Goal: Task Accomplishment & Management: Manage account settings

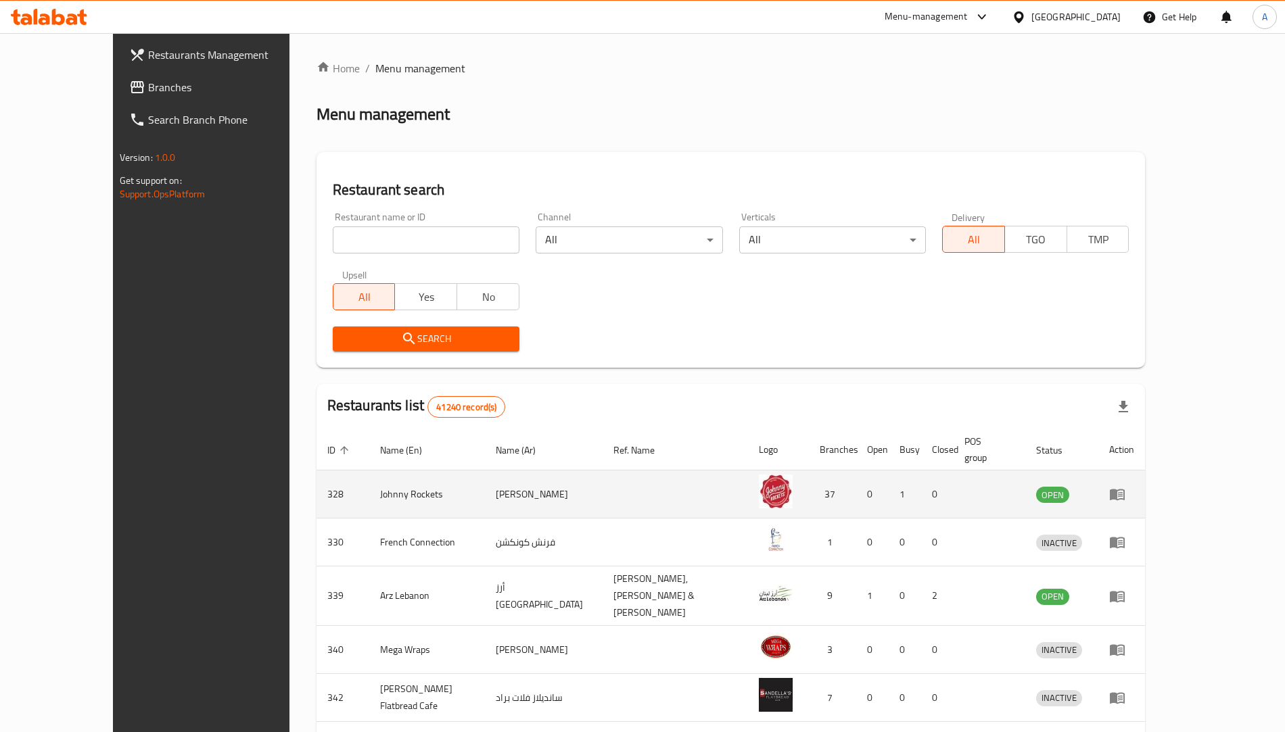
click at [1125, 490] on icon "enhanced table" at bounding box center [1117, 495] width 15 height 11
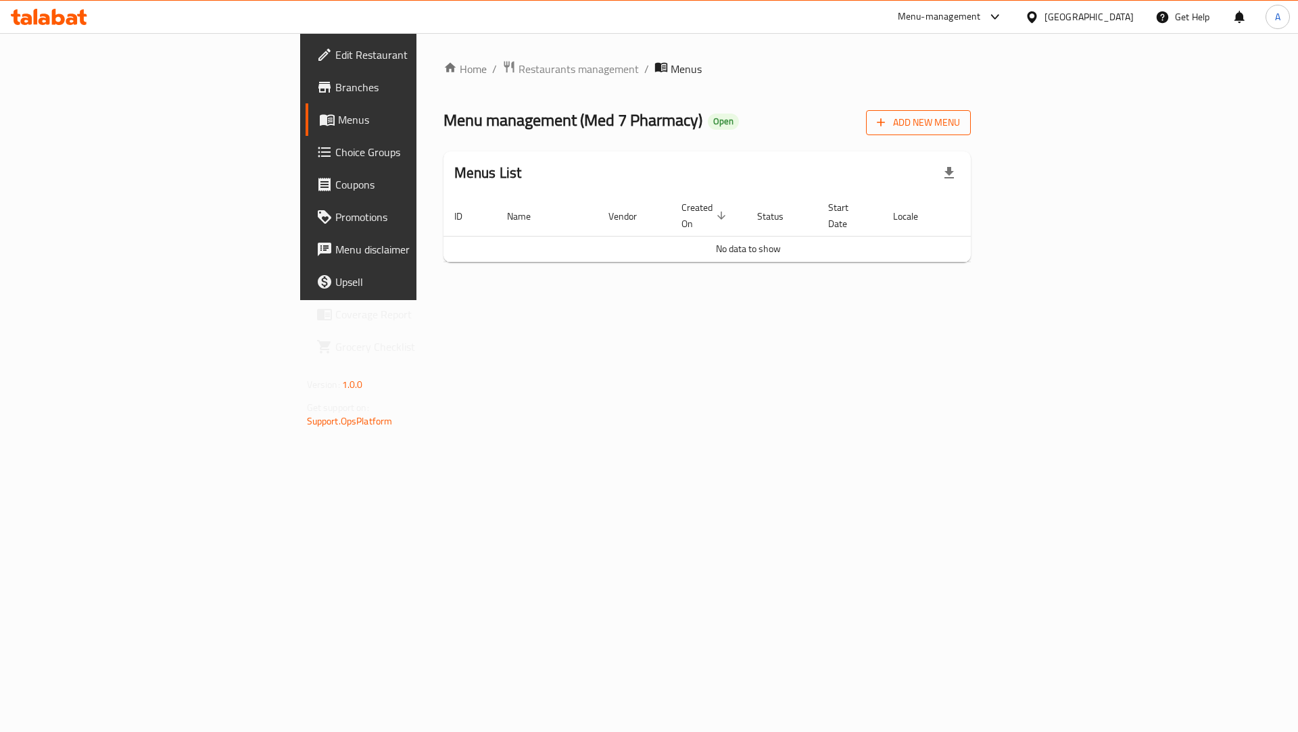
click at [960, 122] on span "Add New Menu" at bounding box center [918, 122] width 83 height 17
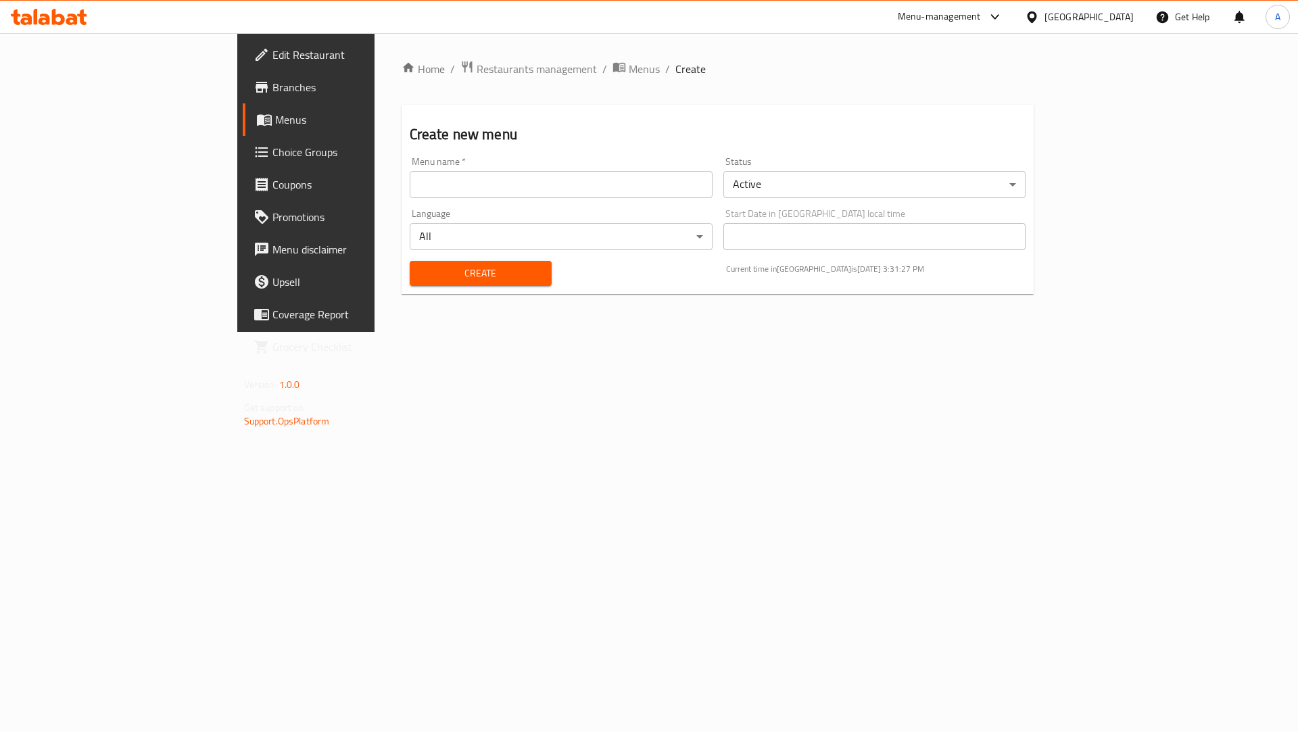
click at [410, 189] on input "text" at bounding box center [561, 184] width 303 height 27
paste input "637959"
type input "Med7 637959"
click at [421, 273] on span "Create" at bounding box center [481, 273] width 120 height 17
click at [629, 63] on span "Menus" at bounding box center [644, 69] width 31 height 16
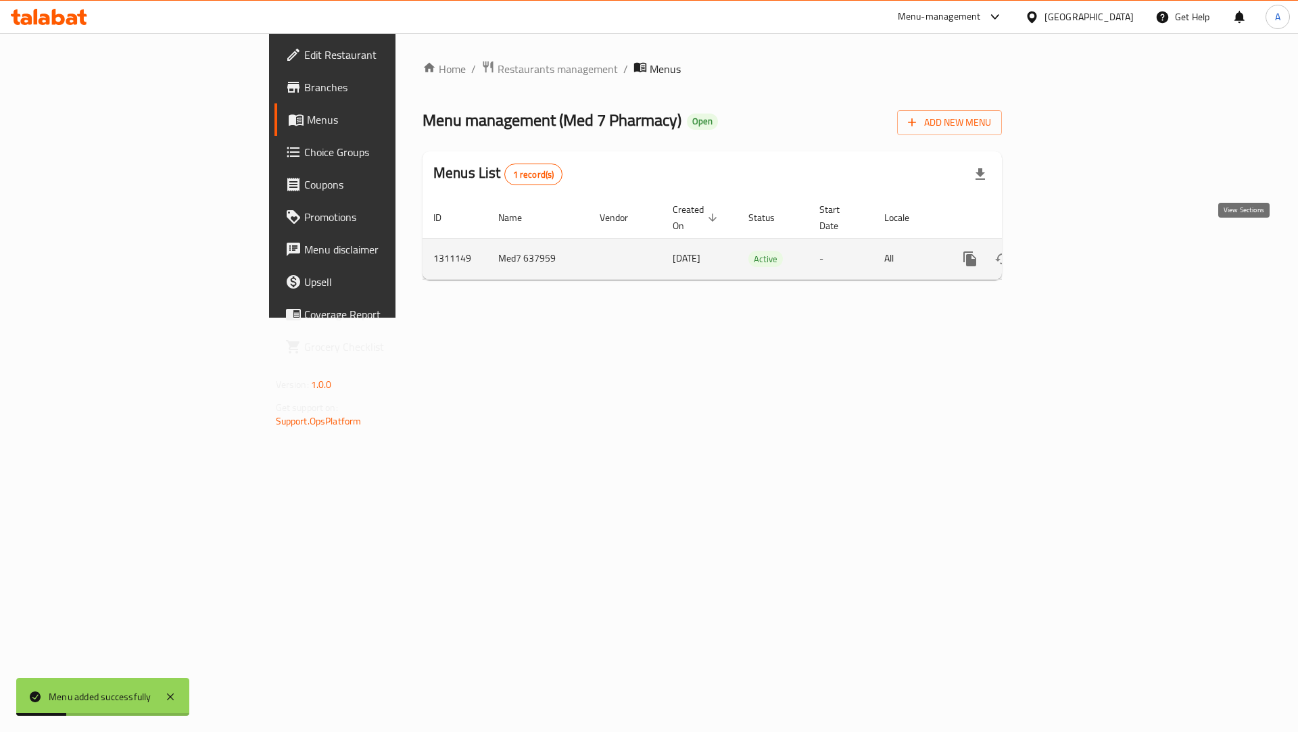
click at [1076, 251] on icon "enhanced table" at bounding box center [1068, 259] width 16 height 16
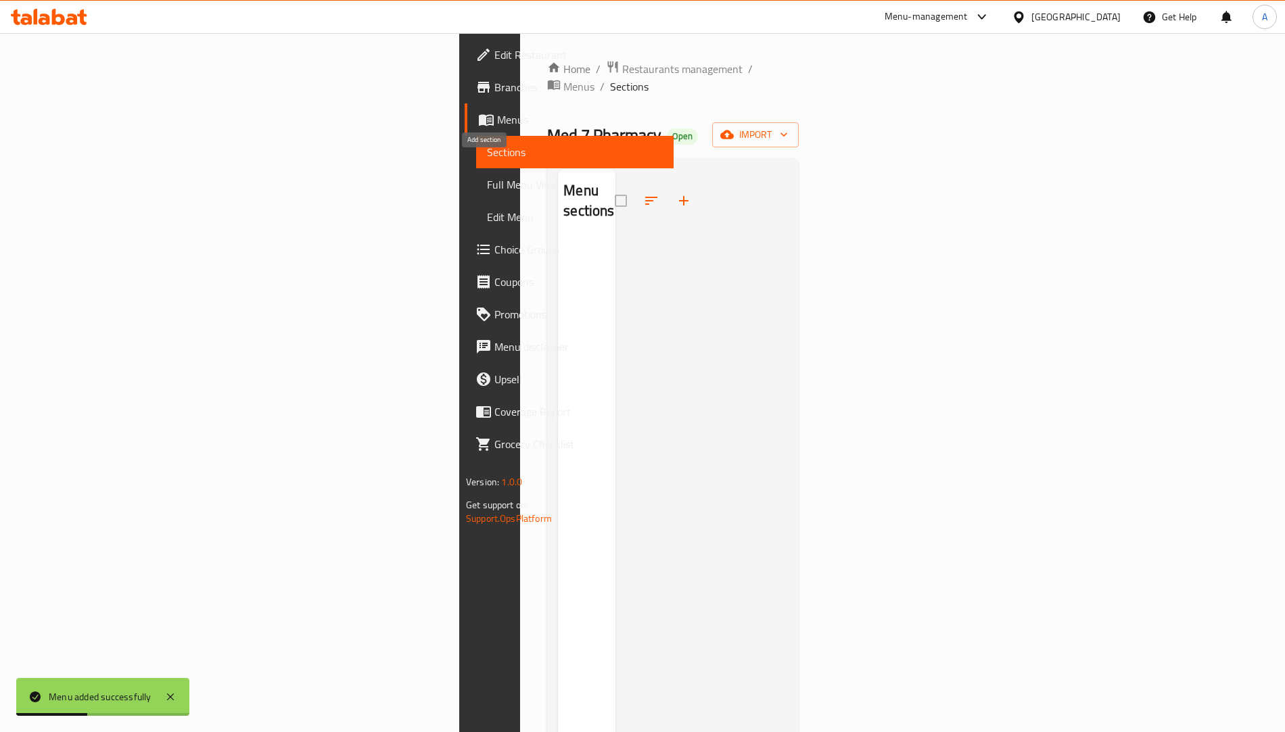
click at [676, 193] on icon "button" at bounding box center [684, 201] width 16 height 16
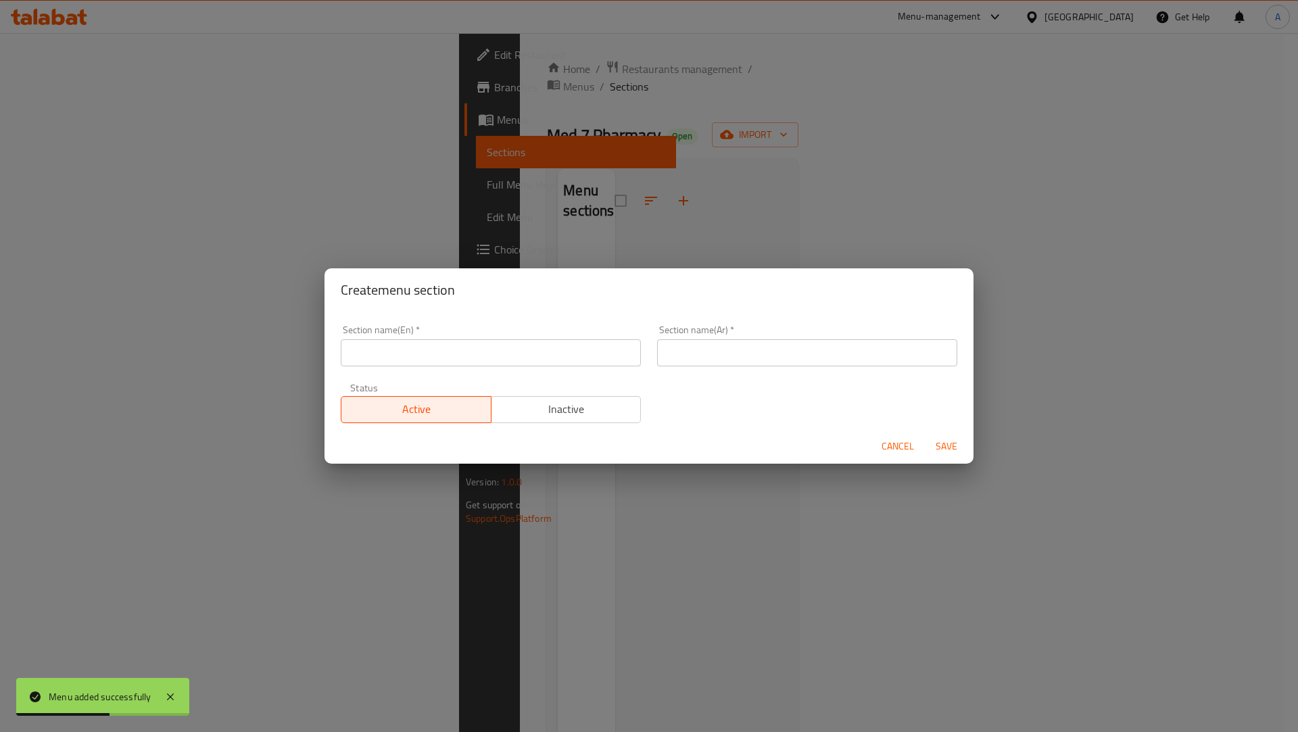
click at [405, 372] on div "Section name(En)   * Section name(En) *" at bounding box center [491, 345] width 316 height 57
click at [406, 362] on input "text" at bounding box center [491, 352] width 300 height 27
type input "test"
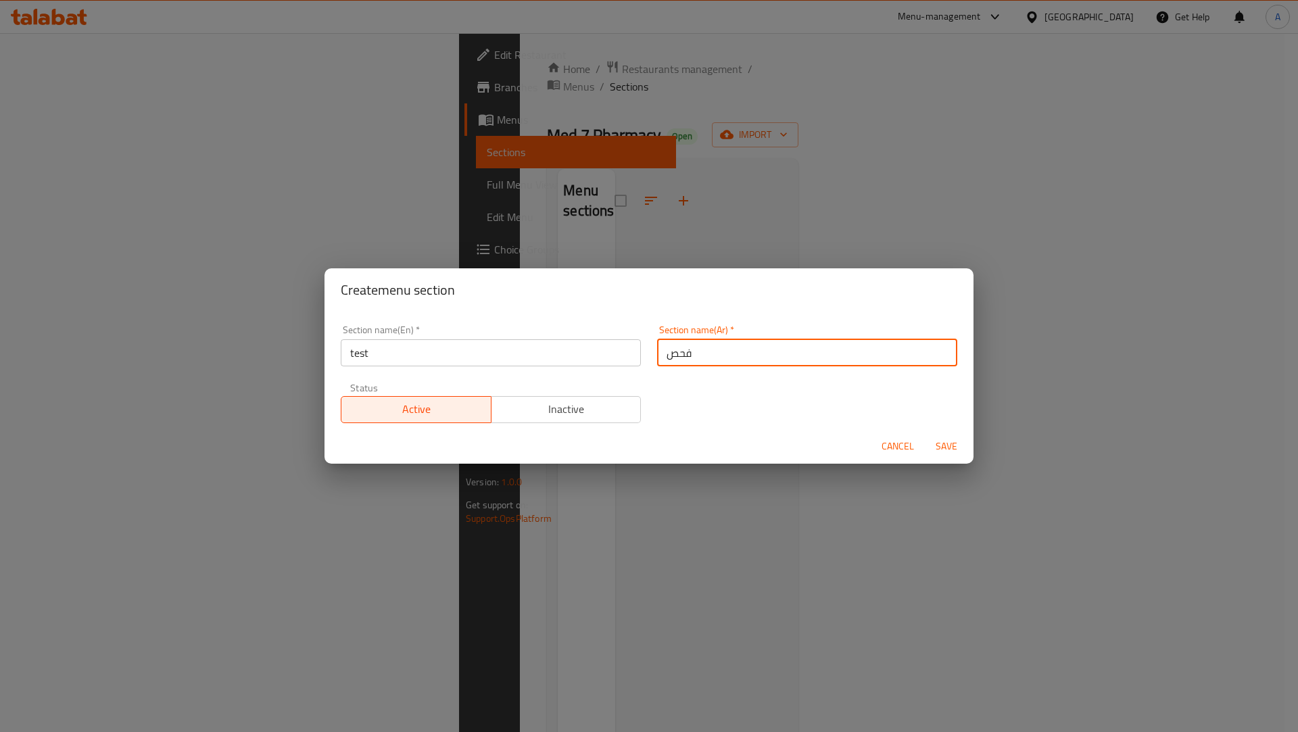
type input "فحص"
click at [945, 448] on span "Save" at bounding box center [947, 446] width 32 height 17
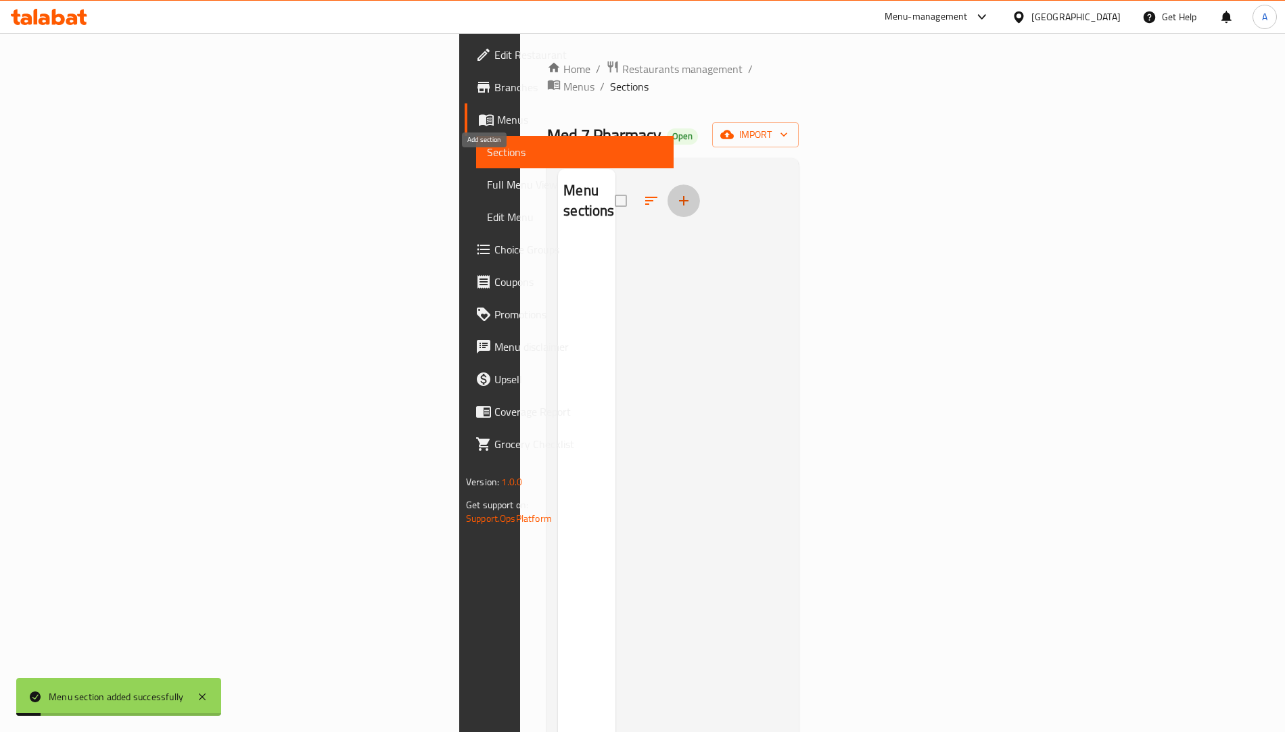
click at [676, 193] on icon "button" at bounding box center [684, 201] width 16 height 16
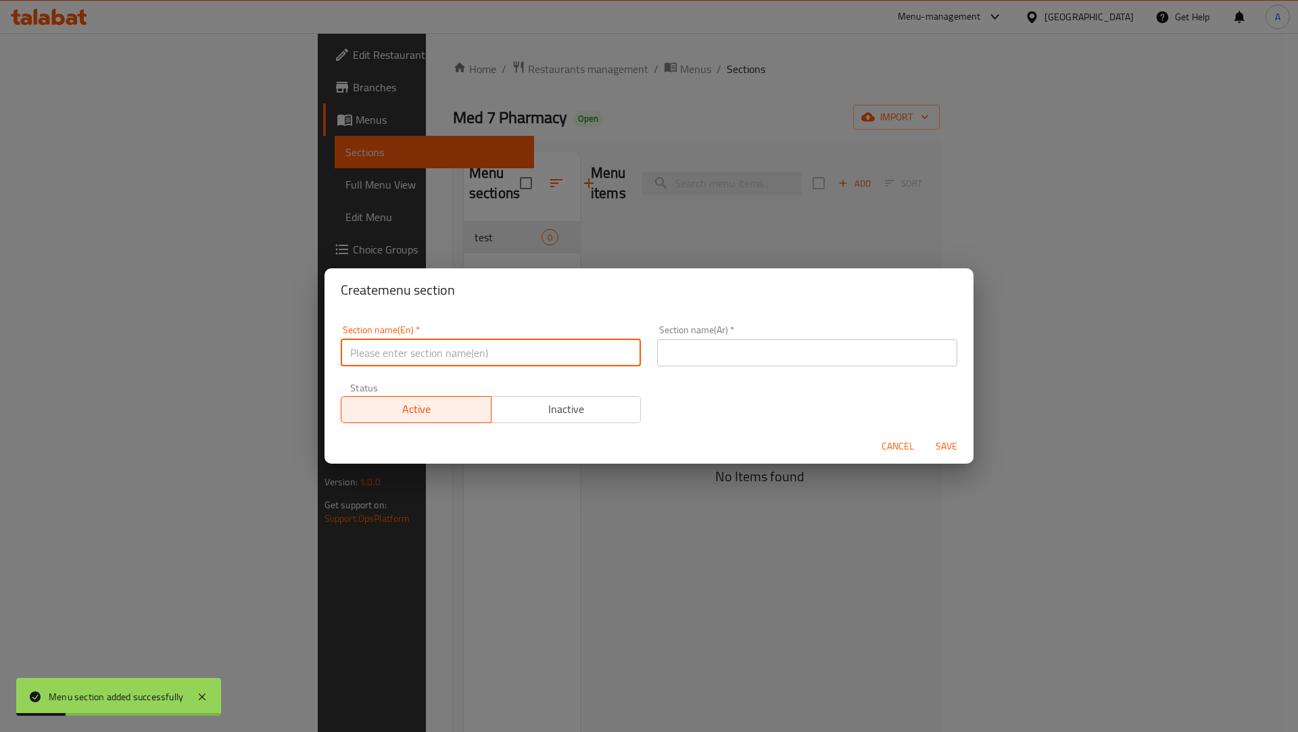
click at [404, 339] on input "text" at bounding box center [491, 352] width 300 height 27
type input "ف"
type input "test"
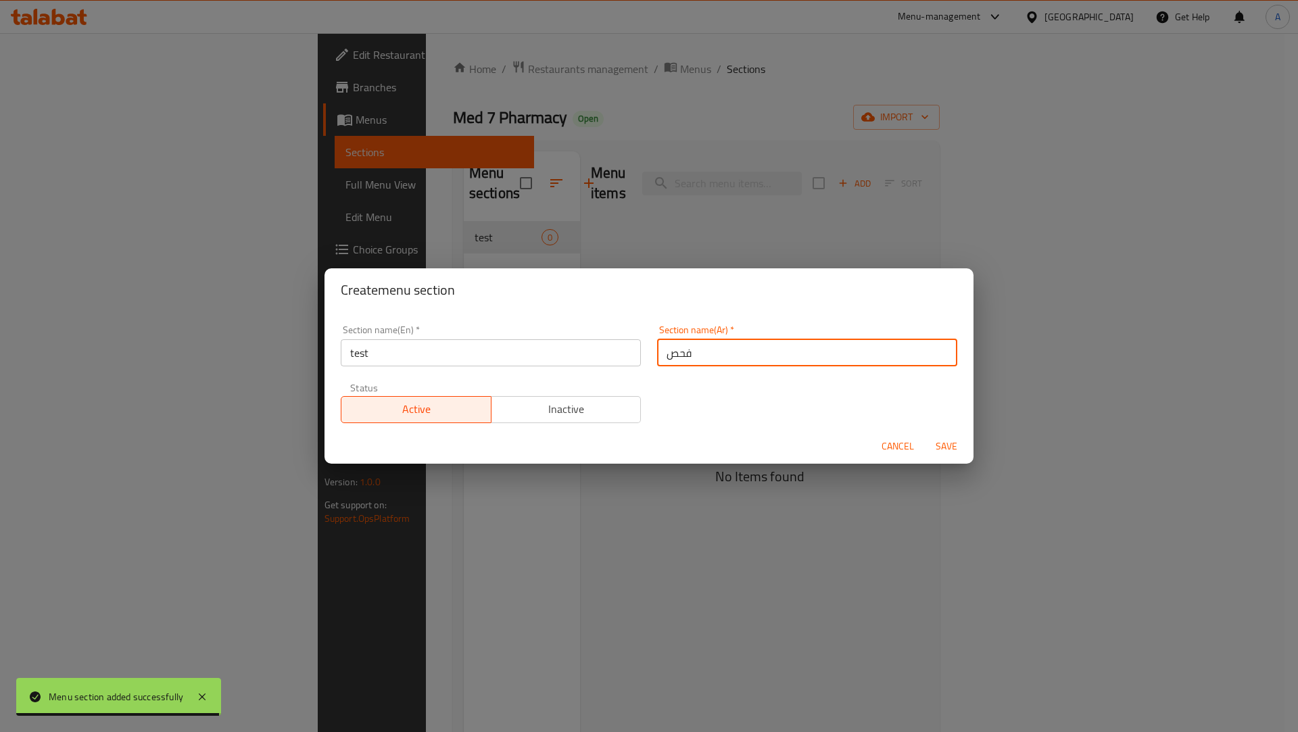
type input "فحص"
click at [928, 448] on button "Save" at bounding box center [946, 446] width 43 height 25
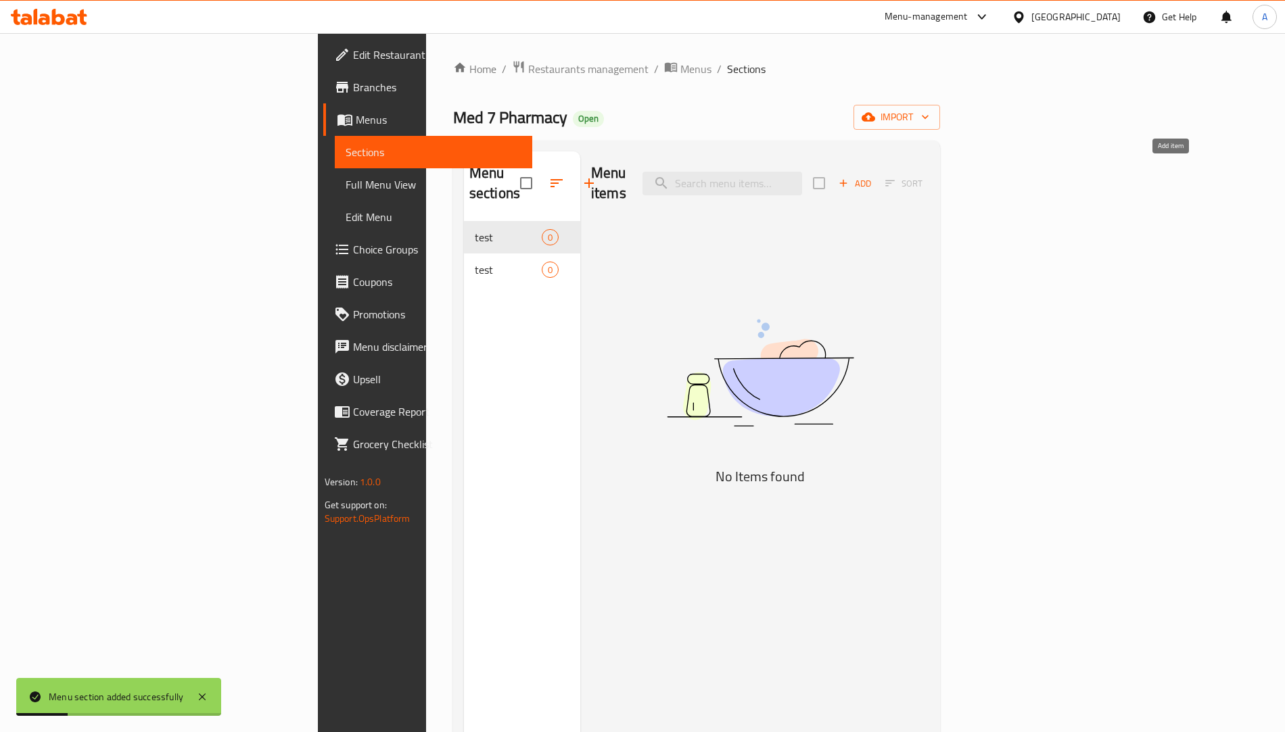
click at [849, 177] on icon "button" at bounding box center [843, 183] width 12 height 12
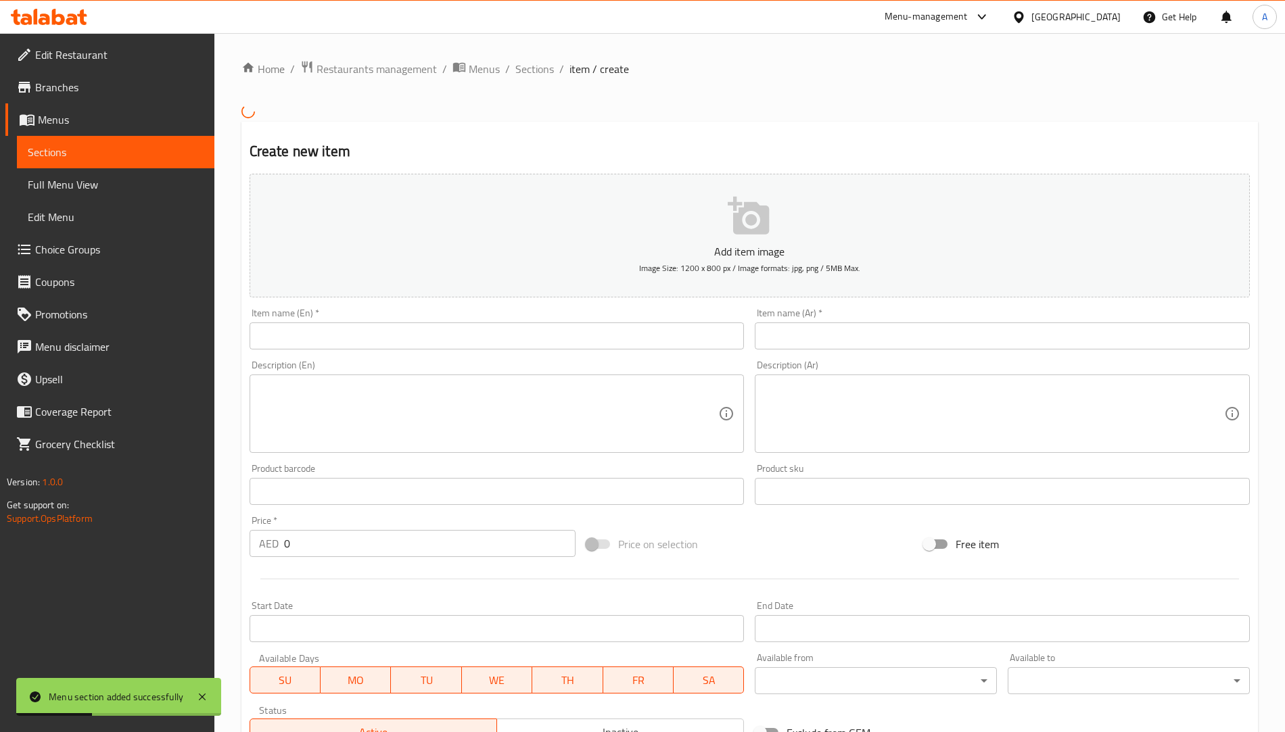
click at [404, 333] on input "text" at bounding box center [497, 336] width 495 height 27
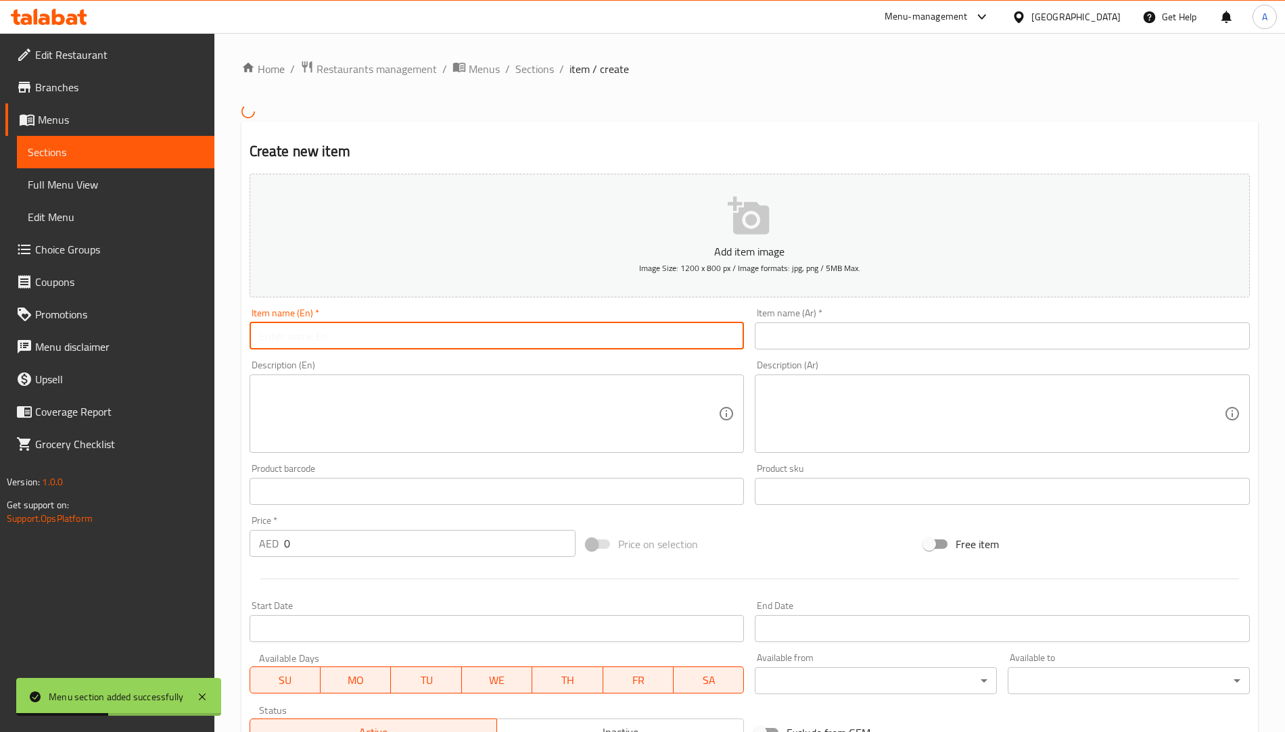
type input "test"
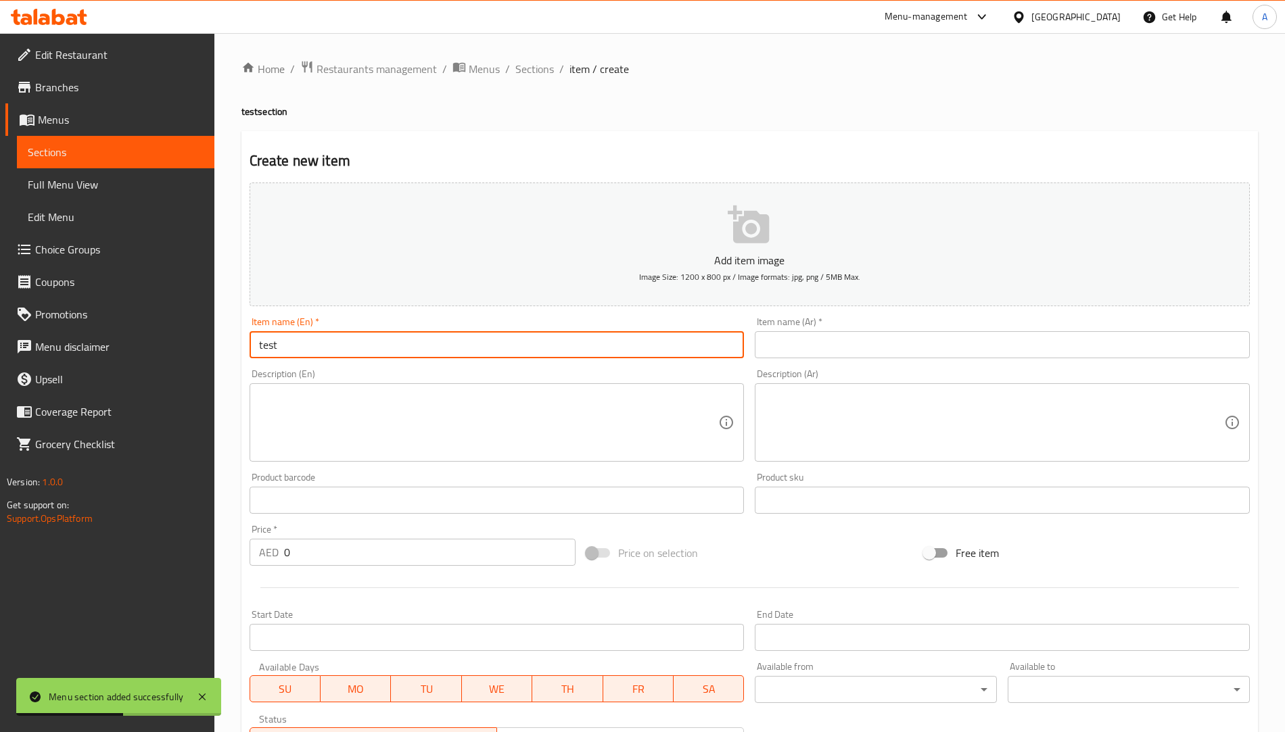
click at [793, 327] on div "Item name (Ar)   * Item name (Ar) *" at bounding box center [1002, 337] width 495 height 41
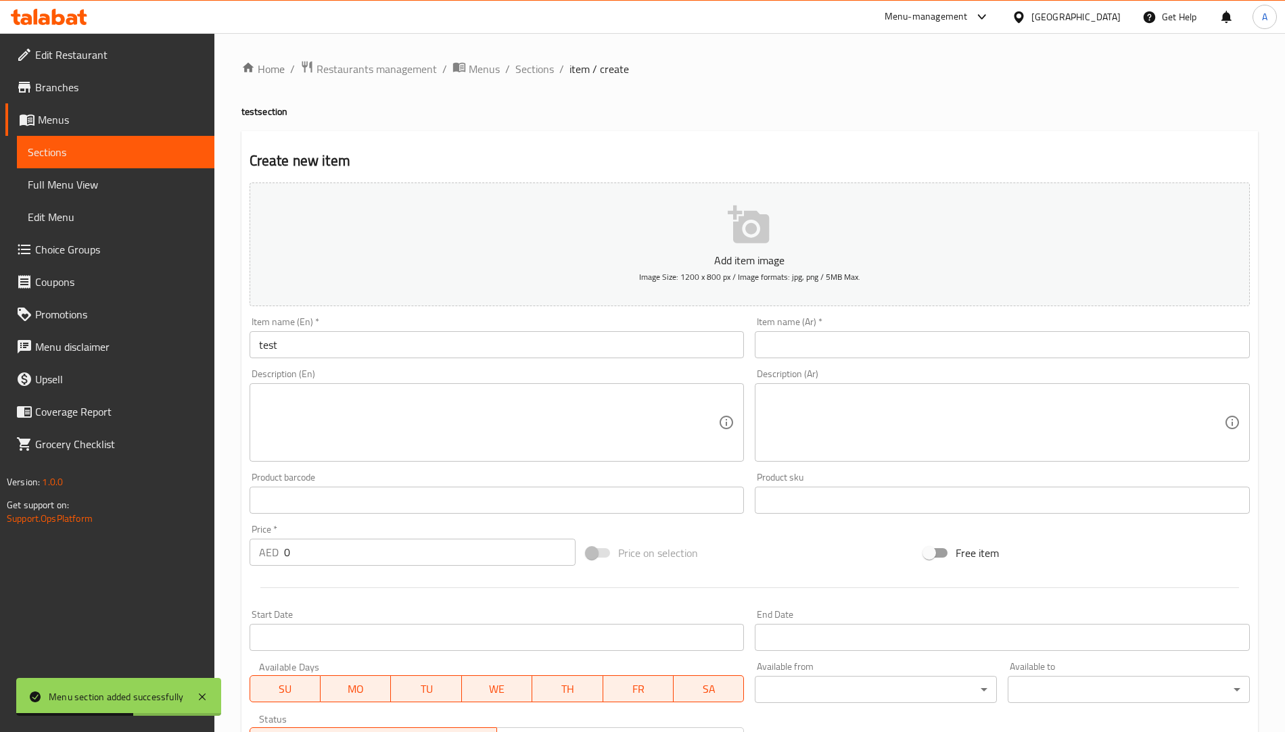
click at [792, 345] on input "text" at bounding box center [1002, 344] width 495 height 27
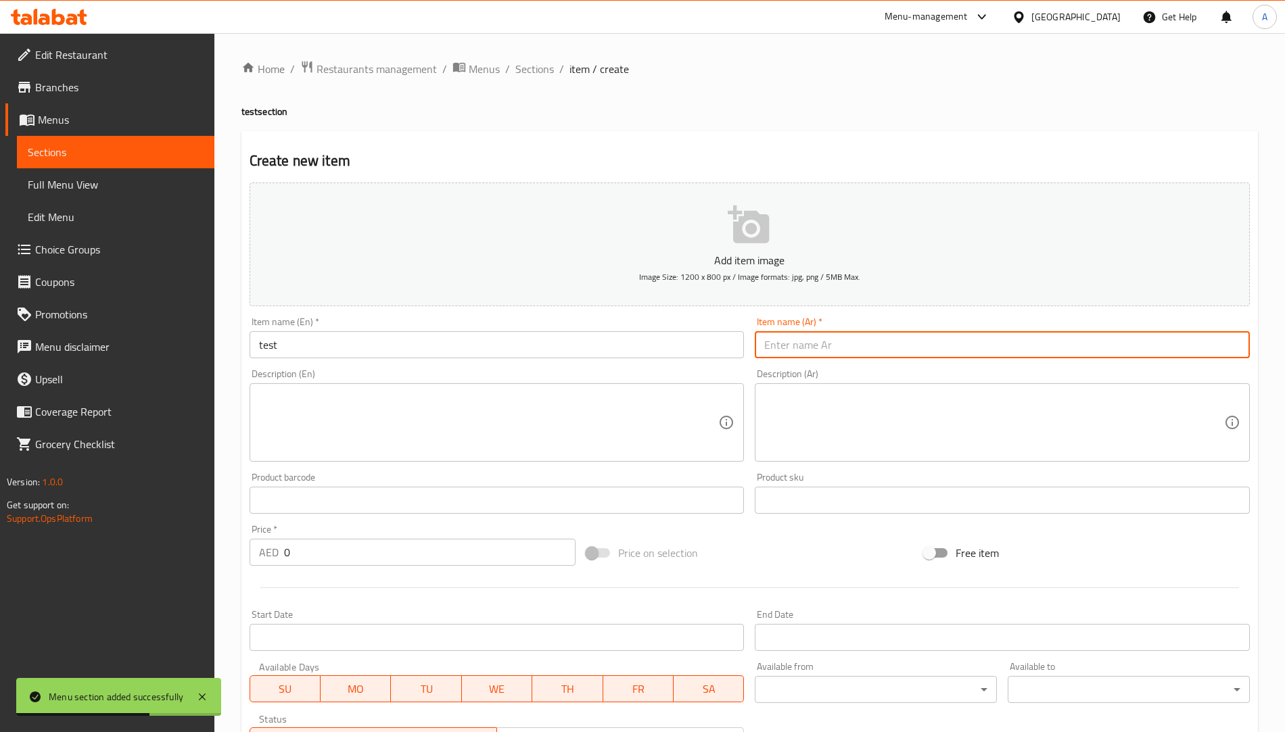
type input "فحص"
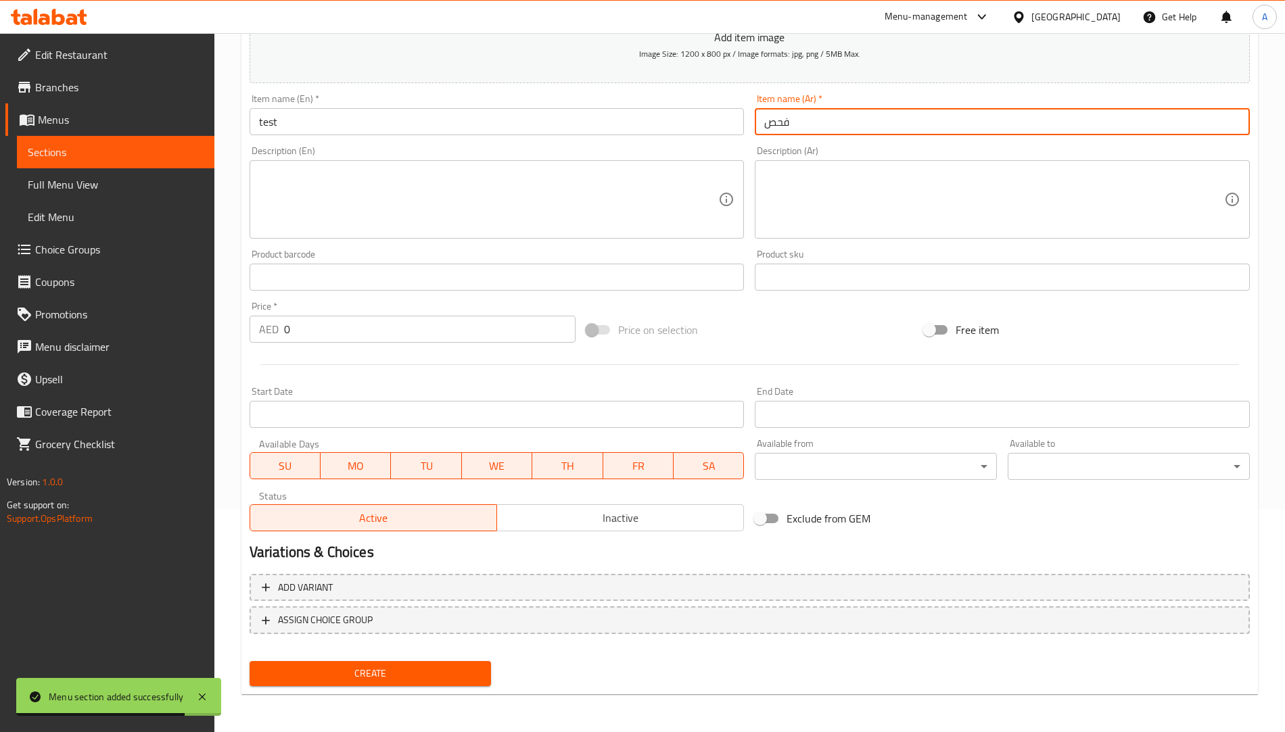
click at [354, 672] on span "Create" at bounding box center [370, 673] width 220 height 17
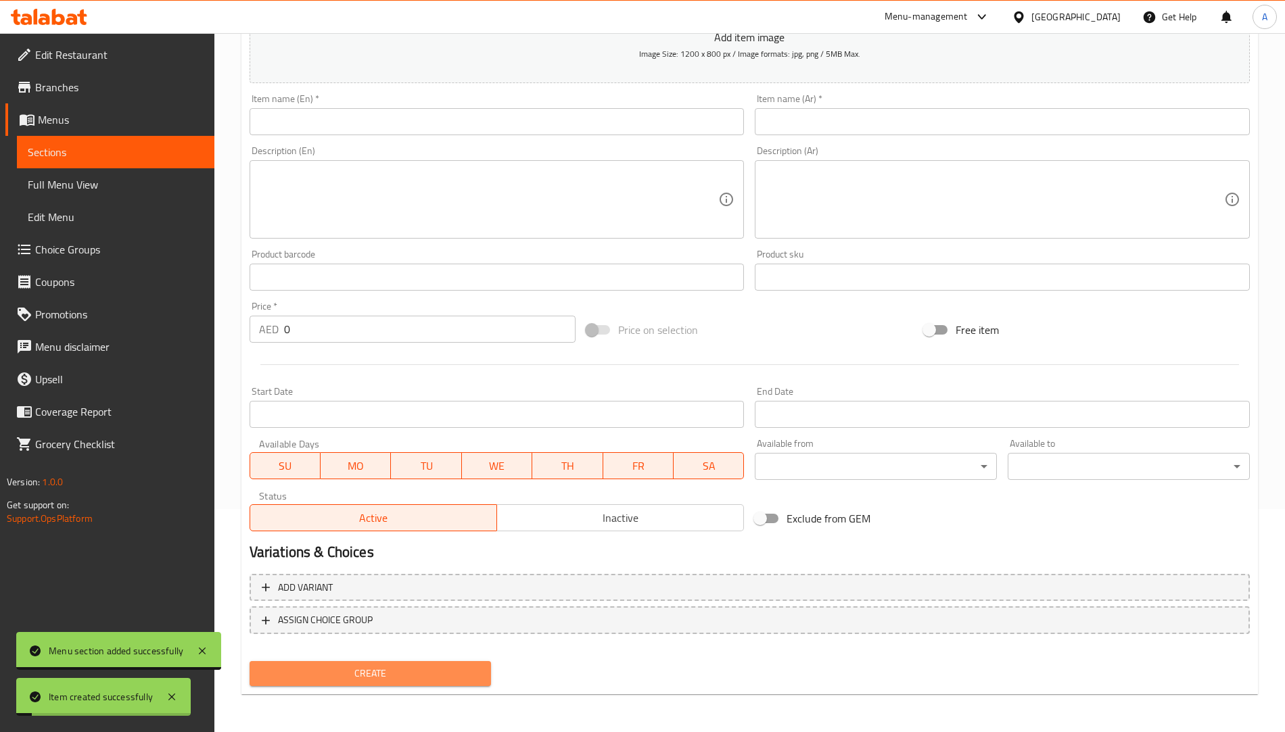
click at [354, 672] on span "Create" at bounding box center [370, 673] width 220 height 17
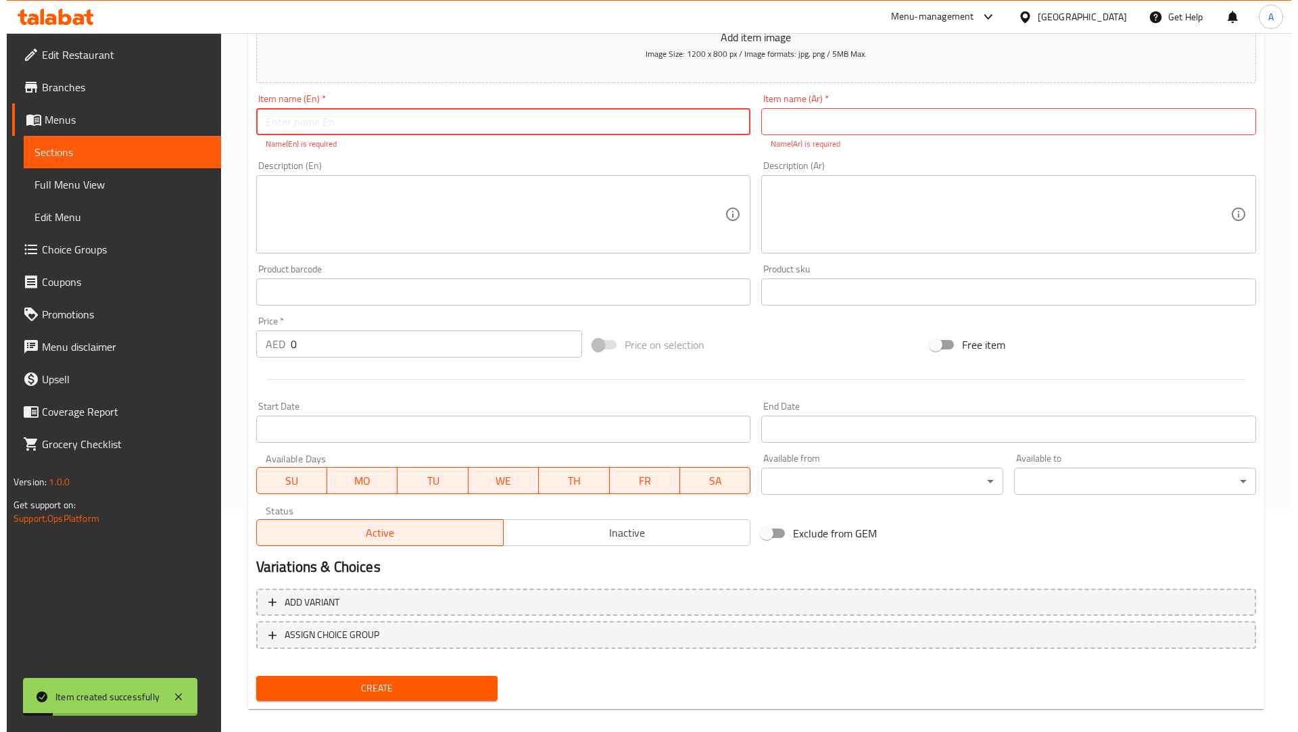
scroll to position [0, 0]
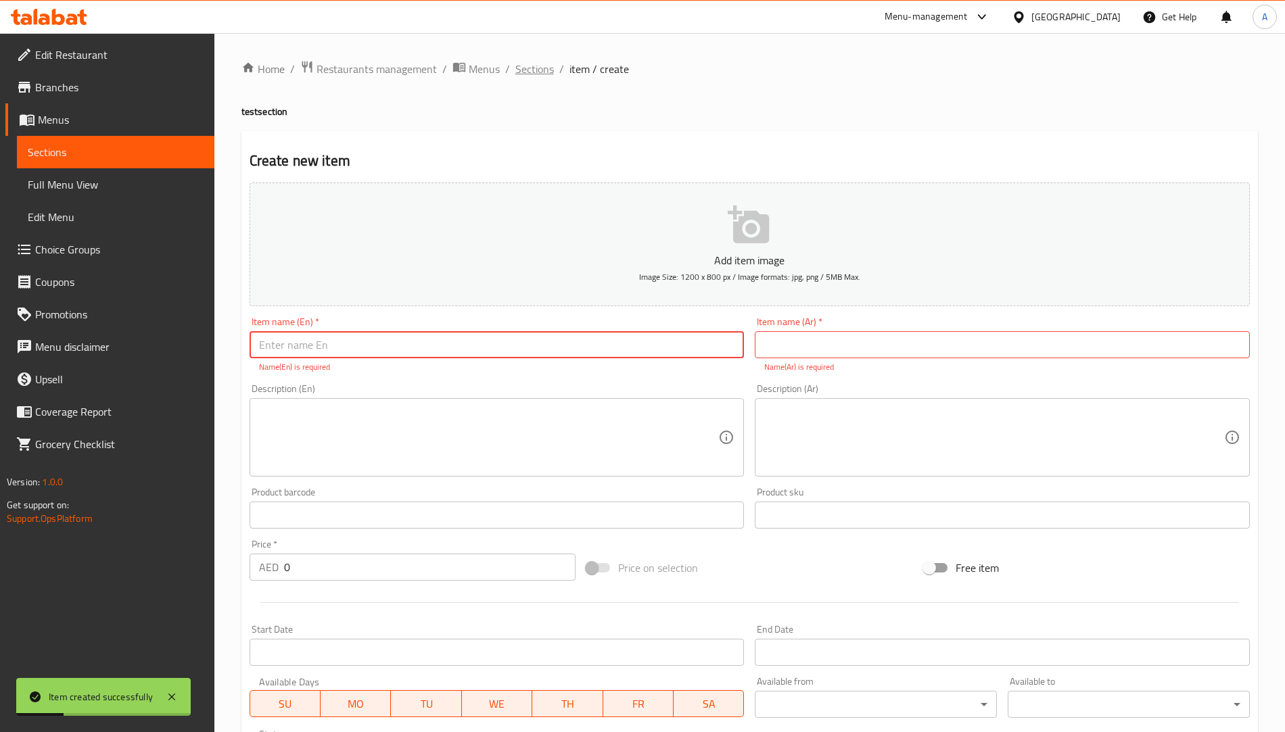
click at [521, 72] on span "Sections" at bounding box center [534, 69] width 39 height 16
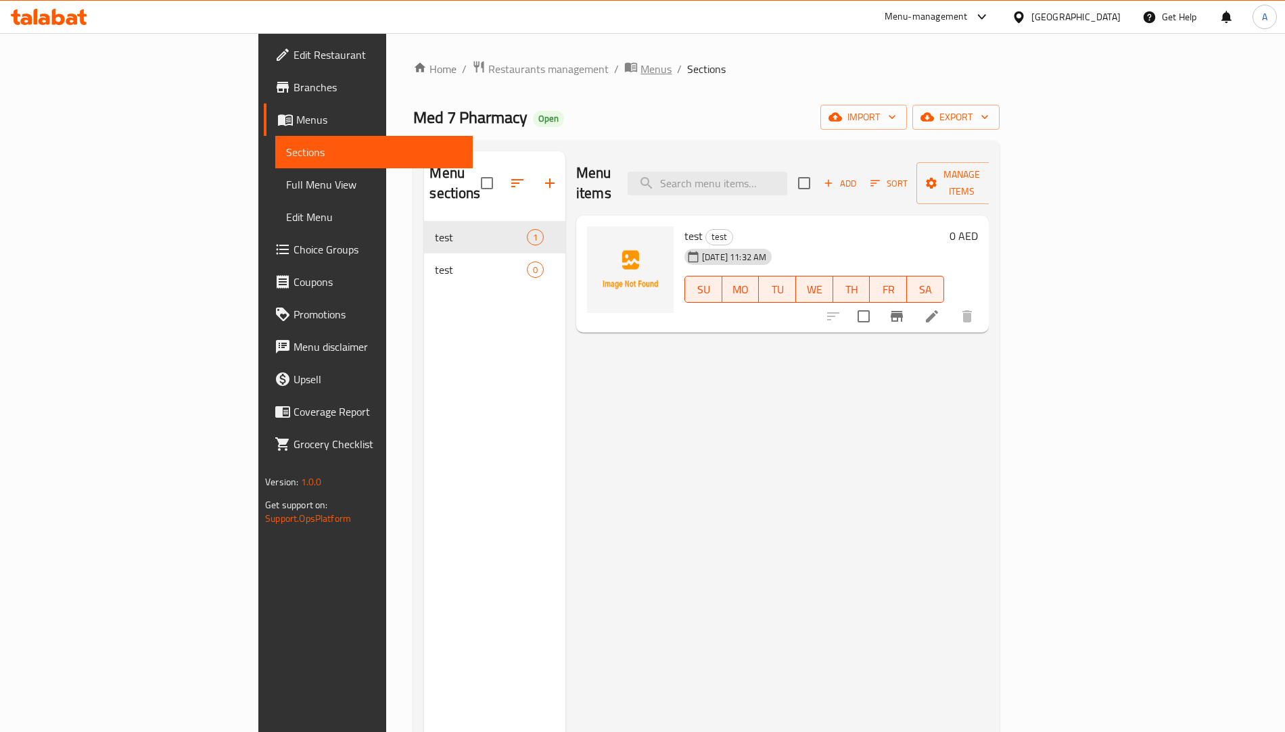
click at [640, 68] on span "Menus" at bounding box center [655, 69] width 31 height 16
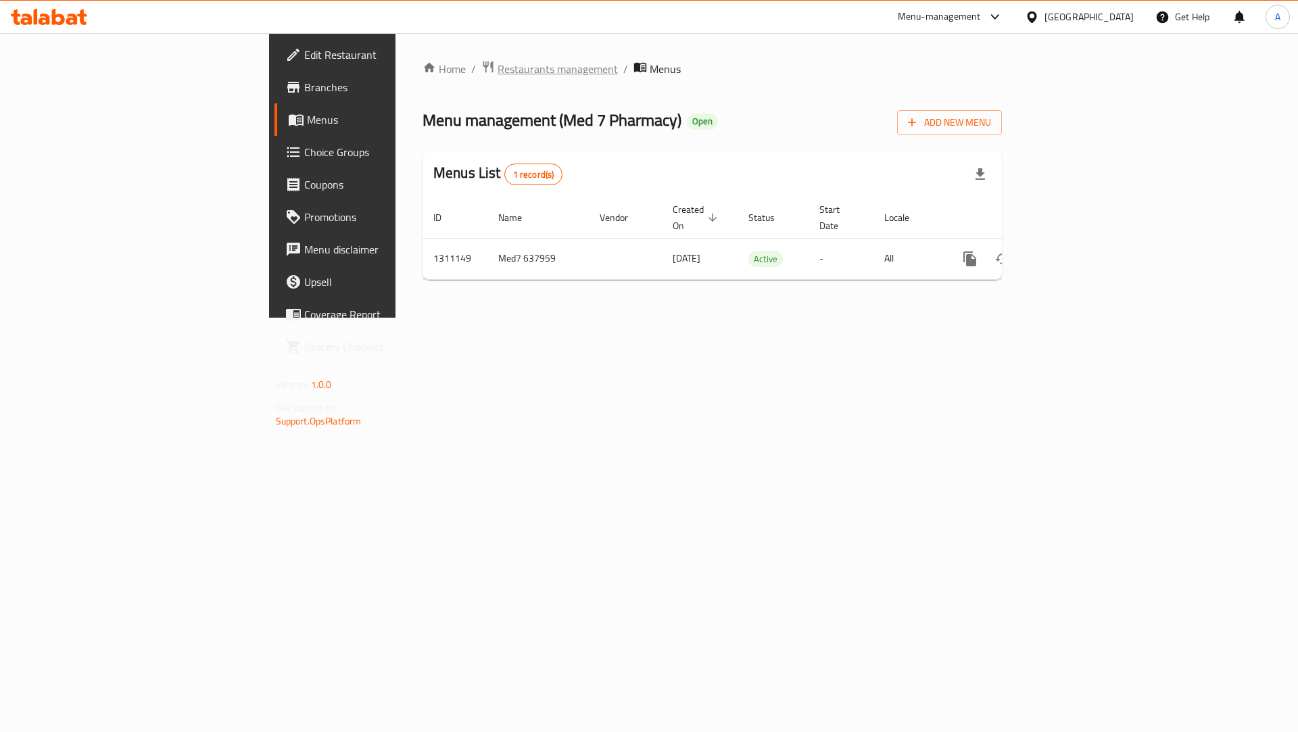
click at [498, 69] on span "Restaurants management" at bounding box center [558, 69] width 120 height 16
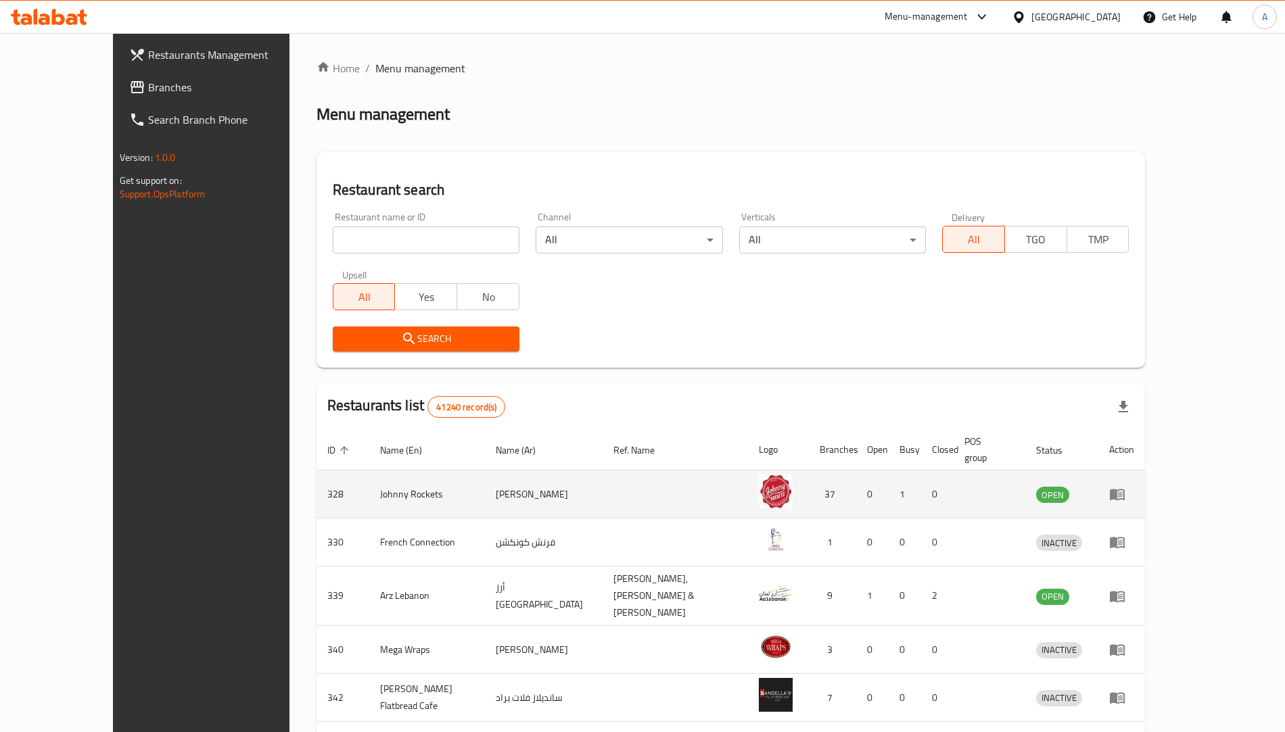
click at [1125, 486] on icon "enhanced table" at bounding box center [1117, 494] width 16 height 16
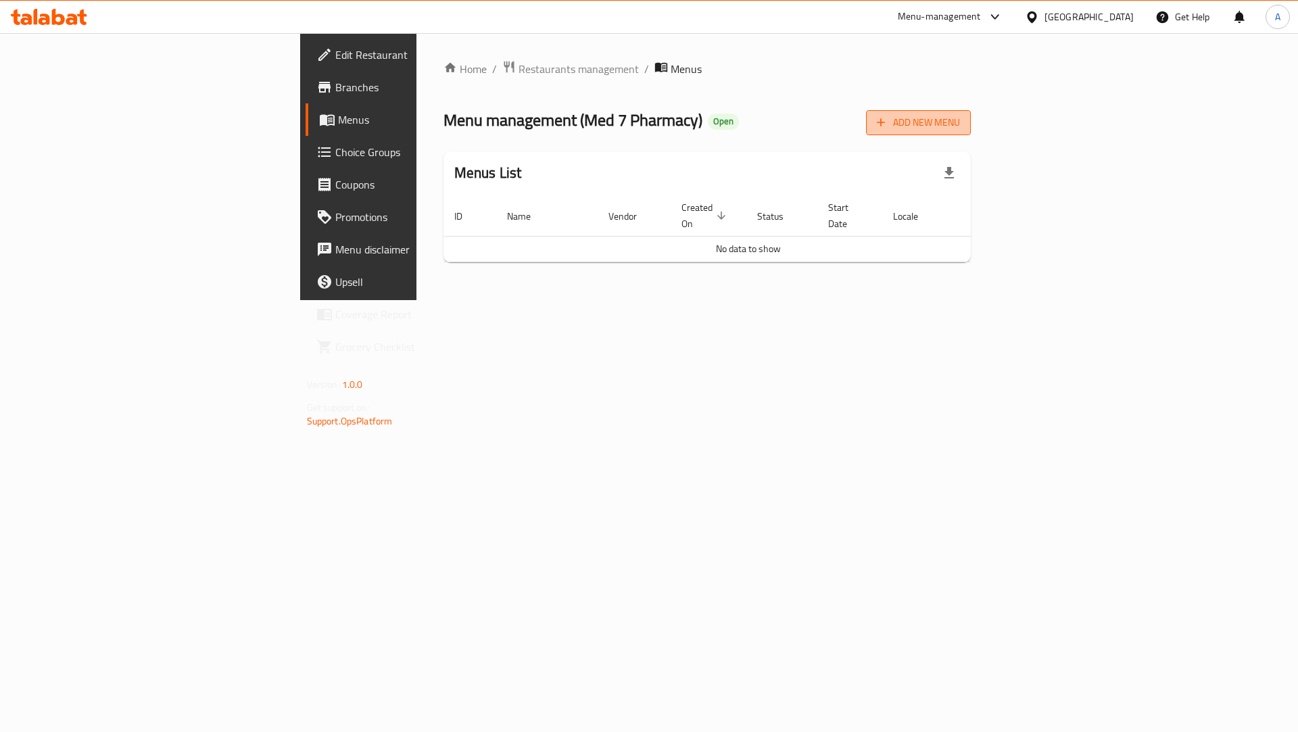
click at [971, 132] on button "Add New Menu" at bounding box center [918, 122] width 105 height 25
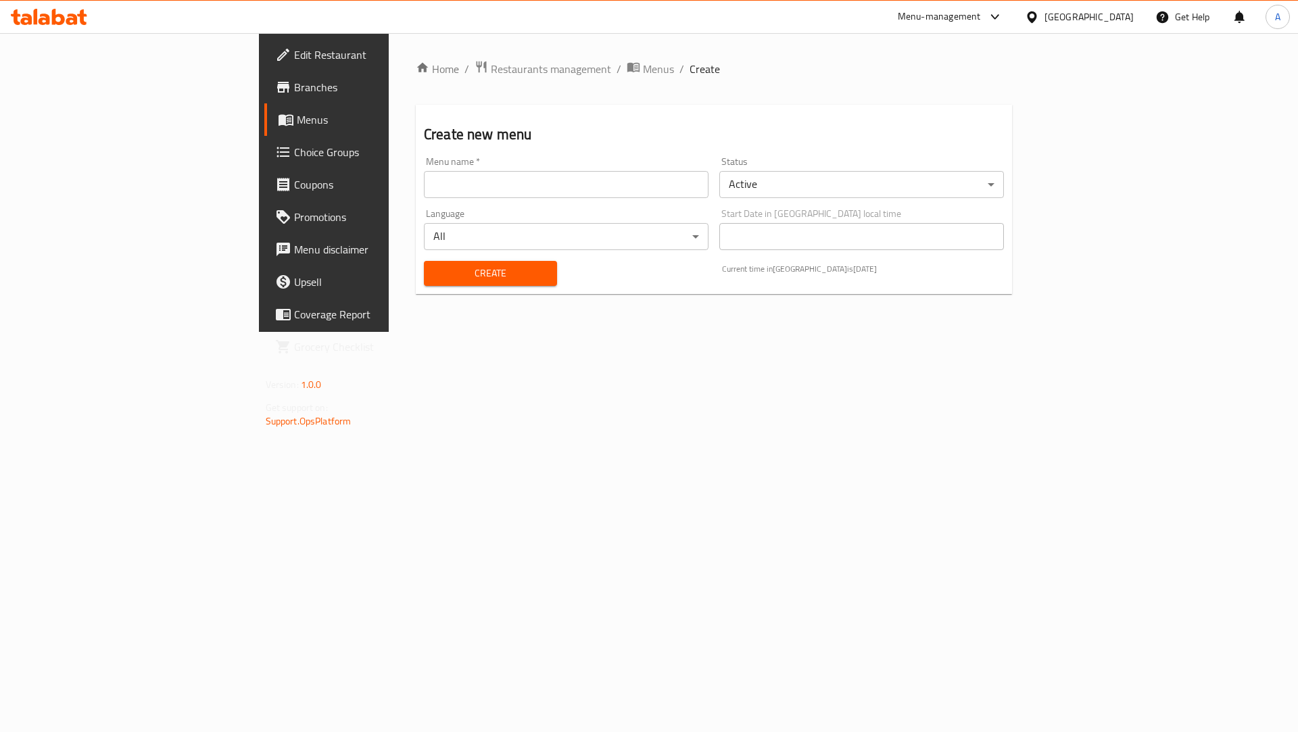
click at [425, 187] on input "text" at bounding box center [566, 184] width 285 height 27
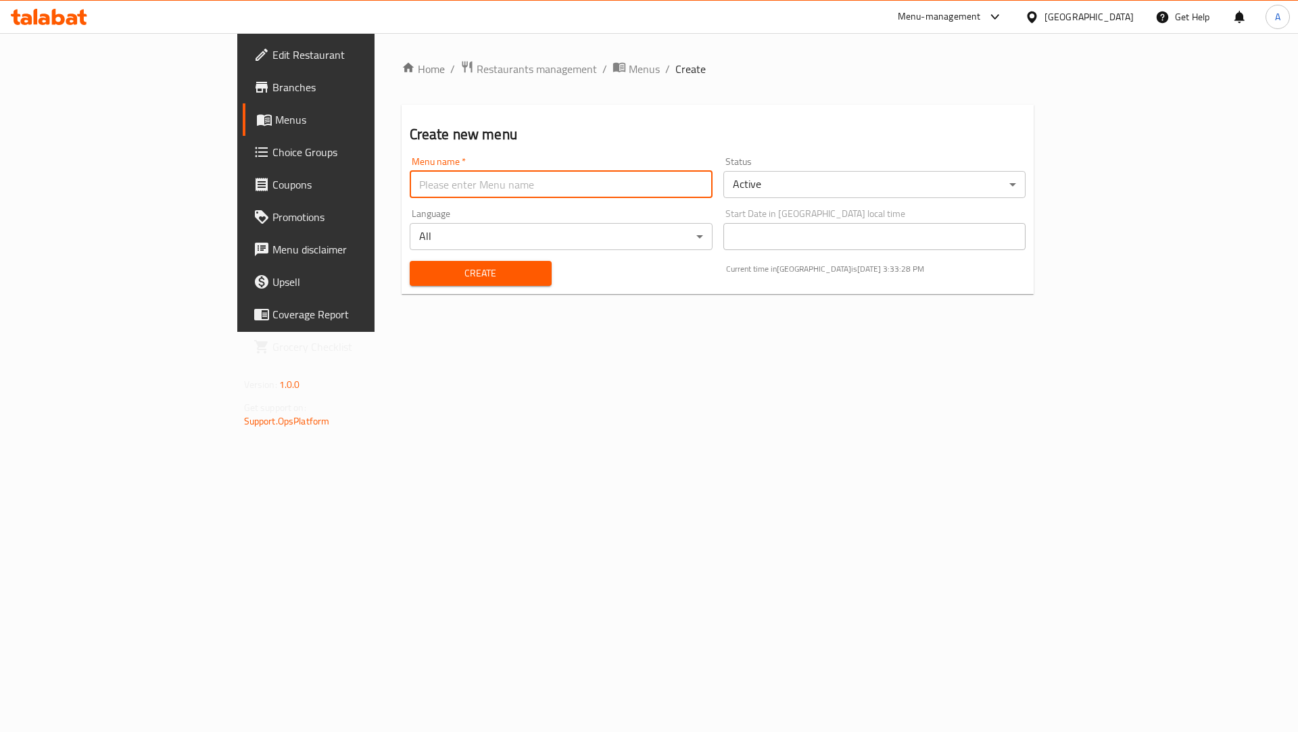
paste input "638024"
type input "638024 Med 7 Pharmacy"
click at [814, 218] on div "Start Date in United Arab Emirates local time Start Date in United Arab Emirate…" at bounding box center [875, 229] width 303 height 41
click at [442, 287] on div "Create" at bounding box center [481, 273] width 158 height 41
click at [438, 276] on span "Create" at bounding box center [481, 273] width 120 height 17
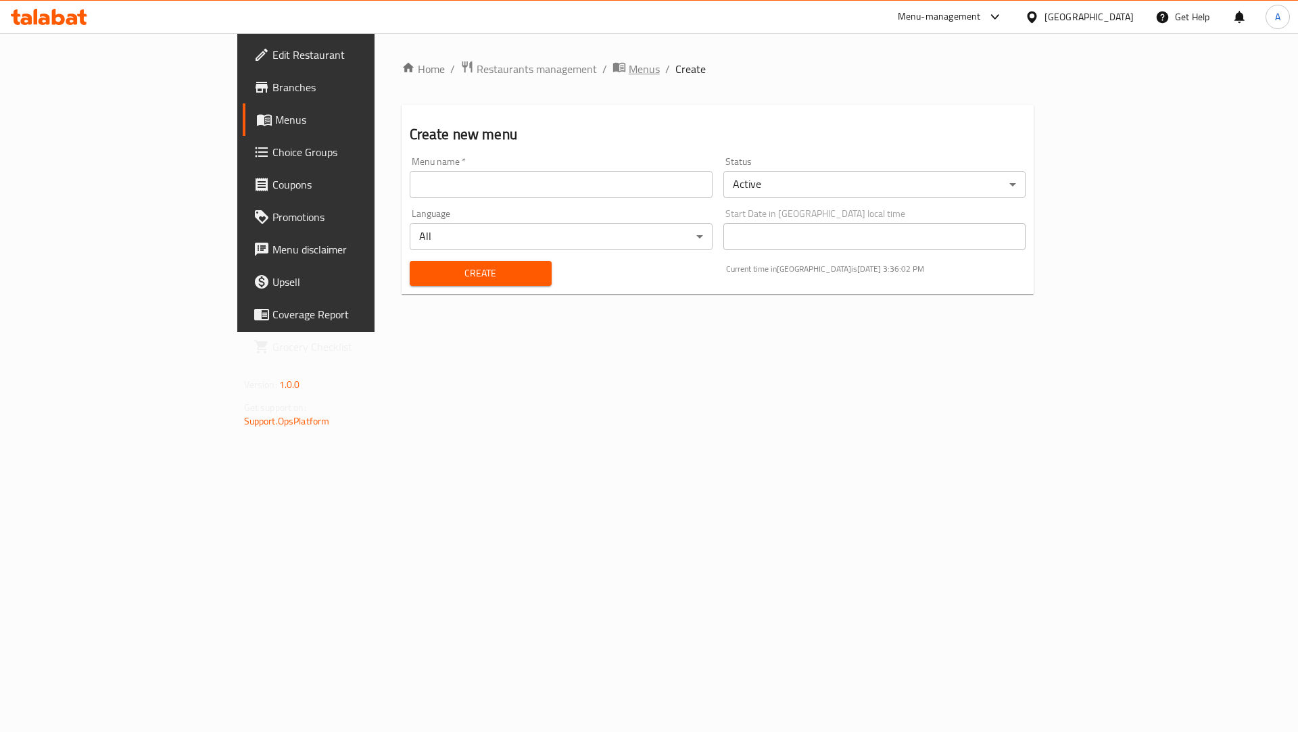
click at [629, 64] on span "Menus" at bounding box center [644, 69] width 31 height 16
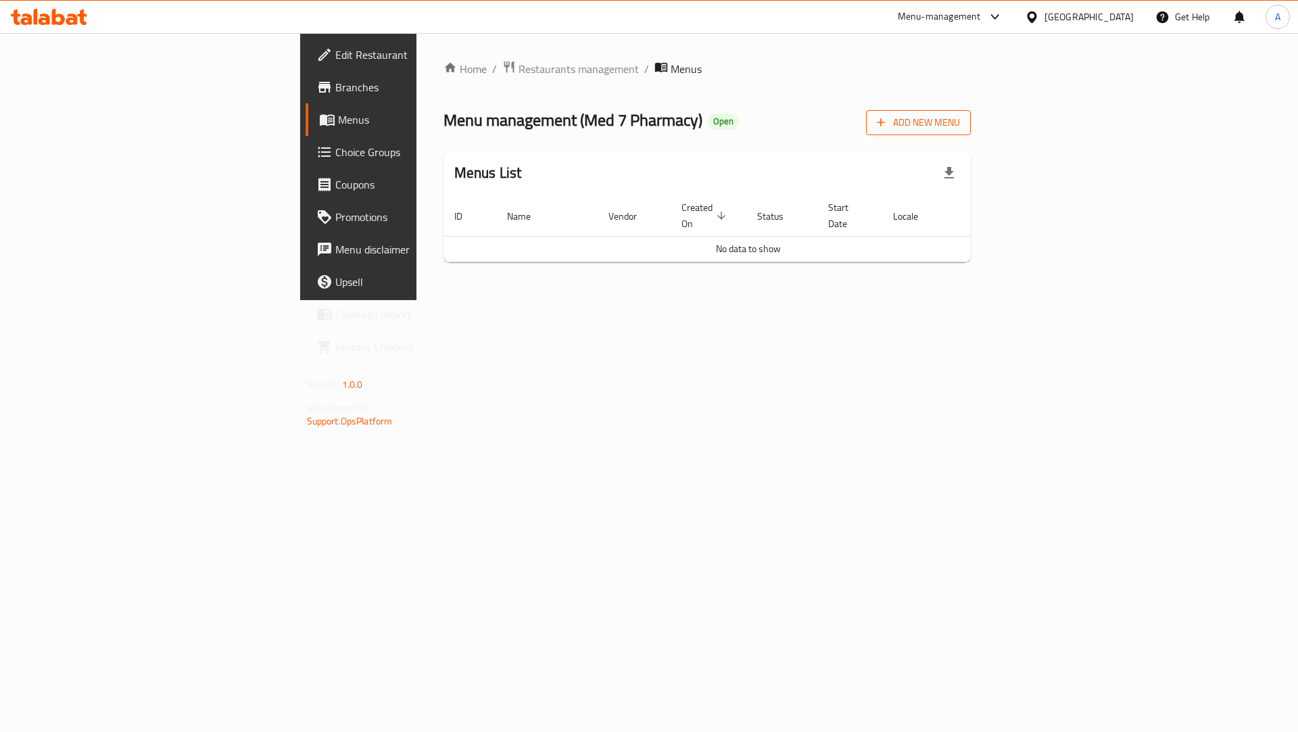
click at [960, 130] on span "Add New Menu" at bounding box center [918, 122] width 83 height 17
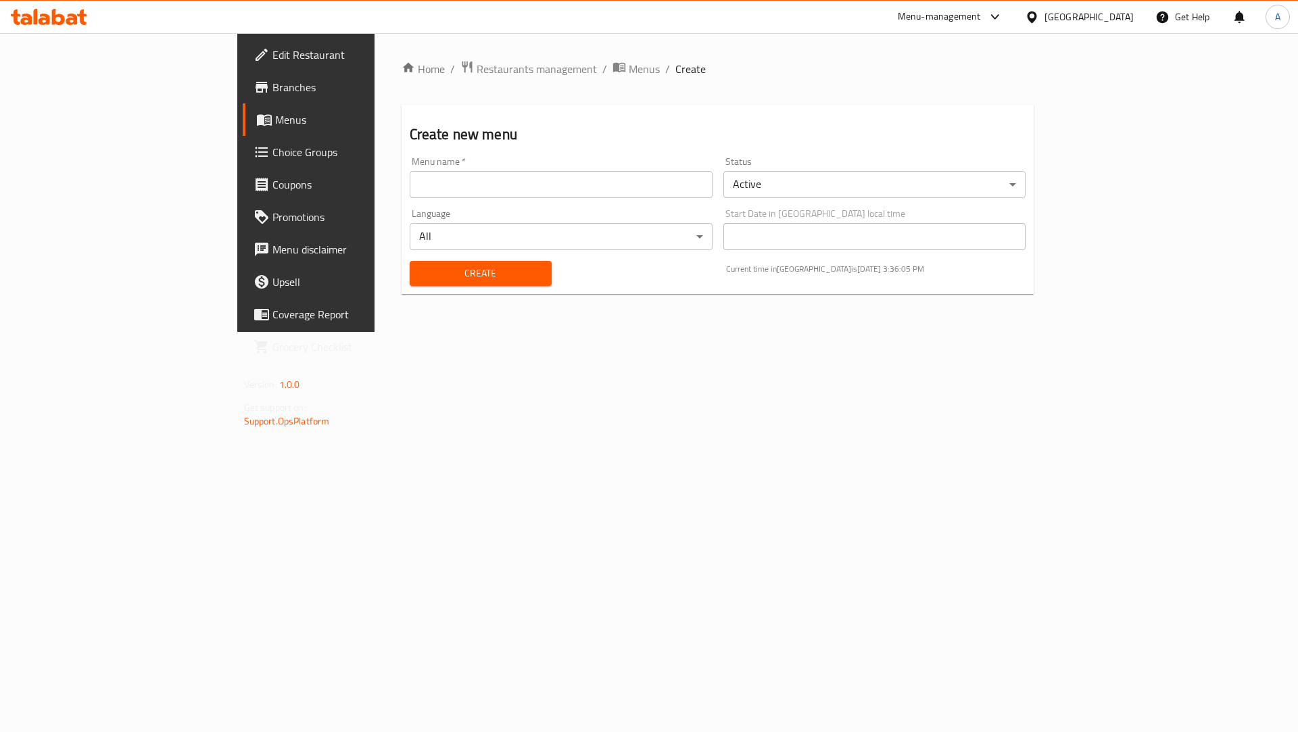
click at [410, 185] on input "text" at bounding box center [561, 184] width 303 height 27
paste input "638027"
type input "Med7 Pharmacy chain 638027"
click at [421, 281] on span "Create" at bounding box center [481, 273] width 120 height 17
click at [629, 72] on span "Menus" at bounding box center [644, 69] width 31 height 16
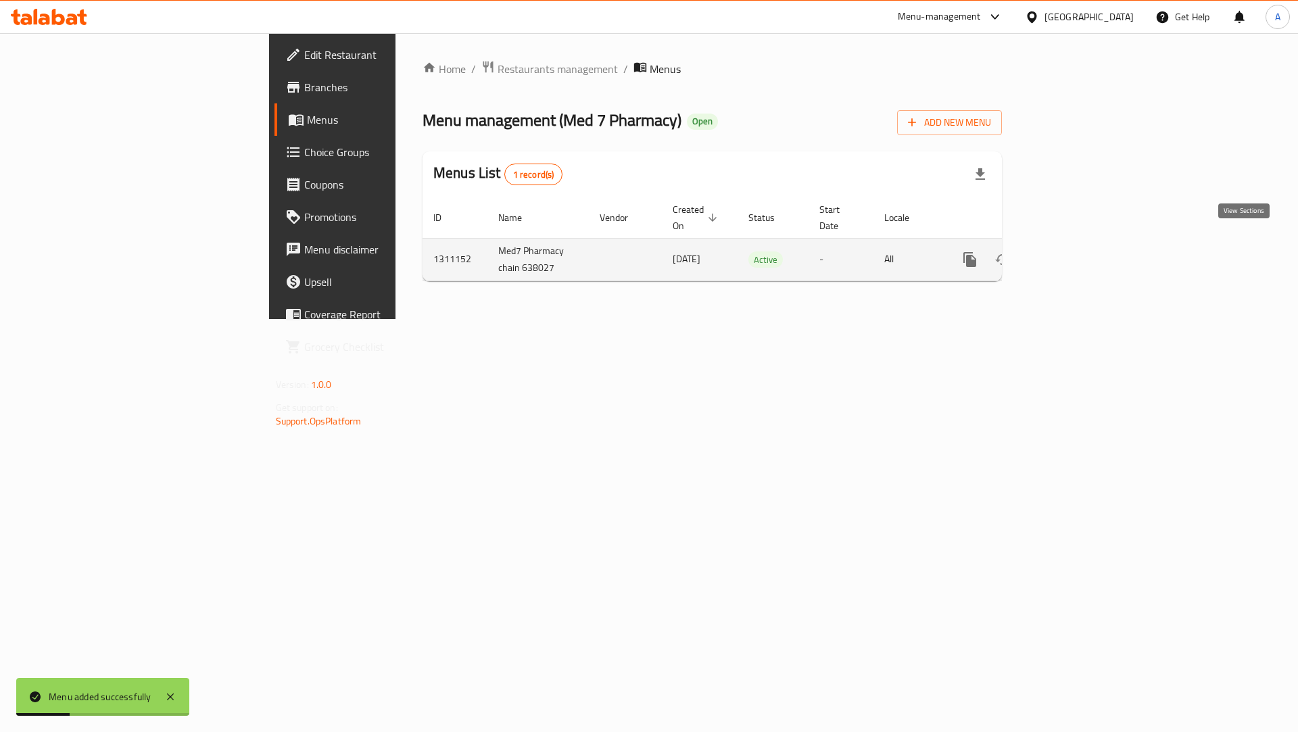
click at [1084, 243] on link "enhanced table" at bounding box center [1068, 259] width 32 height 32
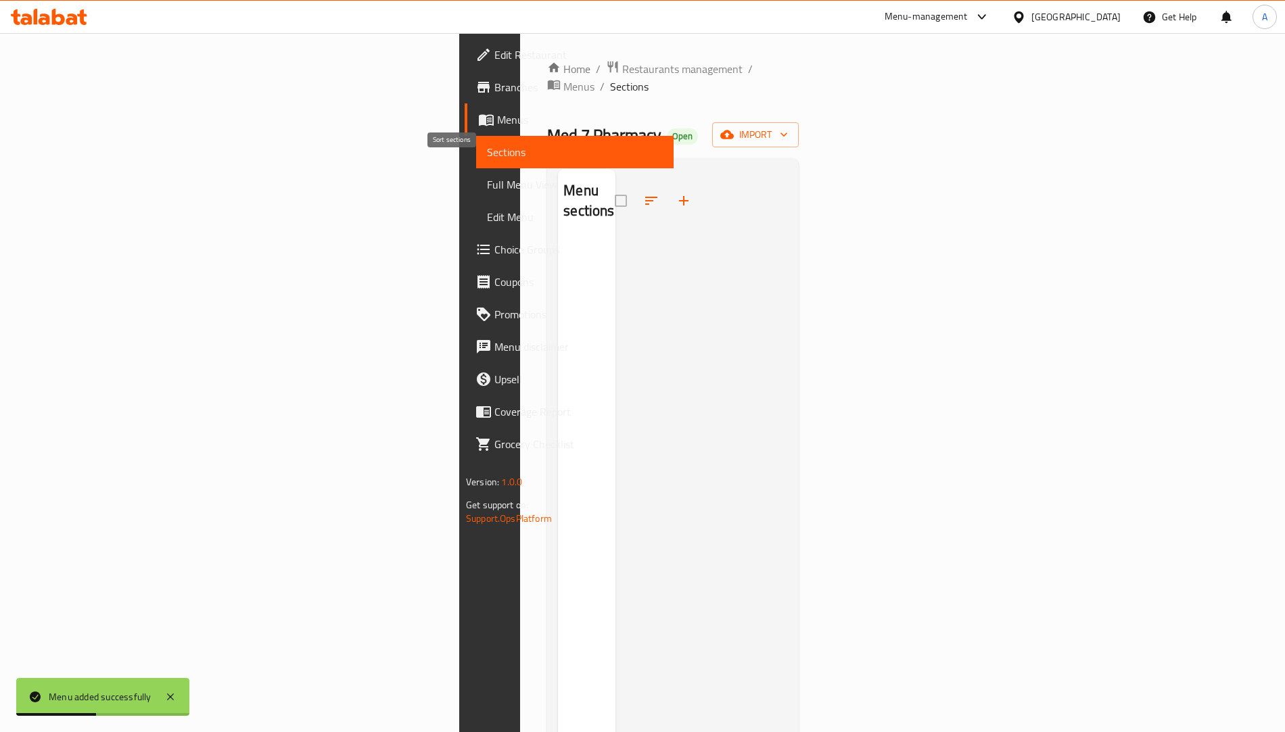
click at [676, 193] on icon "button" at bounding box center [684, 201] width 16 height 16
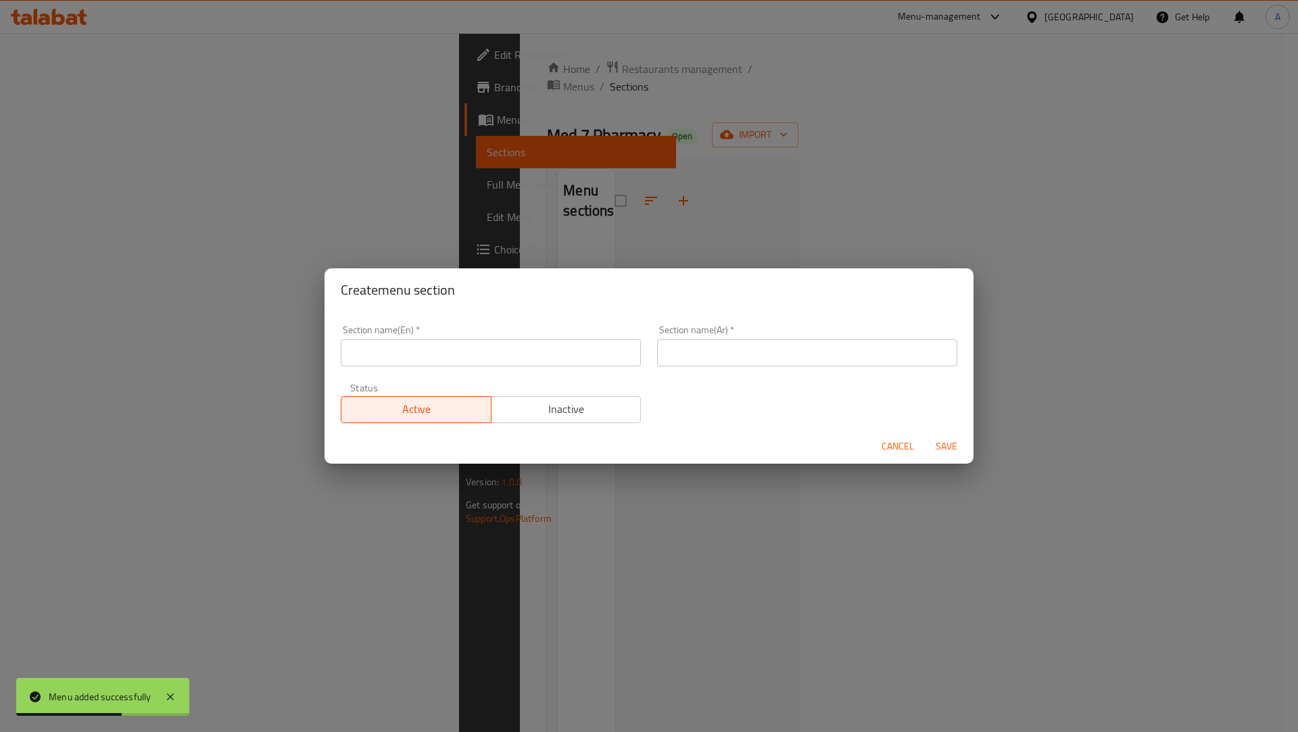
click at [429, 363] on input "text" at bounding box center [491, 352] width 300 height 27
type input "test"
click at [679, 354] on input "text" at bounding box center [807, 352] width 300 height 27
type input "فحص"
click at [945, 444] on span "Save" at bounding box center [947, 446] width 32 height 17
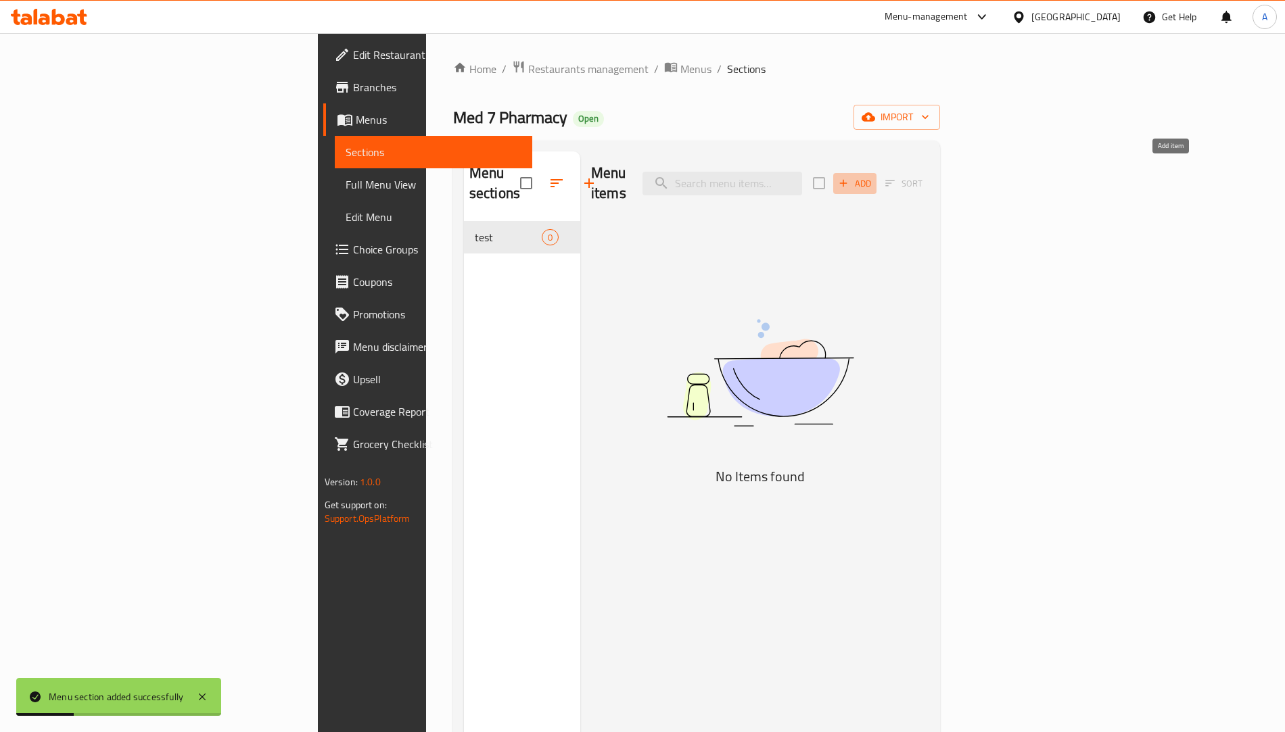
click at [873, 179] on span "Add" at bounding box center [855, 184] width 37 height 16
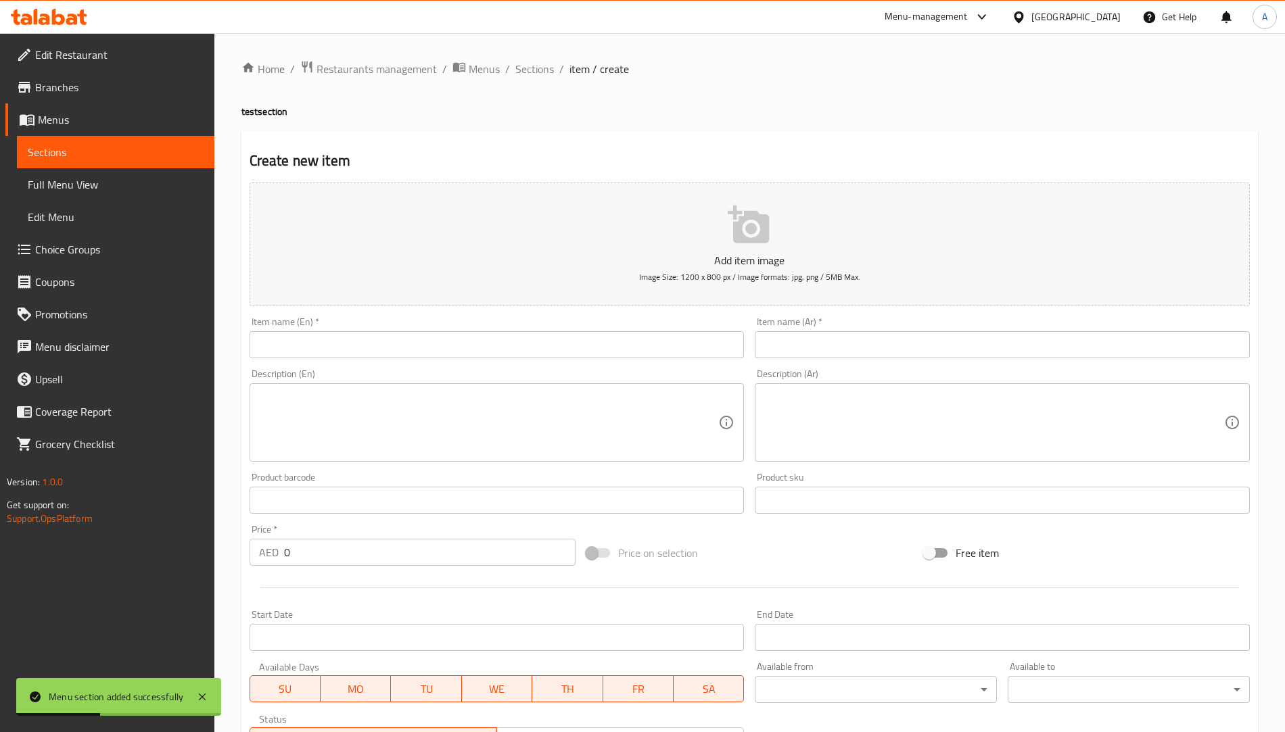
click at [371, 347] on input "text" at bounding box center [497, 344] width 495 height 27
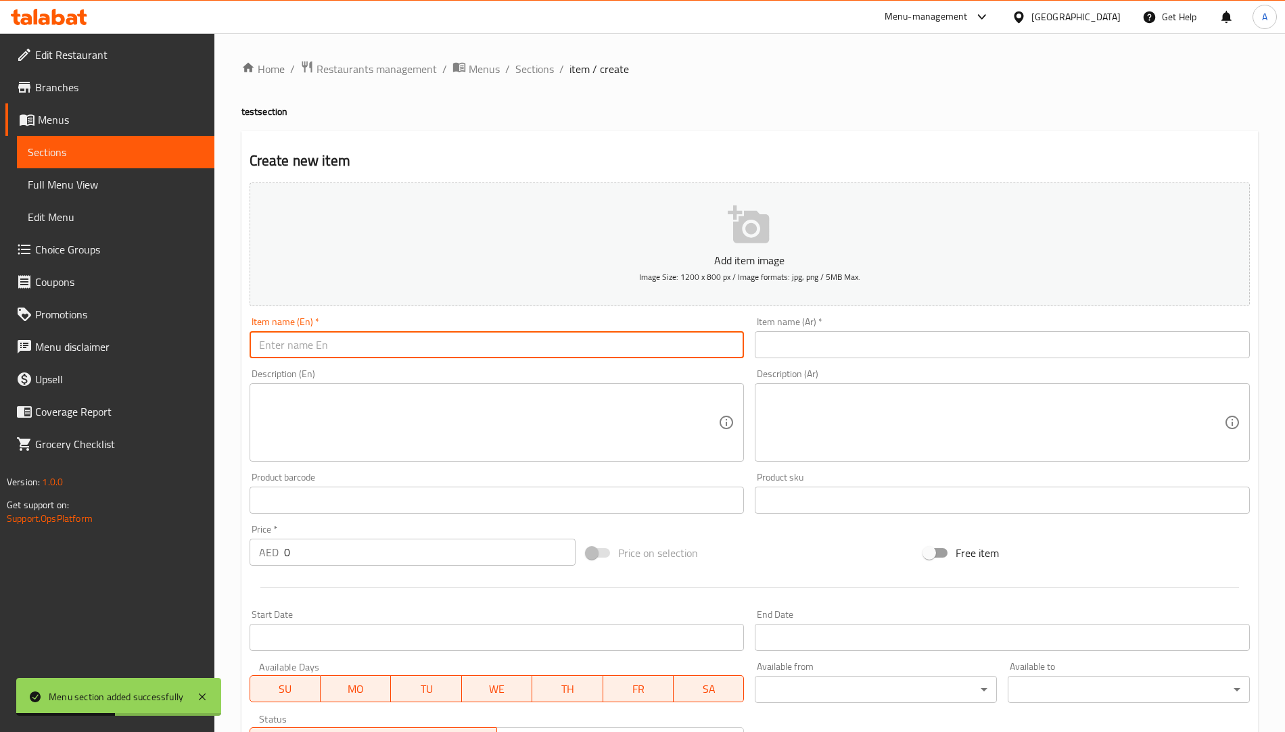
type input "test"
click at [795, 342] on input "text" at bounding box center [1002, 344] width 495 height 27
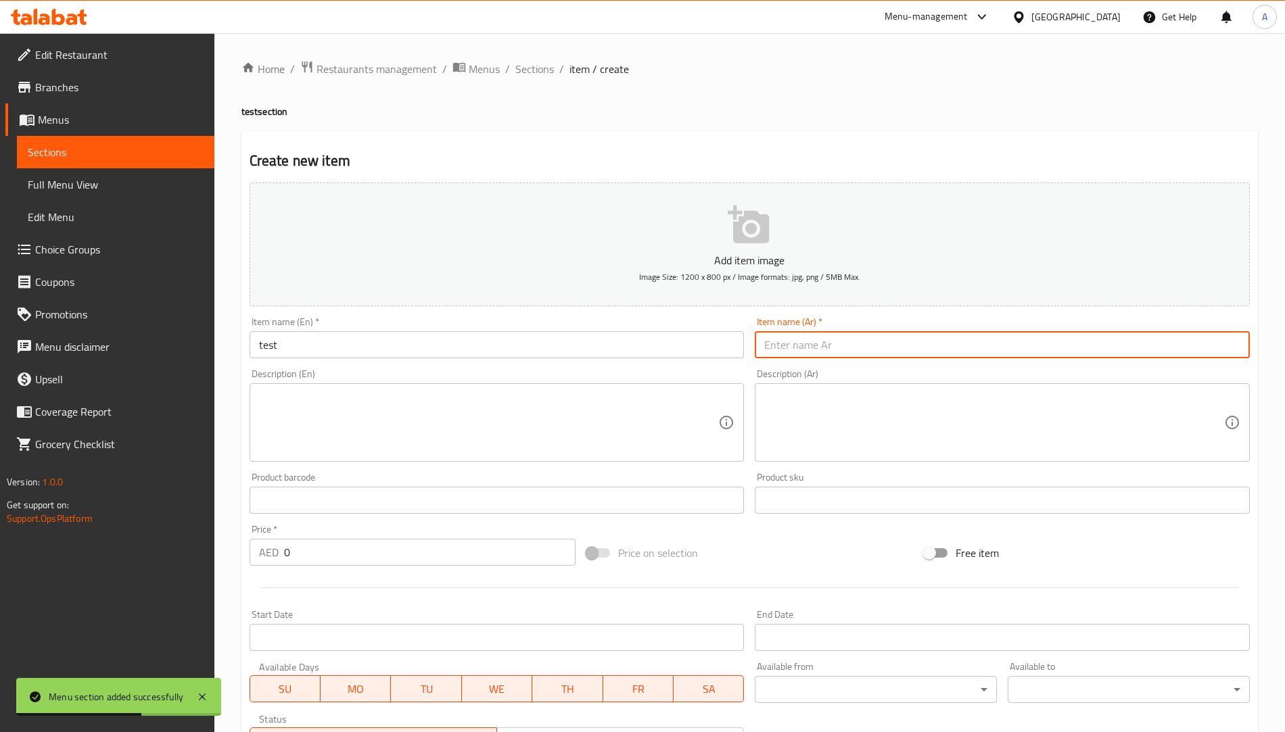
type input "فحص"
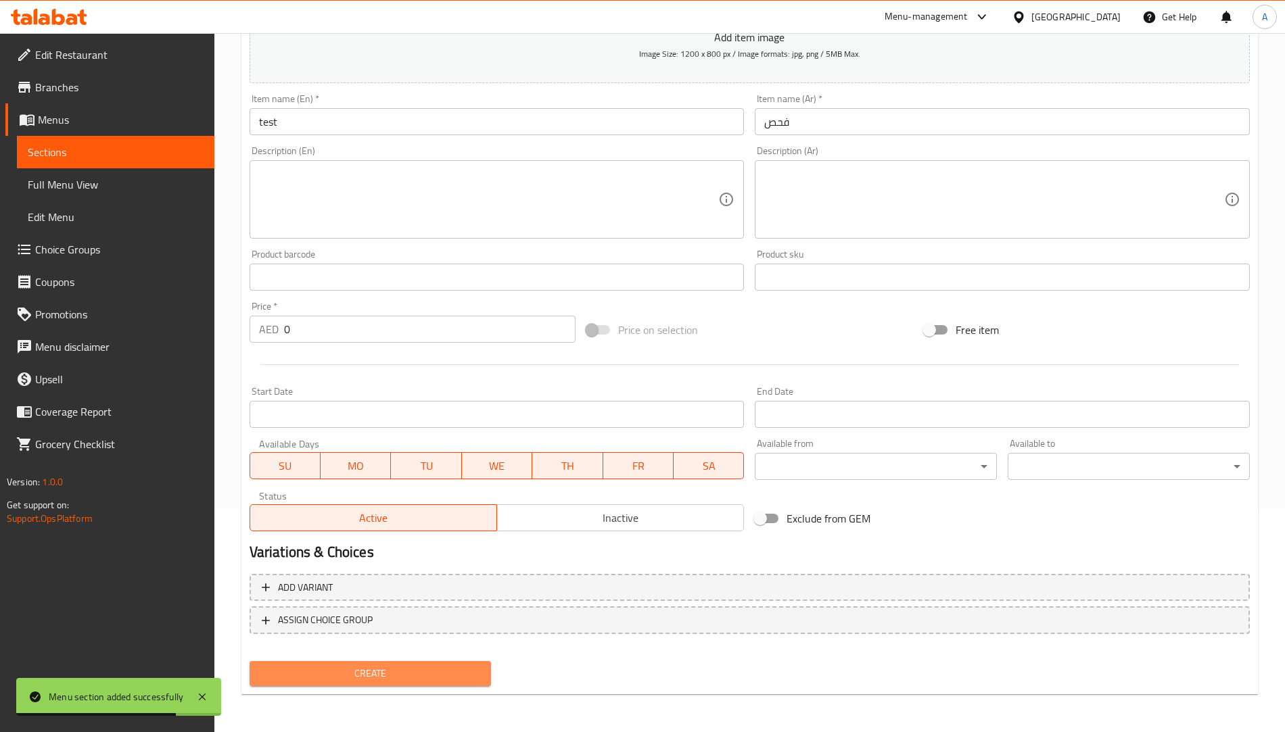
click at [407, 684] on button "Create" at bounding box center [371, 673] width 242 height 25
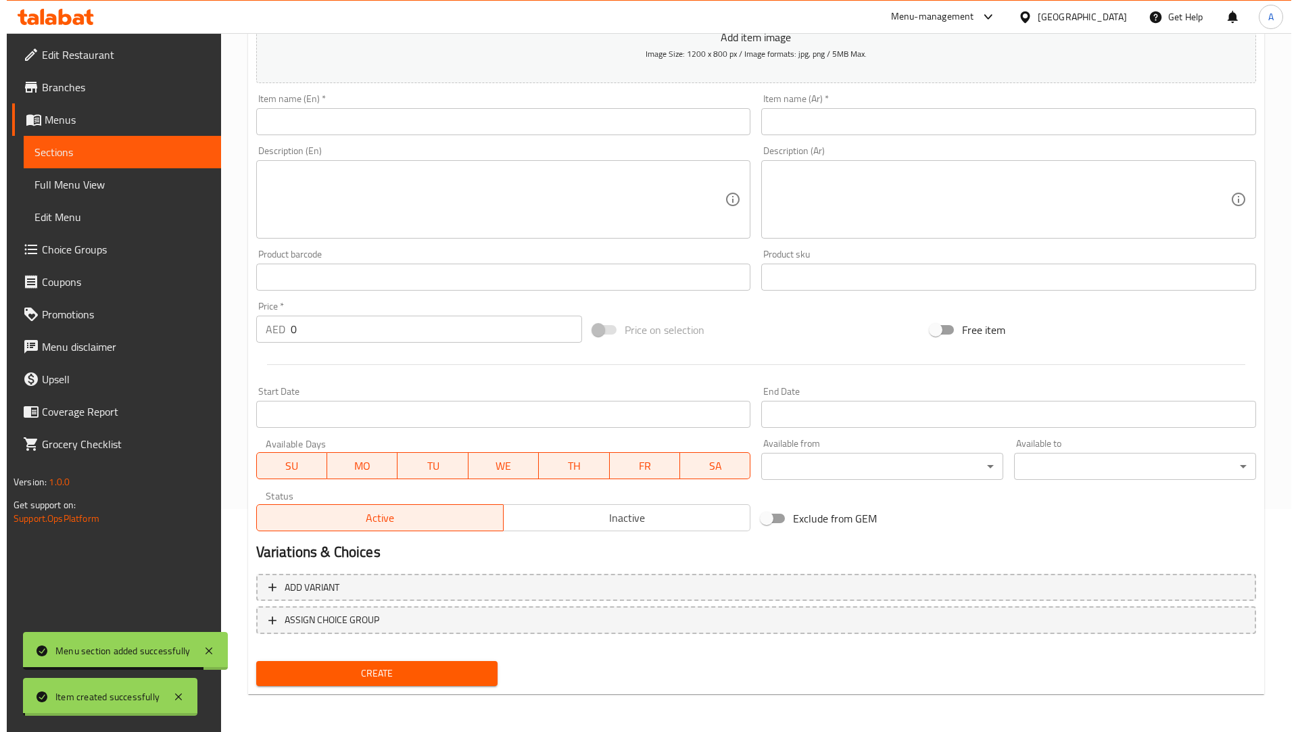
scroll to position [0, 0]
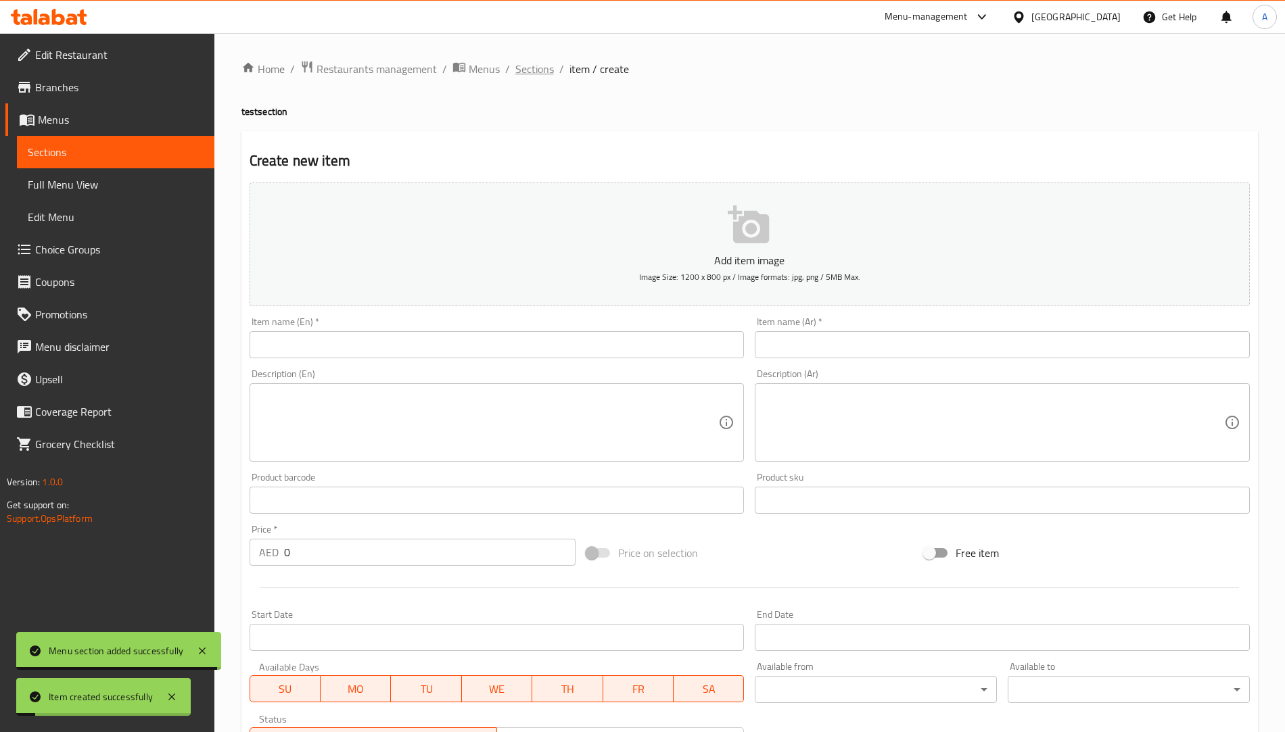
click at [537, 67] on span "Sections" at bounding box center [534, 69] width 39 height 16
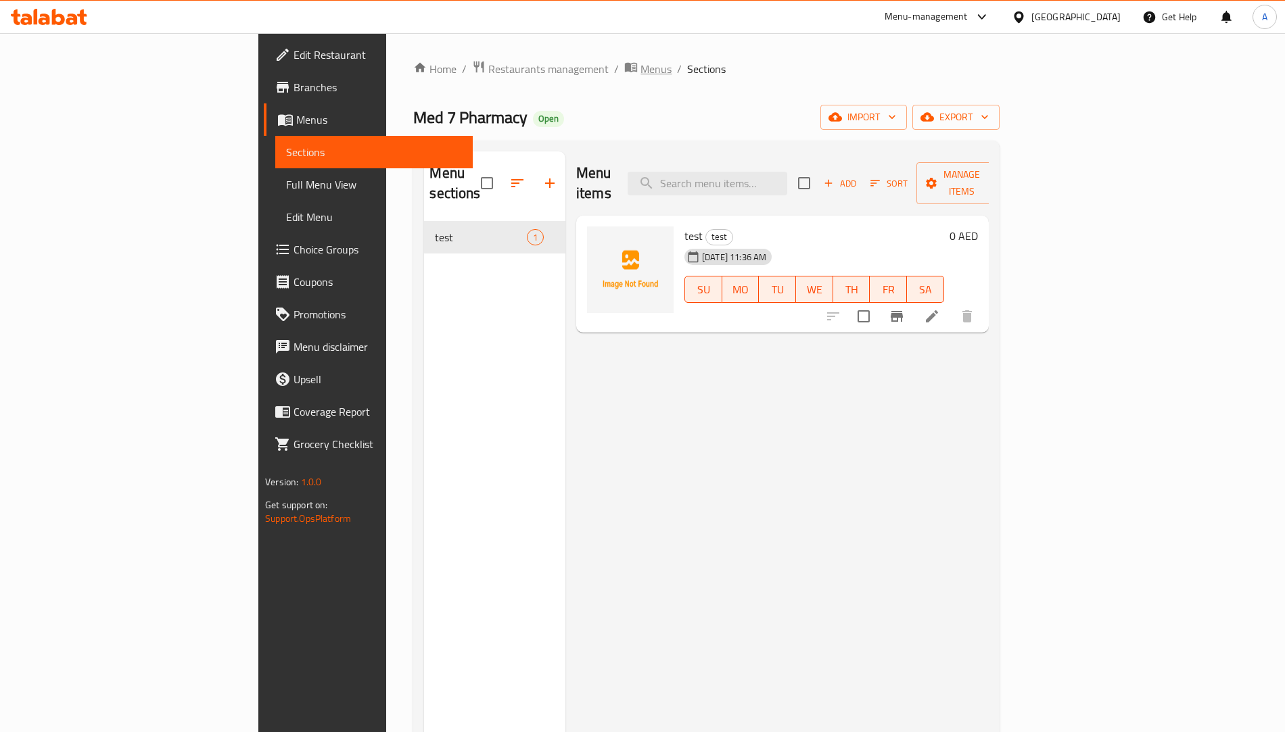
click at [640, 73] on span "Menus" at bounding box center [655, 69] width 31 height 16
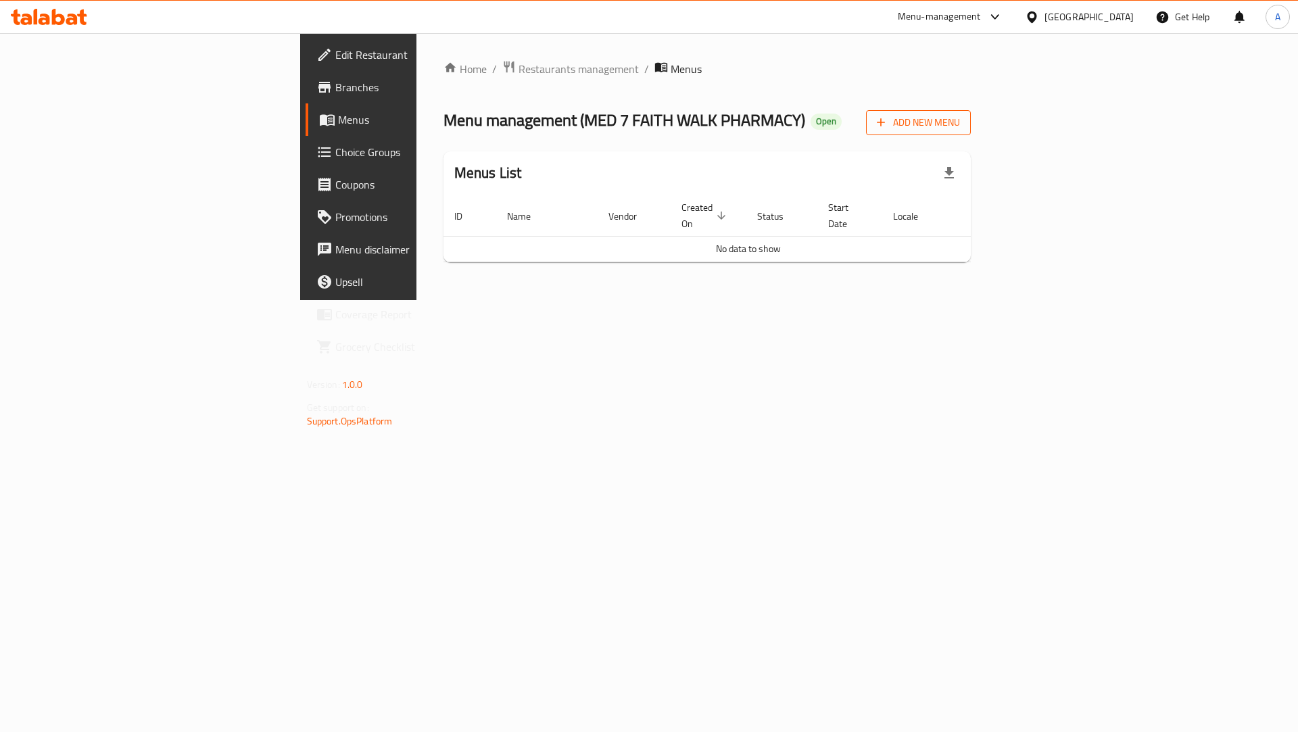
click at [888, 124] on icon "button" at bounding box center [881, 123] width 14 height 14
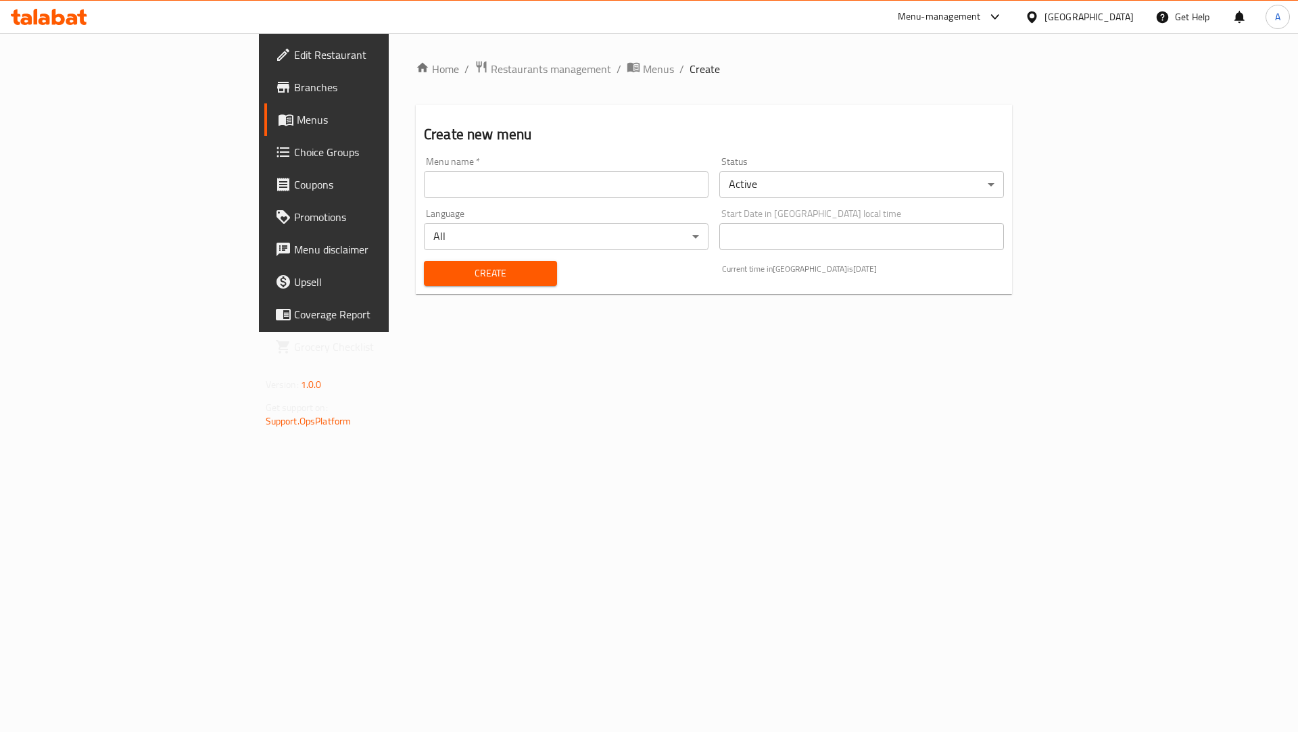
click at [424, 188] on input "text" at bounding box center [566, 184] width 285 height 27
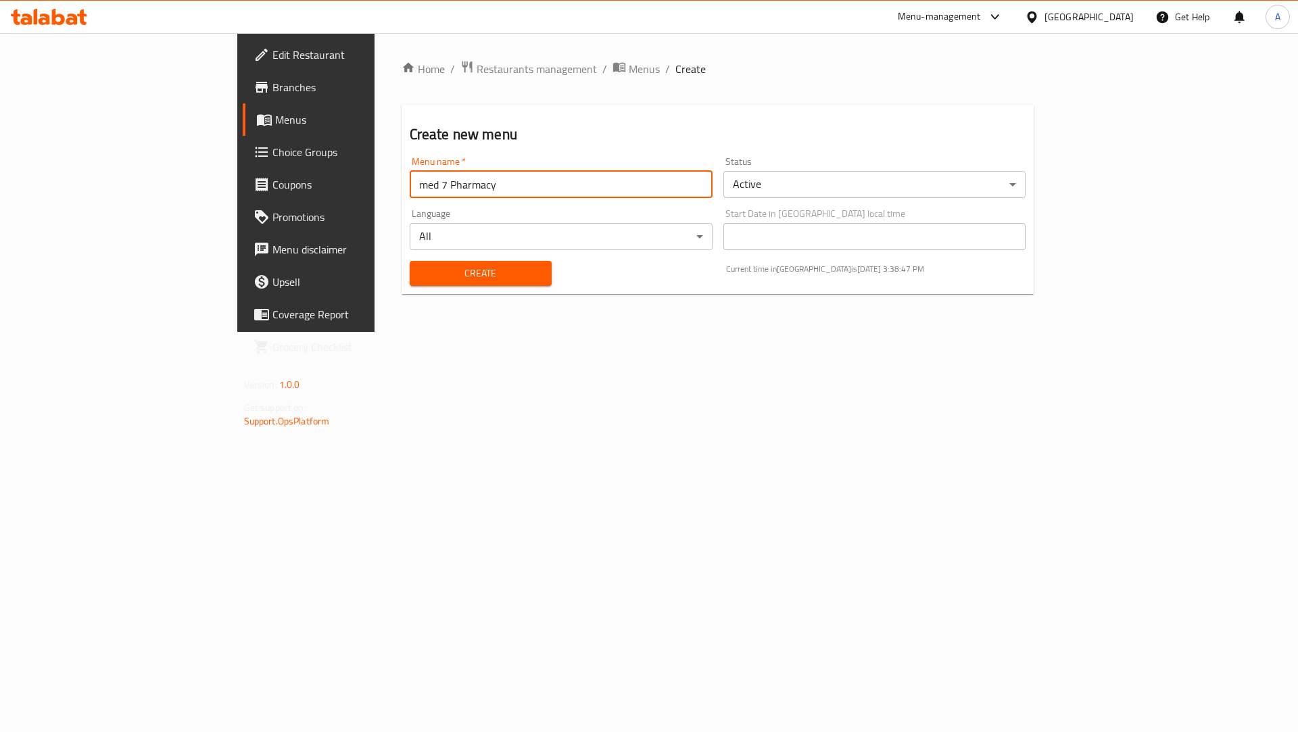
type input "med 7 Pharmacy"
click at [421, 283] on button "Create" at bounding box center [481, 273] width 142 height 25
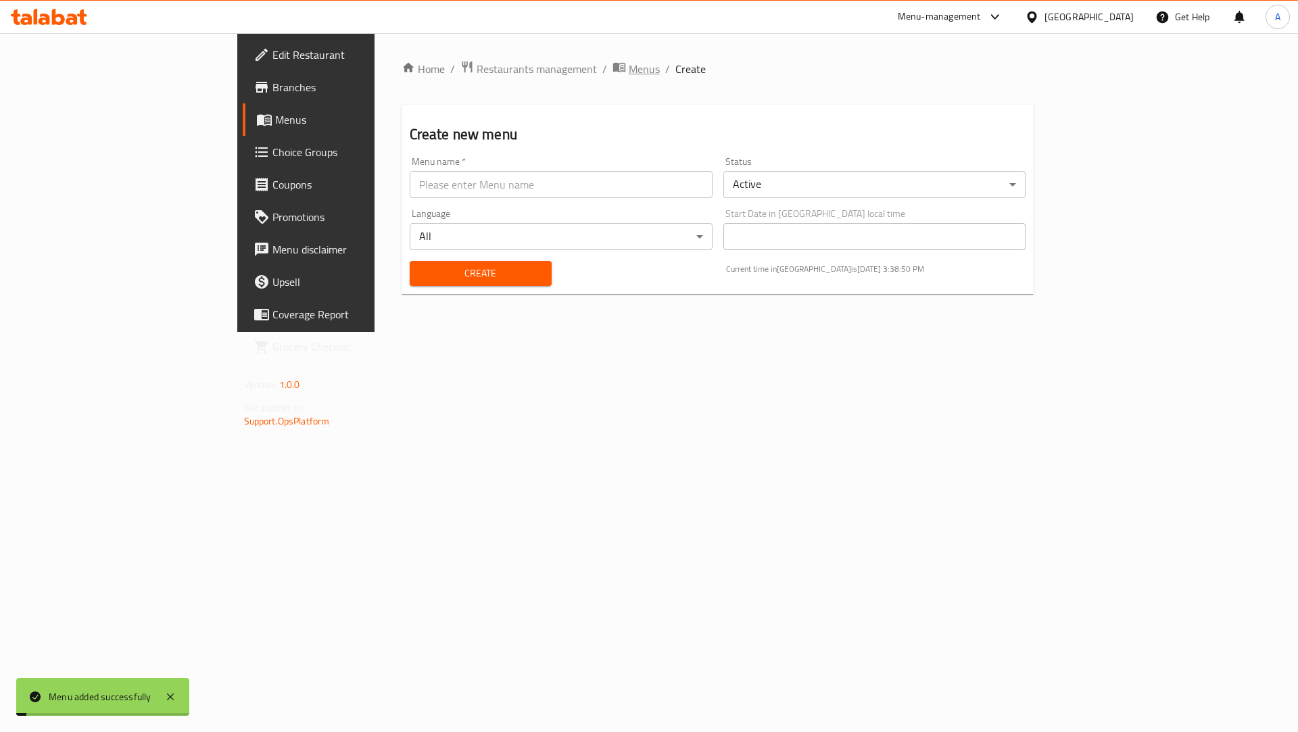
click at [629, 75] on span "Menus" at bounding box center [644, 69] width 31 height 16
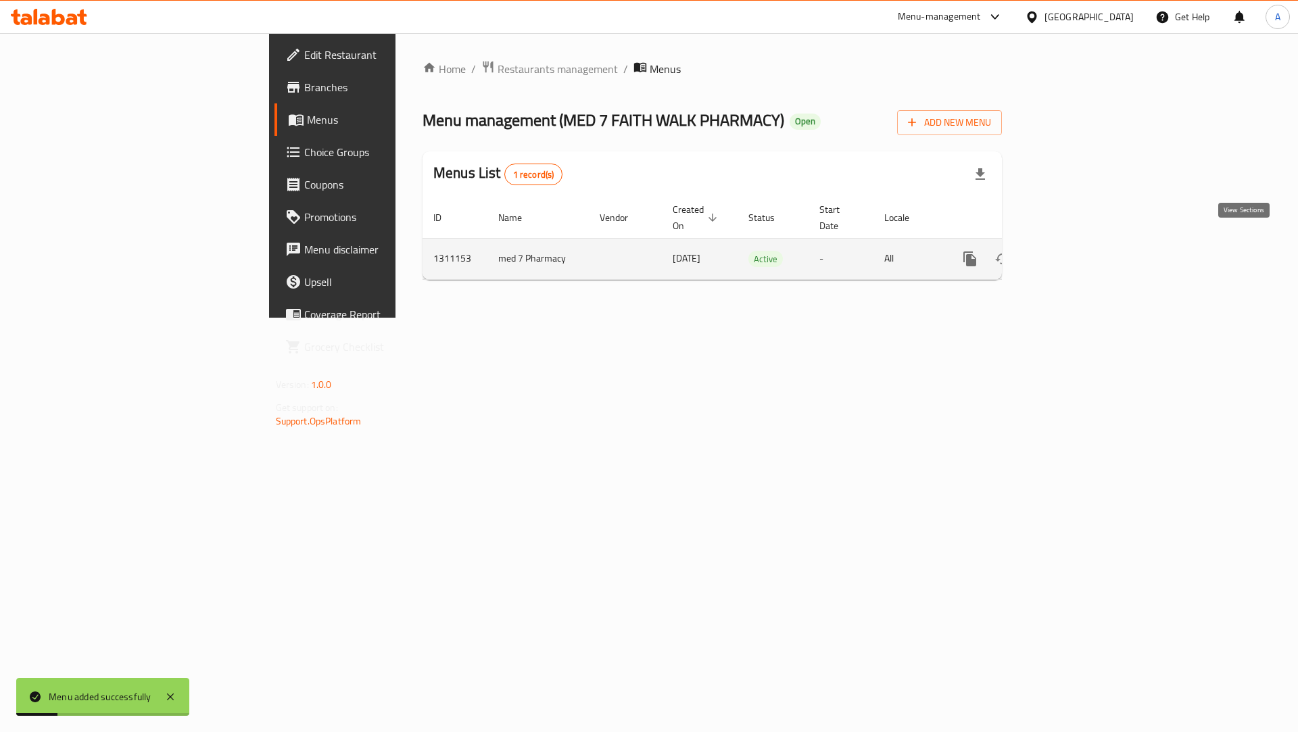
click at [1076, 251] on icon "enhanced table" at bounding box center [1068, 259] width 16 height 16
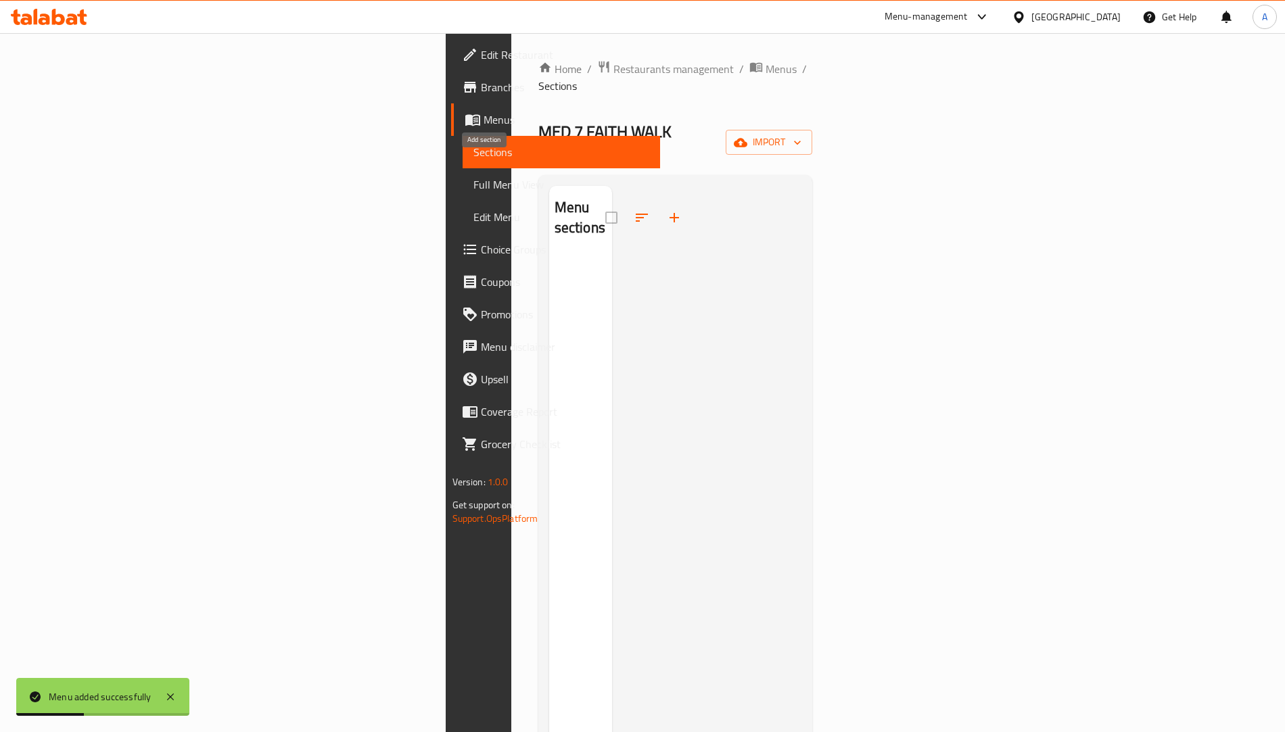
click at [666, 210] on icon "button" at bounding box center [674, 218] width 16 height 16
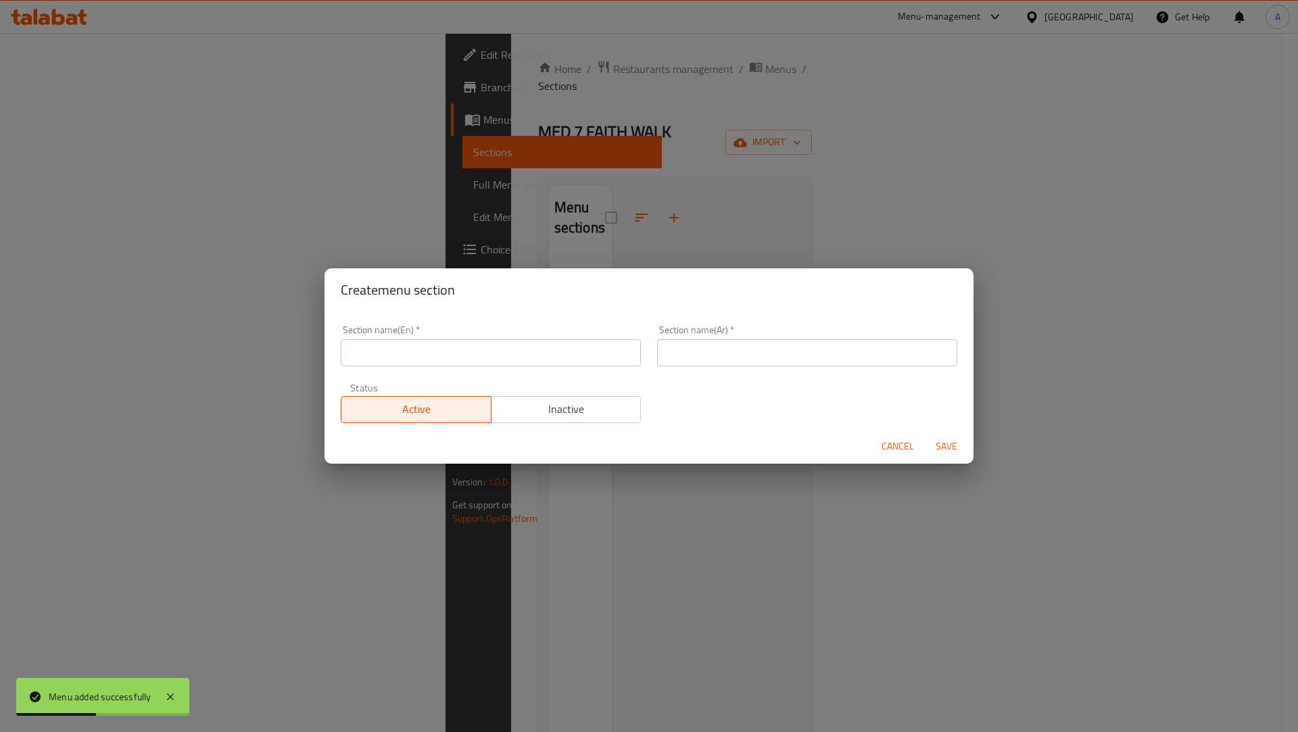
click at [440, 343] on input "text" at bounding box center [491, 352] width 300 height 27
type input "test"
click at [664, 351] on input "text" at bounding box center [807, 352] width 300 height 27
type input "فحص"
click at [943, 450] on span "Save" at bounding box center [947, 446] width 32 height 17
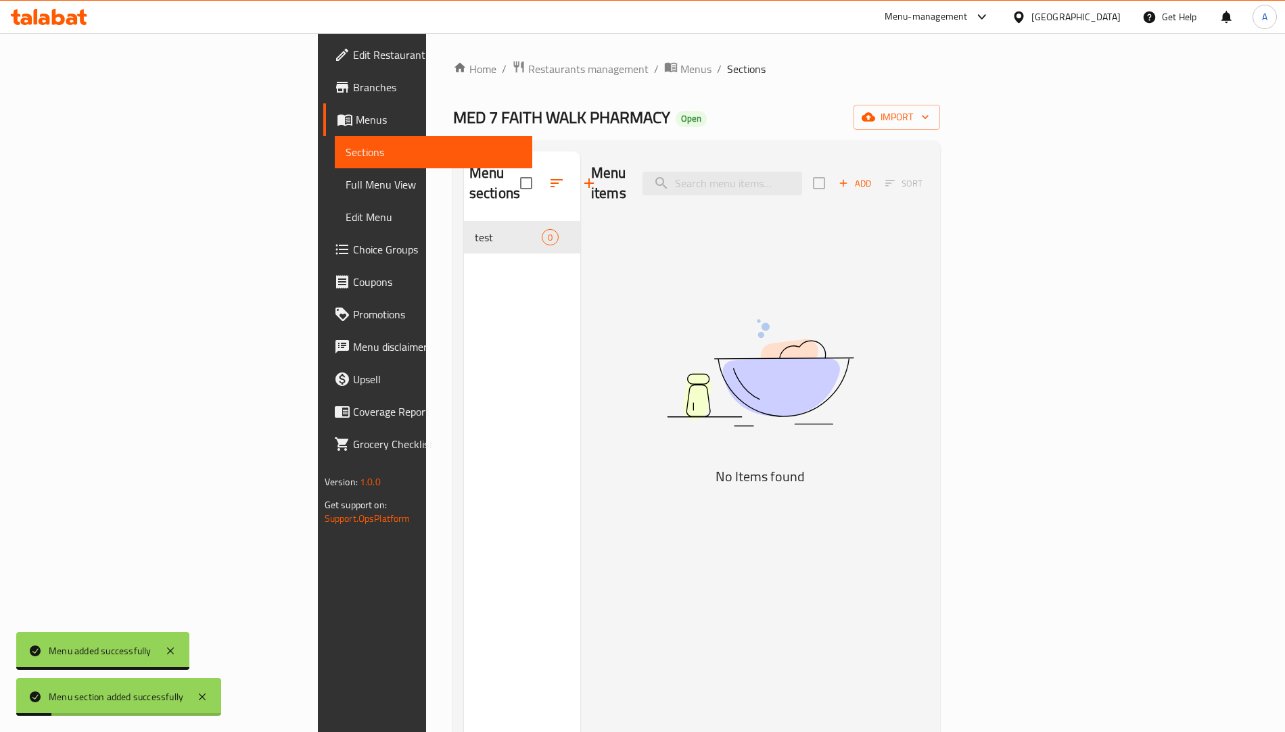
click at [929, 156] on div "Menu items Add Sort" at bounding box center [760, 183] width 338 height 64
click at [873, 176] on span "Add" at bounding box center [855, 184] width 37 height 16
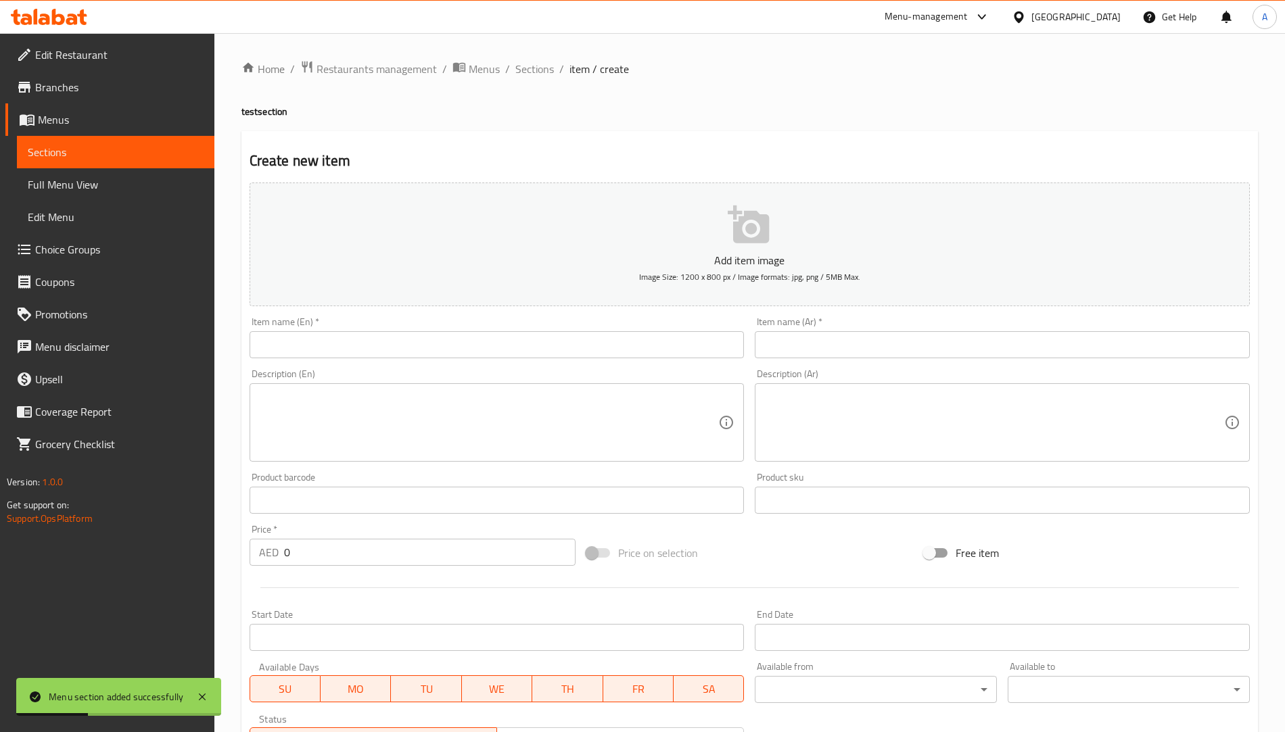
click at [325, 355] on input "text" at bounding box center [497, 344] width 495 height 27
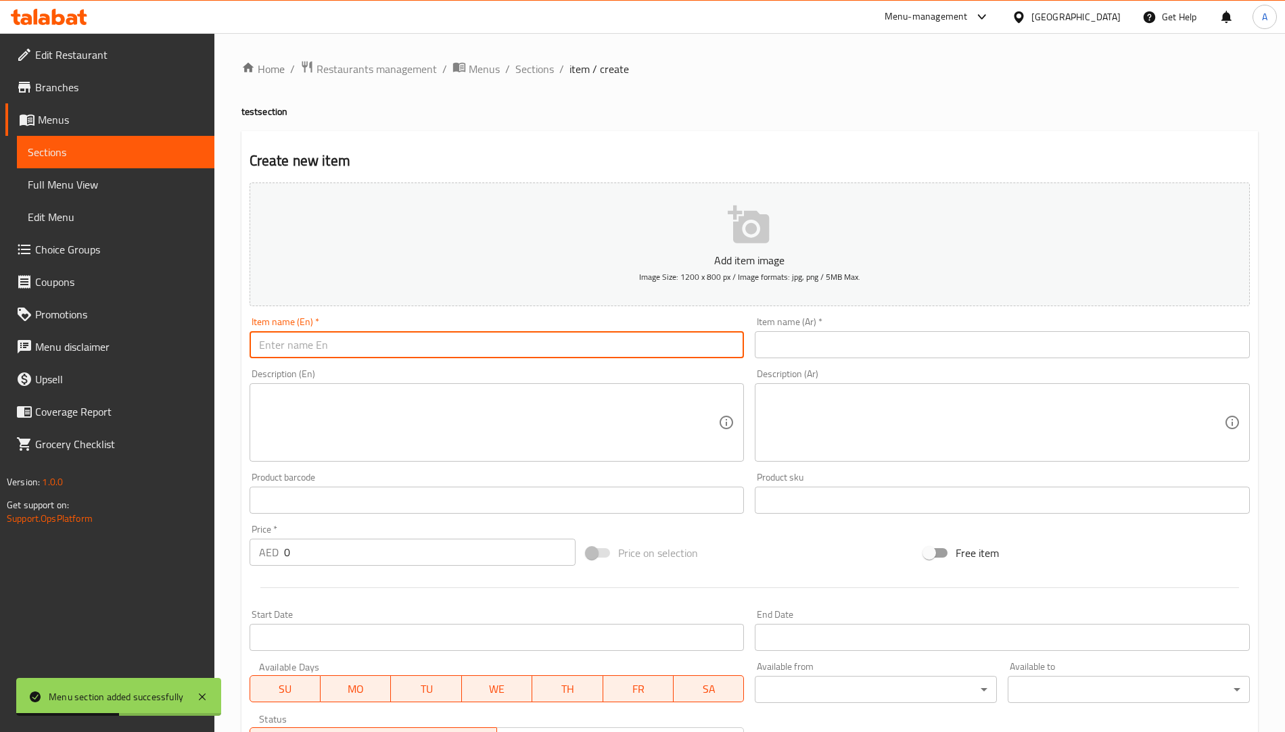
type input "test"
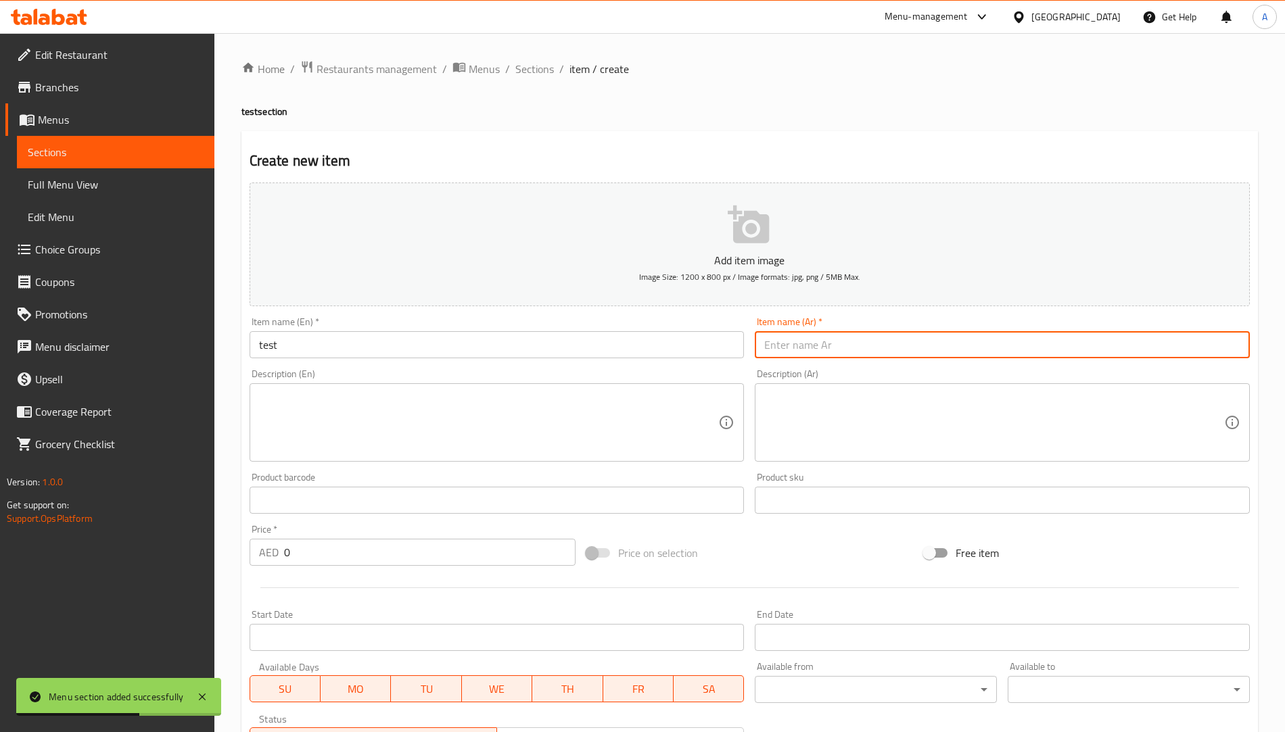
click at [763, 345] on input "text" at bounding box center [1002, 344] width 495 height 27
type input "فحص"
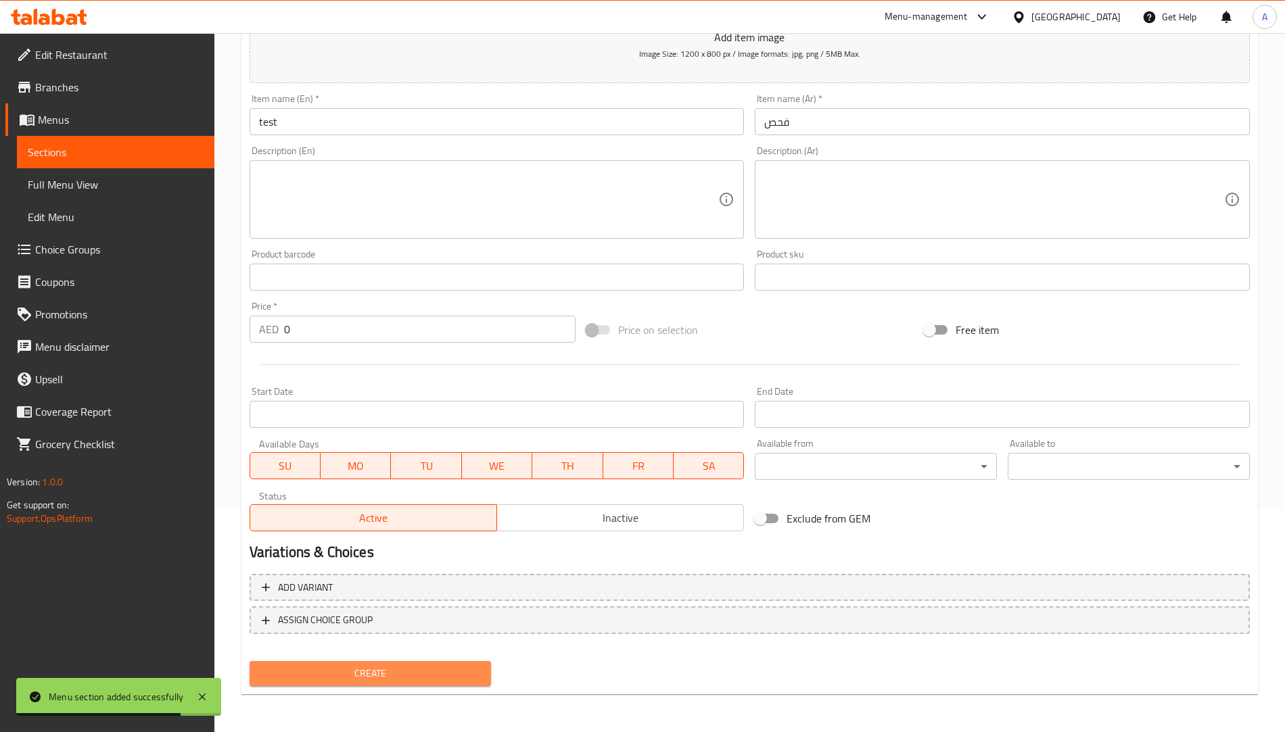
click at [439, 672] on span "Create" at bounding box center [370, 673] width 220 height 17
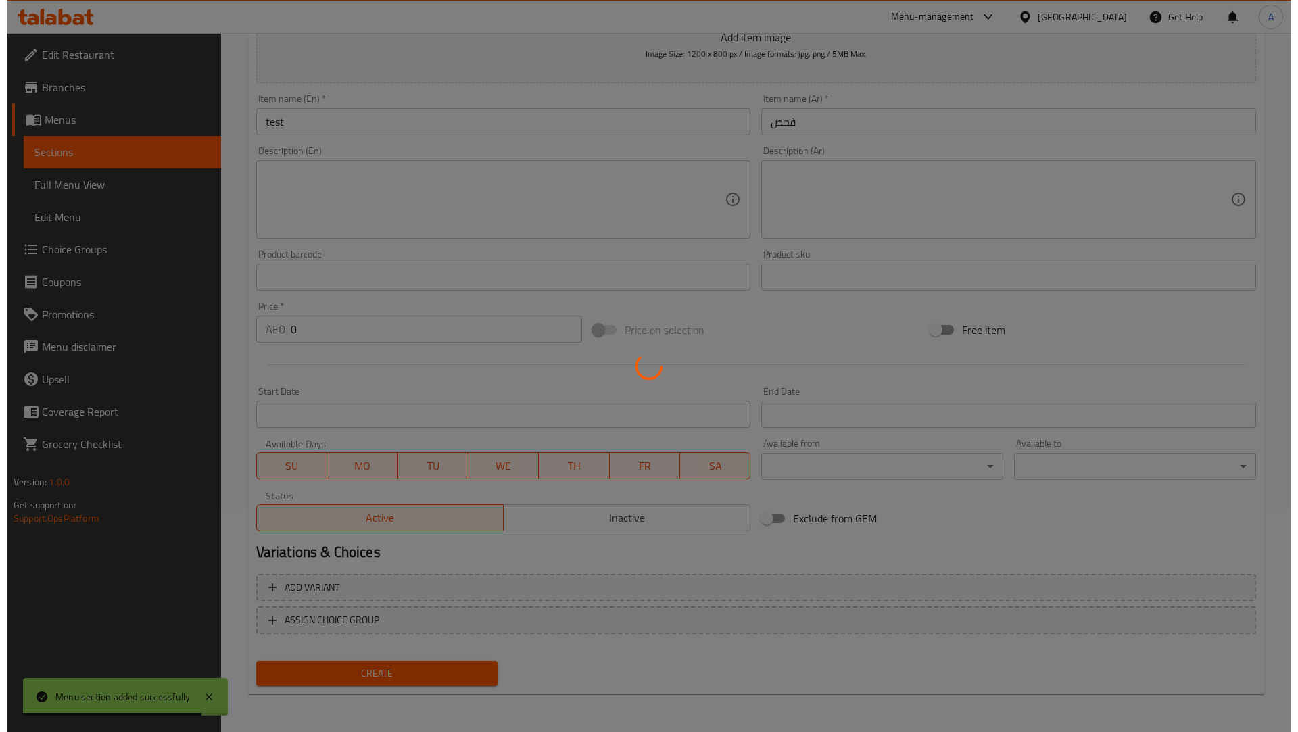
scroll to position [0, 0]
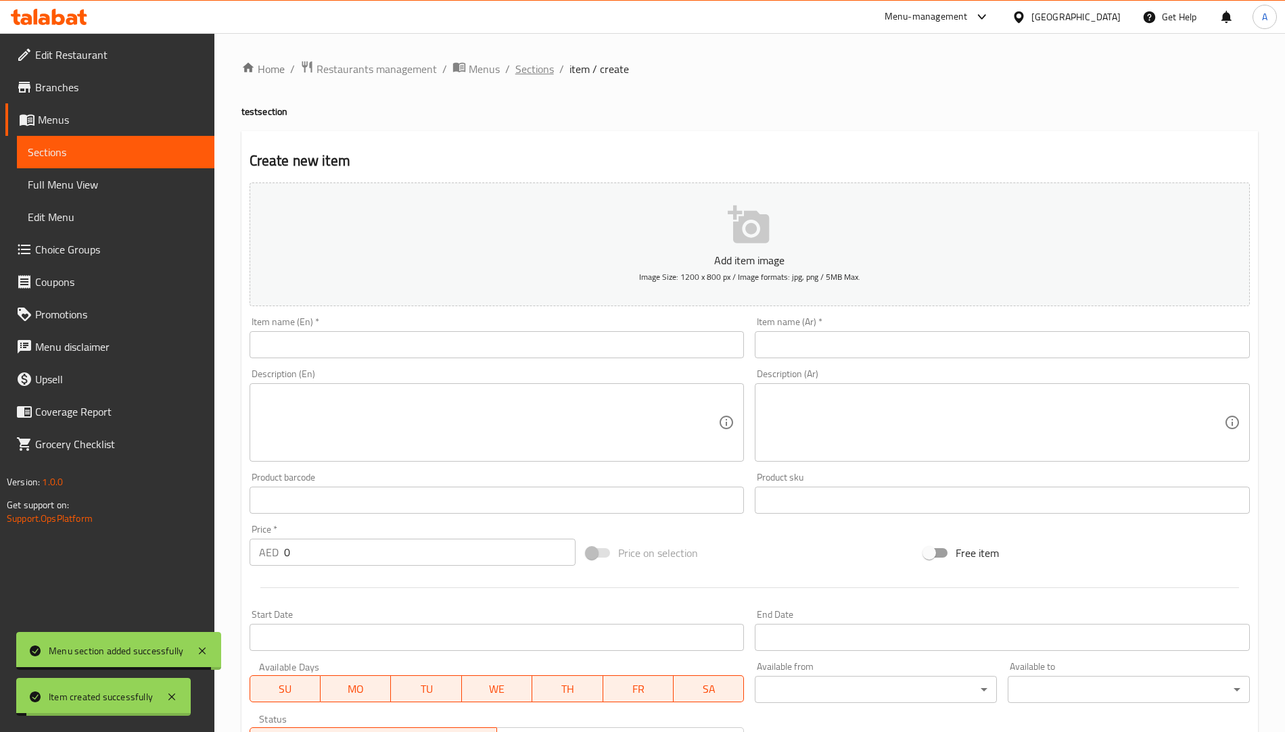
click at [542, 76] on span "Sections" at bounding box center [534, 69] width 39 height 16
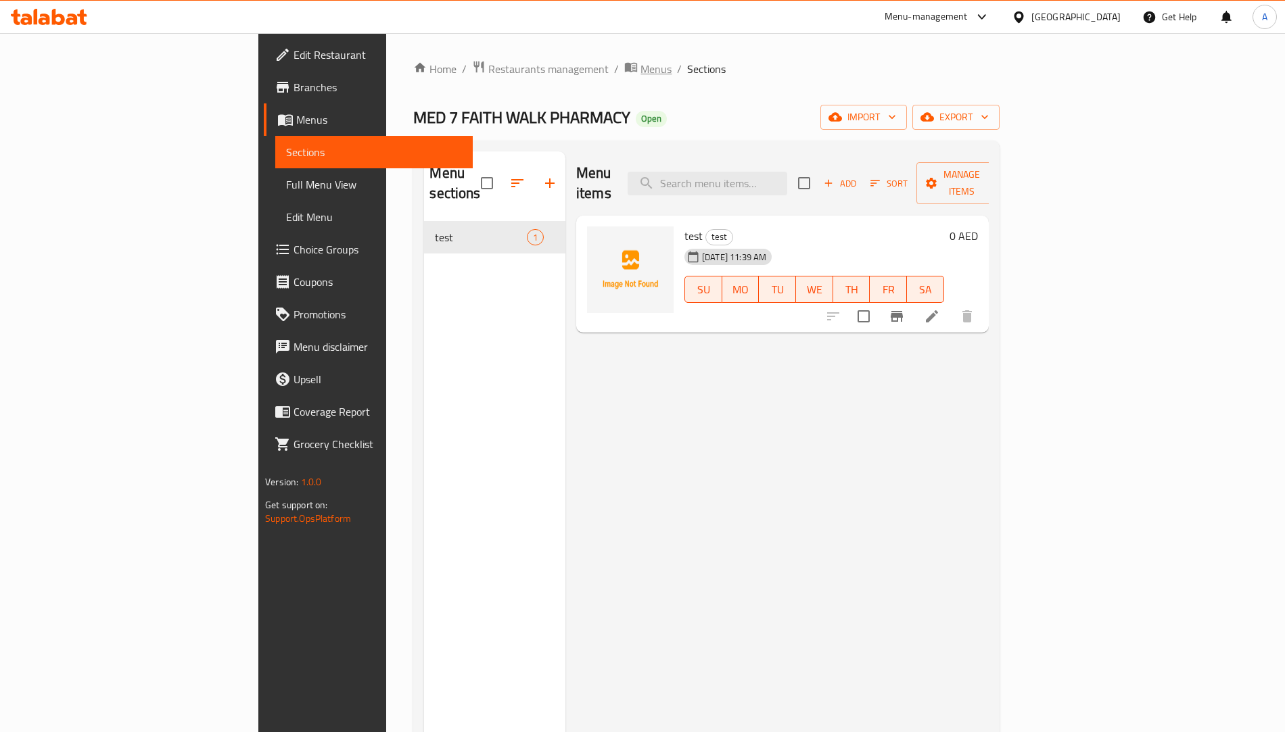
click at [640, 64] on span "Menus" at bounding box center [655, 69] width 31 height 16
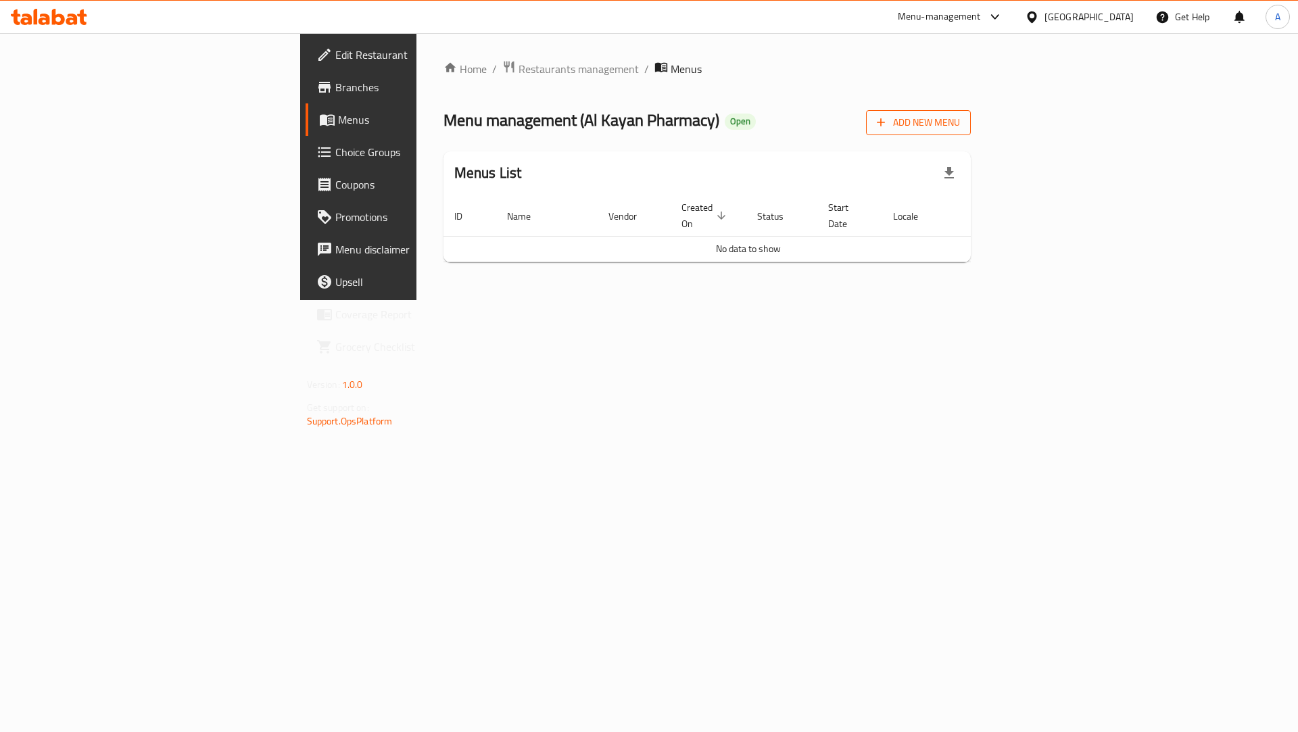
click at [960, 122] on span "Add New Menu" at bounding box center [918, 122] width 83 height 17
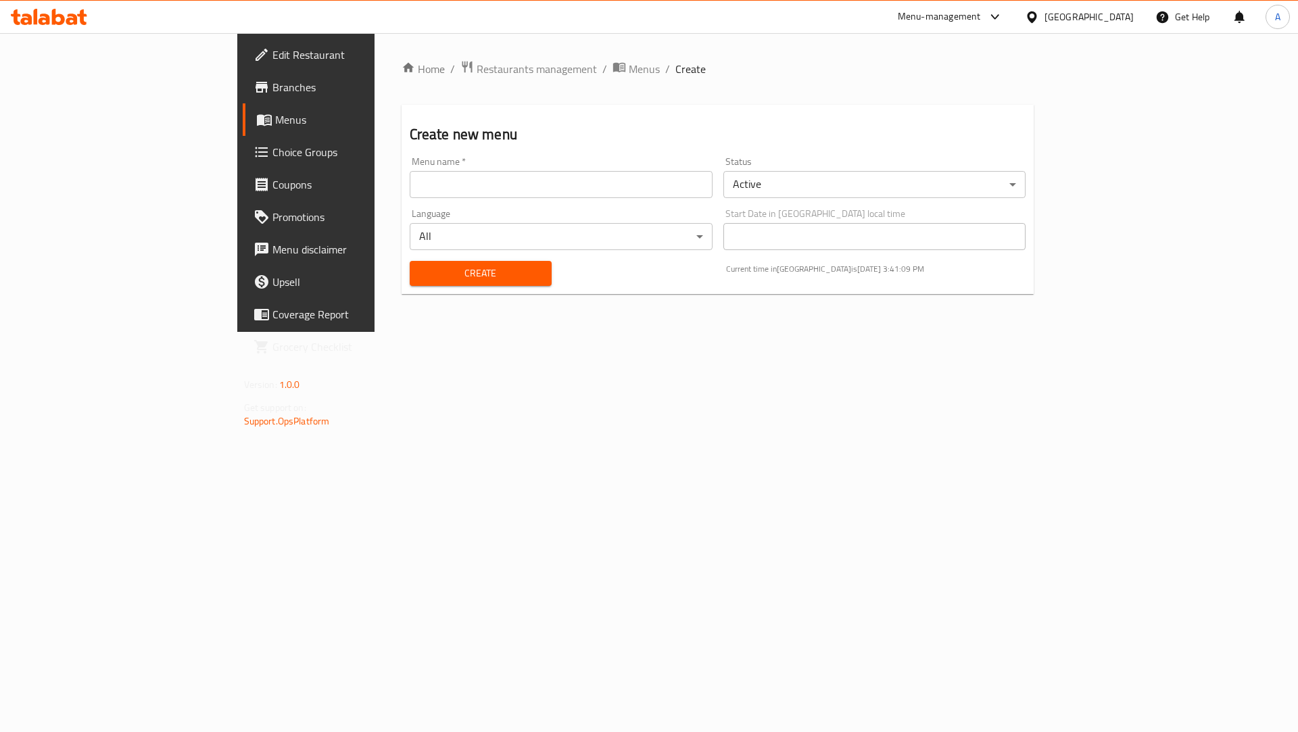
click at [573, 173] on input "text" at bounding box center [561, 184] width 303 height 27
type input "Al Kayan"
click at [421, 277] on span "Create" at bounding box center [481, 273] width 120 height 17
click at [629, 72] on span "Menus" at bounding box center [644, 69] width 31 height 16
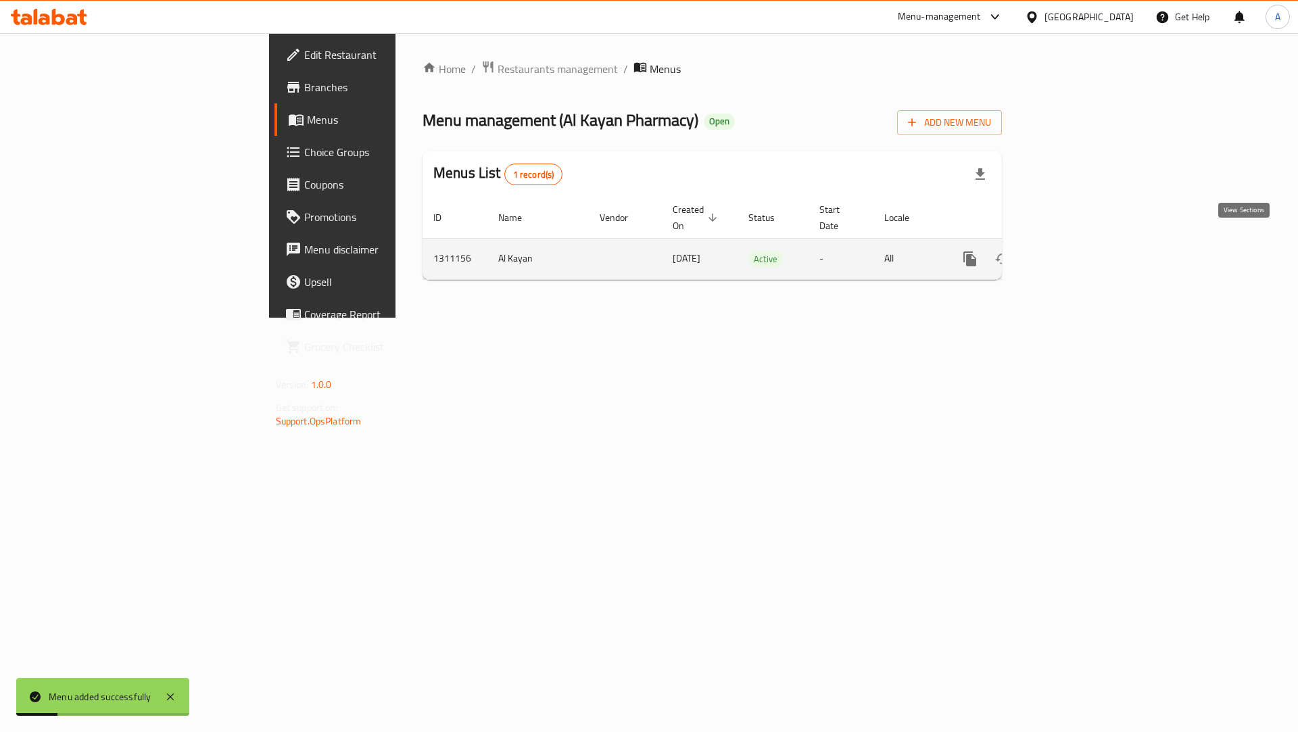
click at [1076, 251] on icon "enhanced table" at bounding box center [1068, 259] width 16 height 16
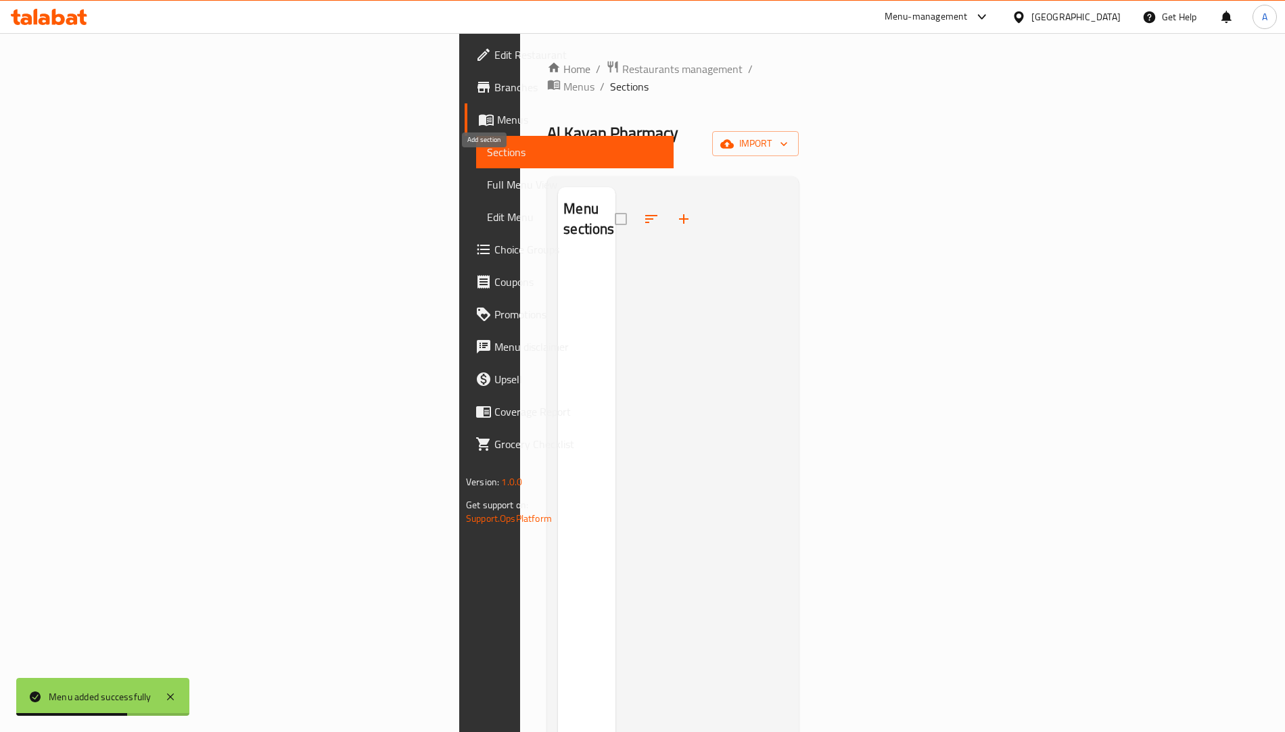
click at [676, 211] on icon "button" at bounding box center [684, 219] width 16 height 16
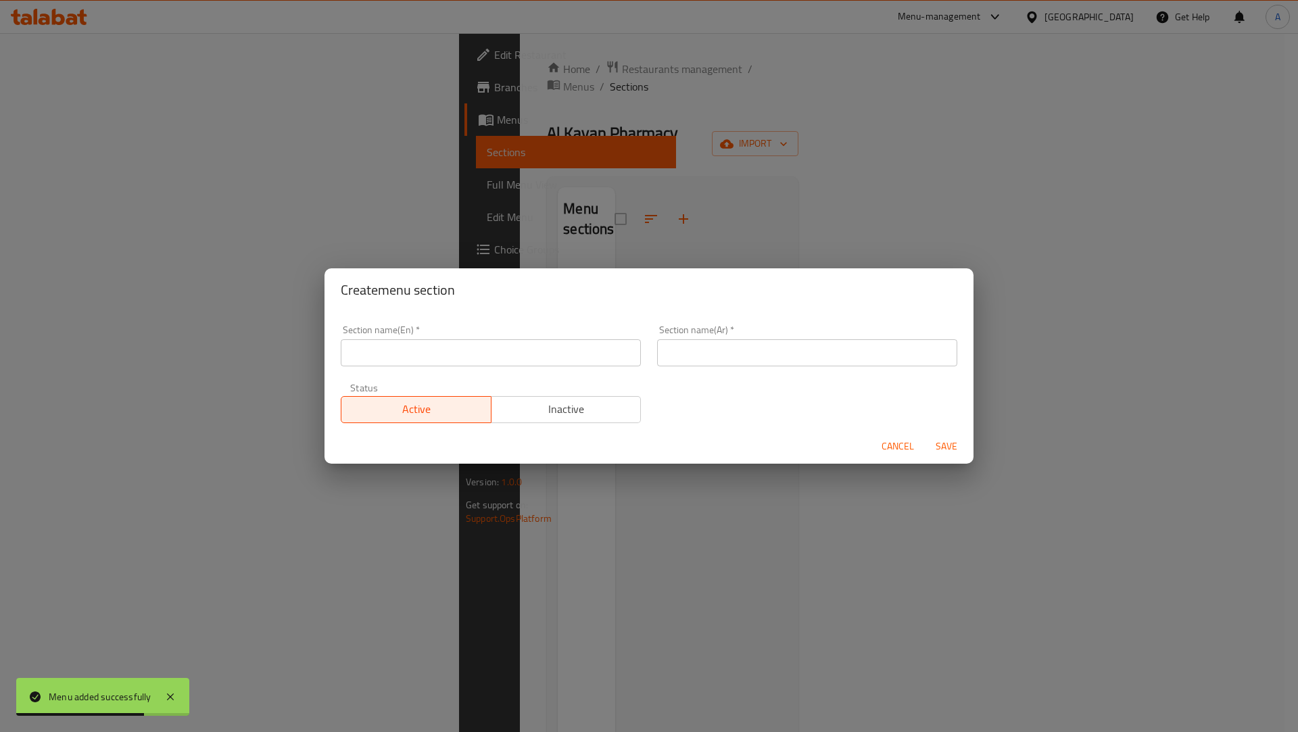
click at [442, 331] on div "Section name(En)   * Section name(En) *" at bounding box center [491, 345] width 300 height 41
click at [442, 342] on input "text" at bounding box center [491, 352] width 300 height 27
type input "test"
click at [677, 353] on input "text" at bounding box center [807, 352] width 300 height 27
type input "فحص"
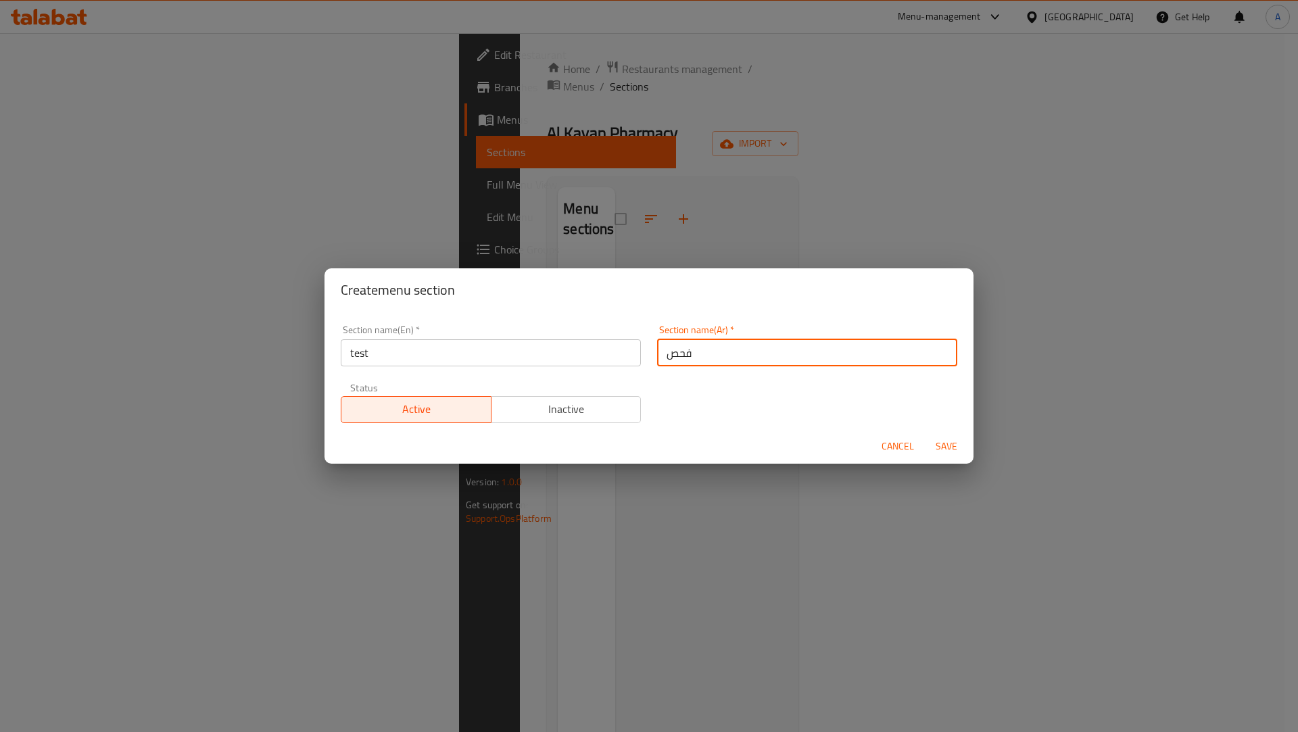
click at [940, 449] on span "Save" at bounding box center [947, 446] width 32 height 17
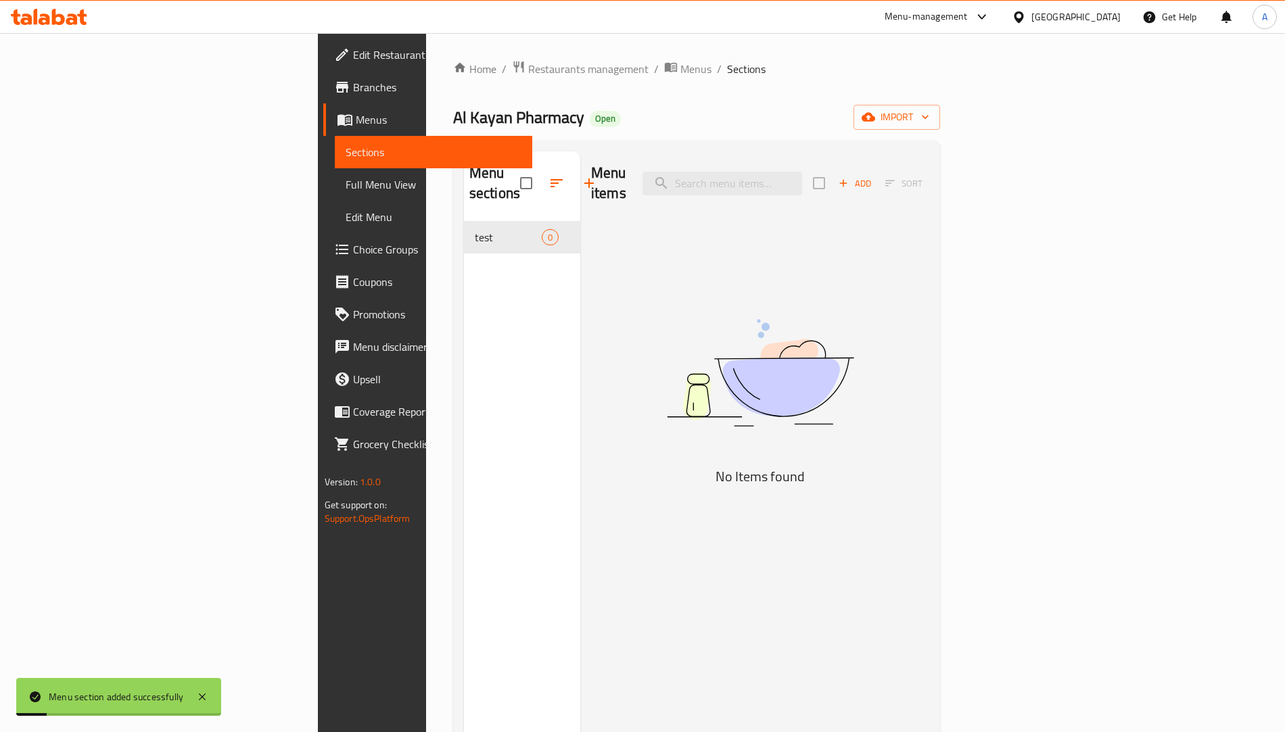
click at [873, 176] on span "Add" at bounding box center [855, 184] width 37 height 16
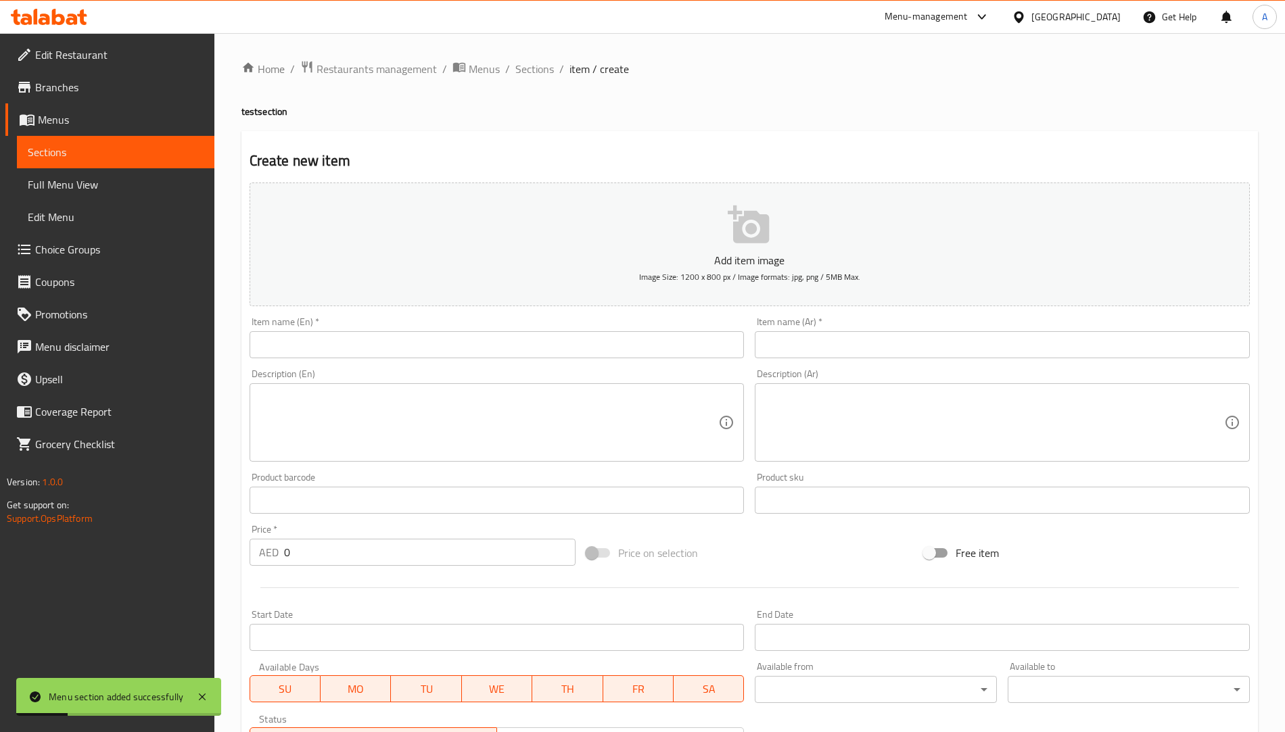
click at [494, 351] on input "text" at bounding box center [497, 344] width 495 height 27
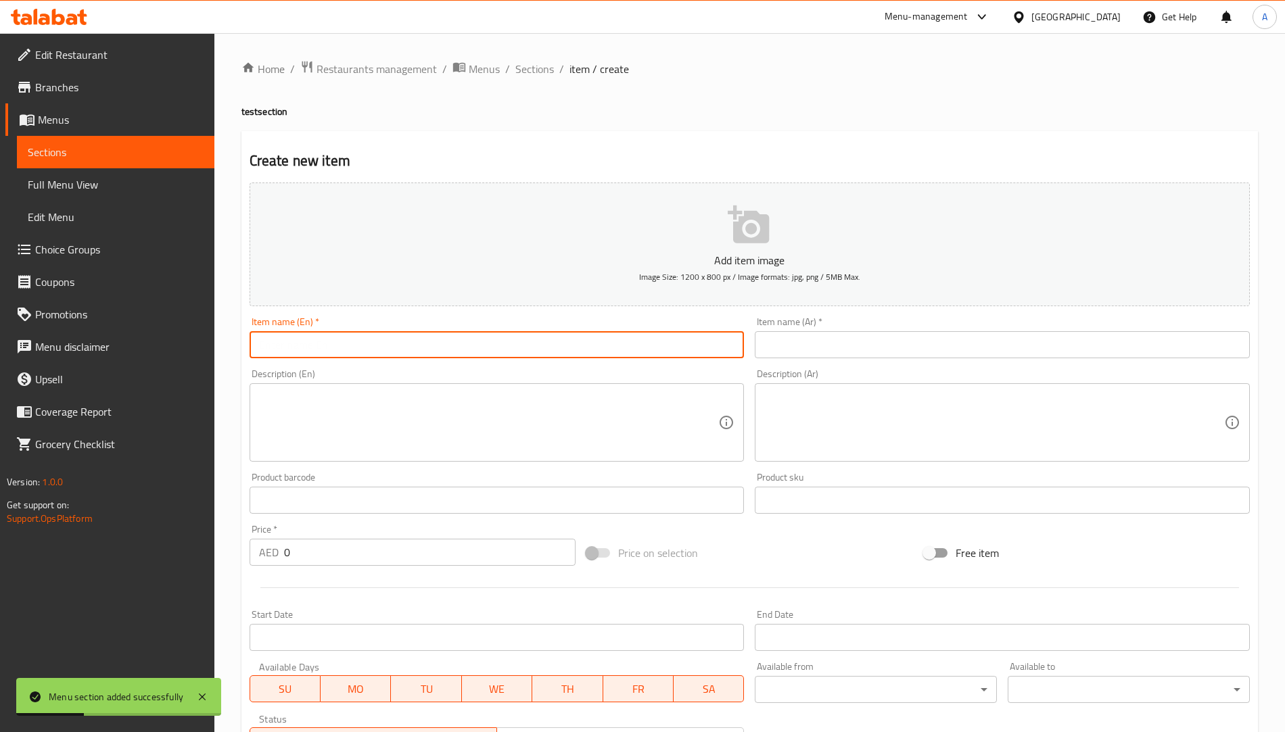
type input "test"
click at [779, 347] on input "text" at bounding box center [1002, 344] width 495 height 27
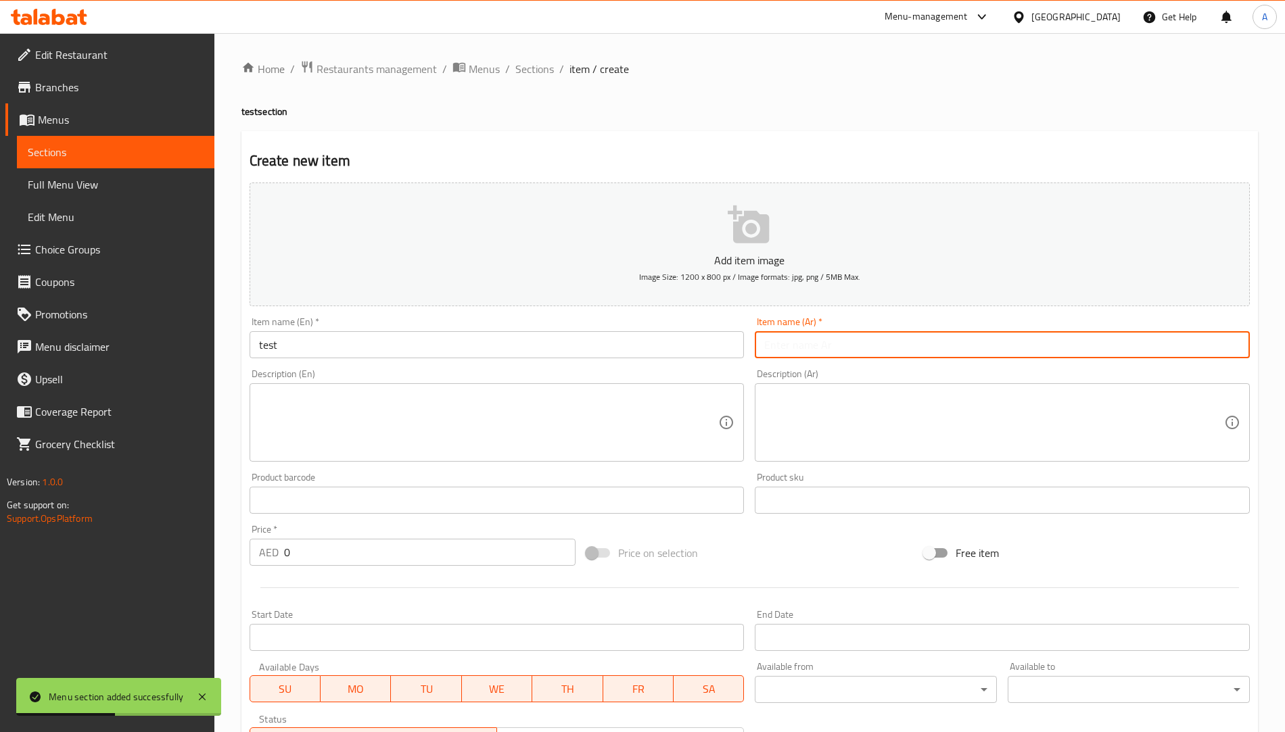
type input "فحص"
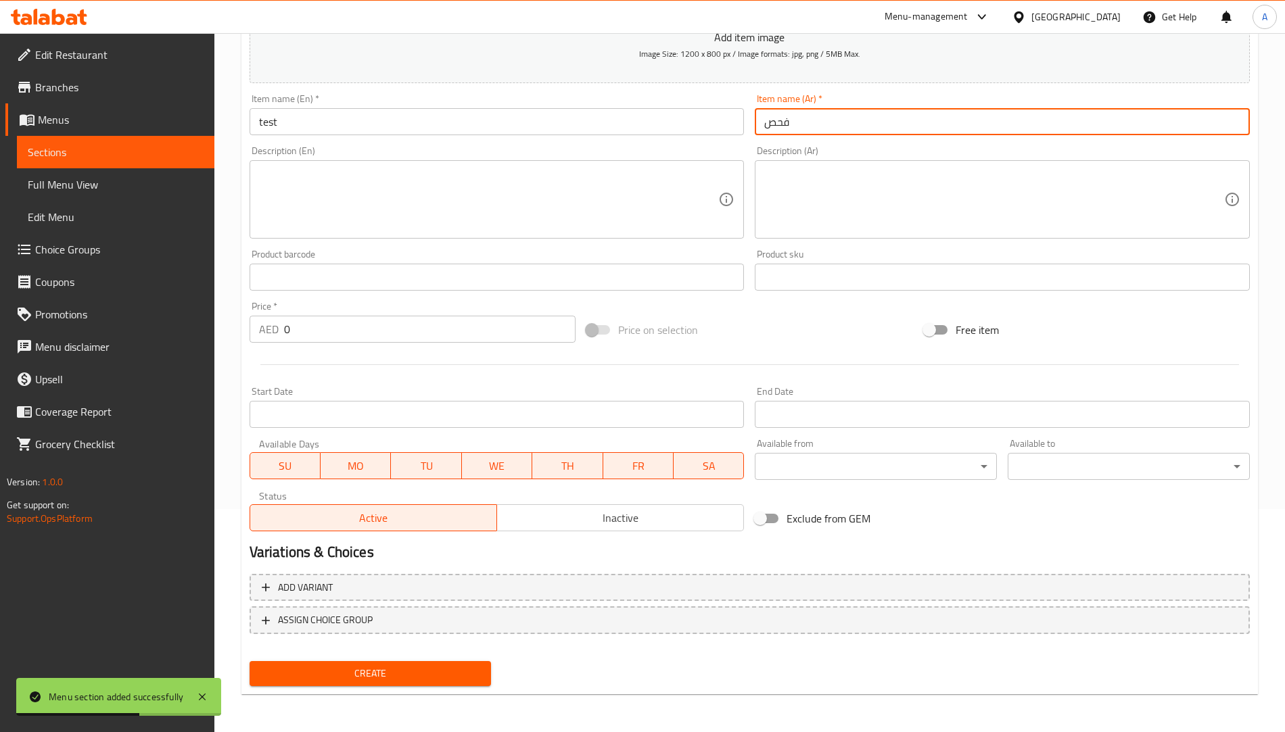
click at [422, 672] on span "Create" at bounding box center [370, 673] width 220 height 17
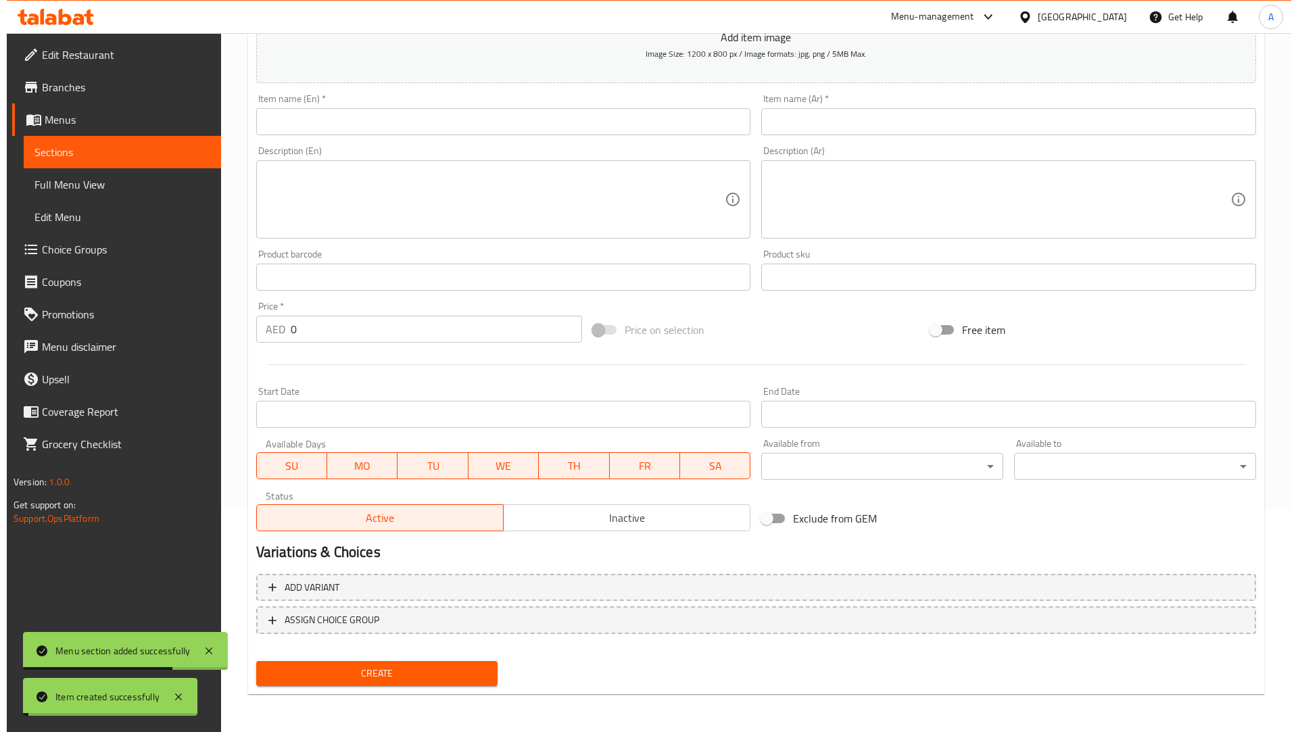
scroll to position [0, 0]
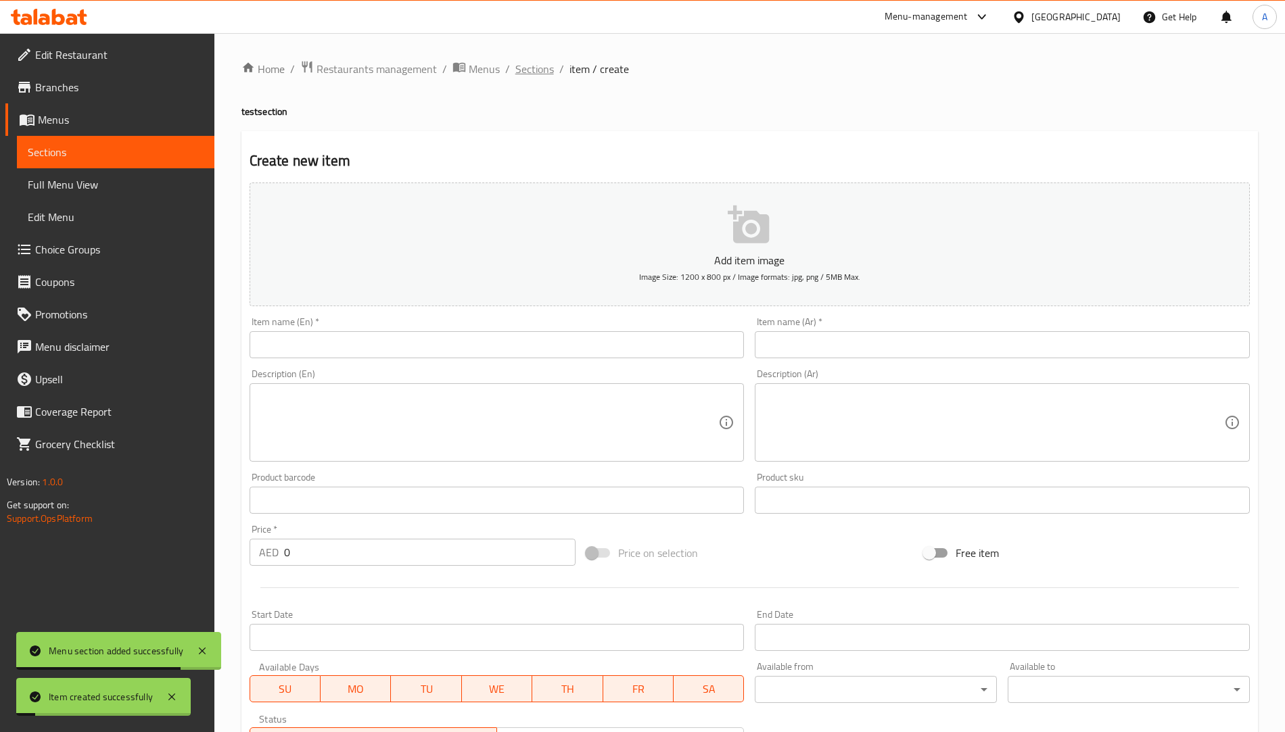
click at [542, 66] on span "Sections" at bounding box center [534, 69] width 39 height 16
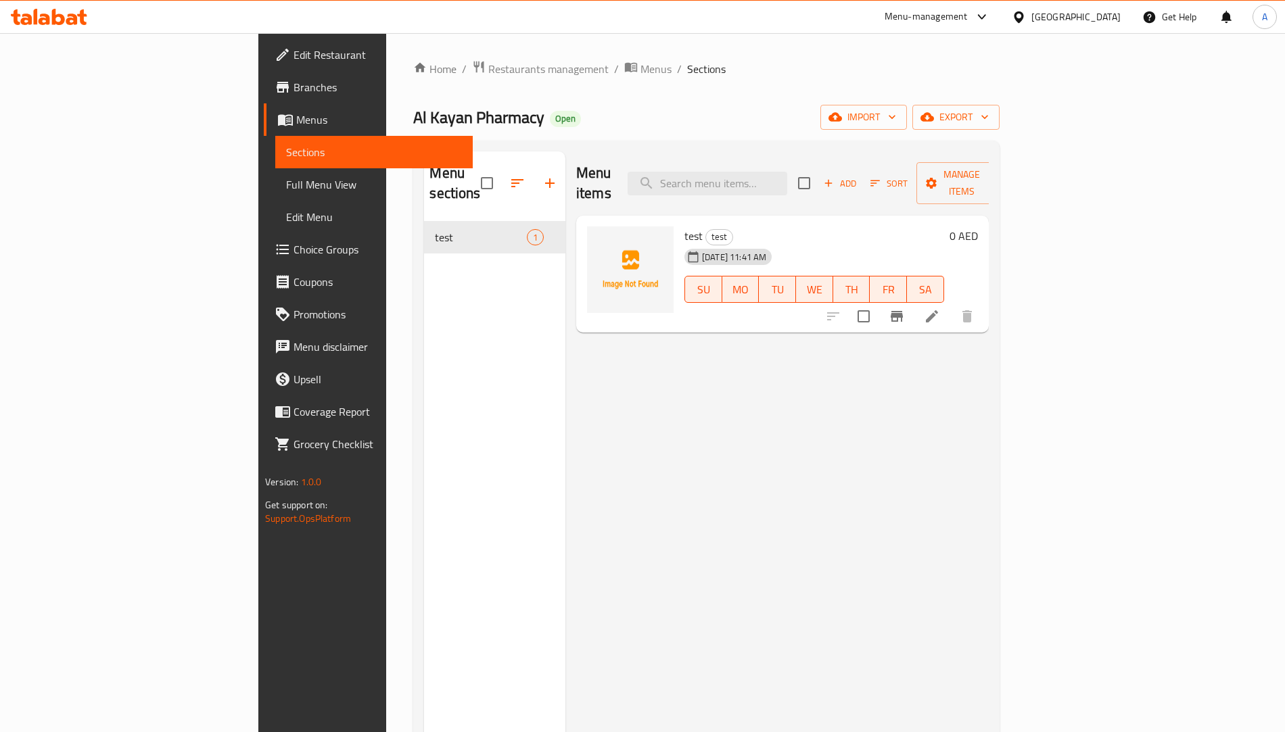
click at [472, 80] on div "Home / Restaurants management / Menus / Sections Al Kayan Pharmacy Open import …" at bounding box center [706, 477] width 586 height 834
click at [640, 68] on span "Menus" at bounding box center [655, 69] width 31 height 16
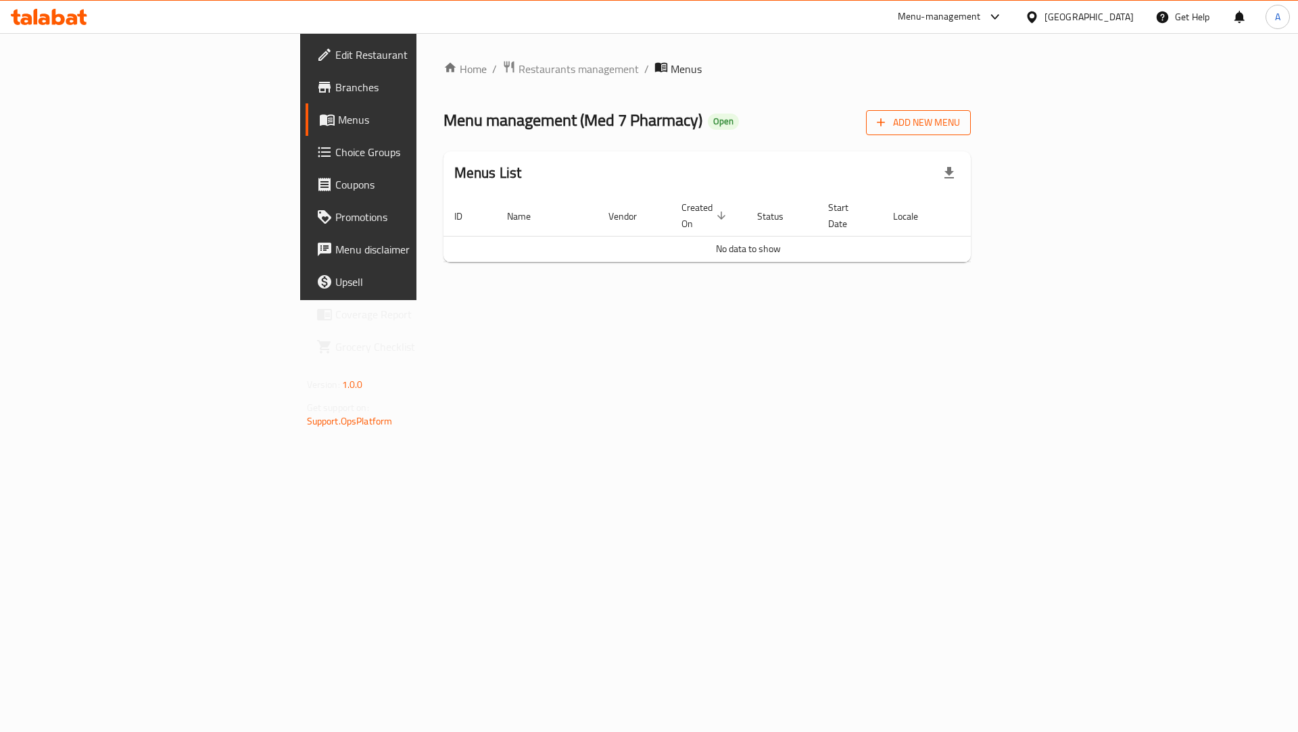
click at [960, 120] on span "Add New Menu" at bounding box center [918, 122] width 83 height 17
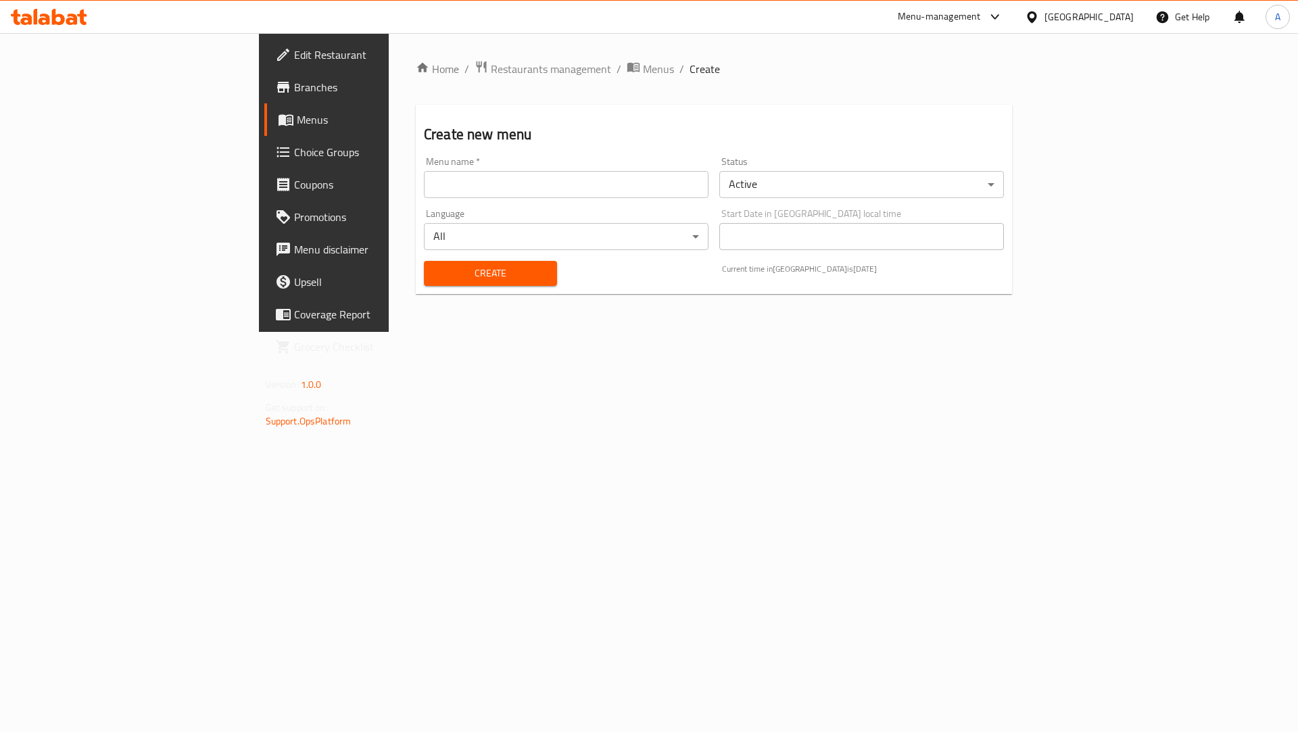
click at [457, 188] on input "text" at bounding box center [566, 184] width 285 height 27
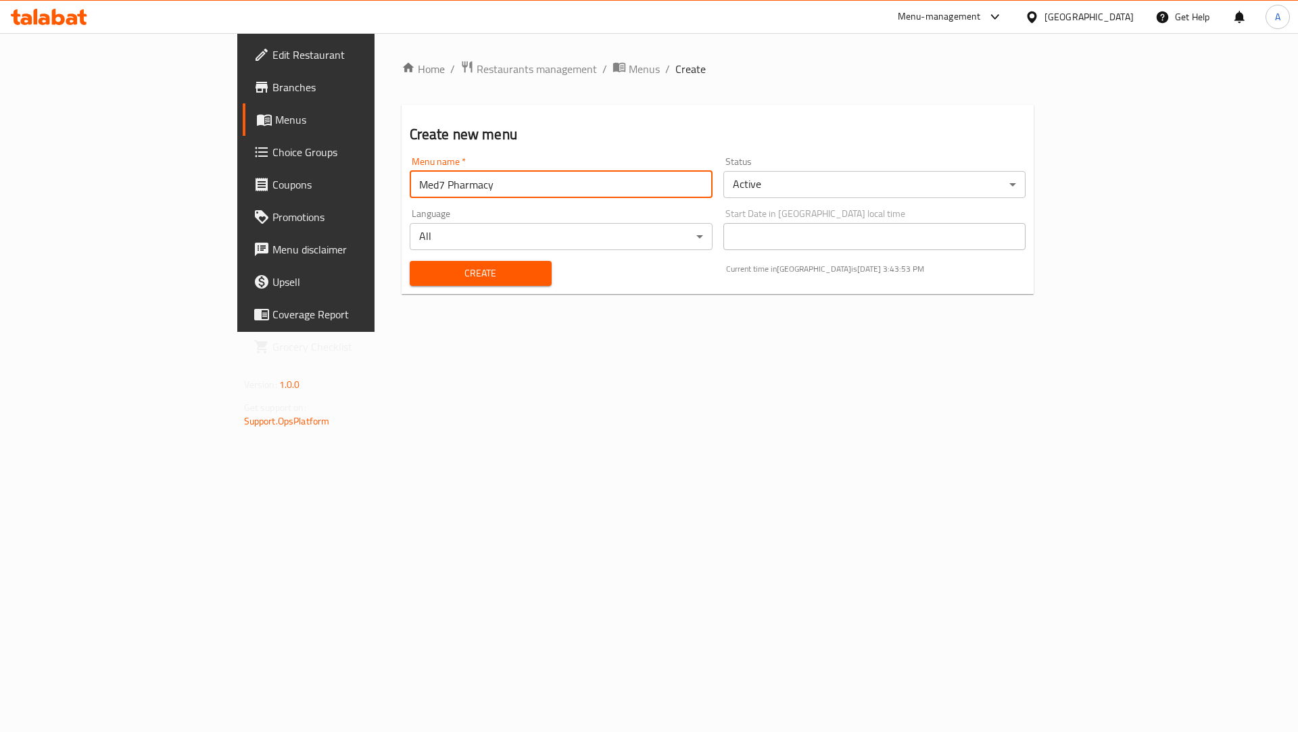
paste input "638815"
type input "Med7 Pharmacy 638815"
click at [446, 282] on button "Create" at bounding box center [481, 273] width 142 height 25
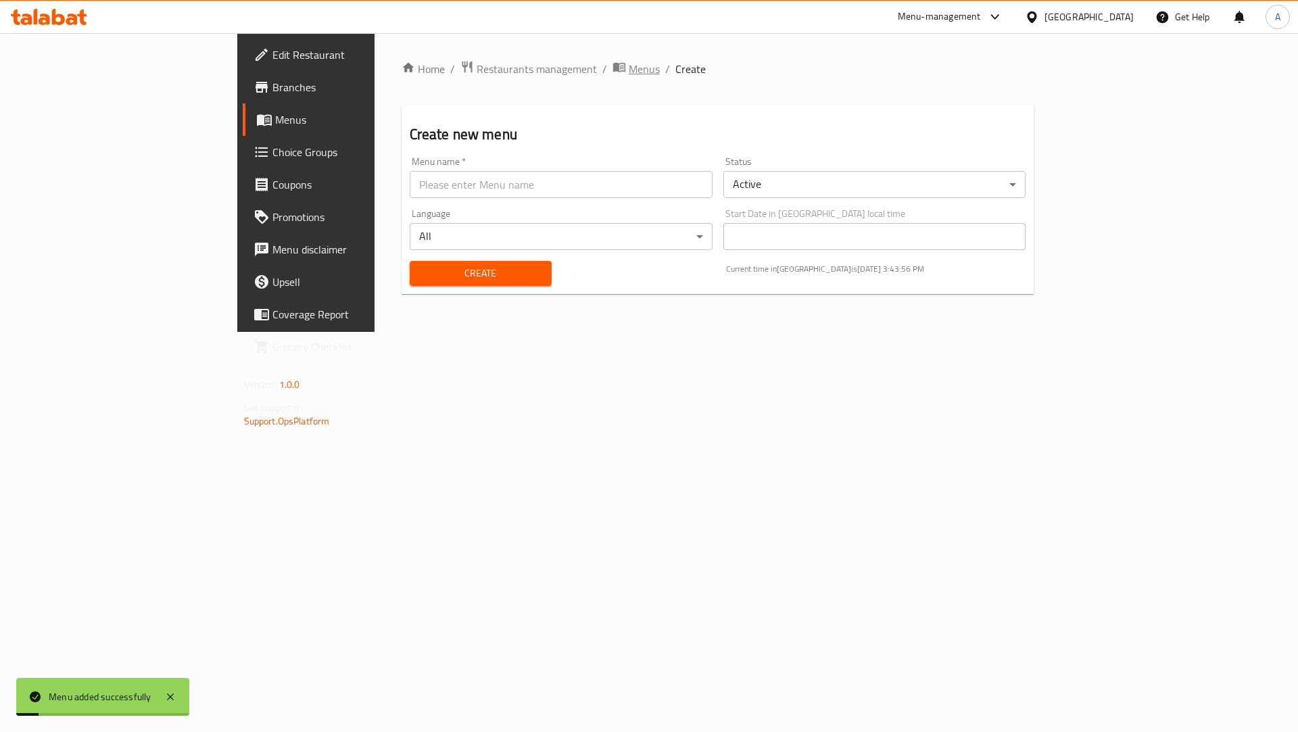
click at [629, 75] on span "Menus" at bounding box center [644, 69] width 31 height 16
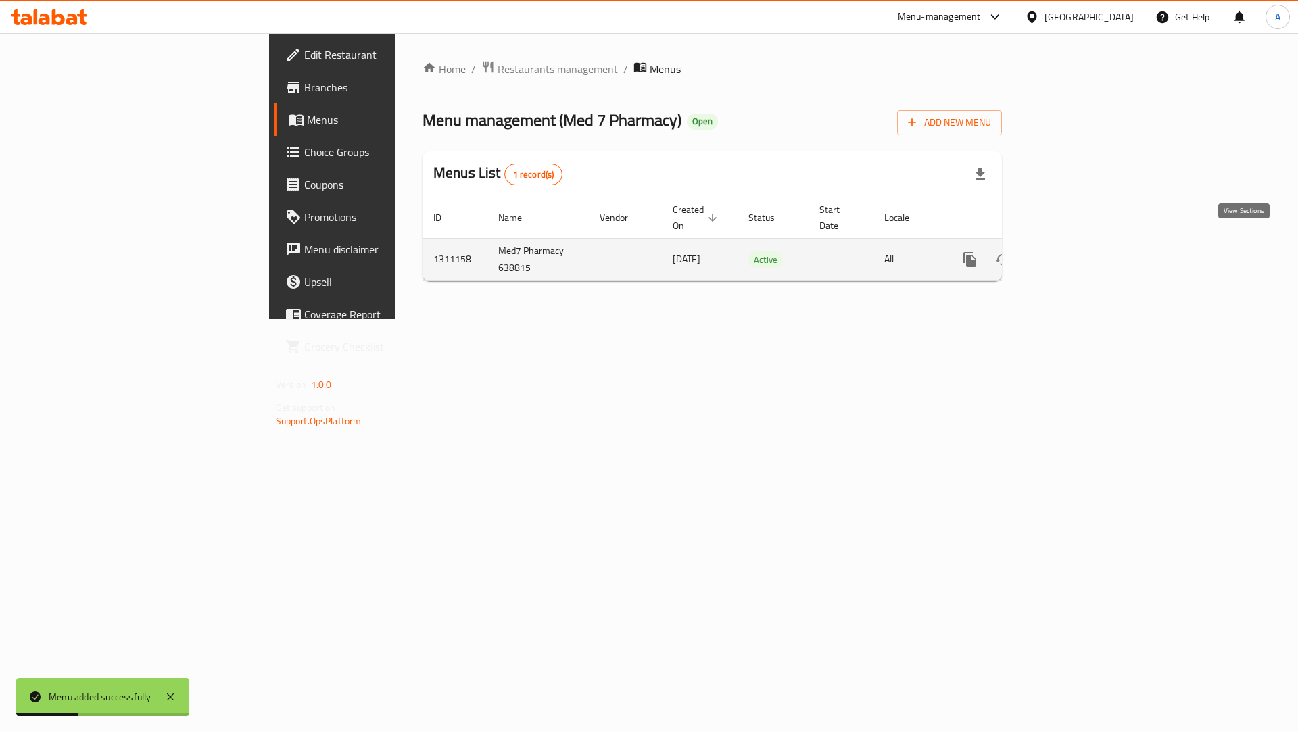
click at [1076, 252] on icon "enhanced table" at bounding box center [1068, 260] width 16 height 16
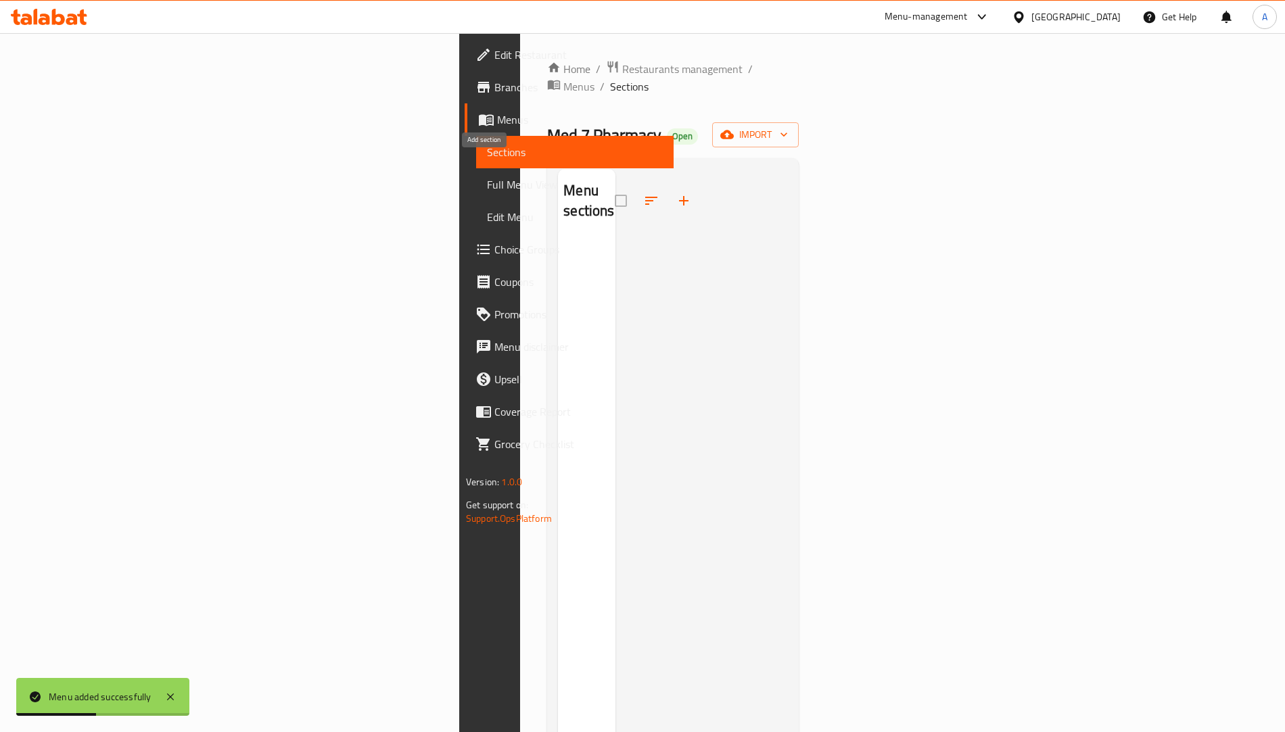
click at [676, 193] on icon "button" at bounding box center [684, 201] width 16 height 16
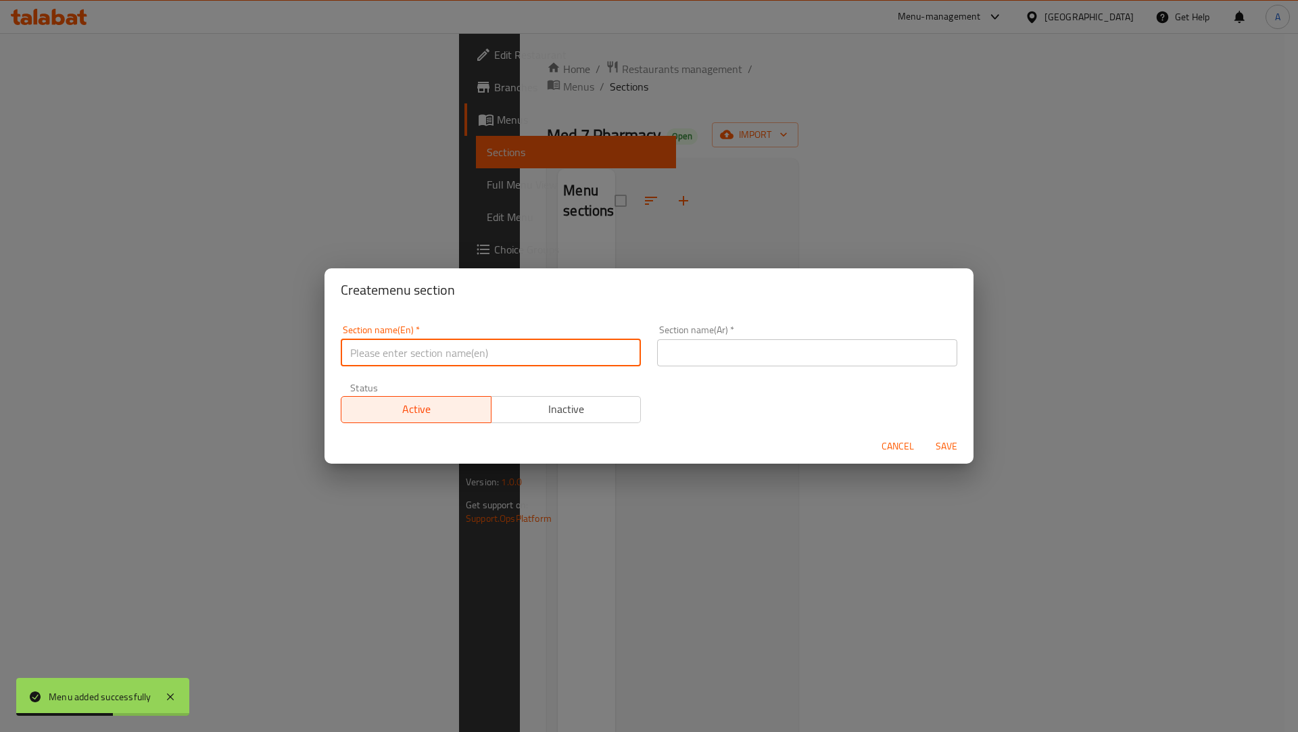
click at [434, 366] on input "text" at bounding box center [491, 352] width 300 height 27
type input "Med7 Pharmacy"
click at [676, 342] on input "text" at bounding box center [807, 352] width 300 height 27
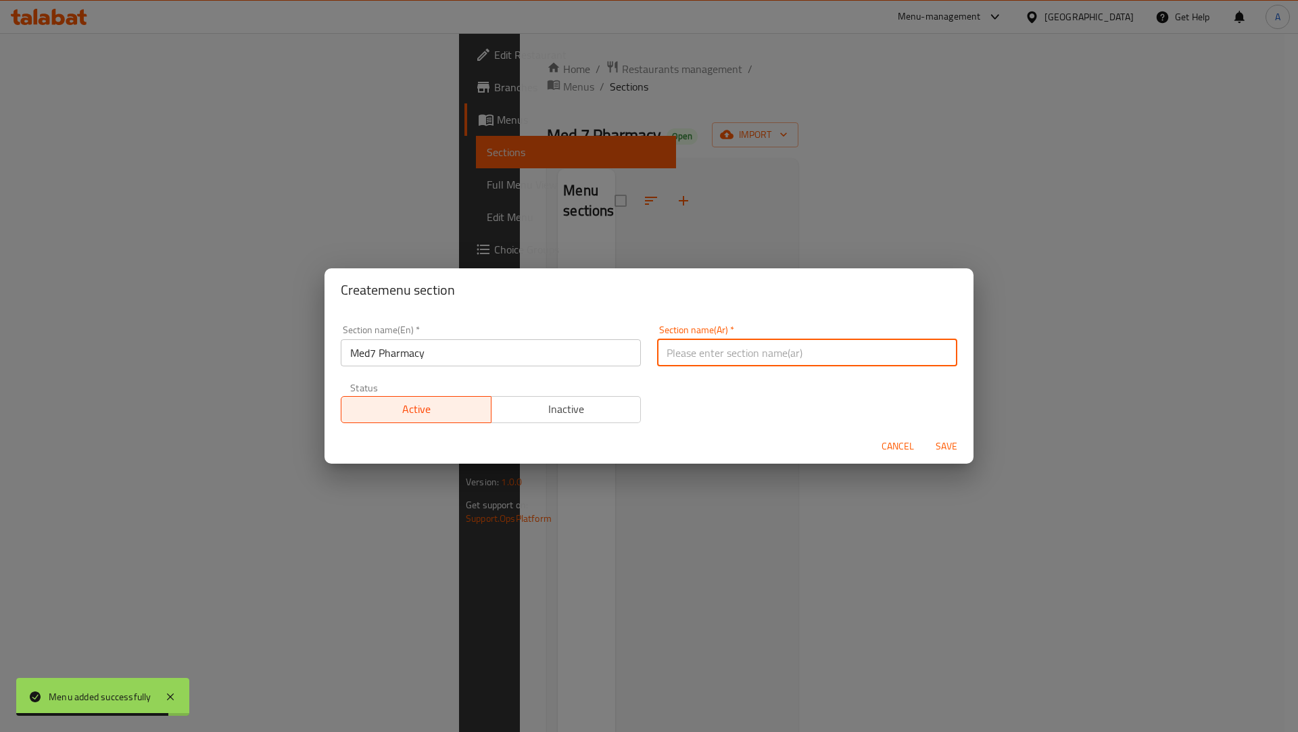
type input "فحص"
click at [940, 436] on button "Save" at bounding box center [946, 446] width 43 height 25
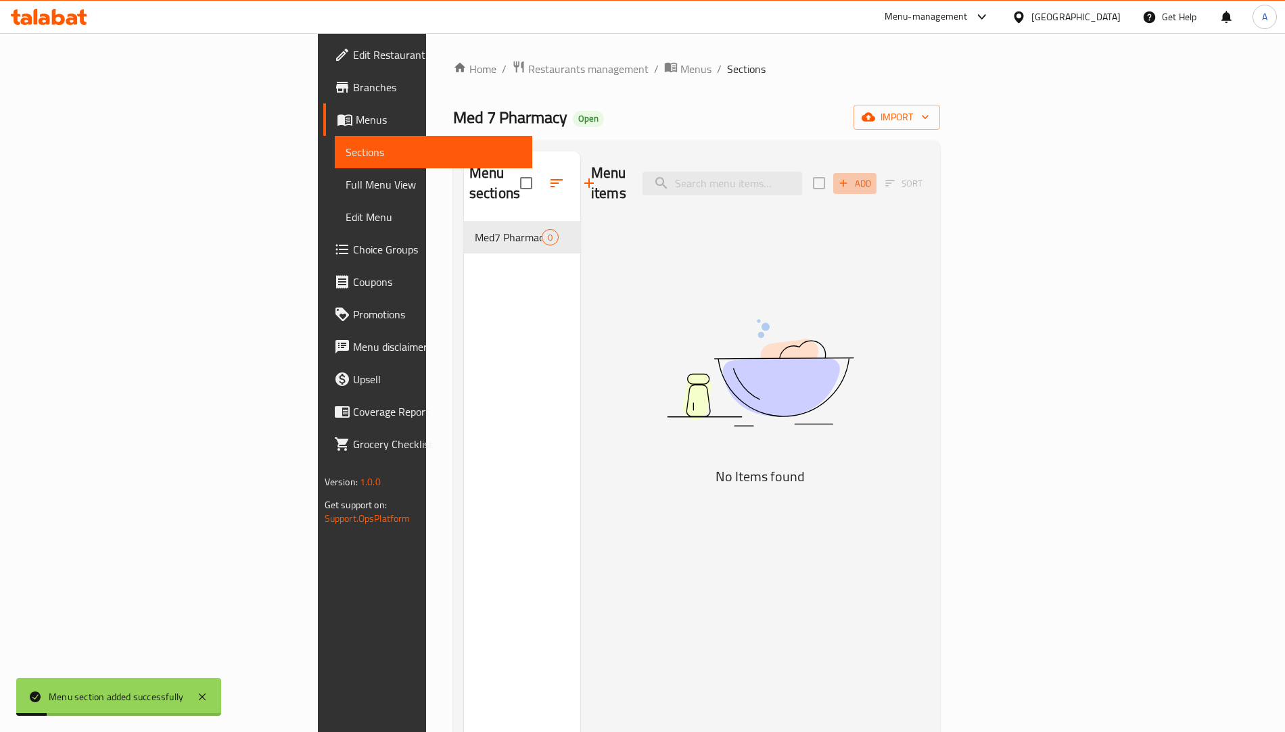
click at [876, 173] on button "Add" at bounding box center [854, 183] width 43 height 21
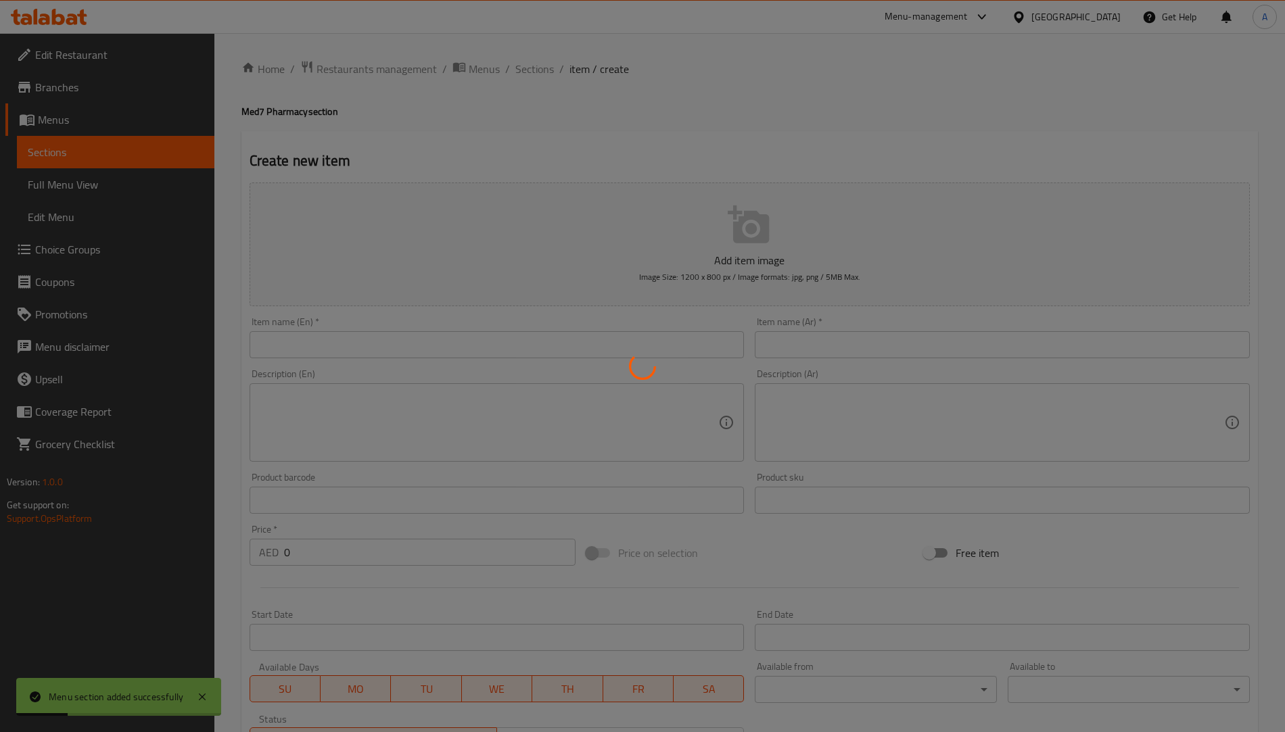
click at [487, 350] on div at bounding box center [642, 366] width 1285 height 732
click at [488, 350] on div at bounding box center [642, 366] width 1285 height 732
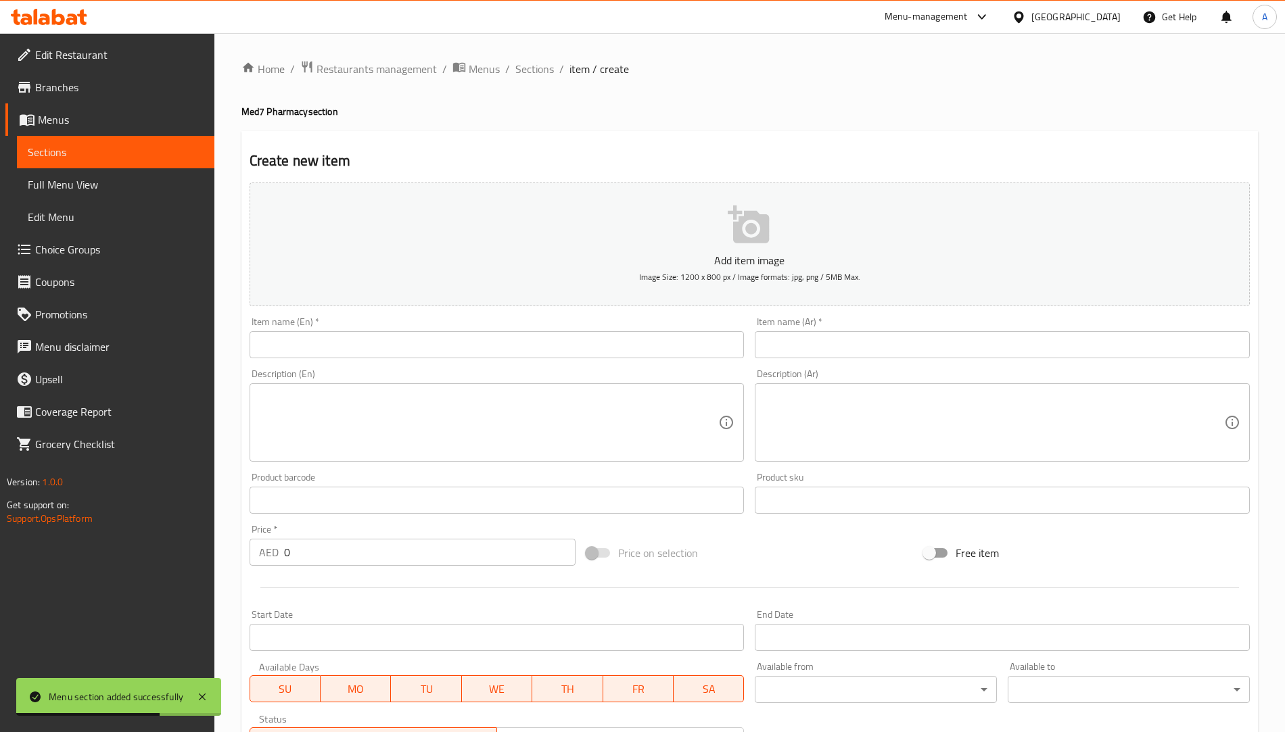
click at [475, 349] on input "text" at bounding box center [497, 344] width 495 height 27
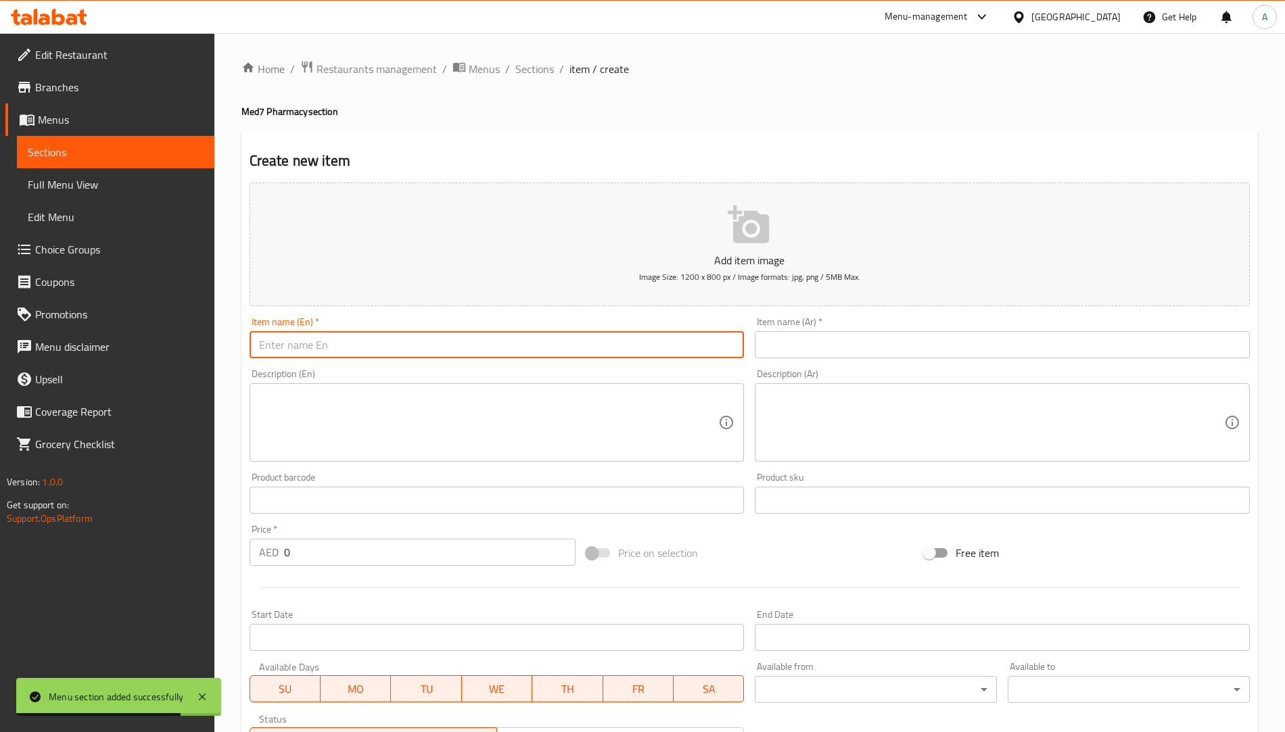
type input "test"
click at [780, 344] on input "text" at bounding box center [1002, 344] width 495 height 27
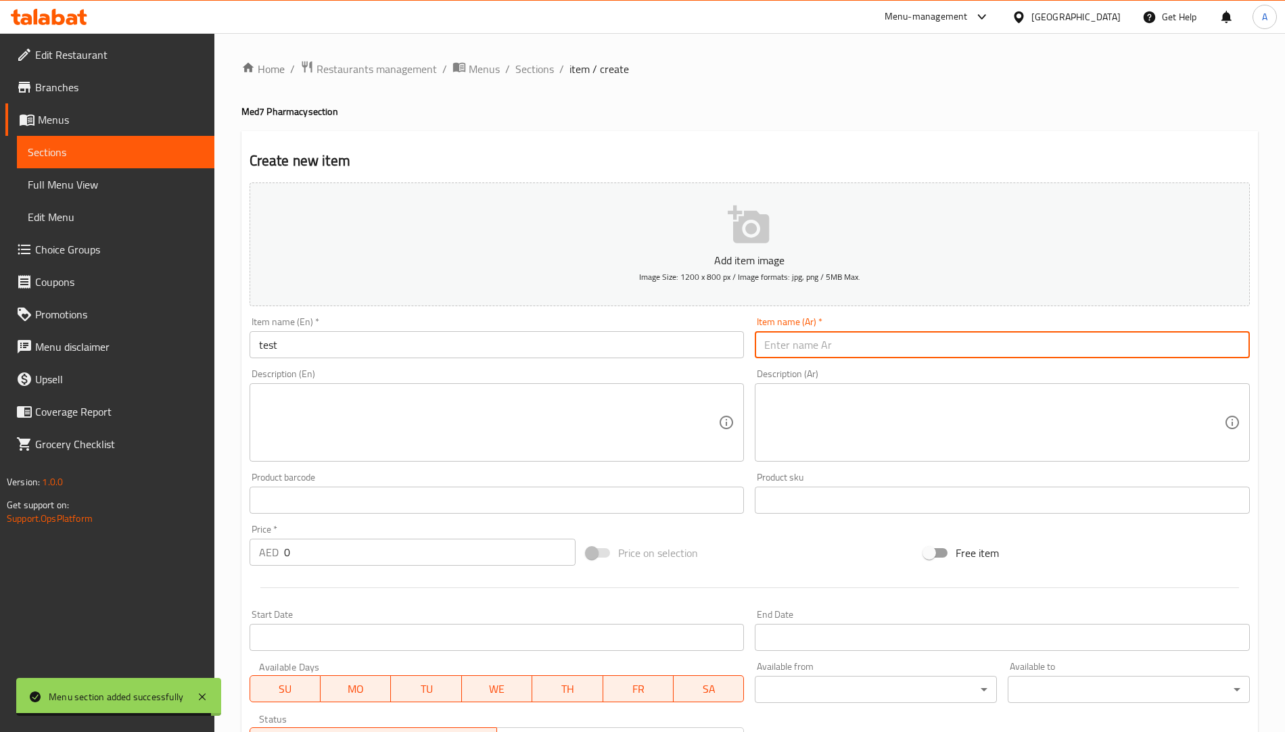
type input "فحص"
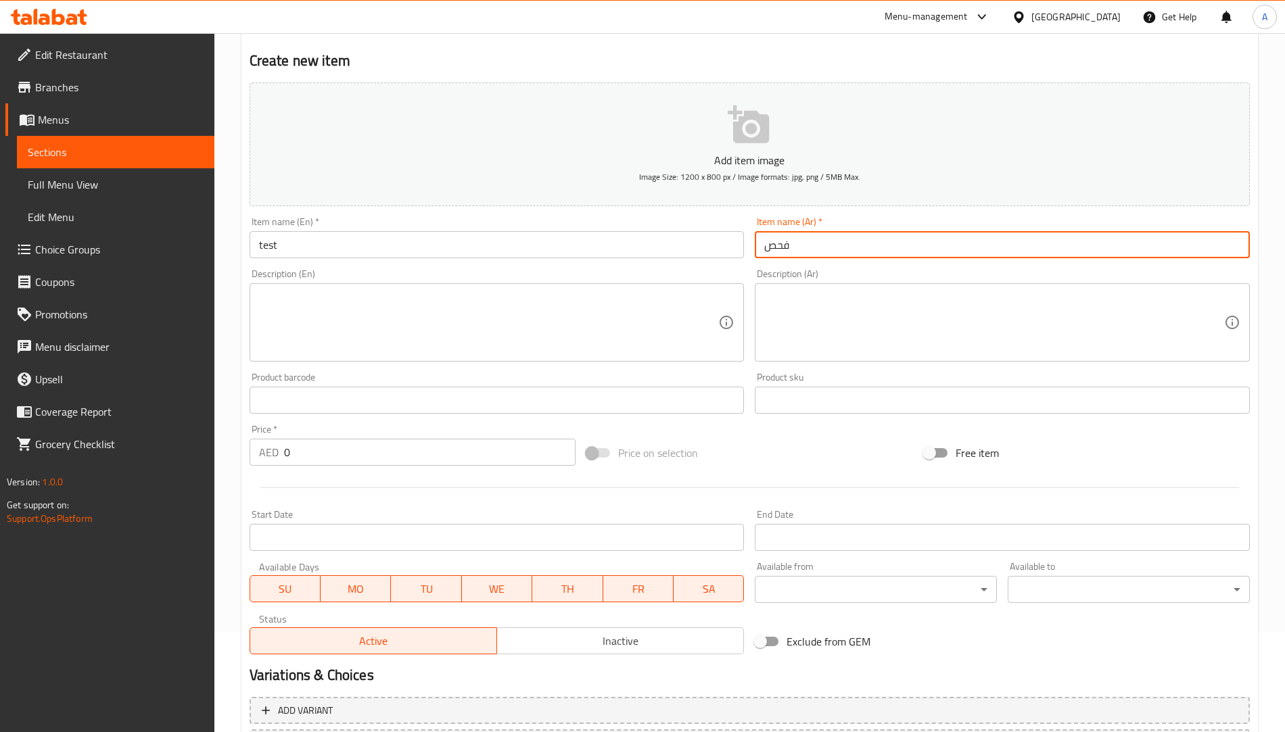
scroll to position [223, 0]
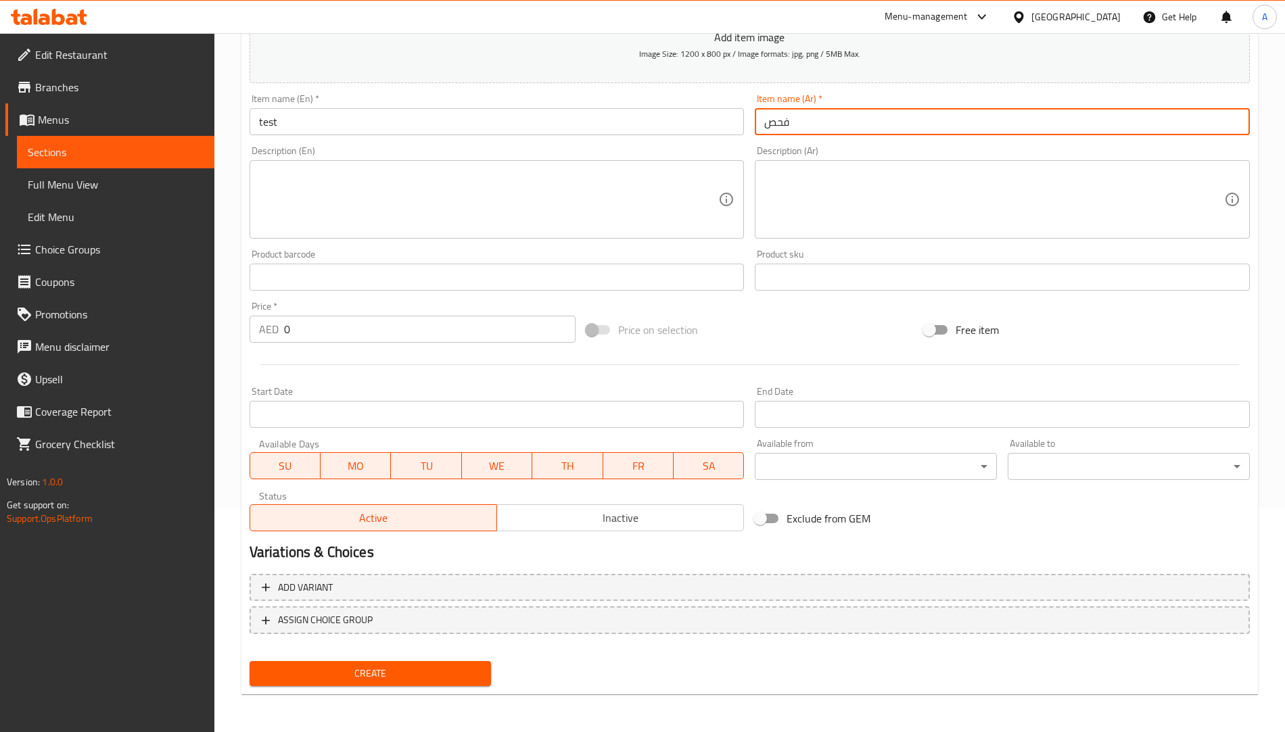
click at [411, 682] on button "Create" at bounding box center [371, 673] width 242 height 25
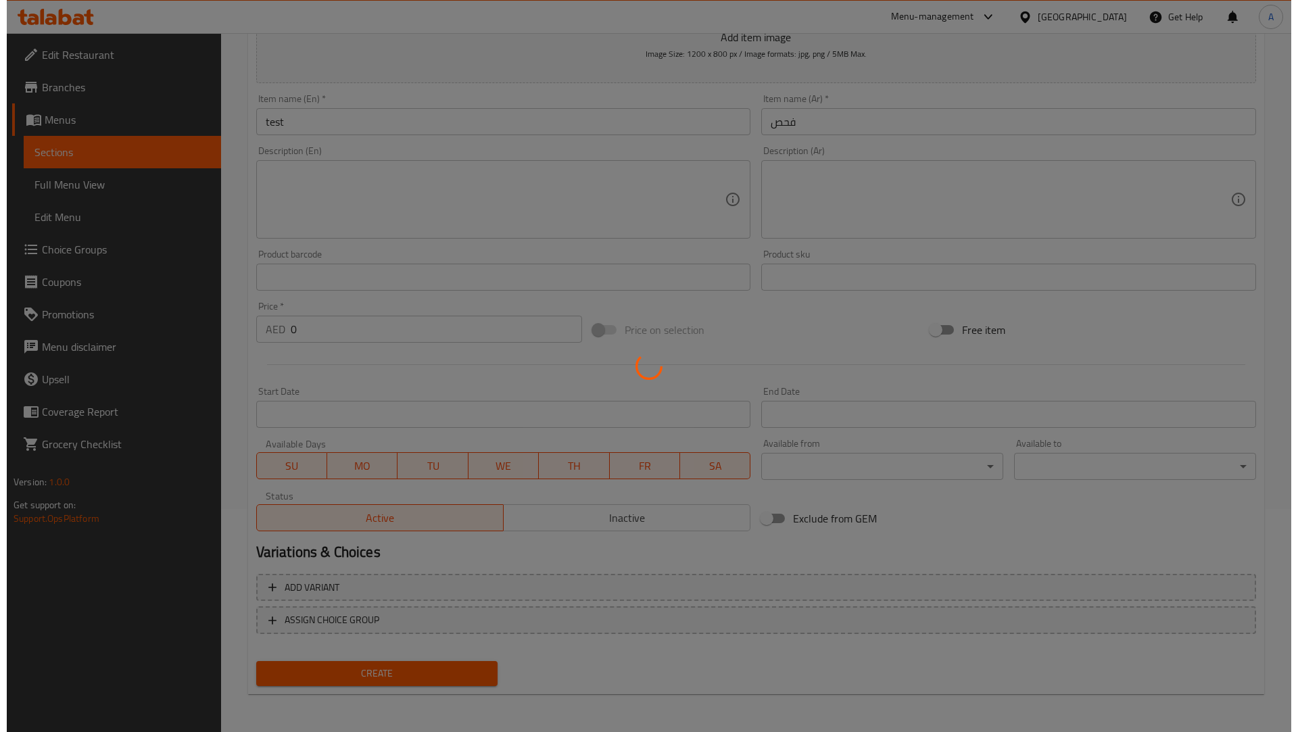
scroll to position [0, 0]
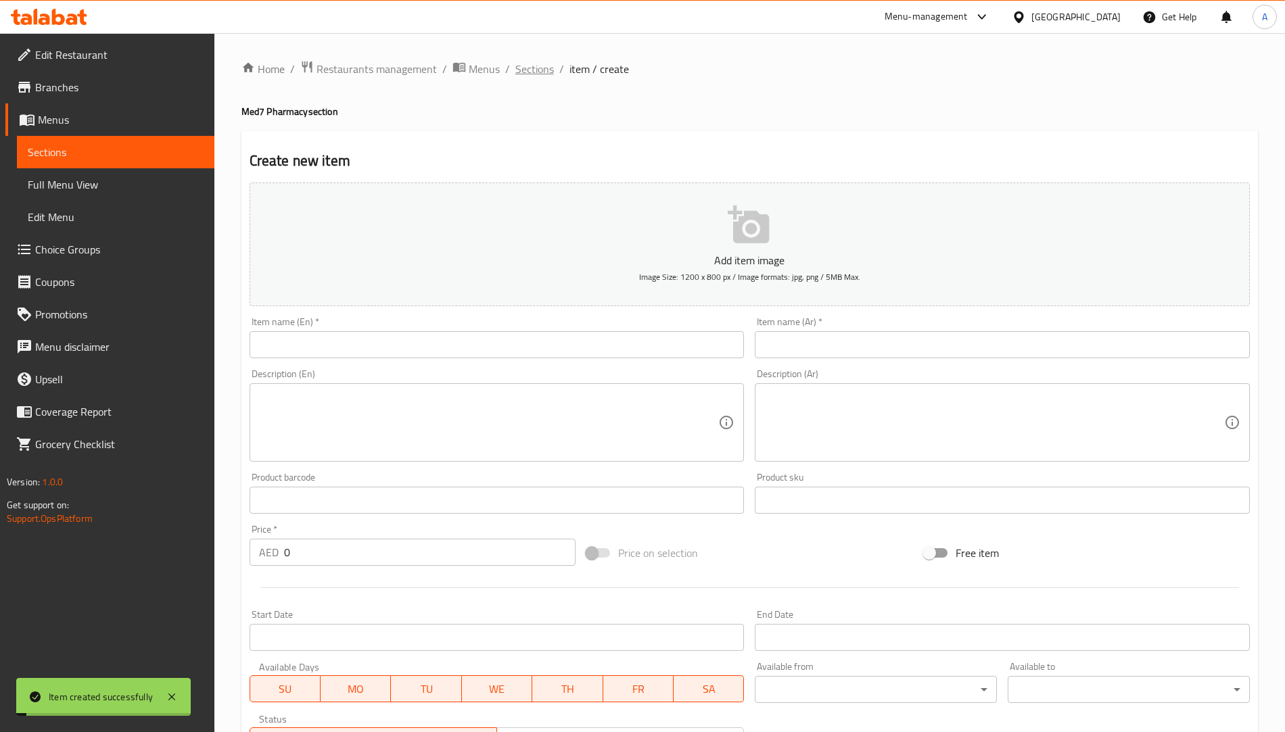
click at [525, 70] on span "Sections" at bounding box center [534, 69] width 39 height 16
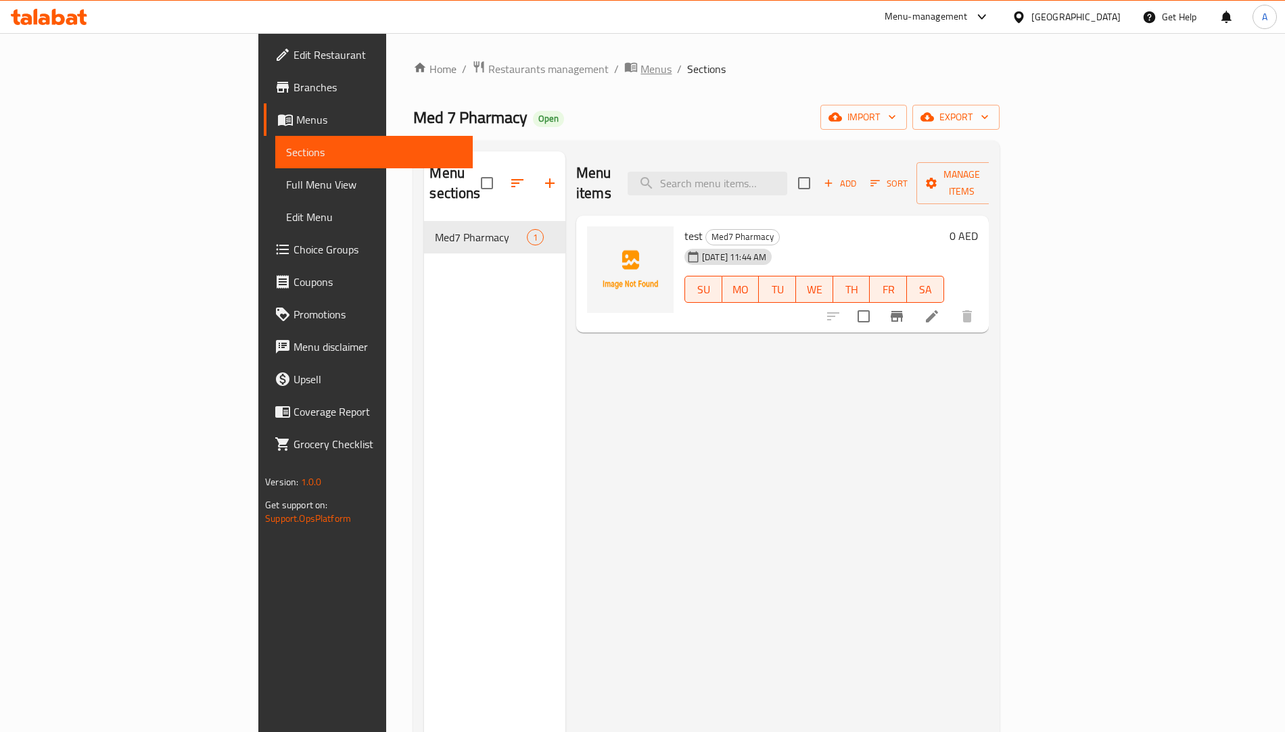
click at [640, 64] on span "Menus" at bounding box center [655, 69] width 31 height 16
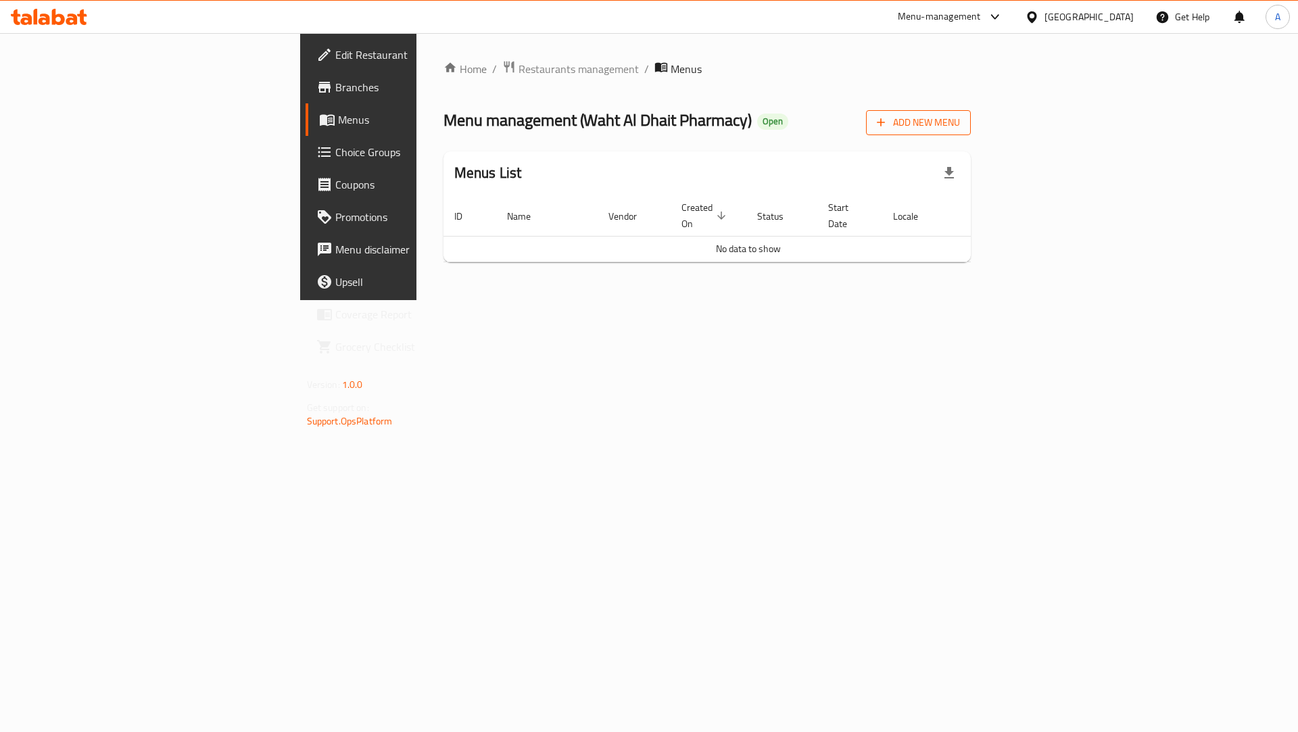
click at [971, 114] on button "Add New Menu" at bounding box center [918, 122] width 105 height 25
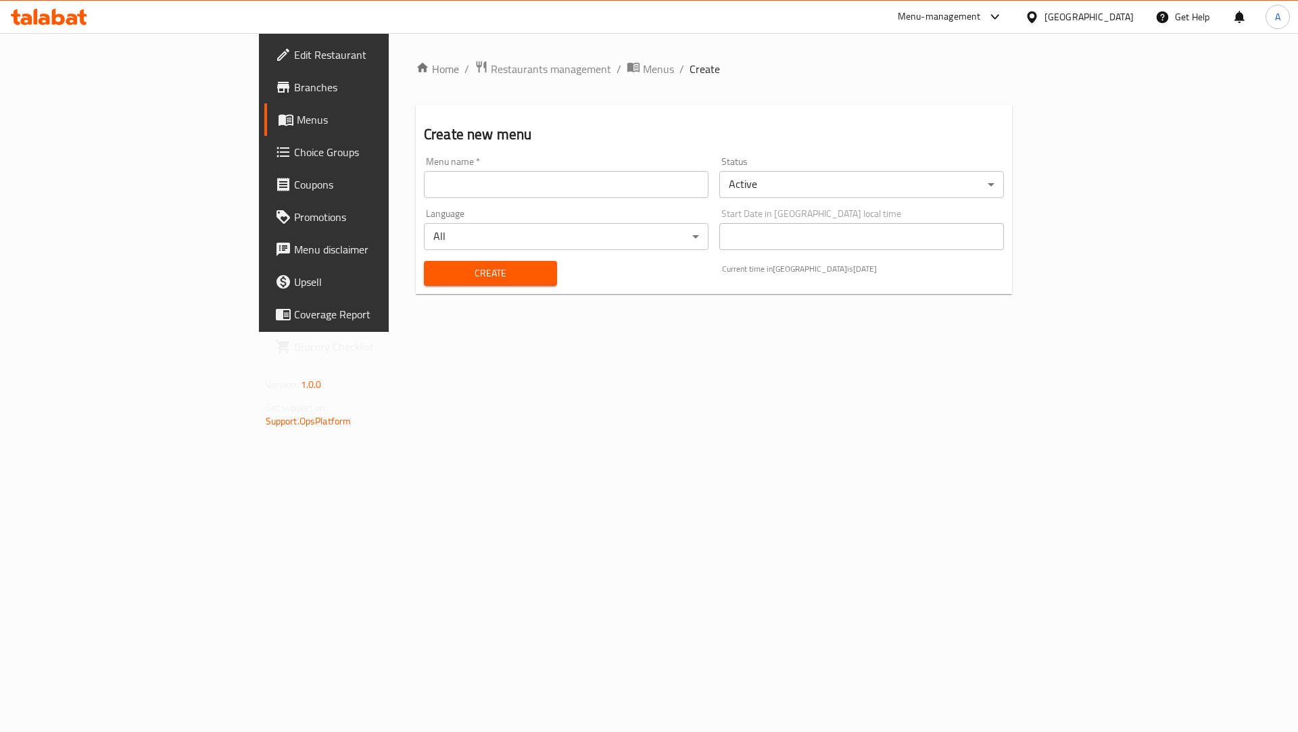
click at [424, 187] on input "text" at bounding box center [566, 184] width 285 height 27
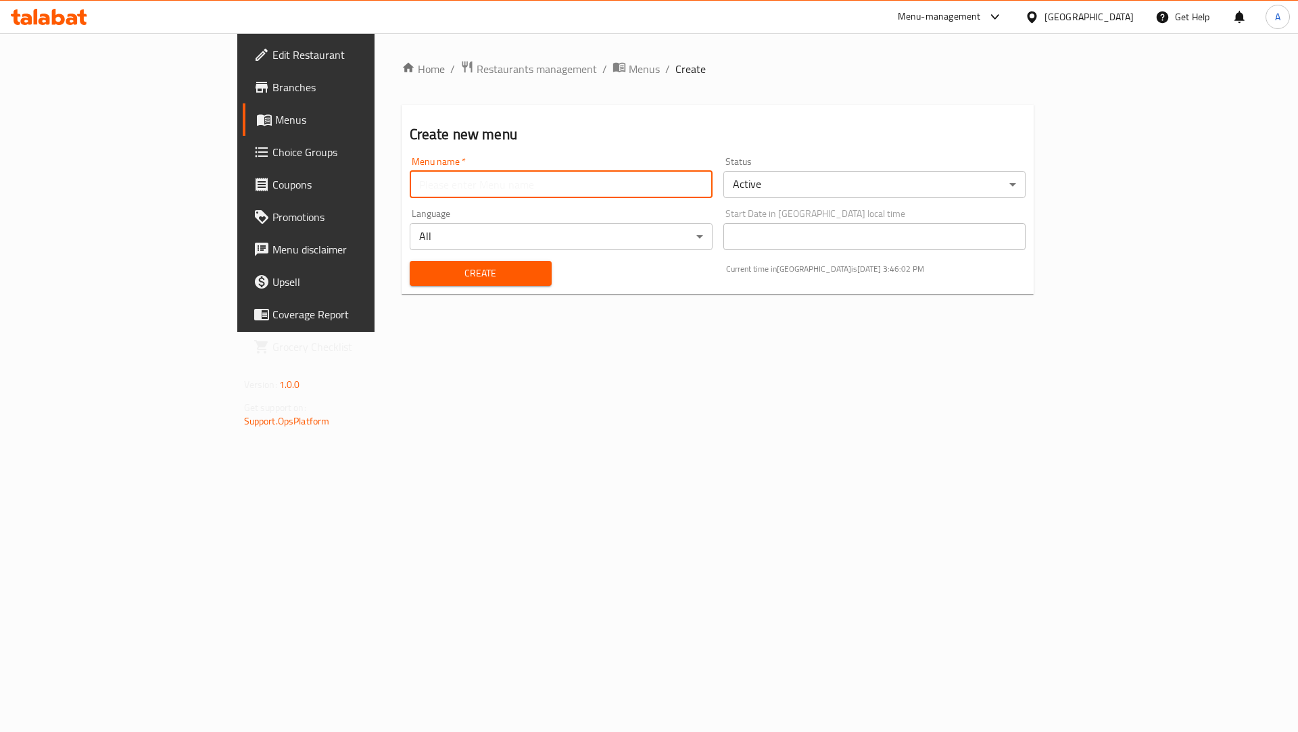
paste input "641957"
type input "641957 Waht al dhaid"
click at [421, 266] on span "Create" at bounding box center [481, 273] width 120 height 17
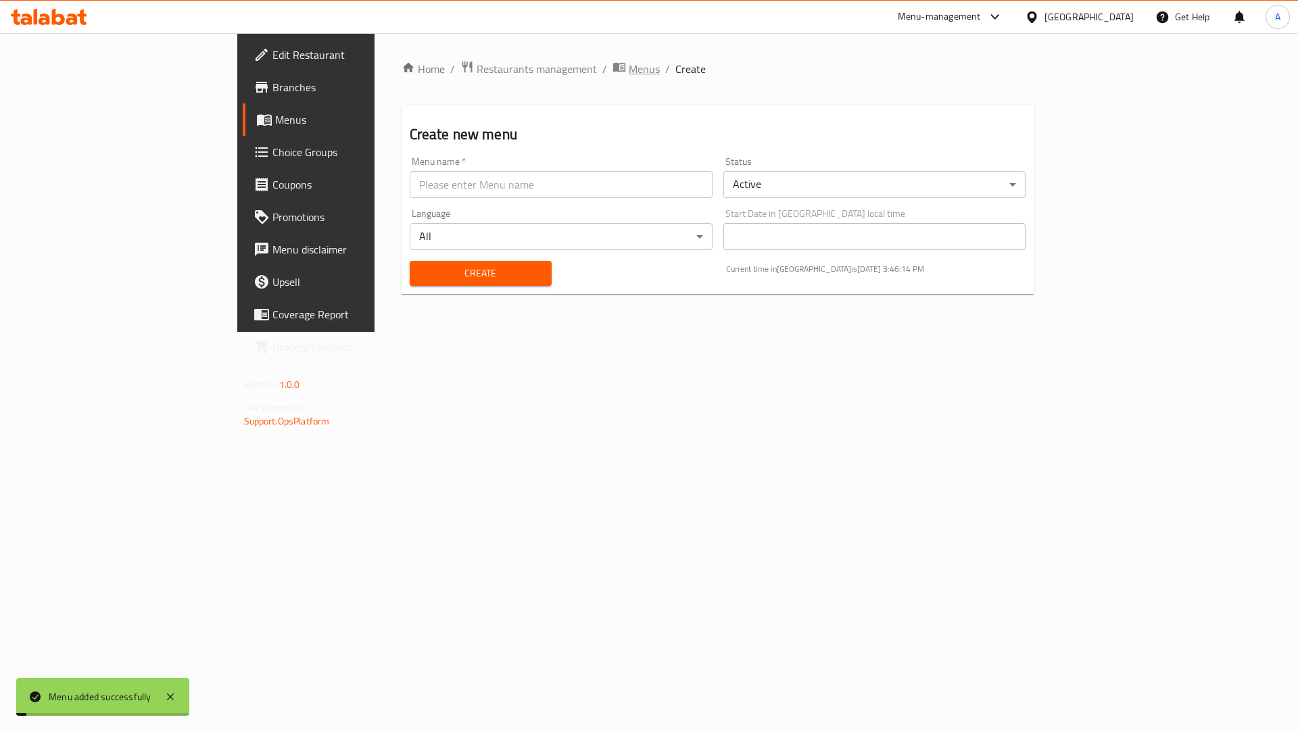
click at [629, 67] on span "Menus" at bounding box center [644, 69] width 31 height 16
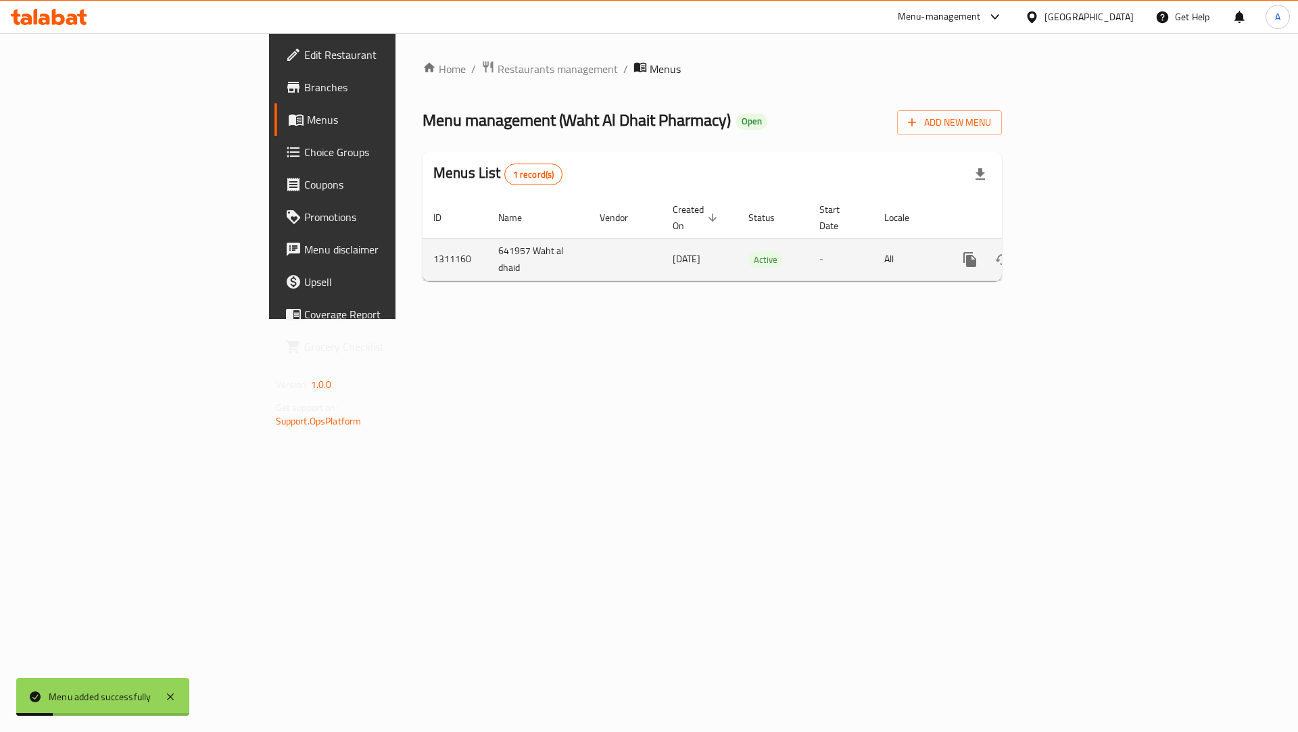
click at [1074, 254] on icon "enhanced table" at bounding box center [1068, 260] width 12 height 12
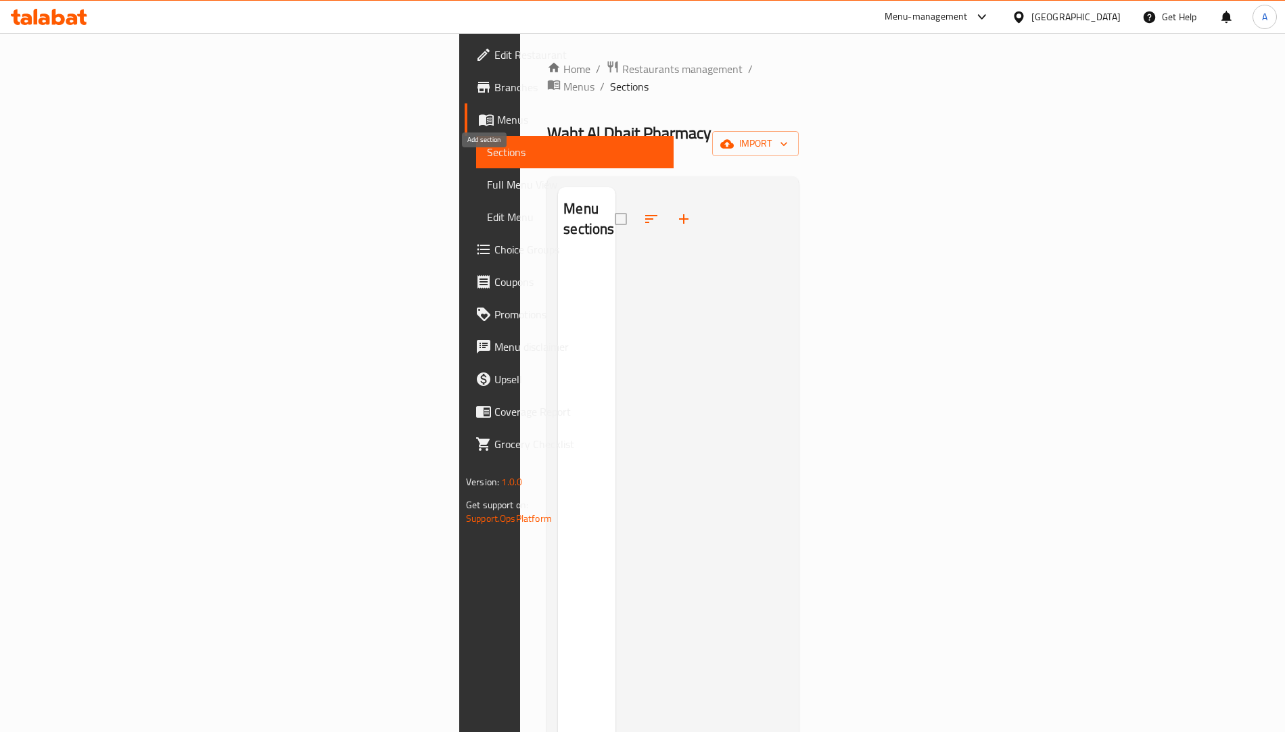
click at [667, 203] on button "button" at bounding box center [683, 219] width 32 height 32
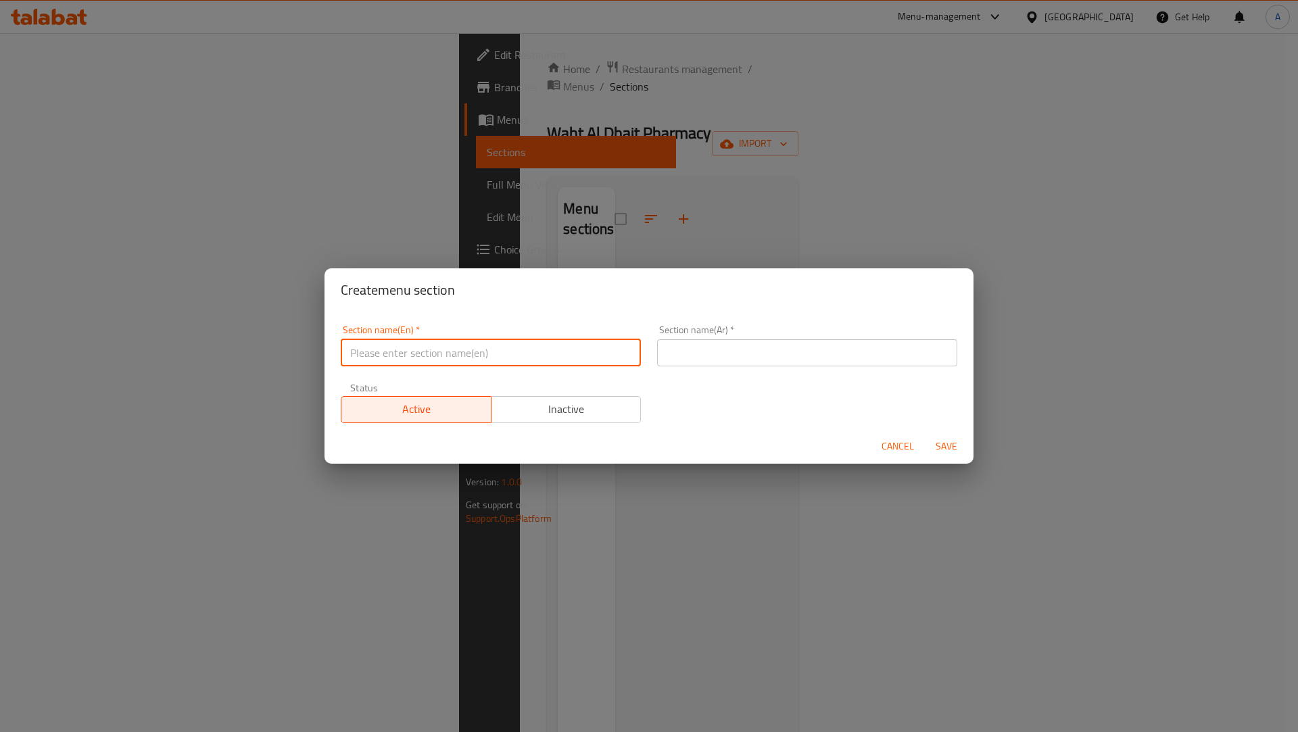
click at [450, 348] on input "text" at bounding box center [491, 352] width 300 height 27
type input "test"
click at [734, 337] on div "Section name(Ar)   * Section name(Ar) *" at bounding box center [807, 345] width 300 height 41
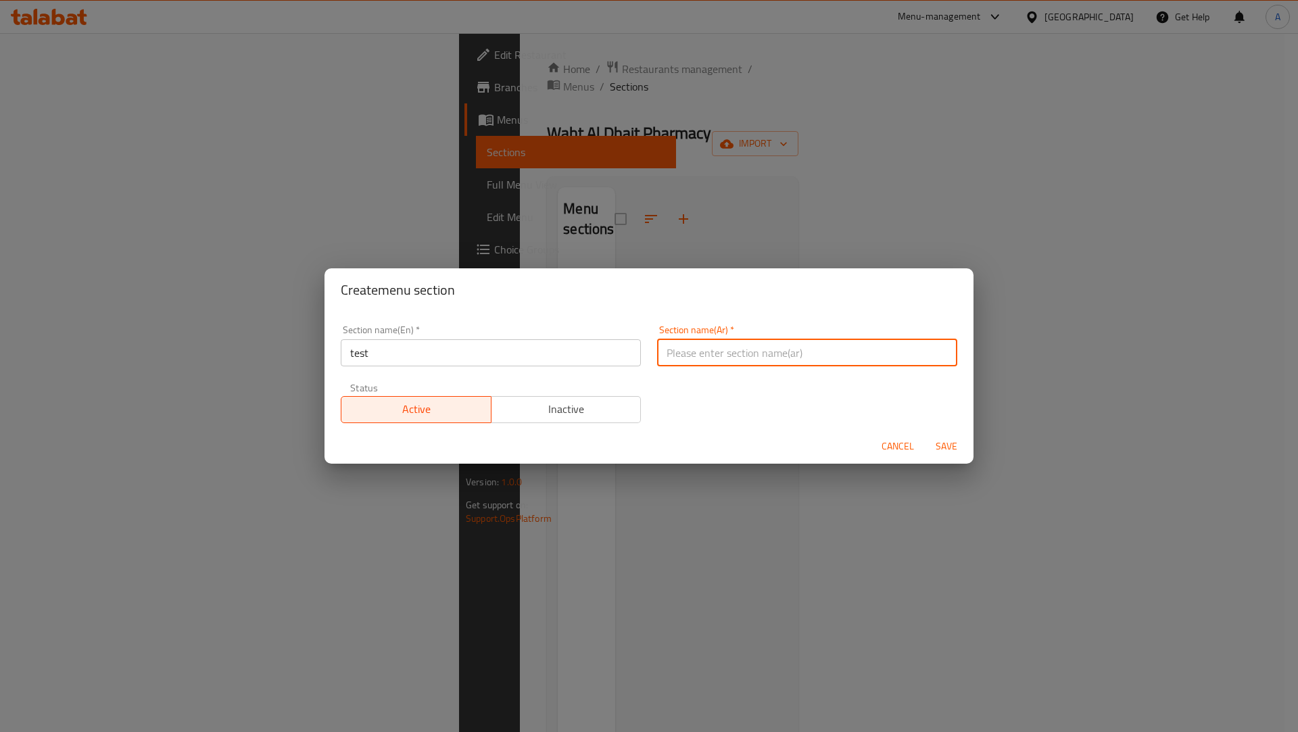
click at [732, 348] on input "text" at bounding box center [807, 352] width 300 height 27
type input "فحص"
click at [944, 448] on span "Save" at bounding box center [947, 446] width 32 height 17
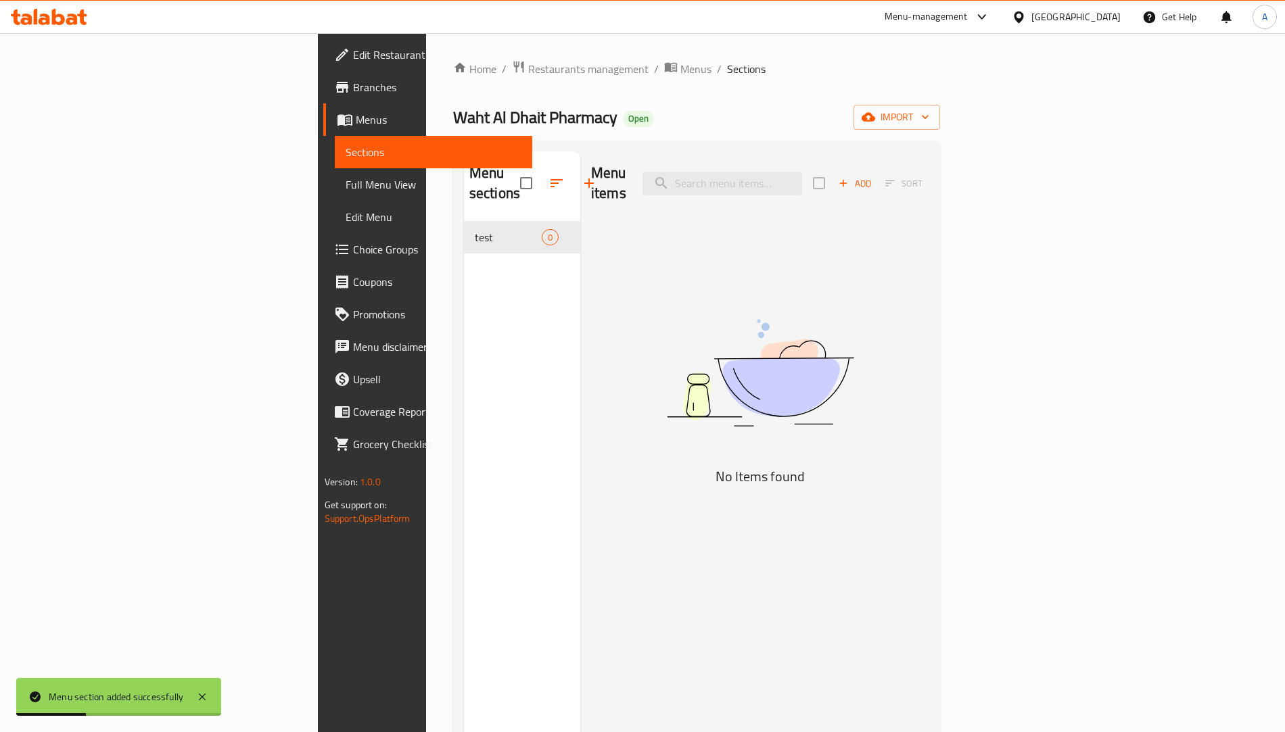
click at [849, 177] on icon "button" at bounding box center [843, 183] width 12 height 12
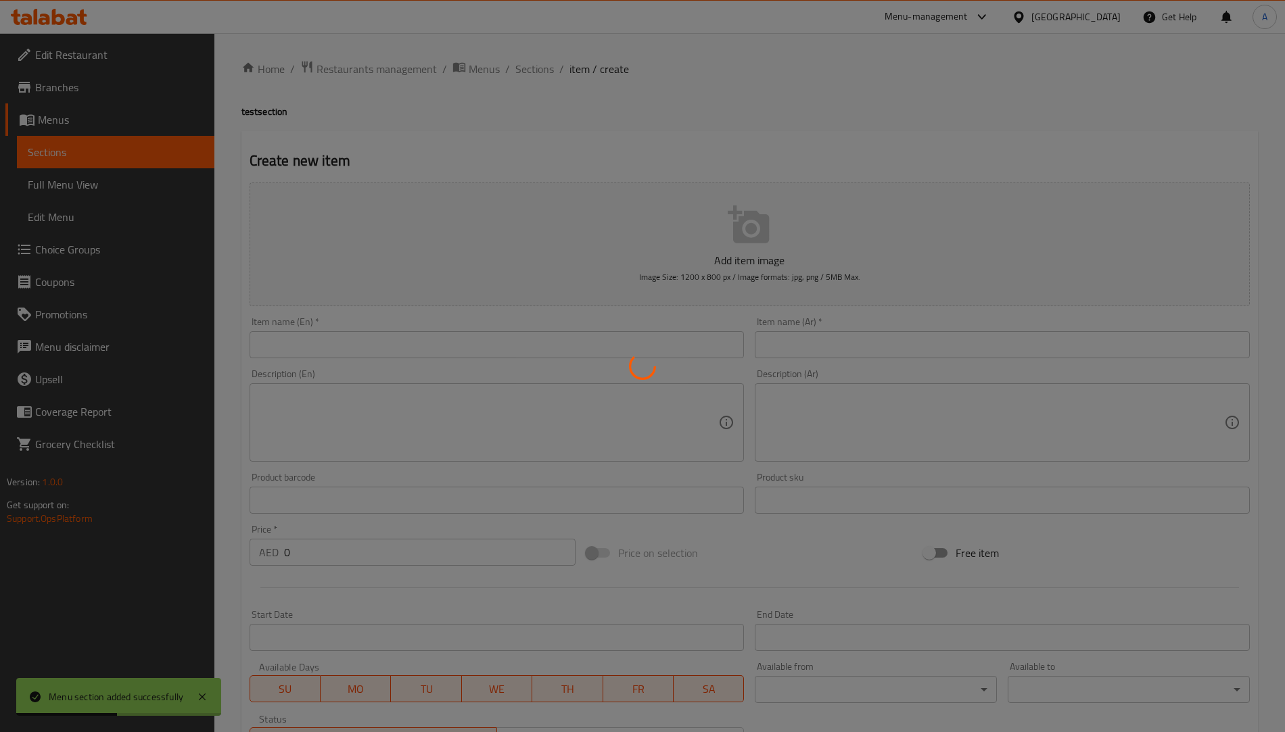
click at [449, 346] on div at bounding box center [642, 366] width 1285 height 732
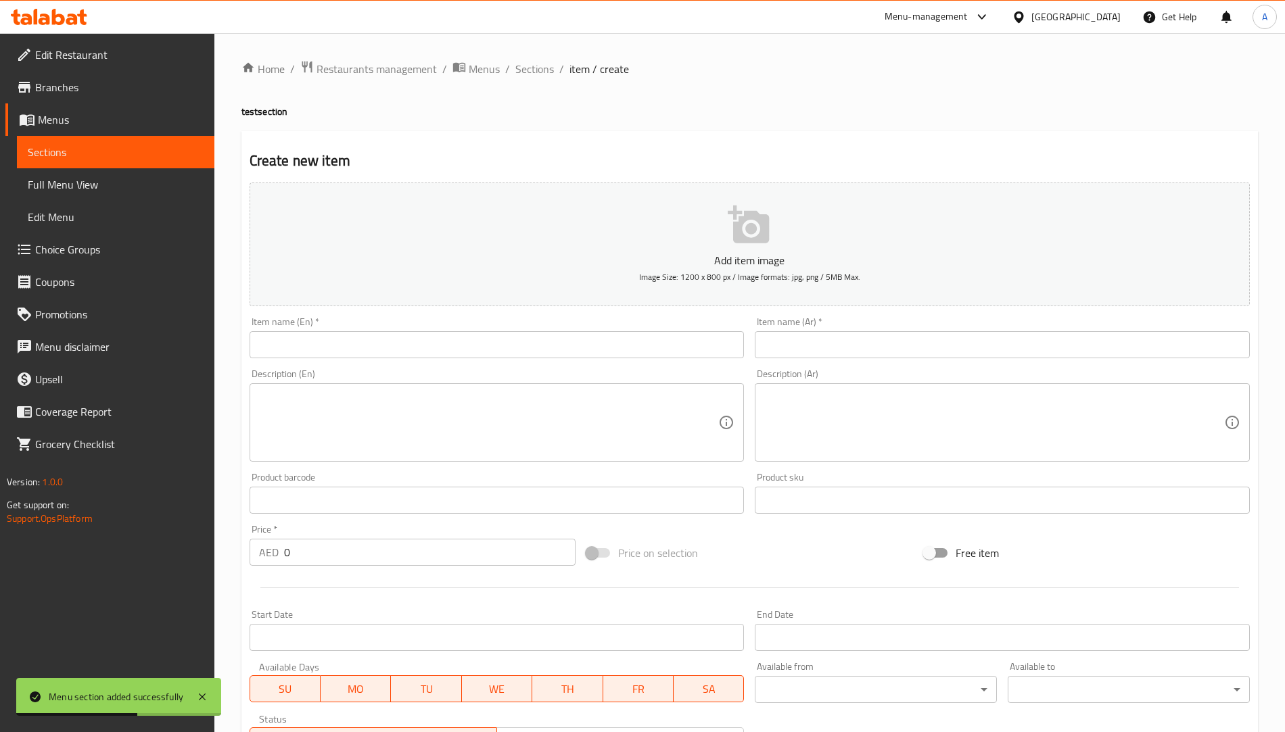
click at [449, 346] on input "text" at bounding box center [497, 344] width 495 height 27
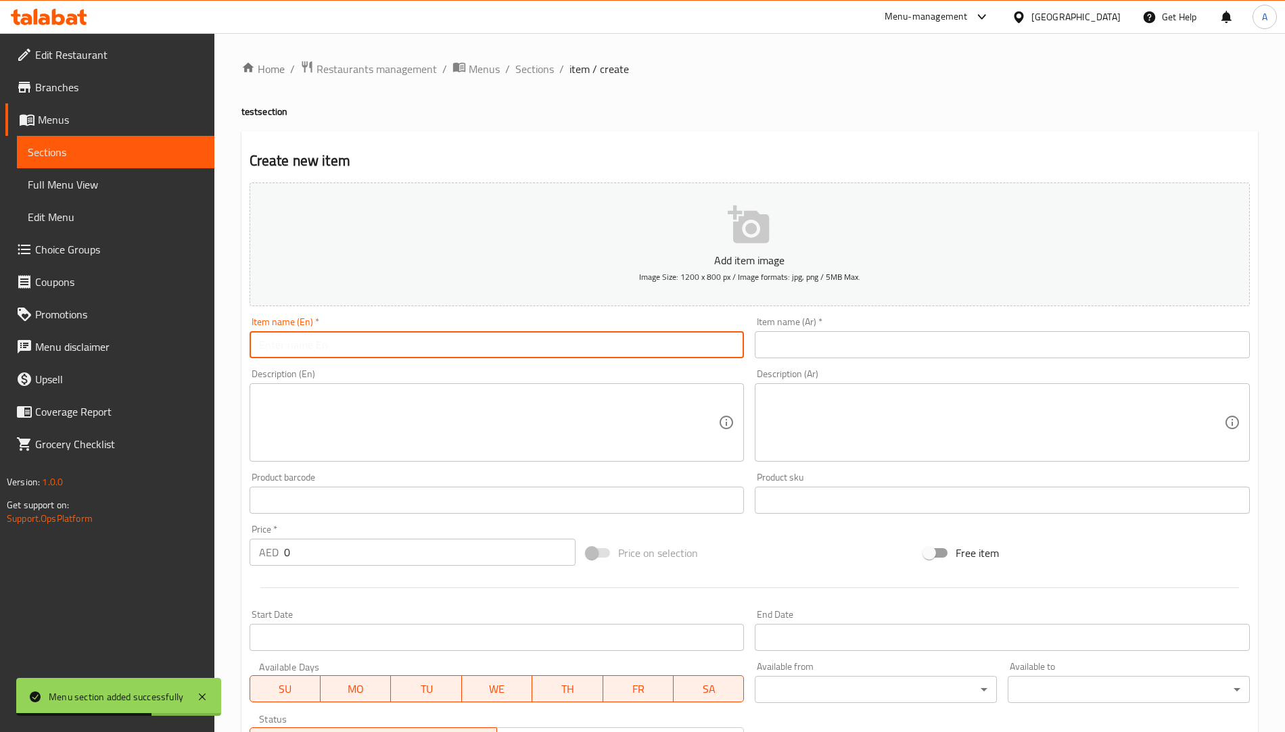
type input "test"
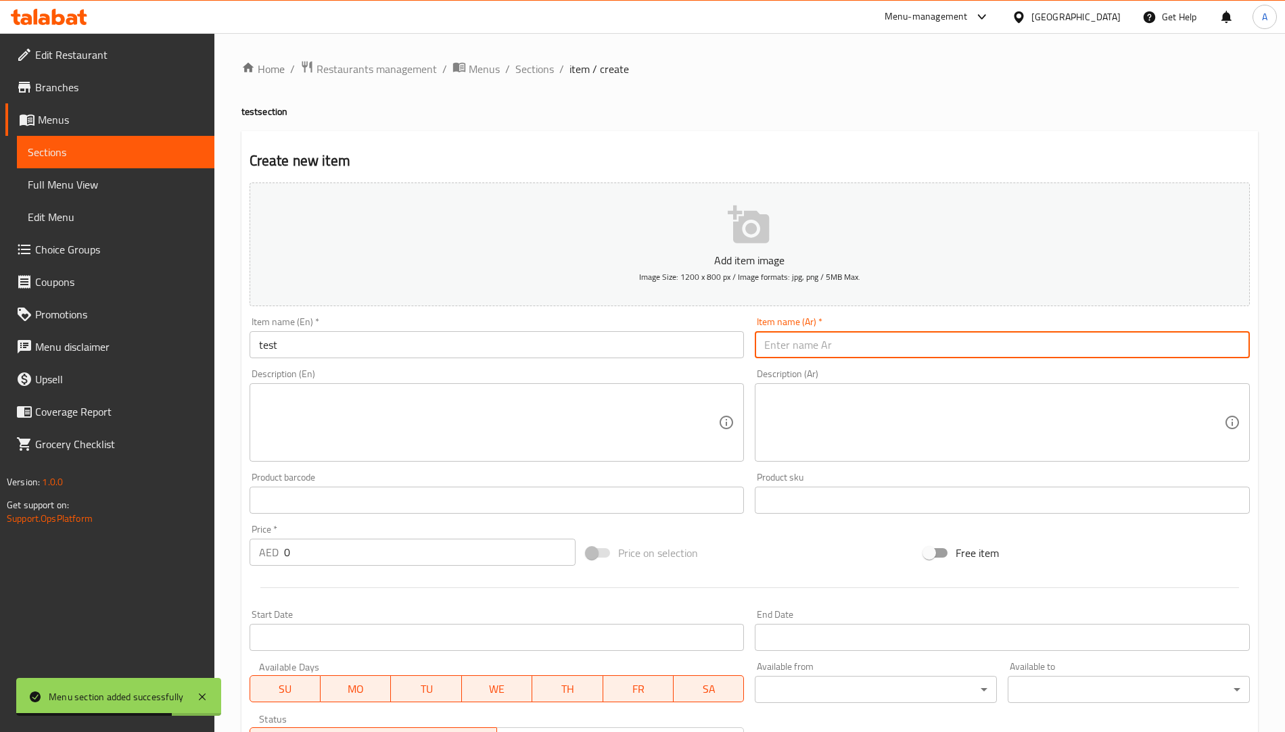
click at [821, 345] on input "text" at bounding box center [1002, 344] width 495 height 27
type input "فحص"
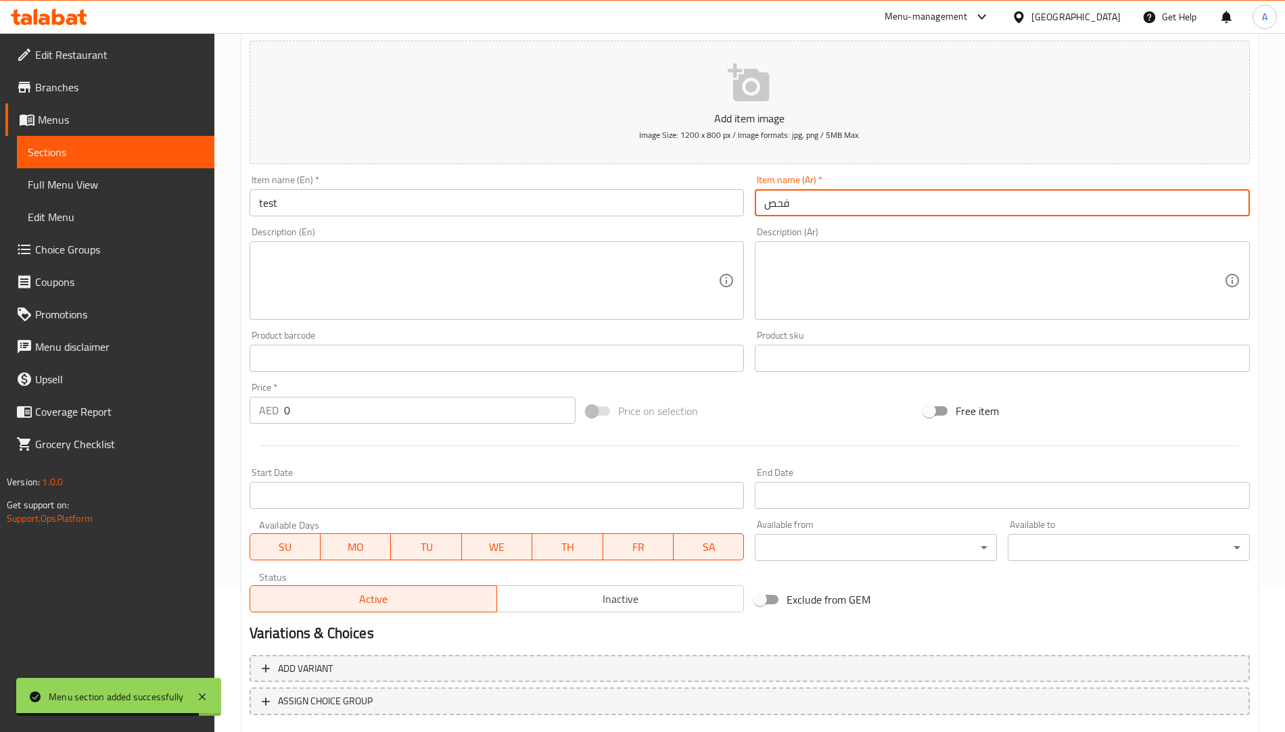
scroll to position [223, 0]
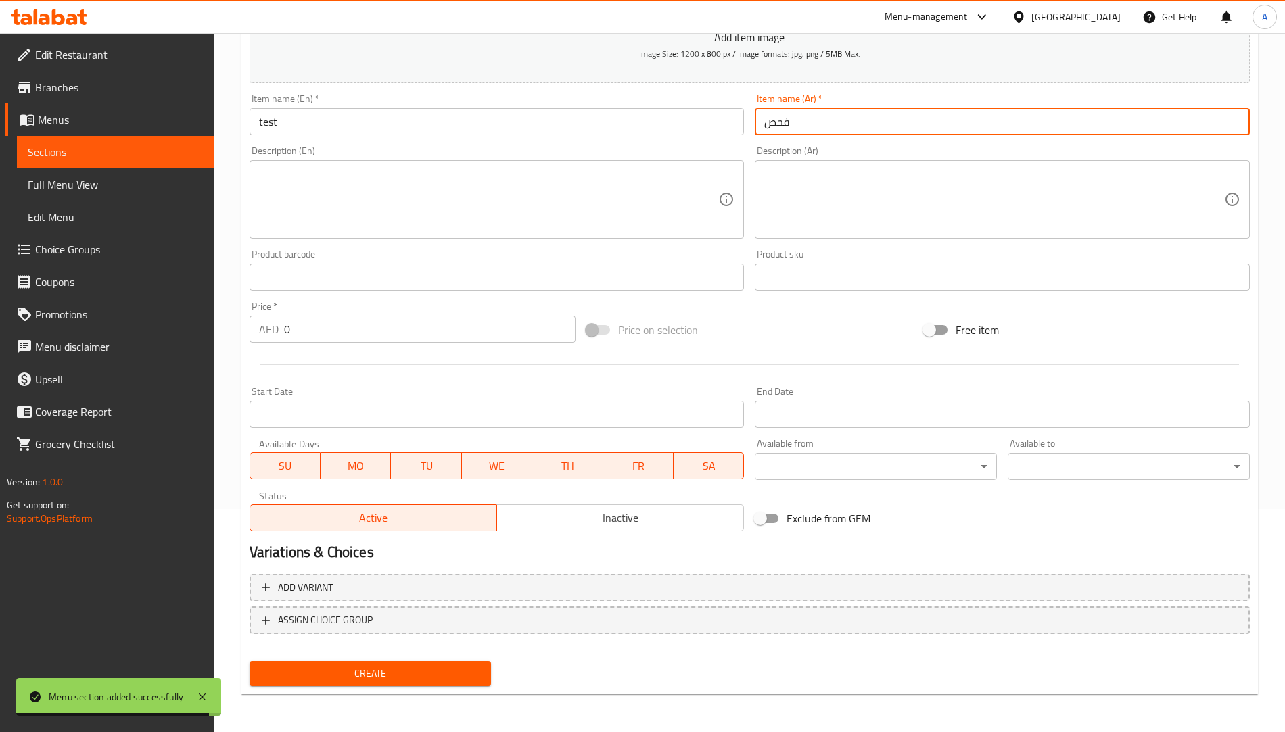
click at [410, 684] on button "Create" at bounding box center [371, 673] width 242 height 25
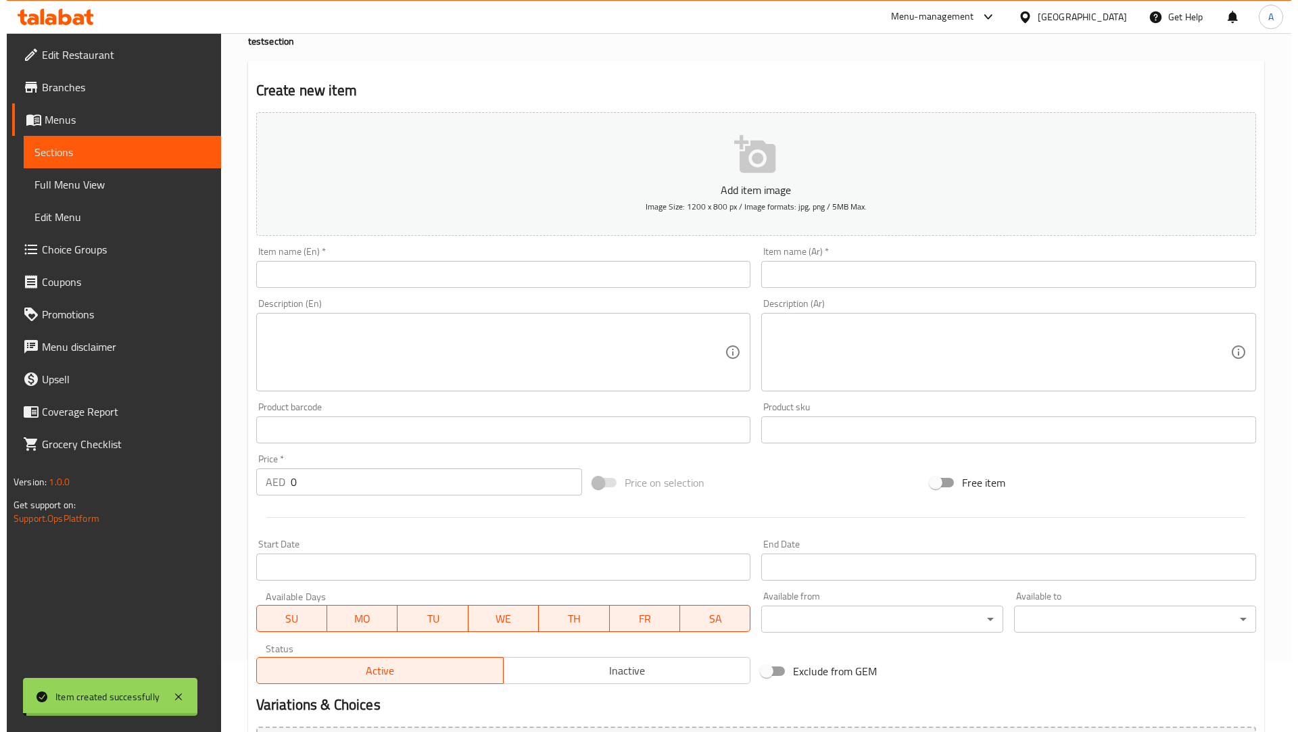
scroll to position [0, 0]
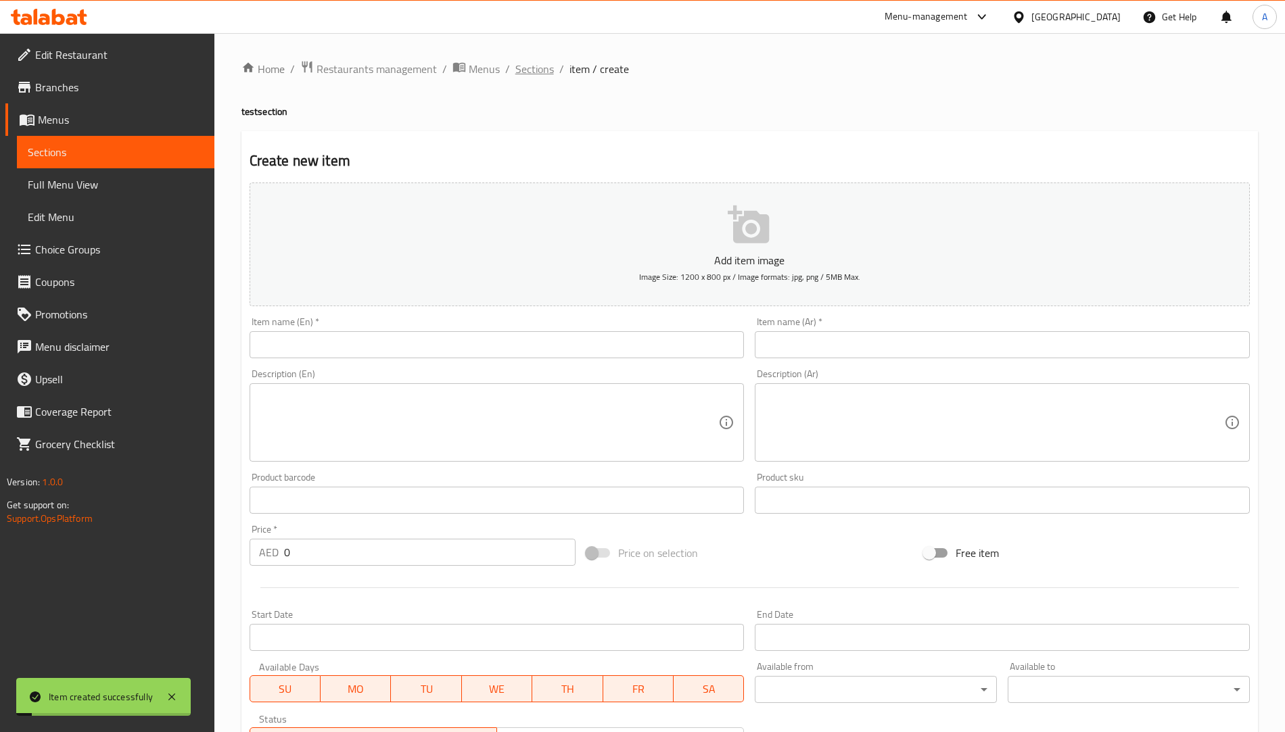
click at [537, 66] on span "Sections" at bounding box center [534, 69] width 39 height 16
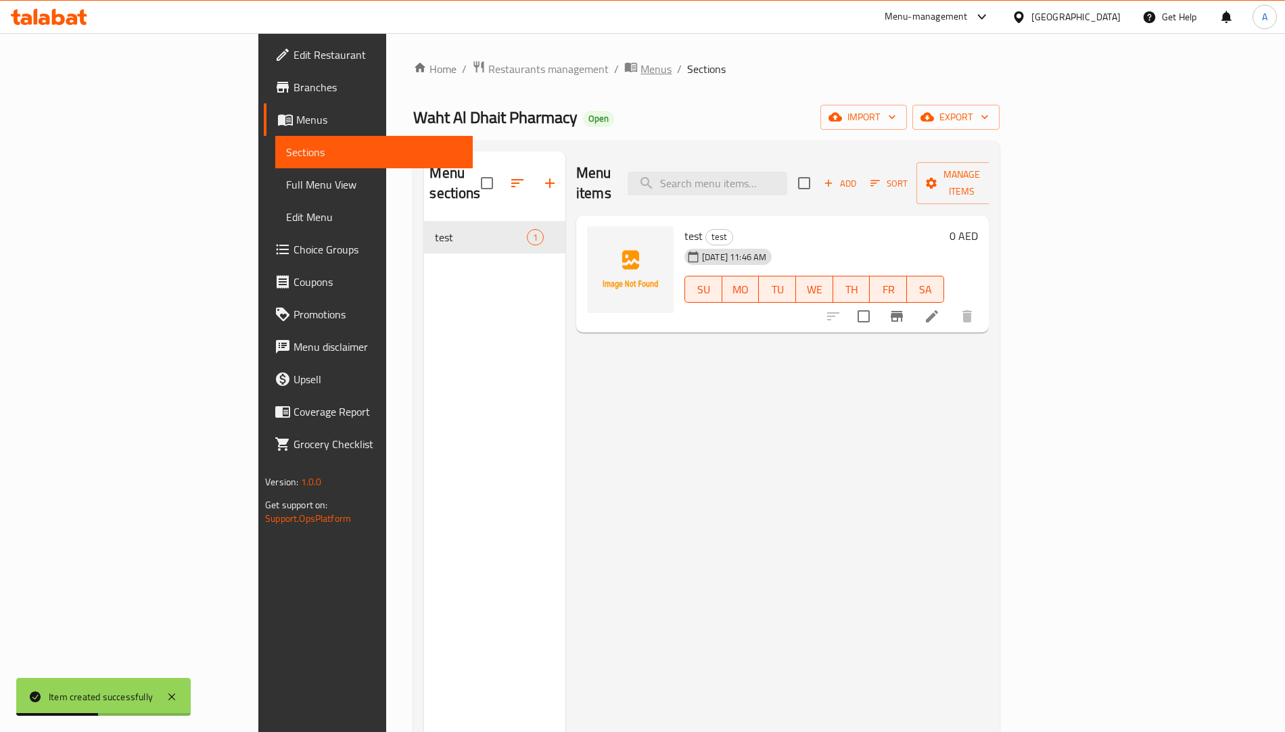
click at [640, 76] on span "Menus" at bounding box center [655, 69] width 31 height 16
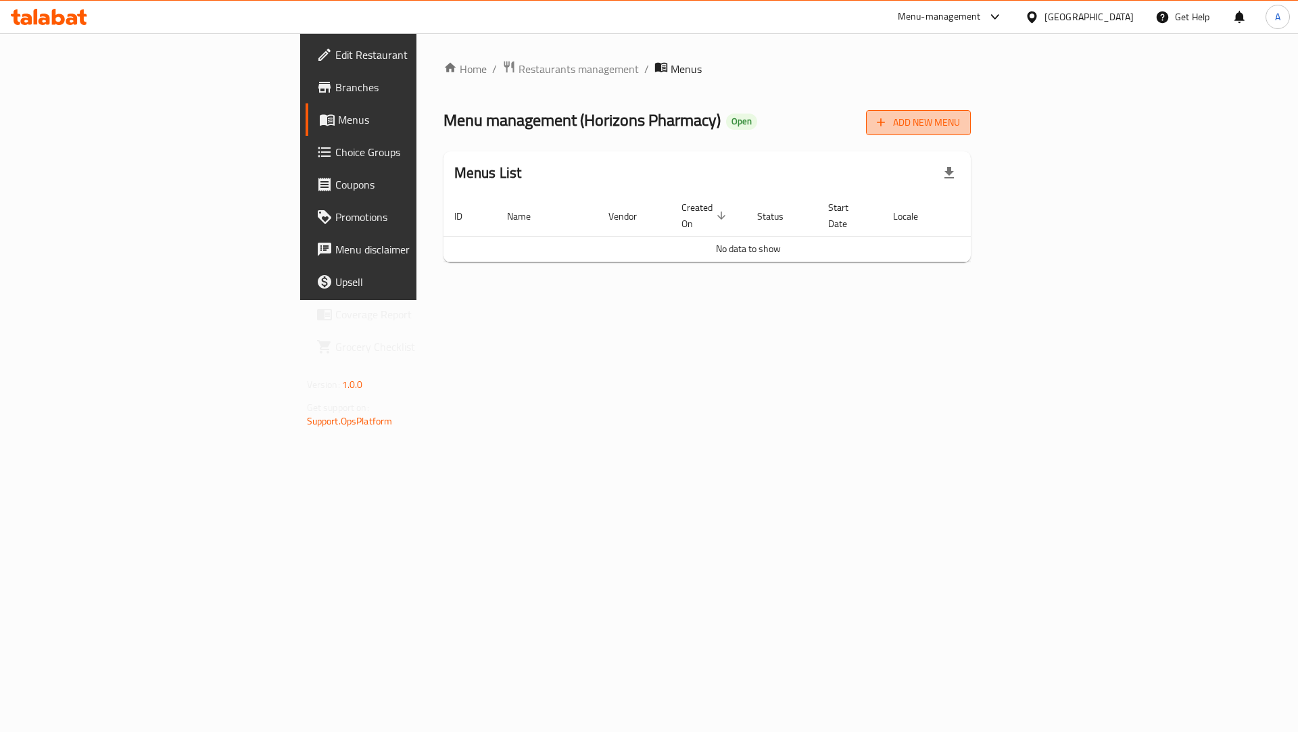
click at [960, 114] on span "Add New Menu" at bounding box center [918, 122] width 83 height 17
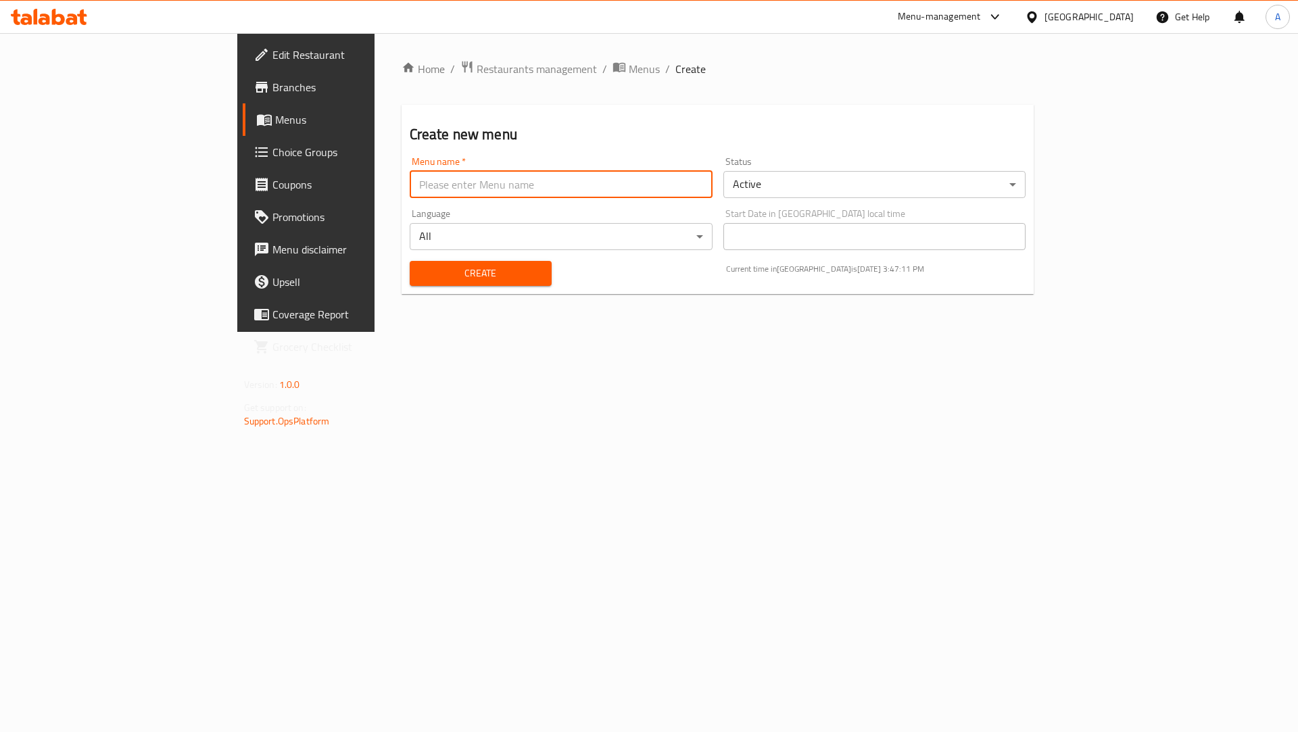
click at [410, 188] on input "text" at bounding box center [561, 184] width 303 height 27
type input "M"
drag, startPoint x: 319, startPoint y: 181, endPoint x: 178, endPoint y: 187, distance: 140.8
click at [237, 186] on div "Edit Restaurant Branches Menus Choice Groups Coupons Promotions Menu disclaimer…" at bounding box center [649, 182] width 824 height 299
type input "h"
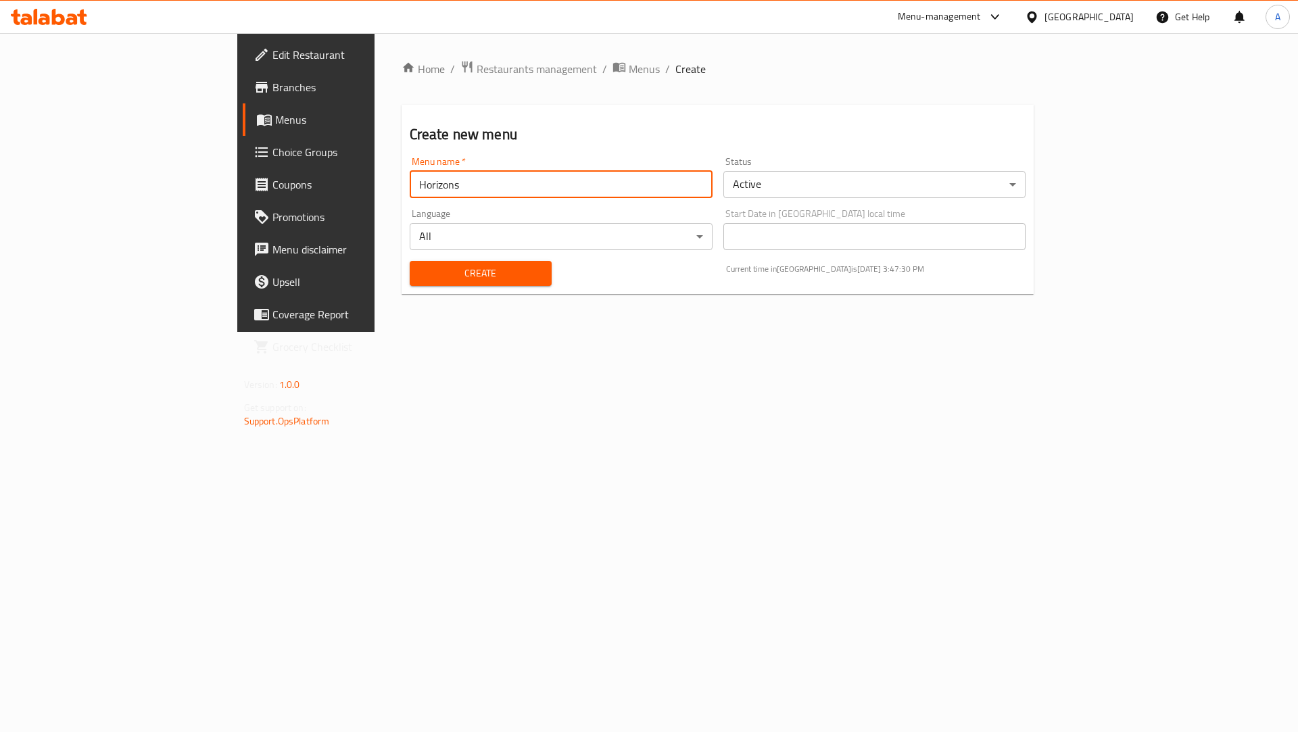
type input "Horizons"
click at [421, 275] on span "Create" at bounding box center [481, 273] width 120 height 17
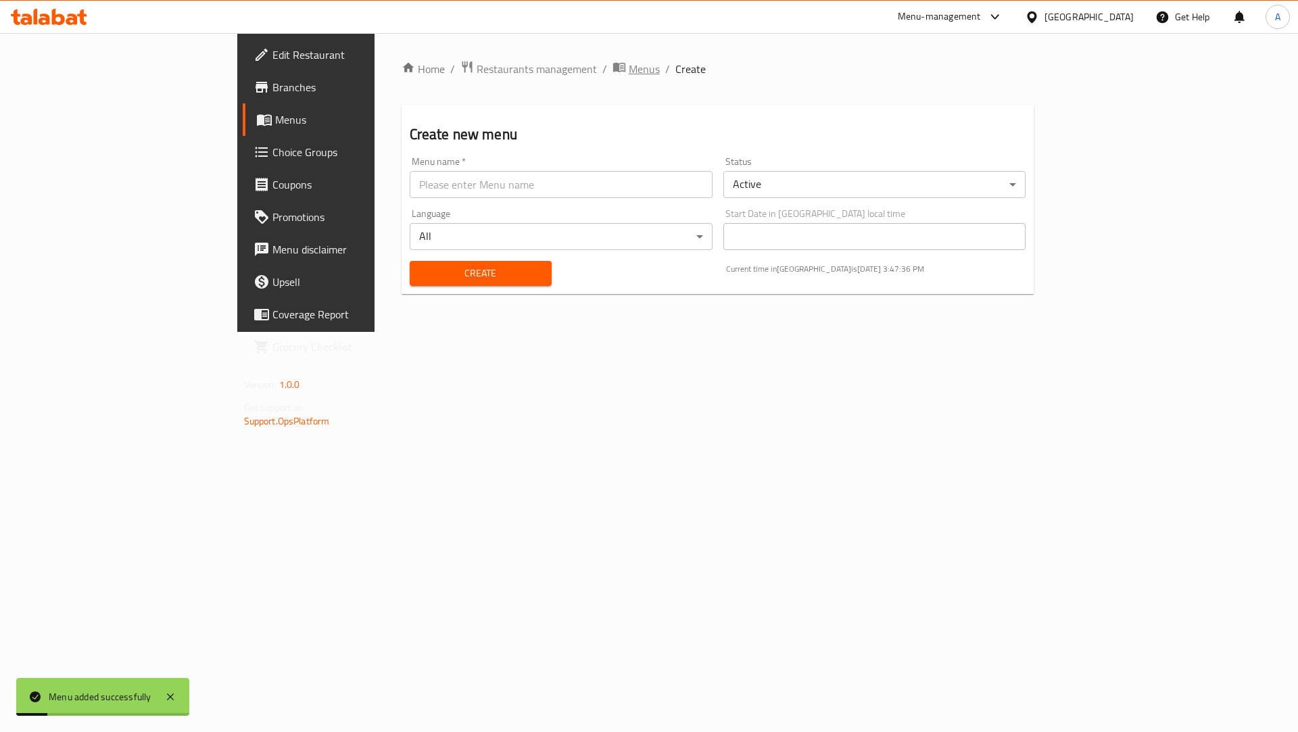
click at [629, 72] on span "Menus" at bounding box center [644, 69] width 31 height 16
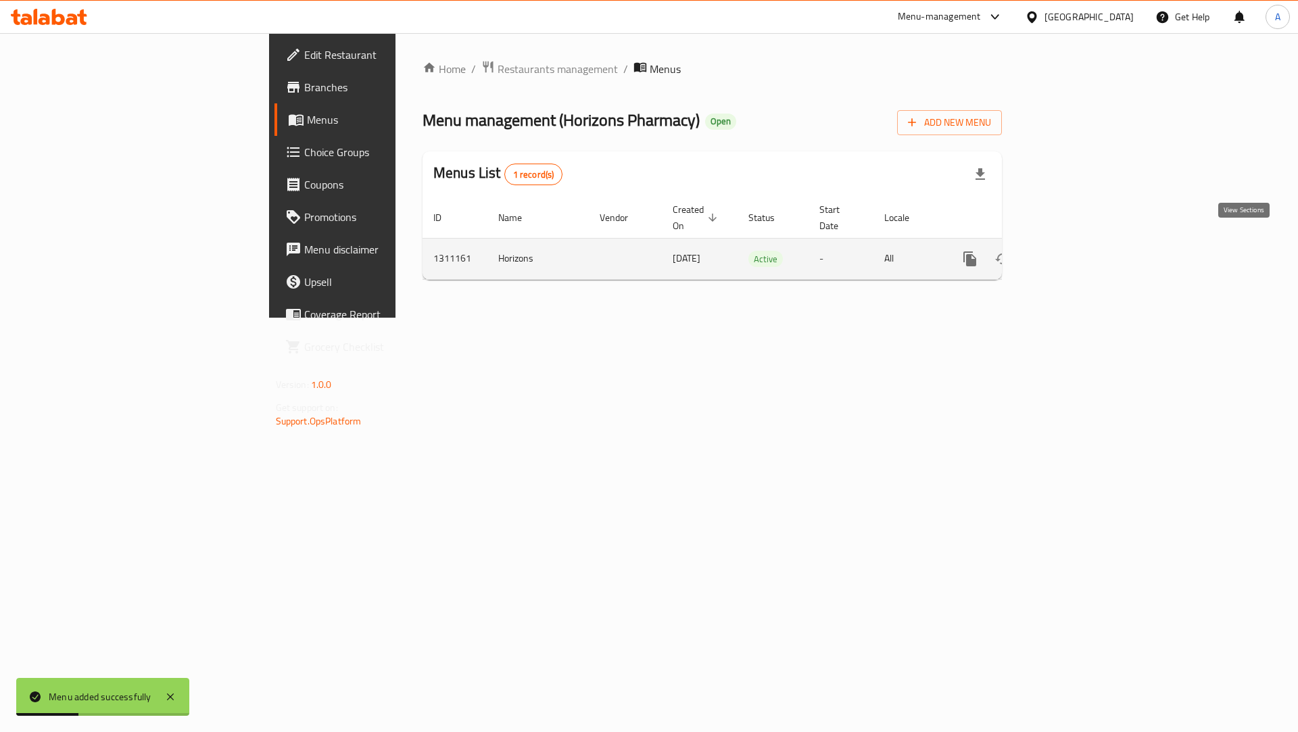
click at [1074, 253] on icon "enhanced table" at bounding box center [1068, 259] width 12 height 12
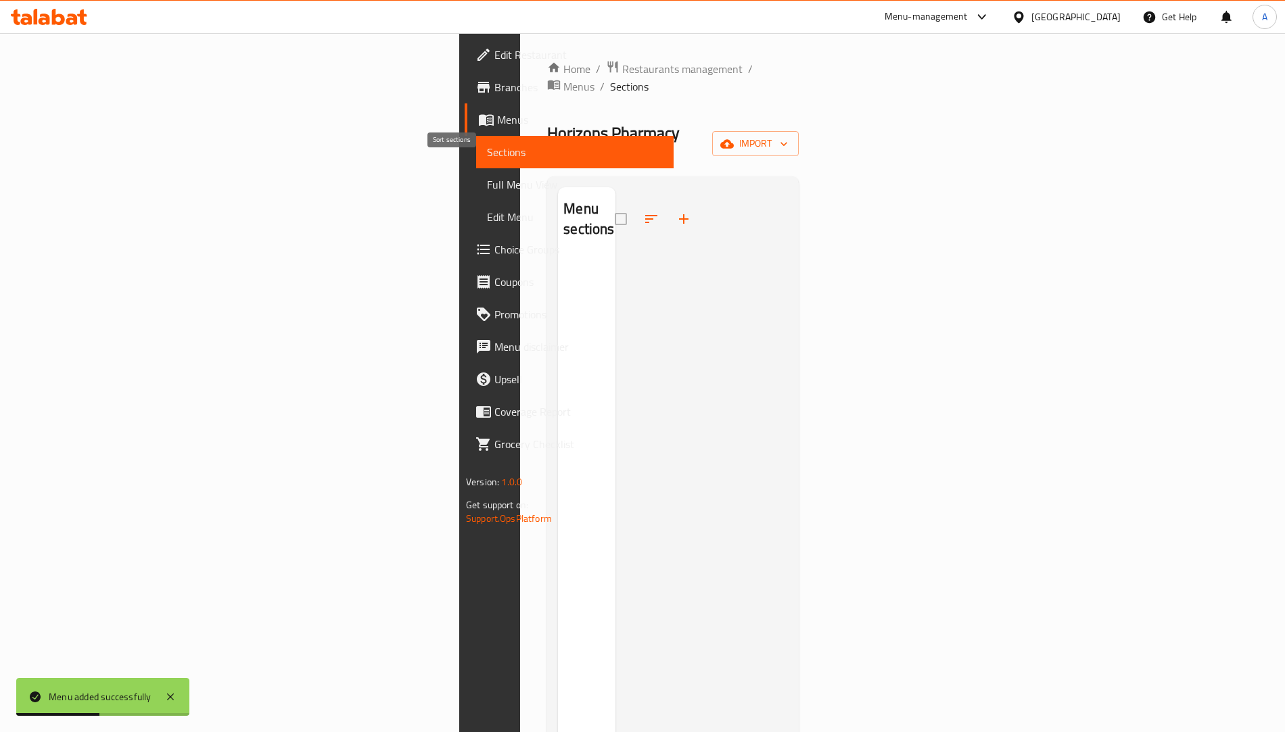
click at [679, 214] on icon "button" at bounding box center [683, 218] width 9 height 9
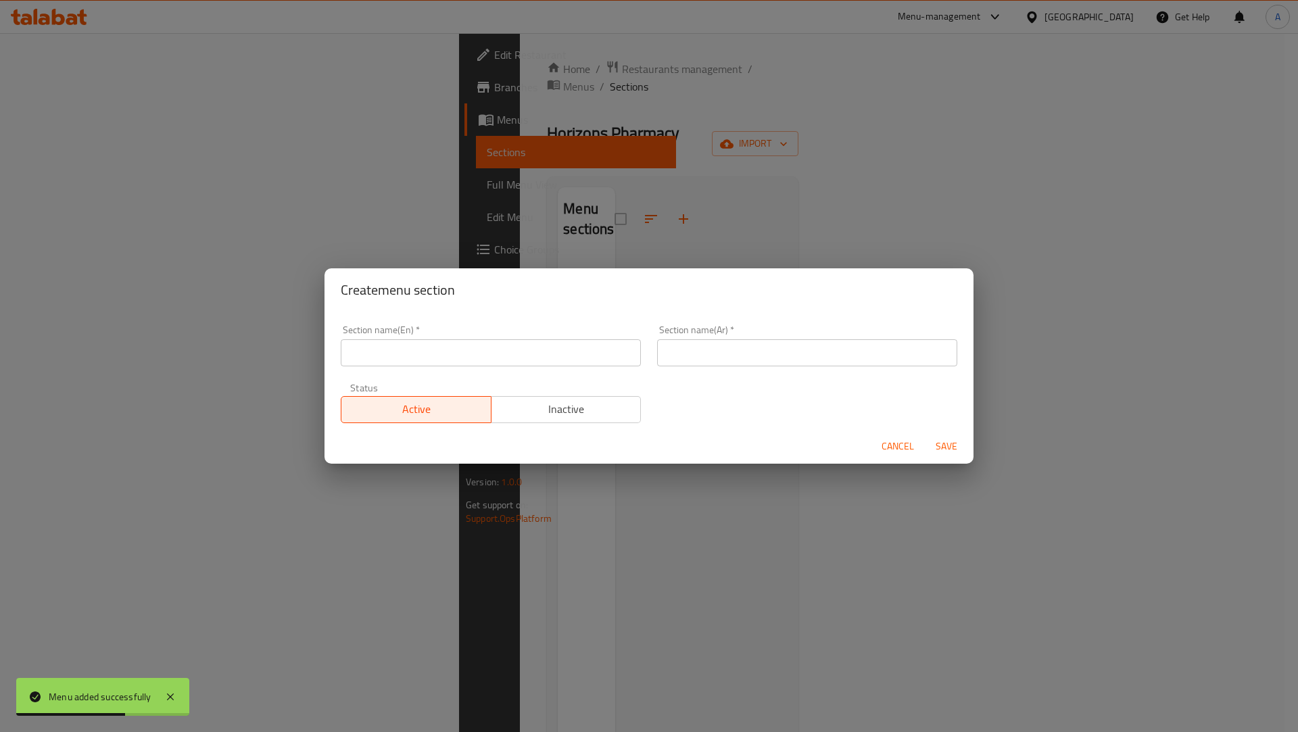
click at [400, 346] on input "text" at bounding box center [491, 352] width 300 height 27
type input "test"
click at [684, 329] on div "Section name(Ar)   * Section name(Ar) *" at bounding box center [807, 345] width 300 height 41
click at [684, 345] on input "text" at bounding box center [807, 352] width 300 height 27
type input "فحص"
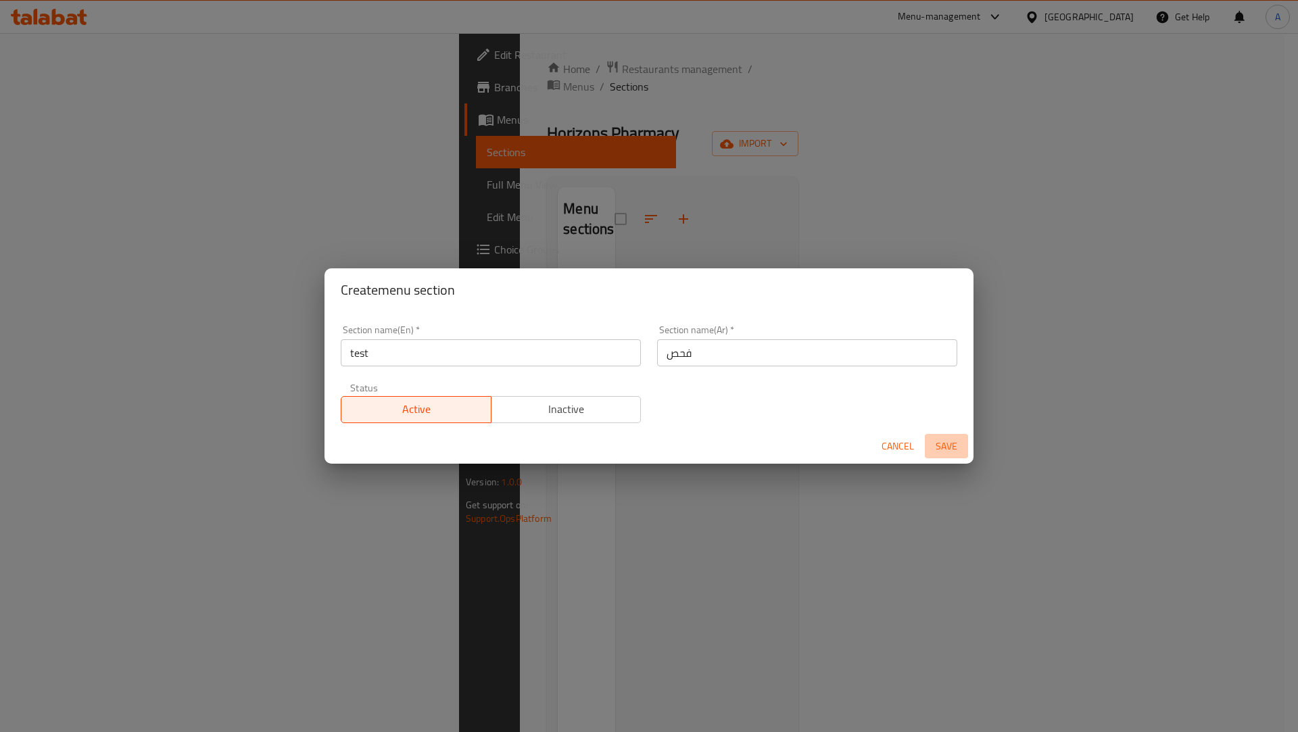
click at [952, 443] on span "Save" at bounding box center [947, 446] width 32 height 17
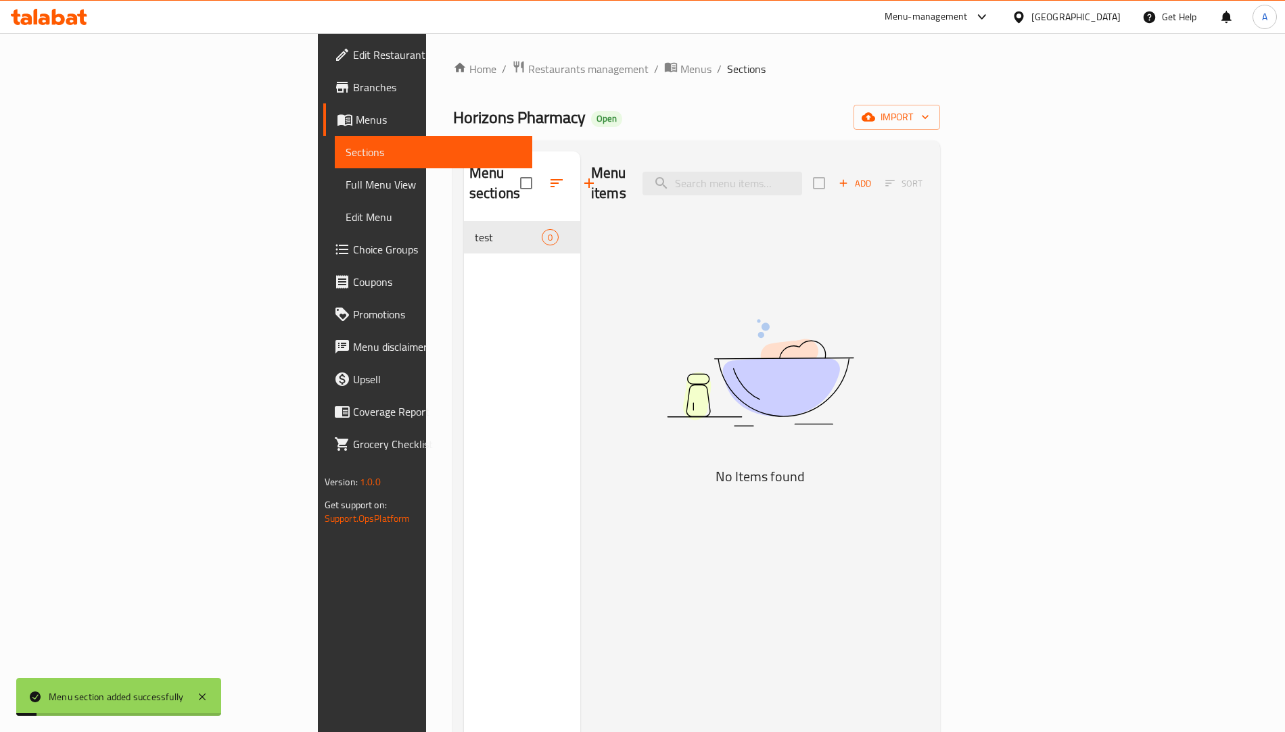
click at [873, 176] on span "Add" at bounding box center [855, 184] width 37 height 16
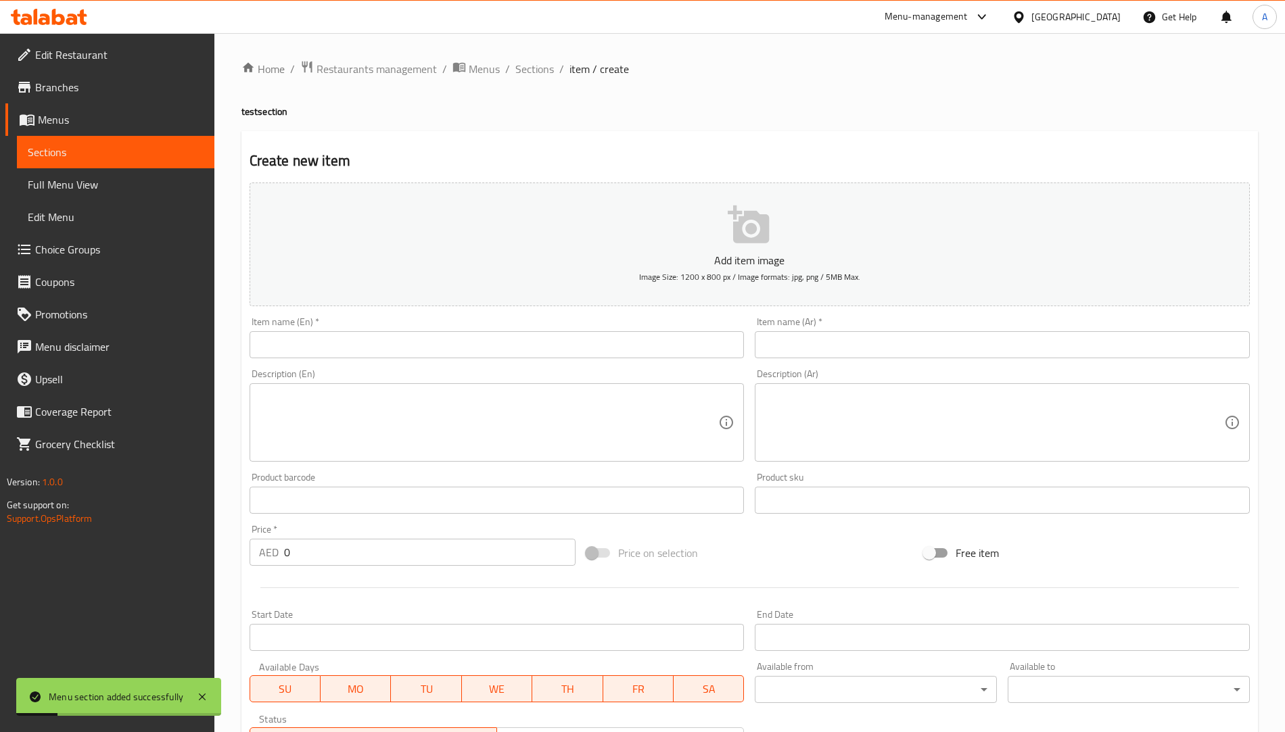
click at [487, 340] on input "text" at bounding box center [497, 344] width 495 height 27
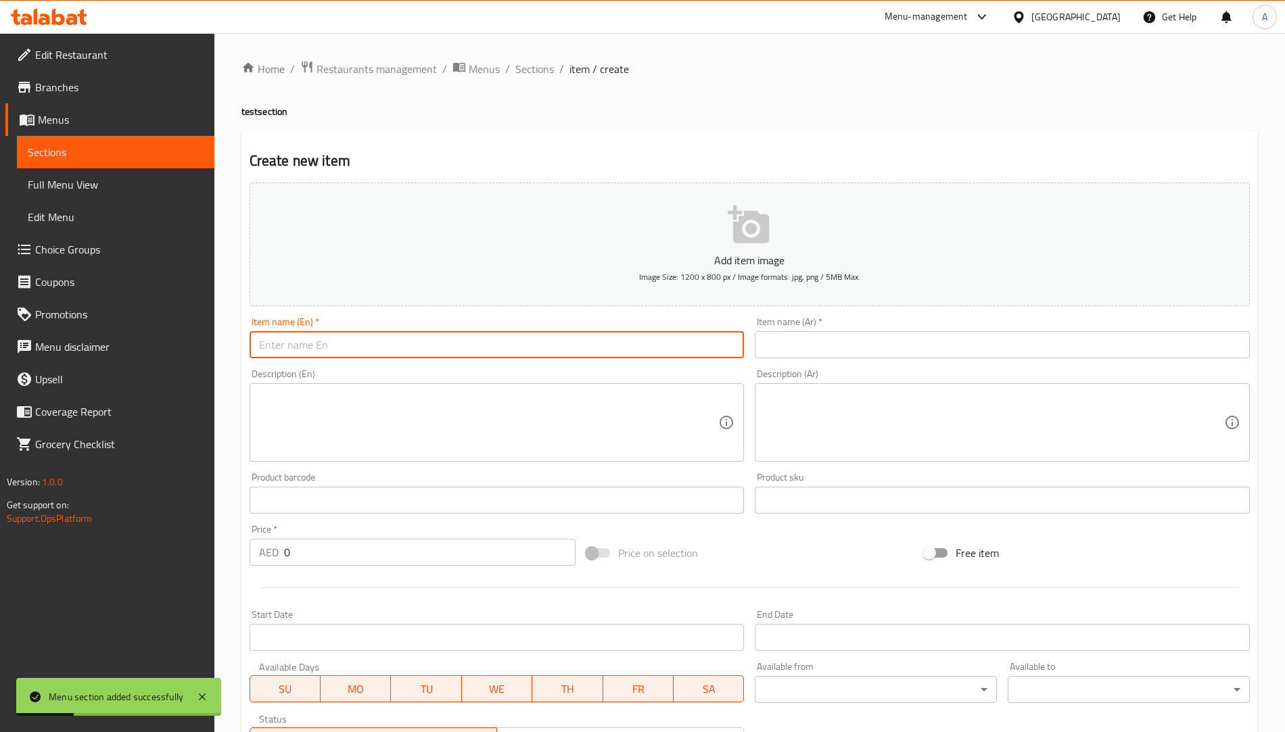
type input "test"
click at [763, 346] on input "text" at bounding box center [1002, 344] width 495 height 27
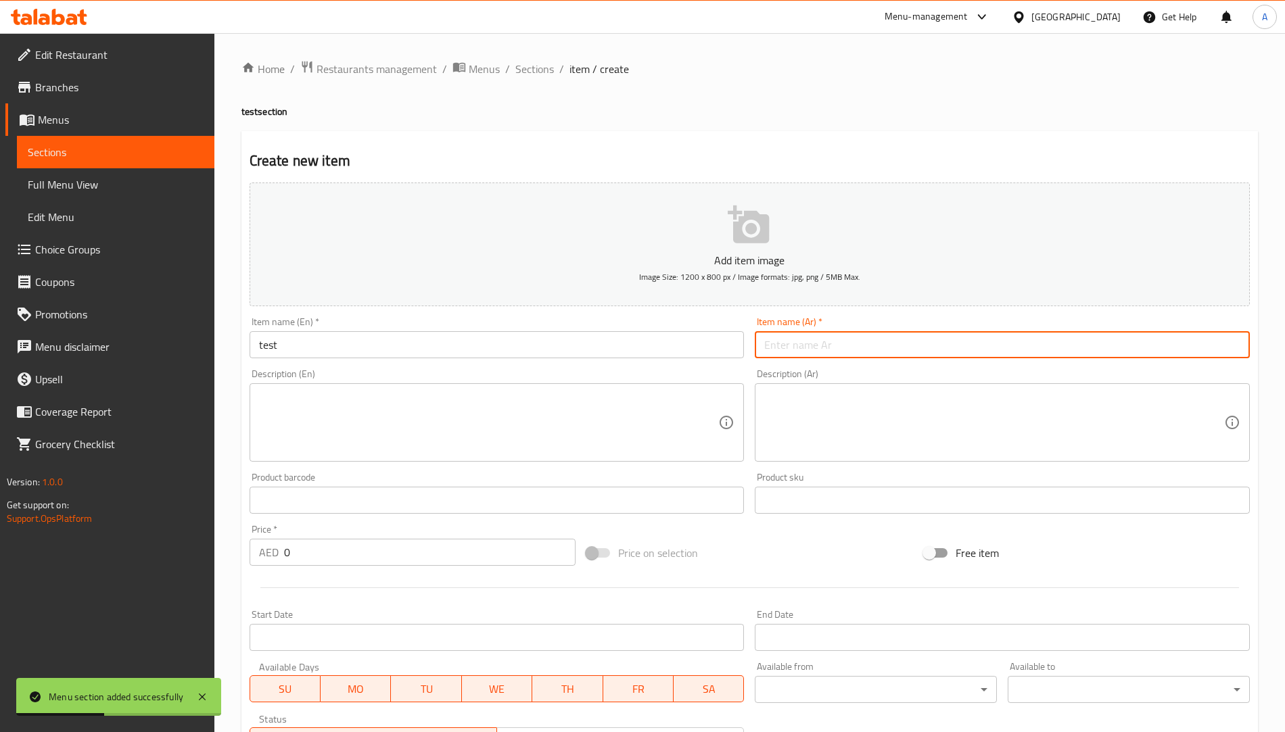
type input "فحص"
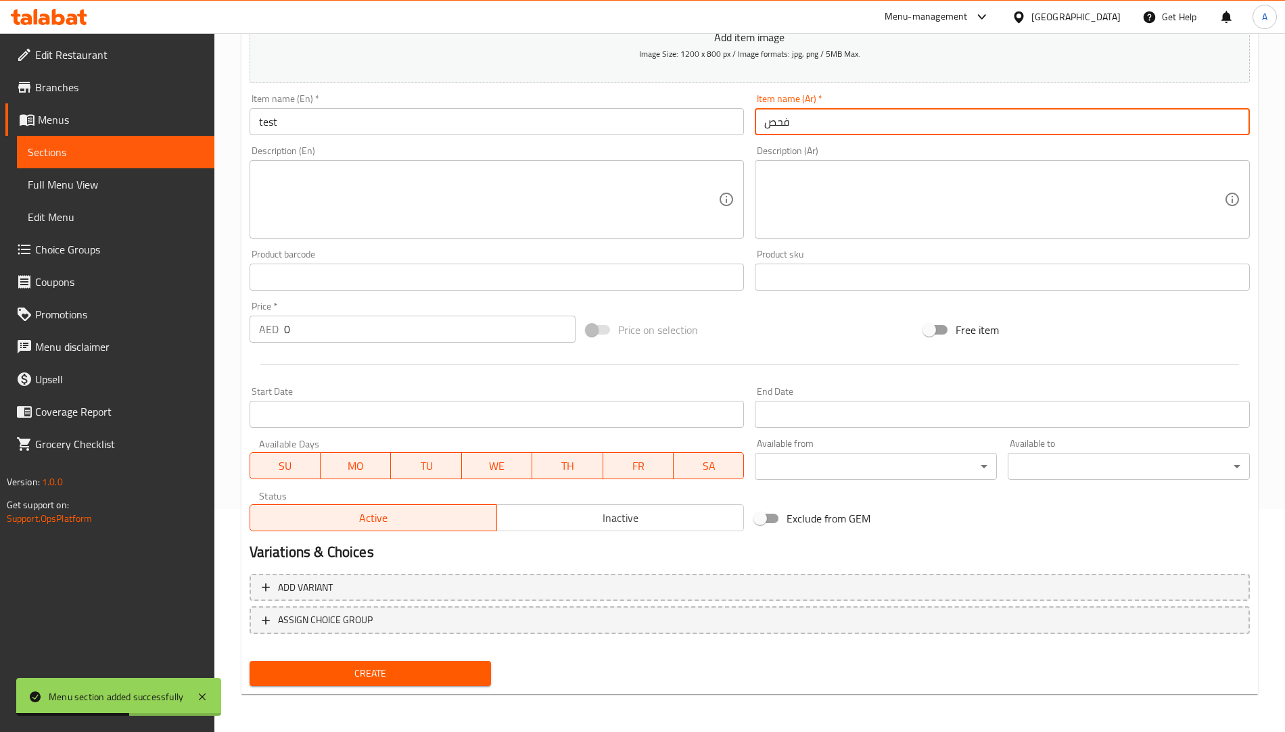
click at [419, 691] on div "Create new item Add item image Image Size: 1200 x 800 px / Image formats: jpg, …" at bounding box center [749, 301] width 1016 height 787
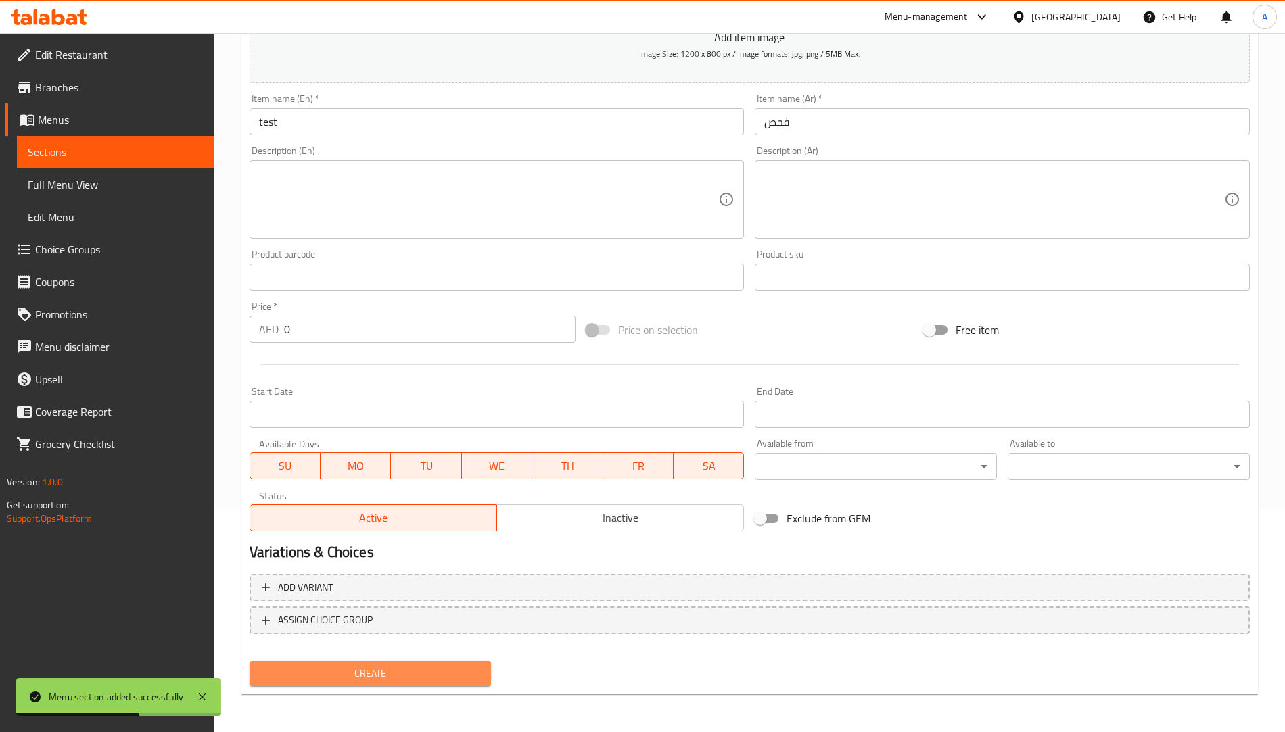
click at [420, 674] on span "Create" at bounding box center [370, 673] width 220 height 17
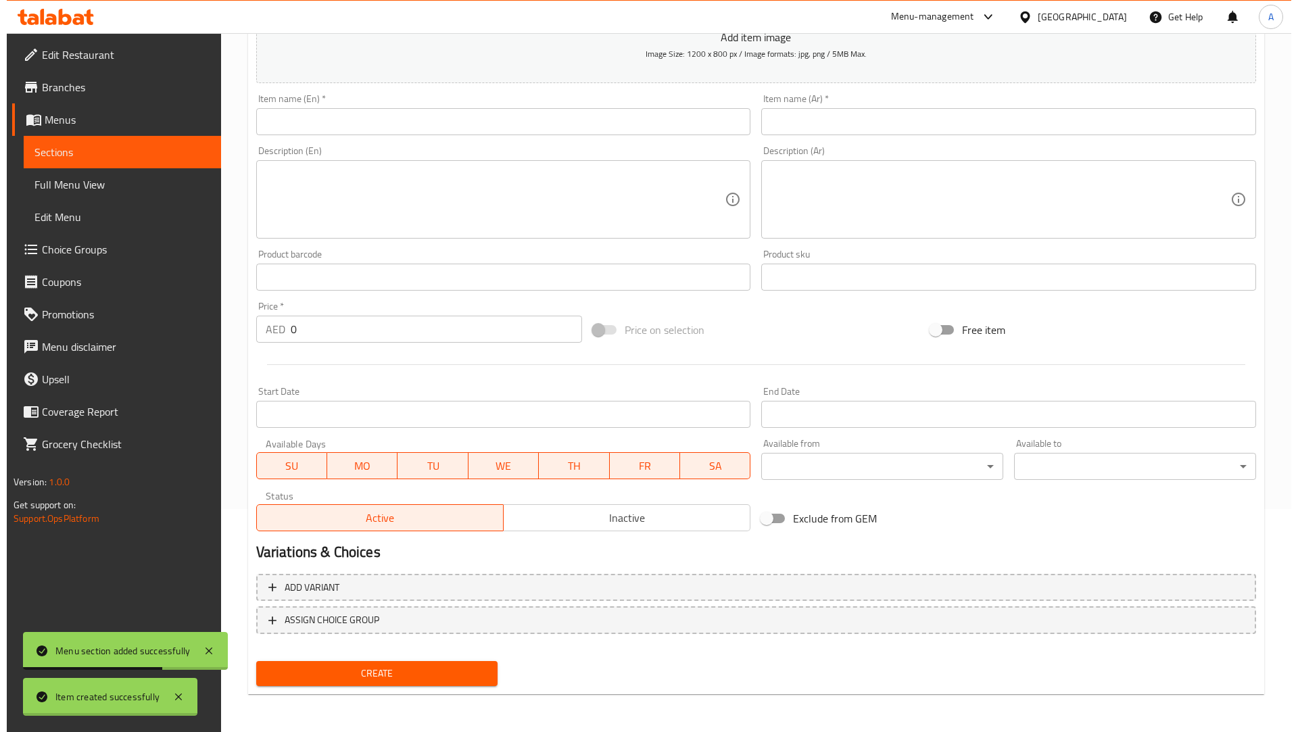
scroll to position [0, 0]
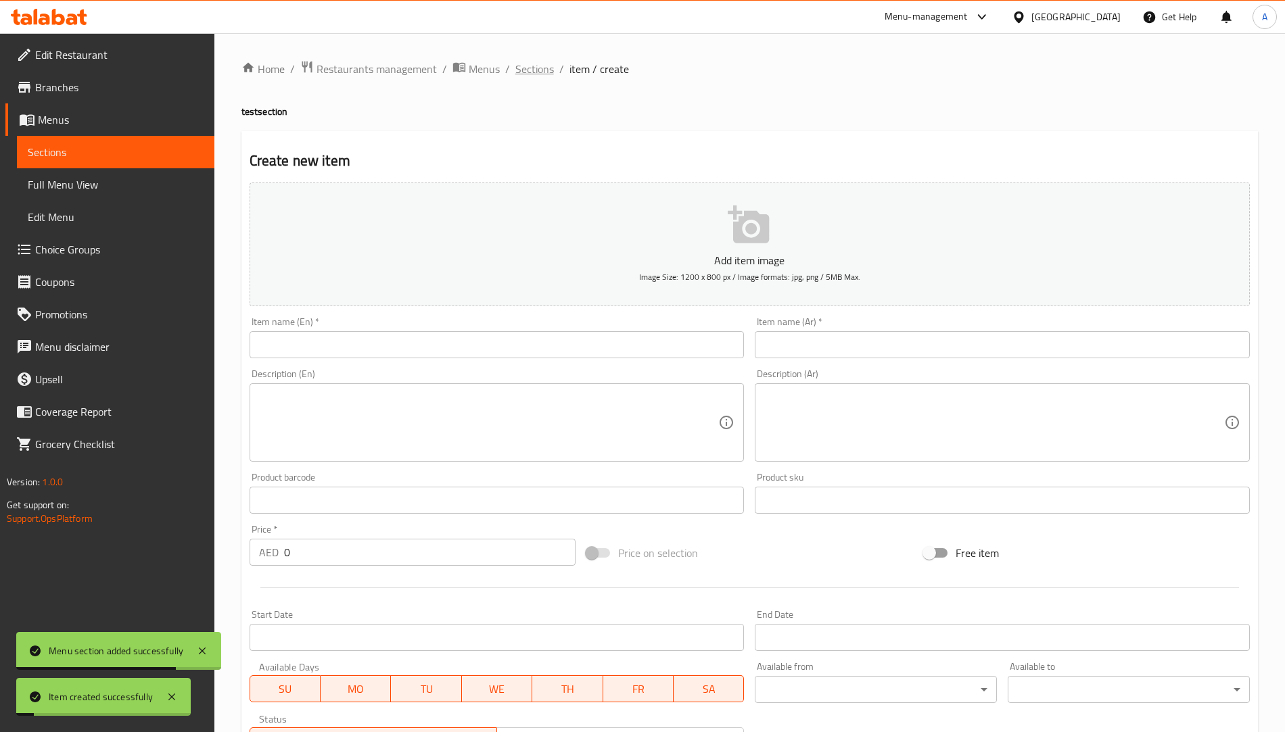
click at [528, 74] on span "Sections" at bounding box center [534, 69] width 39 height 16
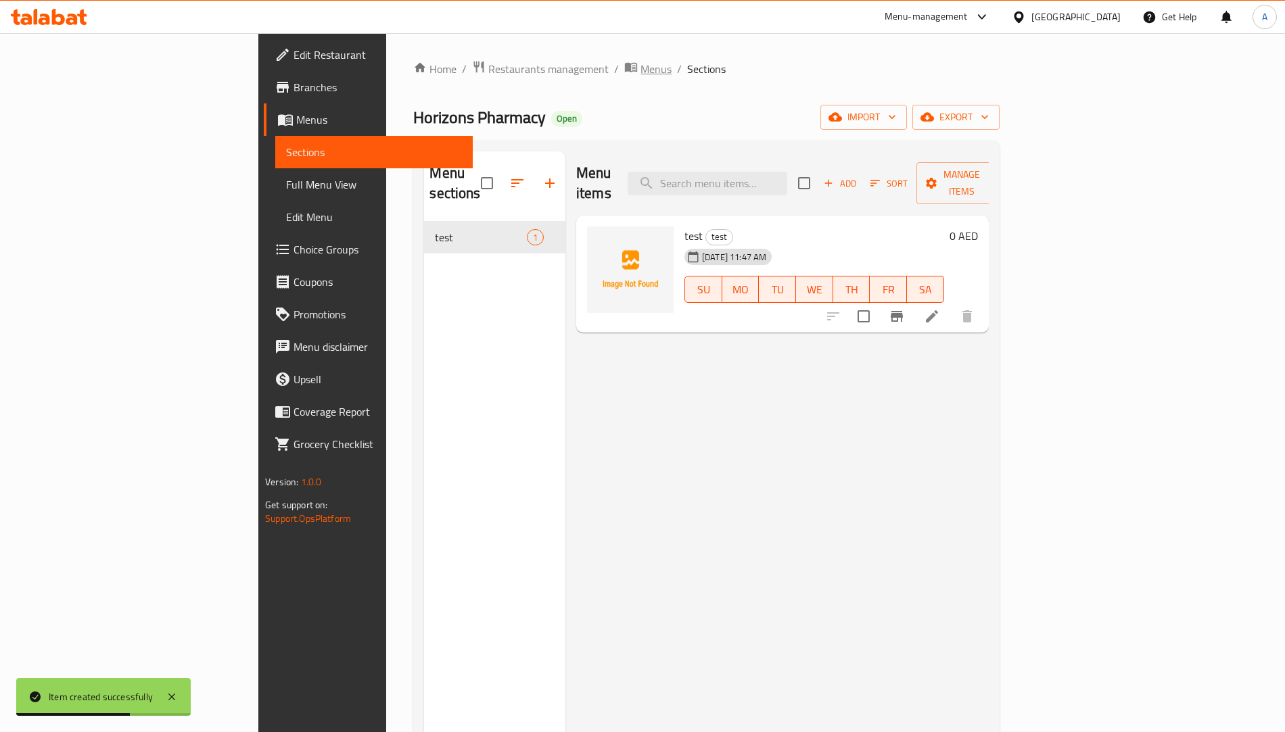
click at [640, 72] on span "Menus" at bounding box center [655, 69] width 31 height 16
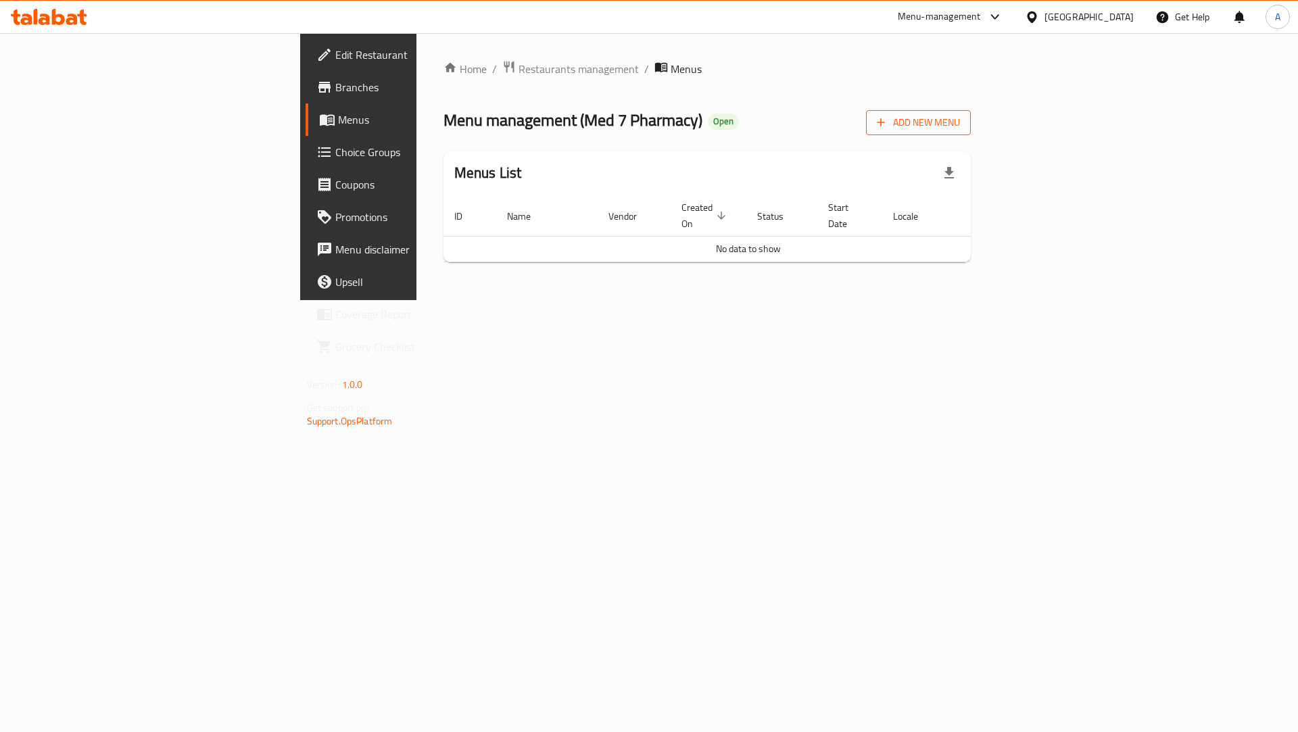
click at [960, 125] on span "Add New Menu" at bounding box center [918, 122] width 83 height 17
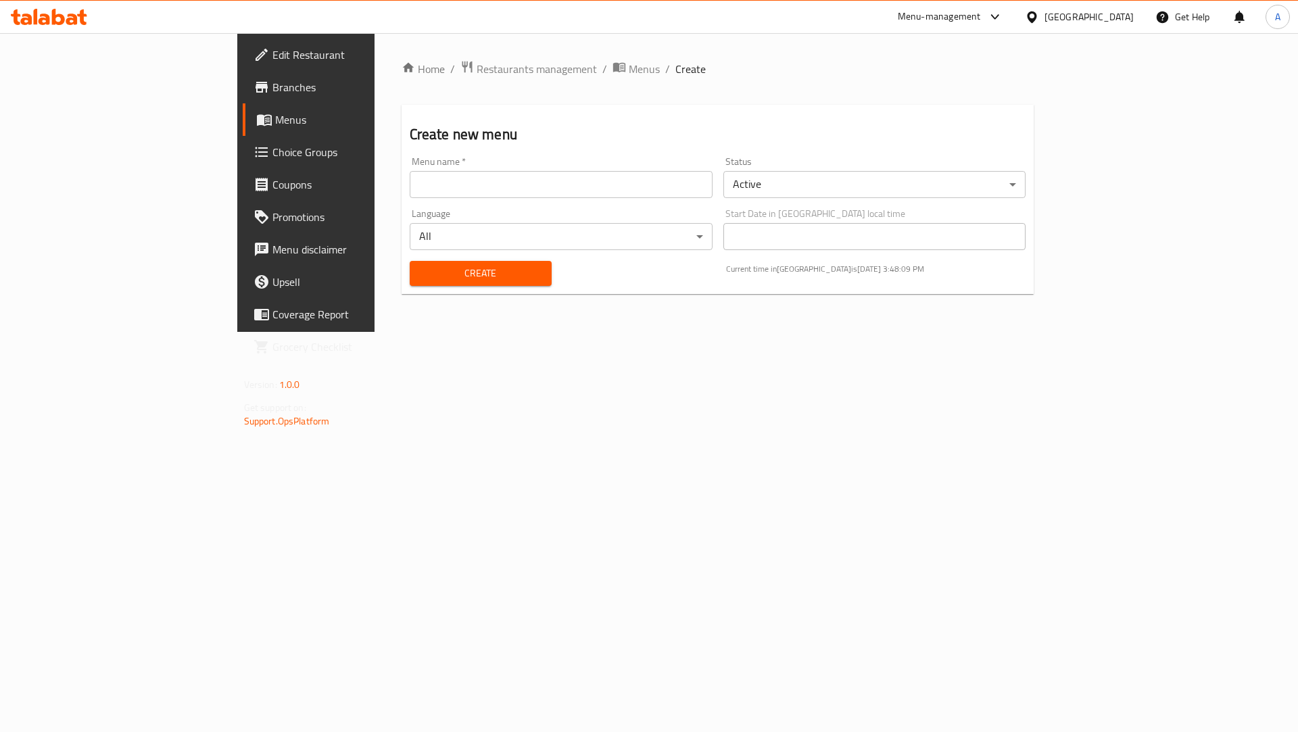
click at [410, 189] on input "text" at bounding box center [561, 184] width 303 height 27
paste input "638050"
type input "638050 Med 7 Pharmacy"
click at [423, 276] on span "Create" at bounding box center [481, 273] width 120 height 17
click at [629, 68] on span "Menus" at bounding box center [644, 69] width 31 height 16
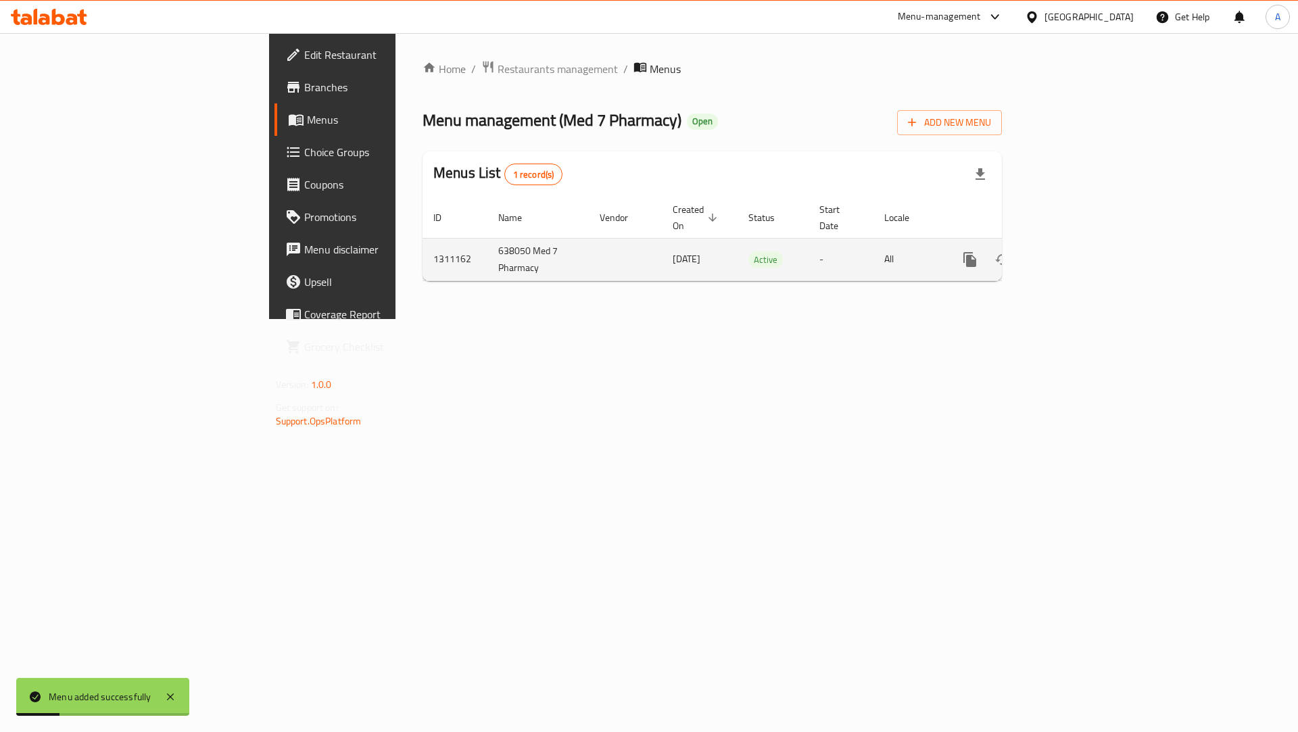
click at [1084, 246] on link "enhanced table" at bounding box center [1068, 259] width 32 height 32
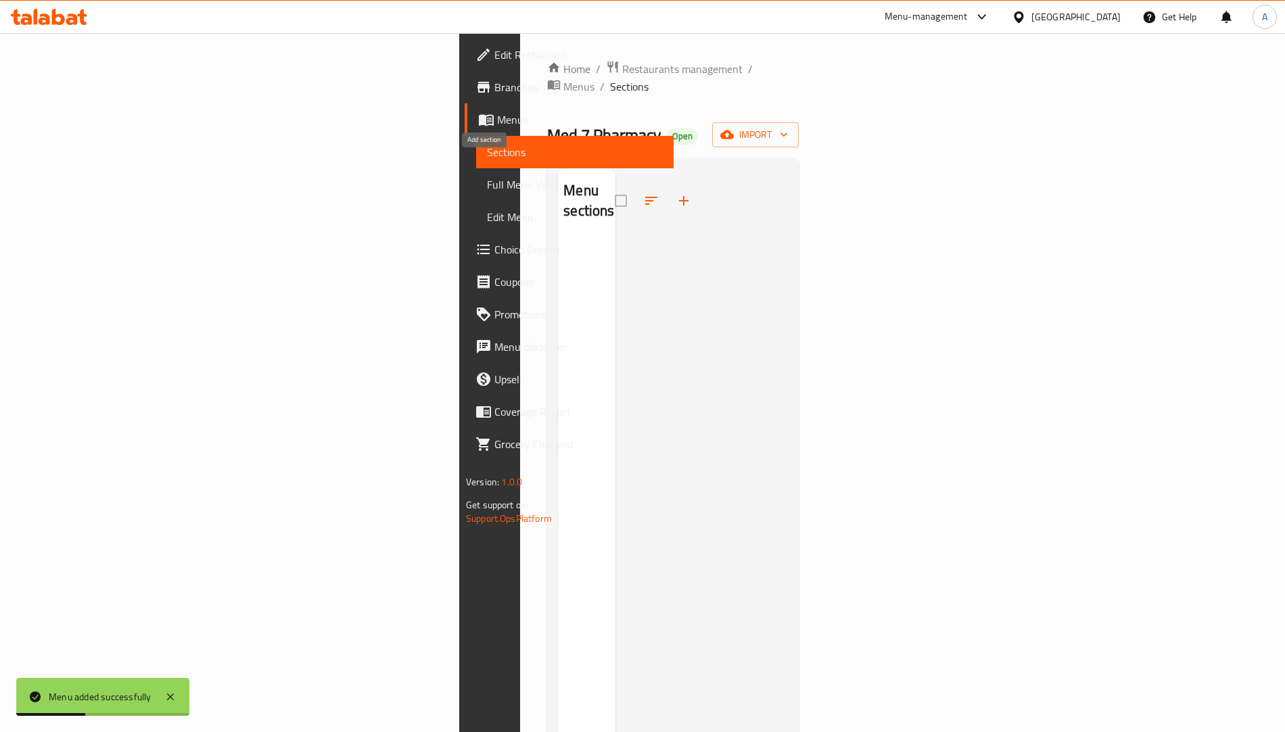
click at [676, 193] on icon "button" at bounding box center [684, 201] width 16 height 16
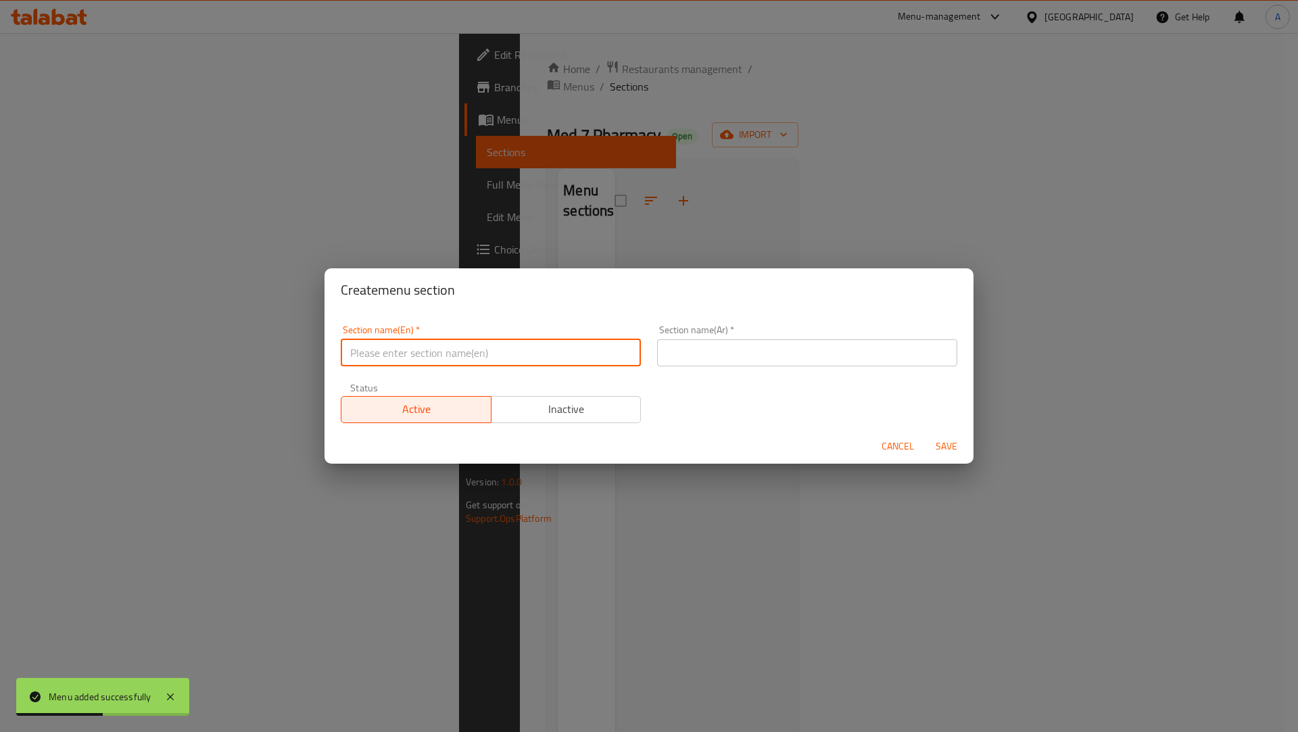
click at [477, 345] on input "text" at bounding box center [491, 352] width 300 height 27
type input "test"
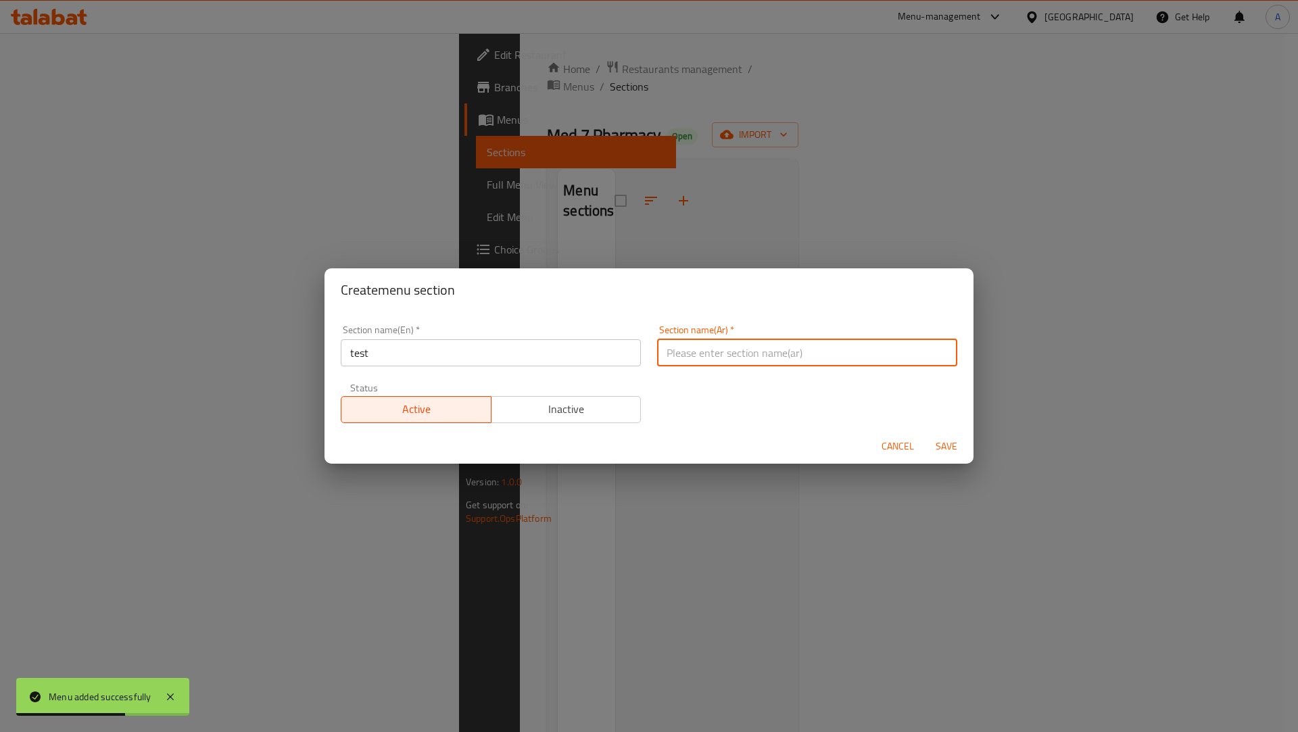
click at [706, 351] on input "text" at bounding box center [807, 352] width 300 height 27
type input "فحص"
click at [933, 445] on span "Save" at bounding box center [947, 446] width 32 height 17
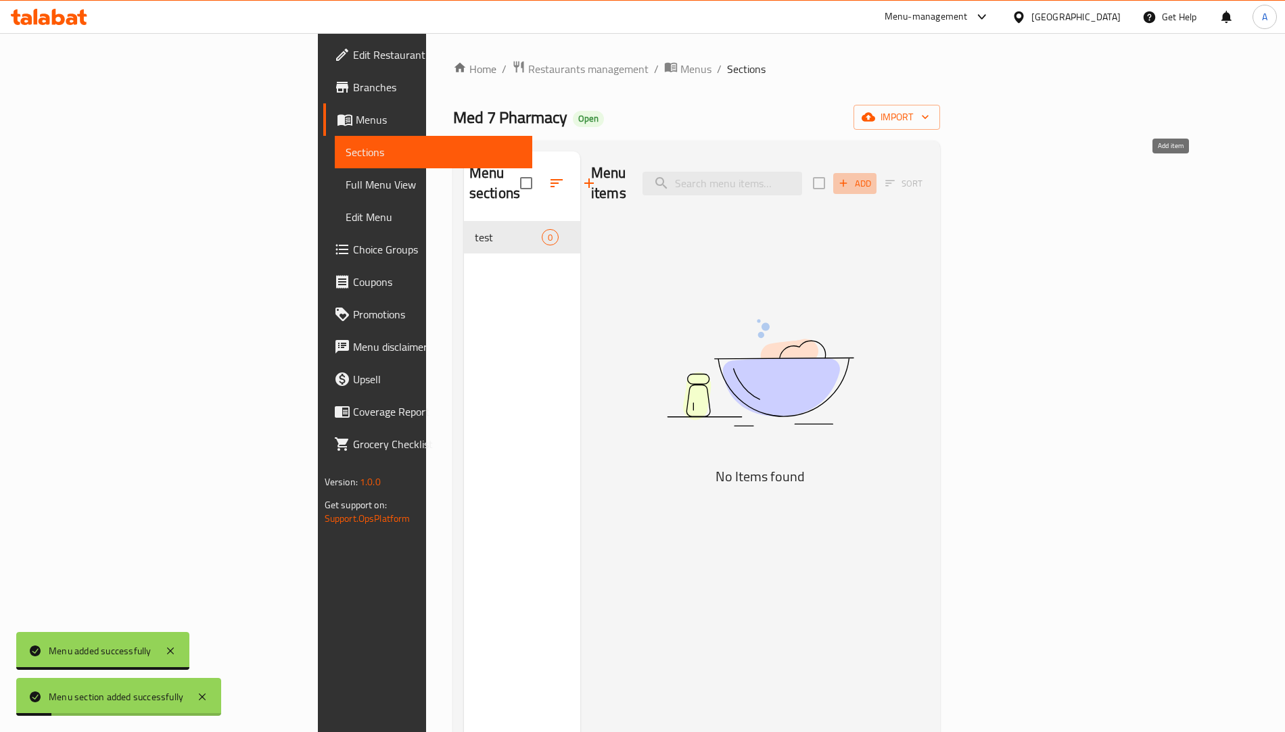
click at [873, 180] on span "Add" at bounding box center [855, 184] width 37 height 16
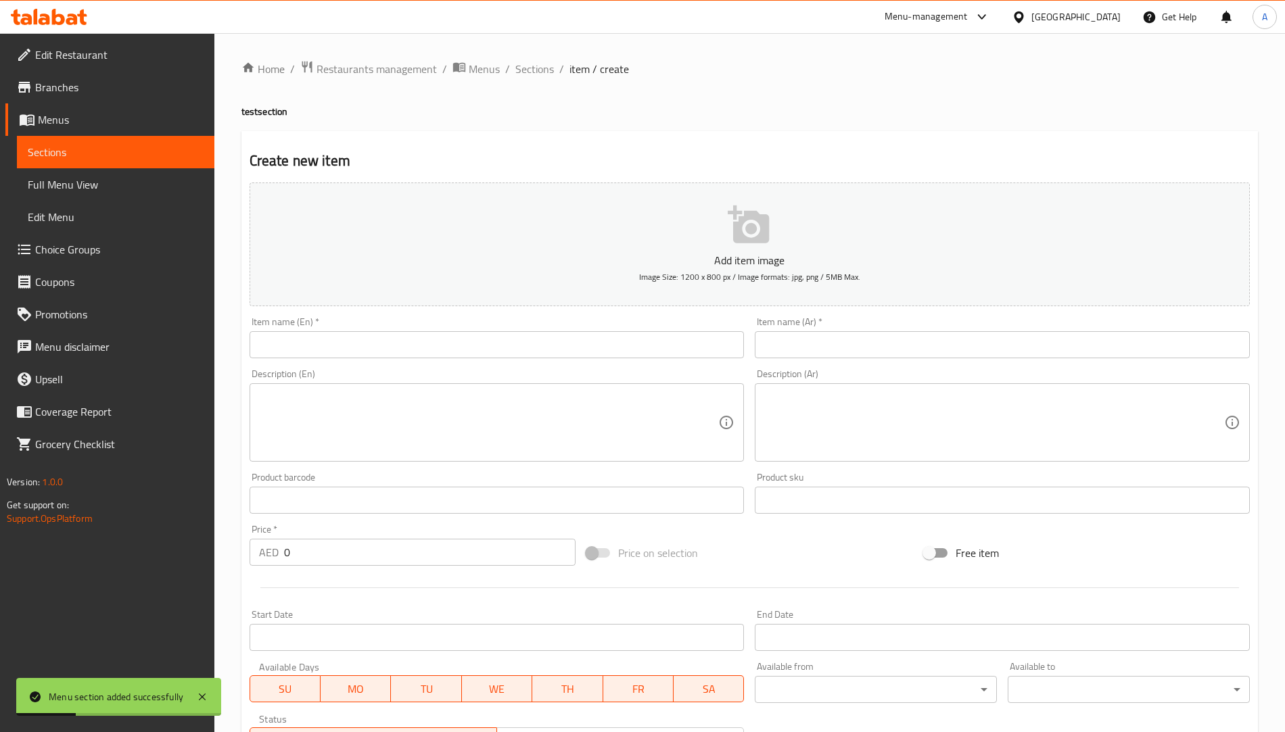
click at [476, 342] on input "text" at bounding box center [497, 344] width 495 height 27
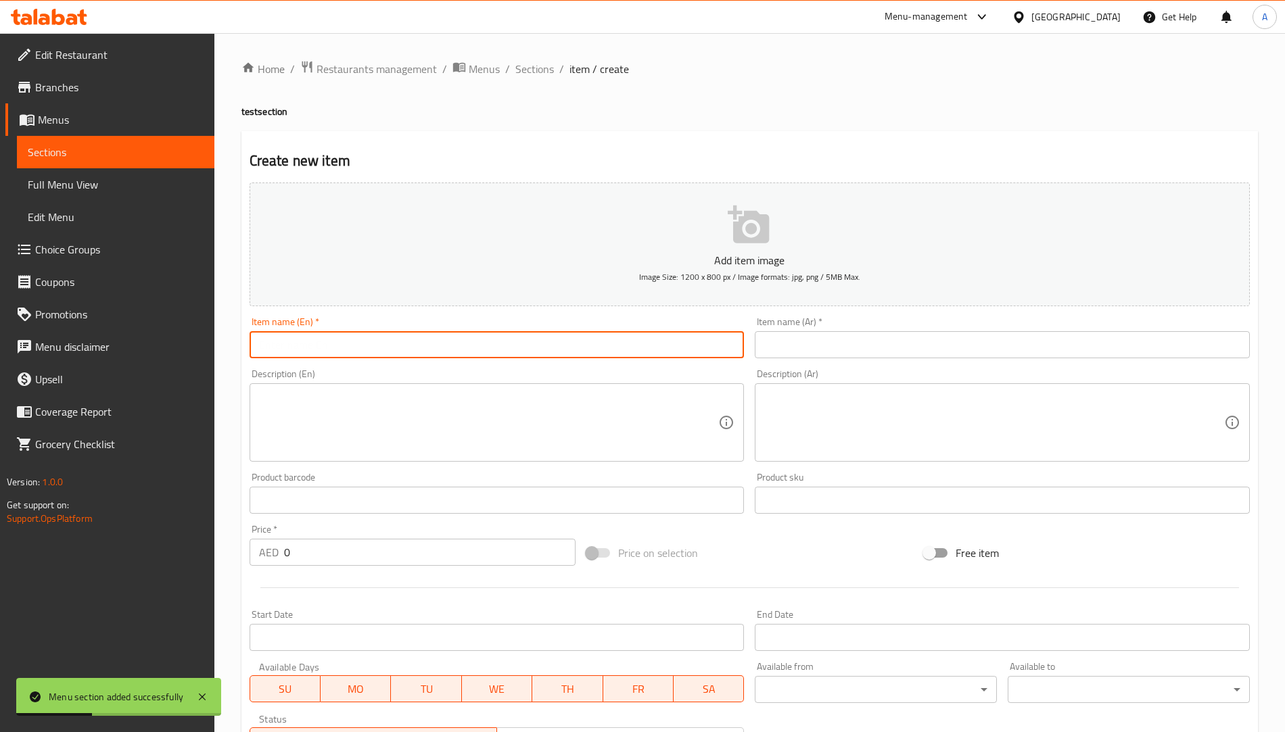
type input "test"
click at [745, 348] on div "Item name (En)   * test Item name (En) *" at bounding box center [497, 338] width 506 height 52
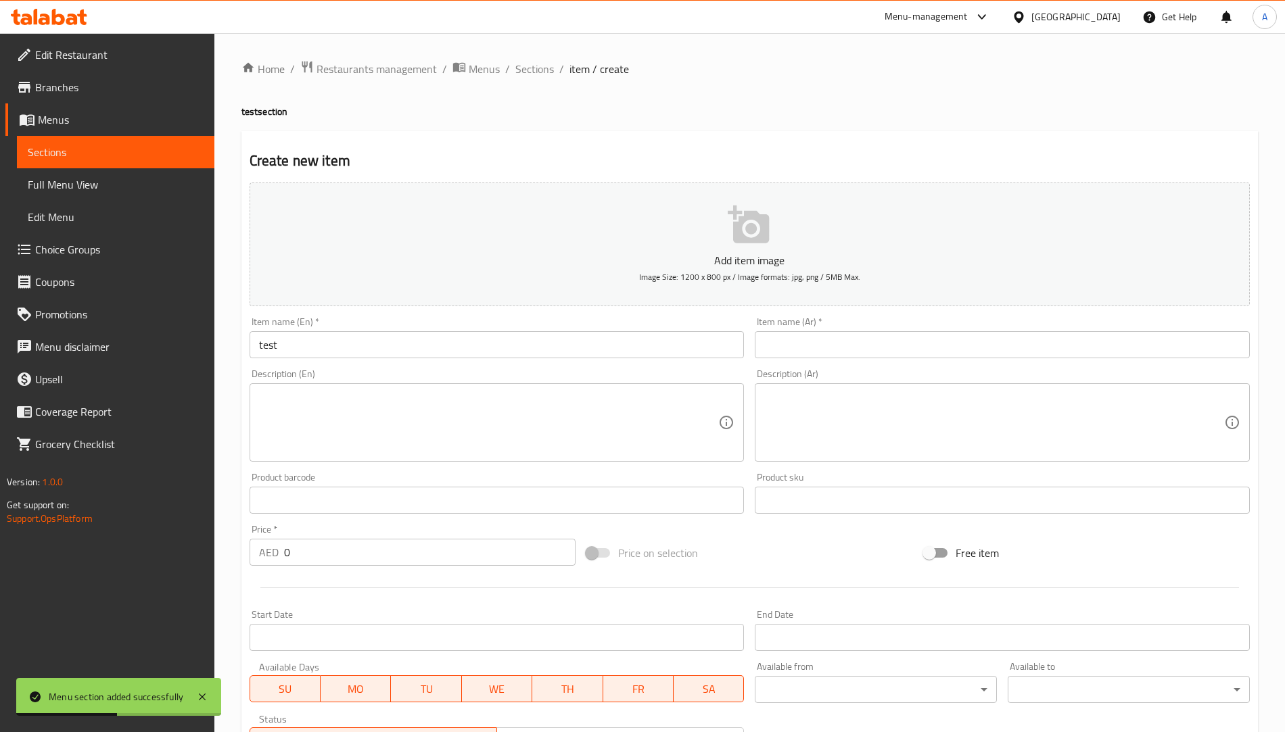
click at [793, 347] on input "text" at bounding box center [1002, 344] width 495 height 27
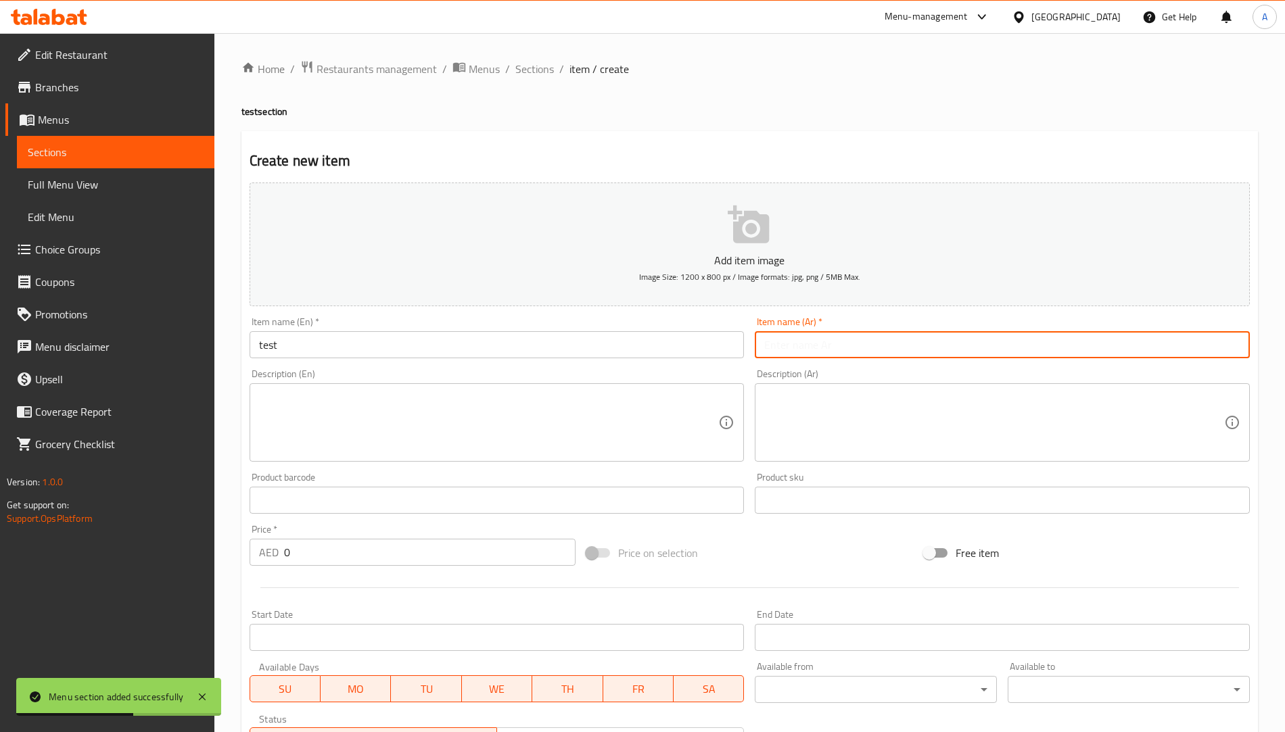
type input "فحص"
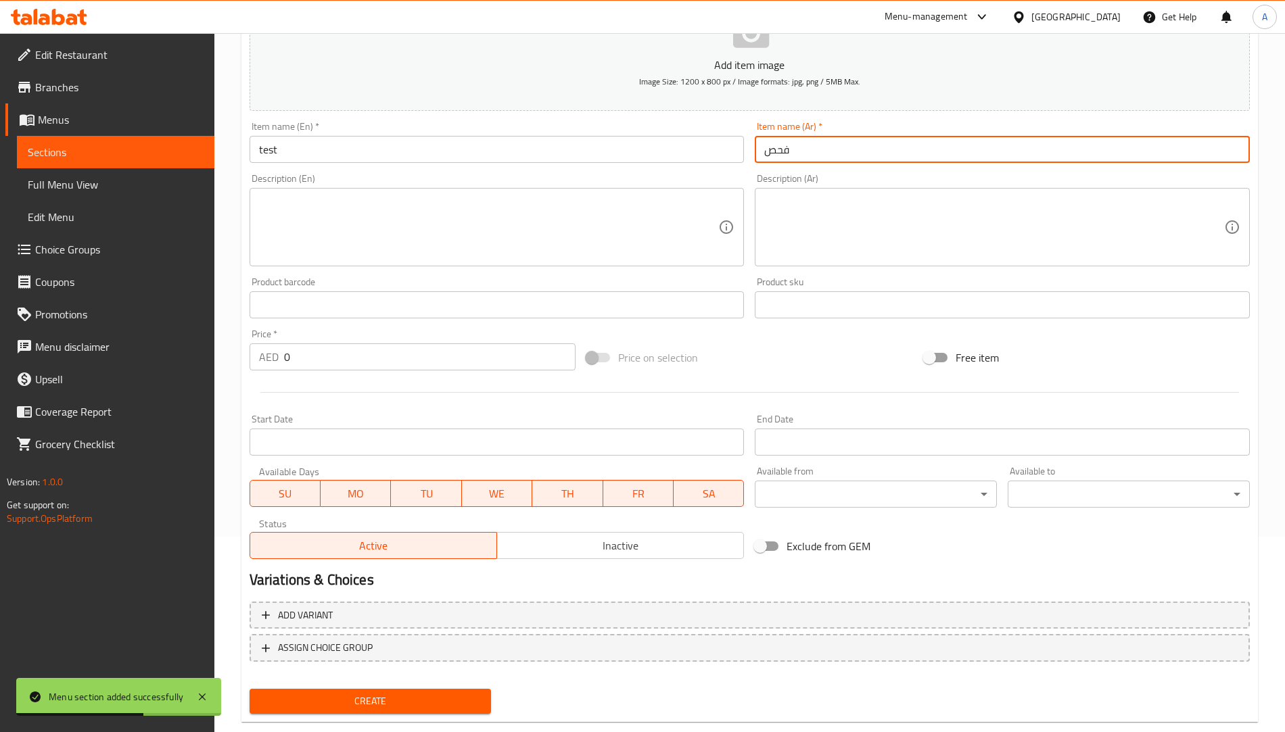
scroll to position [223, 0]
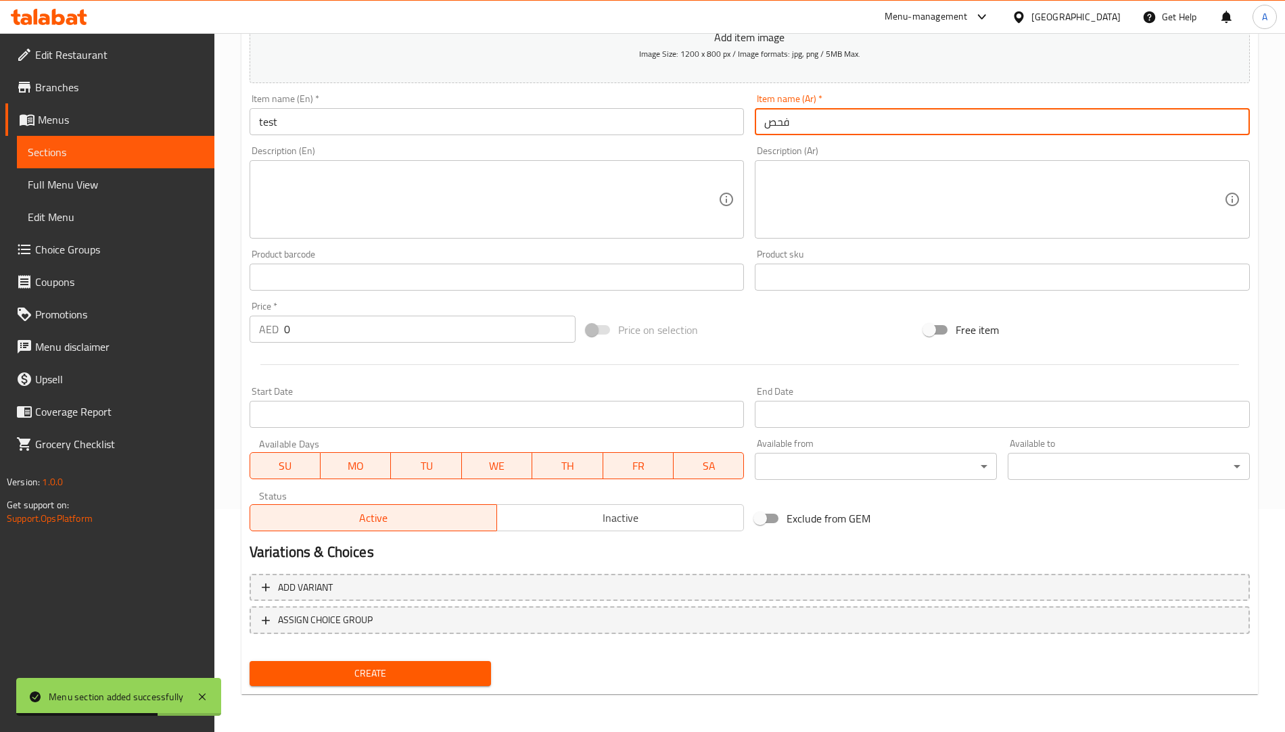
click at [465, 669] on span "Create" at bounding box center [370, 673] width 220 height 17
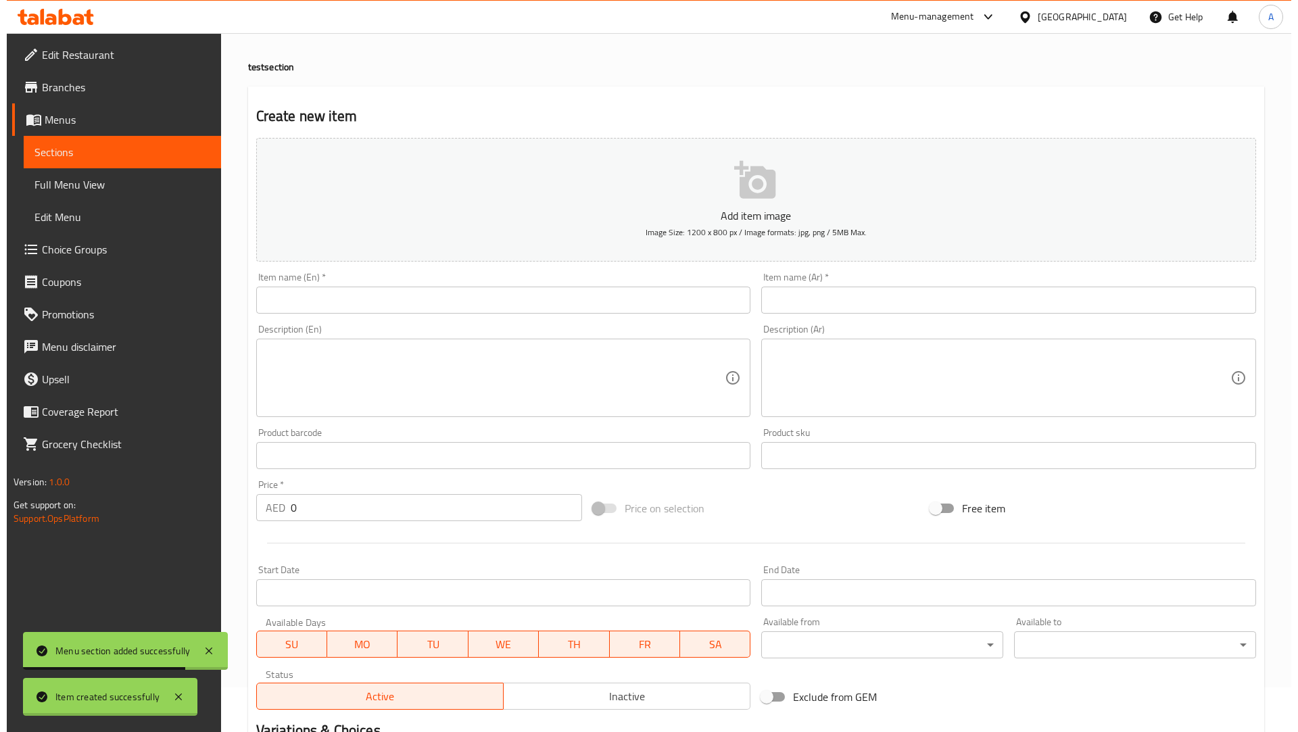
scroll to position [0, 0]
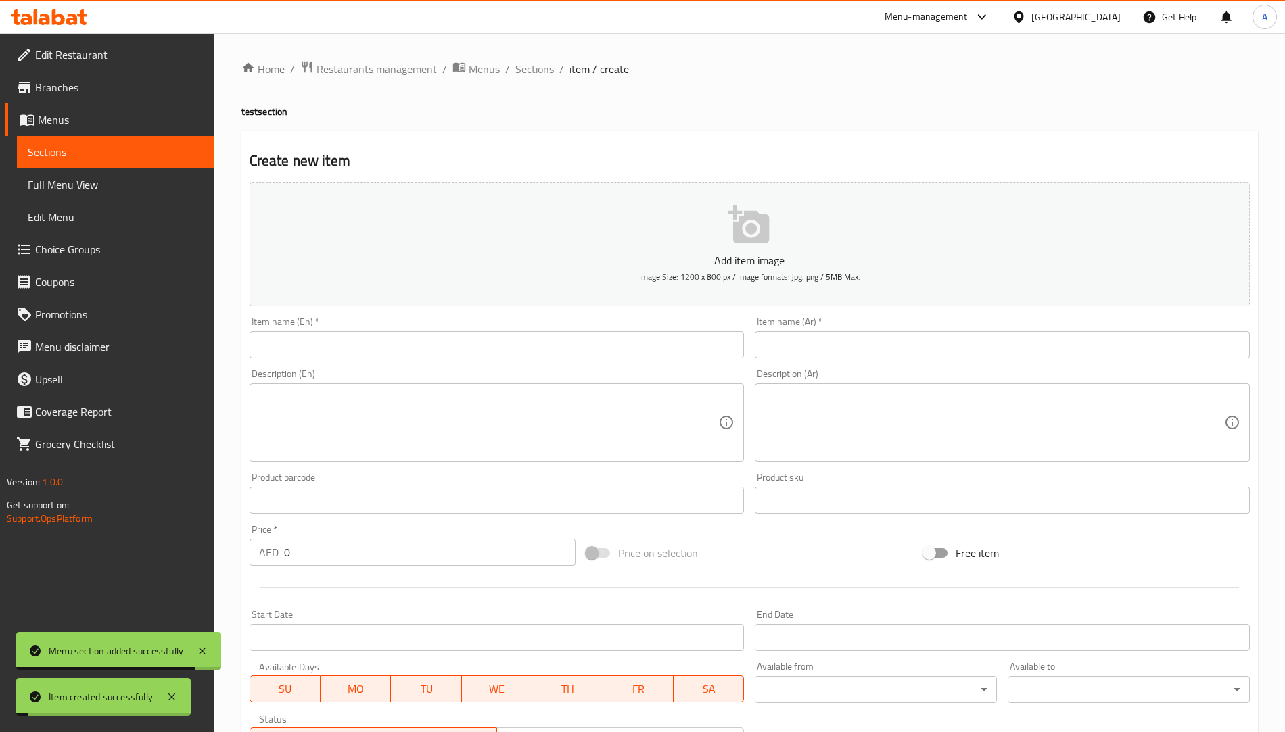
click at [534, 67] on span "Sections" at bounding box center [534, 69] width 39 height 16
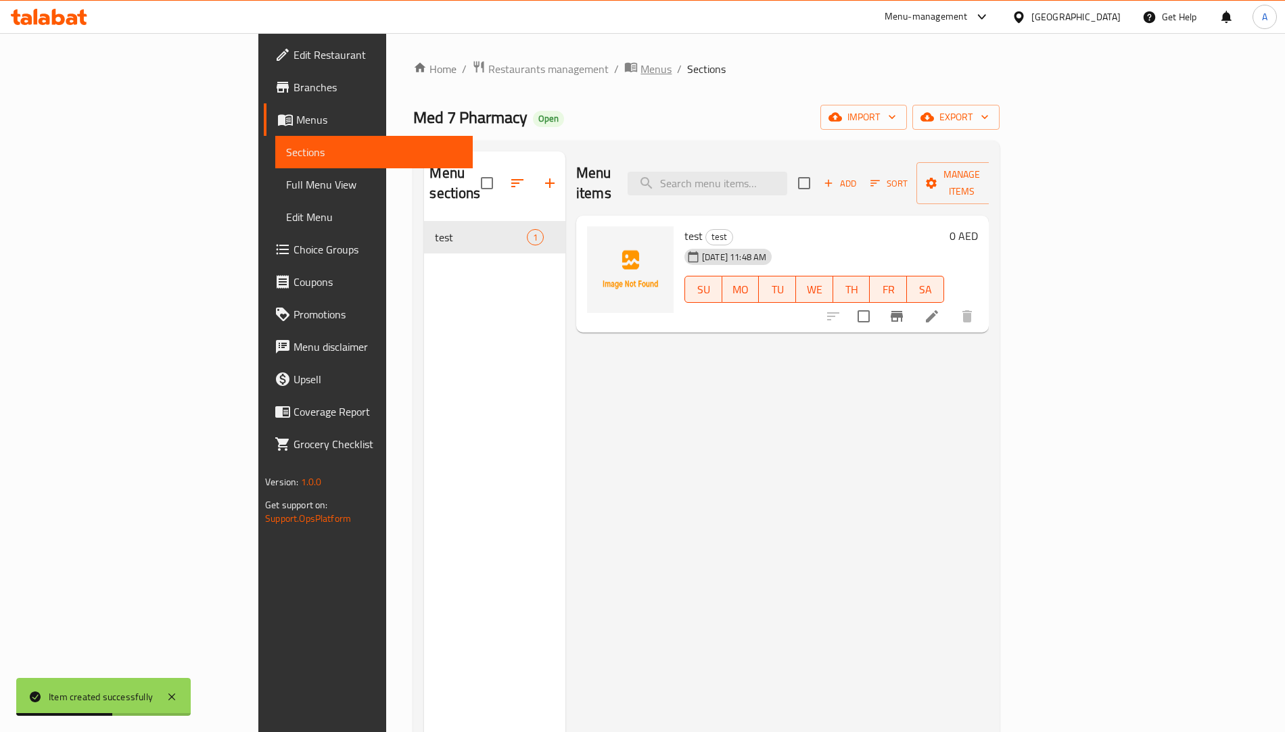
click at [640, 65] on span "Menus" at bounding box center [655, 69] width 31 height 16
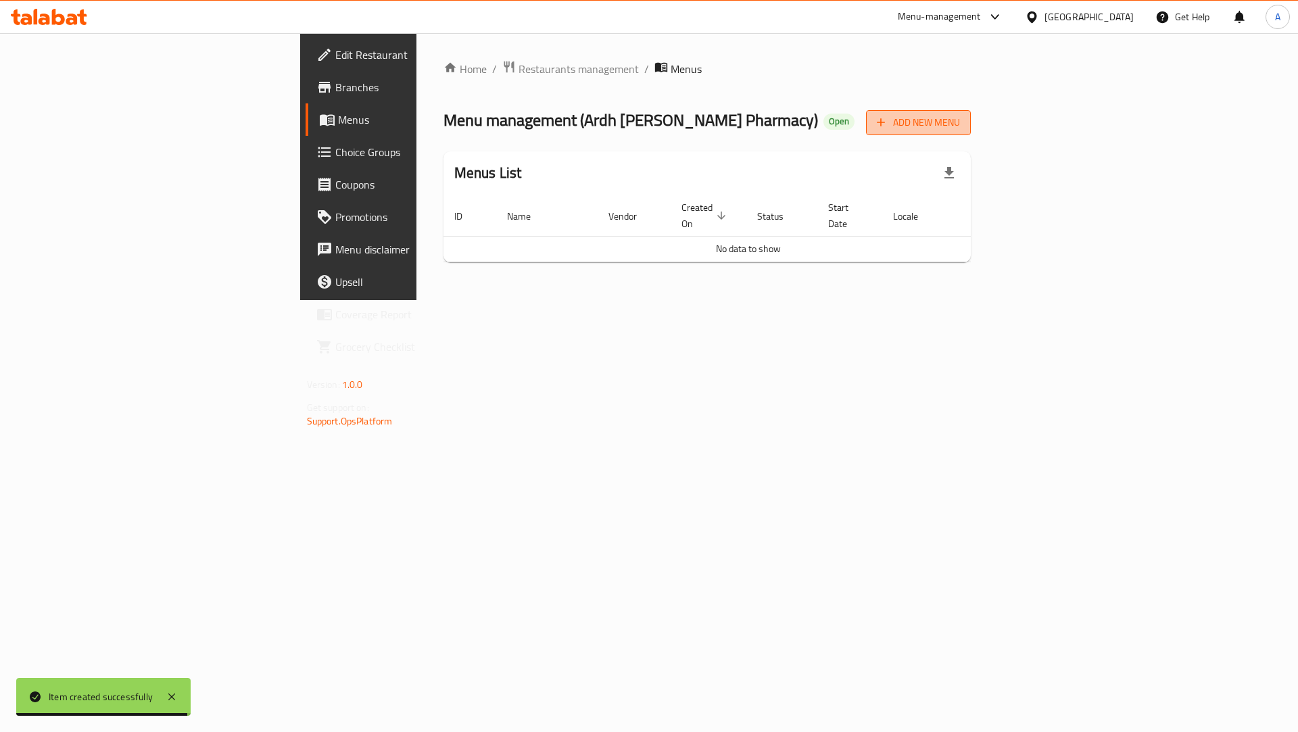
click at [960, 115] on span "Add New Menu" at bounding box center [918, 122] width 83 height 17
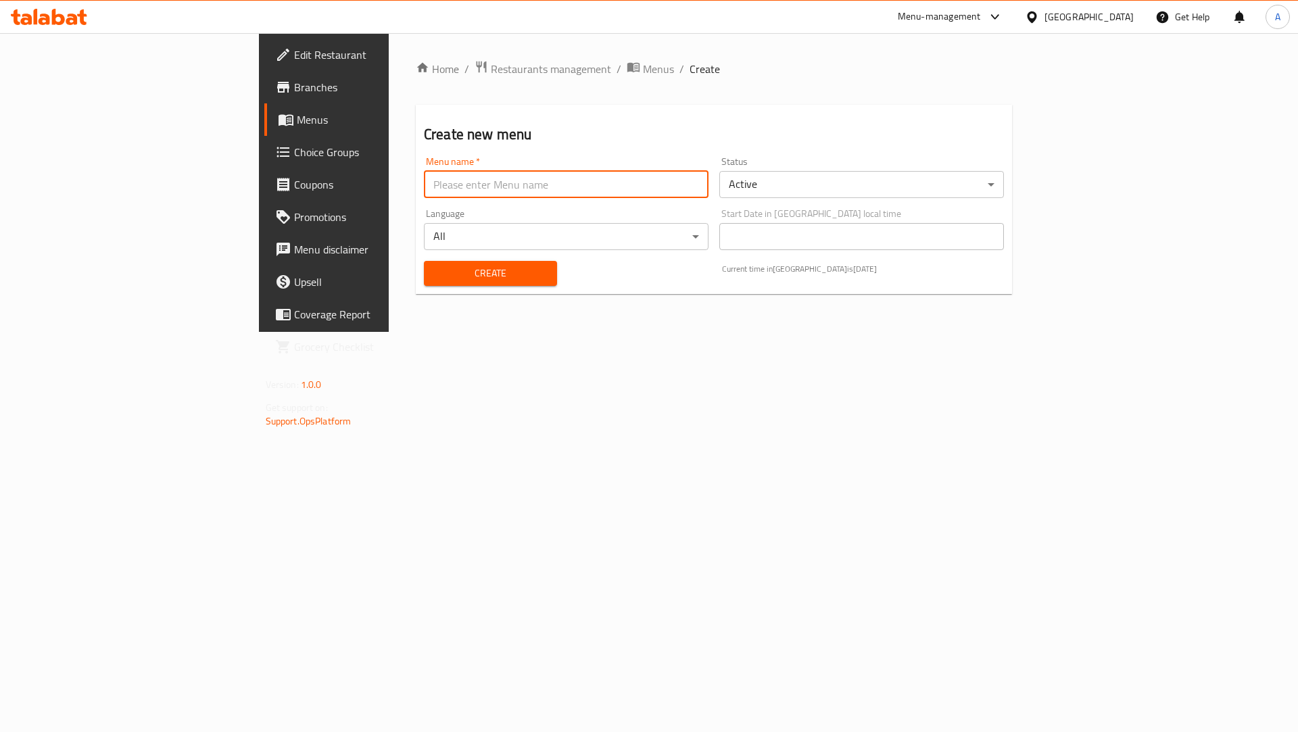
click at [474, 183] on input "text" at bounding box center [566, 184] width 285 height 27
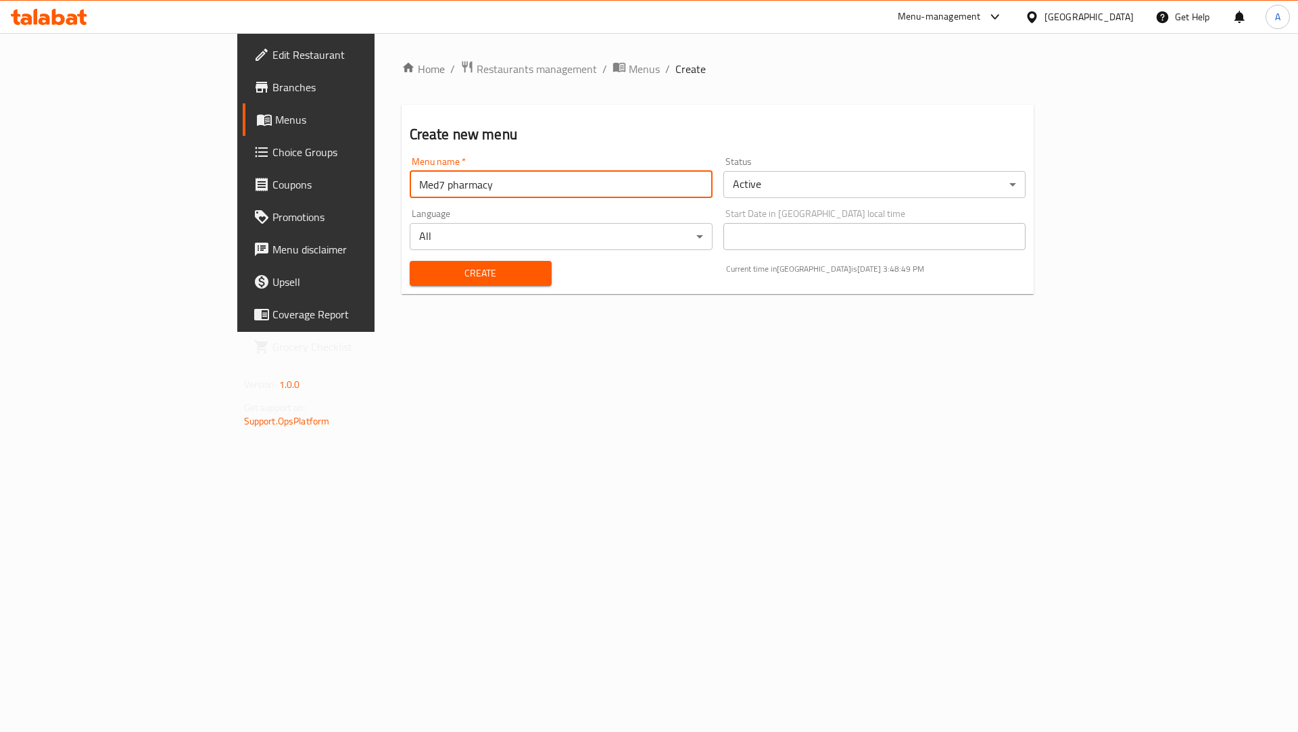
paste input "602531"
type input "Med7 pharmacy 602531"
click at [421, 269] on span "Create" at bounding box center [481, 273] width 120 height 17
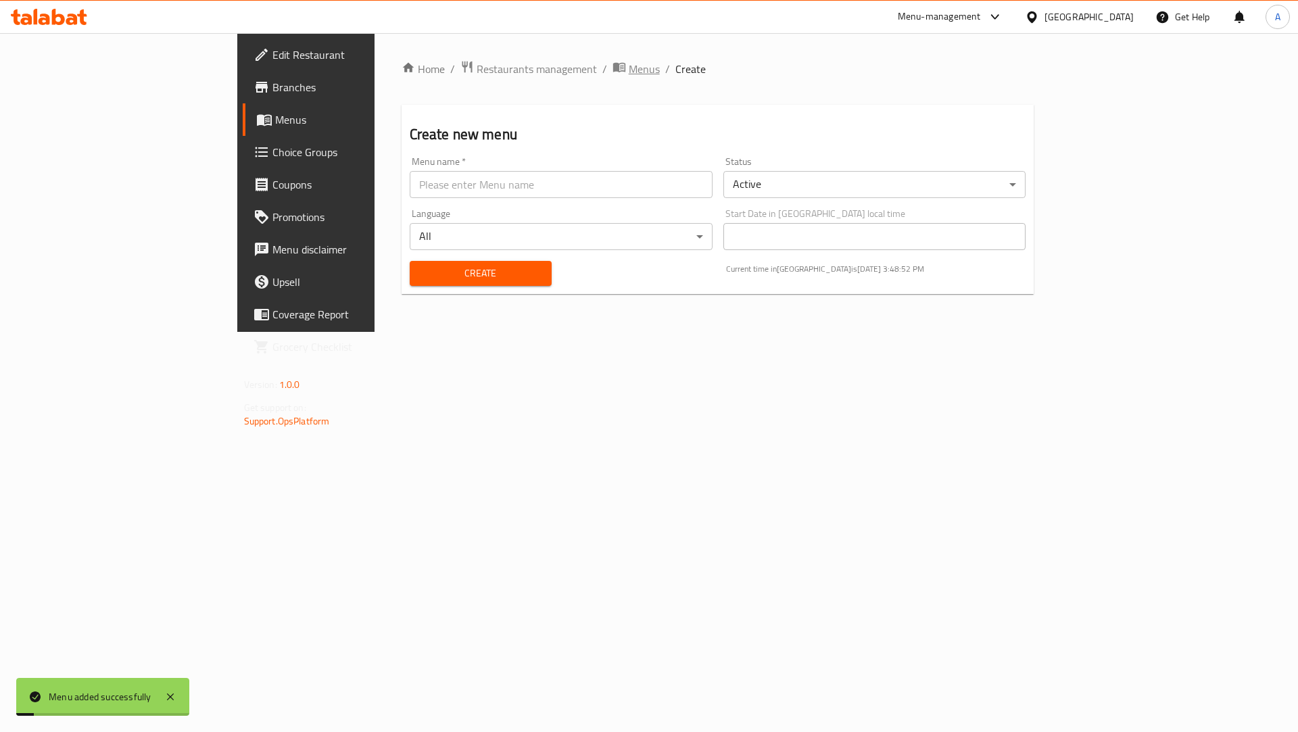
click at [629, 76] on span "Menus" at bounding box center [644, 69] width 31 height 16
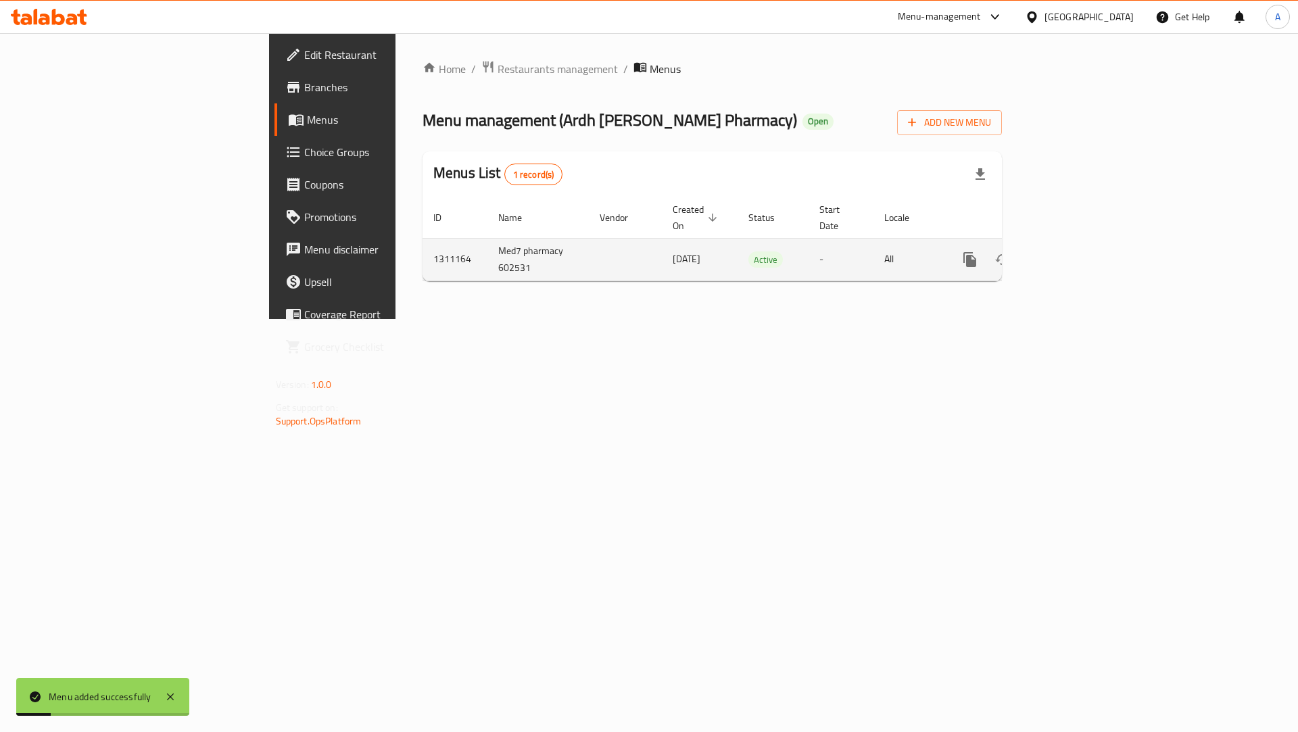
click at [1084, 243] on link "enhanced table" at bounding box center [1068, 259] width 32 height 32
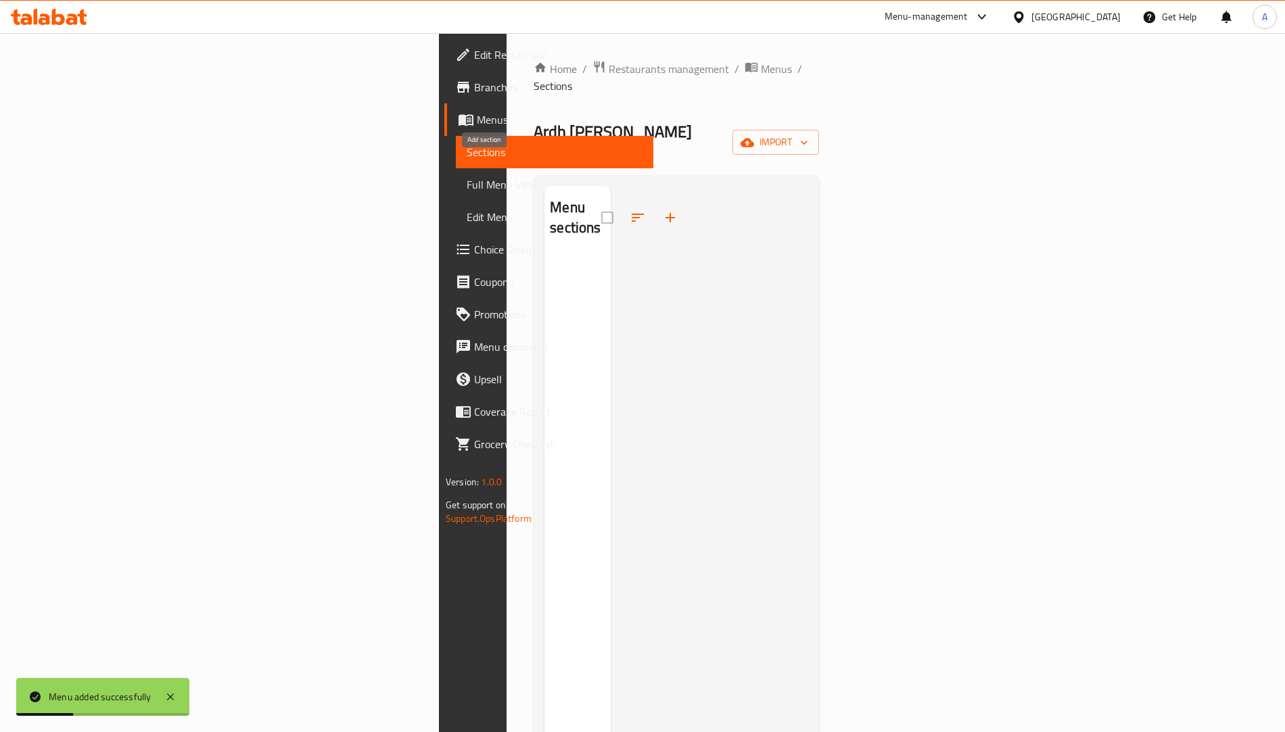
click at [654, 202] on button "button" at bounding box center [670, 218] width 32 height 32
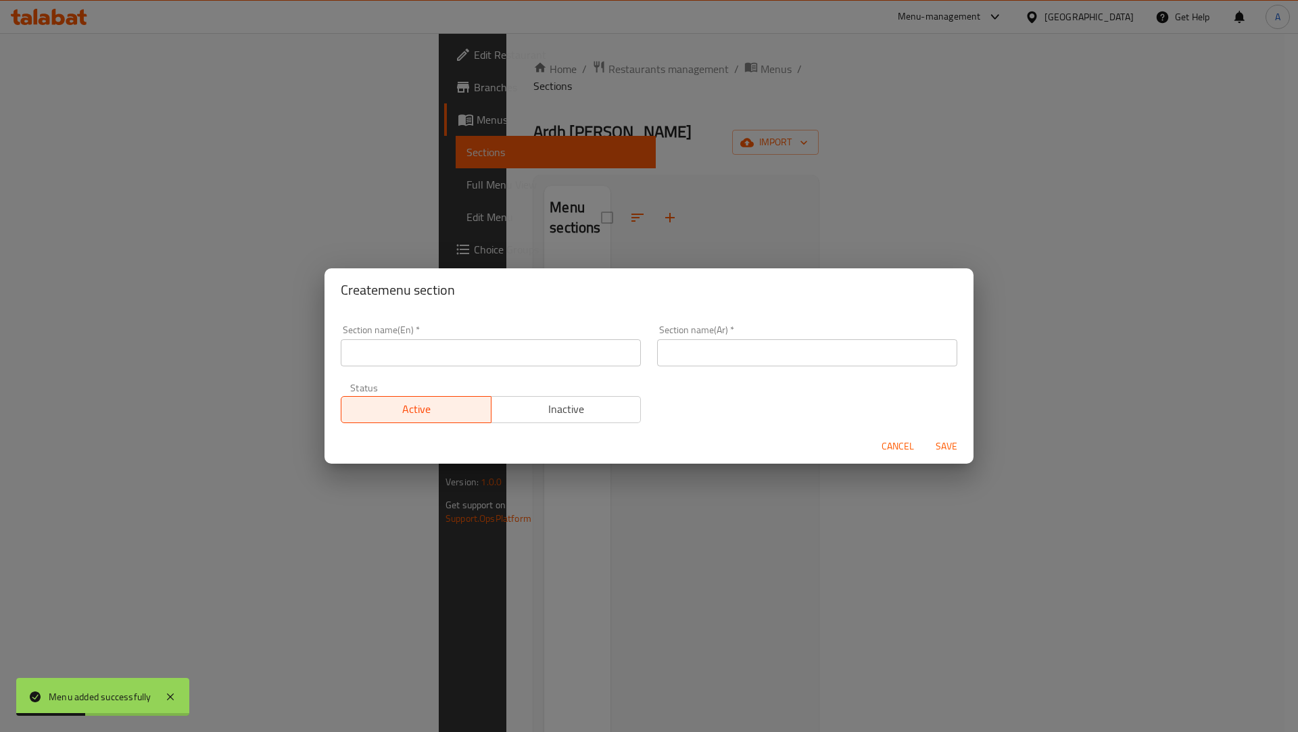
click at [438, 350] on input "text" at bounding box center [491, 352] width 300 height 27
type input "test"
click at [678, 347] on input "text" at bounding box center [807, 352] width 300 height 27
type input "فحص"
click at [946, 445] on span "Save" at bounding box center [947, 446] width 32 height 17
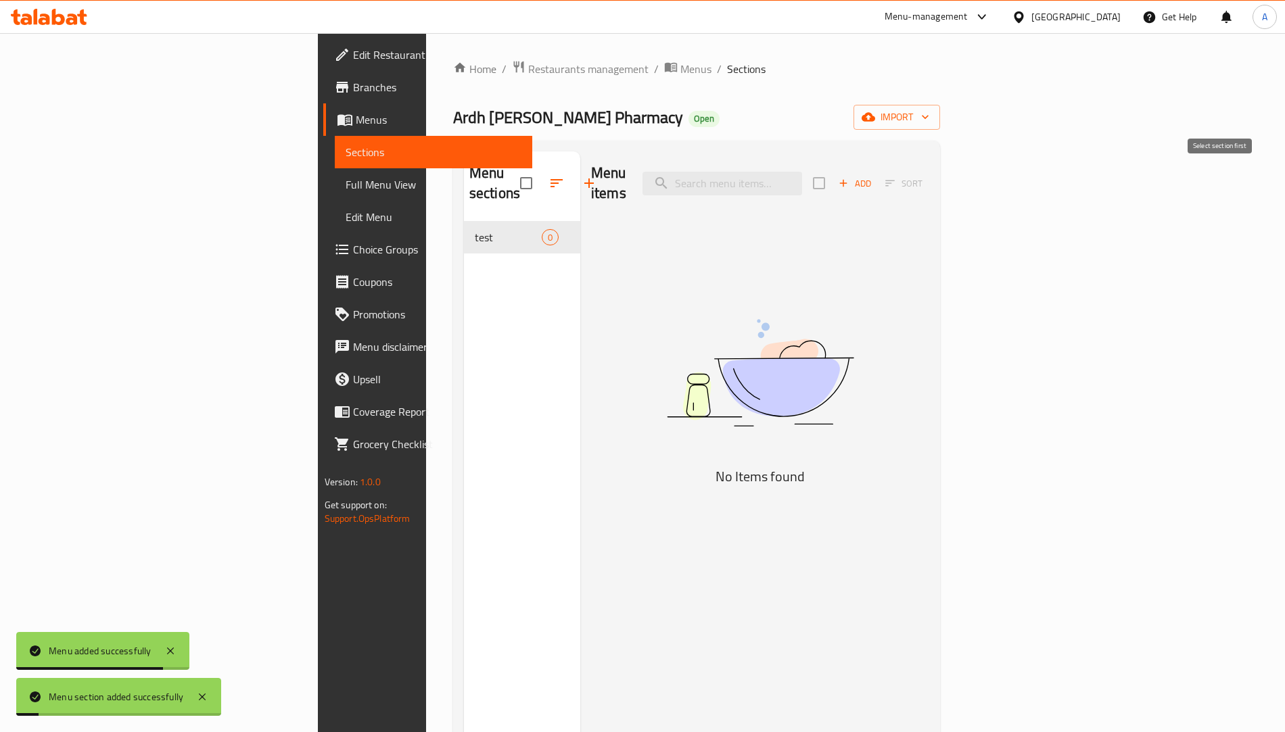
click at [931, 176] on span "Sort" at bounding box center [903, 183] width 55 height 21
click at [873, 176] on span "Add" at bounding box center [855, 184] width 37 height 16
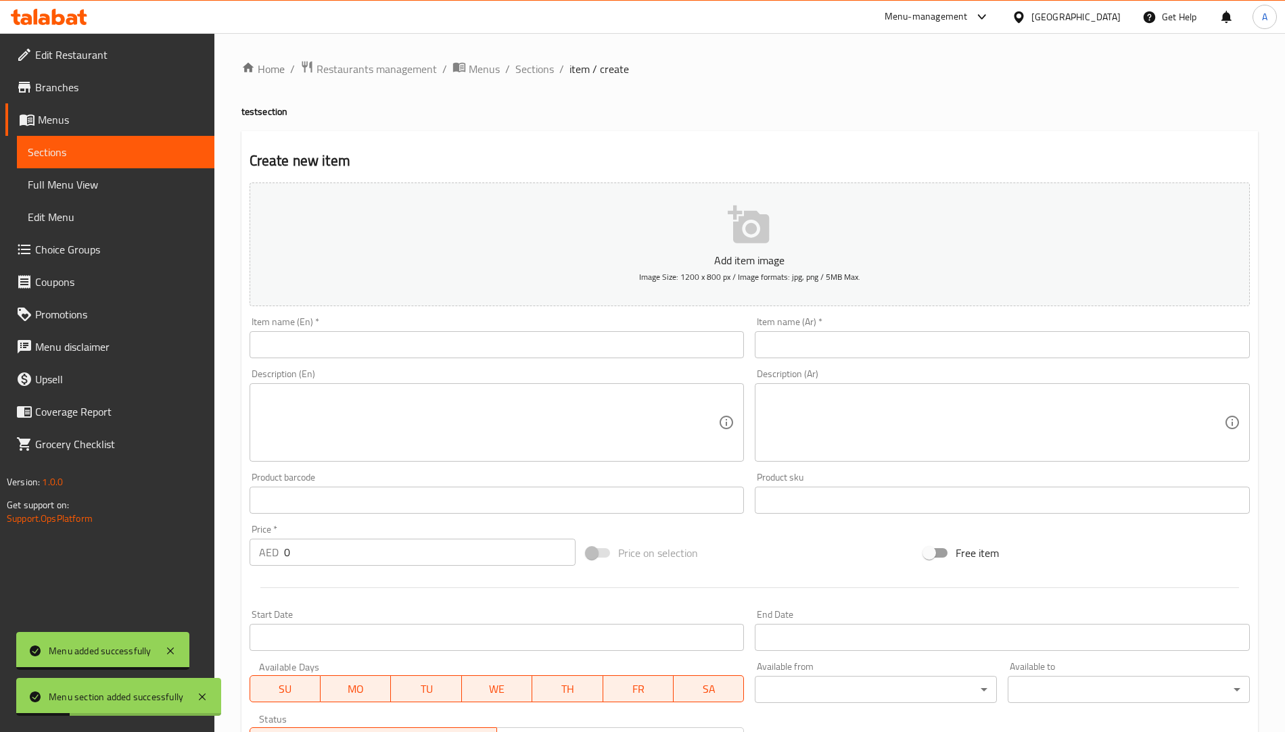
click at [296, 348] on input "text" at bounding box center [497, 344] width 495 height 27
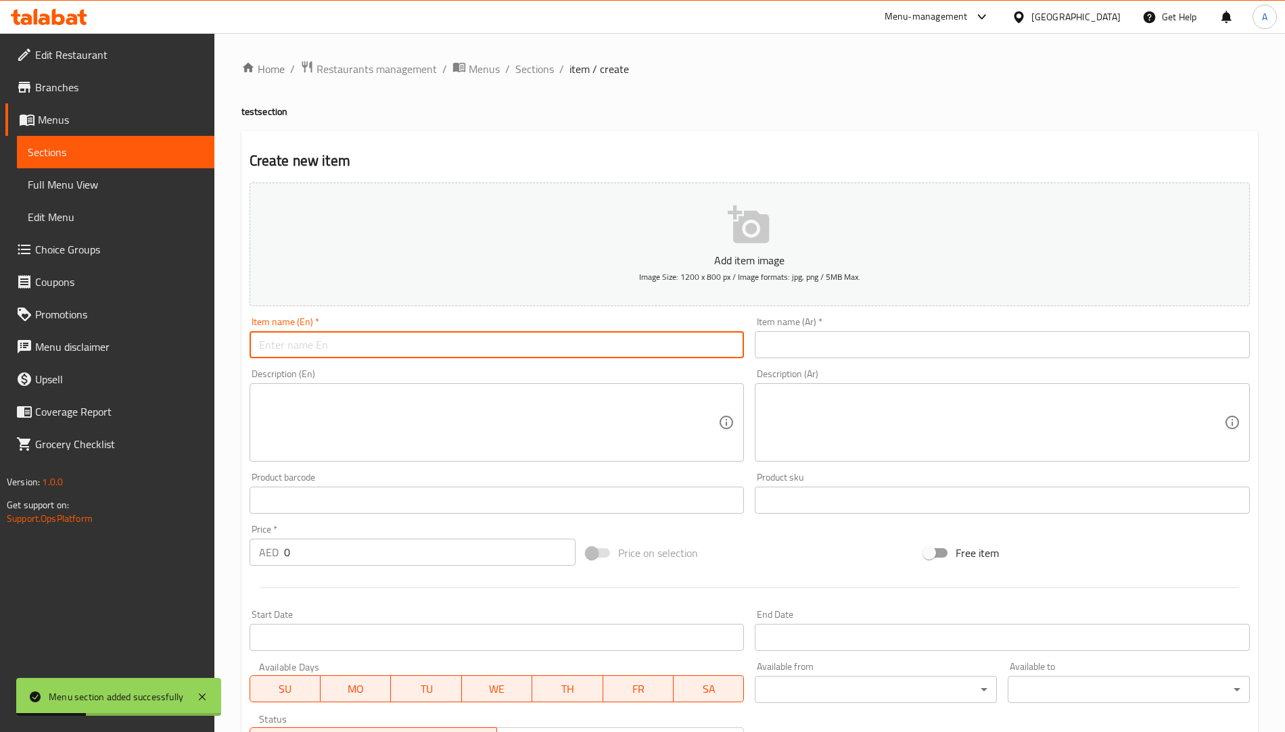
type input "test"
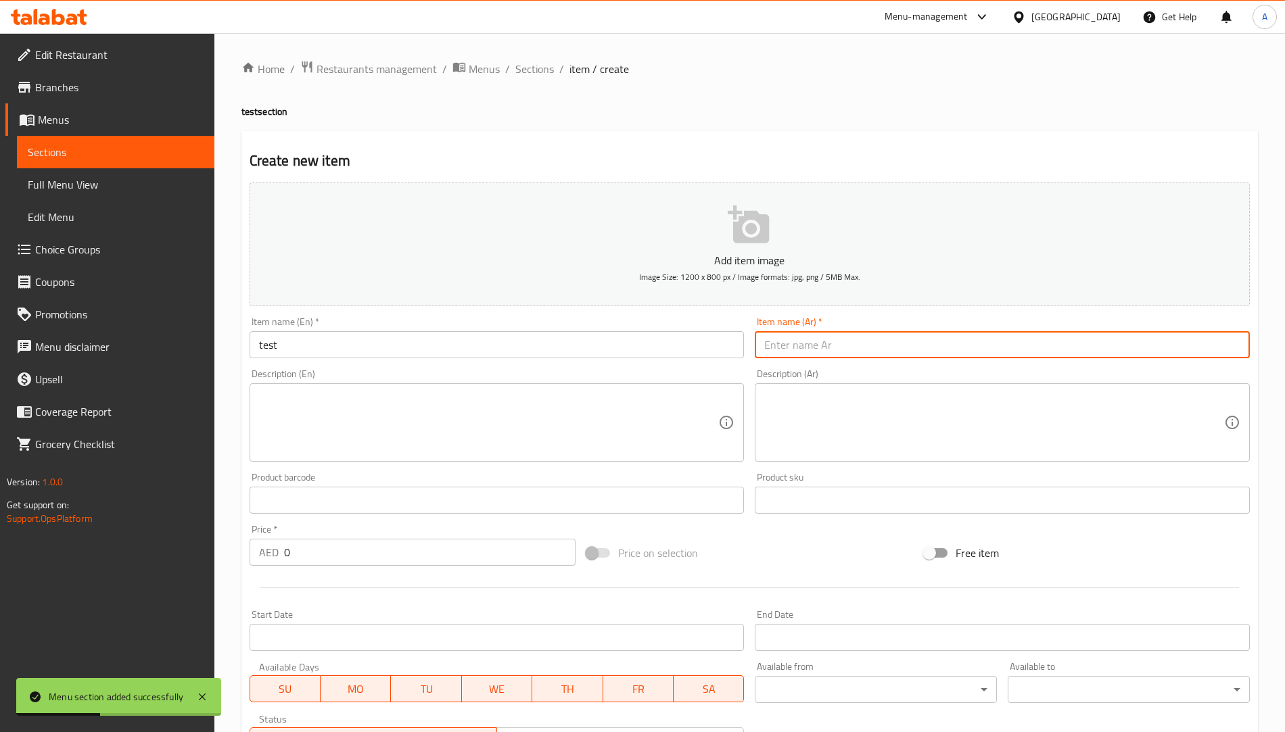
click at [809, 342] on input "text" at bounding box center [1002, 344] width 495 height 27
type input "فحص"
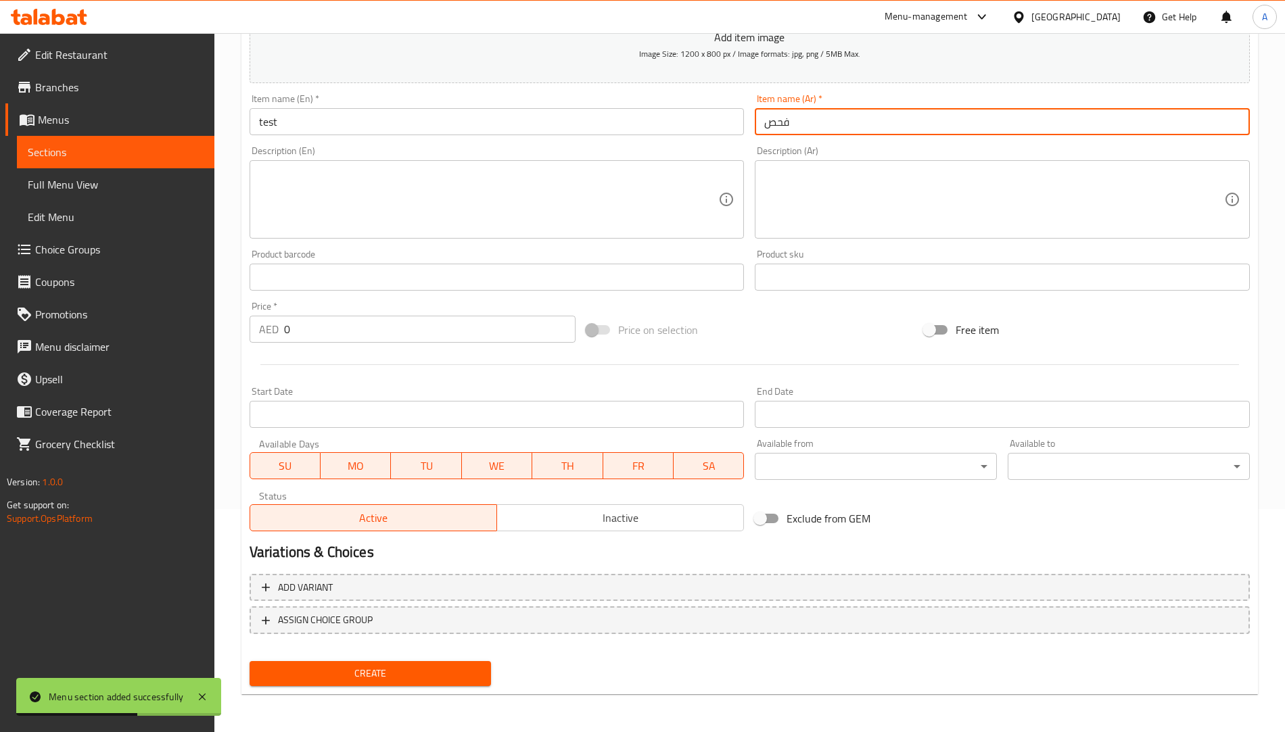
click at [441, 680] on span "Create" at bounding box center [370, 673] width 220 height 17
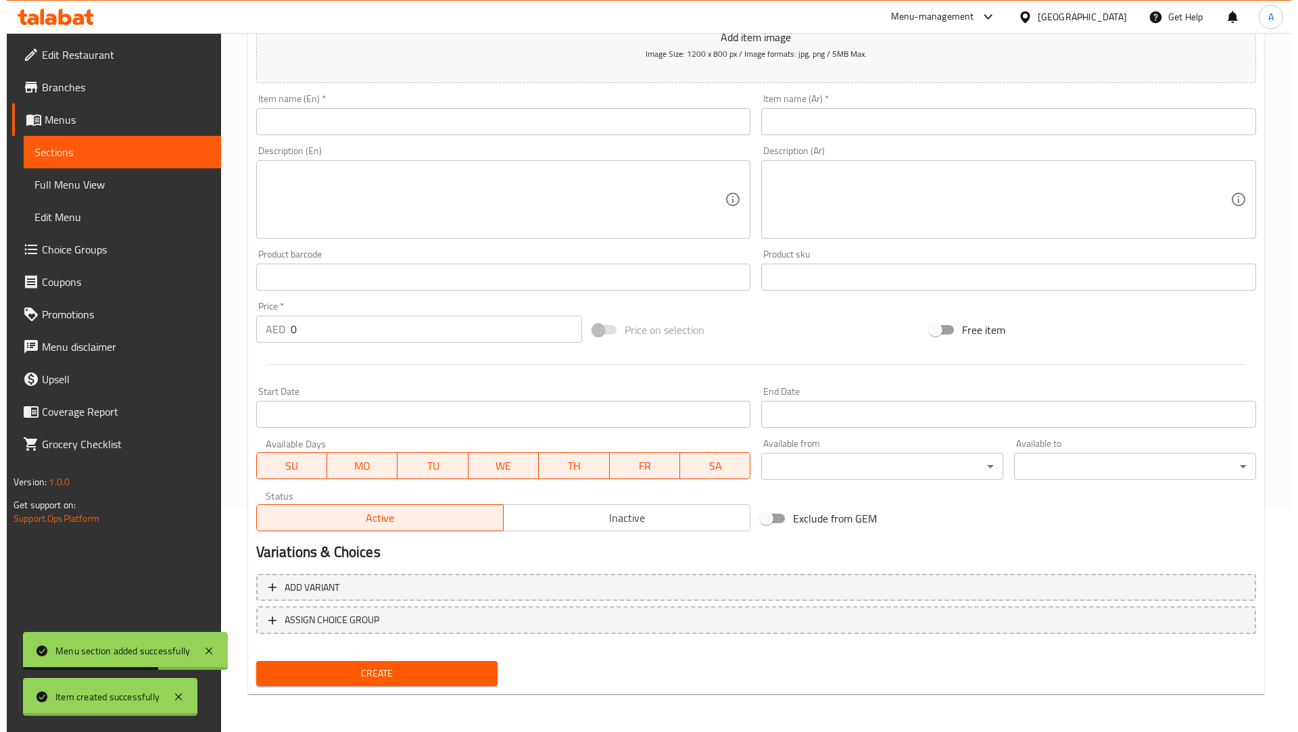
scroll to position [0, 0]
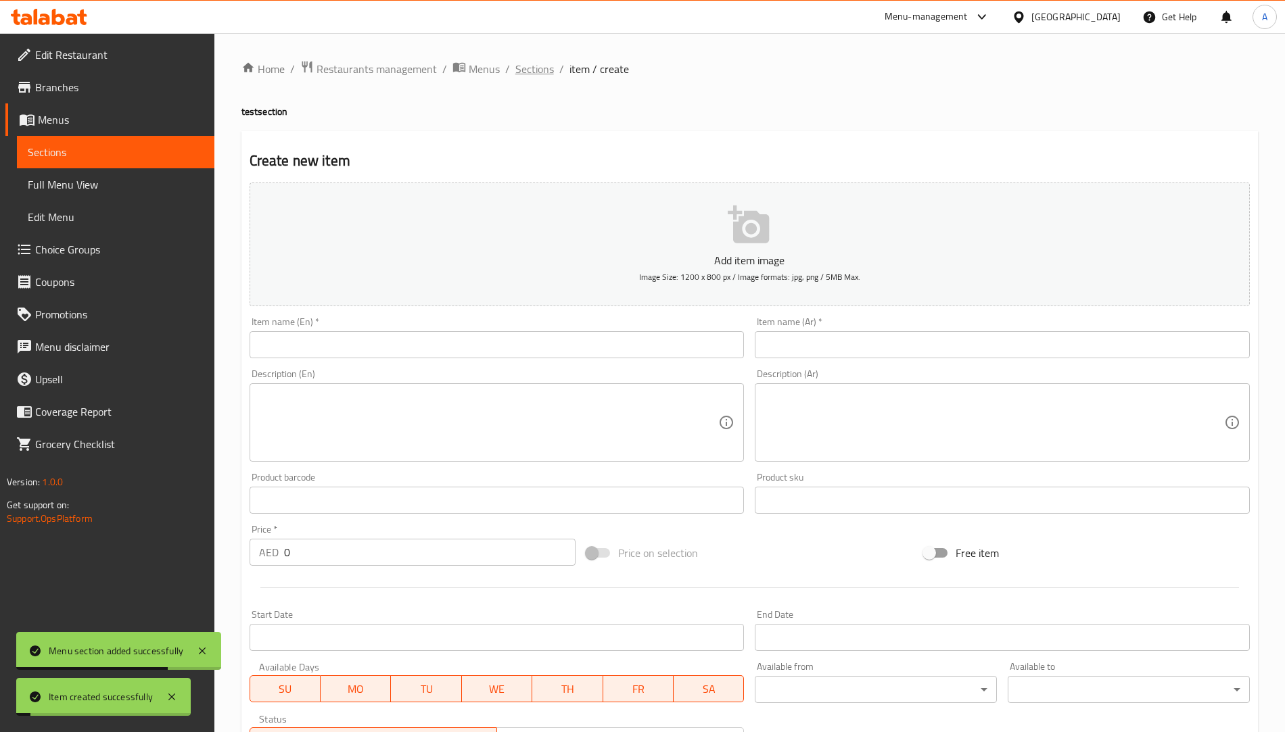
click at [527, 77] on span "Sections" at bounding box center [534, 69] width 39 height 16
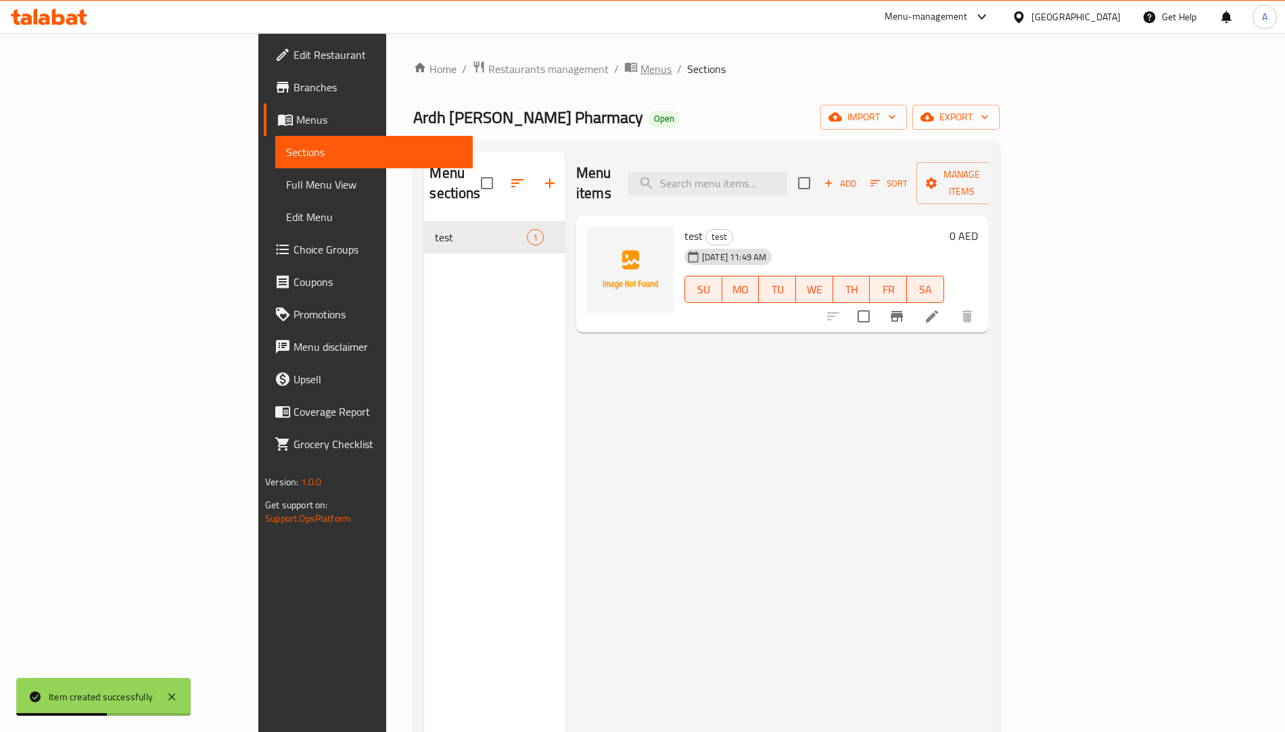
click at [640, 76] on span "Menus" at bounding box center [655, 69] width 31 height 16
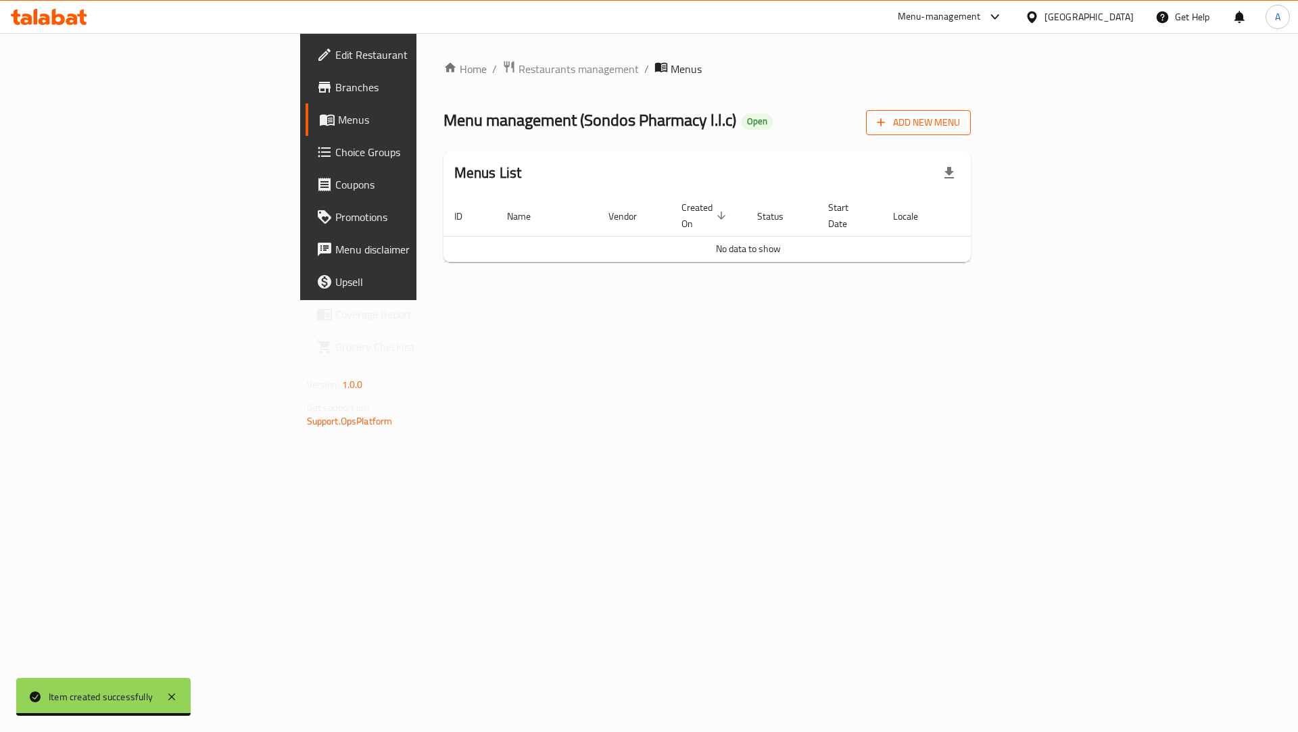
click at [960, 120] on span "Add New Menu" at bounding box center [918, 122] width 83 height 17
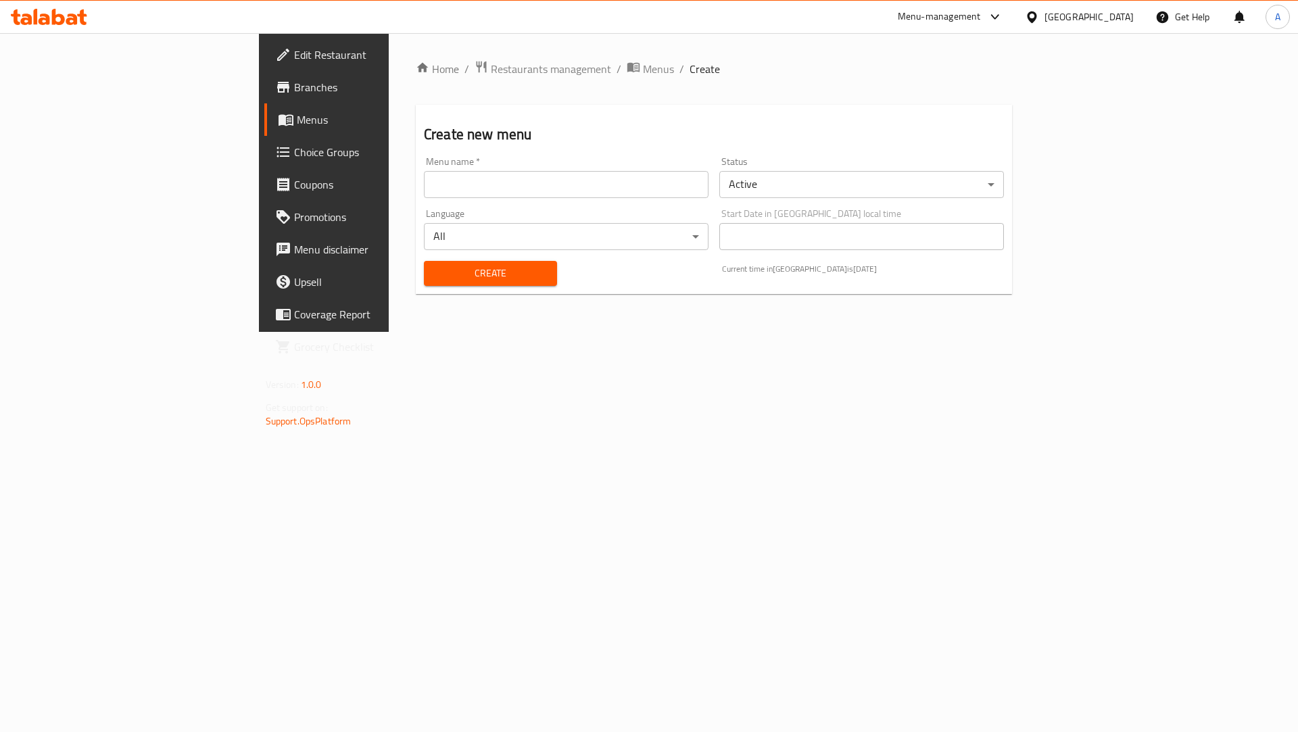
click at [424, 186] on input "text" at bounding box center [566, 184] width 285 height 27
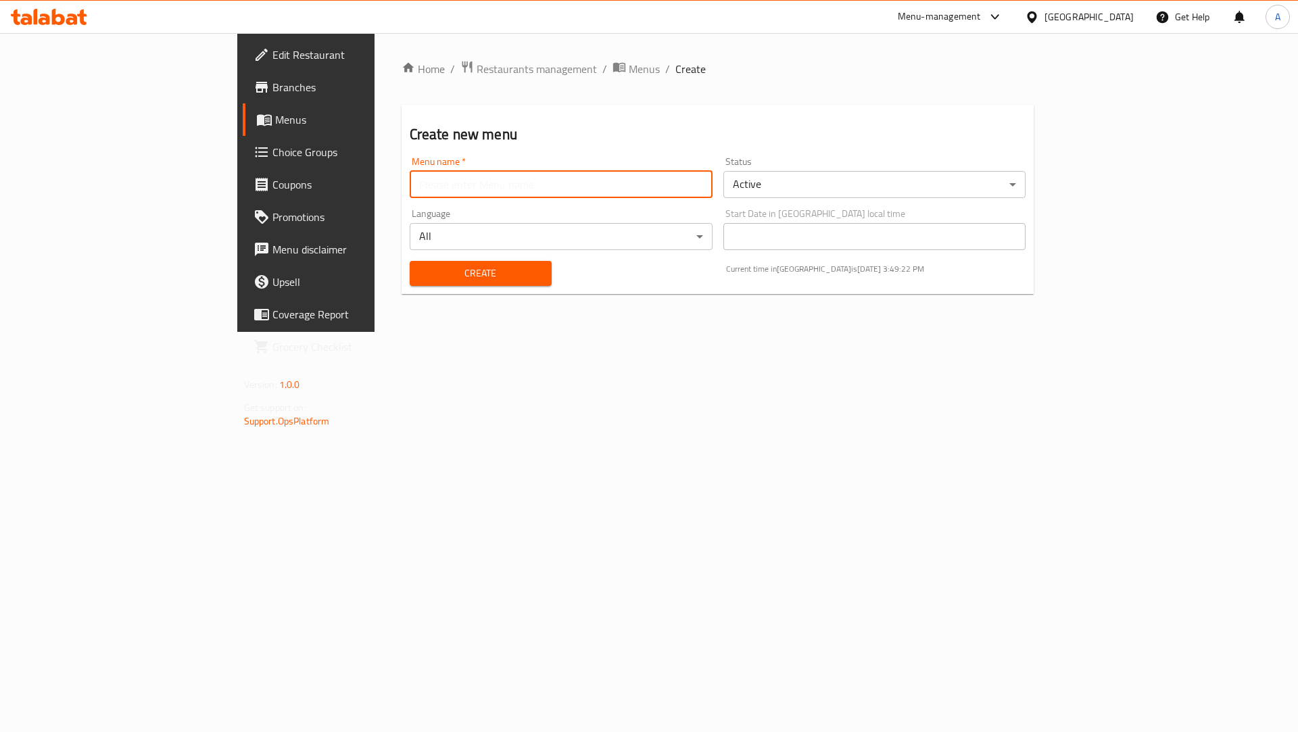
paste input "641182"
type input "641182 Med7 Pharmacy"
click at [425, 273] on span "Create" at bounding box center [481, 273] width 120 height 17
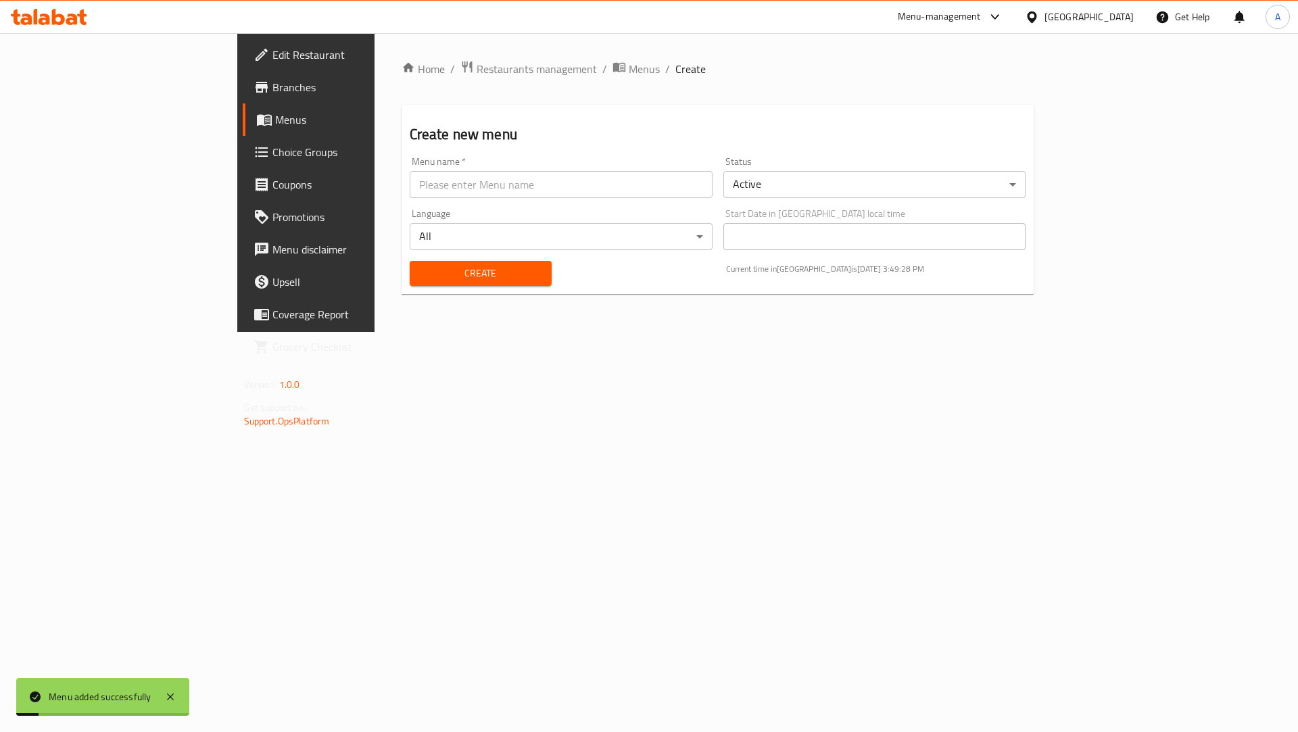
click at [481, 57] on div "Home / Restaurants management / Menus / Create Create new menu Menu name   * Me…" at bounding box center [718, 182] width 687 height 299
click at [629, 63] on span "Menus" at bounding box center [644, 69] width 31 height 16
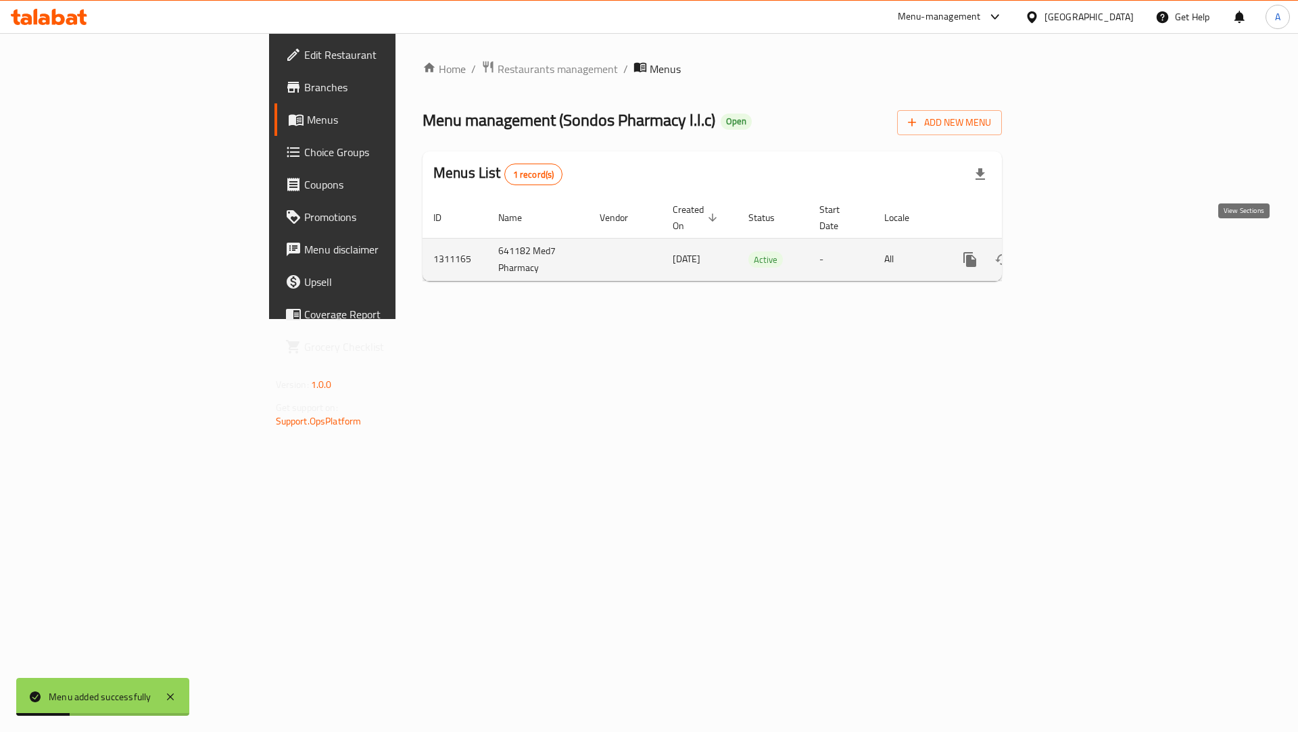
click at [1076, 252] on icon "enhanced table" at bounding box center [1068, 260] width 16 height 16
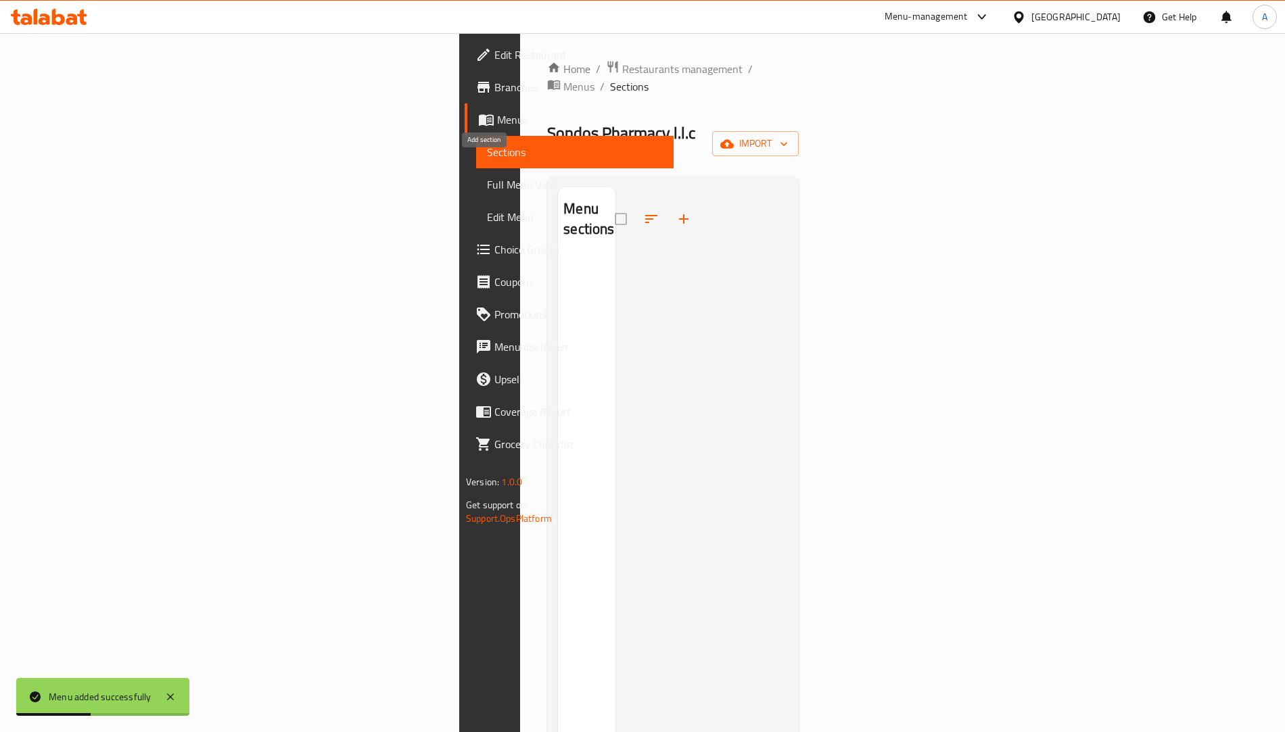
click at [667, 203] on button "button" at bounding box center [683, 219] width 32 height 32
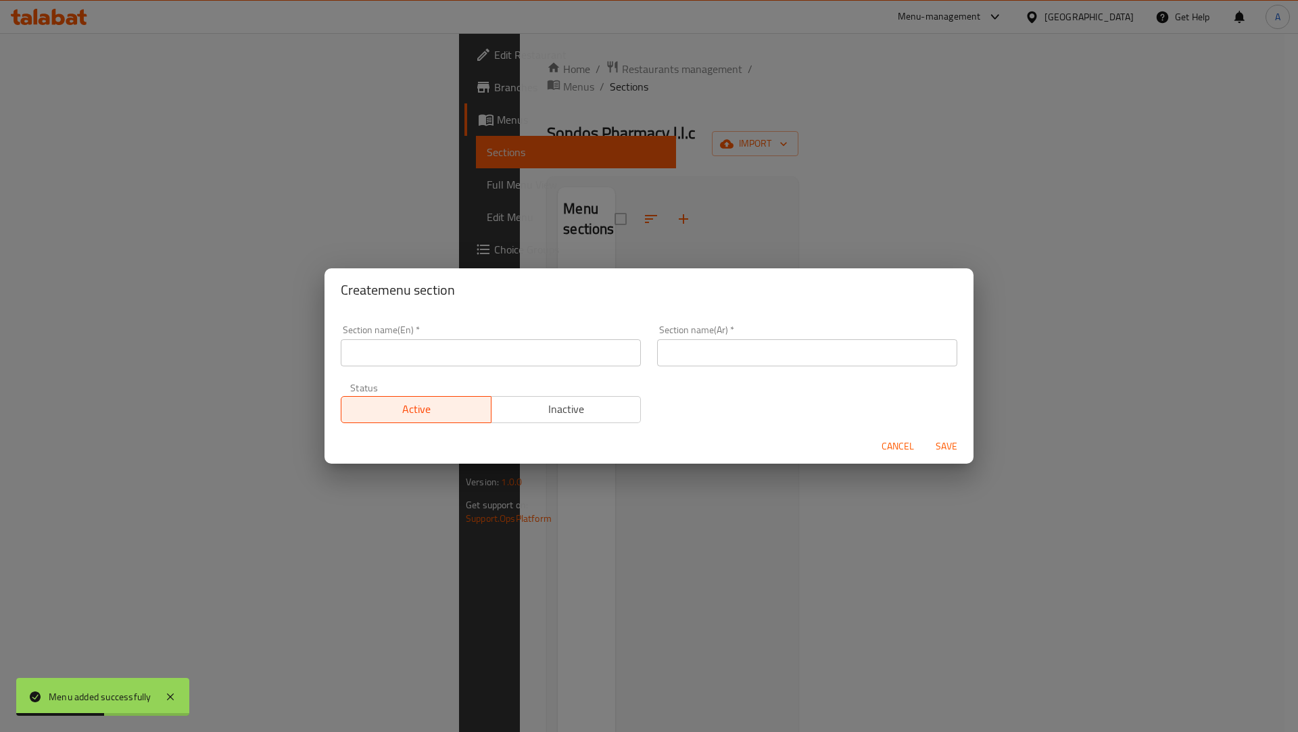
click at [476, 333] on div "Section name(En)   * Section name(En) *" at bounding box center [491, 345] width 300 height 41
click at [449, 362] on input "text" at bounding box center [491, 352] width 300 height 27
paste input "641182"
type input "6"
click at [469, 360] on input "text" at bounding box center [491, 352] width 300 height 27
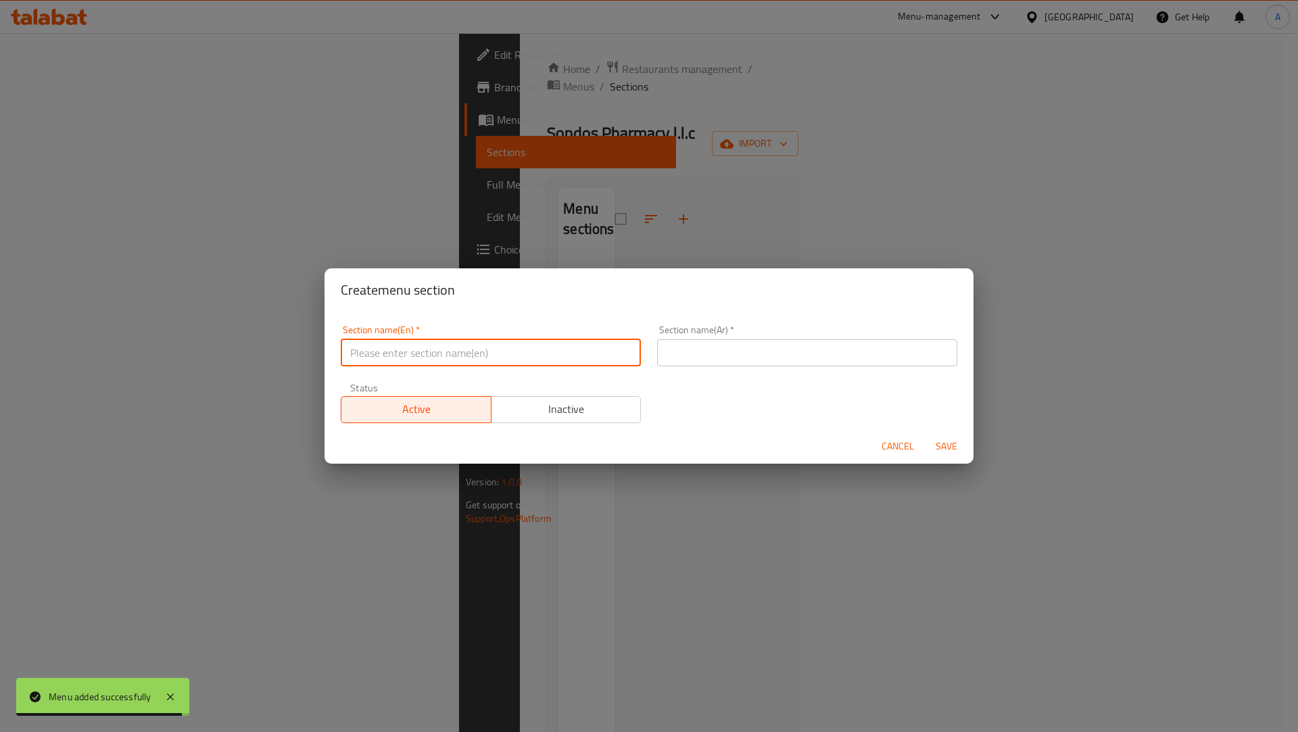
type input "test"
click at [676, 348] on input "text" at bounding box center [807, 352] width 300 height 27
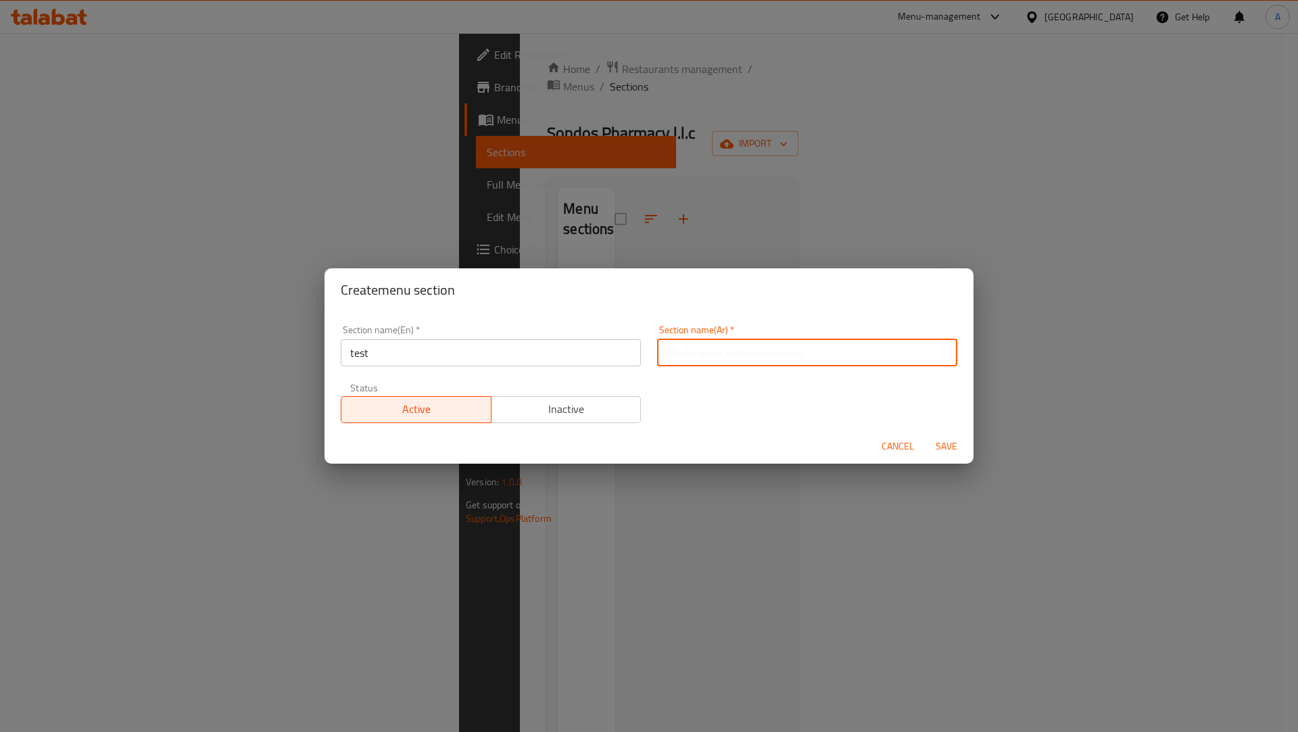
type input "فحص"
click at [938, 449] on span "Save" at bounding box center [947, 446] width 32 height 17
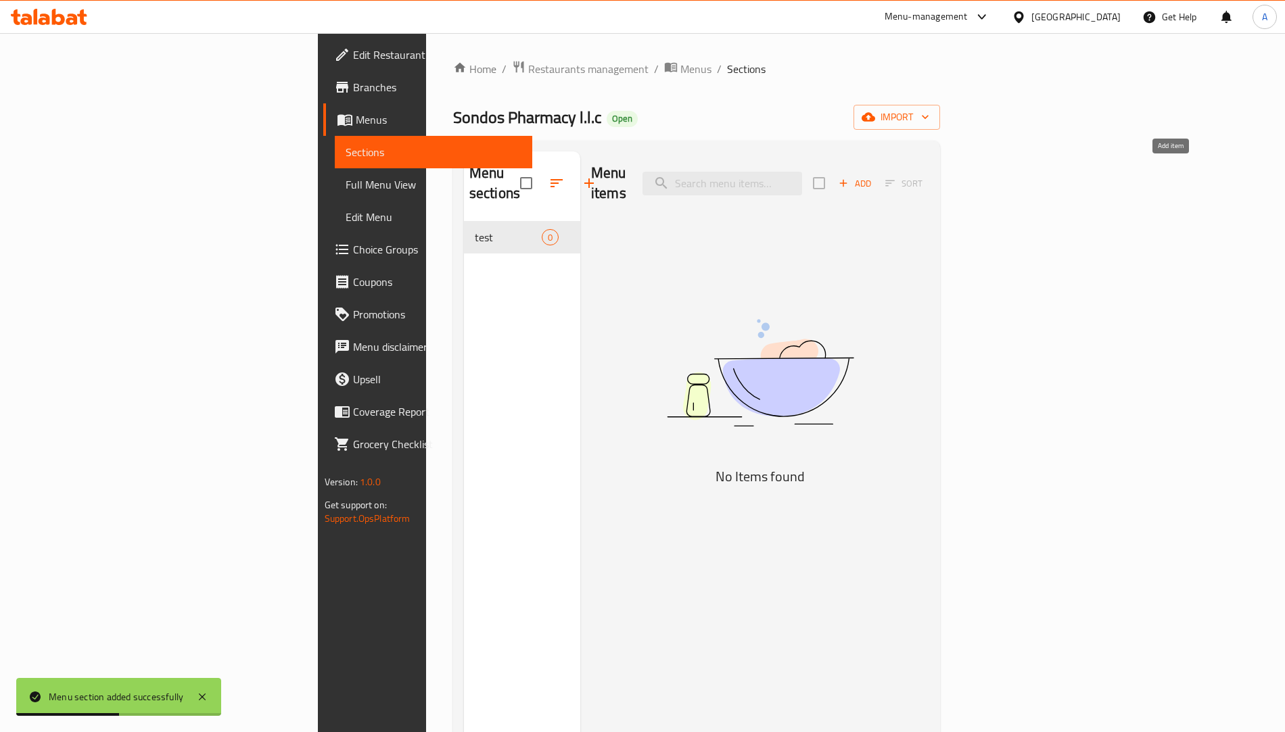
click at [849, 177] on icon "button" at bounding box center [843, 183] width 12 height 12
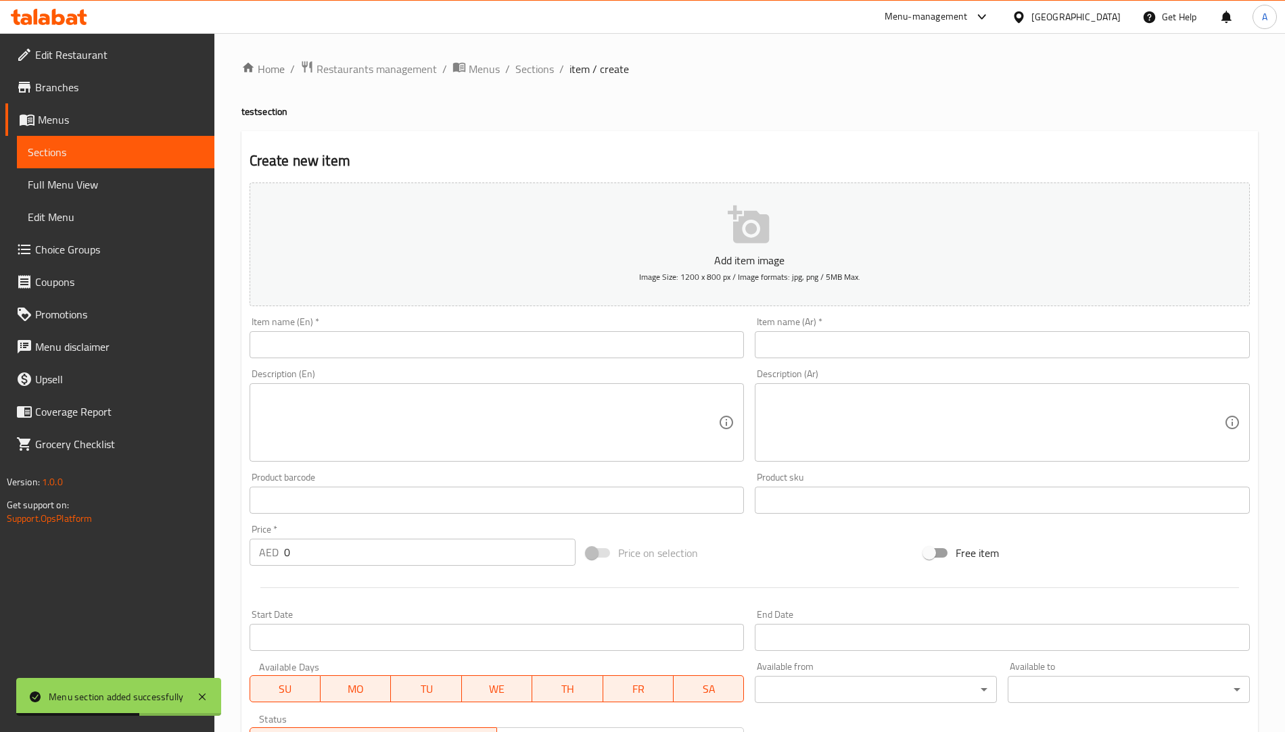
click at [332, 352] on input "text" at bounding box center [497, 344] width 495 height 27
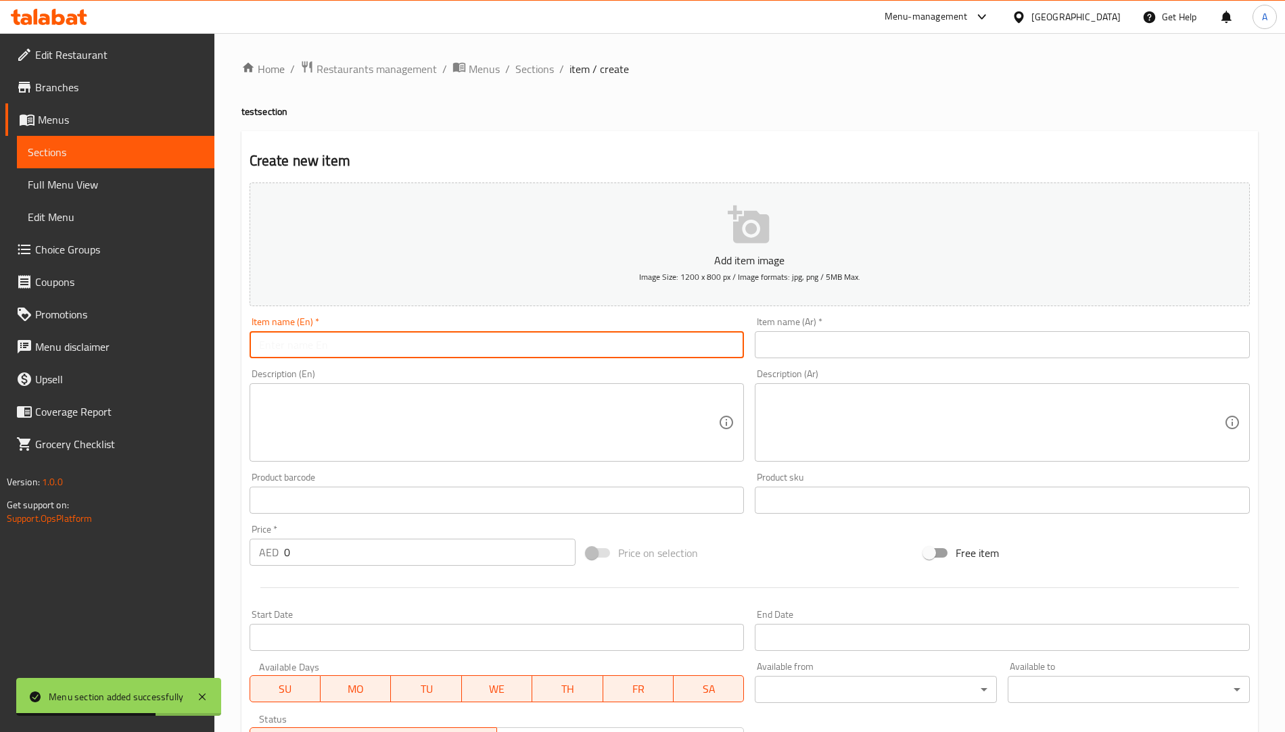
type input "test"
click at [774, 344] on input "text" at bounding box center [1002, 344] width 495 height 27
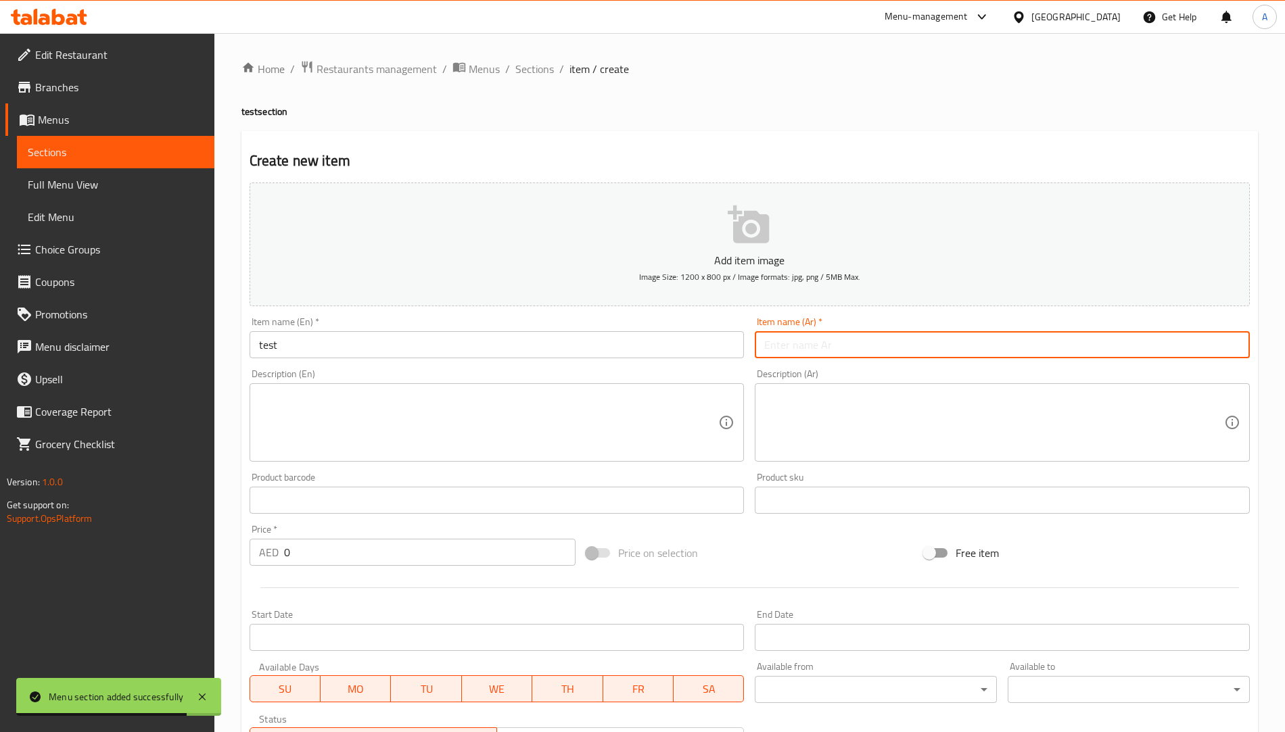
type input "فحص"
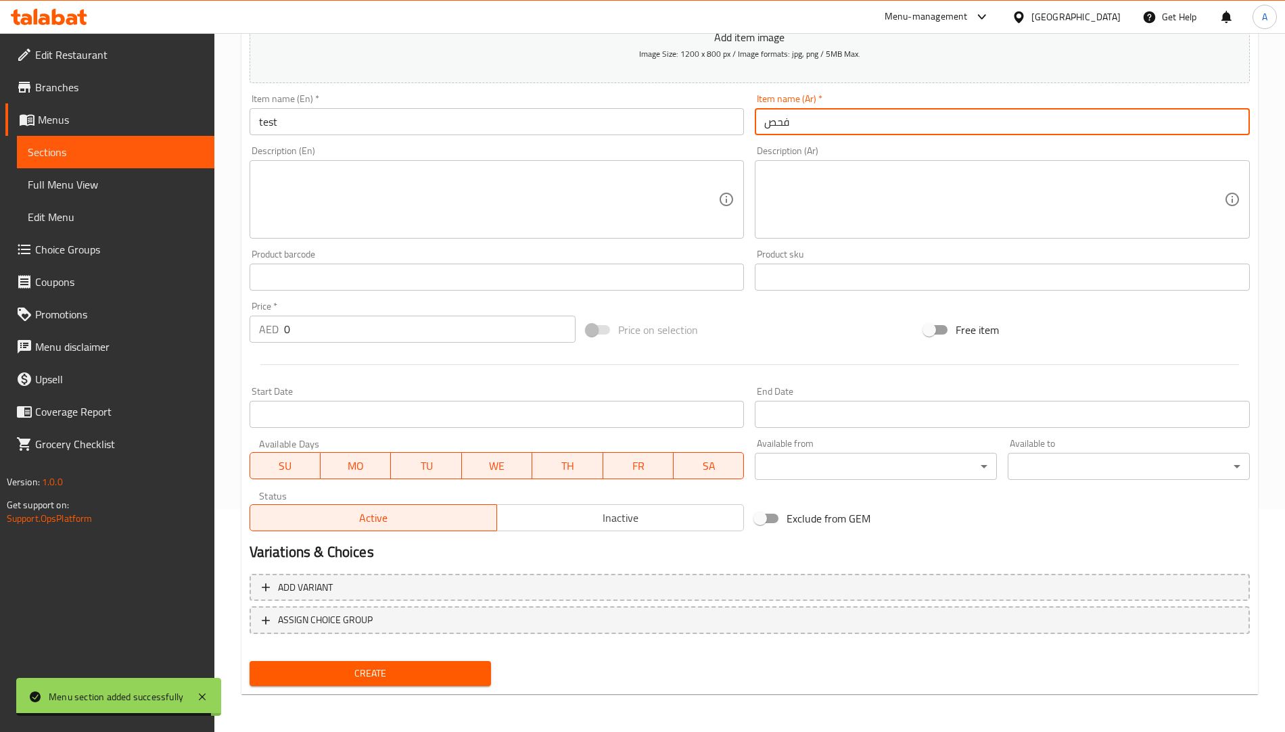
click at [419, 688] on div "Create" at bounding box center [370, 674] width 253 height 36
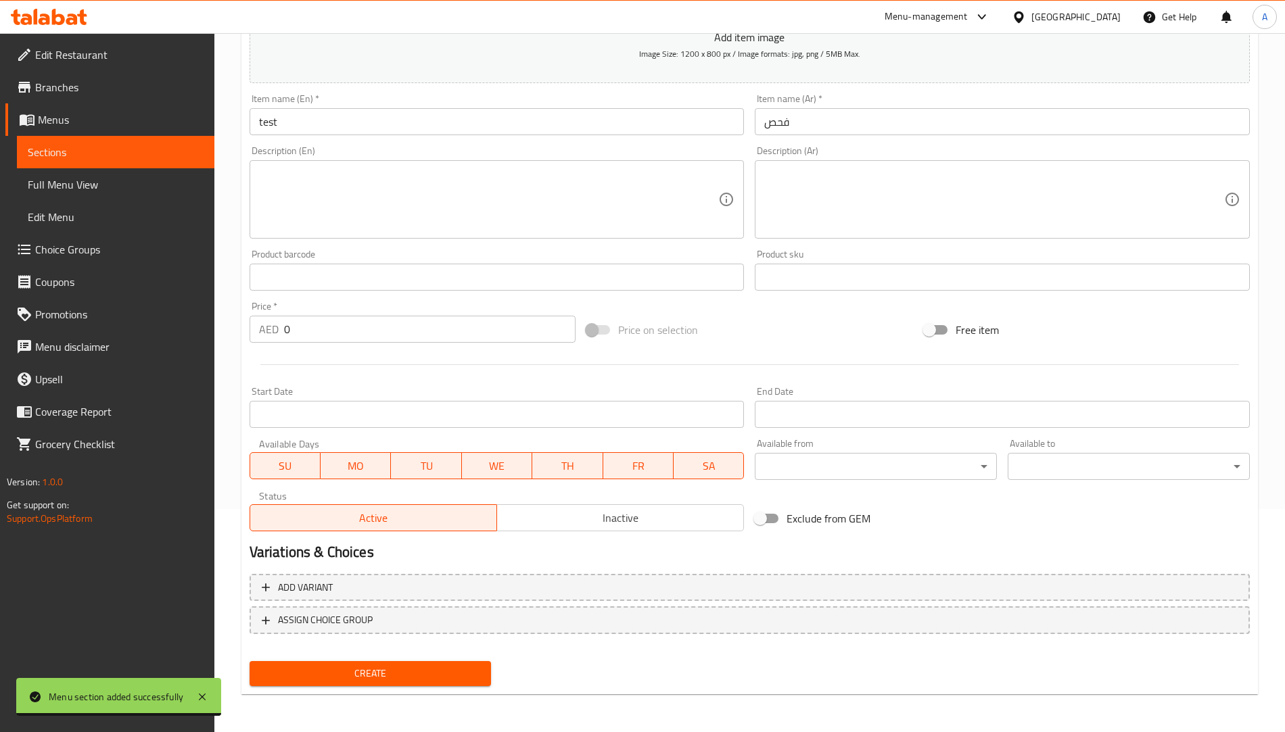
click at [421, 678] on span "Create" at bounding box center [370, 673] width 220 height 17
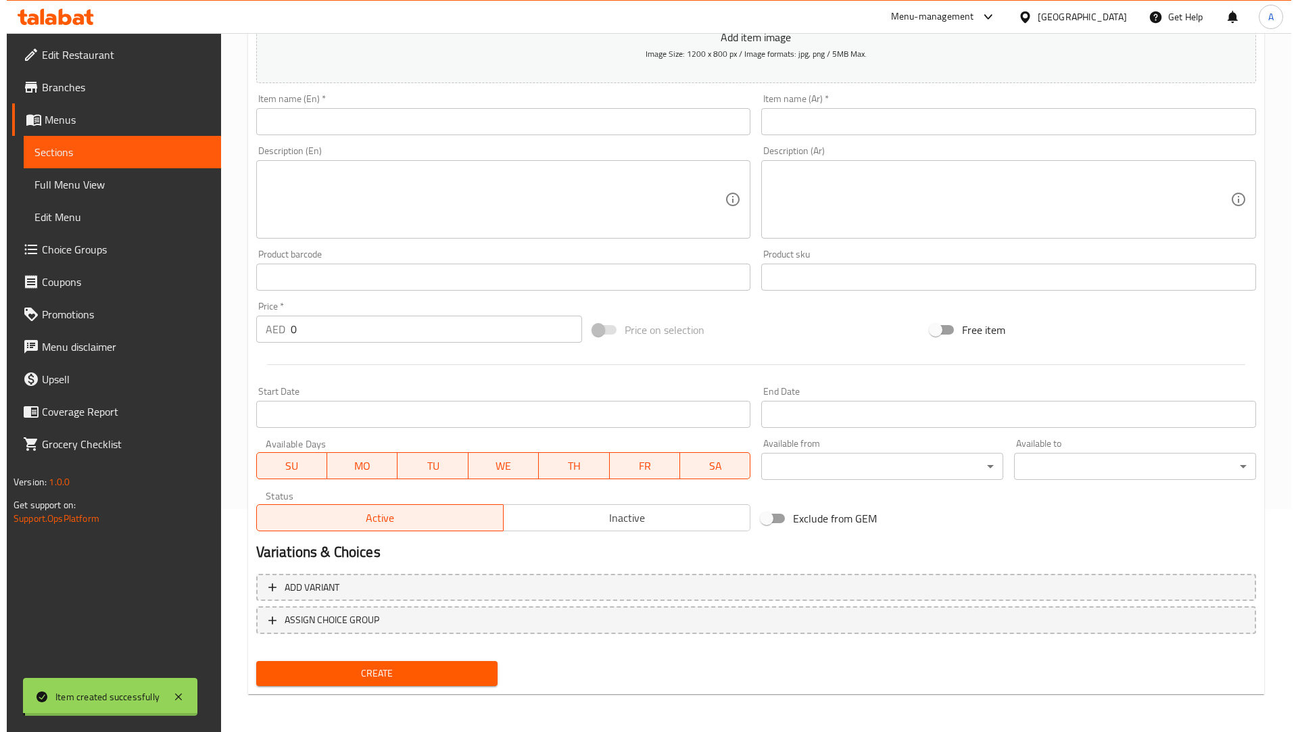
scroll to position [0, 0]
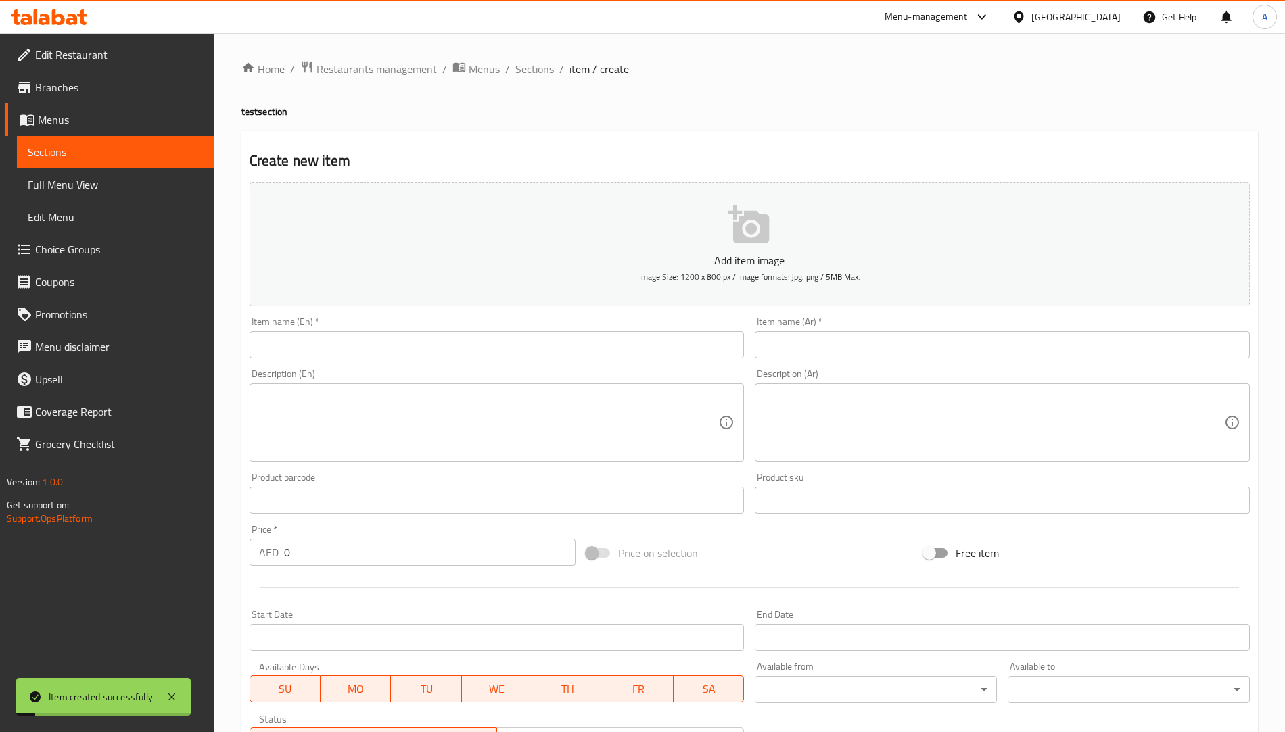
click at [532, 76] on span "Sections" at bounding box center [534, 69] width 39 height 16
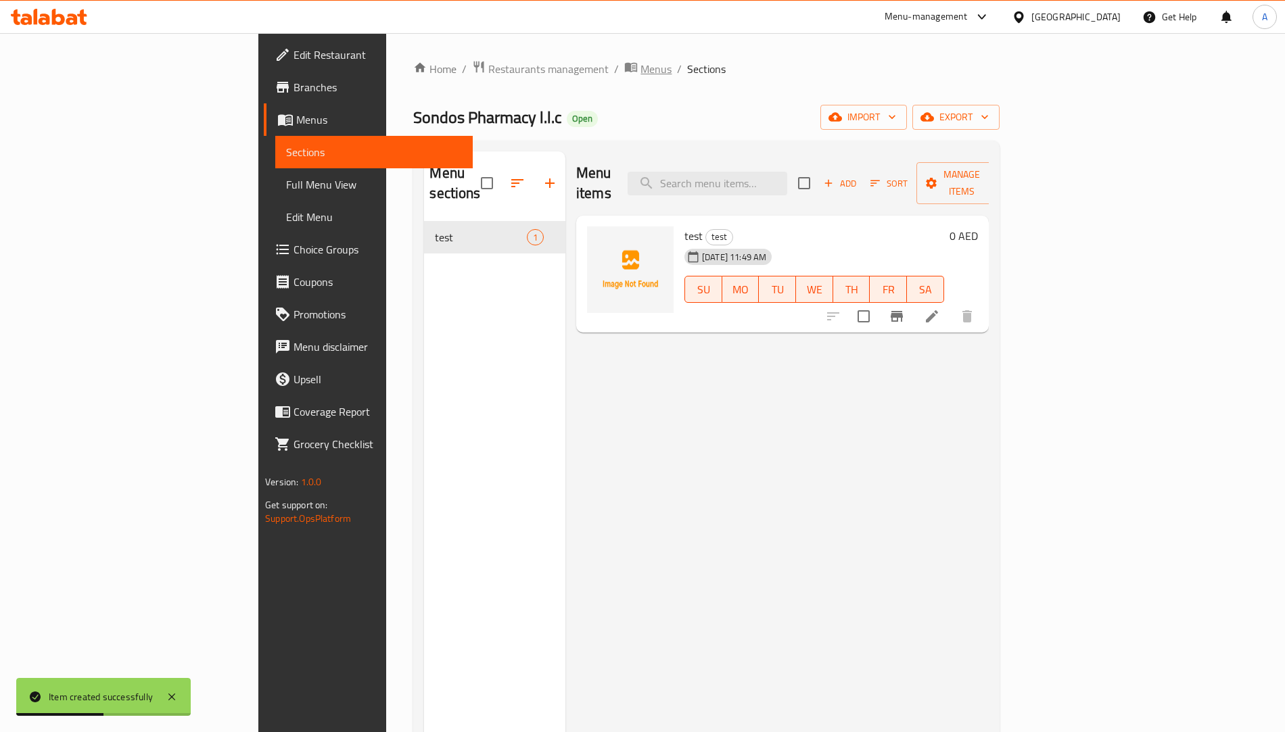
click at [640, 69] on span "Menus" at bounding box center [655, 69] width 31 height 16
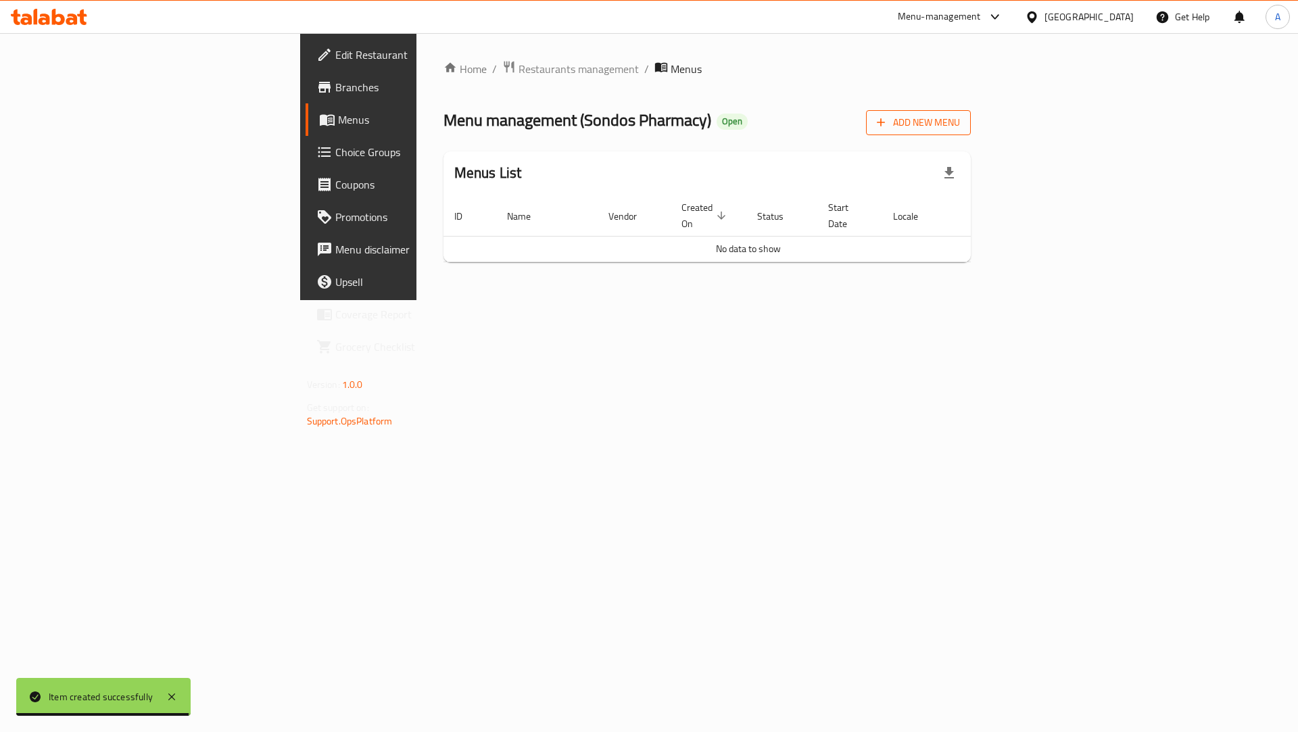
click at [960, 121] on span "Add New Menu" at bounding box center [918, 122] width 83 height 17
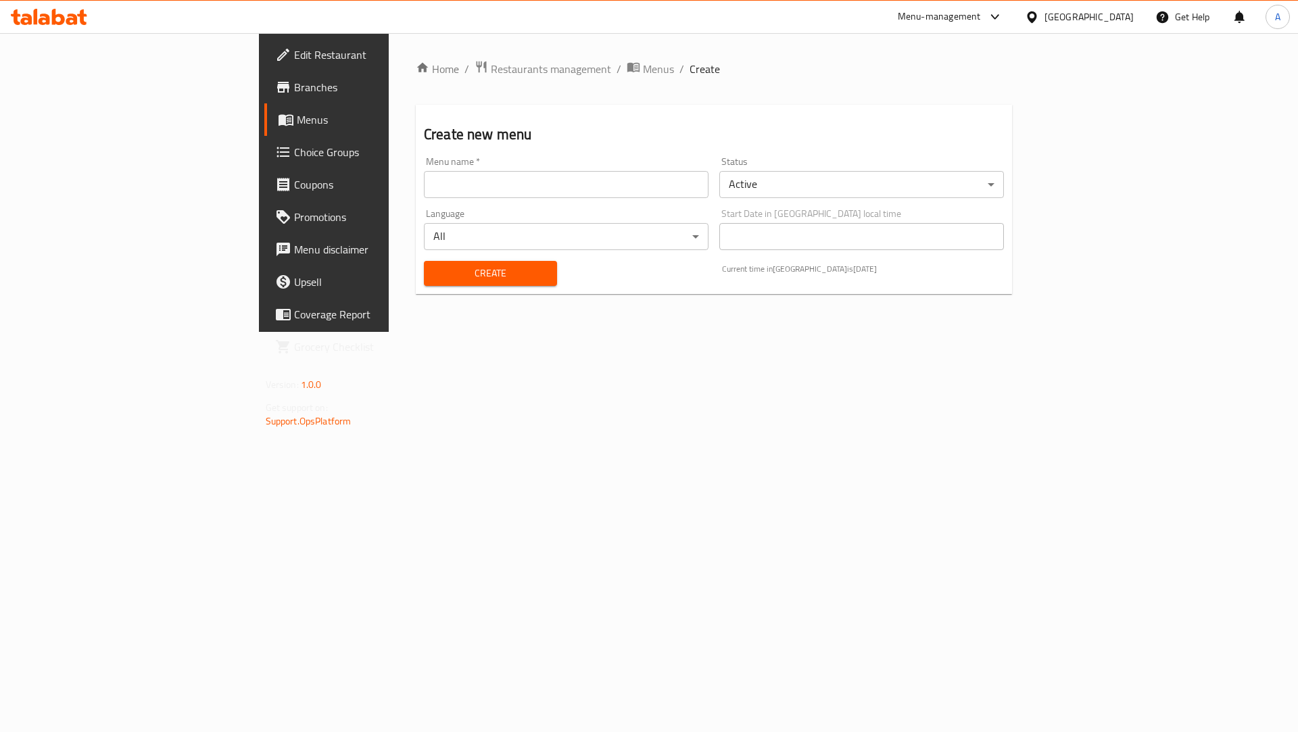
click at [424, 194] on input "text" at bounding box center [566, 184] width 285 height 27
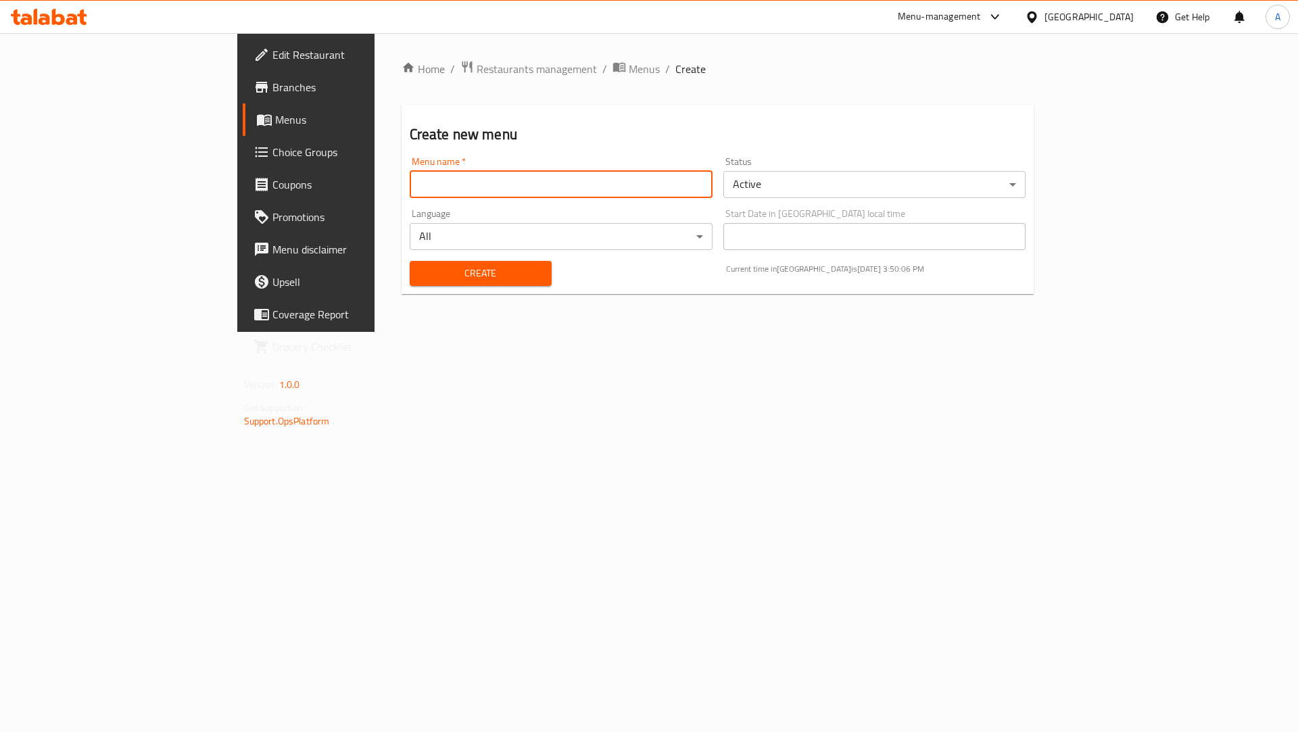
paste input "658063"
type input "658063 Med7 pharmacy"
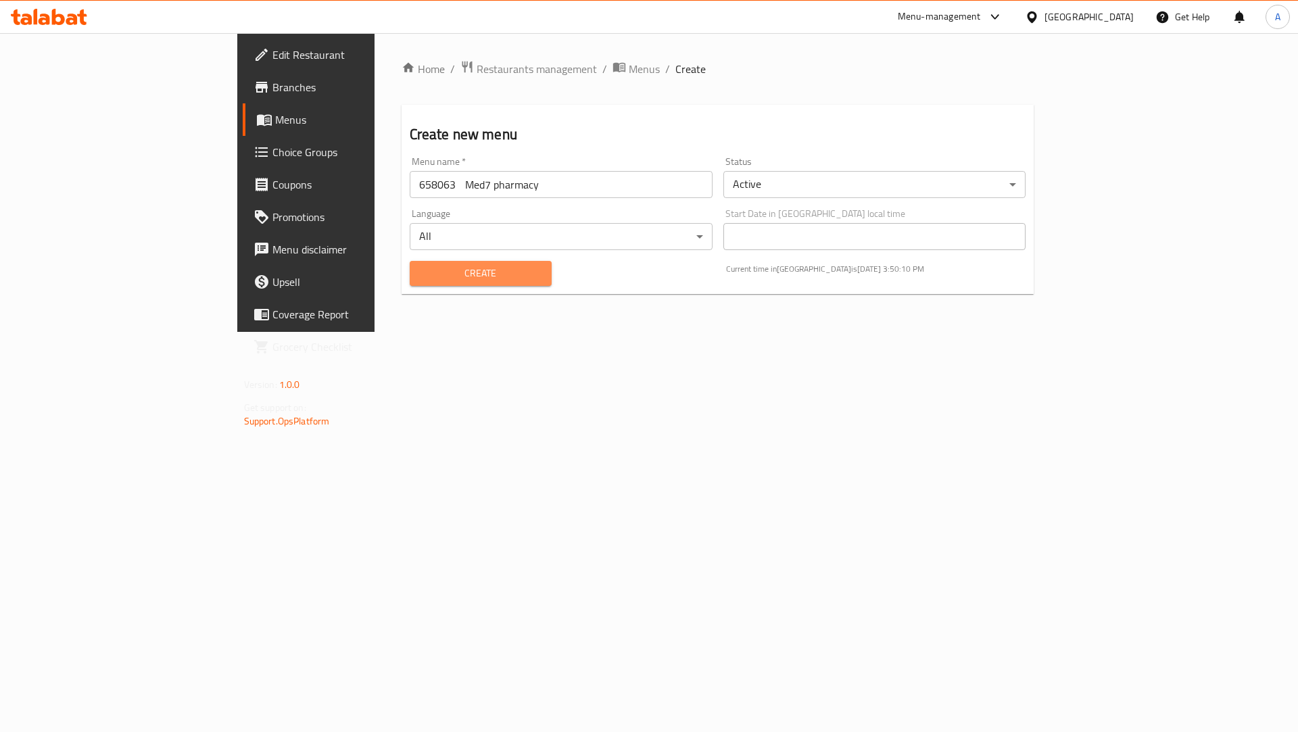
click at [421, 281] on span "Create" at bounding box center [481, 273] width 120 height 17
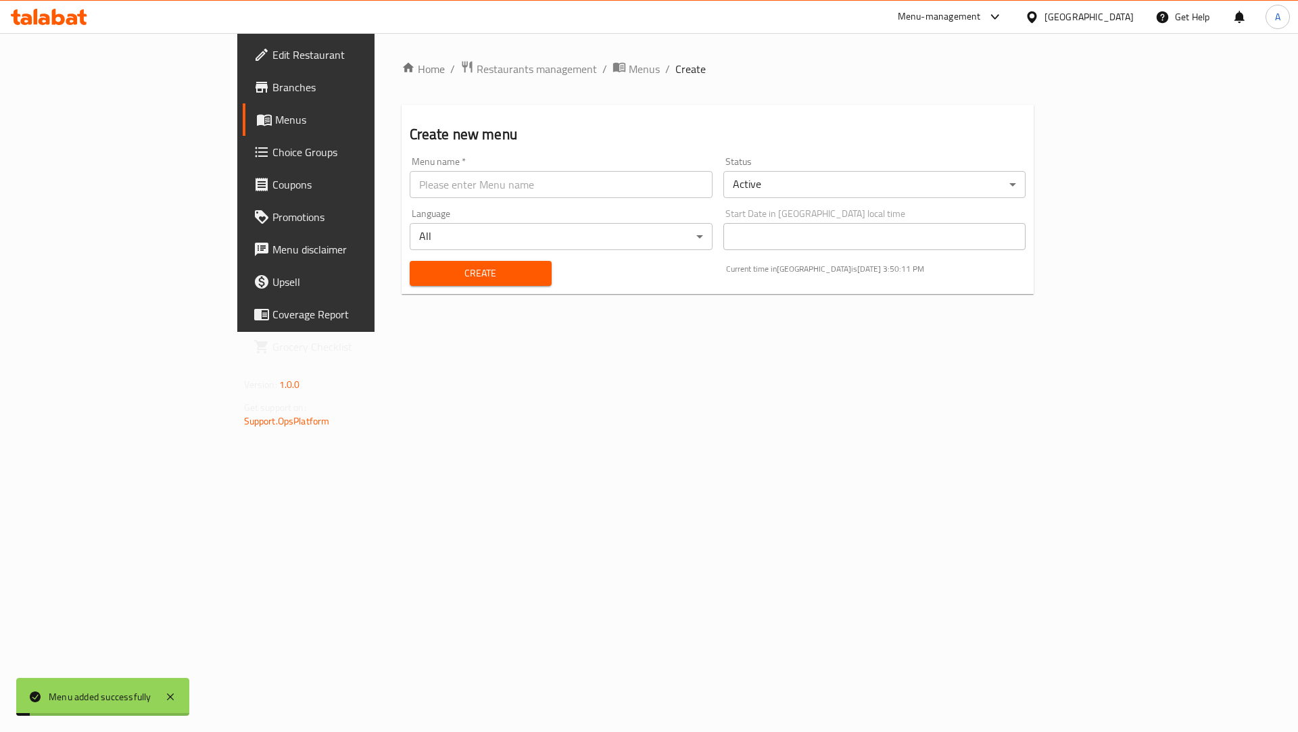
click at [473, 88] on div "Home / Restaurants management / Menus / Create Create new menu Menu name   * Me…" at bounding box center [718, 182] width 633 height 245
click at [629, 72] on span "Menus" at bounding box center [644, 69] width 31 height 16
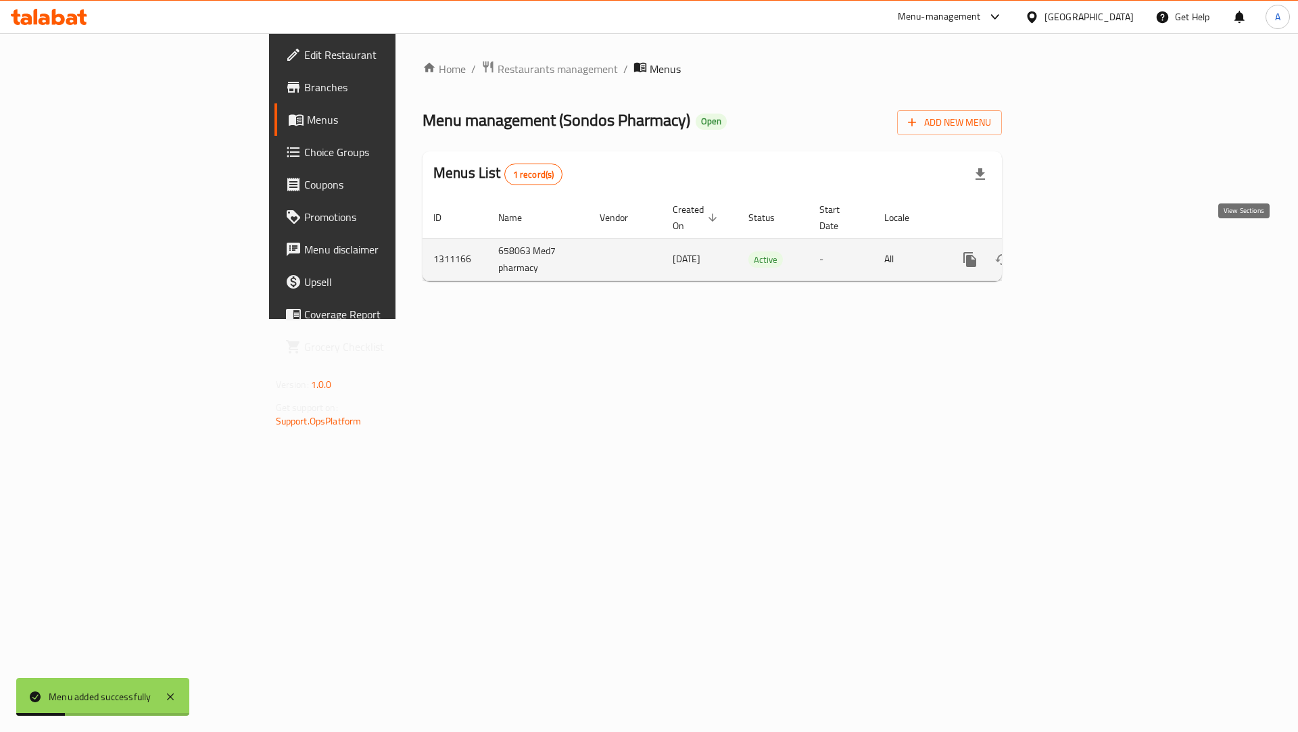
click at [1076, 252] on icon "enhanced table" at bounding box center [1068, 260] width 16 height 16
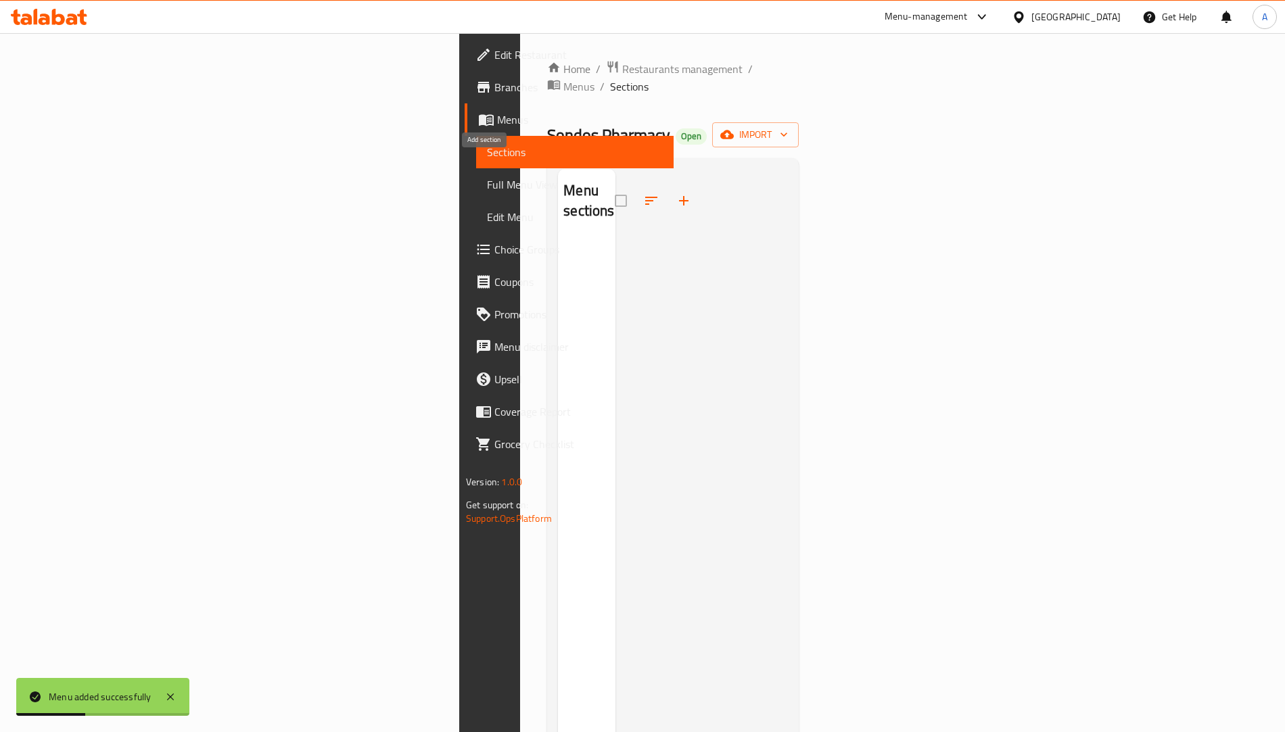
click at [676, 193] on icon "button" at bounding box center [684, 201] width 16 height 16
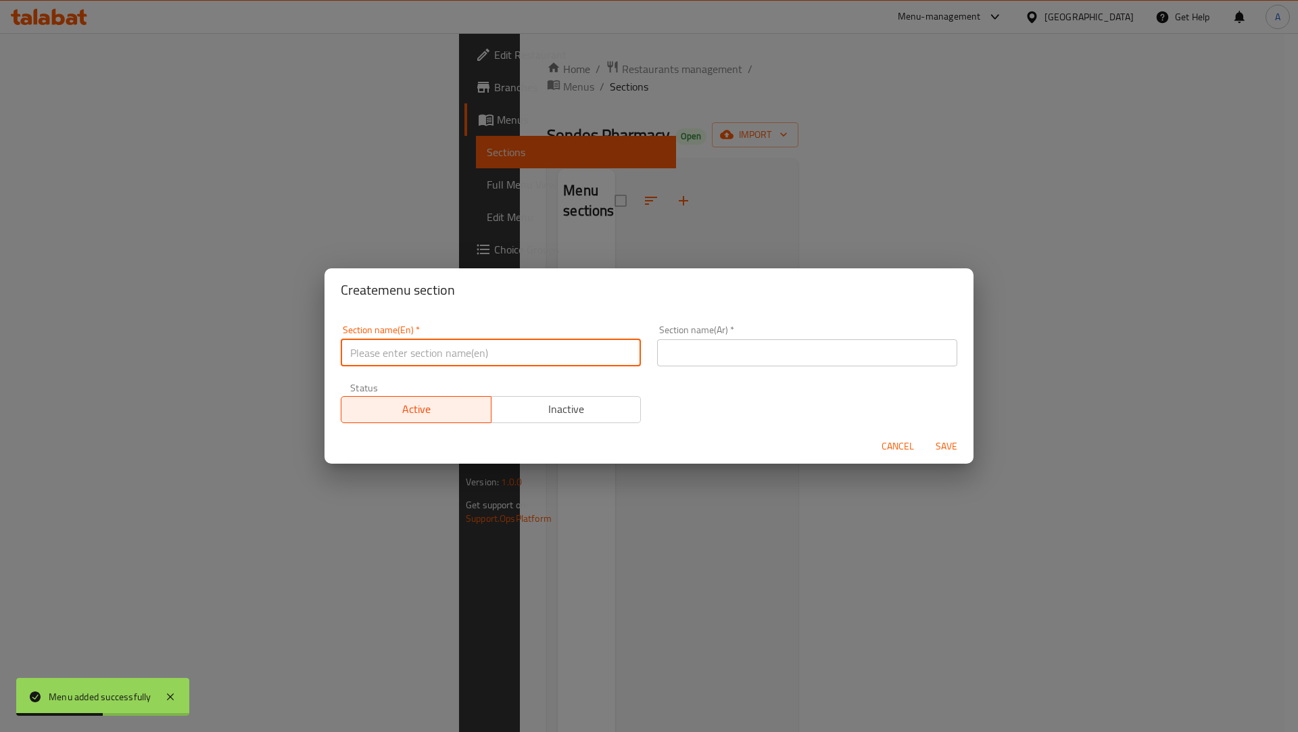
click at [425, 350] on input "text" at bounding box center [491, 352] width 300 height 27
type input "test"
click at [717, 345] on input "text" at bounding box center [807, 352] width 300 height 27
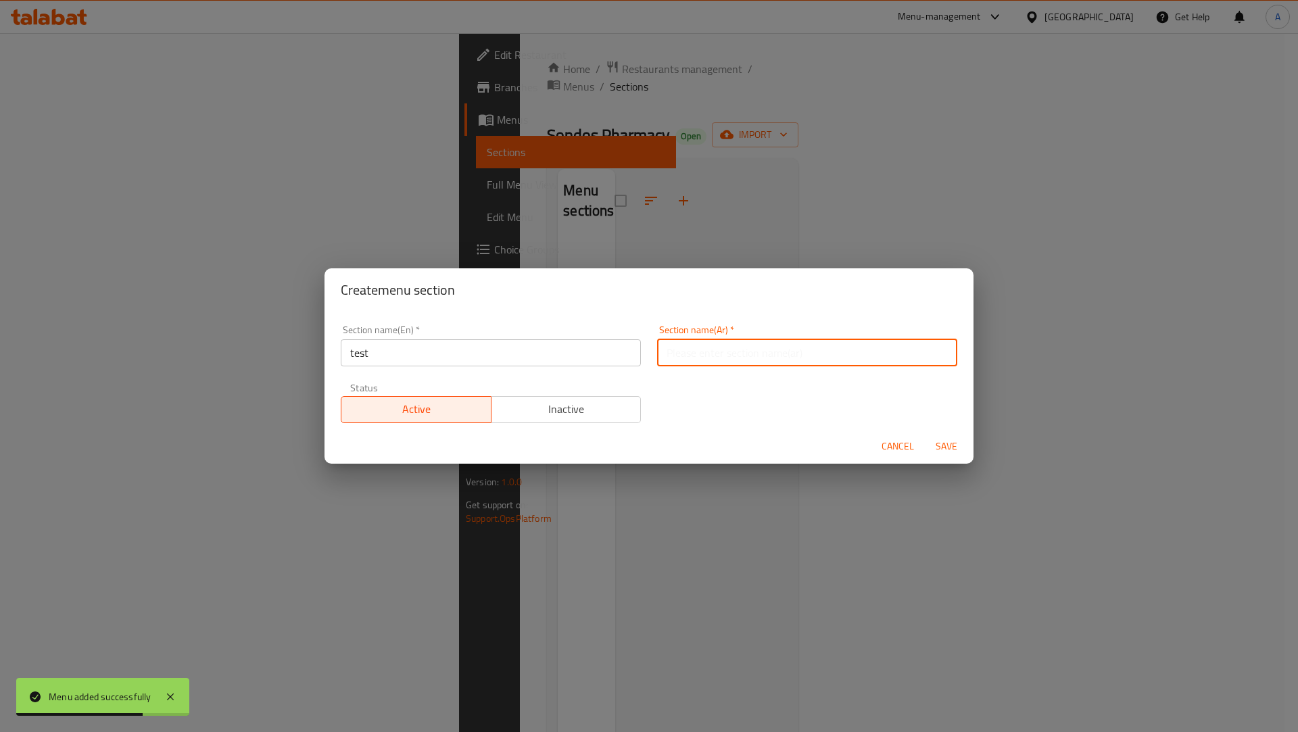
type input "فحص"
click at [942, 454] on span "Save" at bounding box center [947, 446] width 32 height 17
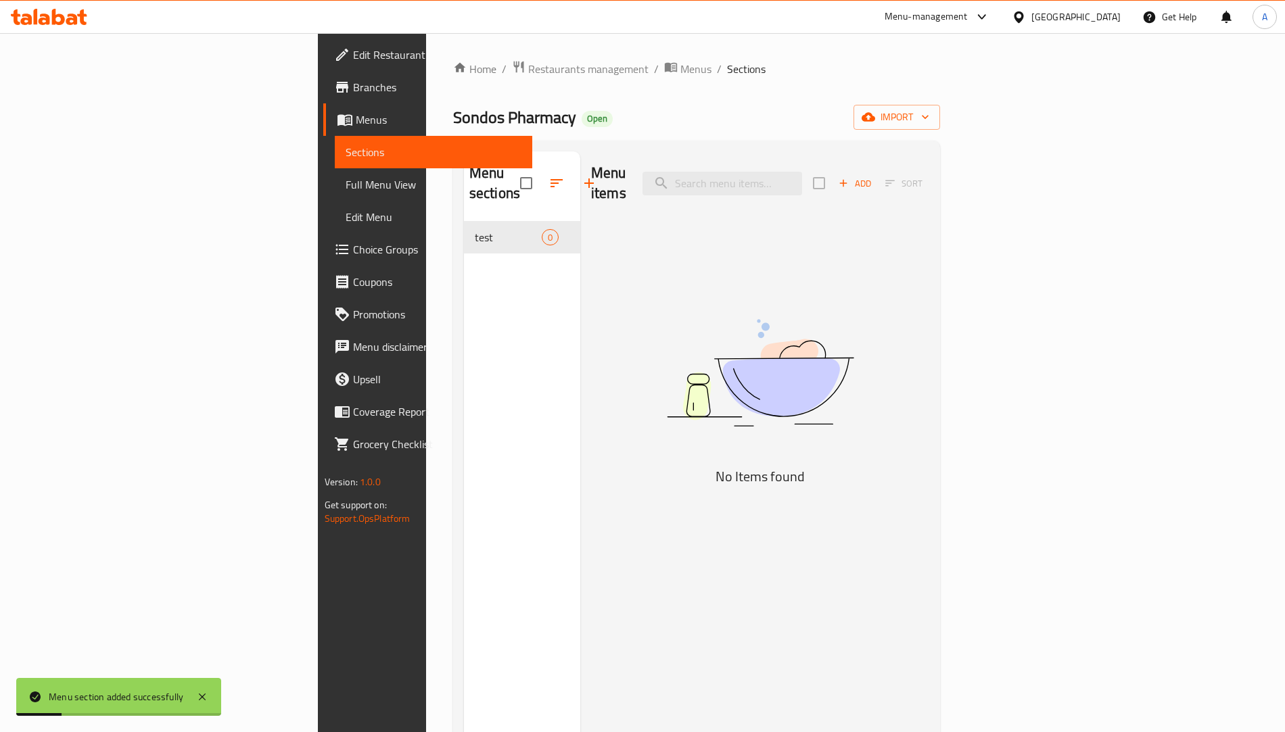
click at [847, 180] on icon "button" at bounding box center [842, 183] width 7 height 7
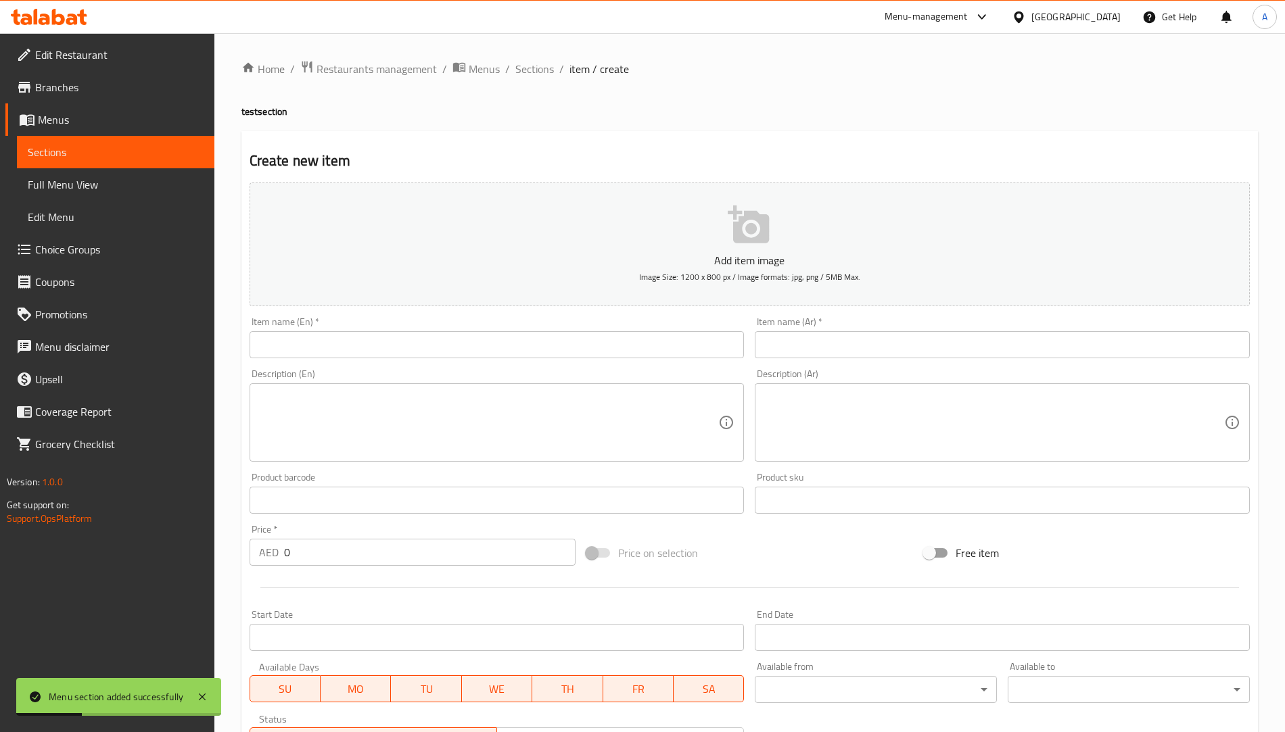
click at [402, 344] on input "text" at bounding box center [497, 344] width 495 height 27
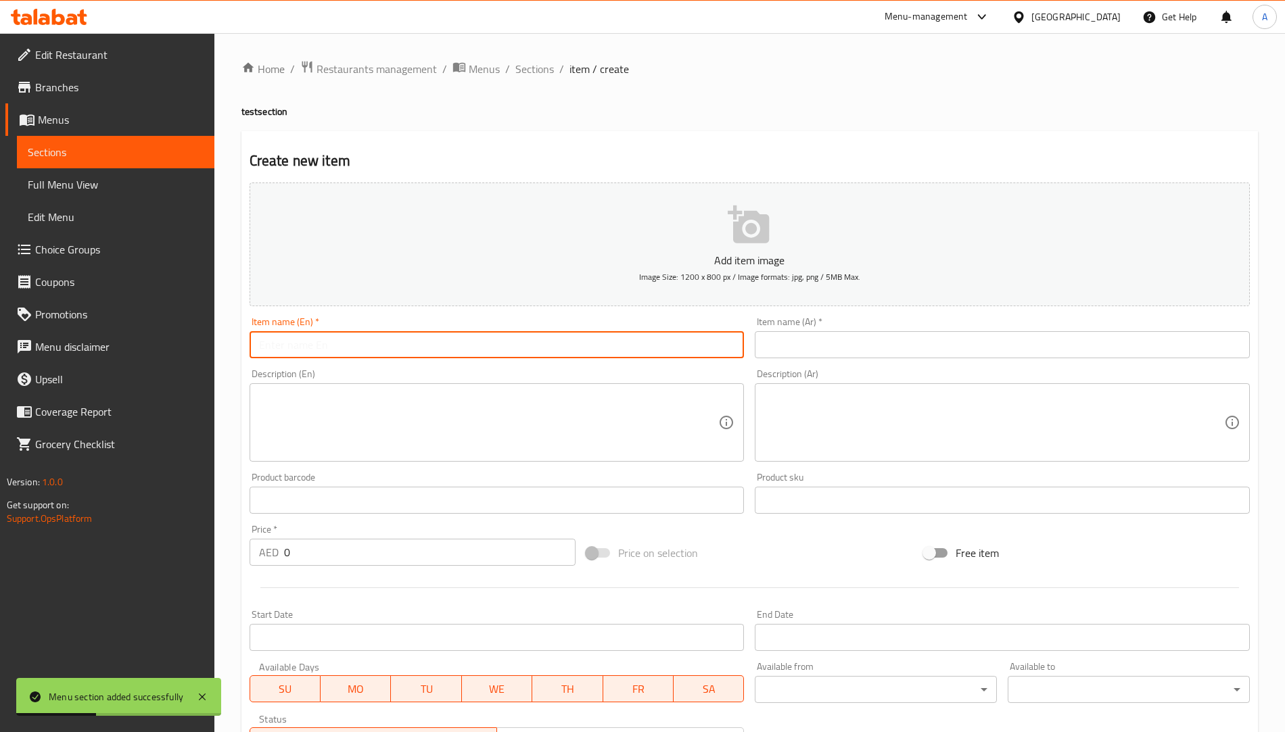
type input "test"
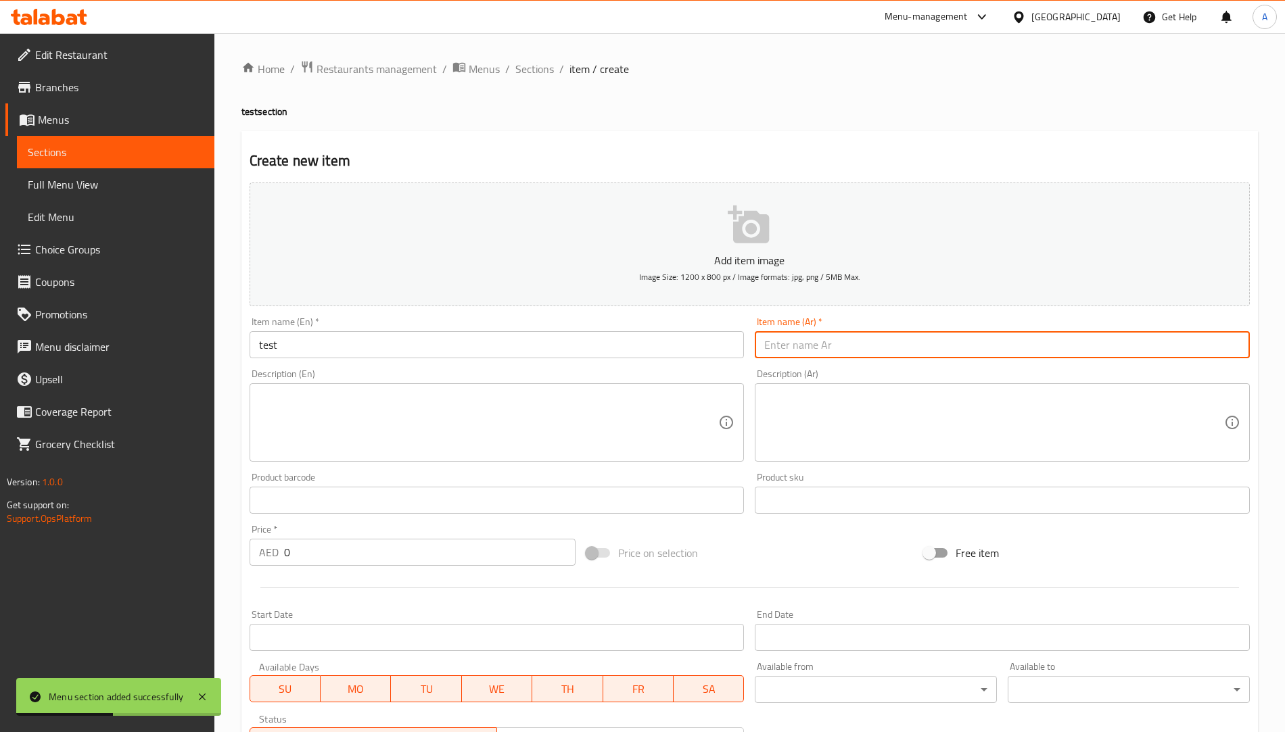
click at [759, 352] on input "text" at bounding box center [1002, 344] width 495 height 27
type input "فحص"
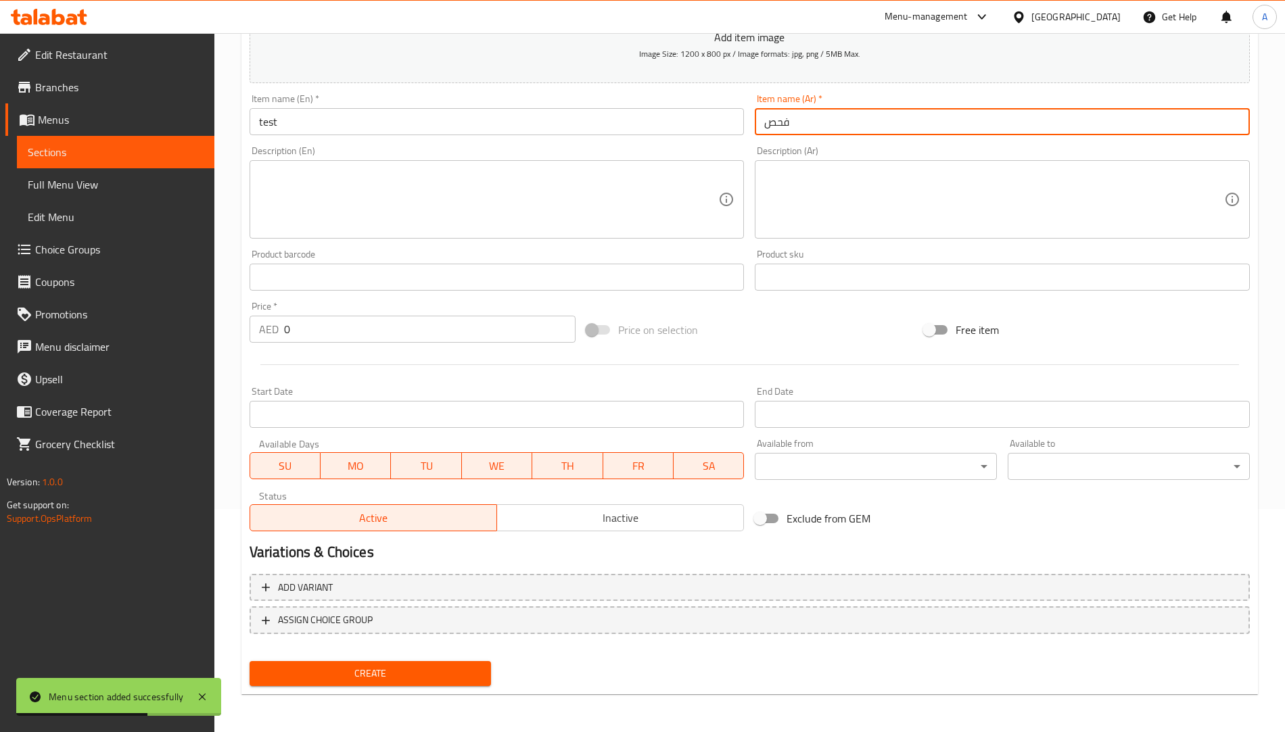
click at [438, 692] on div "Create new item Add item image Image Size: 1200 x 800 px / Image formats: jpg, …" at bounding box center [749, 301] width 1016 height 787
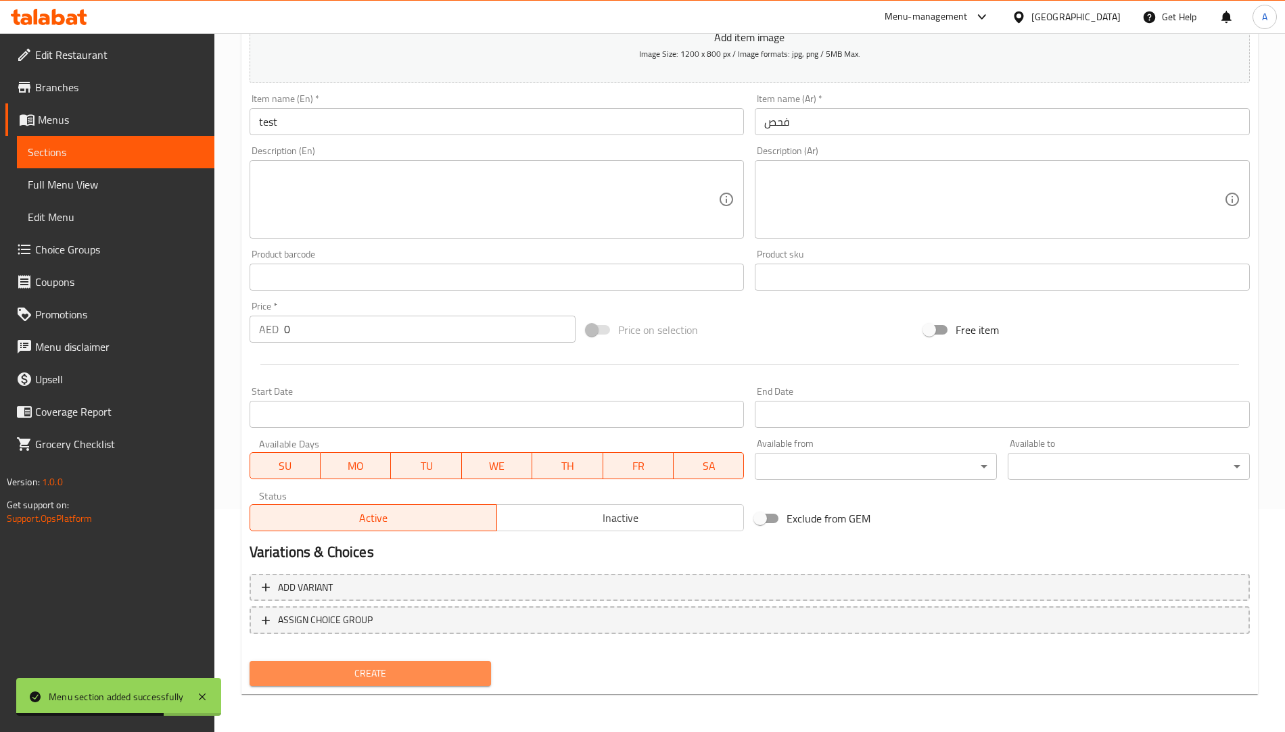
click at [438, 676] on span "Create" at bounding box center [370, 673] width 220 height 17
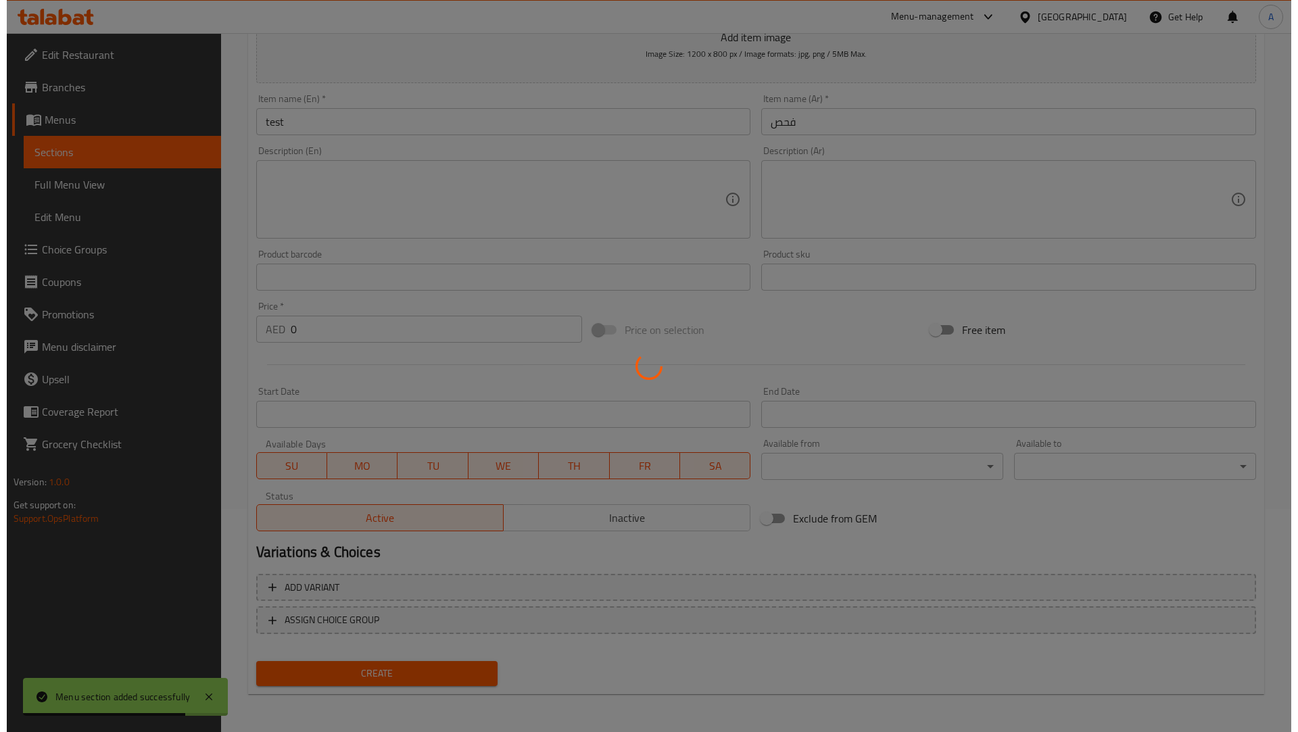
scroll to position [0, 0]
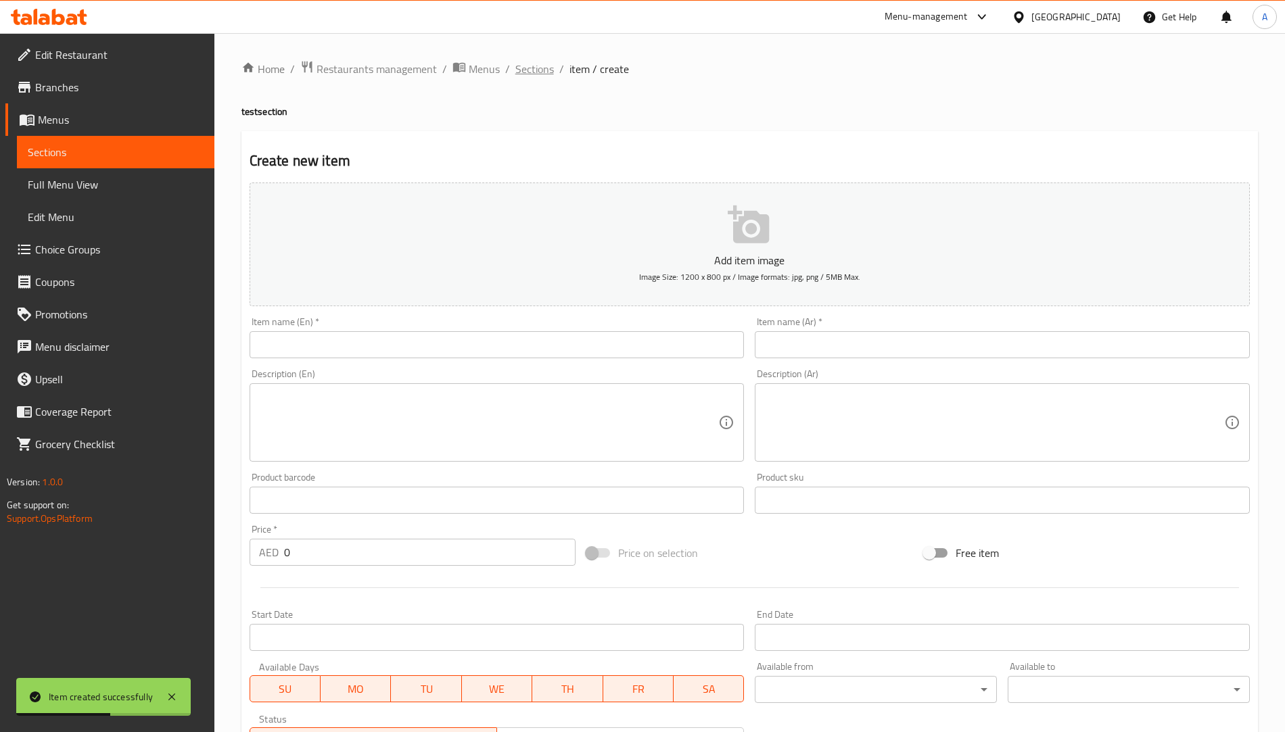
click at [546, 71] on span "Sections" at bounding box center [534, 69] width 39 height 16
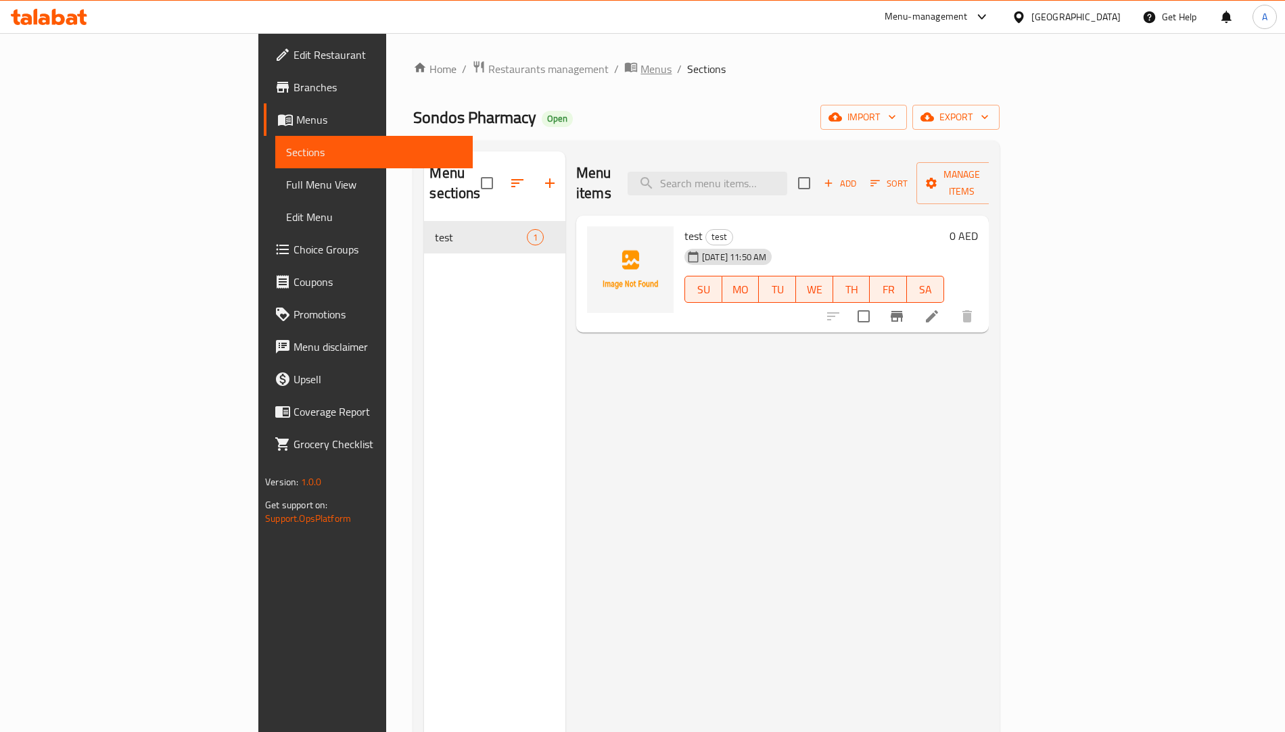
click at [640, 68] on span "Menus" at bounding box center [655, 69] width 31 height 16
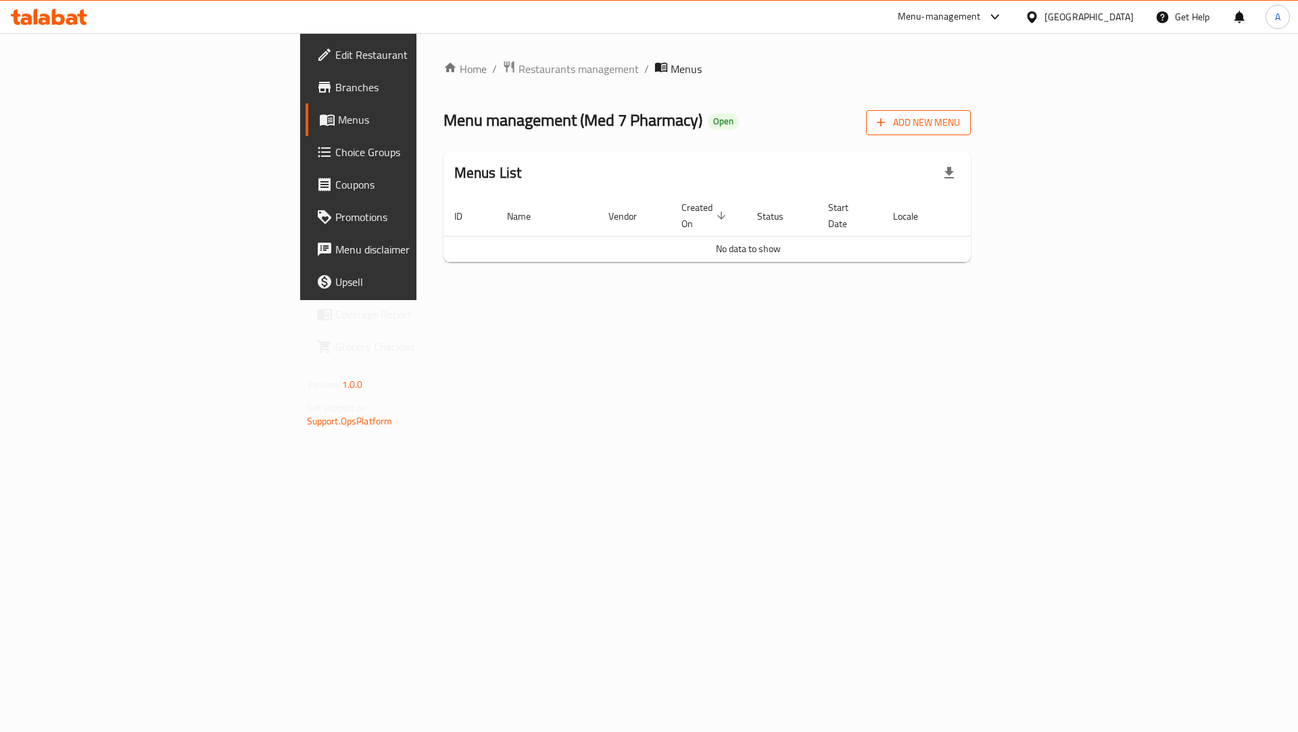
click at [960, 116] on span "Add New Menu" at bounding box center [918, 122] width 83 height 17
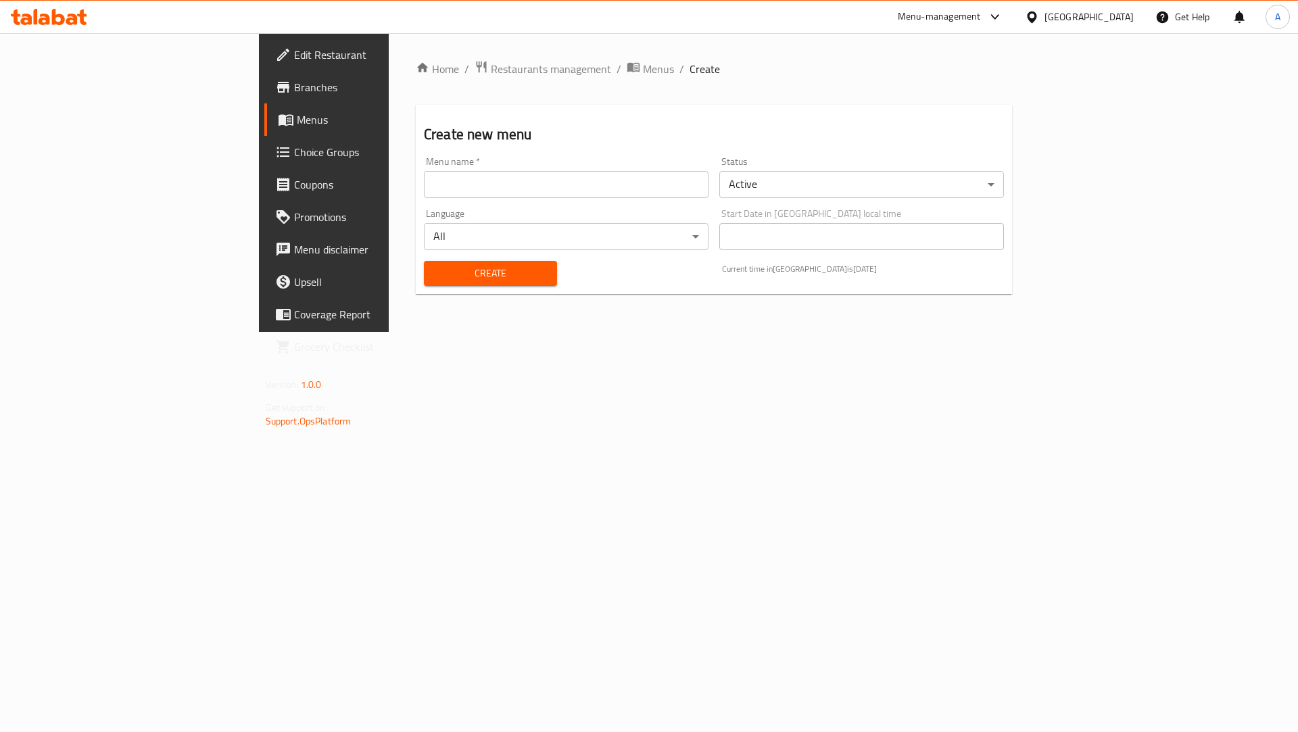
click at [424, 170] on div "Menu name   * Menu name *" at bounding box center [566, 177] width 285 height 41
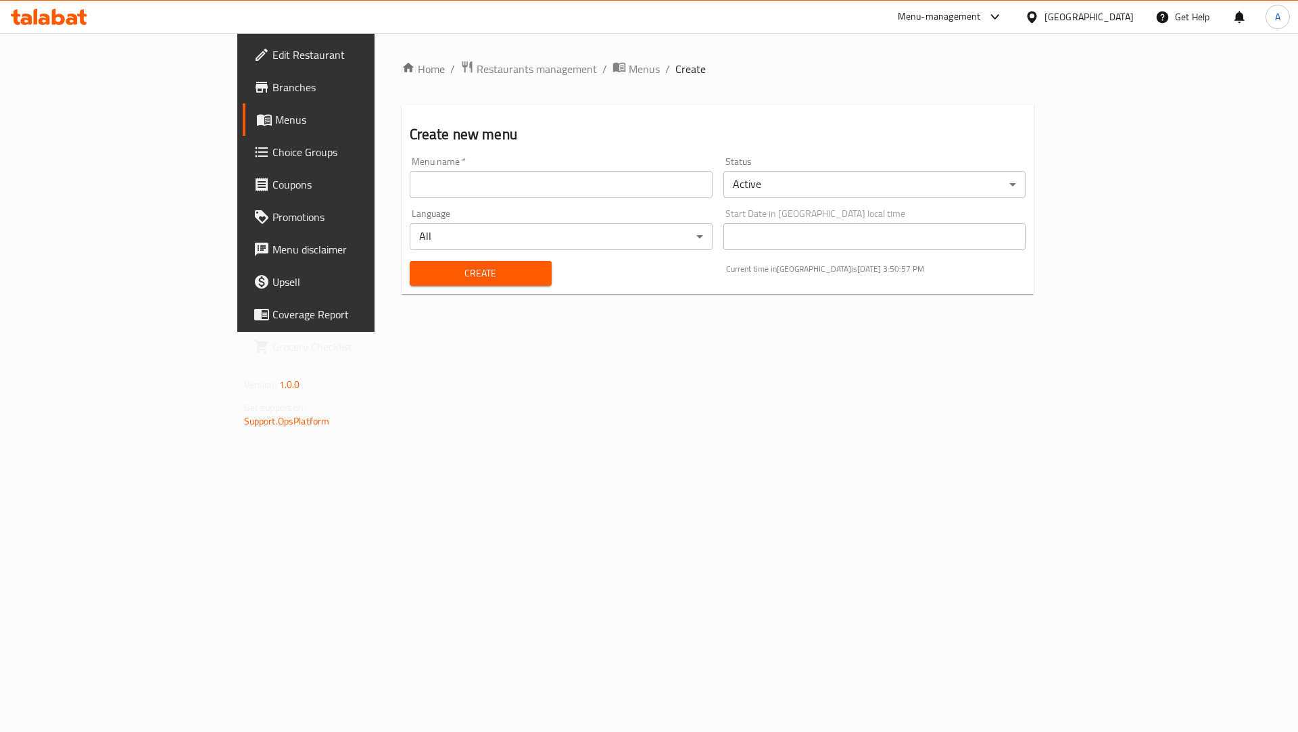
click at [410, 179] on input "text" at bounding box center [561, 184] width 303 height 27
type input "Med7 pharmacy"
click at [467, 332] on div "Home / Restaurants management / Menus / Create Create new menu Menu name   * Me…" at bounding box center [718, 182] width 687 height 299
click at [421, 281] on span "Create" at bounding box center [481, 273] width 120 height 17
click at [629, 74] on span "Menus" at bounding box center [644, 69] width 31 height 16
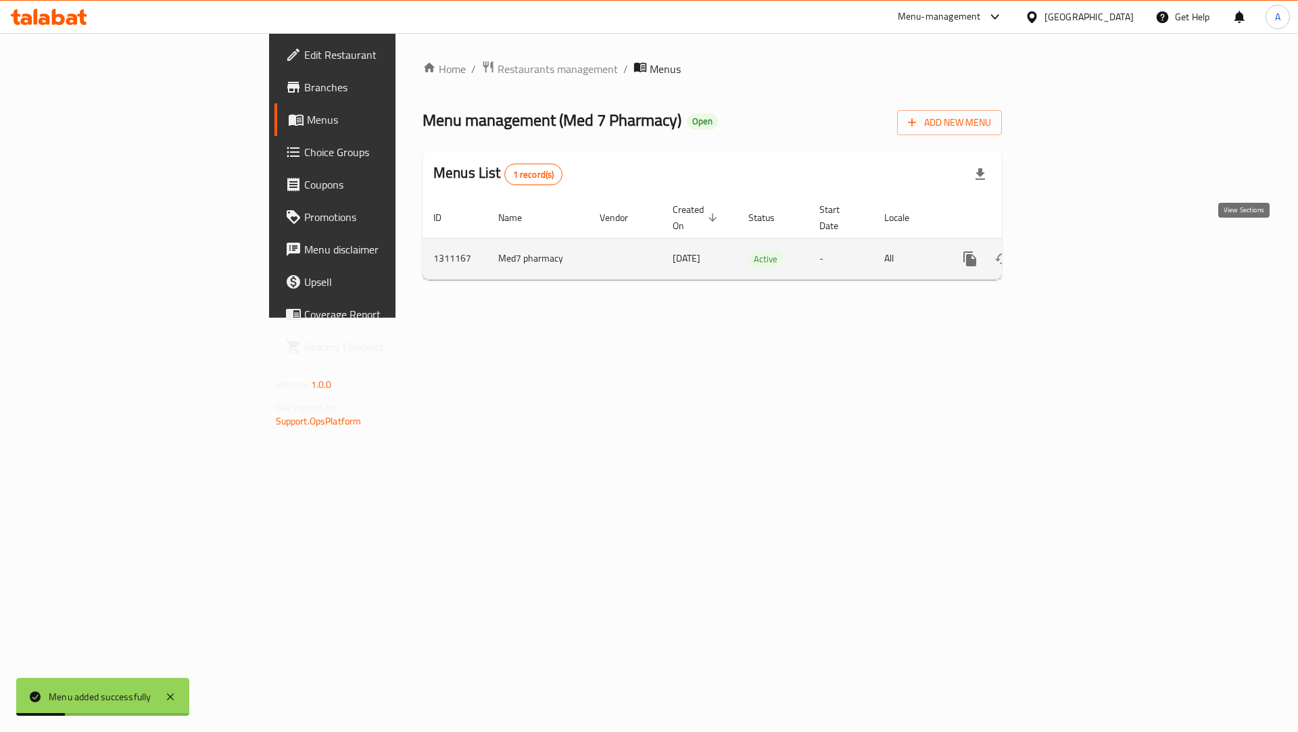
click at [1076, 251] on icon "enhanced table" at bounding box center [1068, 259] width 16 height 16
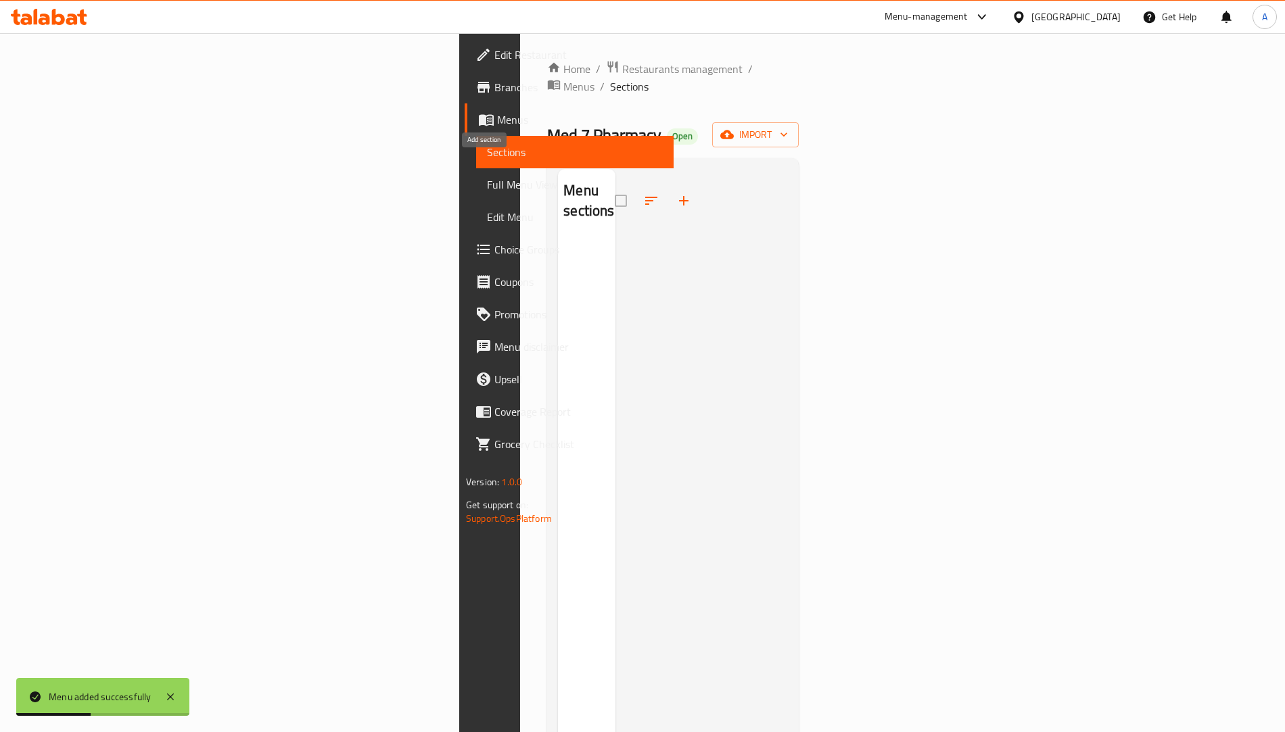
click at [676, 193] on icon "button" at bounding box center [684, 201] width 16 height 16
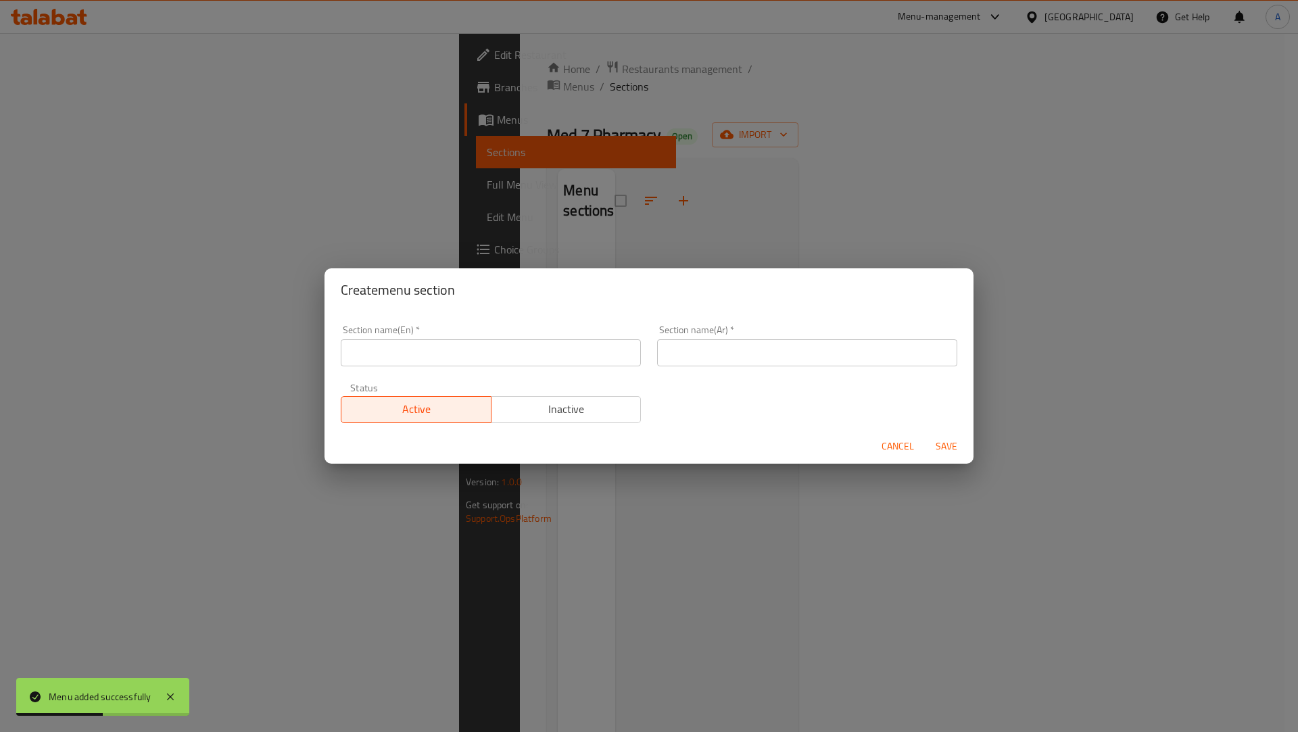
click at [414, 360] on input "text" at bounding box center [491, 352] width 300 height 27
type input "test"
click at [684, 354] on input "text" at bounding box center [807, 352] width 300 height 27
type input "فحص"
click at [949, 444] on span "Save" at bounding box center [947, 446] width 32 height 17
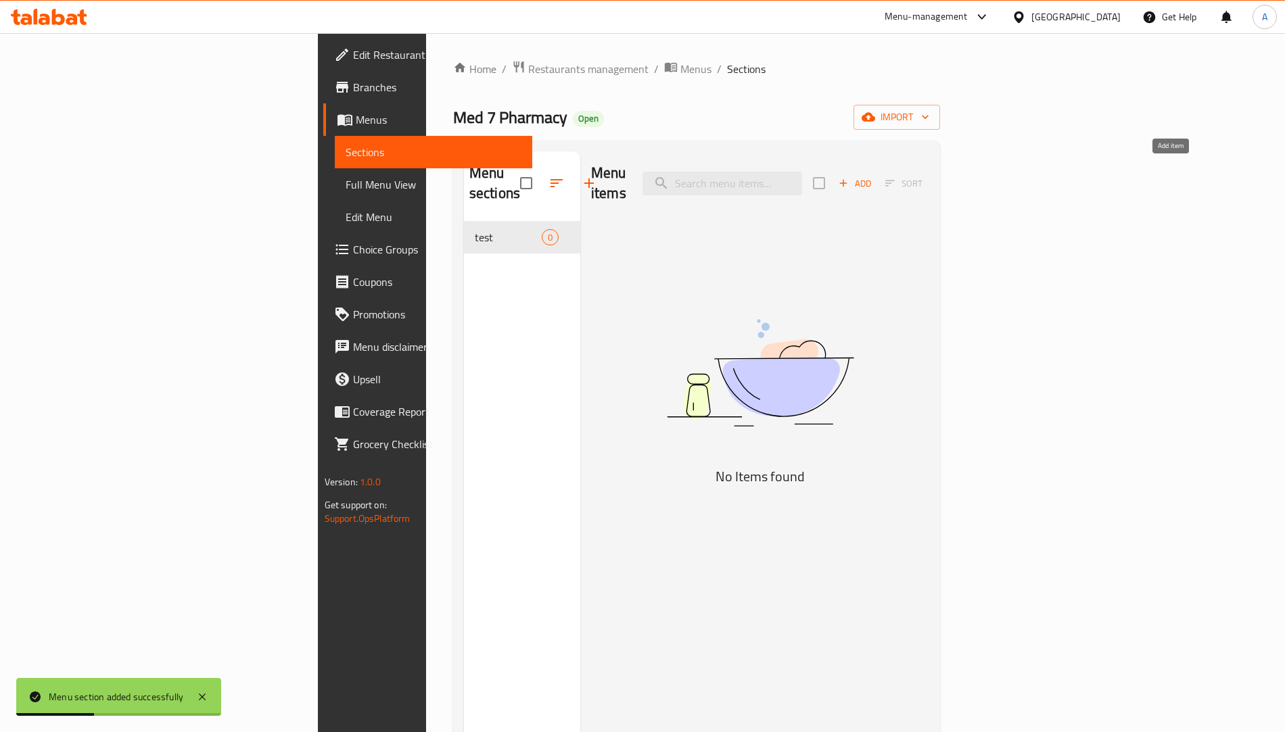
click at [847, 180] on icon "button" at bounding box center [842, 183] width 7 height 7
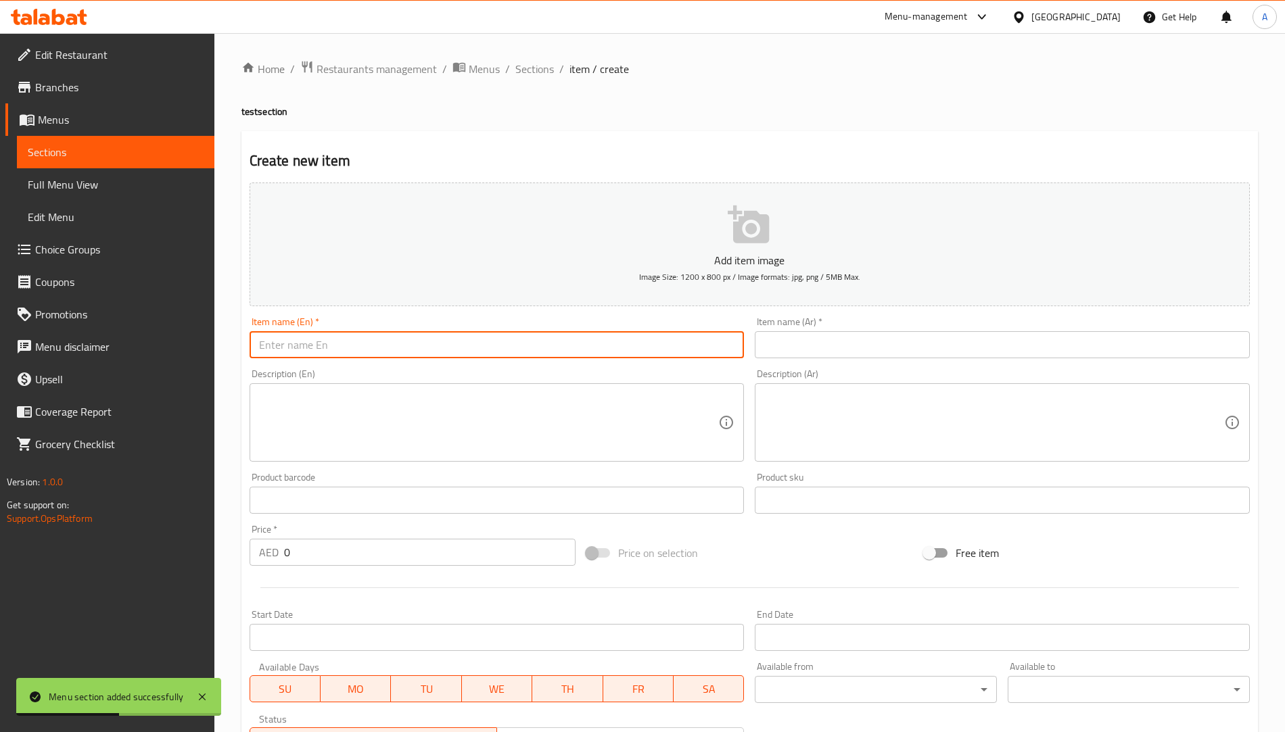
click at [385, 350] on input "text" at bounding box center [497, 344] width 495 height 27
type input "test"
click at [770, 347] on input "text" at bounding box center [1002, 344] width 495 height 27
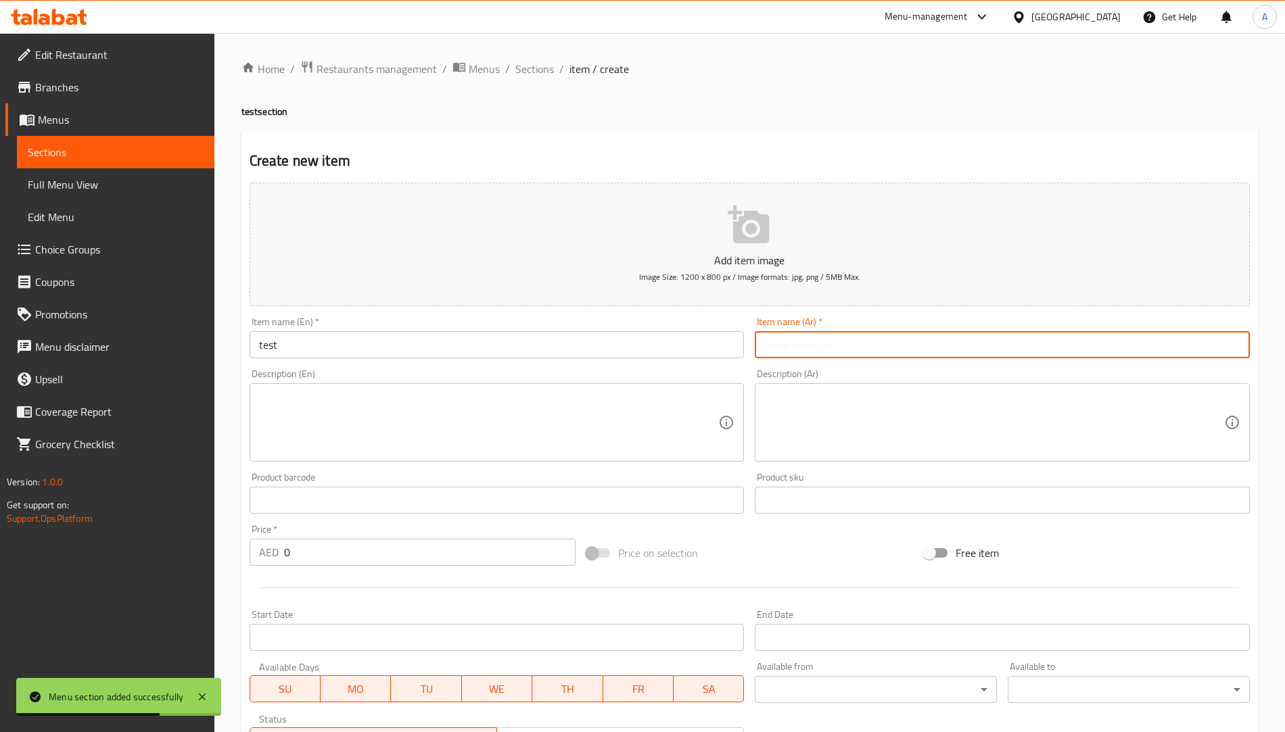
type input "فحص"
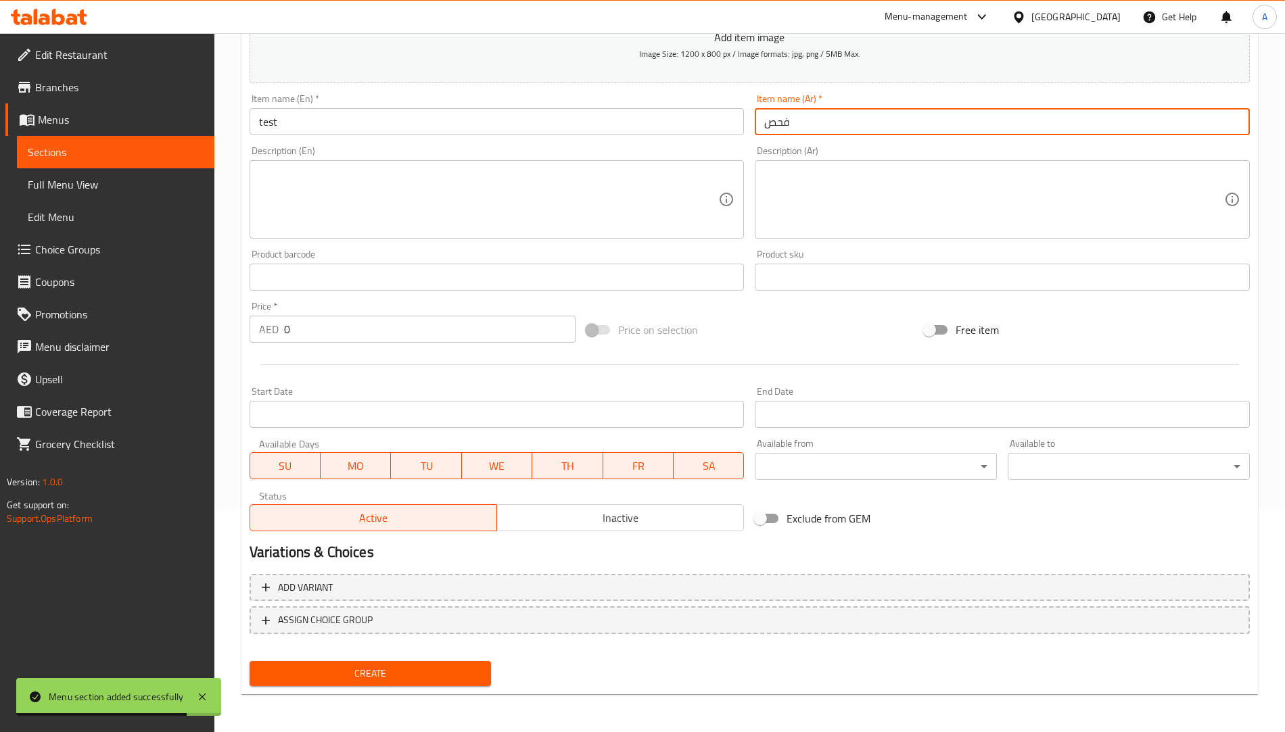
click at [362, 672] on span "Create" at bounding box center [370, 673] width 220 height 17
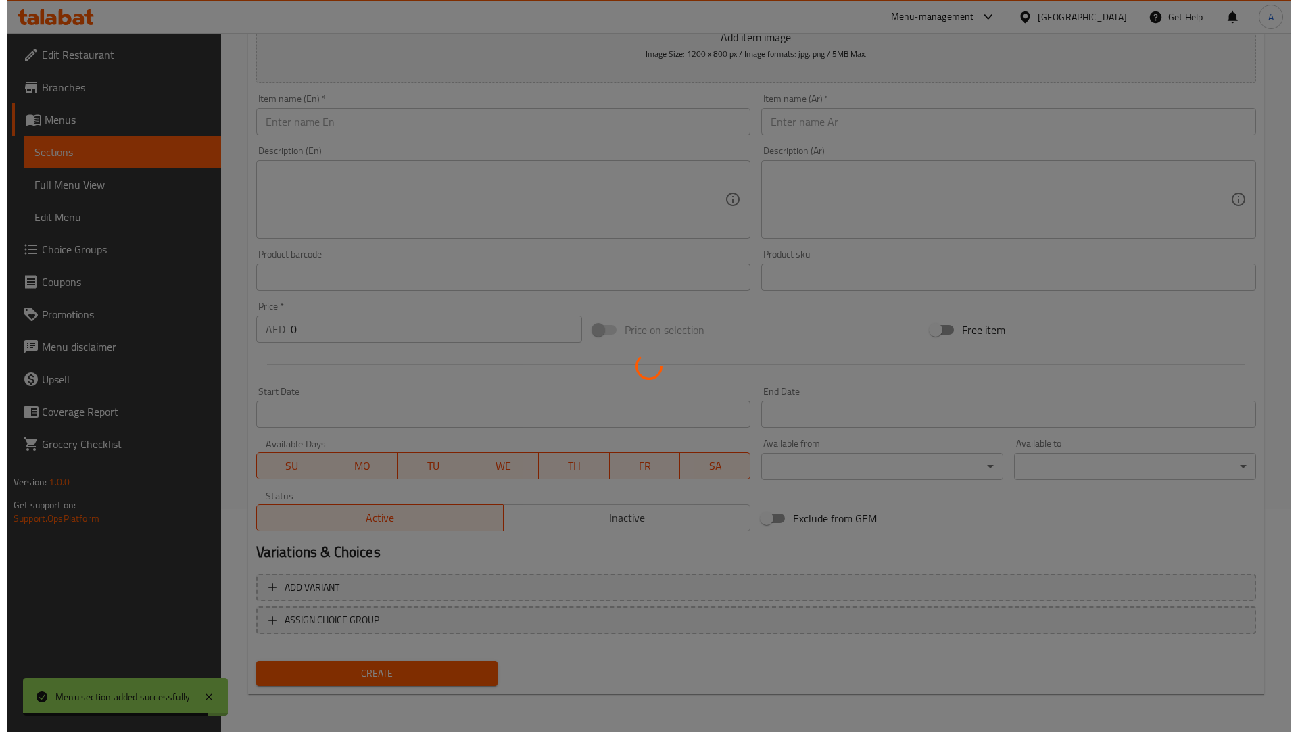
scroll to position [0, 0]
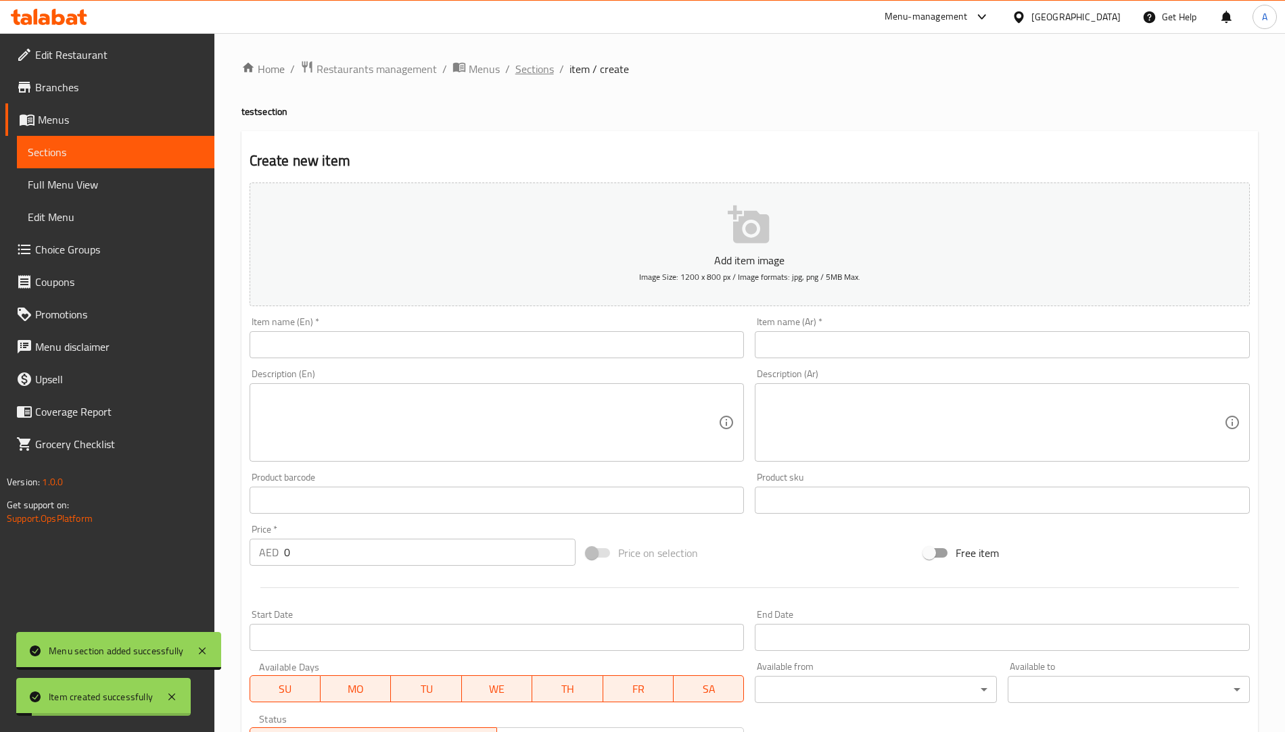
click at [528, 72] on span "Sections" at bounding box center [534, 69] width 39 height 16
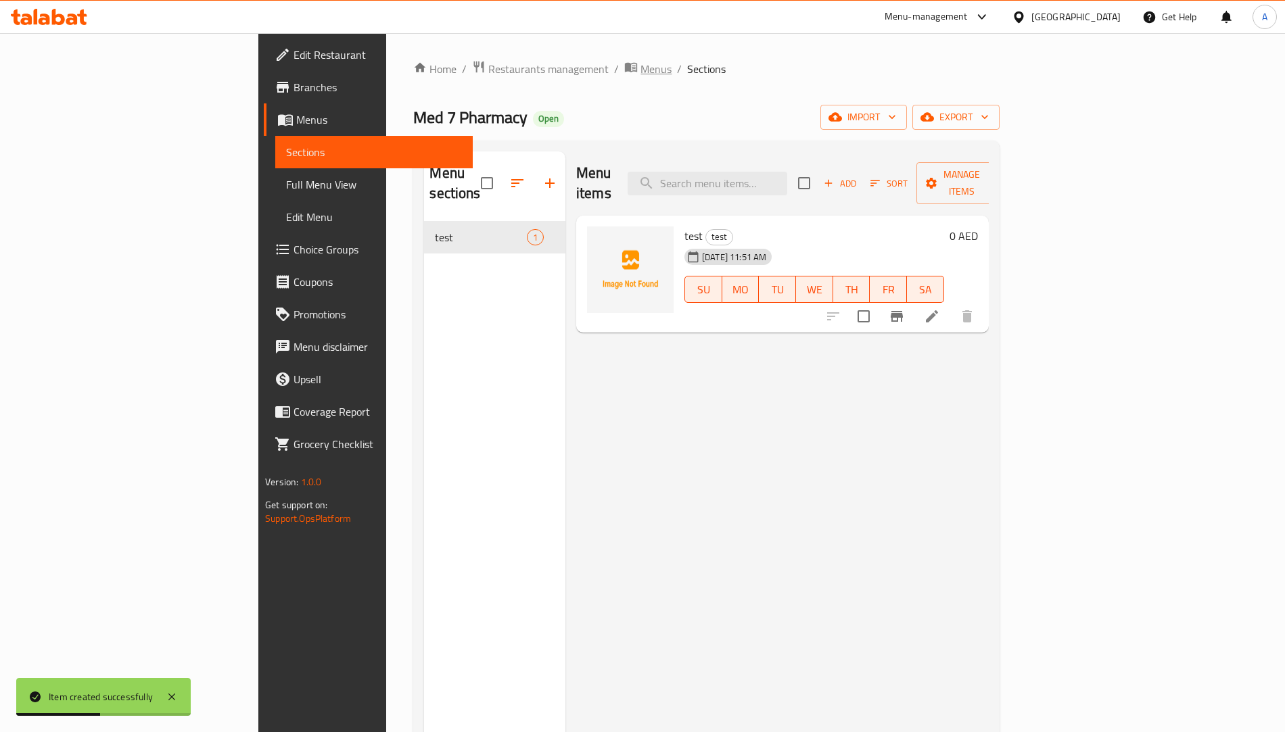
click at [640, 68] on span "Menus" at bounding box center [655, 69] width 31 height 16
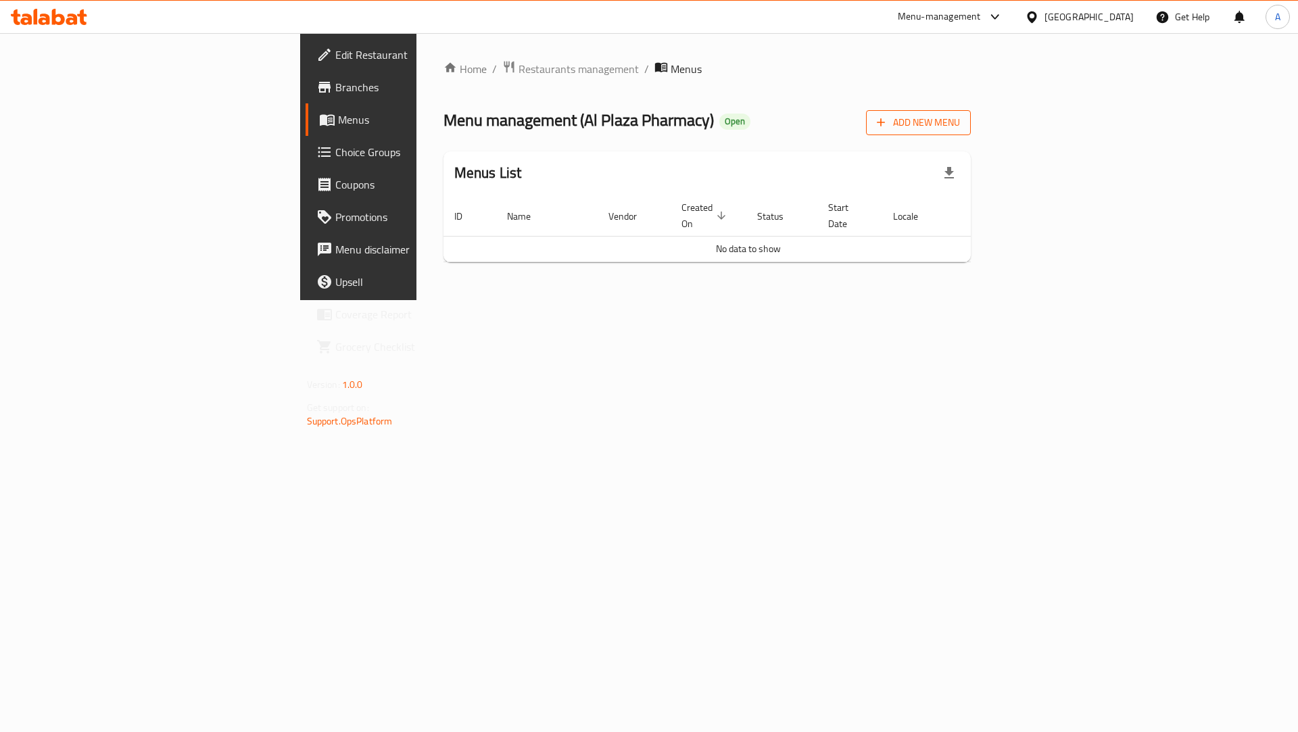
click at [971, 133] on button "Add New Menu" at bounding box center [918, 122] width 105 height 25
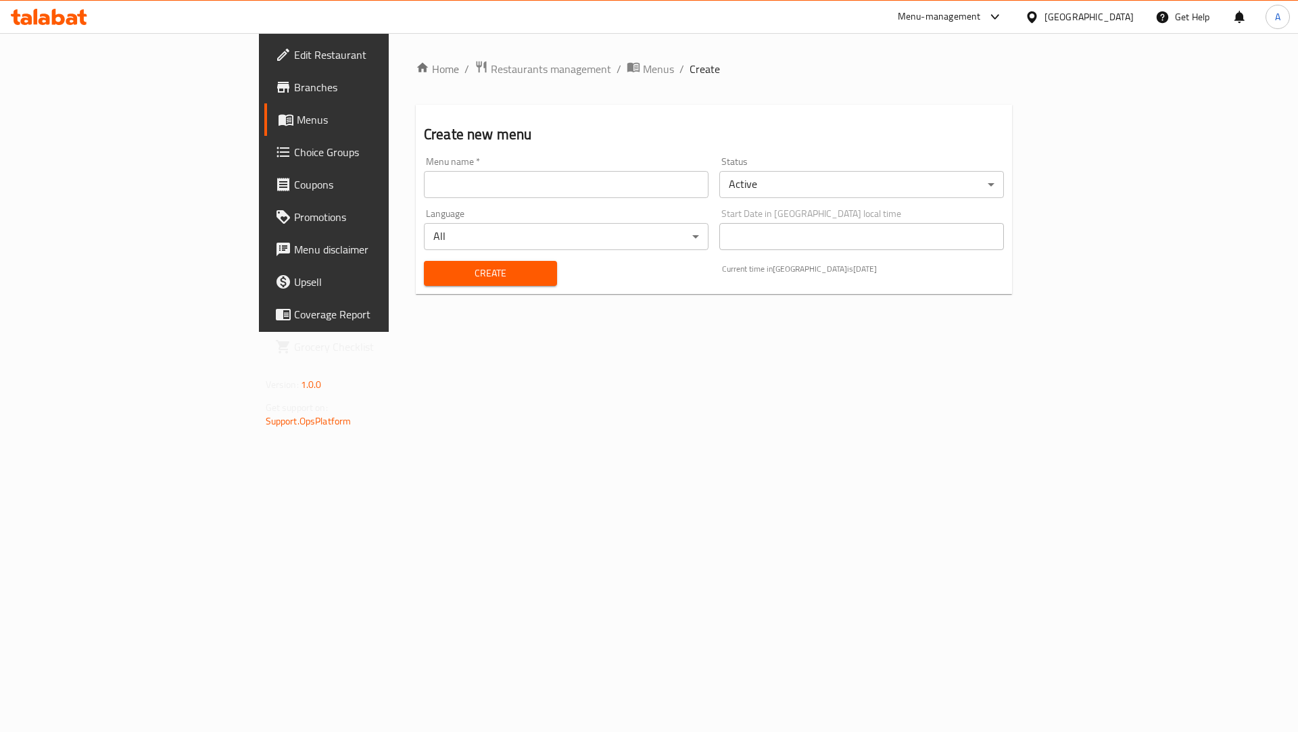
click at [424, 179] on input "text" at bounding box center [566, 184] width 285 height 27
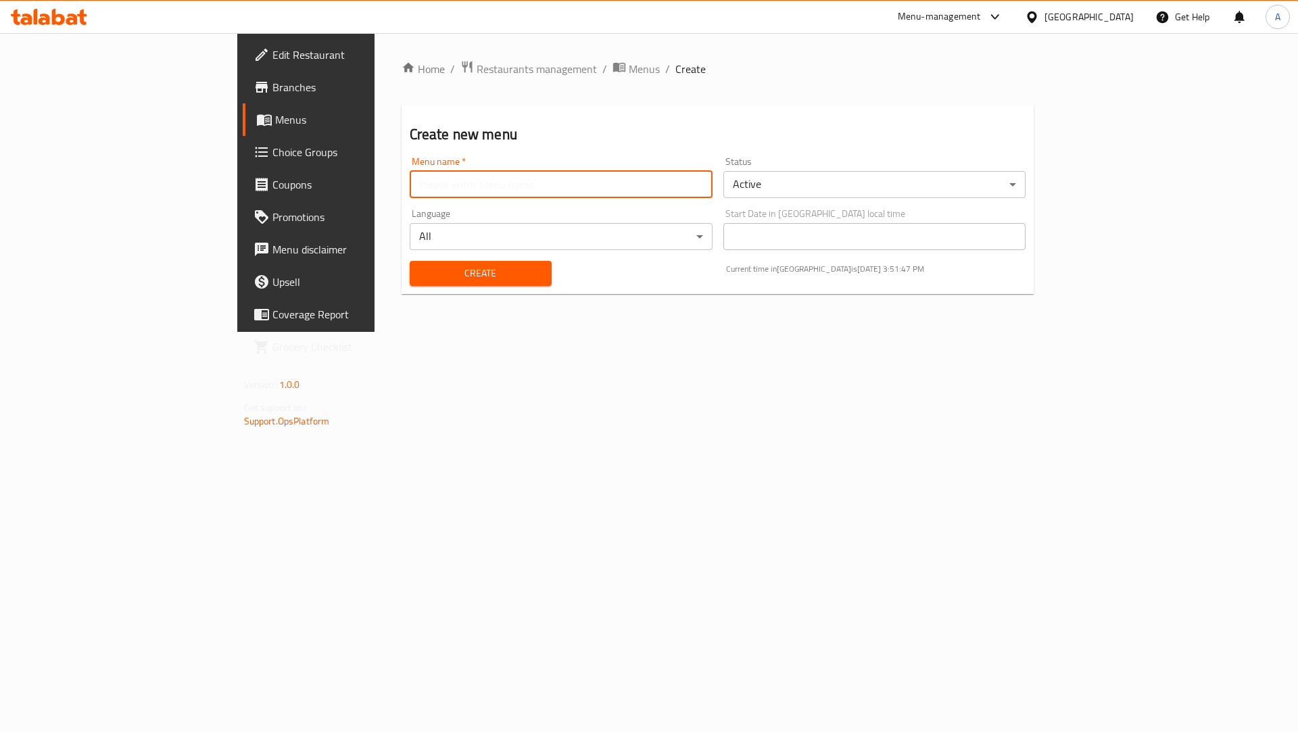
paste input "649265"
type input "649265 Med7 pharmacy"
click at [402, 287] on div "Create" at bounding box center [481, 273] width 158 height 41
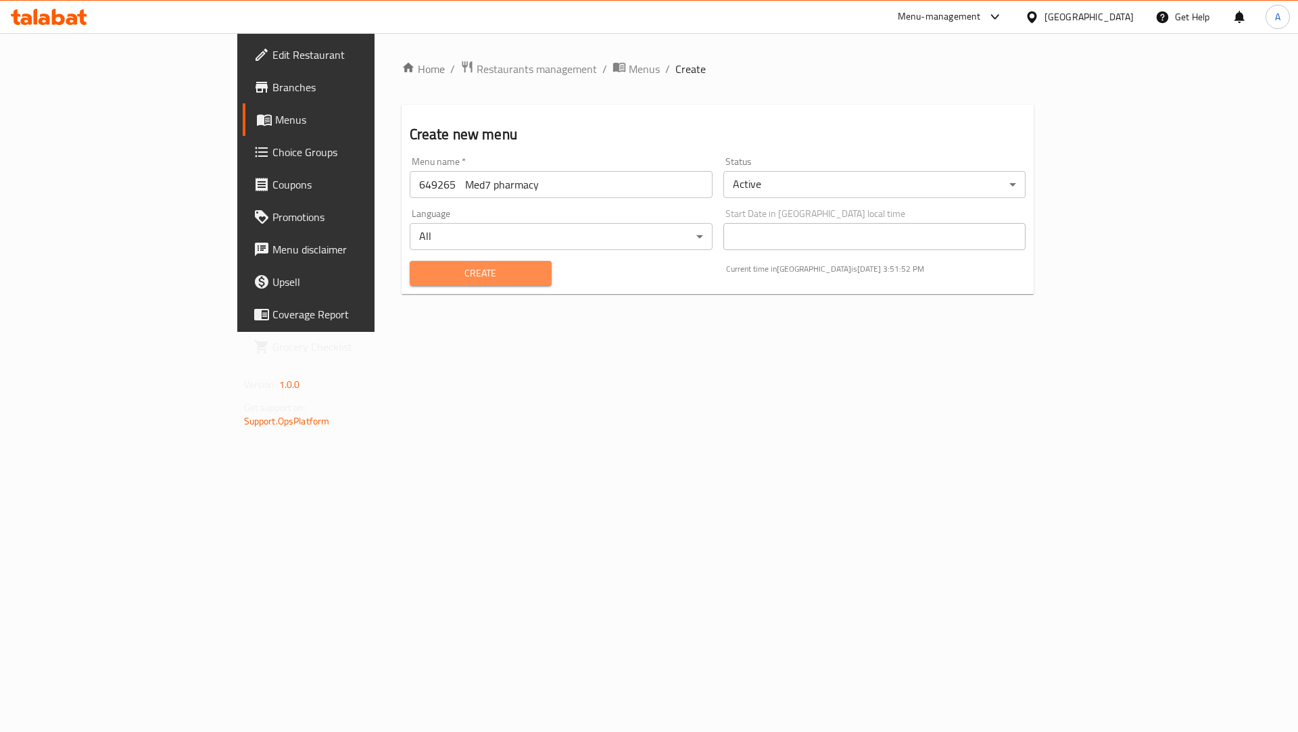
click at [421, 271] on span "Create" at bounding box center [481, 273] width 120 height 17
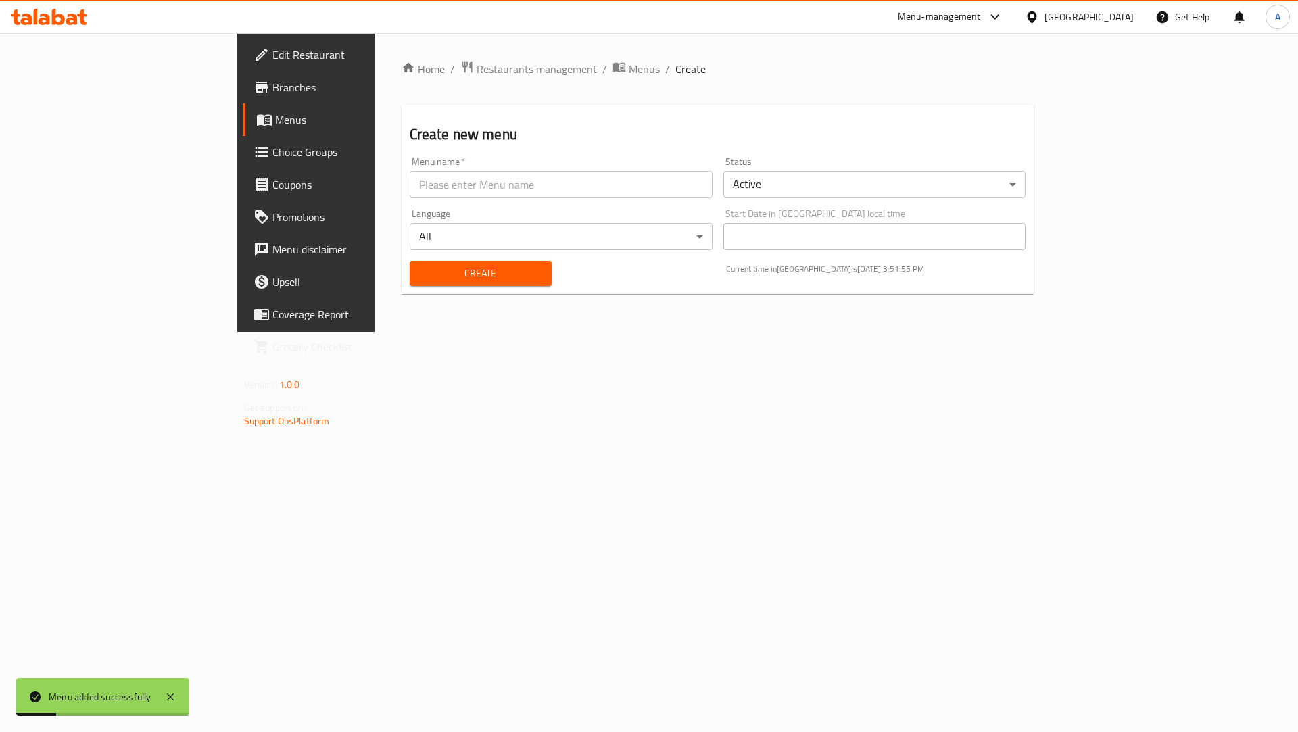
click at [629, 74] on span "Menus" at bounding box center [644, 69] width 31 height 16
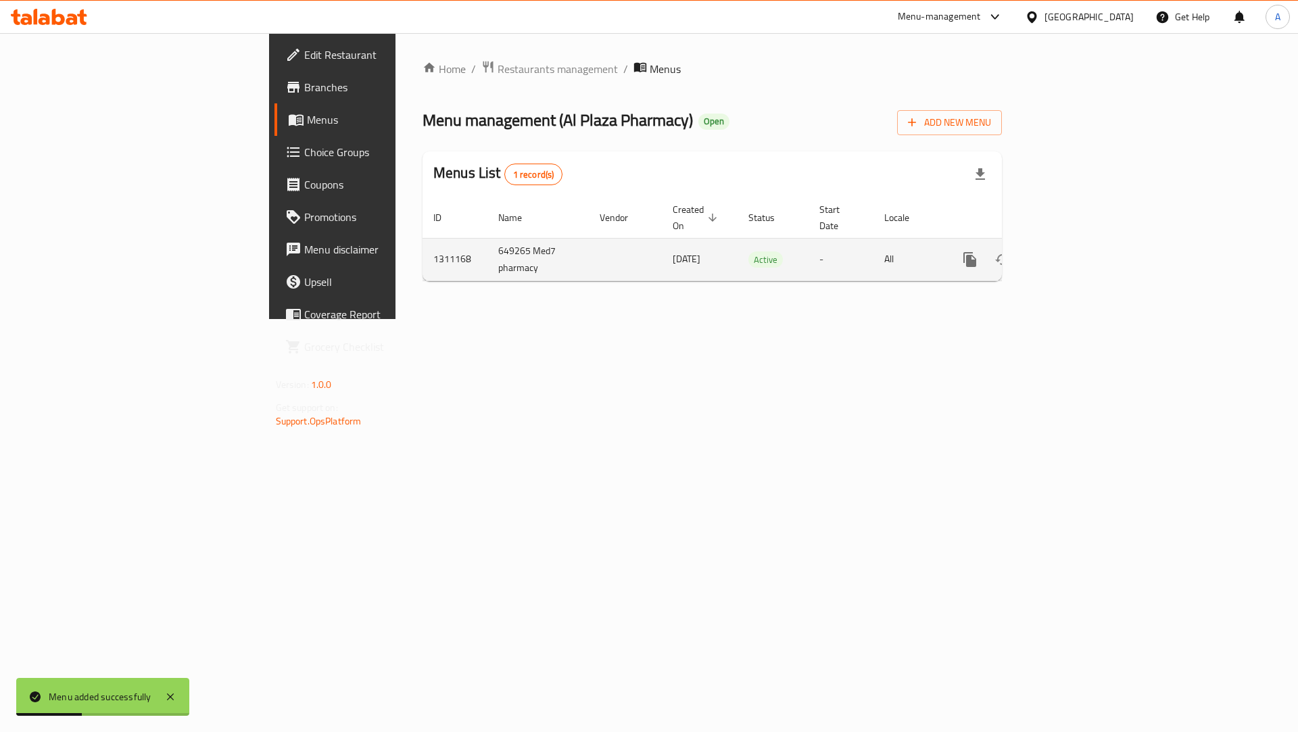
click at [1076, 252] on icon "enhanced table" at bounding box center [1068, 260] width 16 height 16
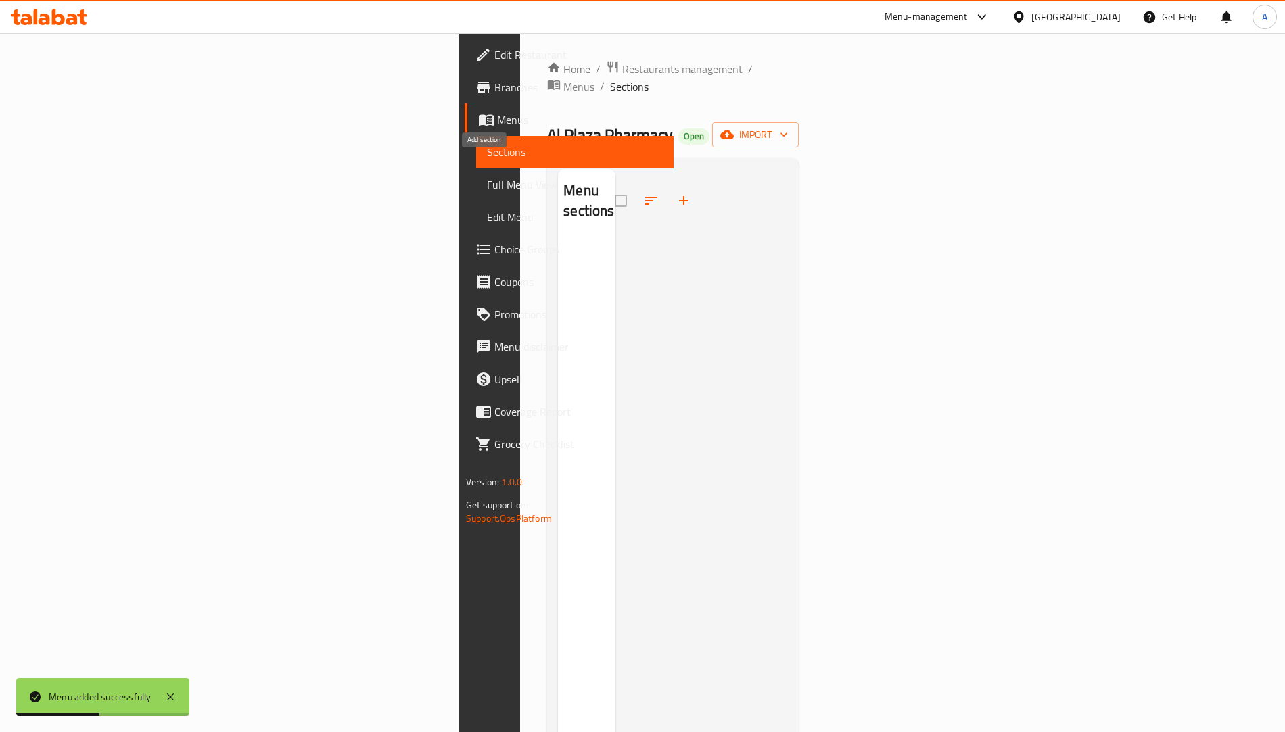
click at [676, 193] on icon "button" at bounding box center [684, 201] width 16 height 16
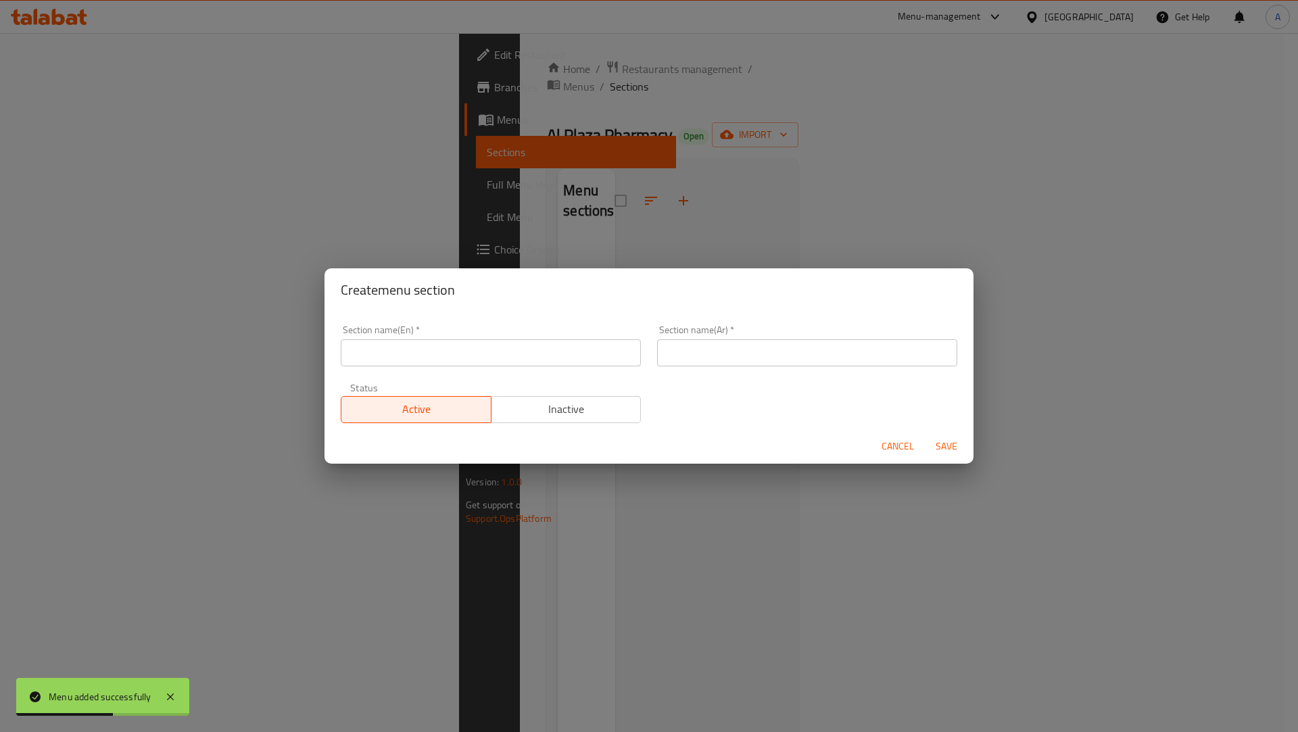
click at [438, 353] on input "text" at bounding box center [491, 352] width 300 height 27
type input "test"
click at [690, 355] on input "text" at bounding box center [807, 352] width 300 height 27
type input "فحص"
click at [951, 454] on span "Save" at bounding box center [947, 446] width 32 height 17
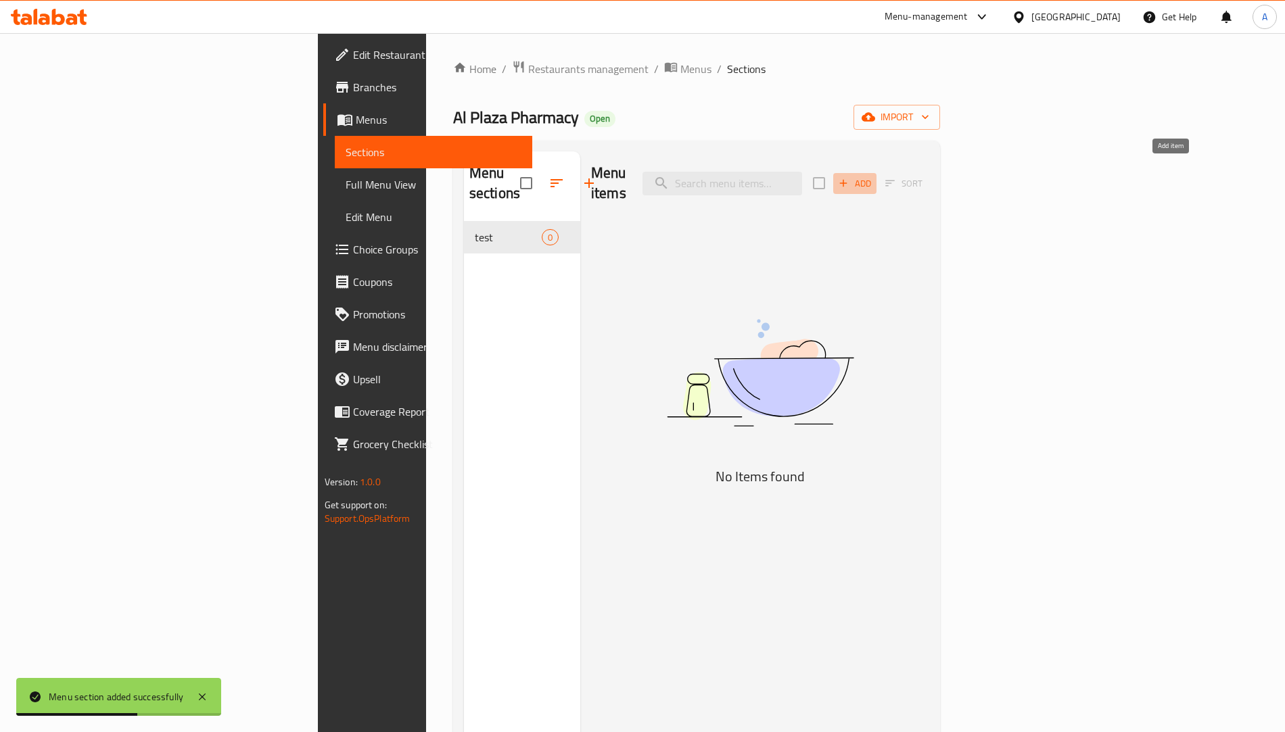
click at [873, 176] on span "Add" at bounding box center [855, 184] width 37 height 16
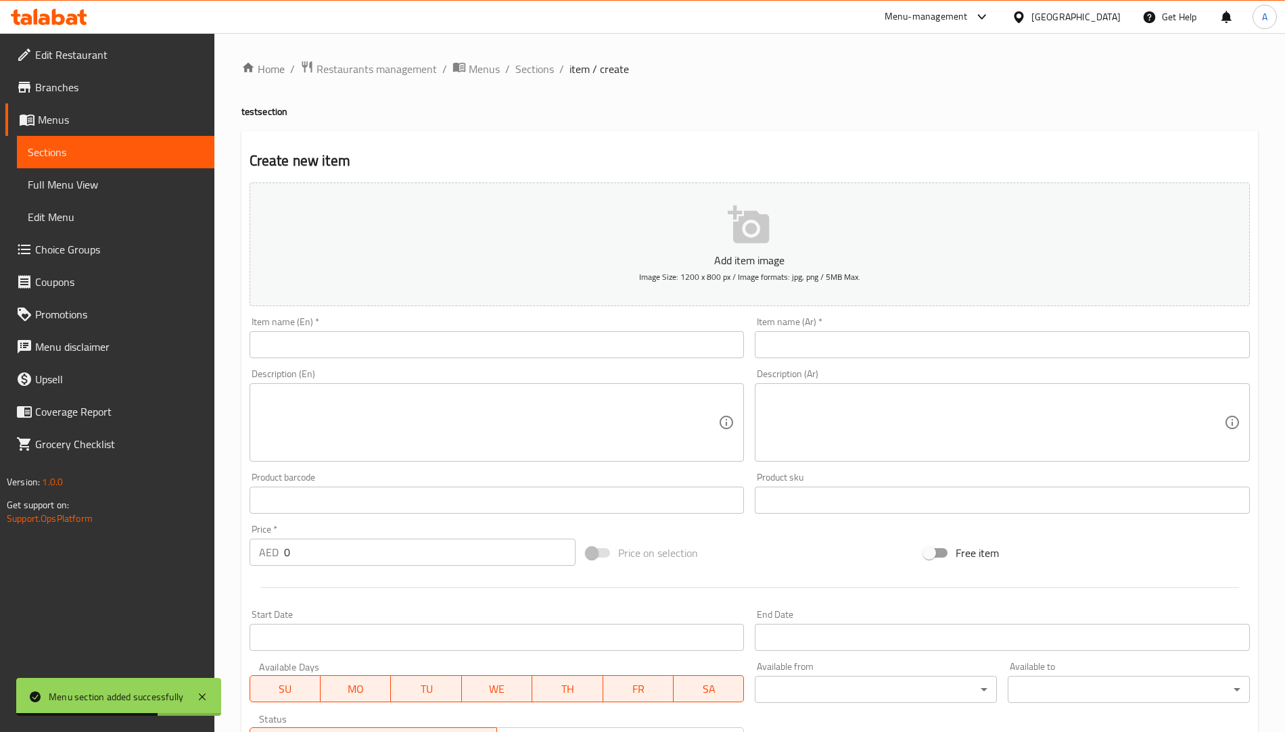
click at [360, 339] on div "Home / Restaurants management / Menus / Sections / item / create test section C…" at bounding box center [749, 494] width 1016 height 868
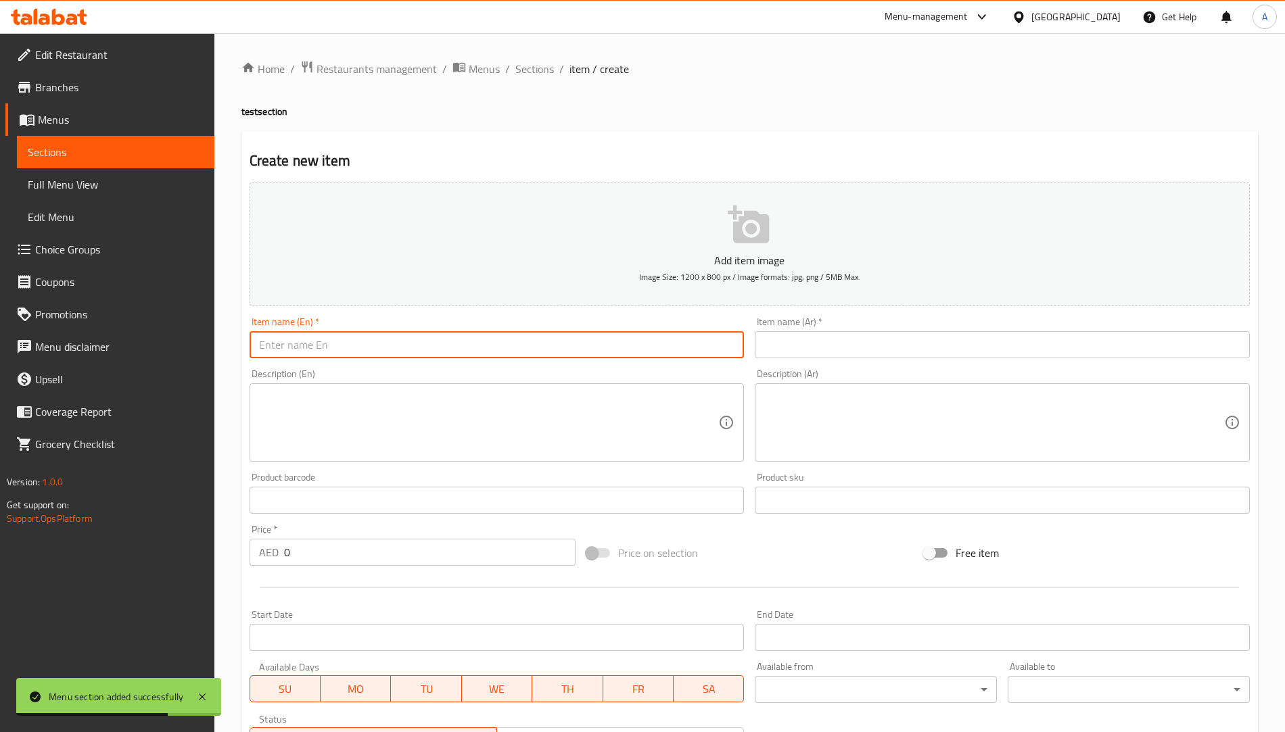
click at [360, 339] on input "text" at bounding box center [497, 344] width 495 height 27
type input "test"
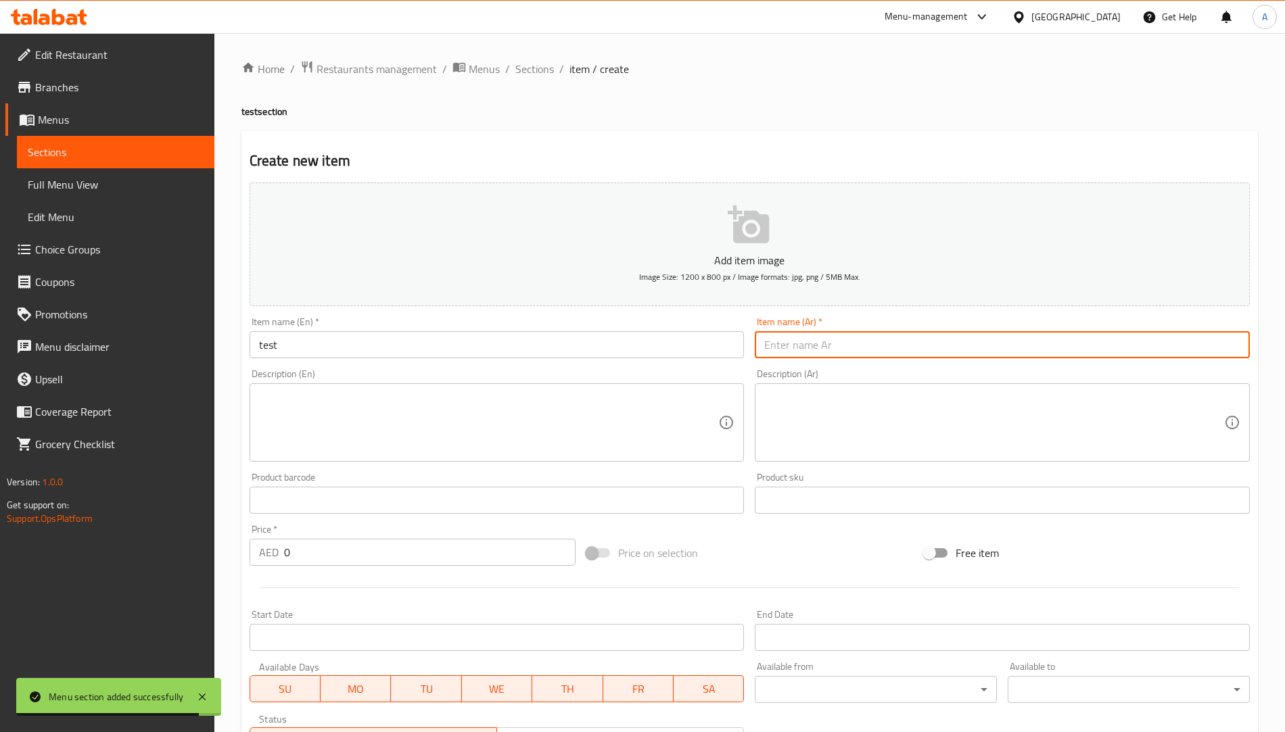
click at [778, 342] on input "text" at bounding box center [1002, 344] width 495 height 27
type input "فحص"
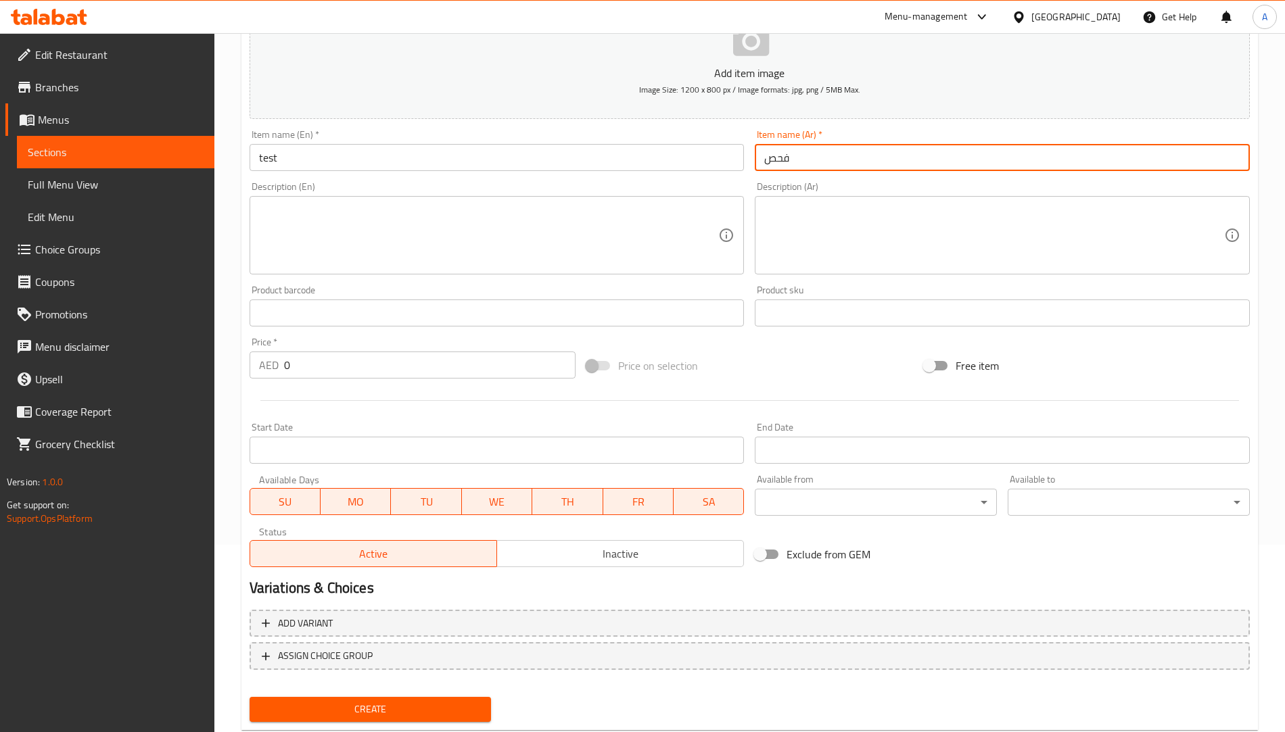
scroll to position [223, 0]
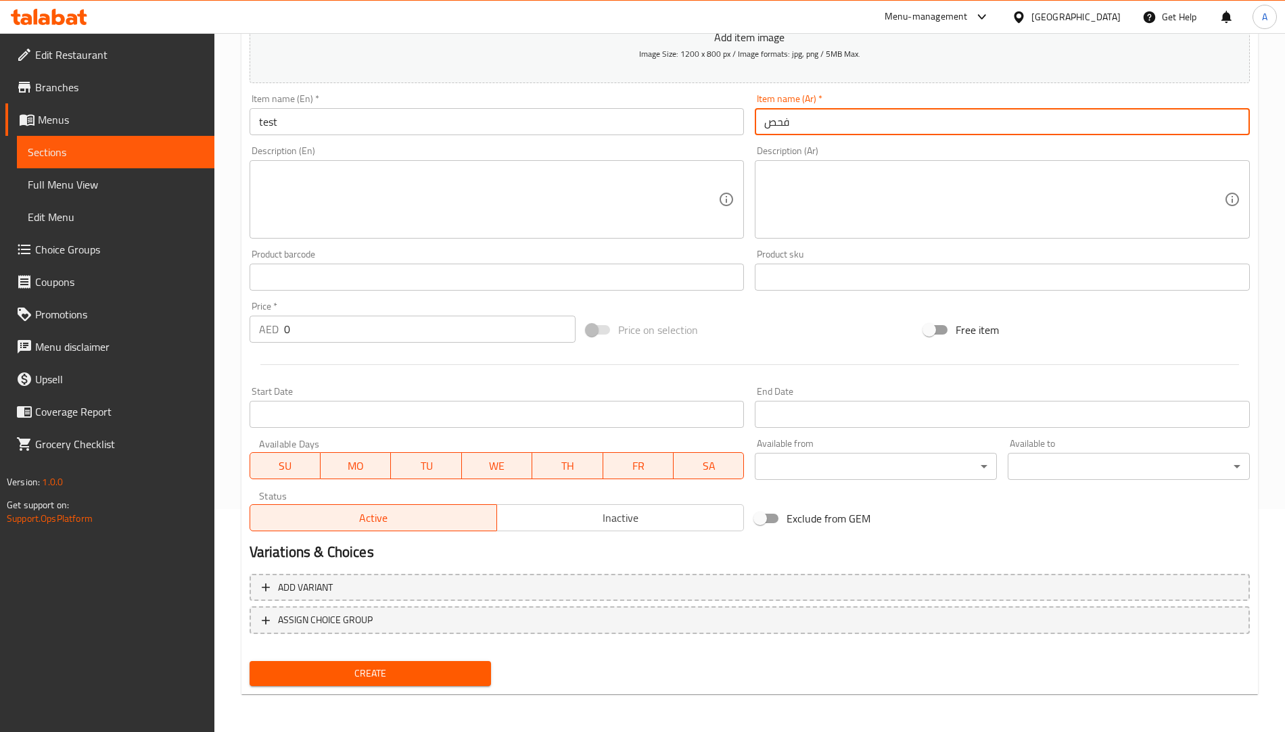
click at [438, 664] on button "Create" at bounding box center [371, 673] width 242 height 25
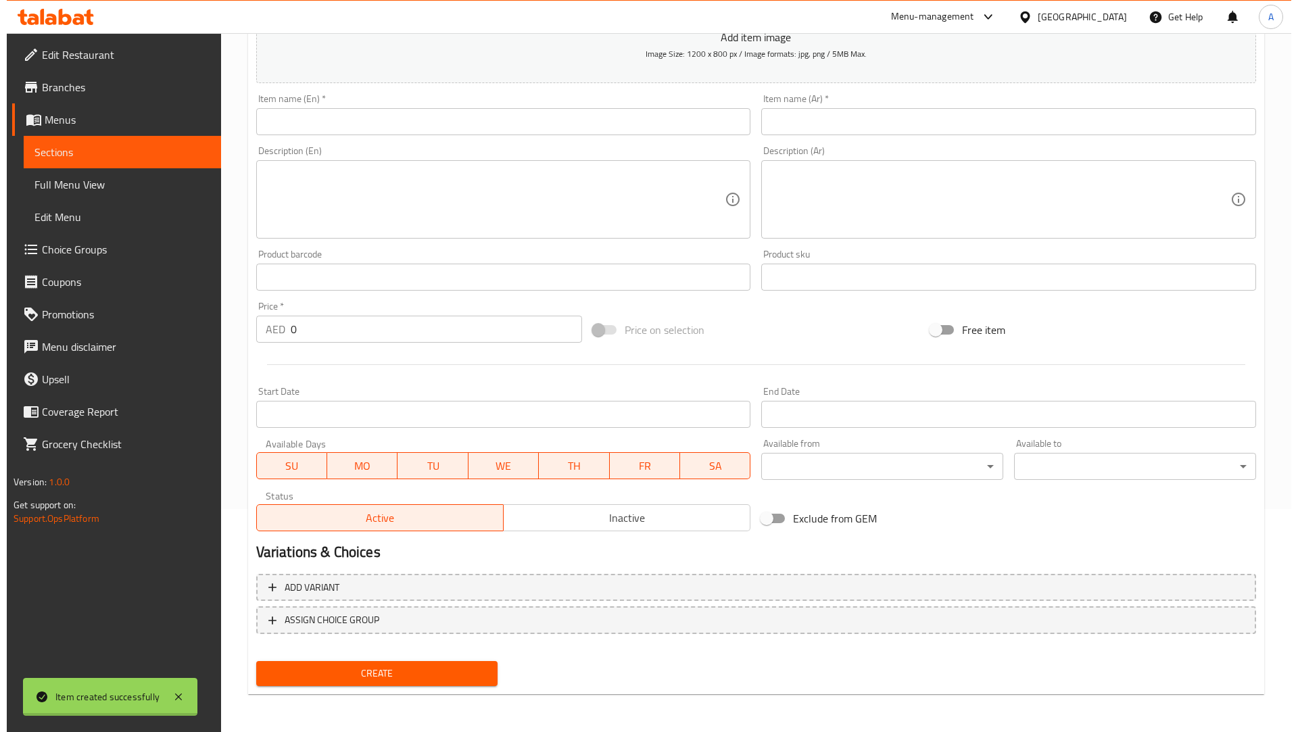
scroll to position [0, 0]
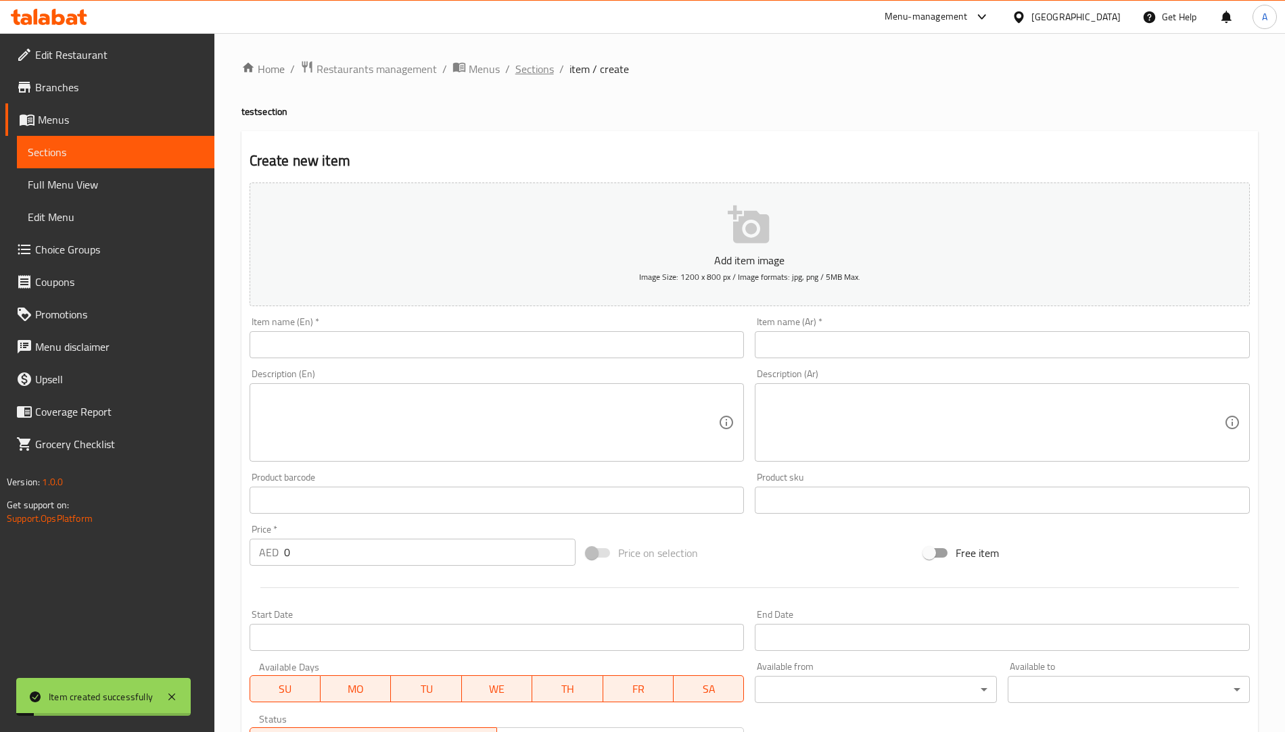
click at [534, 77] on span "Sections" at bounding box center [534, 69] width 39 height 16
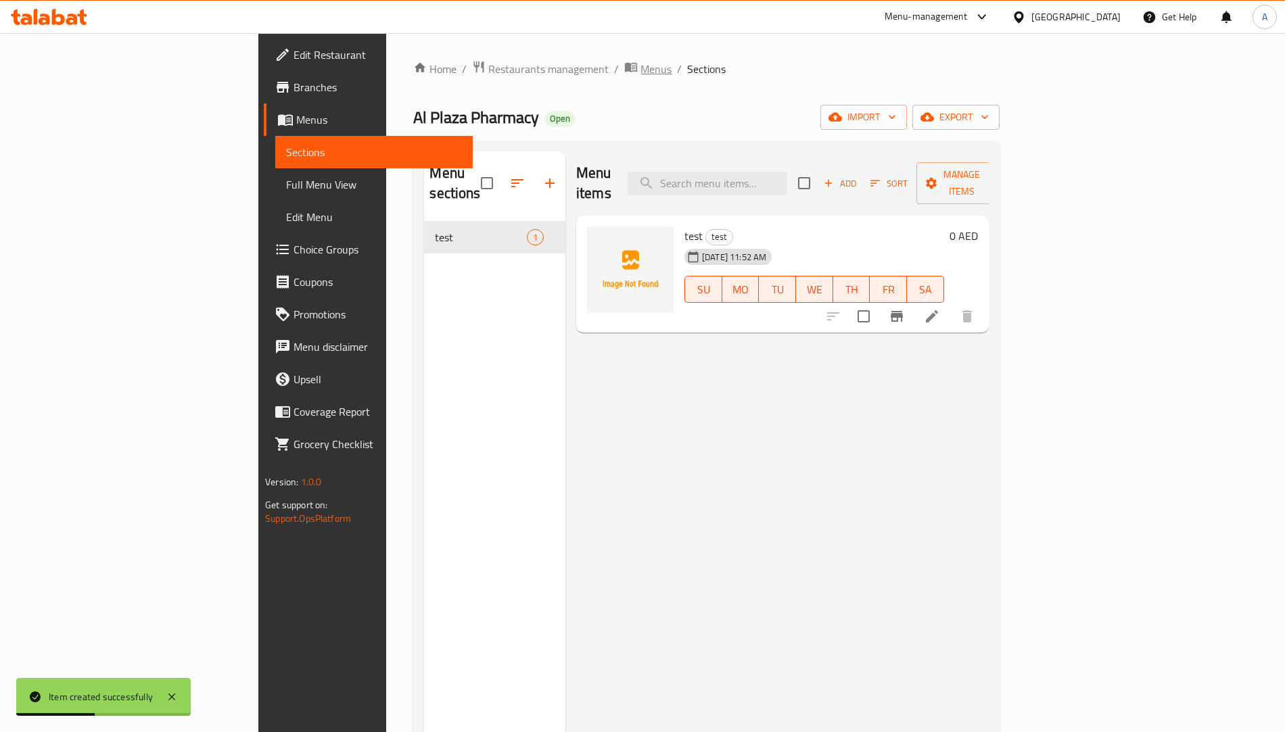
click at [624, 65] on span "breadcrumb" at bounding box center [632, 69] width 16 height 18
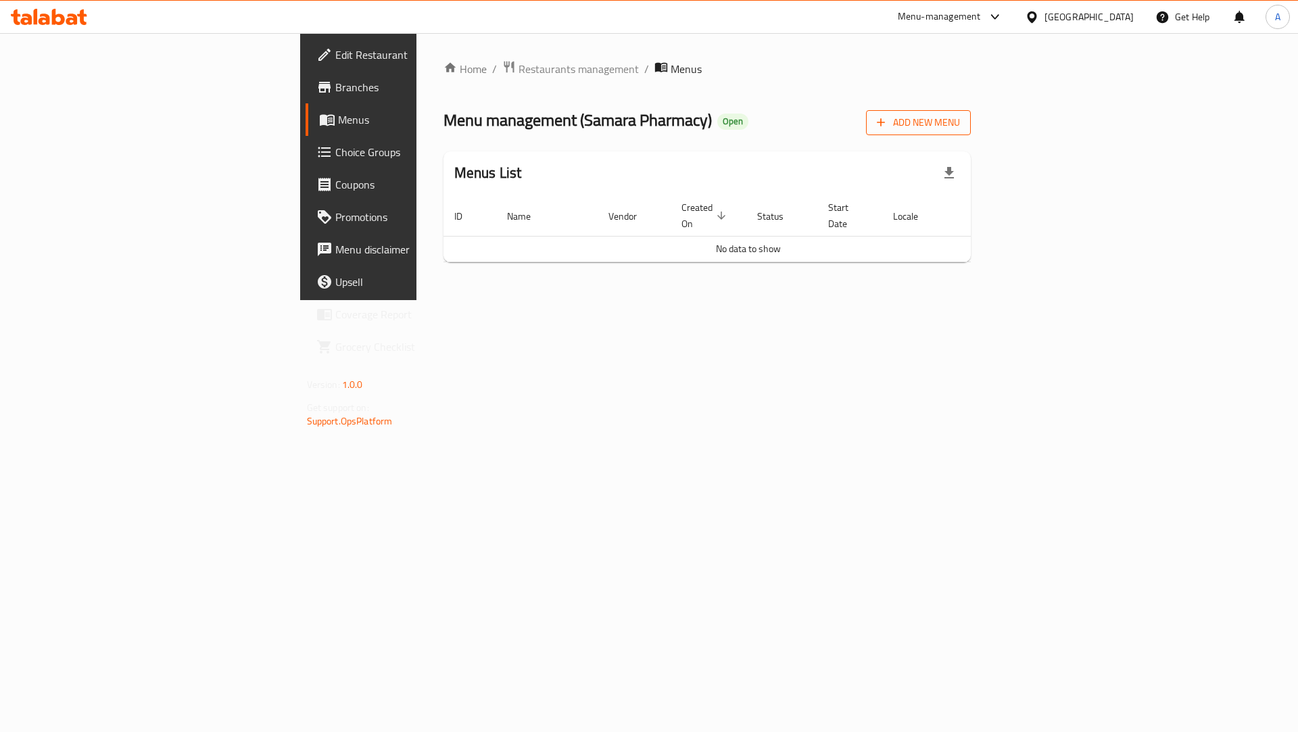
click at [960, 122] on span "Add New Menu" at bounding box center [918, 122] width 83 height 17
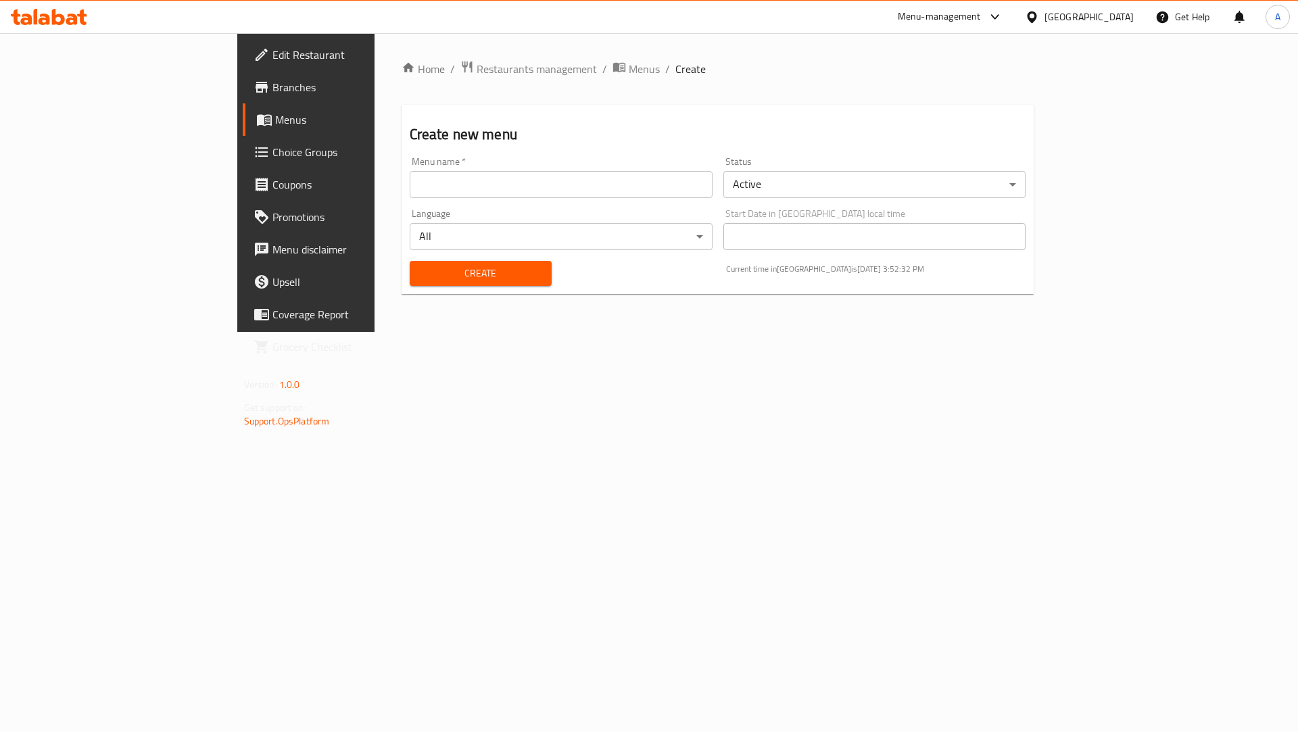
click at [417, 173] on input "text" at bounding box center [561, 184] width 303 height 27
type input "Med7 Pharmacy"
click at [410, 283] on button "Create" at bounding box center [481, 273] width 142 height 25
click at [629, 75] on span "Menus" at bounding box center [644, 69] width 31 height 16
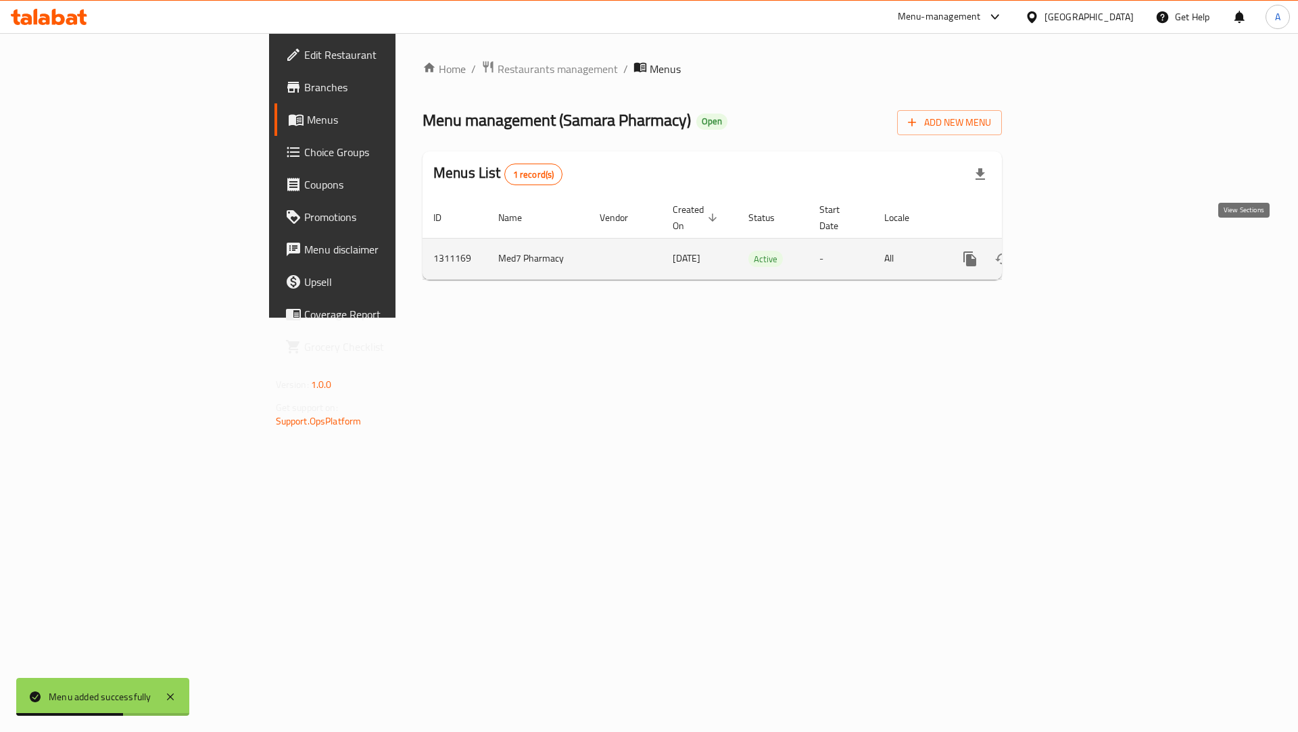
click at [1084, 243] on link "enhanced table" at bounding box center [1068, 259] width 32 height 32
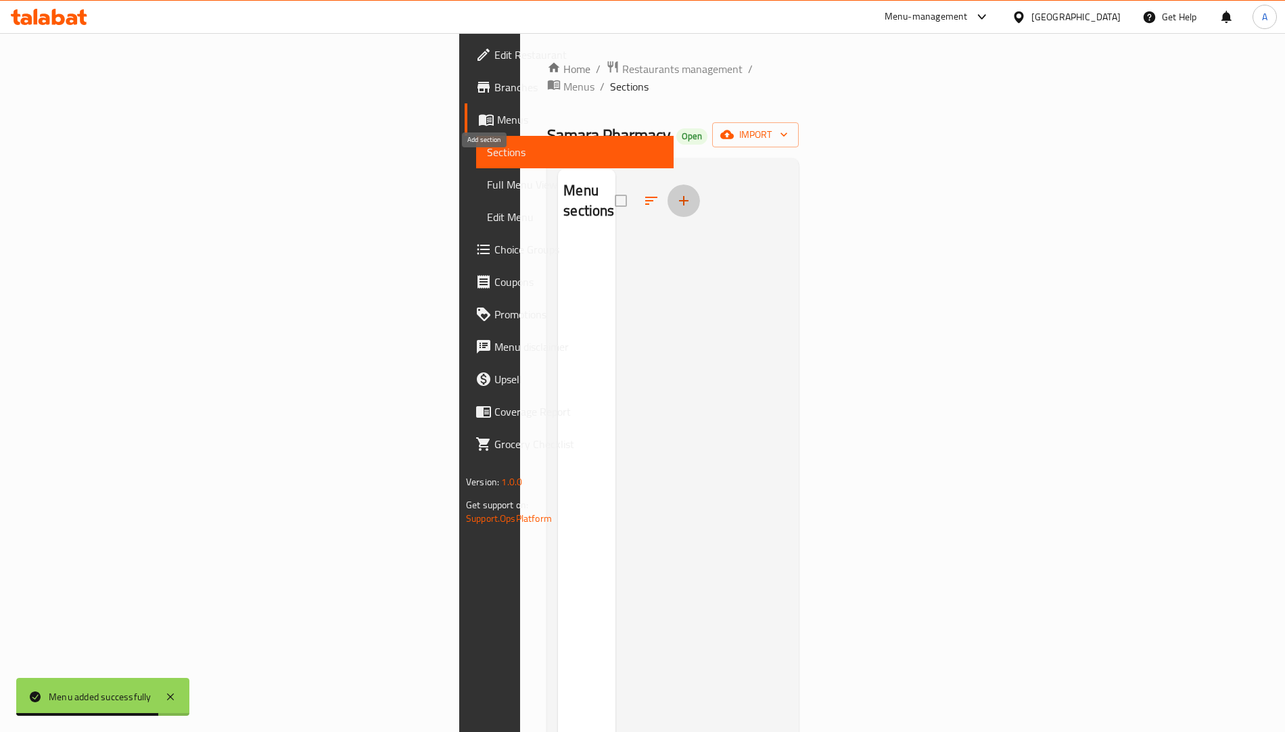
click at [676, 193] on icon "button" at bounding box center [684, 201] width 16 height 16
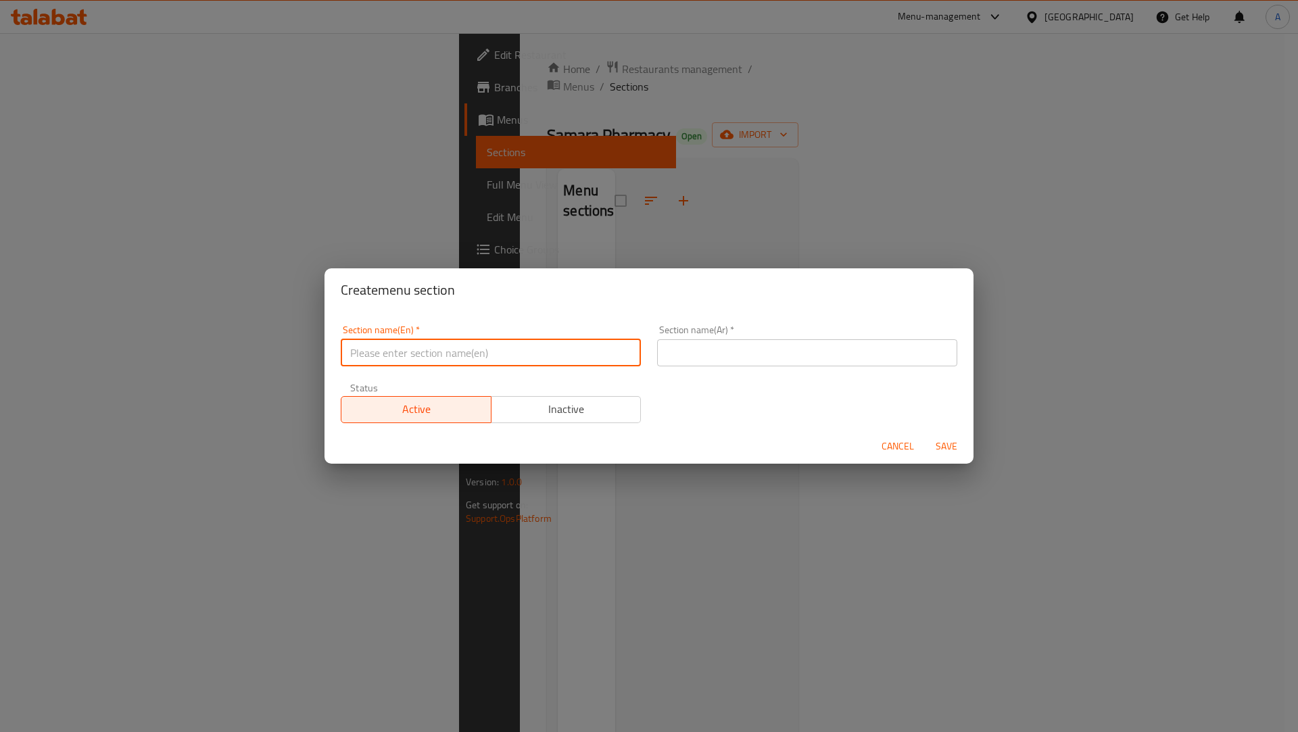
click at [374, 352] on input "text" at bounding box center [491, 352] width 300 height 27
type input "test"
click at [692, 337] on div "Section name(Ar)   * Section name(Ar) *" at bounding box center [807, 345] width 300 height 41
click at [693, 348] on input "text" at bounding box center [807, 352] width 300 height 27
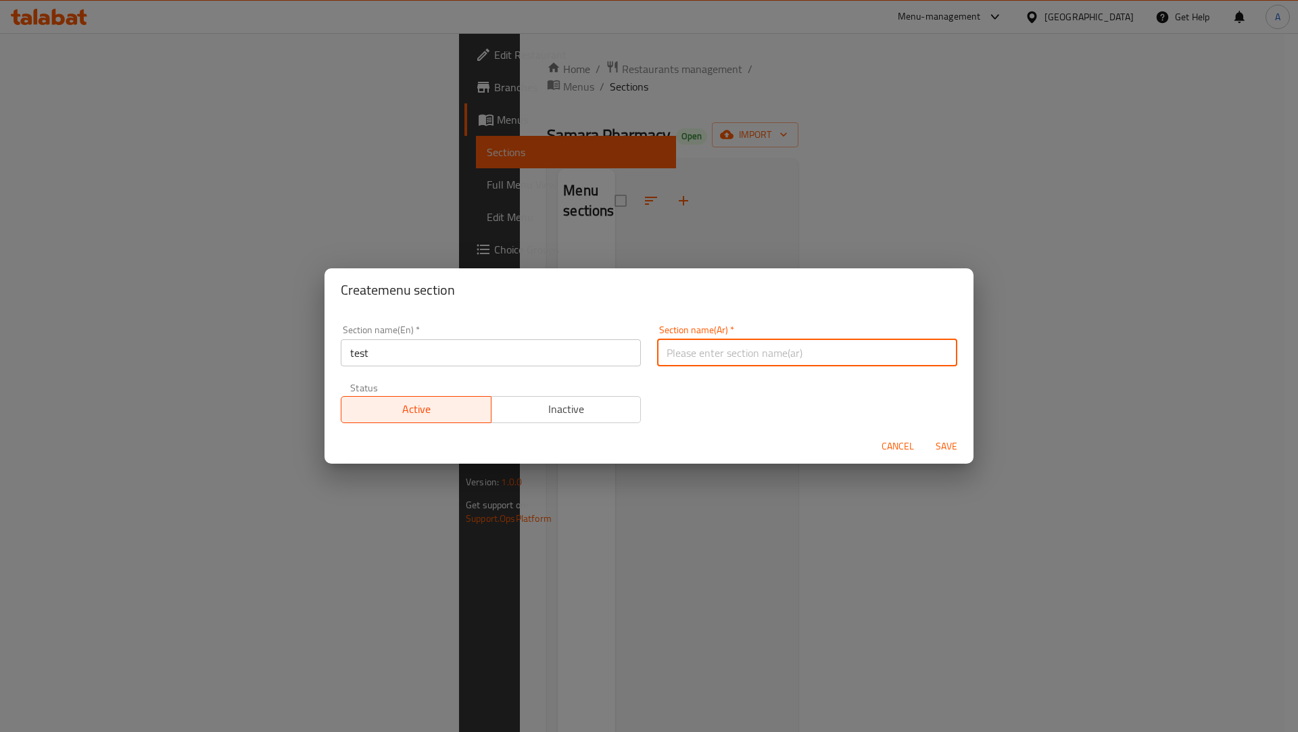
type input "فحص"
click at [949, 438] on span "Save" at bounding box center [947, 446] width 32 height 17
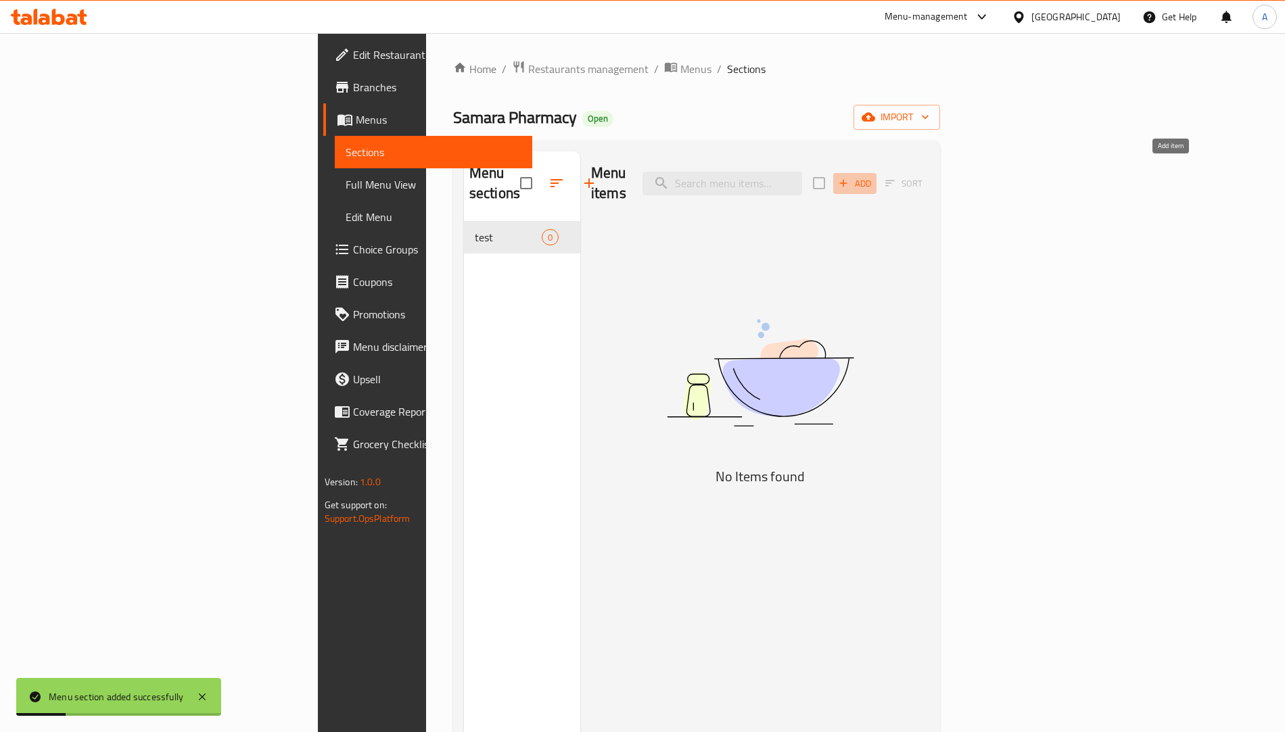
click at [873, 176] on span "Add" at bounding box center [855, 184] width 37 height 16
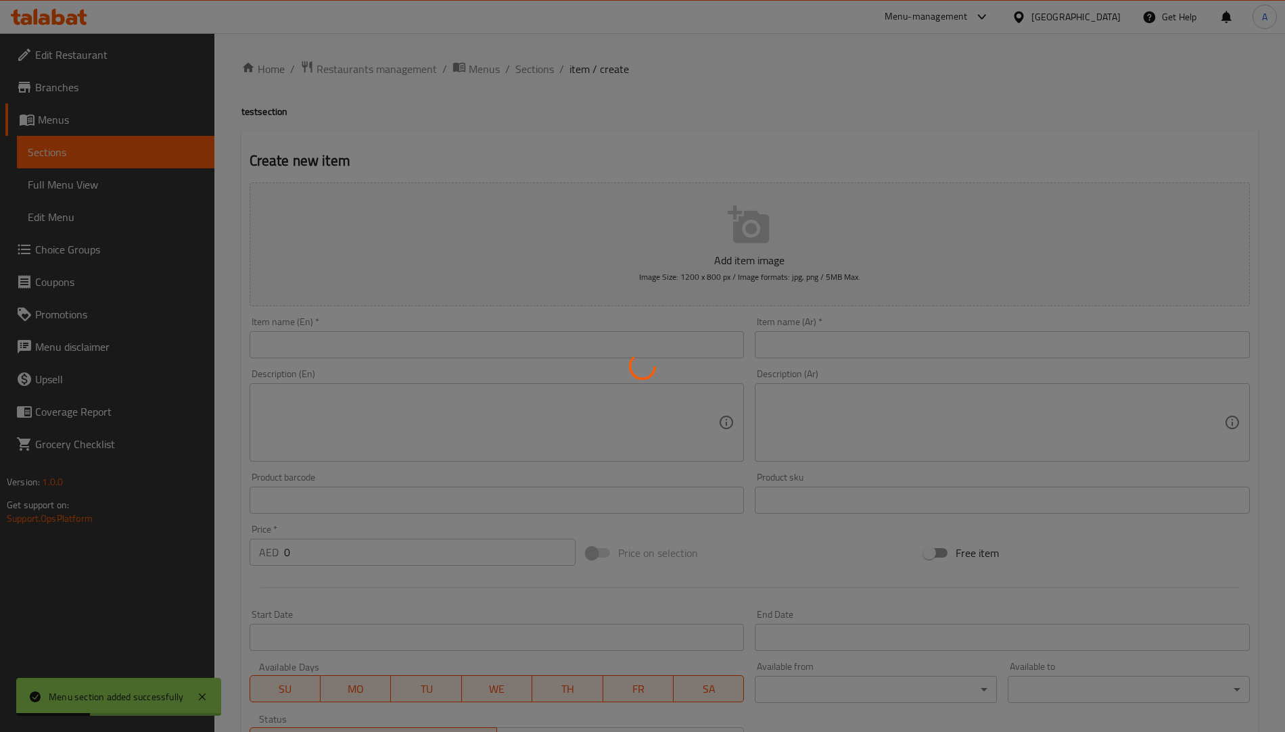
click at [344, 348] on div at bounding box center [642, 366] width 1285 height 732
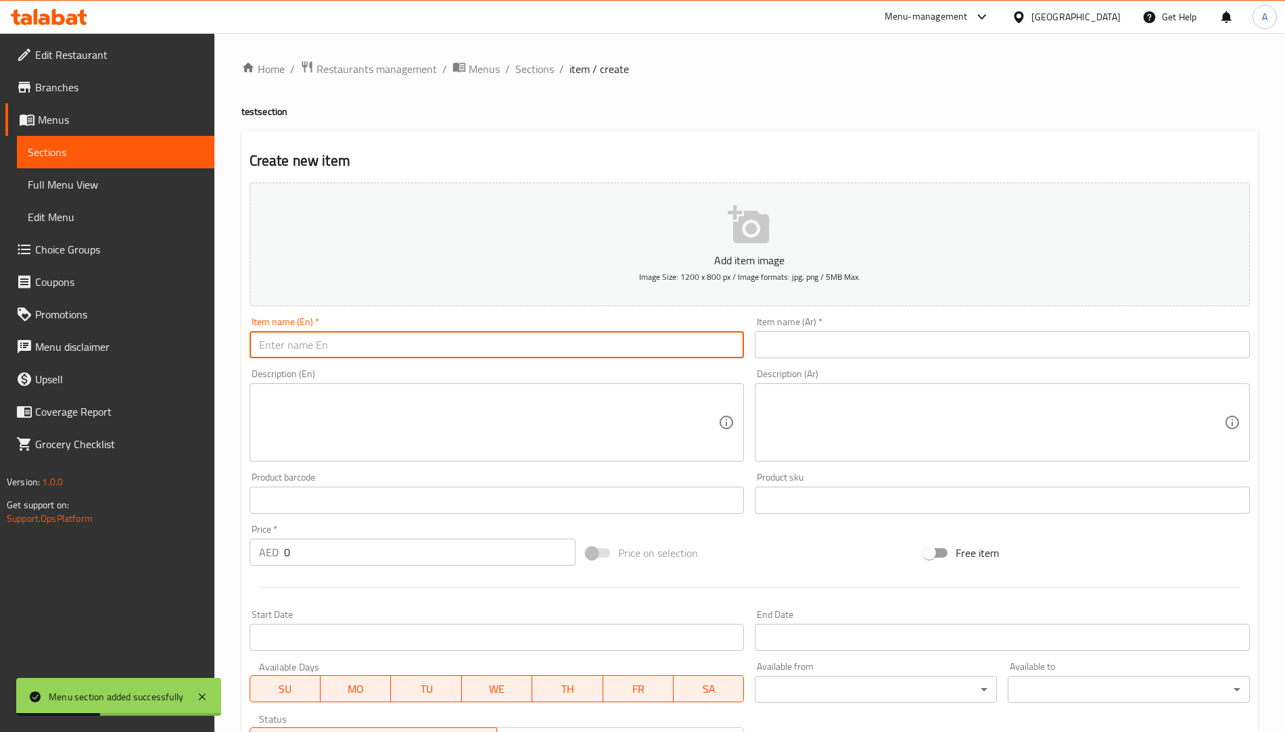
click at [344, 348] on input "text" at bounding box center [497, 344] width 495 height 27
type input "test"
click at [775, 344] on input "text" at bounding box center [1002, 344] width 495 height 27
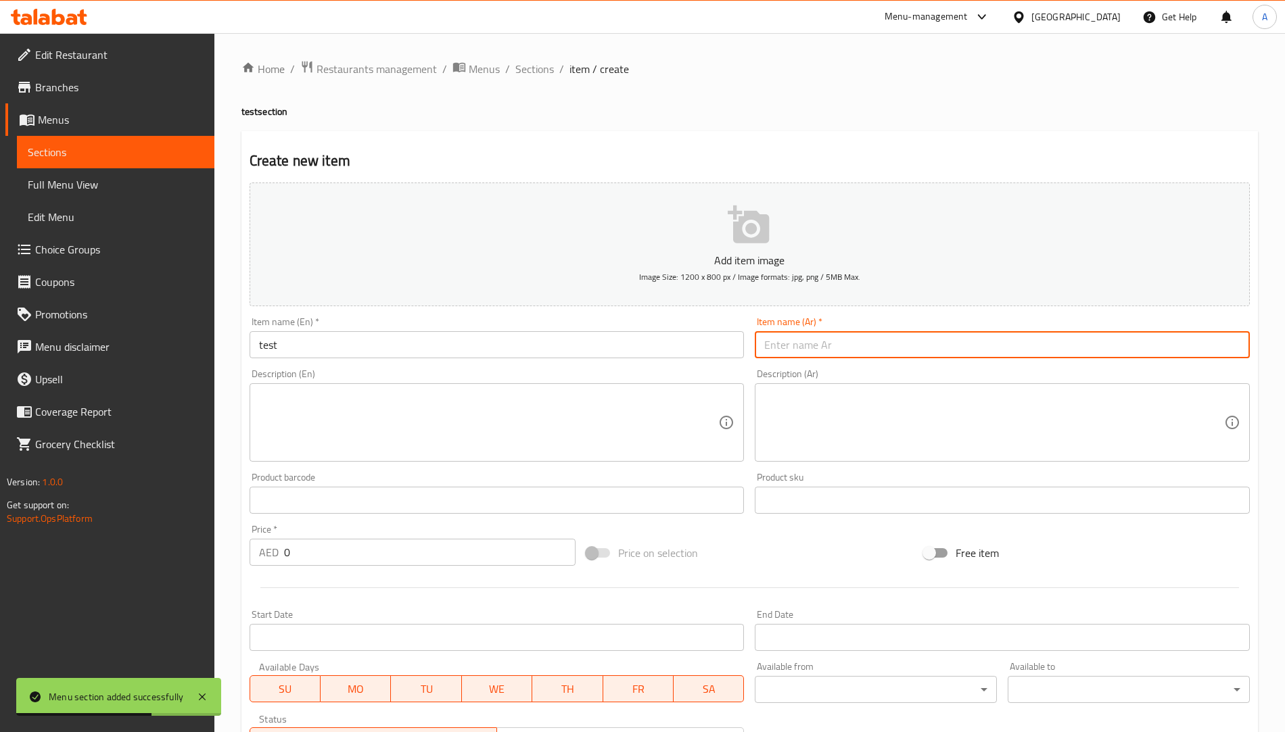
type input "فحص"
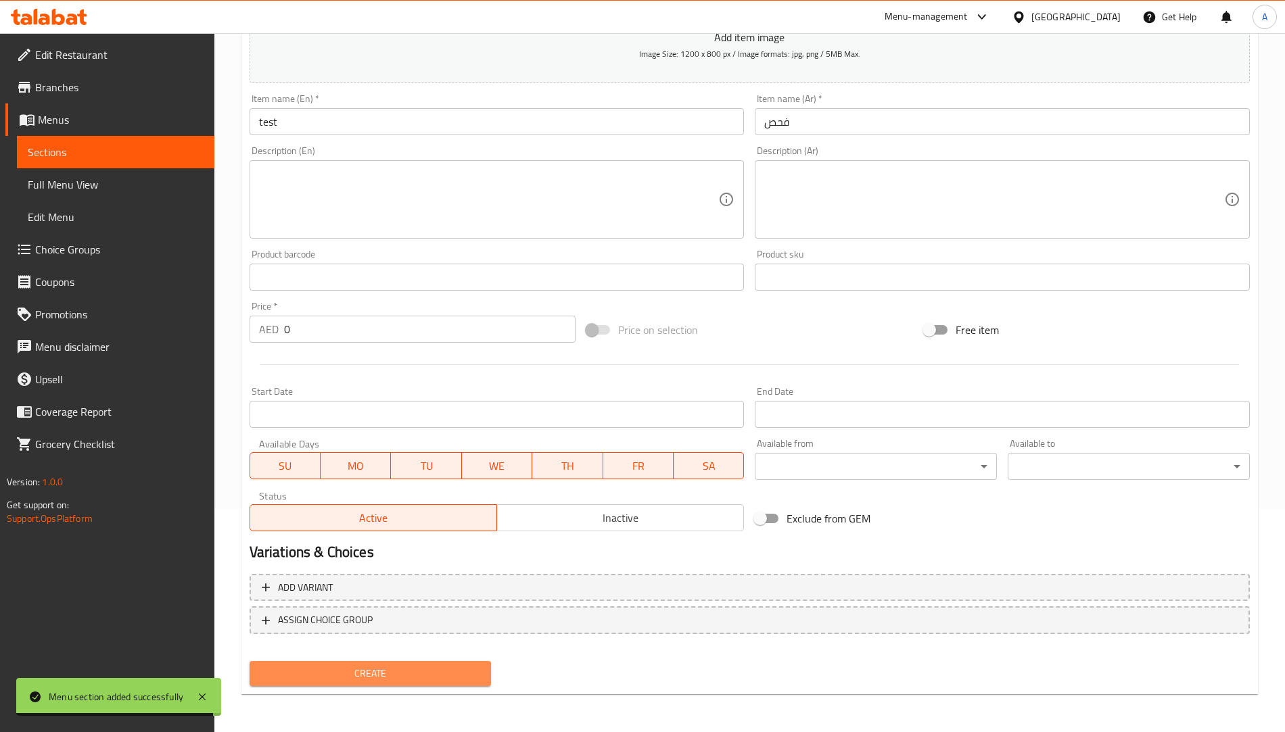
click at [379, 670] on span "Create" at bounding box center [370, 673] width 220 height 17
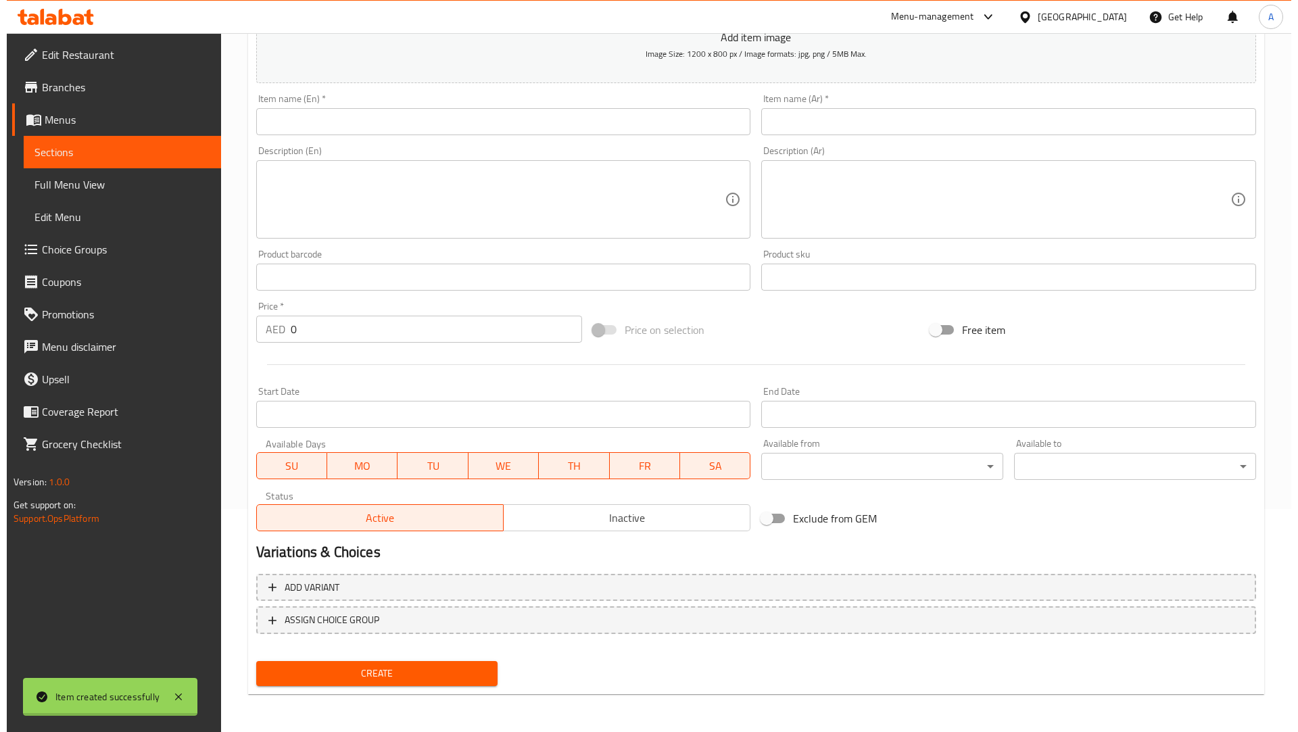
scroll to position [0, 0]
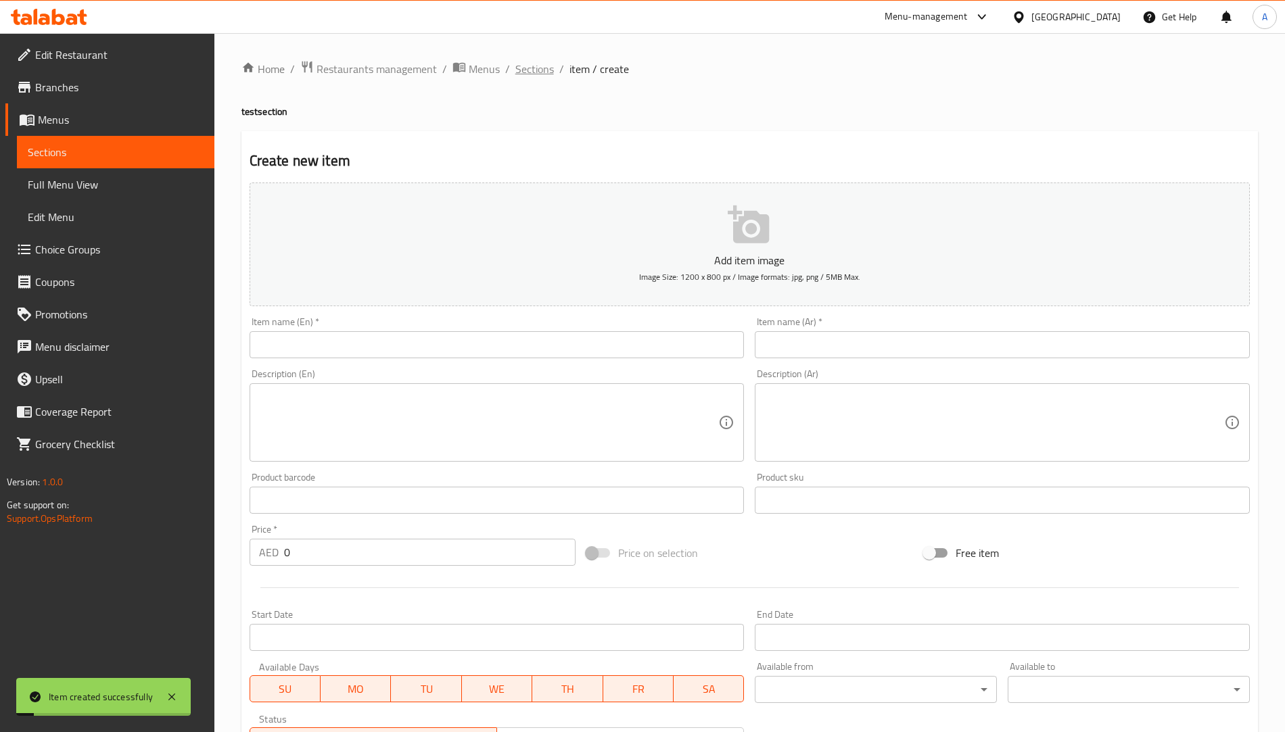
click at [532, 77] on span "Sections" at bounding box center [534, 69] width 39 height 16
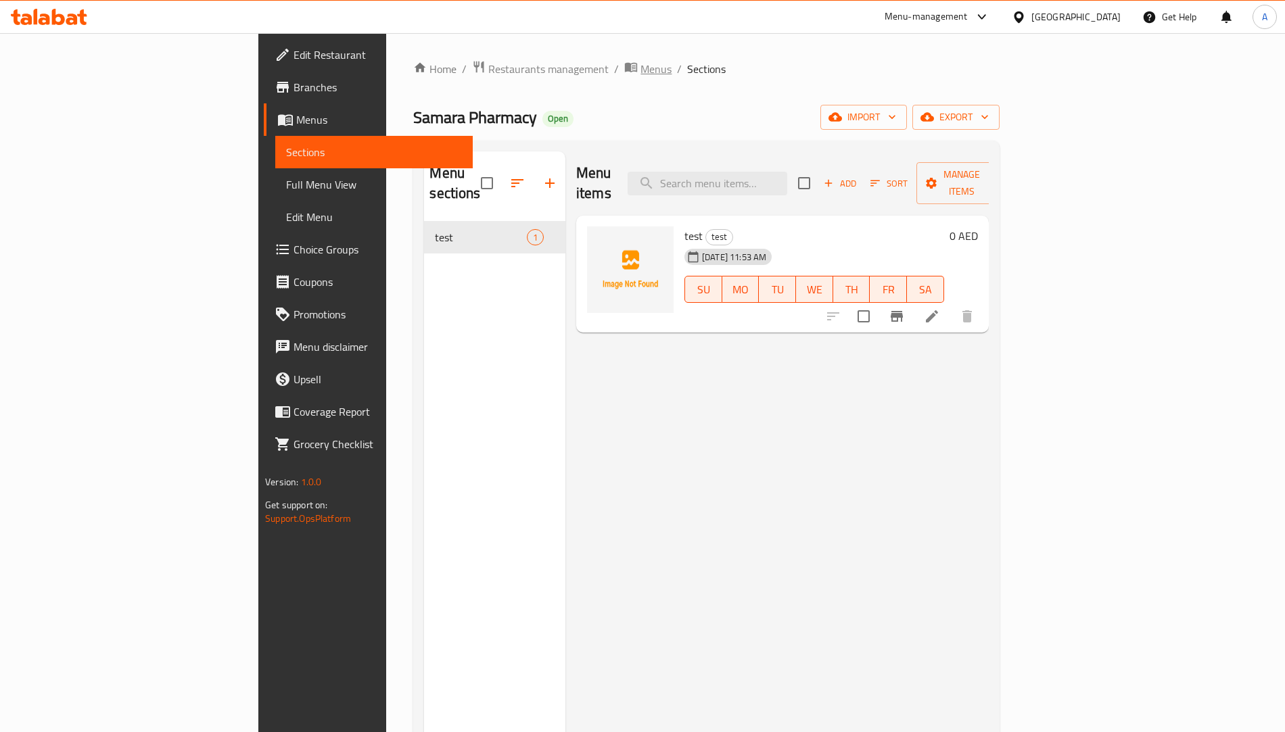
click at [640, 66] on span "Menus" at bounding box center [655, 69] width 31 height 16
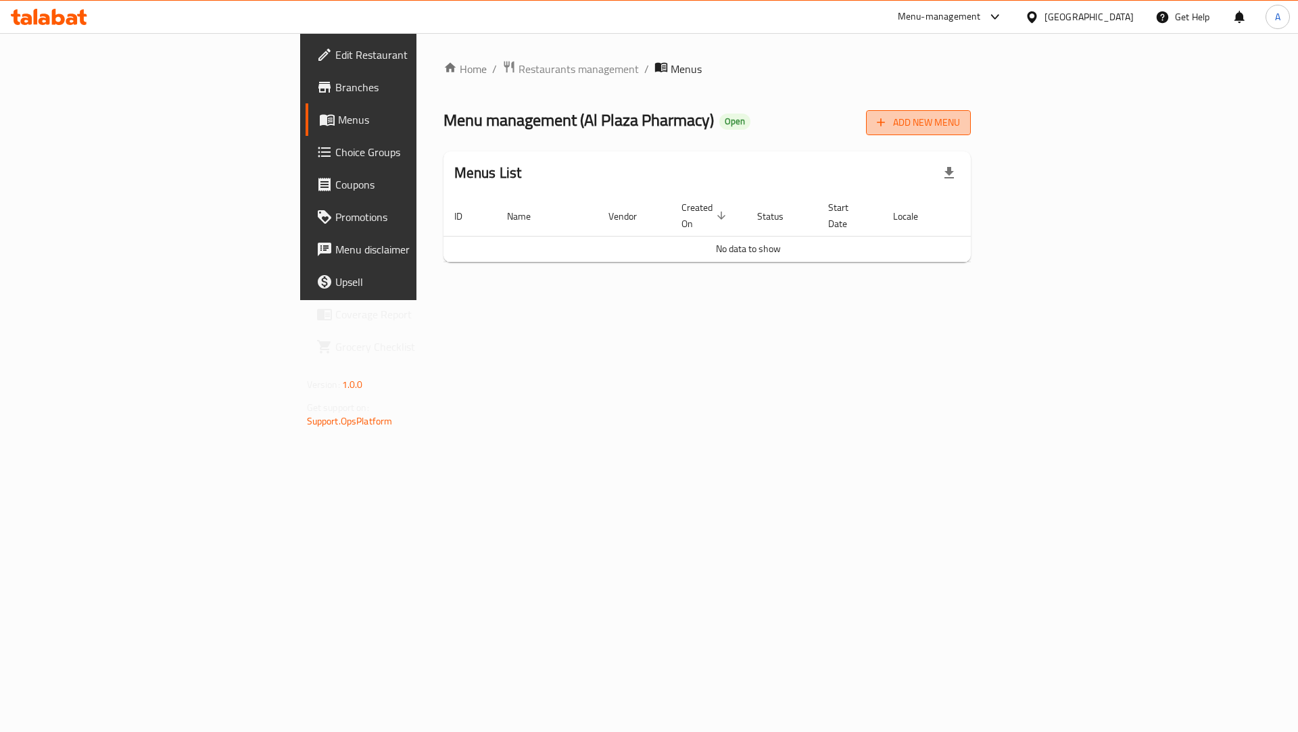
click at [888, 119] on icon "button" at bounding box center [881, 123] width 14 height 14
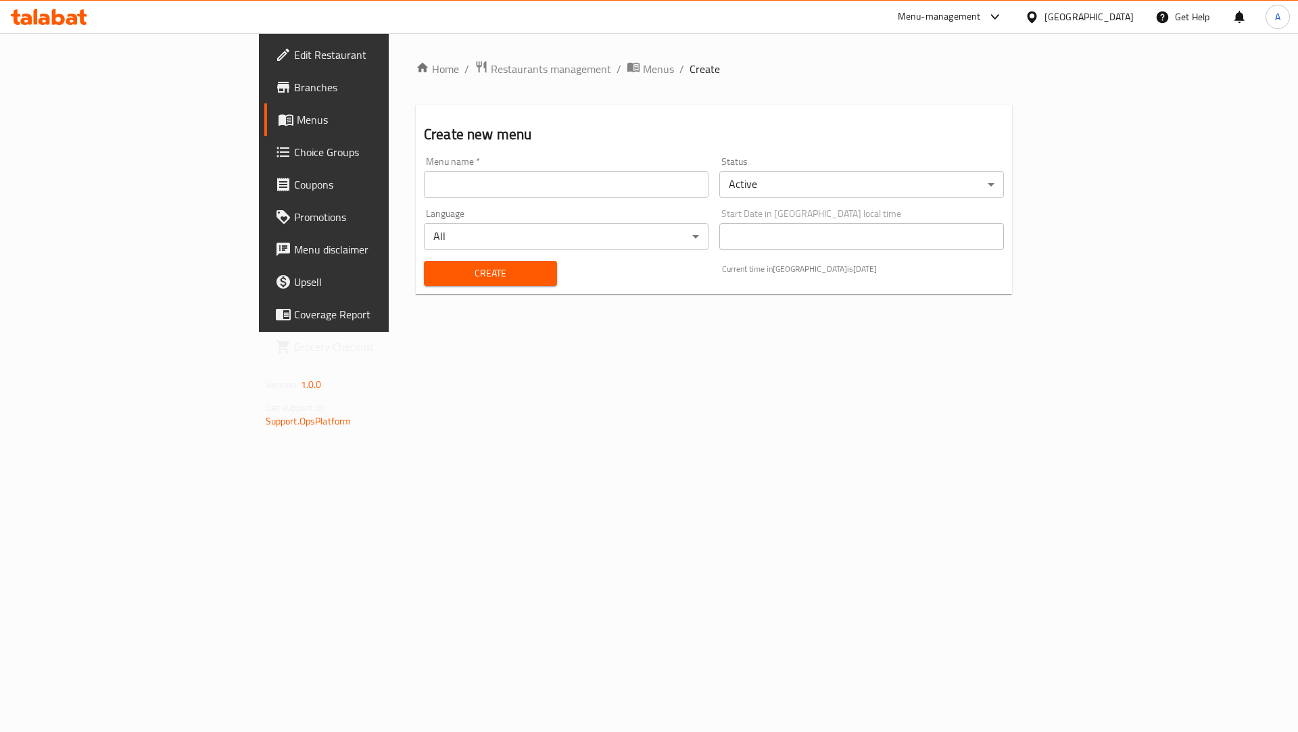
click at [443, 162] on div "Menu name   * Menu name *" at bounding box center [566, 177] width 285 height 41
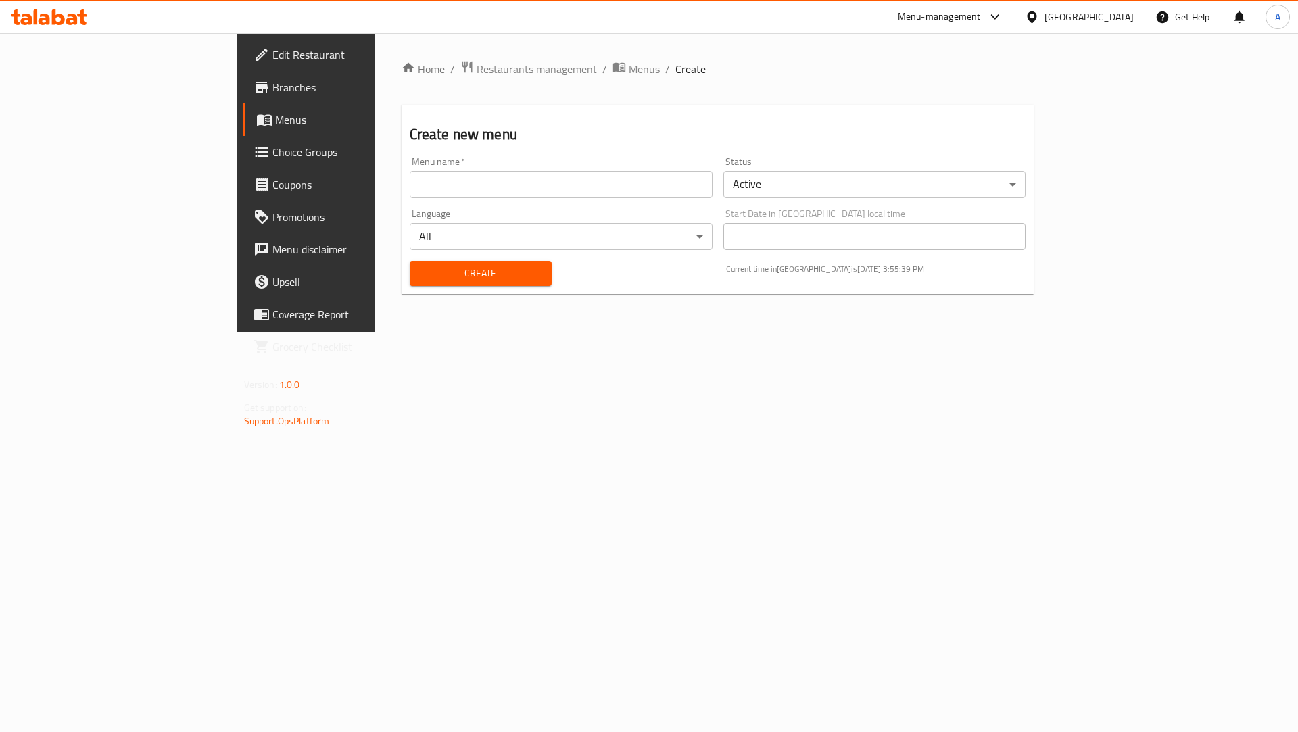
click at [431, 176] on input "text" at bounding box center [561, 184] width 303 height 27
paste input "641937"
type input "641937 Med7 Pharmacy"
click at [421, 280] on span "Create" at bounding box center [481, 273] width 120 height 17
click at [629, 68] on span "Menus" at bounding box center [644, 69] width 31 height 16
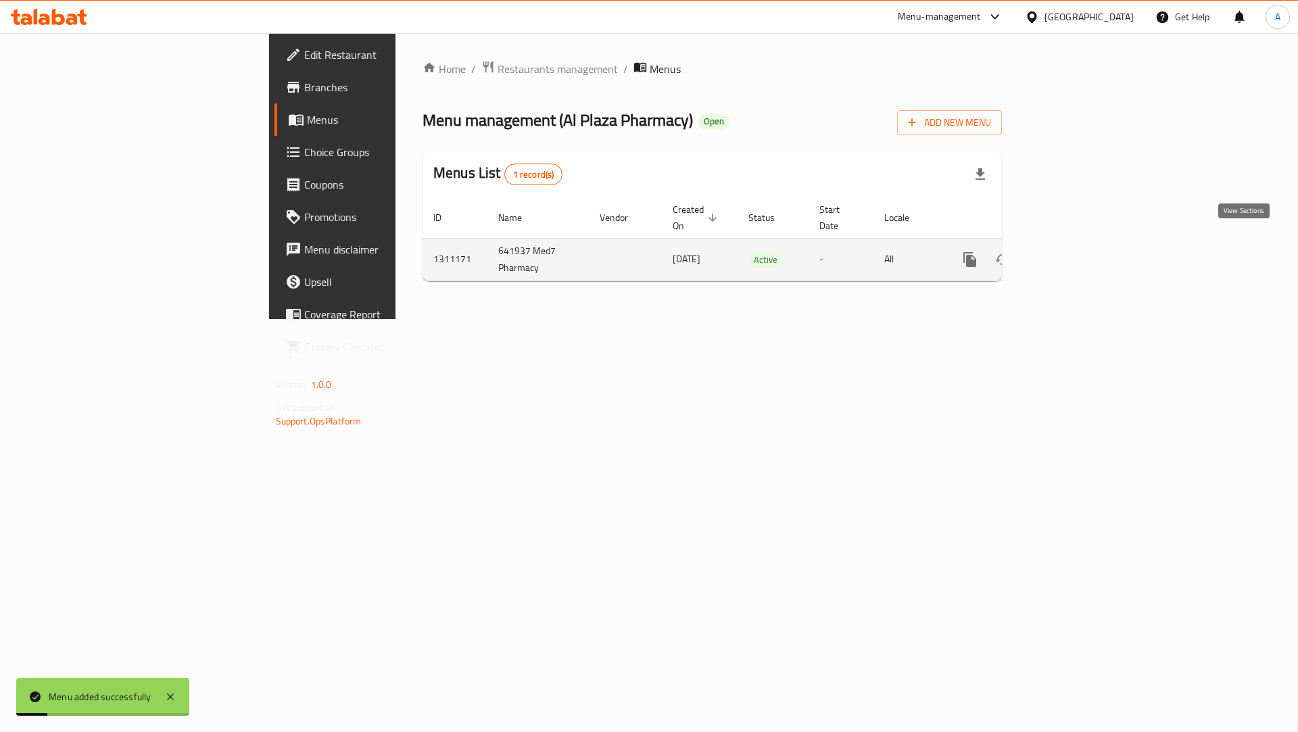
click at [1076, 252] on icon "enhanced table" at bounding box center [1068, 260] width 16 height 16
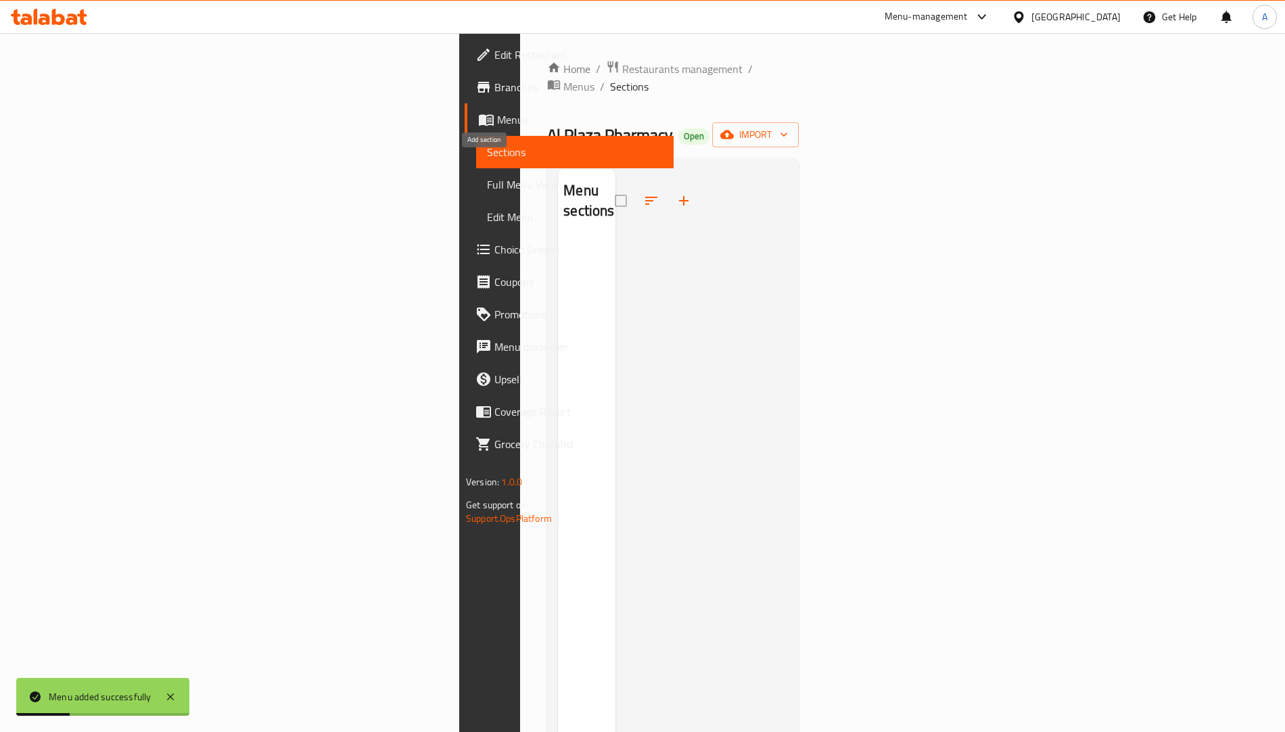
click at [676, 193] on icon "button" at bounding box center [684, 201] width 16 height 16
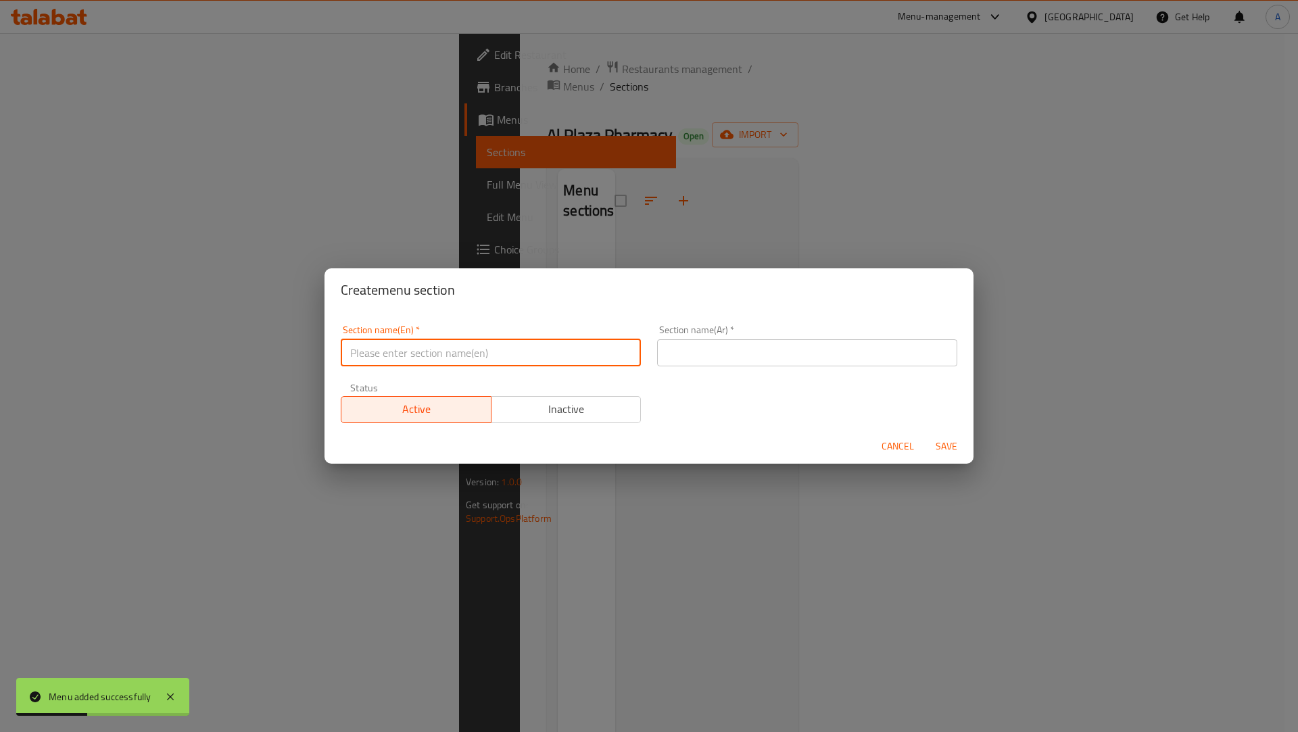
click at [436, 339] on input "text" at bounding box center [491, 352] width 300 height 27
type input "Med7 Pharmacy"
click at [724, 337] on div "Section name(Ar)   * Section name(Ar) *" at bounding box center [807, 345] width 300 height 41
click at [724, 344] on input "text" at bounding box center [807, 352] width 300 height 27
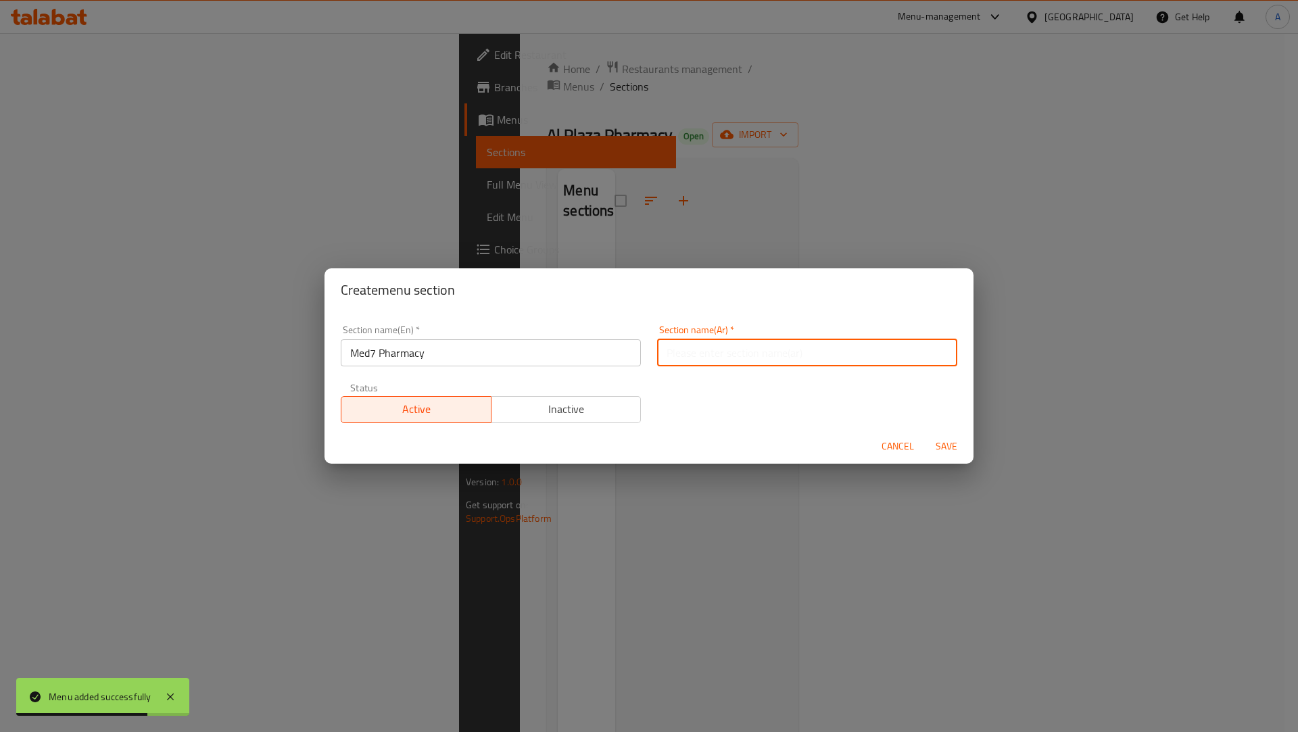
type input "فحص"
click at [935, 444] on span "Save" at bounding box center [947, 446] width 32 height 17
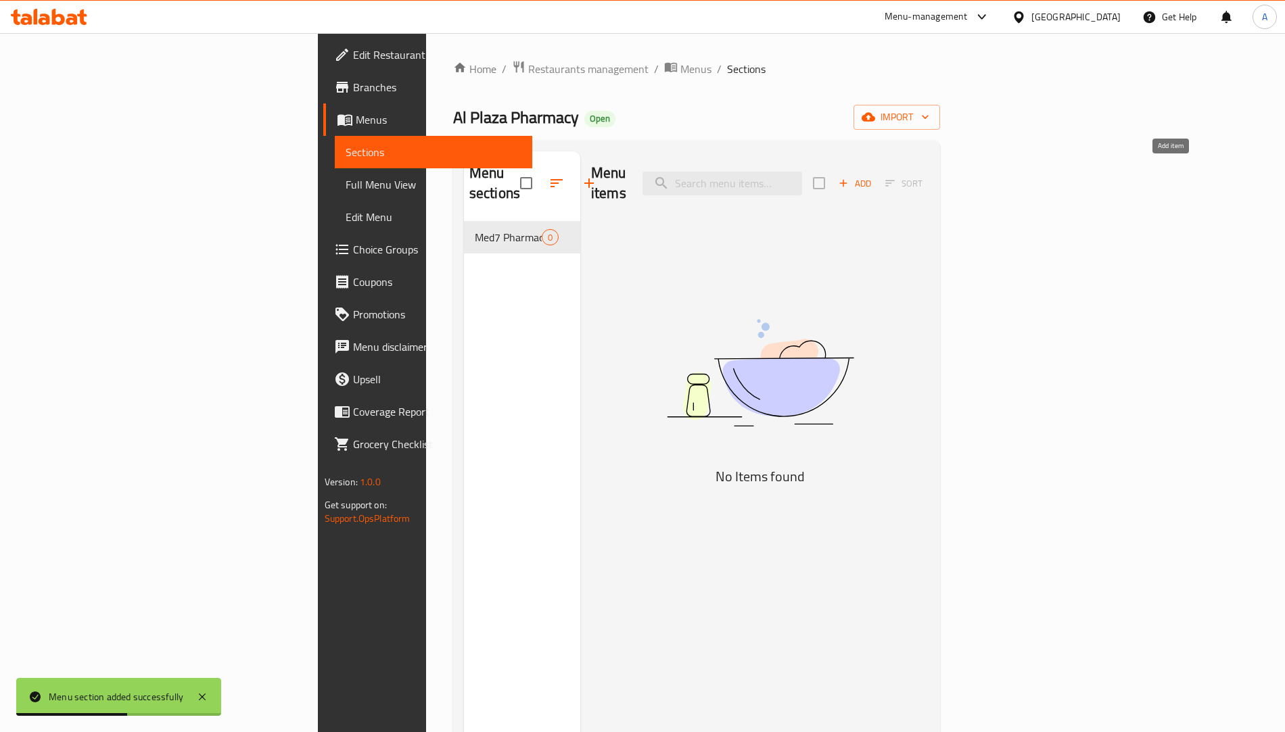
click at [849, 177] on icon "button" at bounding box center [843, 183] width 12 height 12
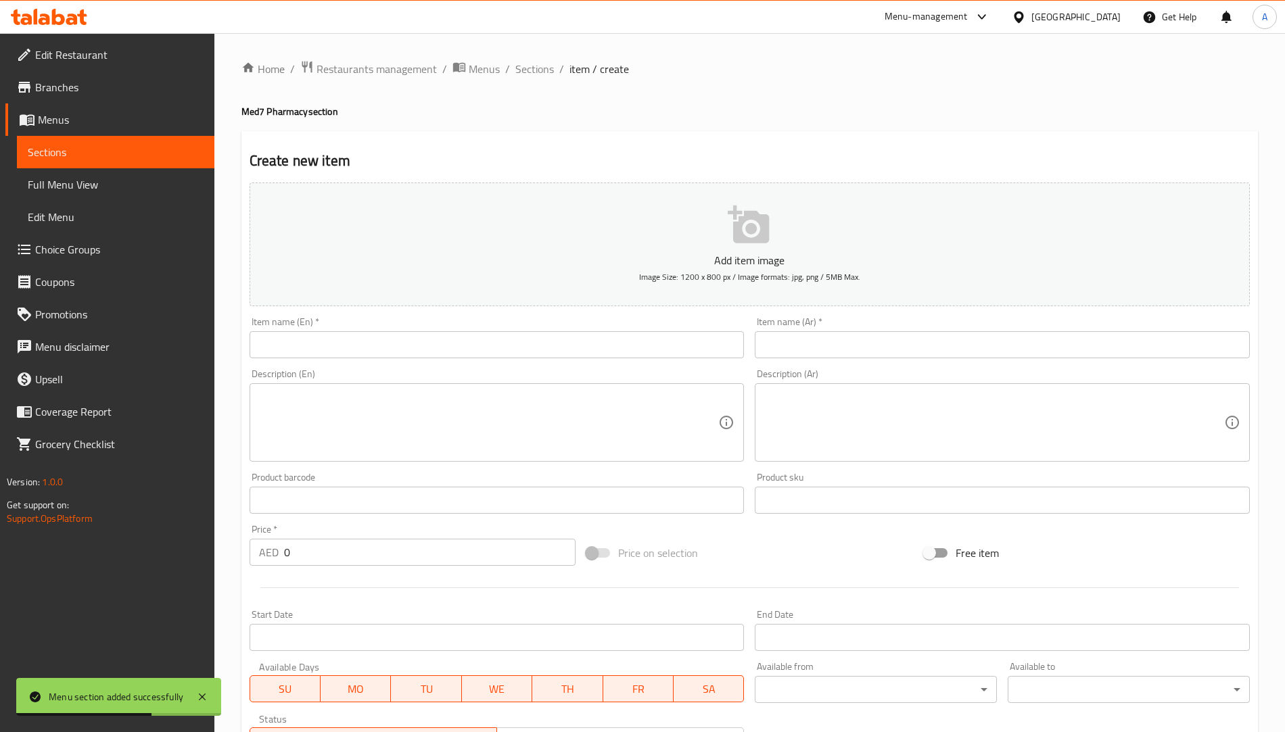
click at [527, 368] on div "Home / Restaurants management / Menus / Sections / item / create Med7 Pharmacy …" at bounding box center [749, 494] width 1016 height 868
click at [529, 350] on input "text" at bounding box center [497, 344] width 495 height 27
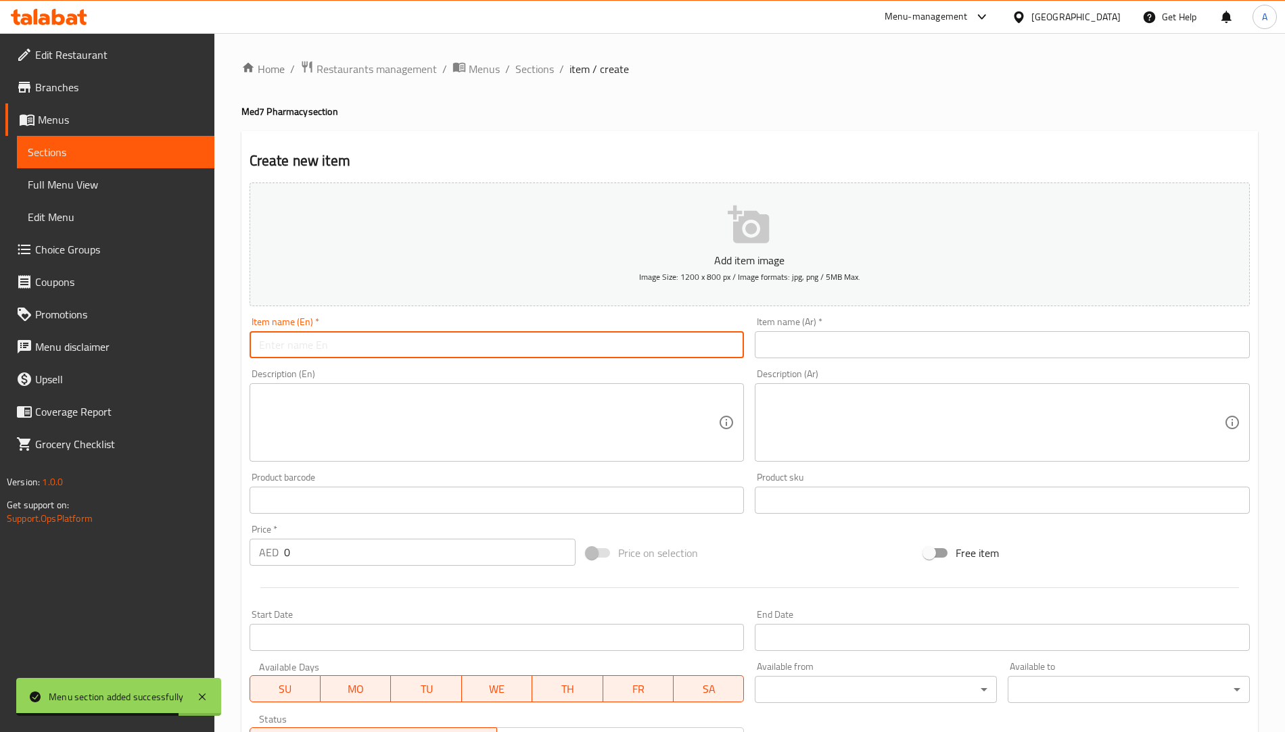
type input "test"
click at [799, 349] on input "text" at bounding box center [1002, 344] width 495 height 27
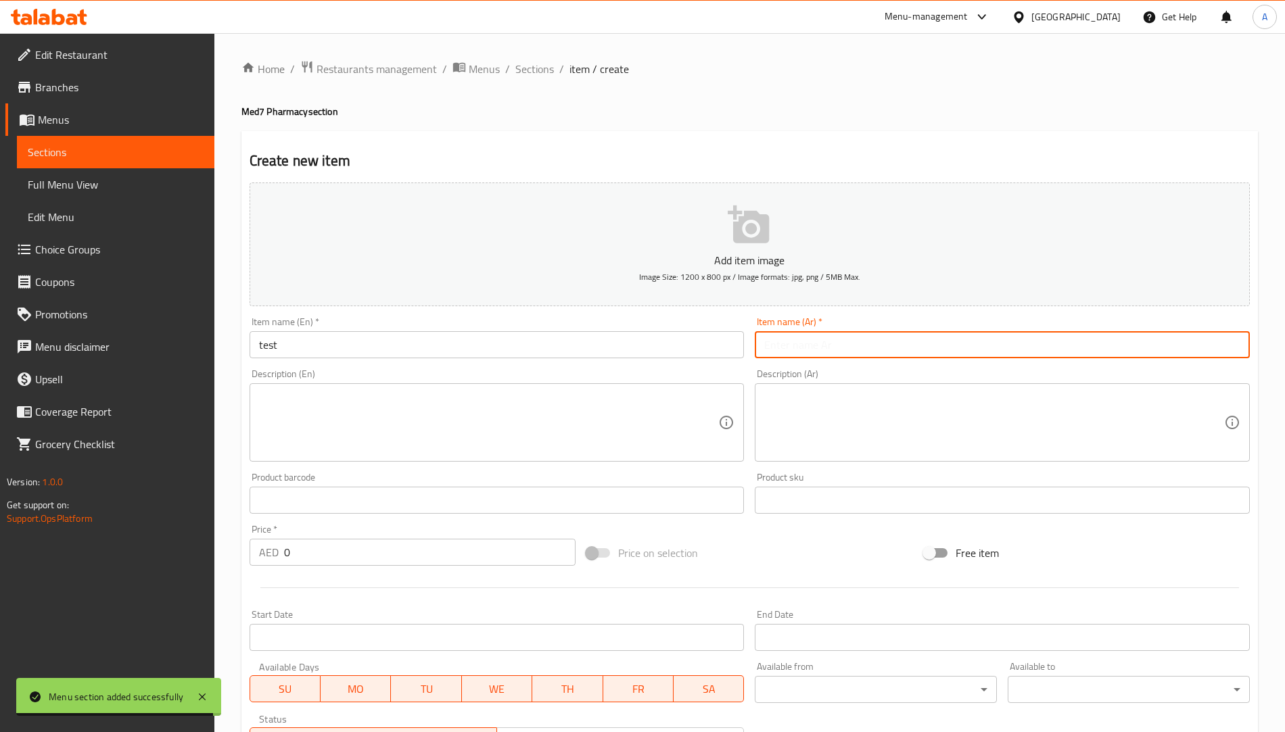
type input "فحص"
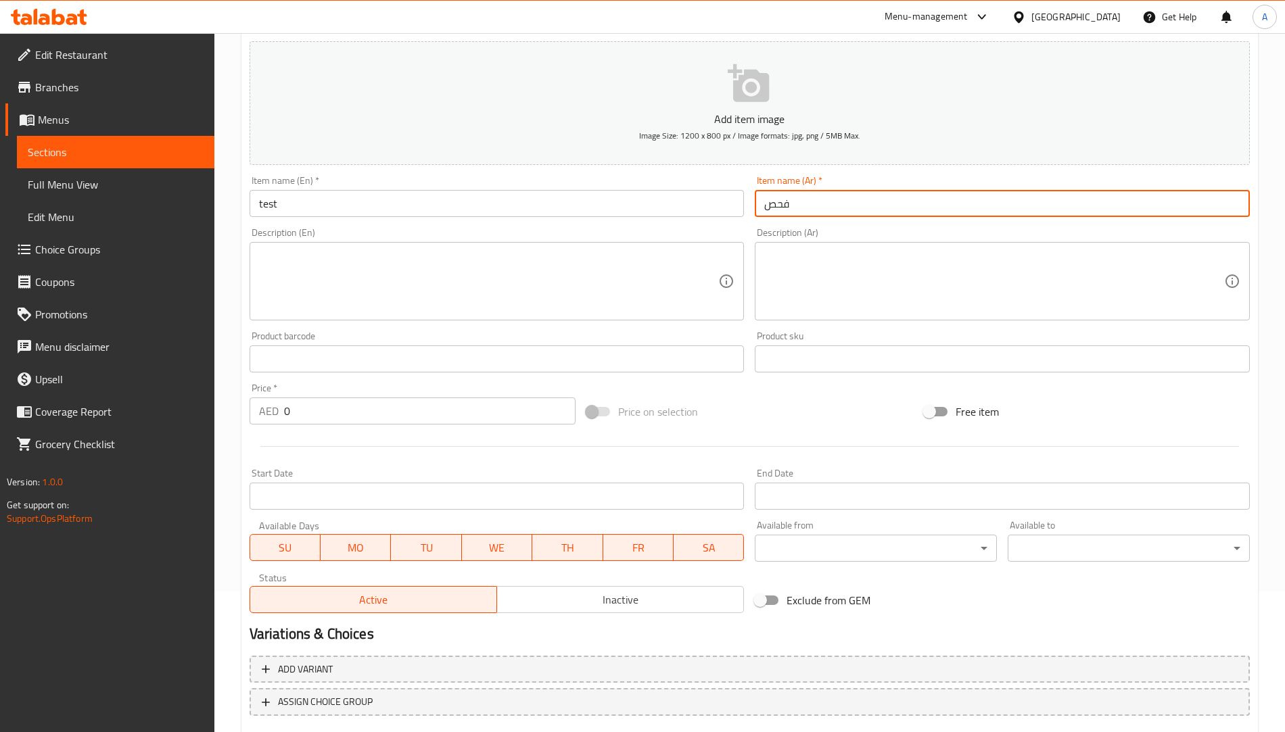
scroll to position [223, 0]
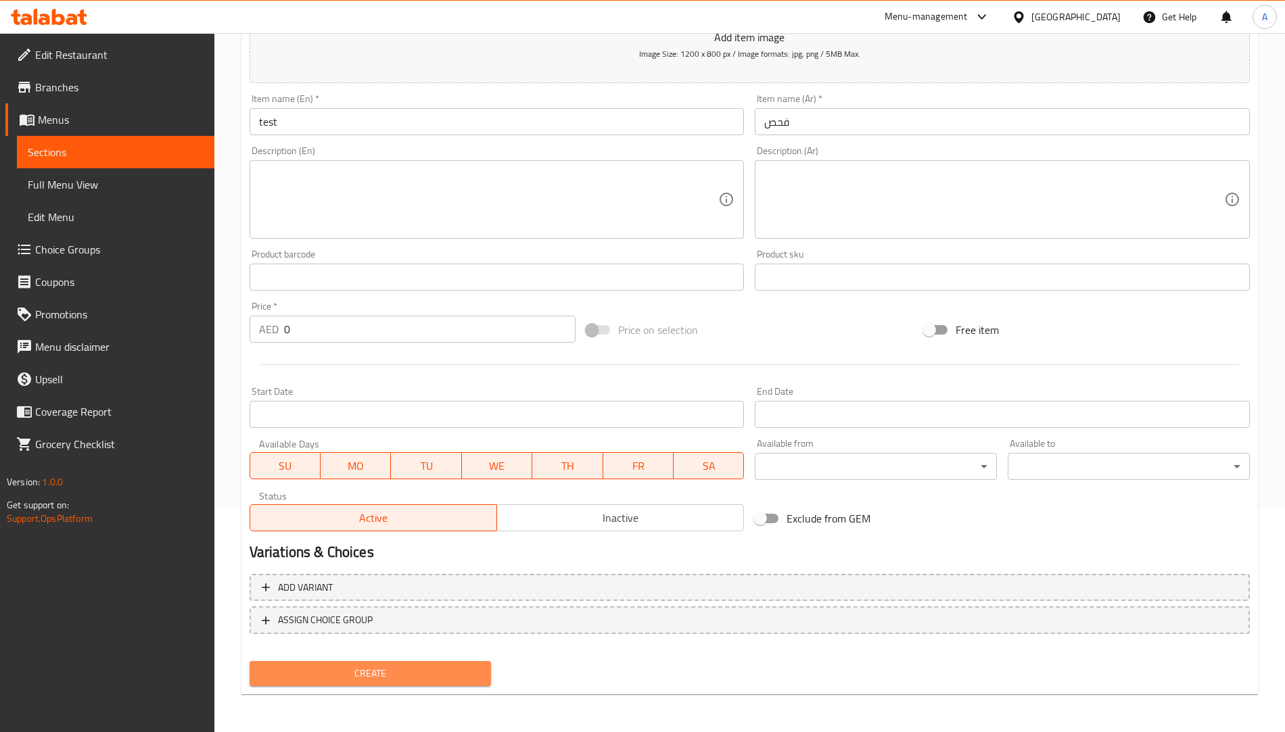
click at [387, 665] on span "Create" at bounding box center [370, 673] width 220 height 17
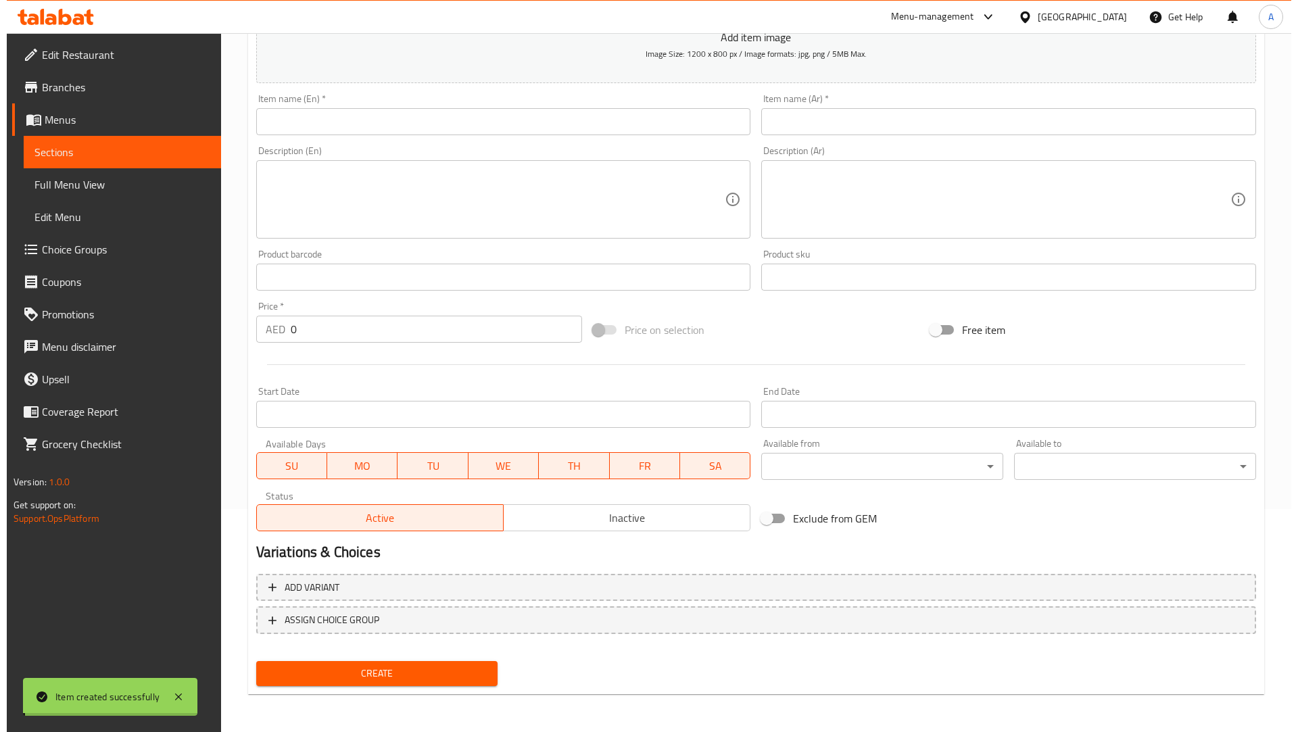
scroll to position [0, 0]
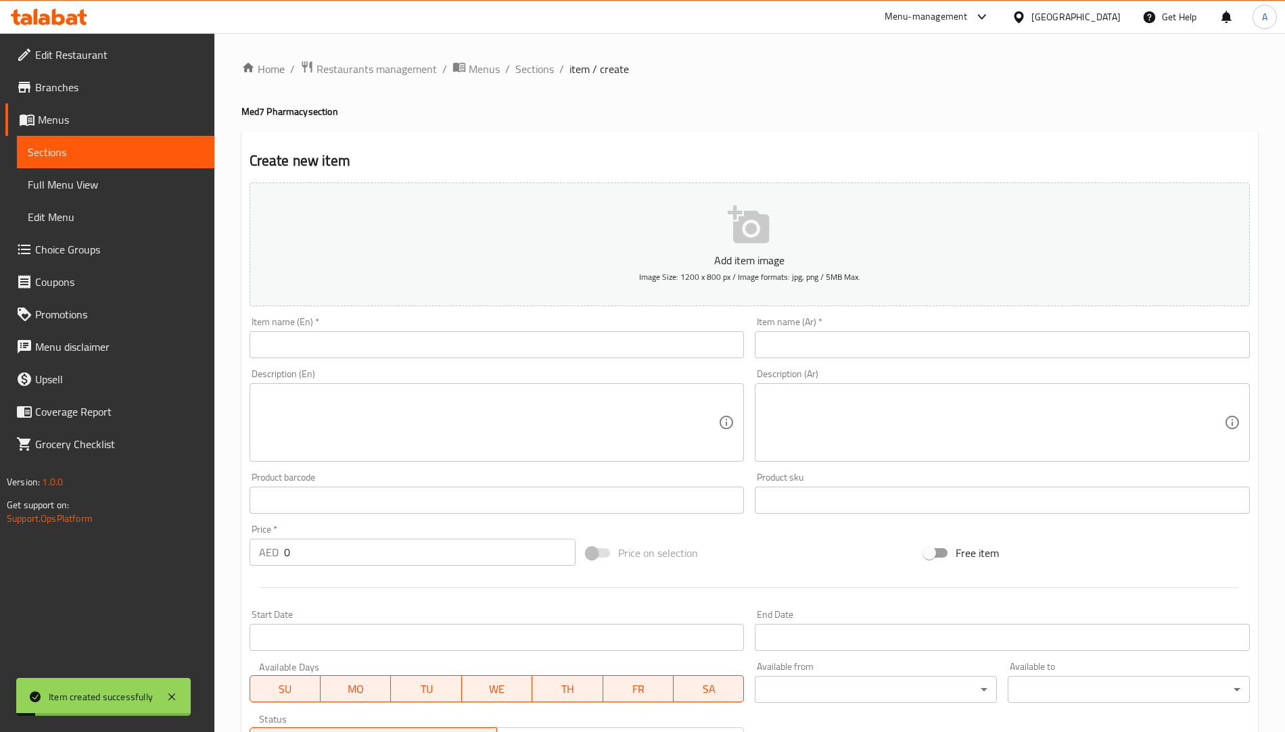
click at [539, 80] on div "Home / Restaurants management / Menus / Sections / item / create Med7 Pharmacy …" at bounding box center [749, 494] width 1016 height 868
click at [540, 70] on span "Sections" at bounding box center [534, 69] width 39 height 16
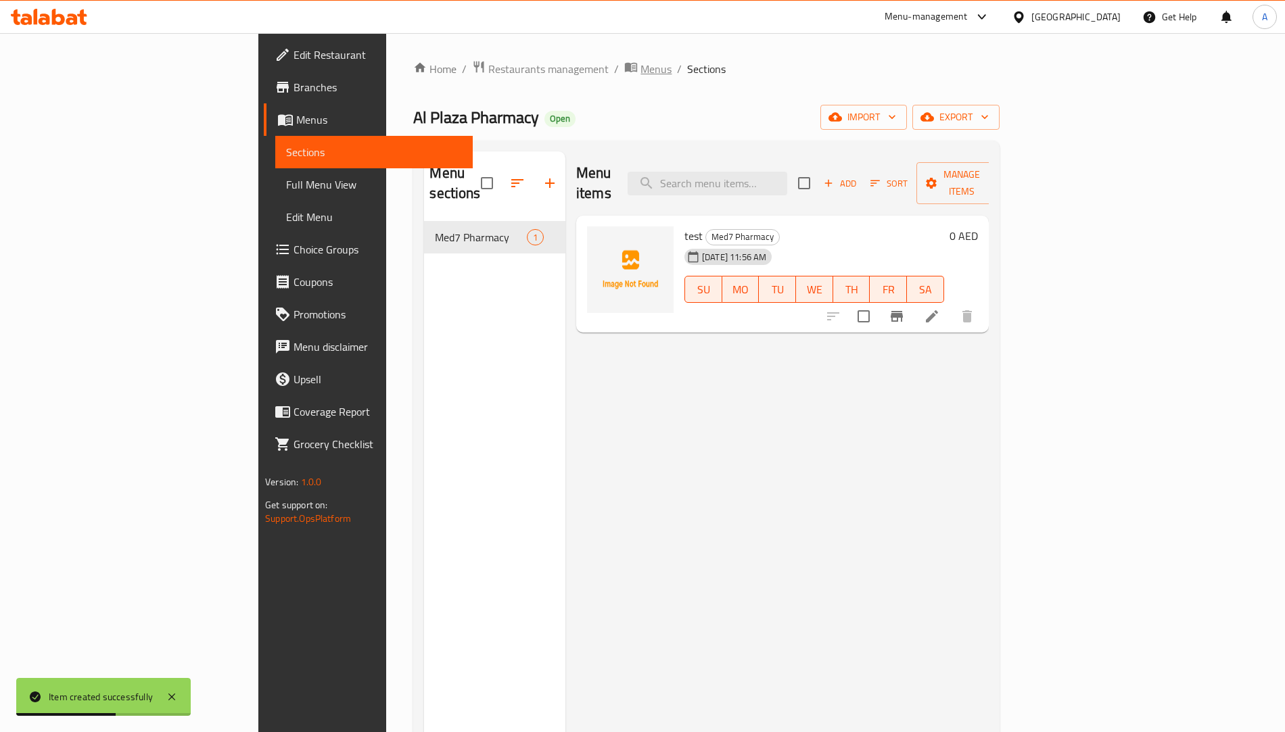
click at [624, 76] on span "breadcrumb" at bounding box center [632, 69] width 16 height 18
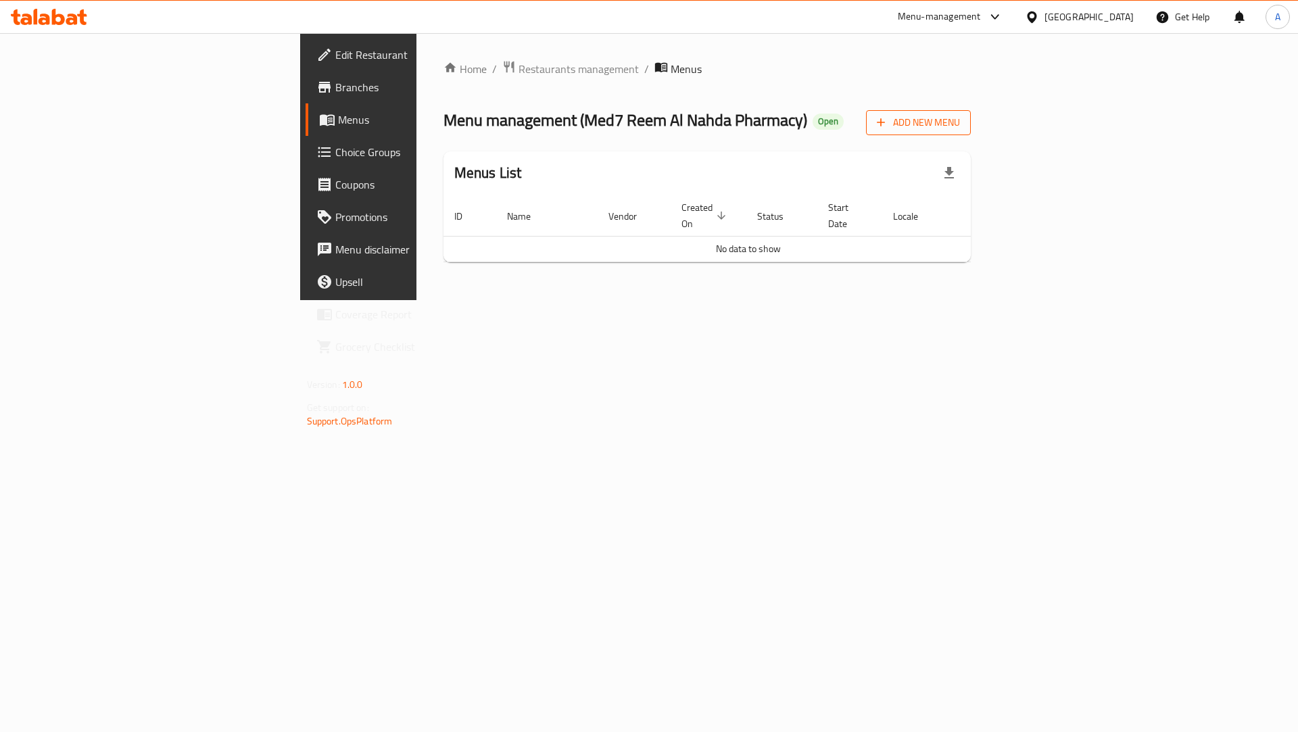
click at [960, 123] on span "Add New Menu" at bounding box center [918, 122] width 83 height 17
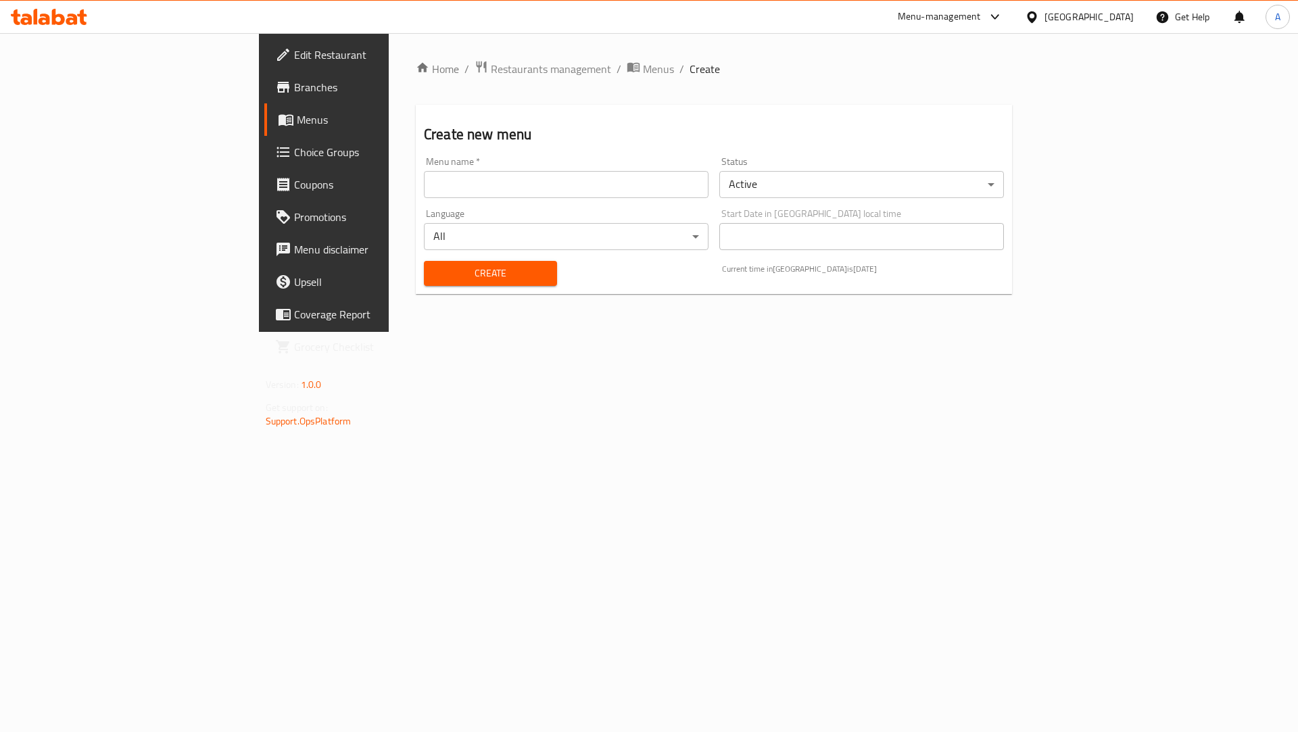
click at [424, 189] on input "text" at bounding box center [566, 184] width 285 height 27
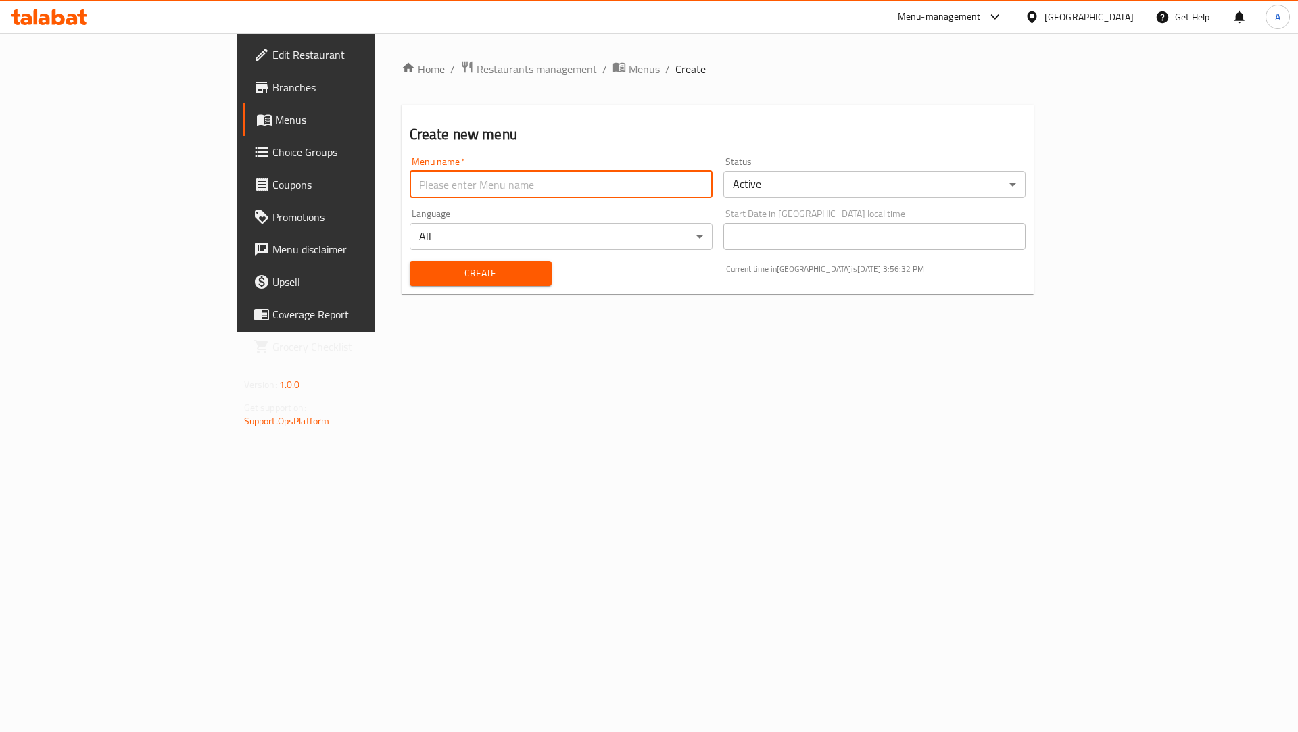
paste input "653175"
type input "653175 Med7 Pharmacy"
click at [402, 260] on div "Create" at bounding box center [481, 273] width 158 height 41
click at [402, 259] on div "Create" at bounding box center [481, 273] width 158 height 41
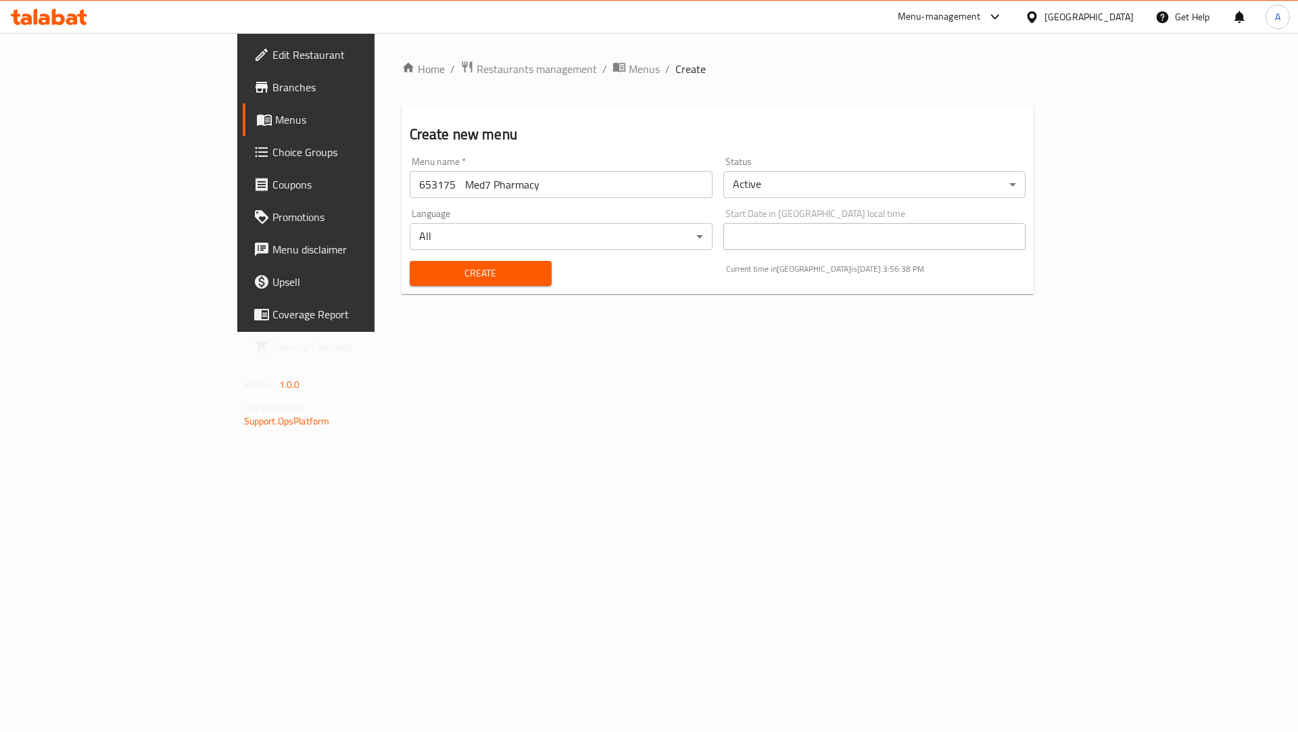
click at [410, 264] on button "Create" at bounding box center [481, 273] width 142 height 25
click at [629, 76] on span "Menus" at bounding box center [644, 69] width 31 height 16
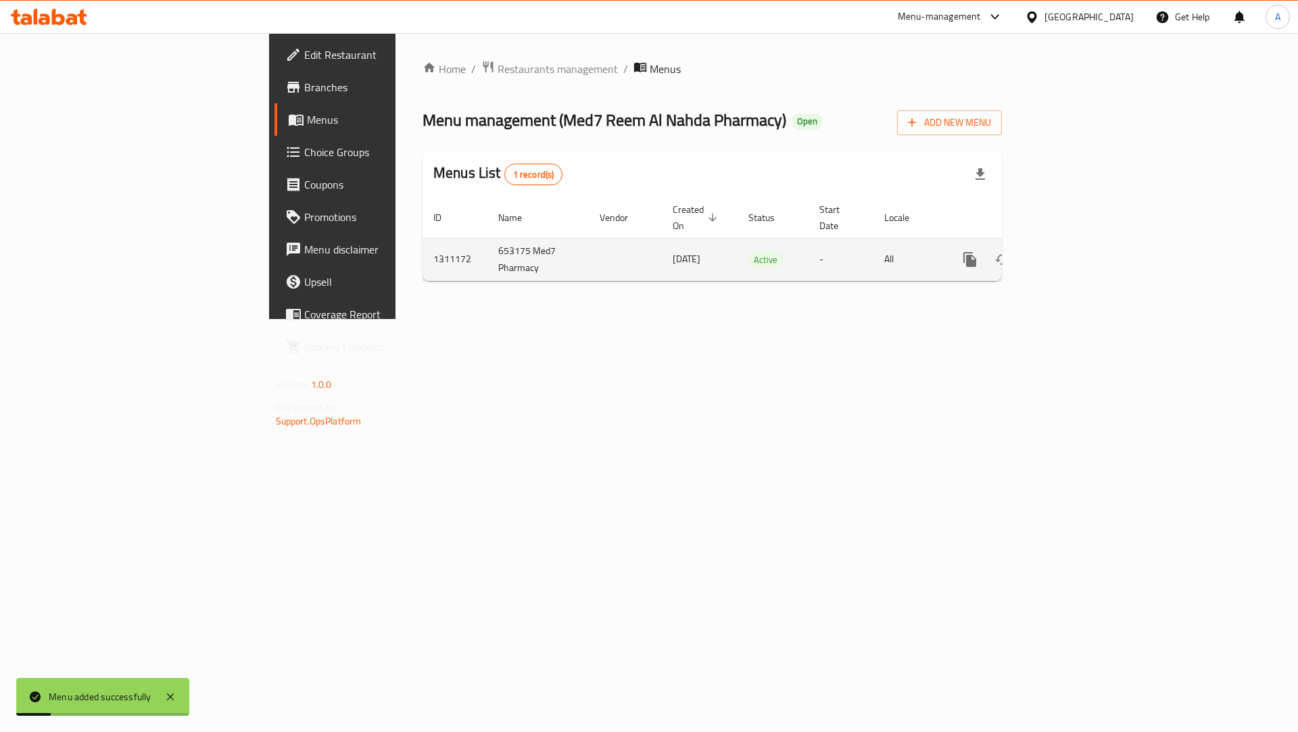
click at [1076, 252] on icon "enhanced table" at bounding box center [1068, 260] width 16 height 16
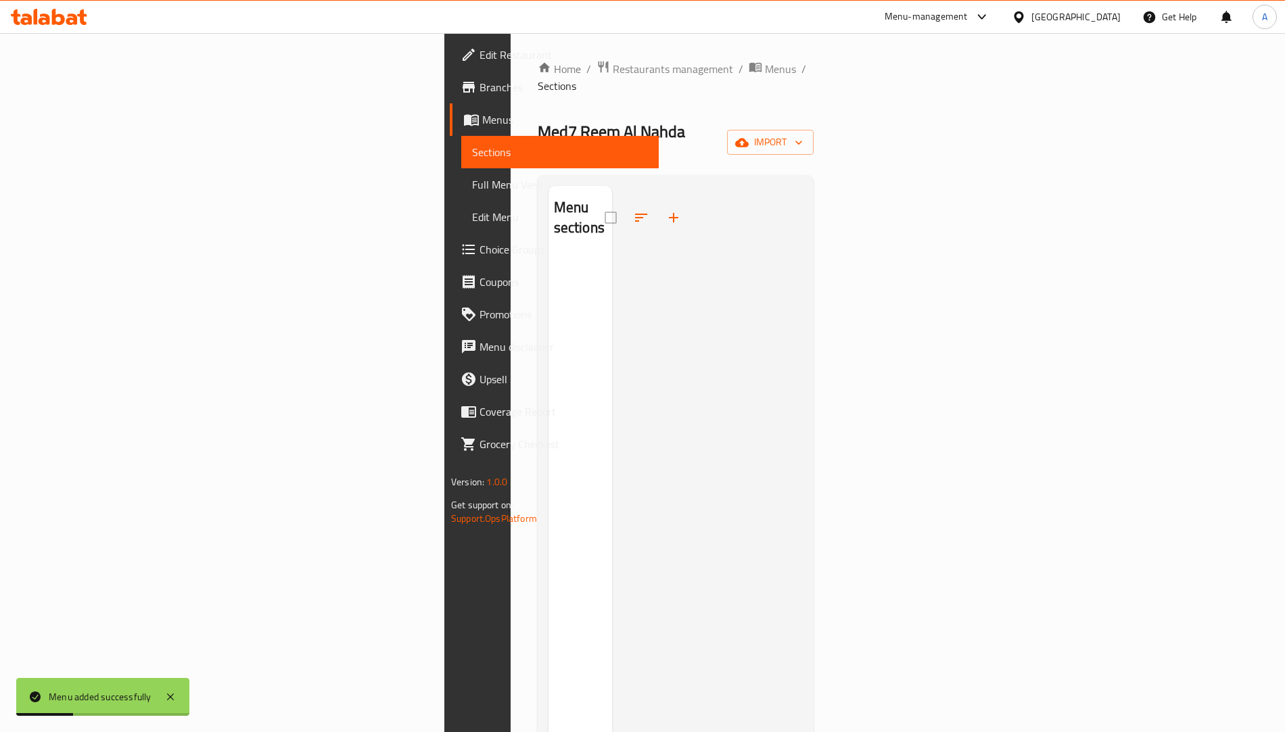
click at [669, 213] on icon "button" at bounding box center [673, 217] width 9 height 9
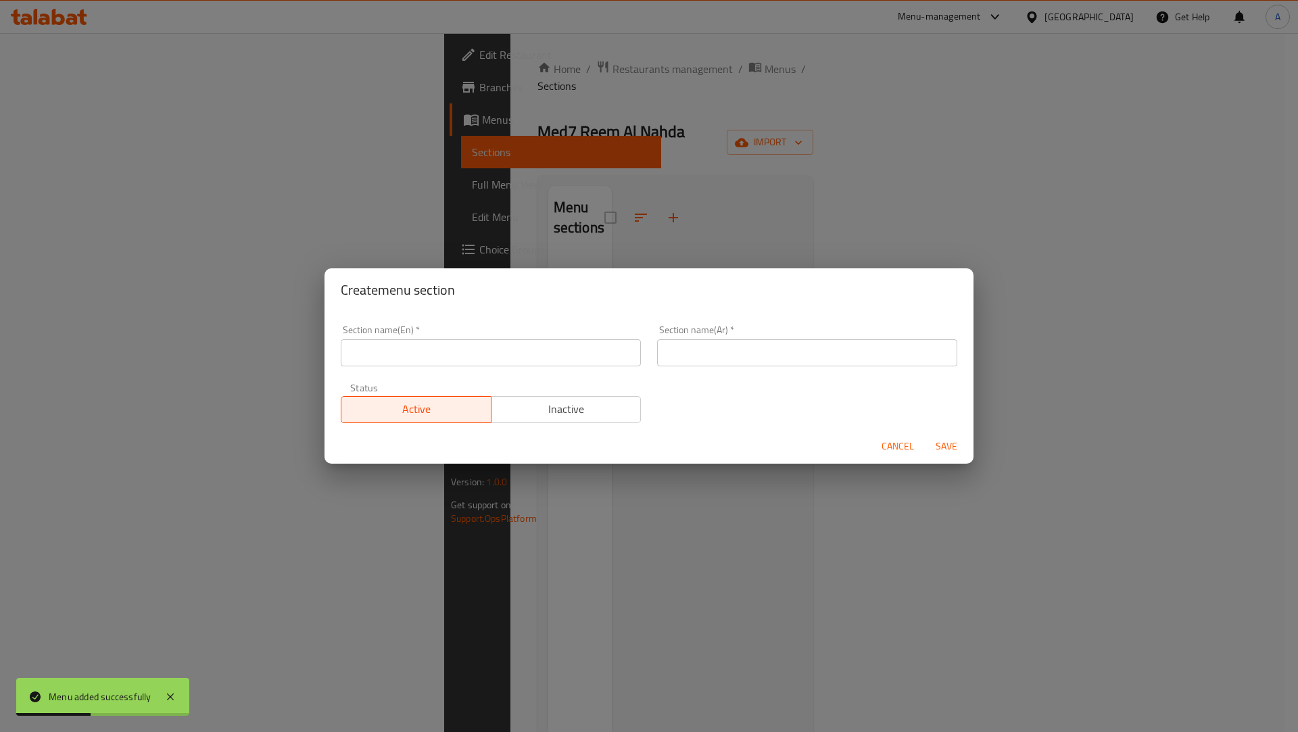
click at [423, 346] on input "text" at bounding box center [491, 352] width 300 height 27
type input "test"
click at [699, 359] on input "text" at bounding box center [807, 352] width 300 height 27
type input "فحص"
click at [939, 446] on span "Save" at bounding box center [947, 446] width 32 height 17
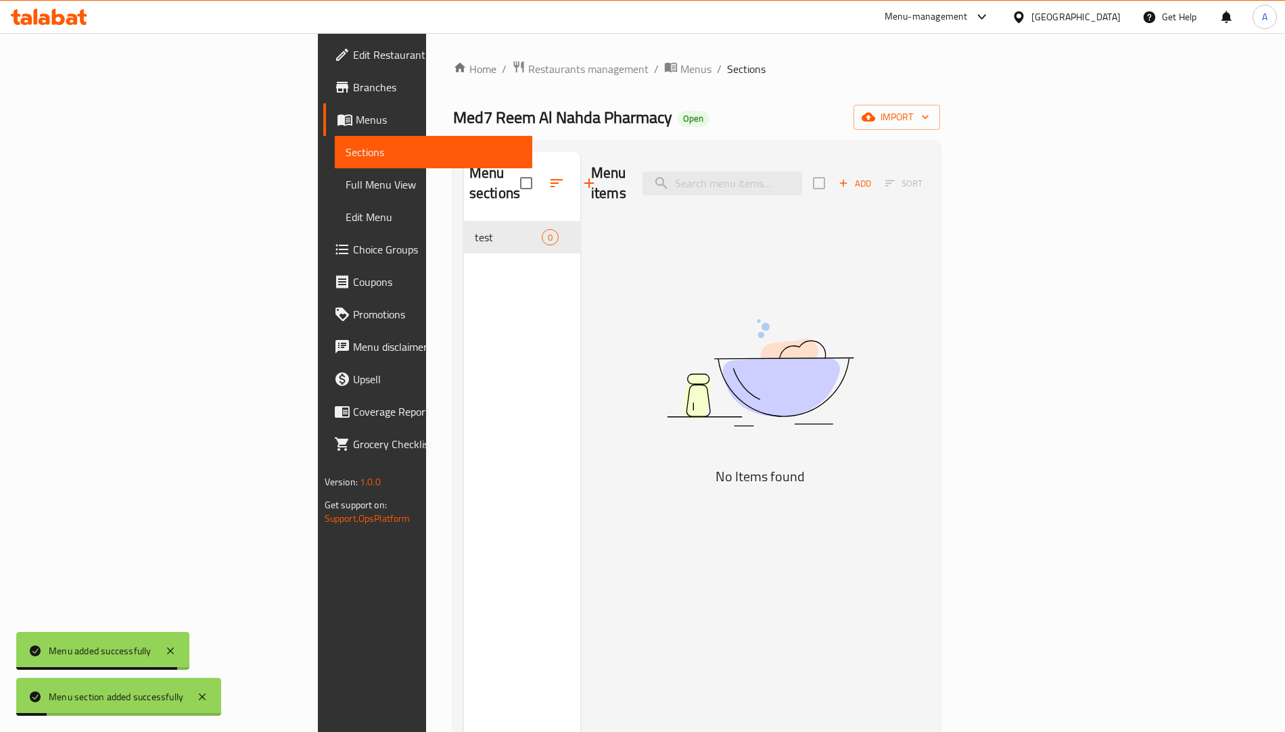
click at [873, 181] on span "Add" at bounding box center [855, 184] width 37 height 16
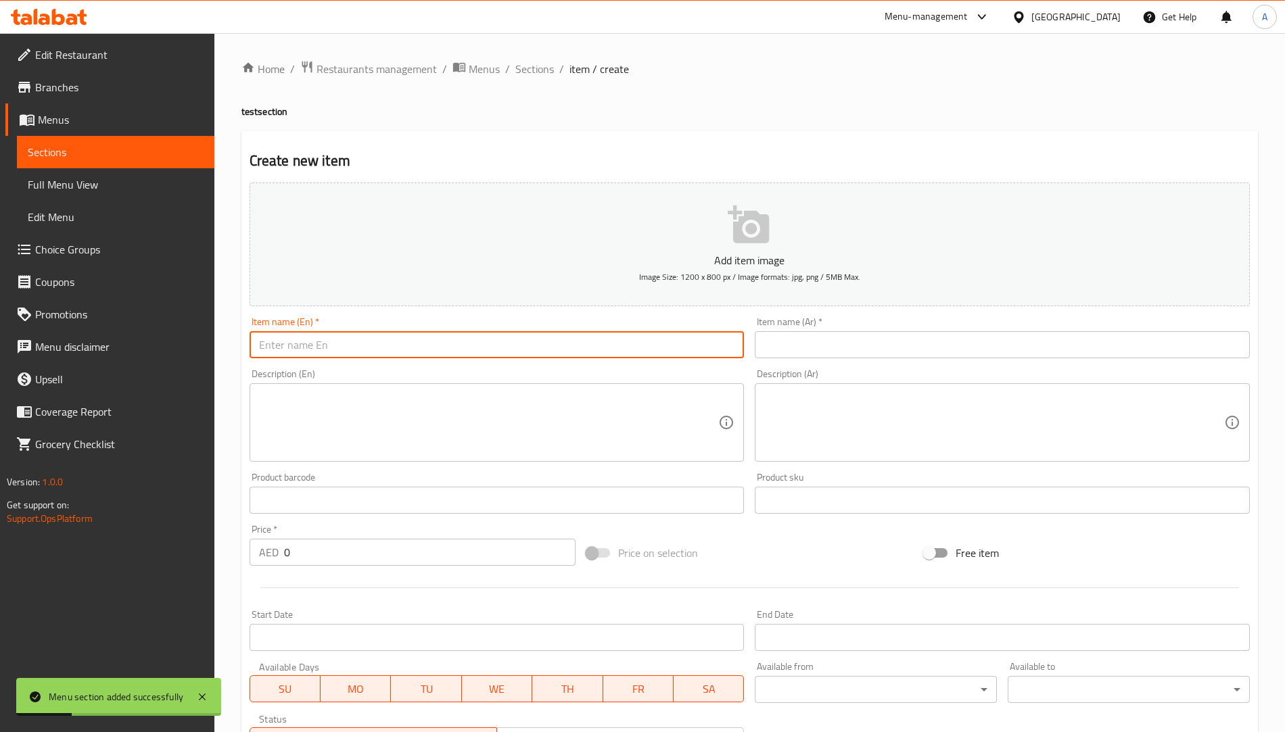
click at [362, 358] on input "text" at bounding box center [497, 344] width 495 height 27
type input "test"
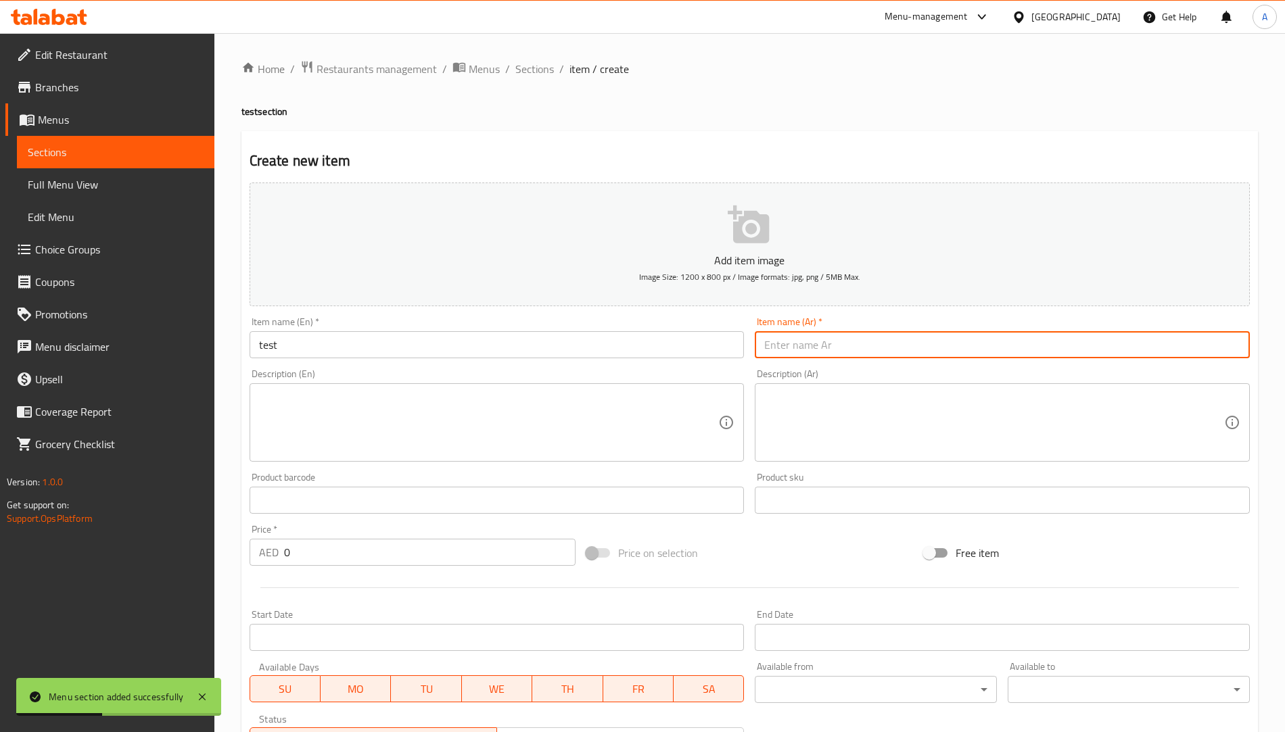
click at [781, 342] on input "text" at bounding box center [1002, 344] width 495 height 27
type input "فحص"
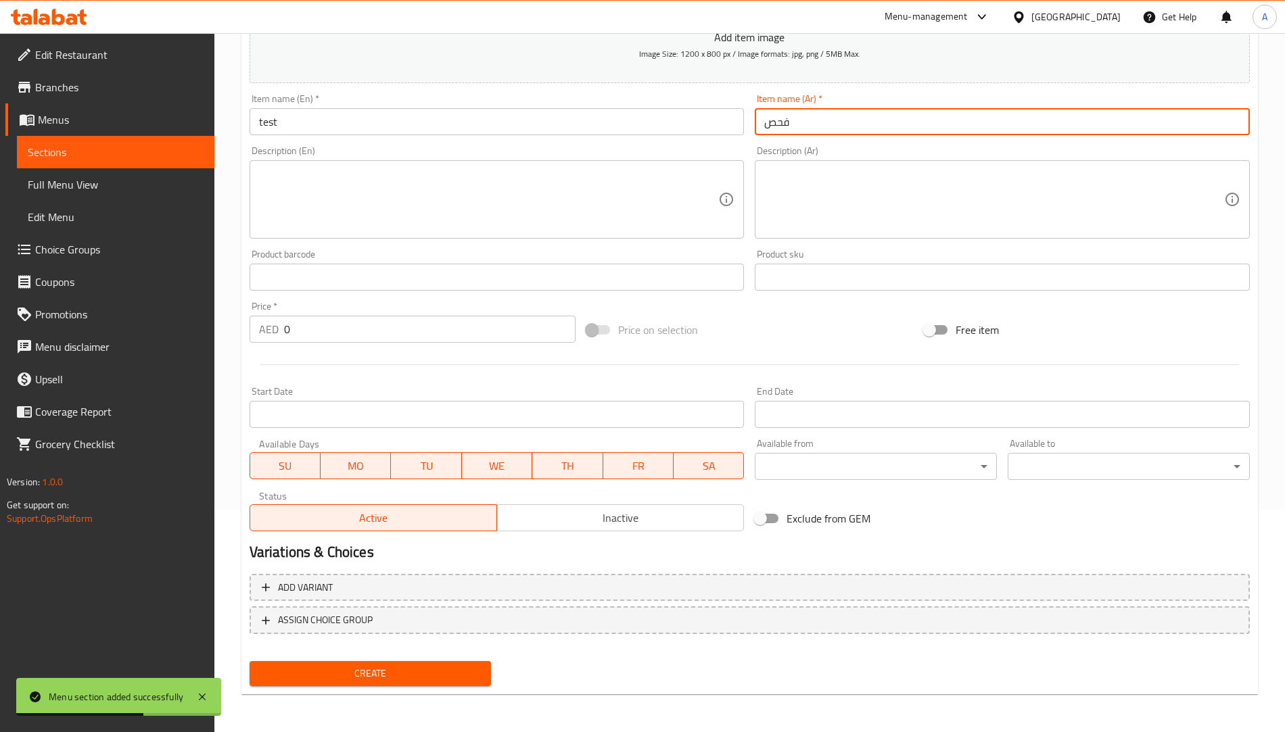
click at [373, 667] on span "Create" at bounding box center [370, 673] width 220 height 17
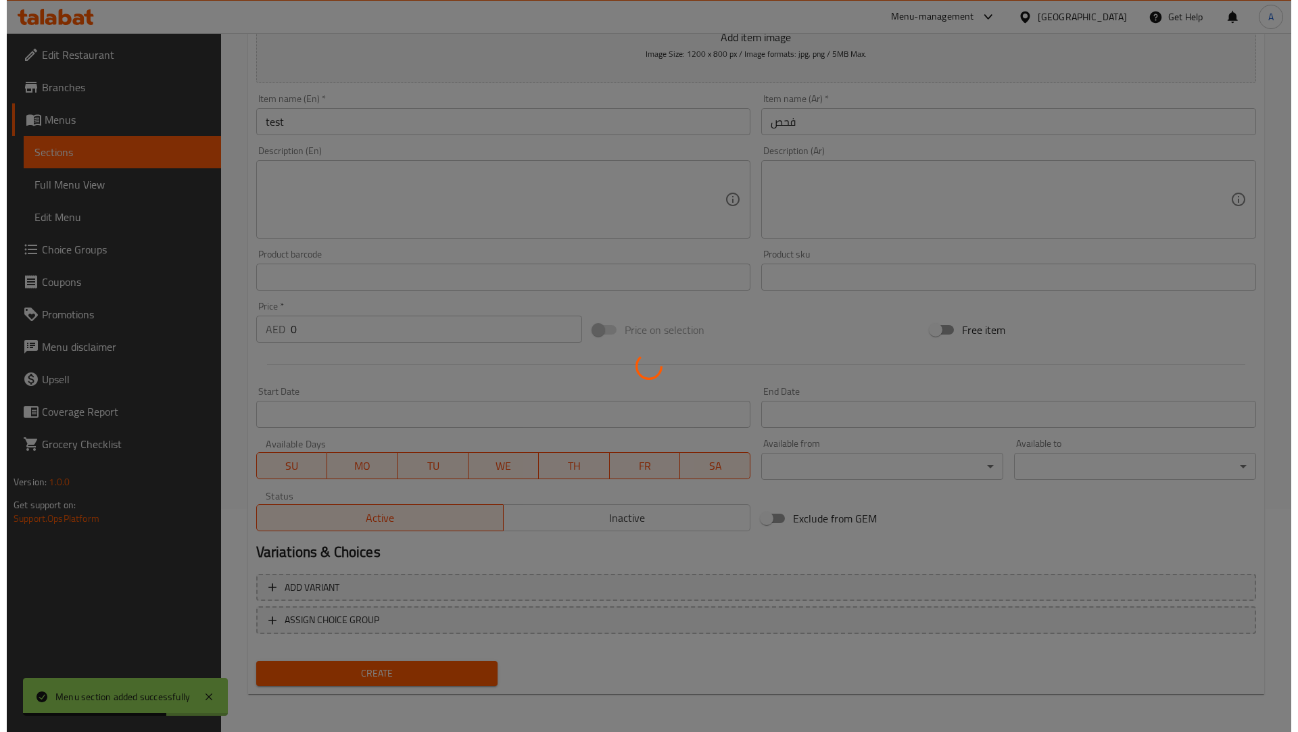
scroll to position [0, 0]
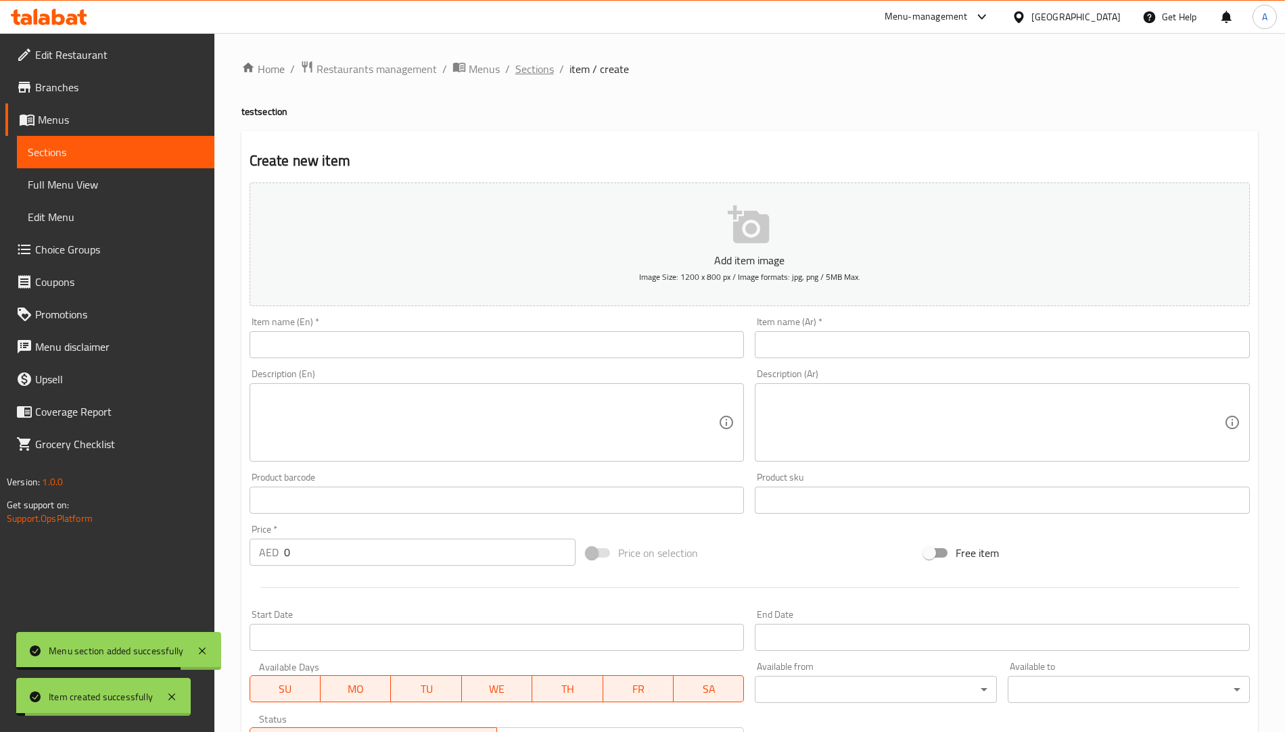
click at [531, 75] on span "Sections" at bounding box center [534, 69] width 39 height 16
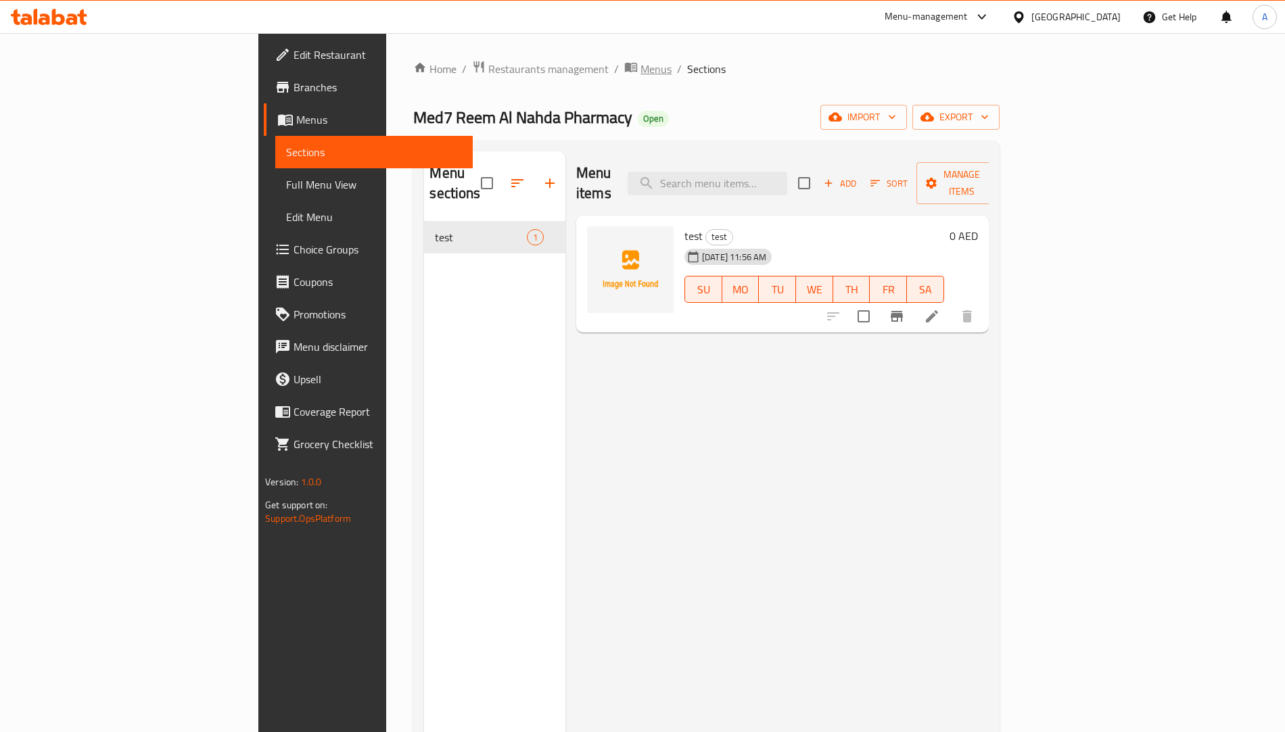
click at [640, 62] on span "Menus" at bounding box center [655, 69] width 31 height 16
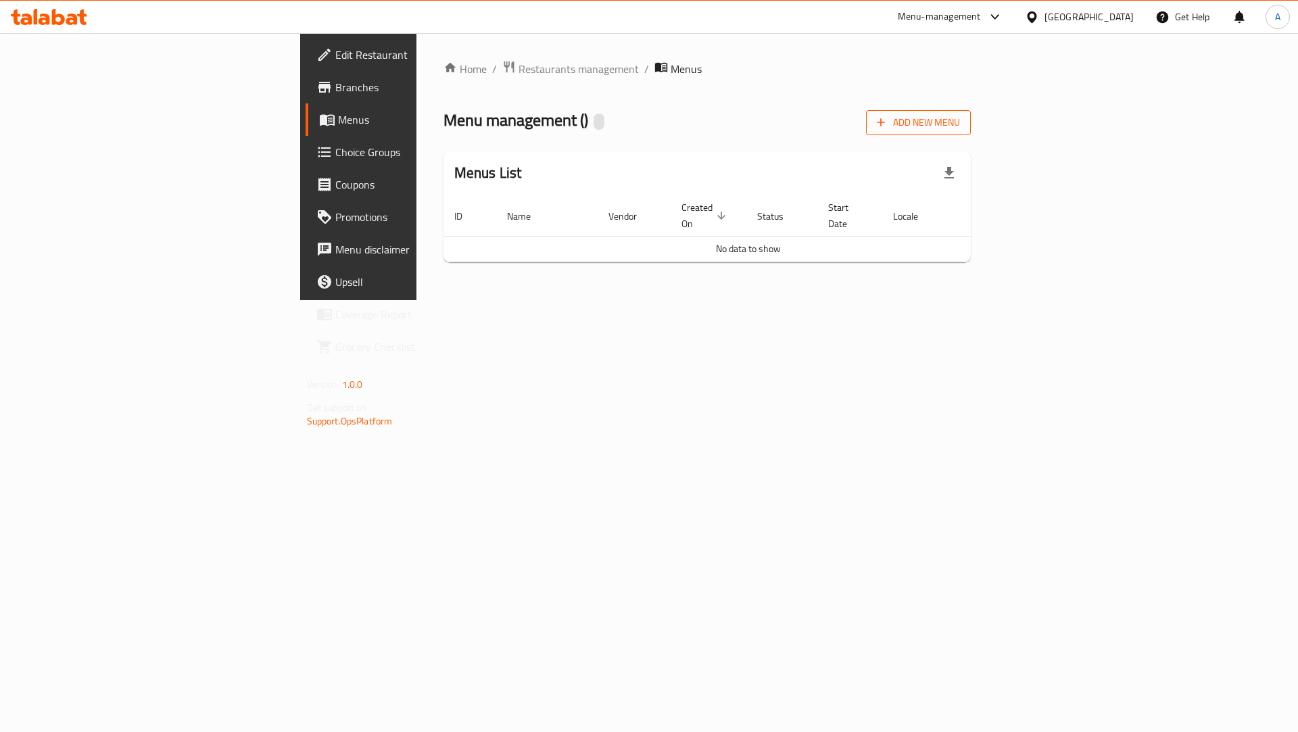
click at [960, 115] on span "Add New Menu" at bounding box center [918, 122] width 83 height 17
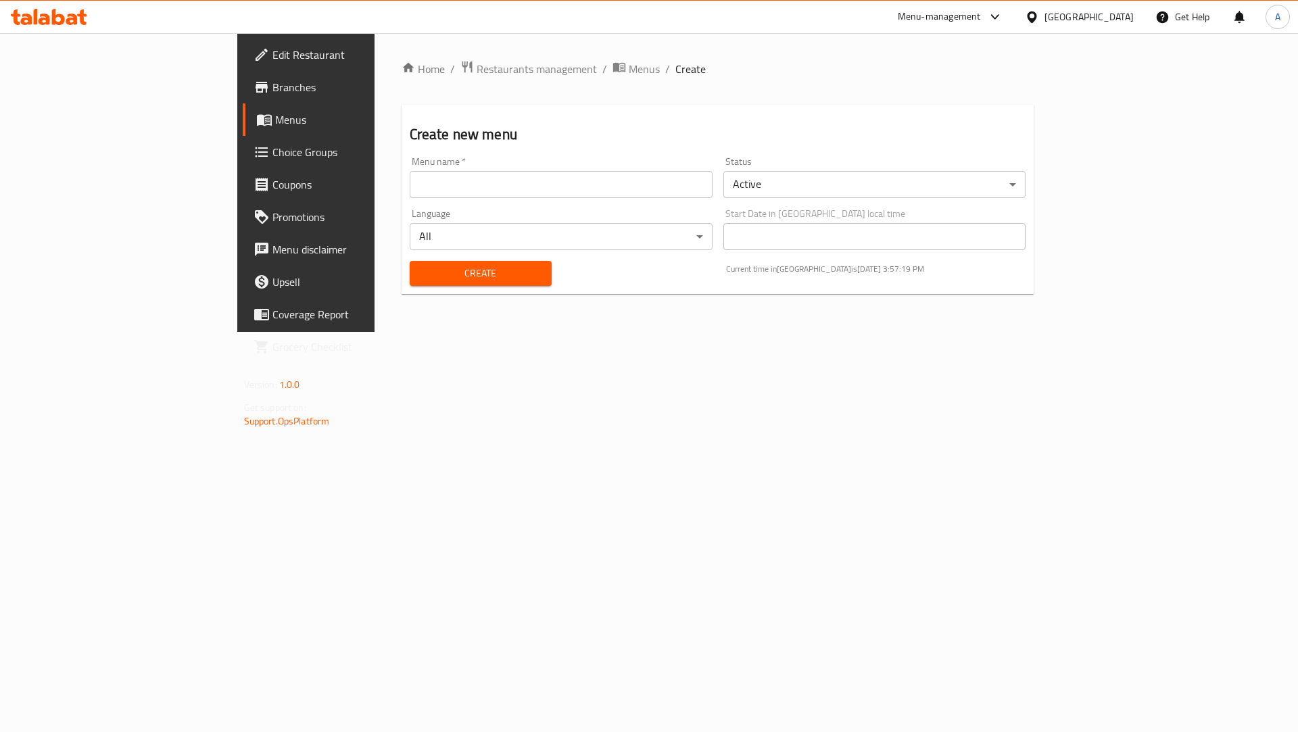
click at [410, 189] on input "text" at bounding box center [561, 184] width 303 height 27
paste input "653170"
type input "653170 Med7"
click at [421, 282] on span "Create" at bounding box center [481, 273] width 120 height 17
click at [629, 74] on span "Menus" at bounding box center [644, 69] width 31 height 16
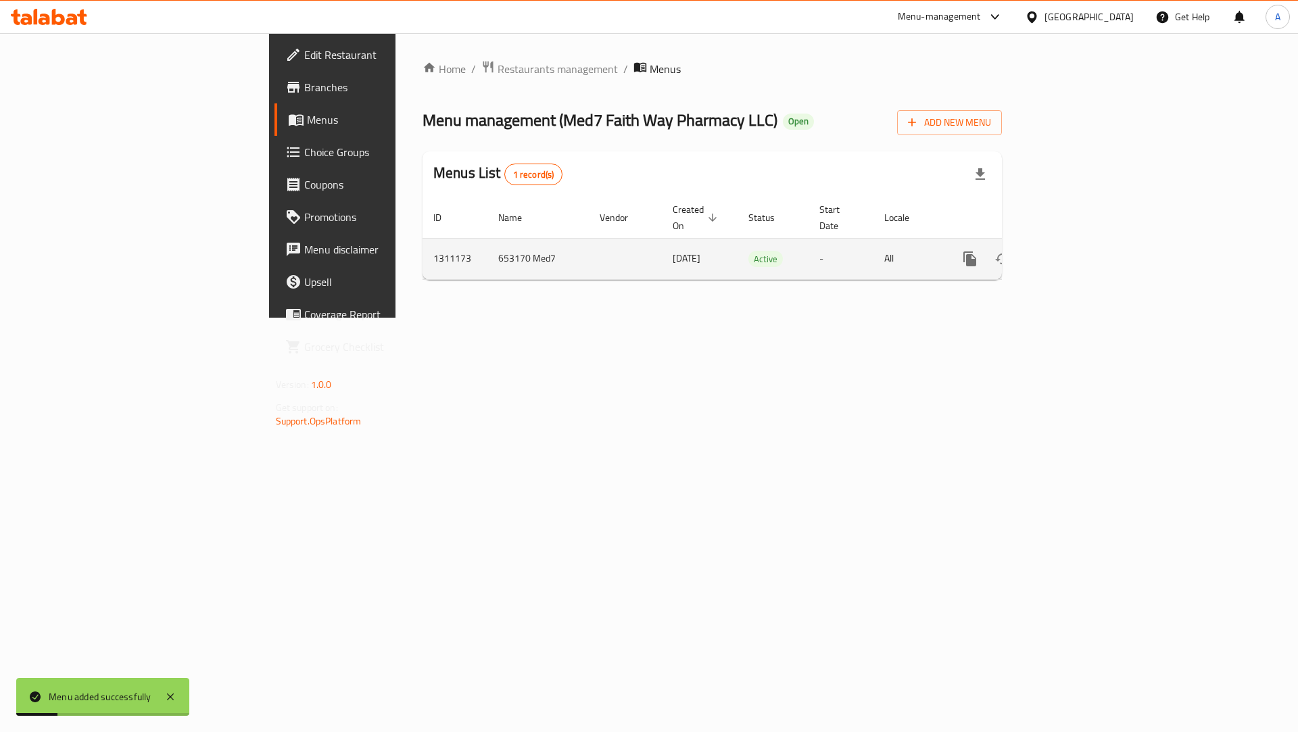
click at [1084, 247] on link "enhanced table" at bounding box center [1068, 259] width 32 height 32
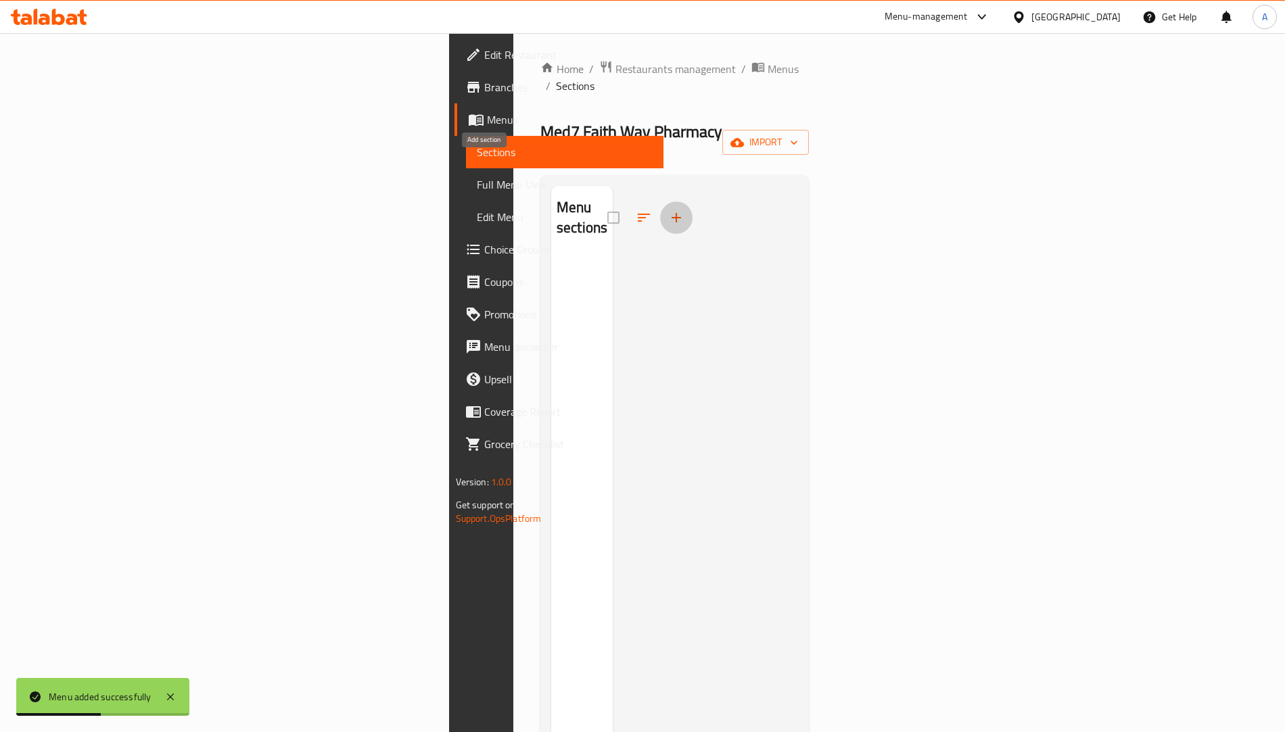
click at [660, 202] on button "button" at bounding box center [676, 218] width 32 height 32
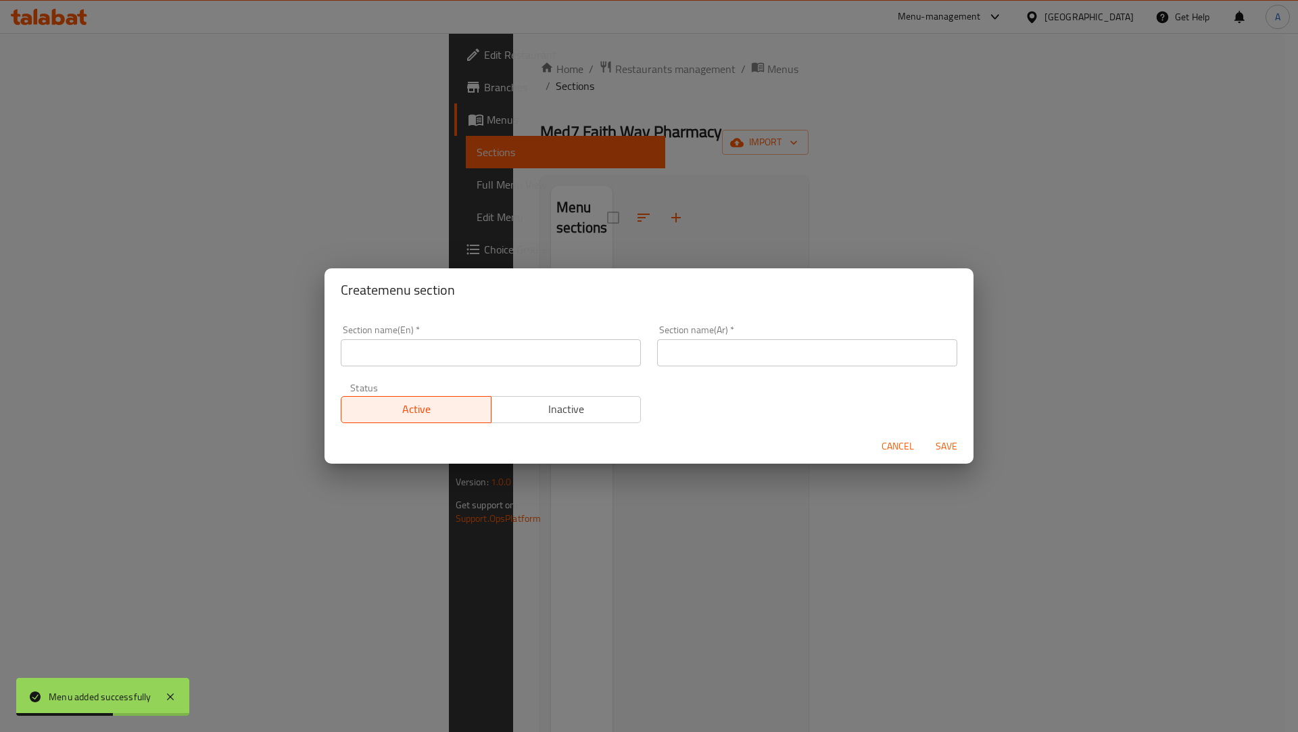
click at [415, 358] on input "text" at bounding box center [491, 352] width 300 height 27
type input "test"
click at [700, 354] on input "text" at bounding box center [807, 352] width 300 height 27
type input "فحص"
click at [949, 451] on span "Save" at bounding box center [947, 446] width 32 height 17
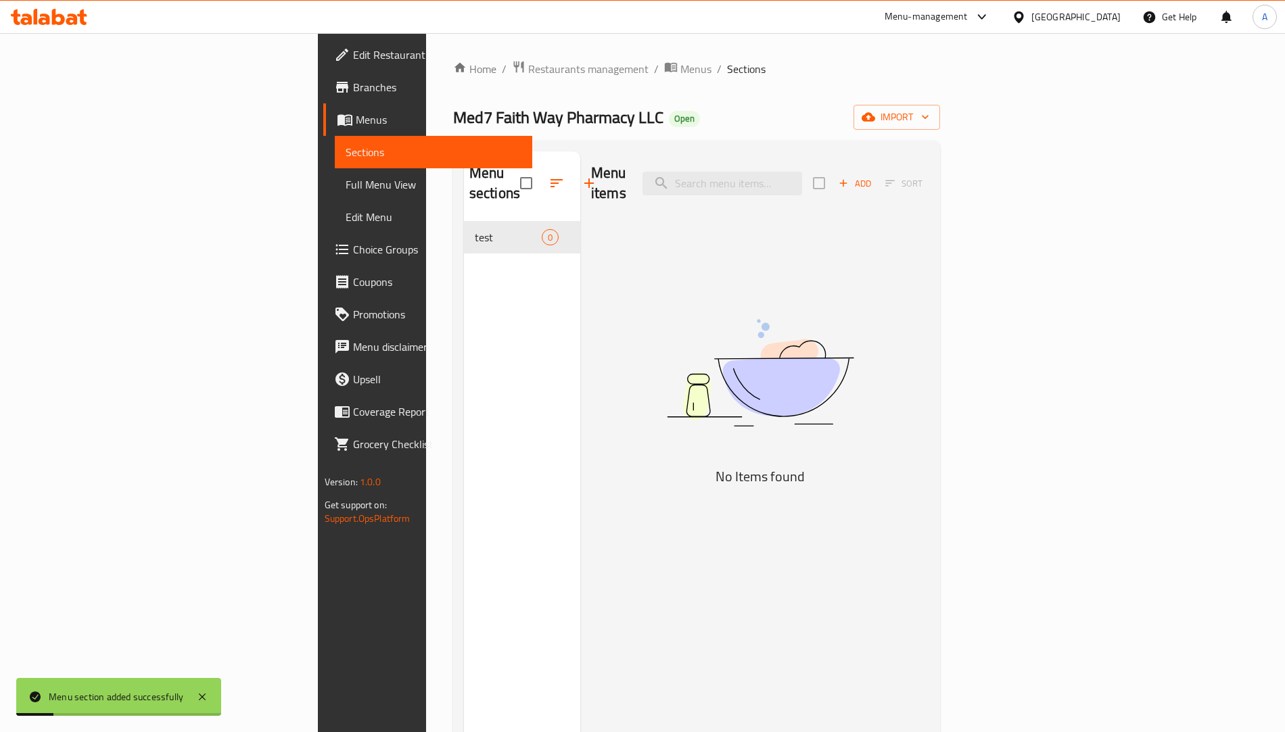
click at [483, 55] on div "Home / Restaurants management / Menus / Sections Med7 Faith Way Pharmacy LLC Op…" at bounding box center [697, 477] width 542 height 889
click at [680, 66] on span "Menus" at bounding box center [695, 69] width 31 height 16
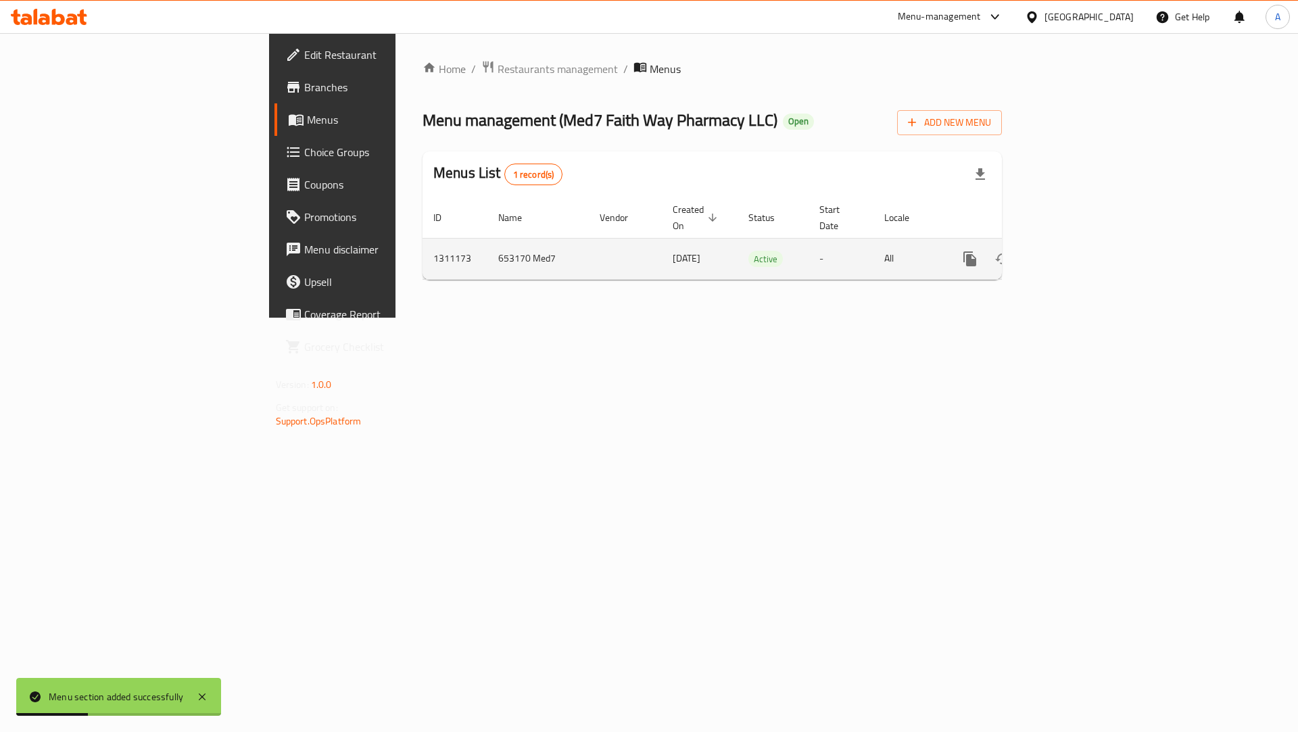
click at [1076, 251] on icon "enhanced table" at bounding box center [1068, 259] width 16 height 16
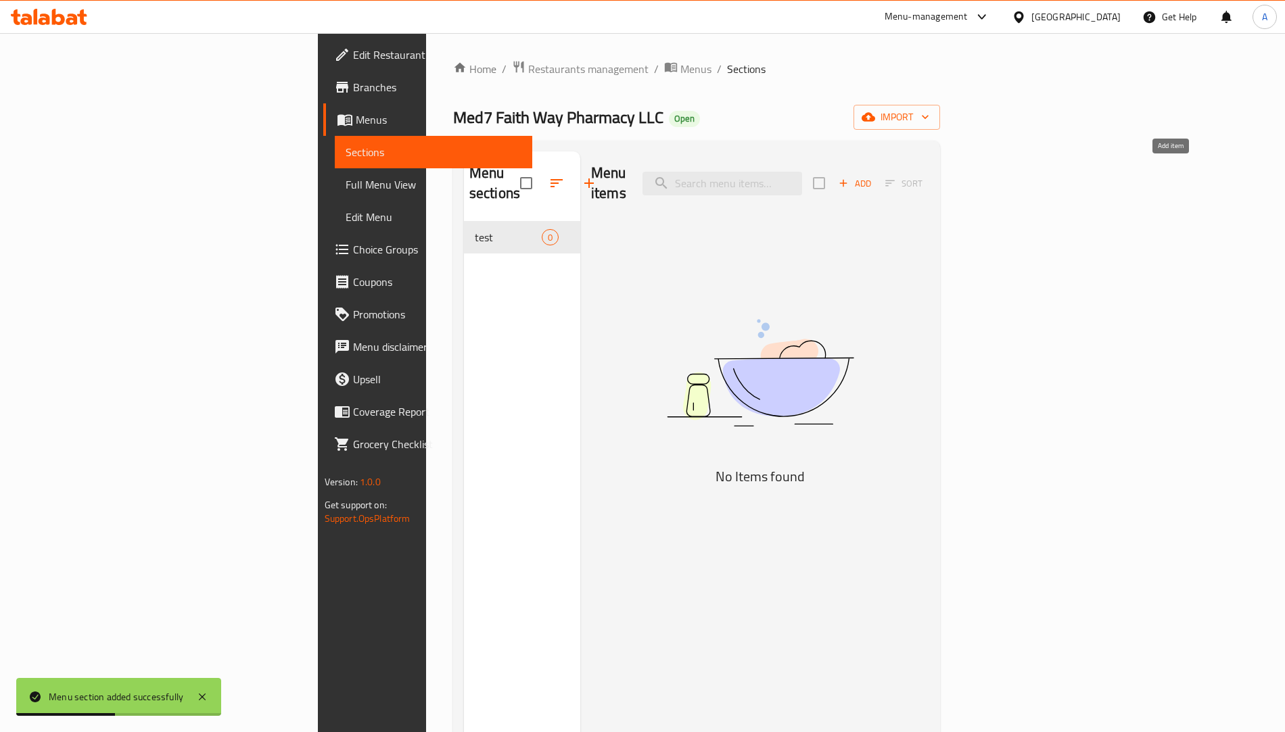
click at [873, 176] on span "Add" at bounding box center [855, 184] width 37 height 16
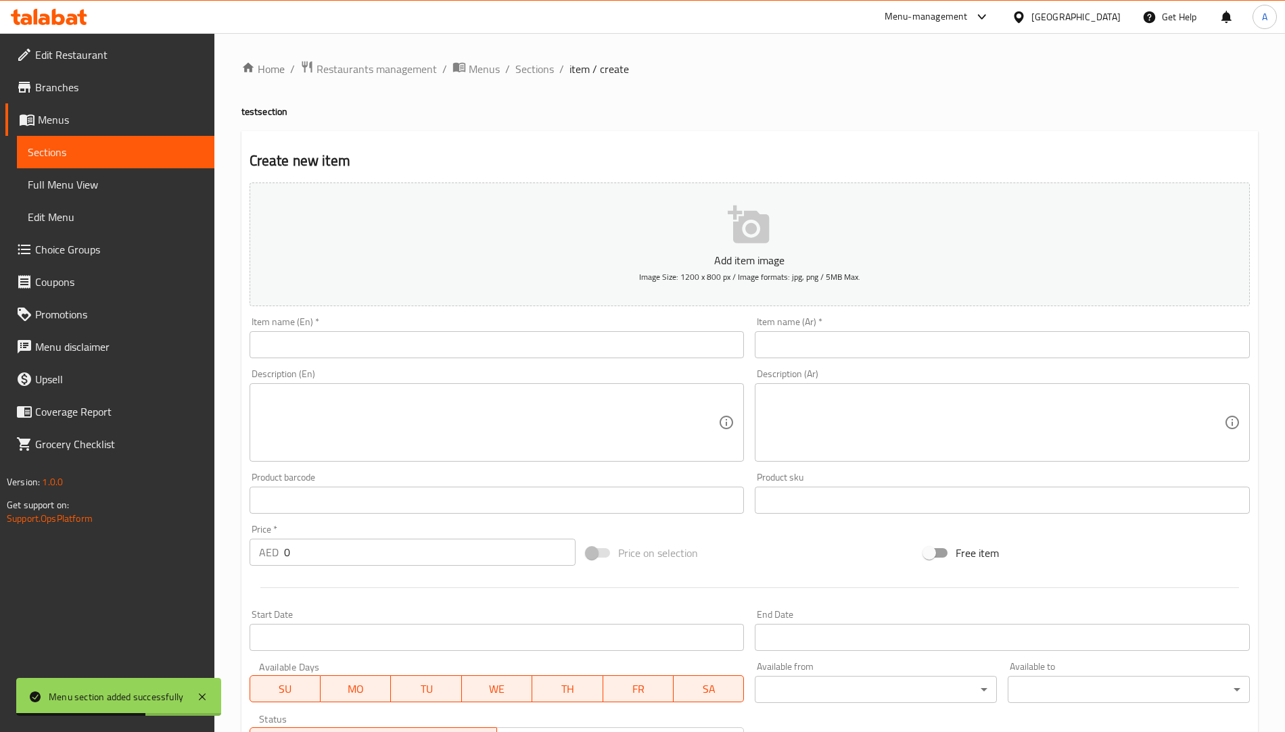
click at [392, 343] on input "text" at bounding box center [497, 344] width 495 height 27
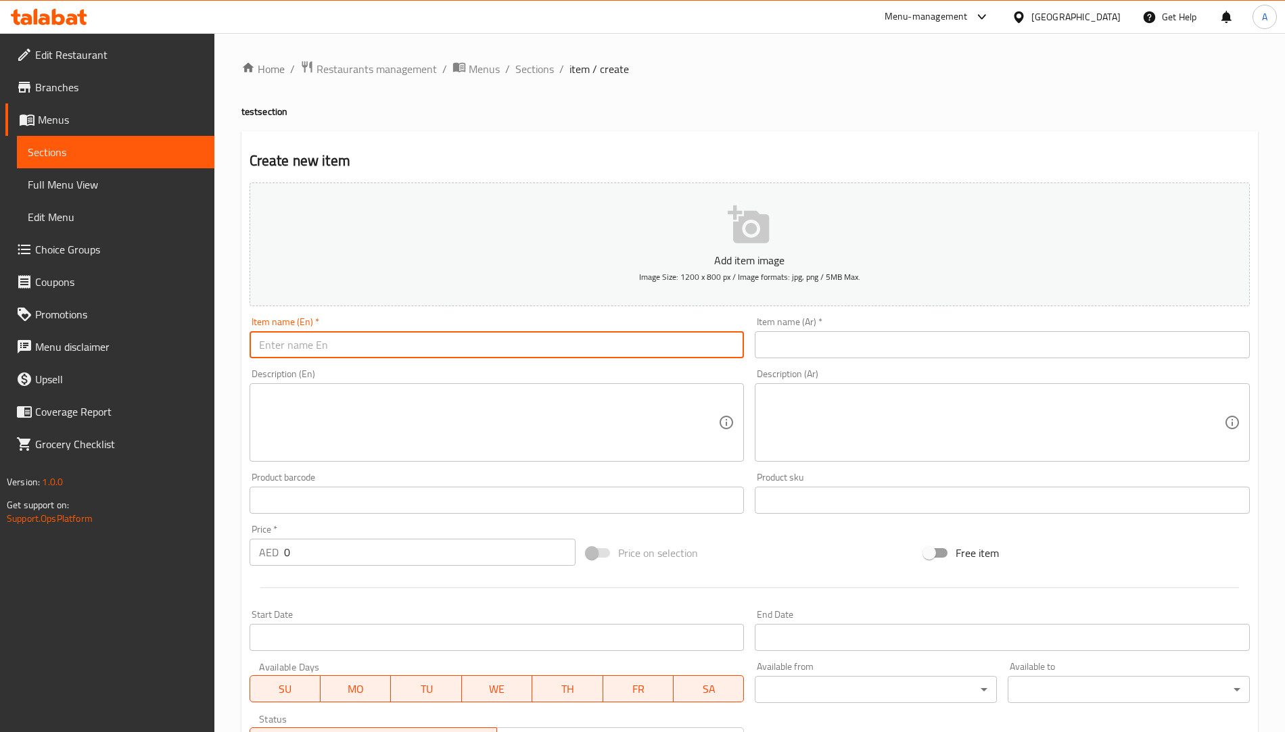
type input "test"
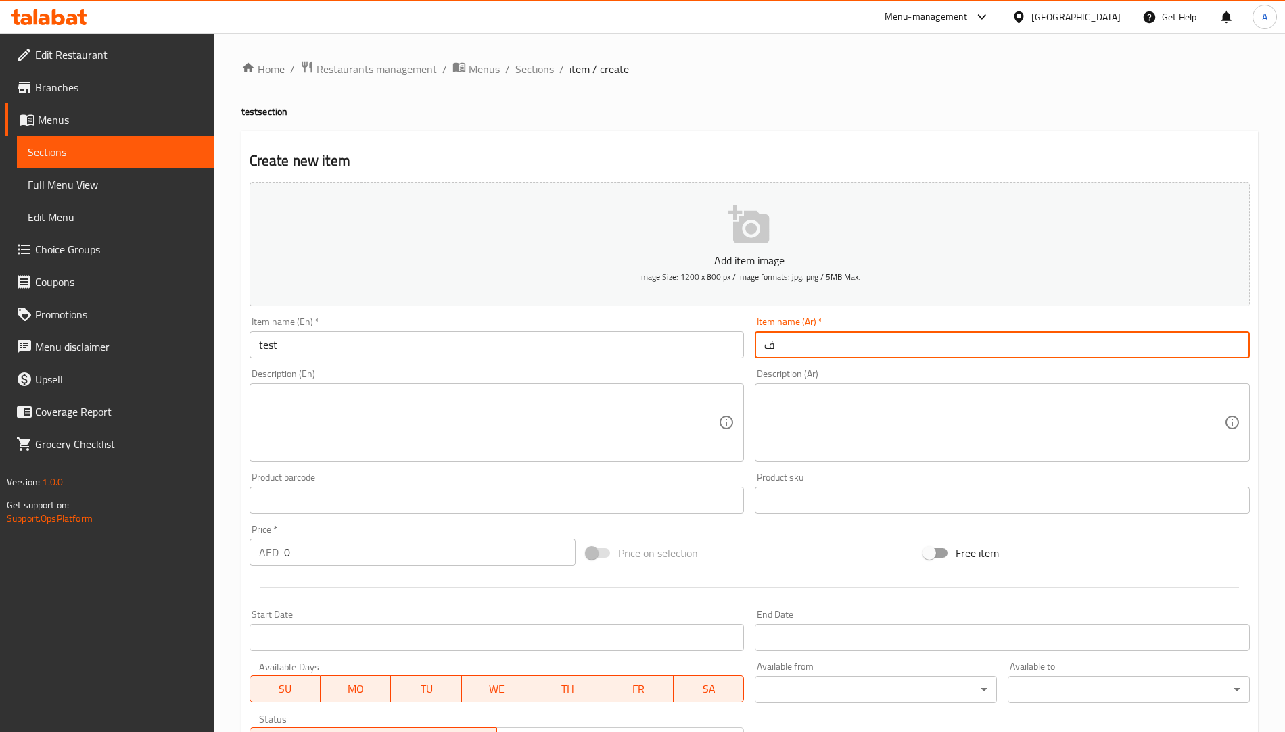
type input "فحص"
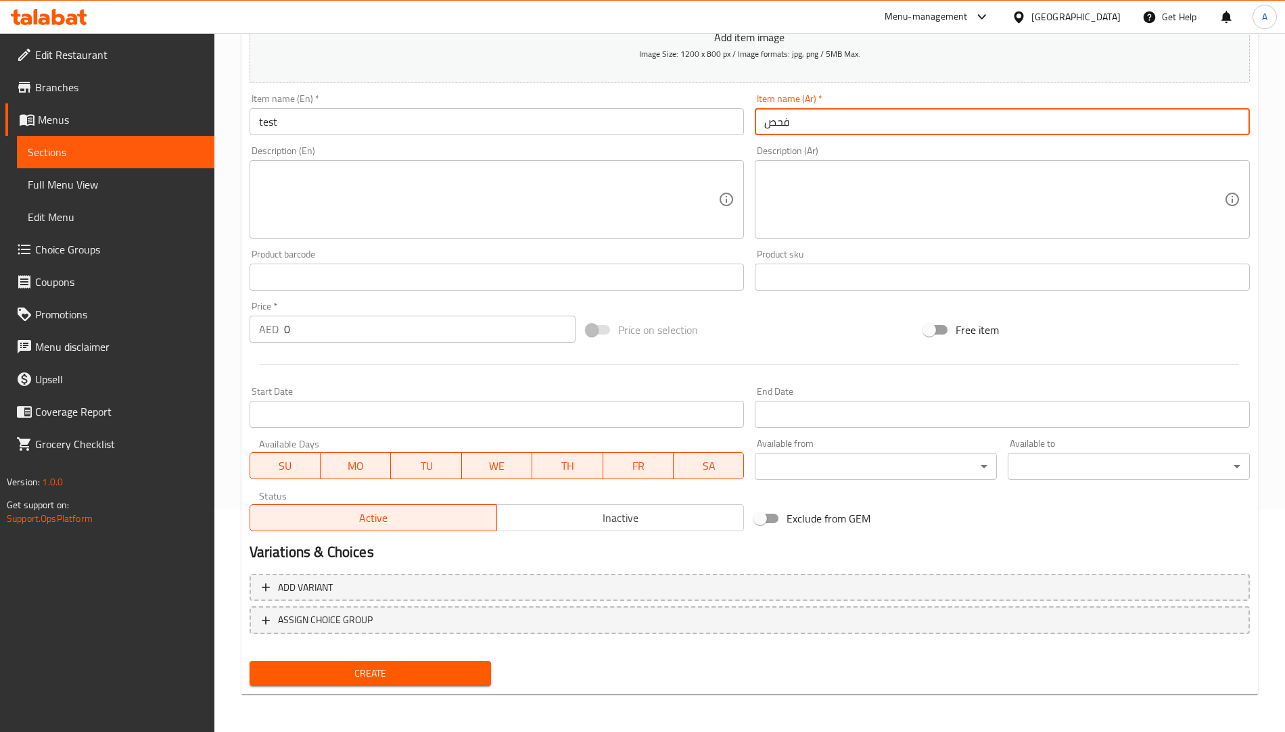
click at [464, 681] on span "Create" at bounding box center [370, 673] width 220 height 17
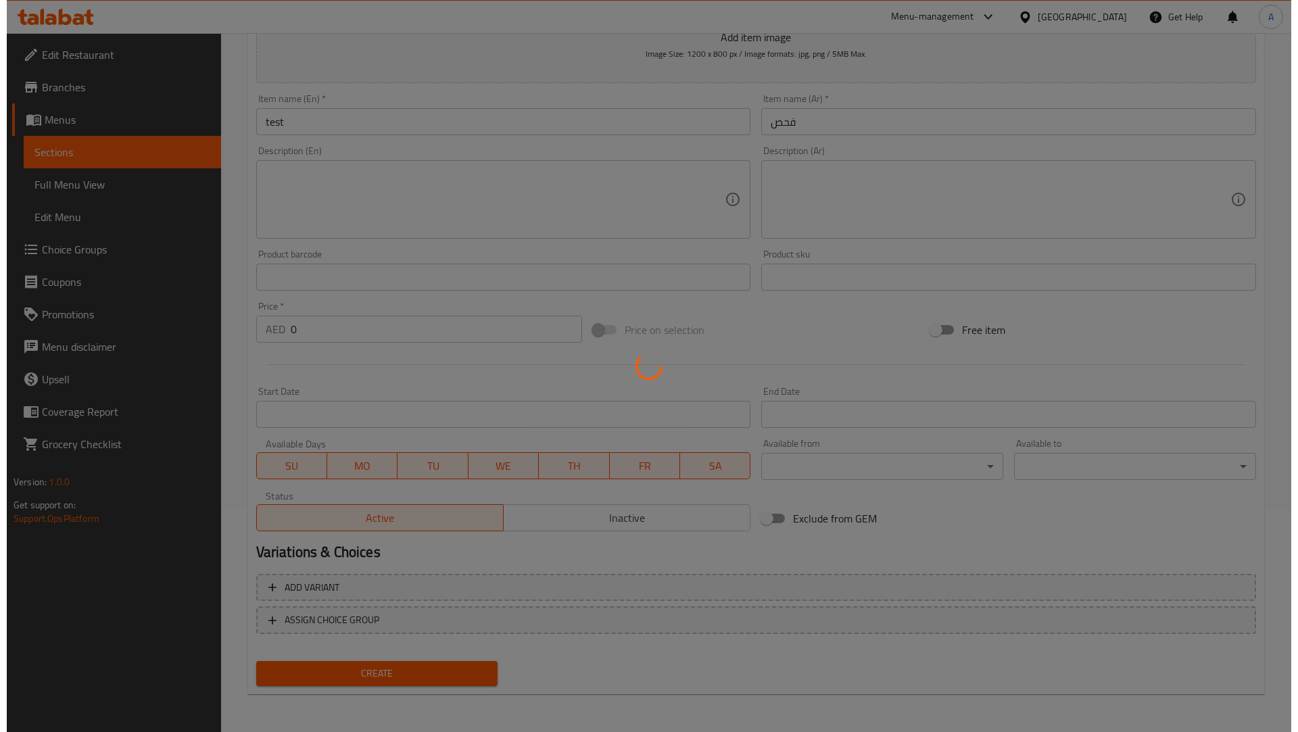
scroll to position [0, 0]
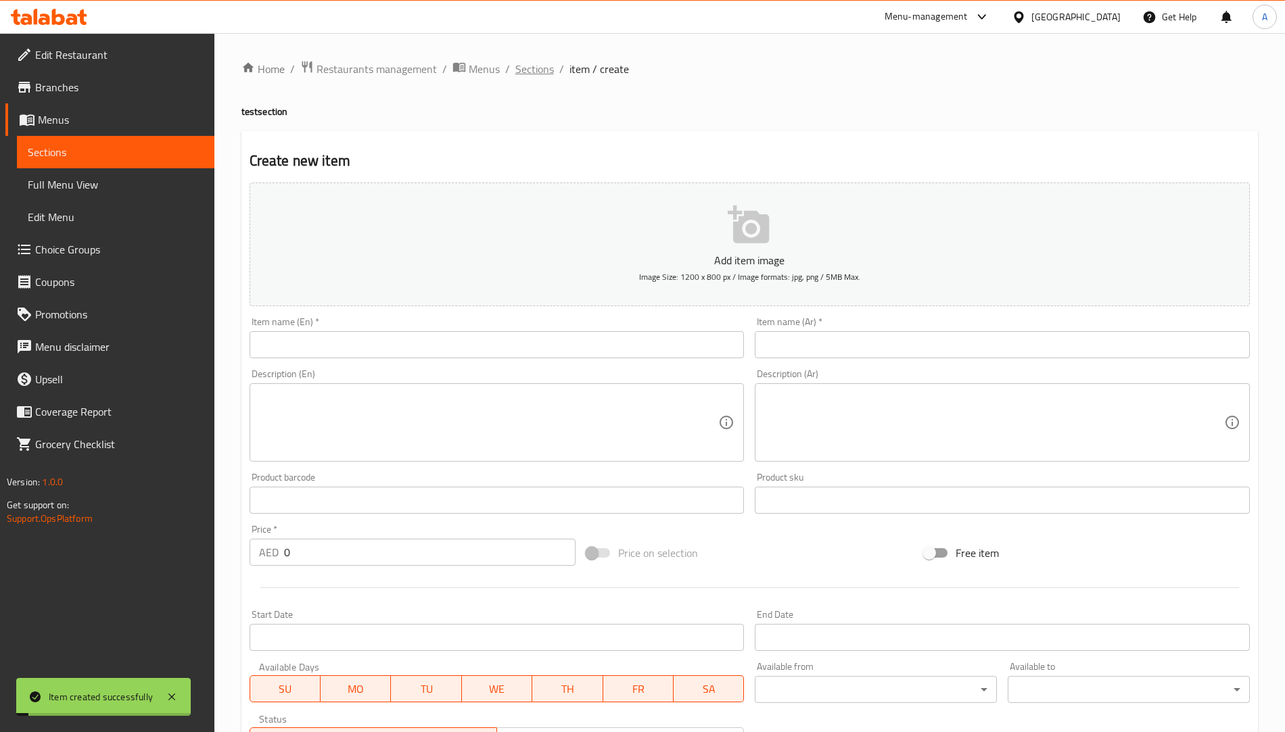
click at [518, 77] on span "Sections" at bounding box center [534, 69] width 39 height 16
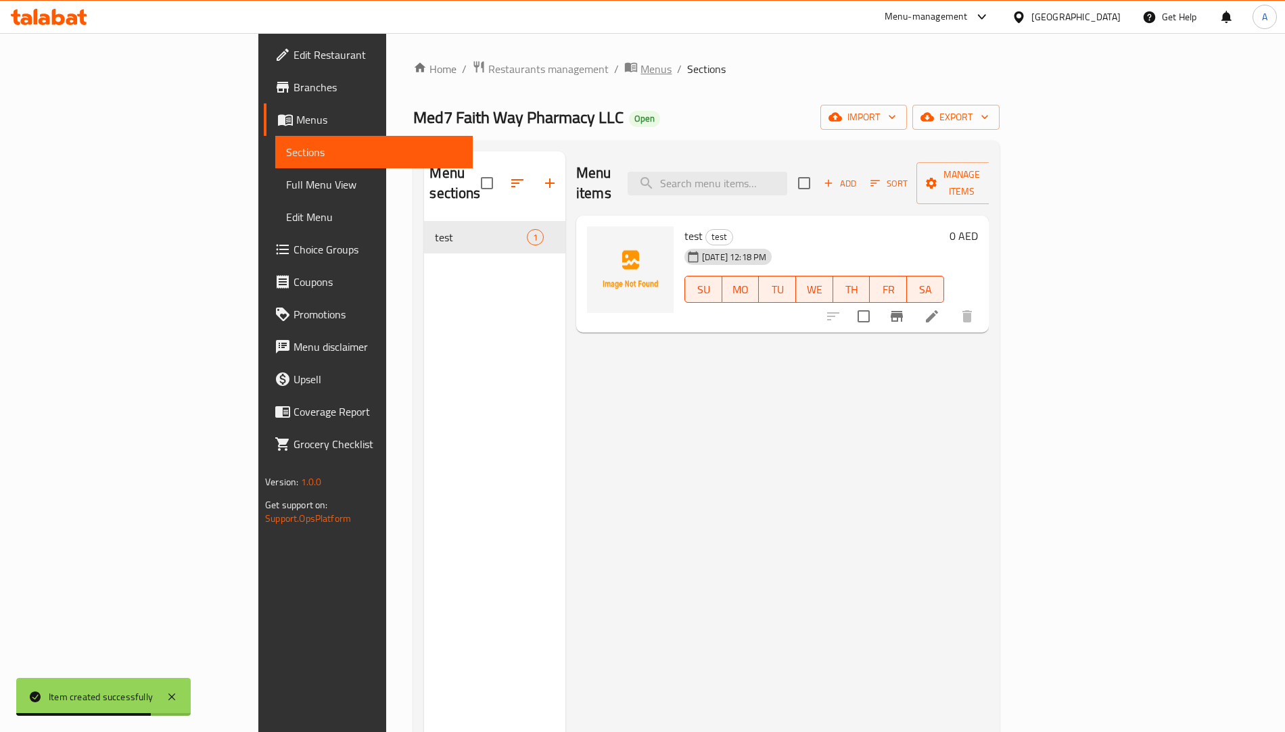
click at [640, 65] on span "Menus" at bounding box center [655, 69] width 31 height 16
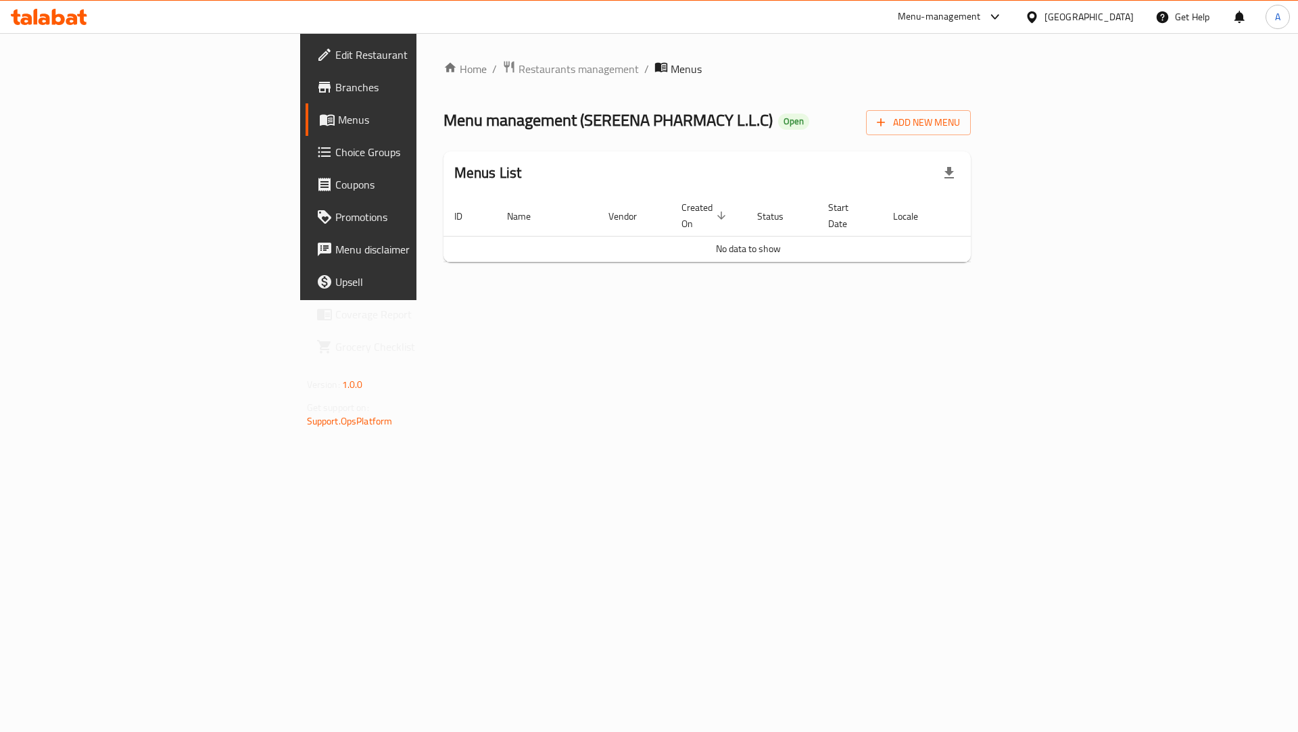
click at [475, 83] on div "Home / Restaurants management / Menus Menu management ( SEREENA PHARMACY L.L.C …" at bounding box center [708, 166] width 528 height 213
click at [960, 120] on span "Add New Menu" at bounding box center [918, 122] width 83 height 17
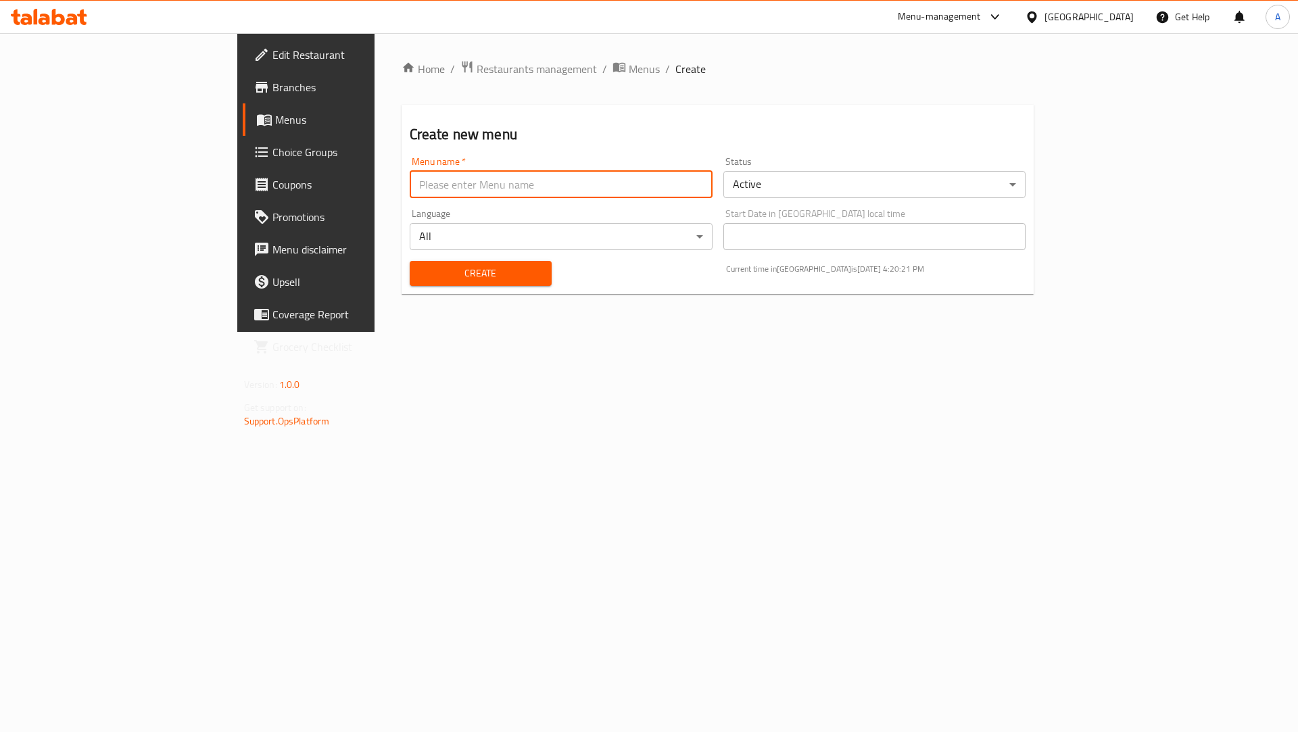
click at [410, 182] on input "text" at bounding box center [561, 184] width 303 height 27
type input "«"
type input "Seerena Med7"
click at [435, 277] on span "Create" at bounding box center [481, 273] width 120 height 17
click at [410, 172] on input "text" at bounding box center [561, 184] width 303 height 27
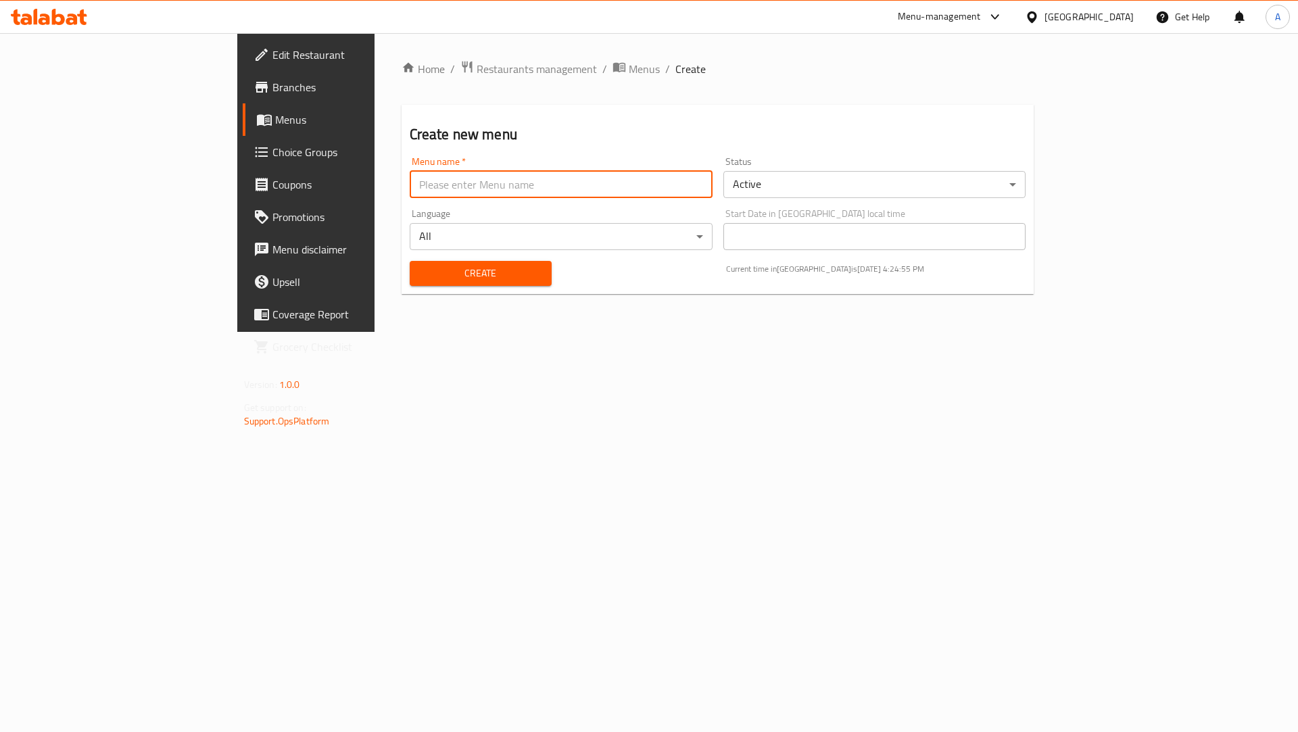
paste input "641188"
type input "641188 Med7"
click at [442, 266] on span "Create" at bounding box center [481, 273] width 120 height 17
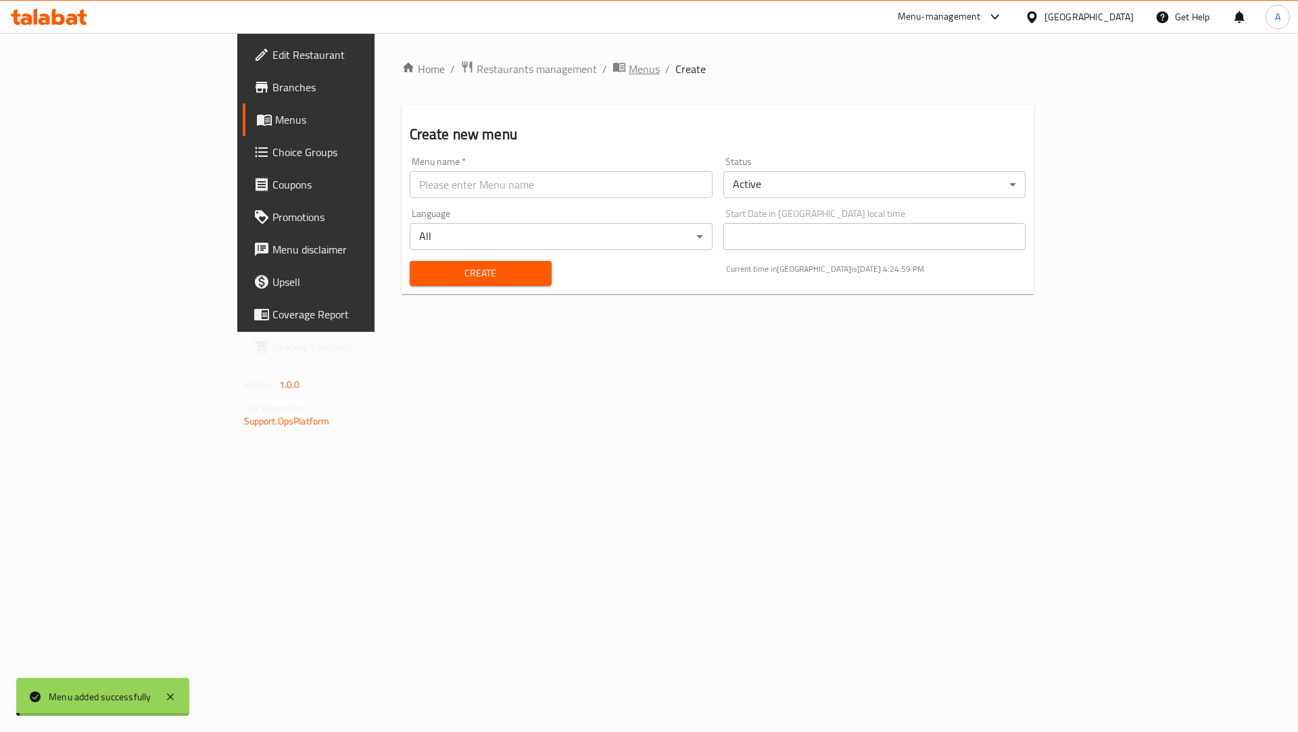
click at [629, 76] on span "Menus" at bounding box center [644, 69] width 31 height 16
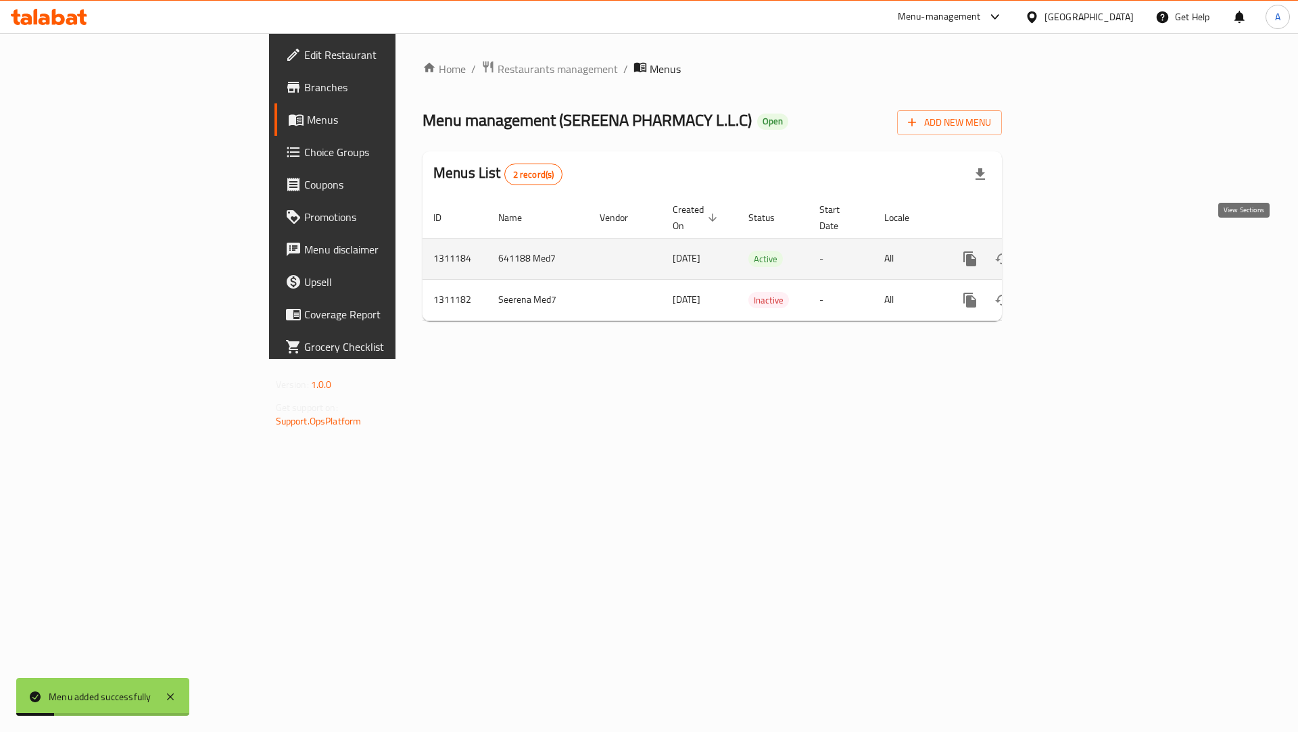
click at [1076, 251] on icon "enhanced table" at bounding box center [1068, 259] width 16 height 16
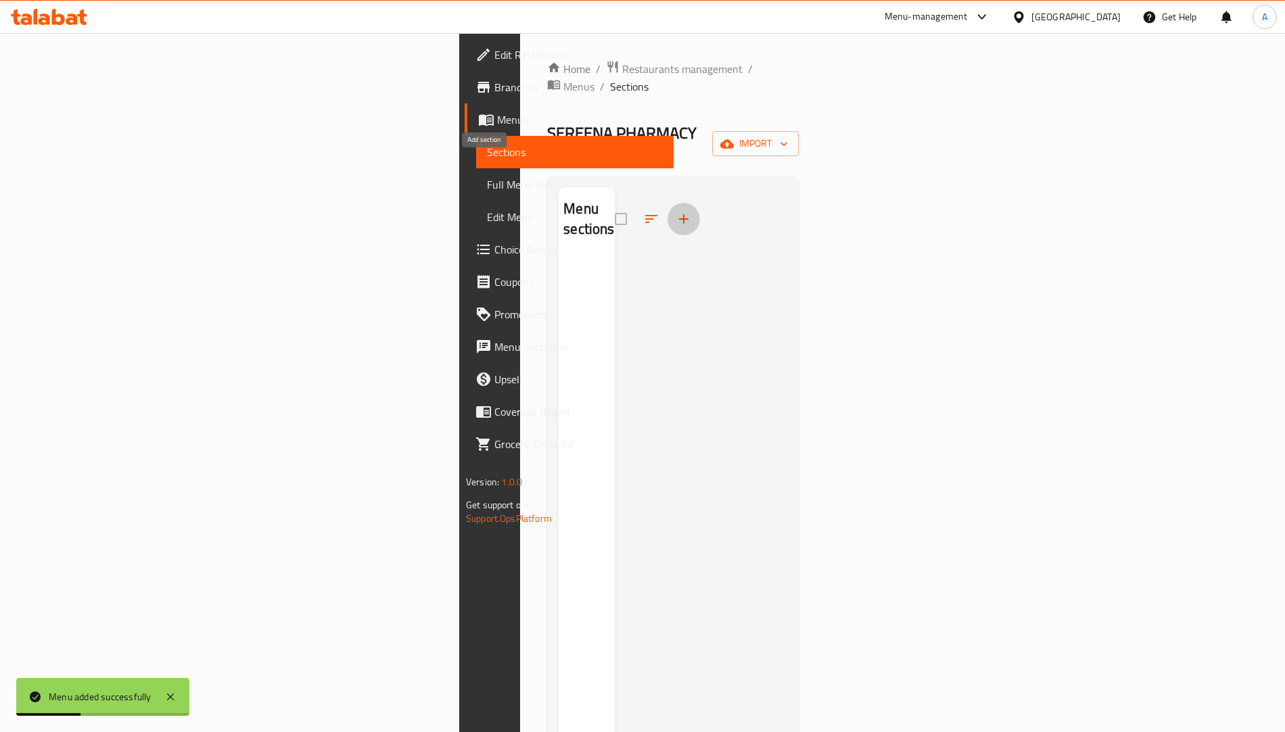
click at [676, 211] on icon "button" at bounding box center [684, 219] width 16 height 16
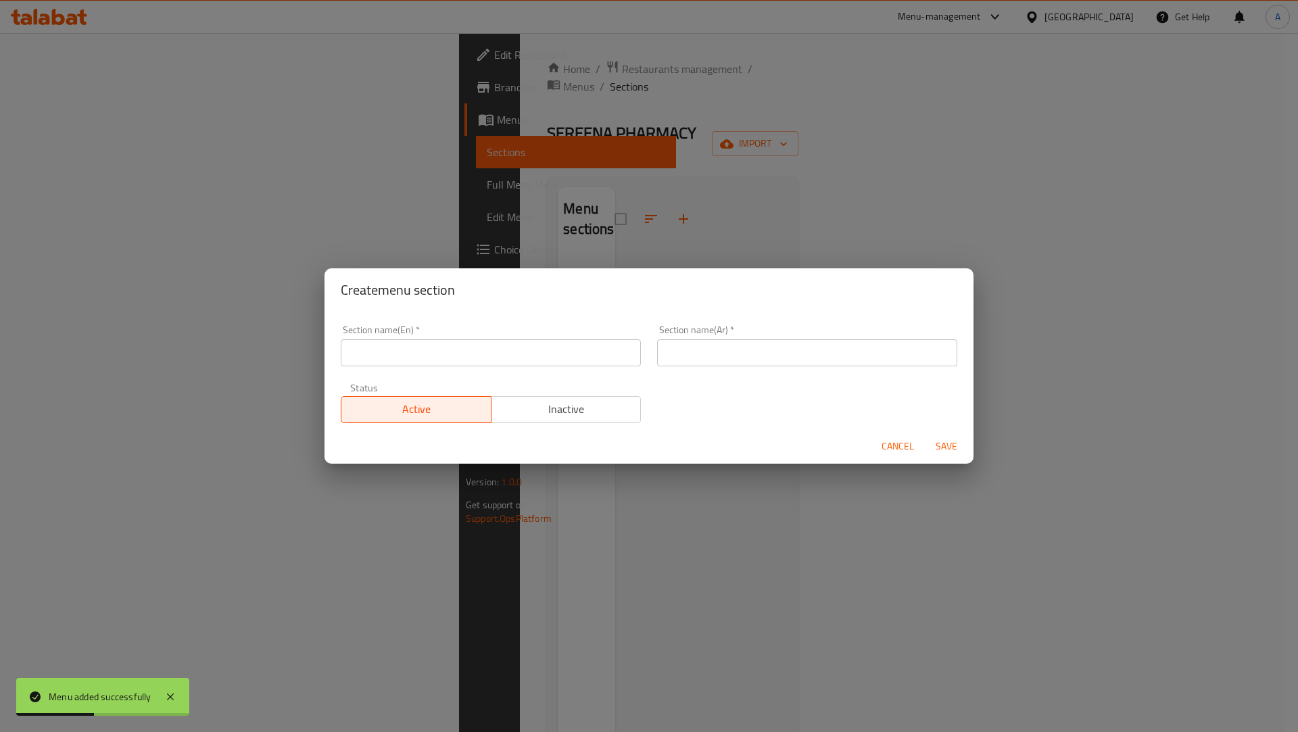
click at [400, 347] on input "text" at bounding box center [491, 352] width 300 height 27
type input "test"
click at [712, 352] on input "text" at bounding box center [807, 352] width 300 height 27
type input "فحص"
click at [930, 454] on button "Save" at bounding box center [946, 446] width 43 height 25
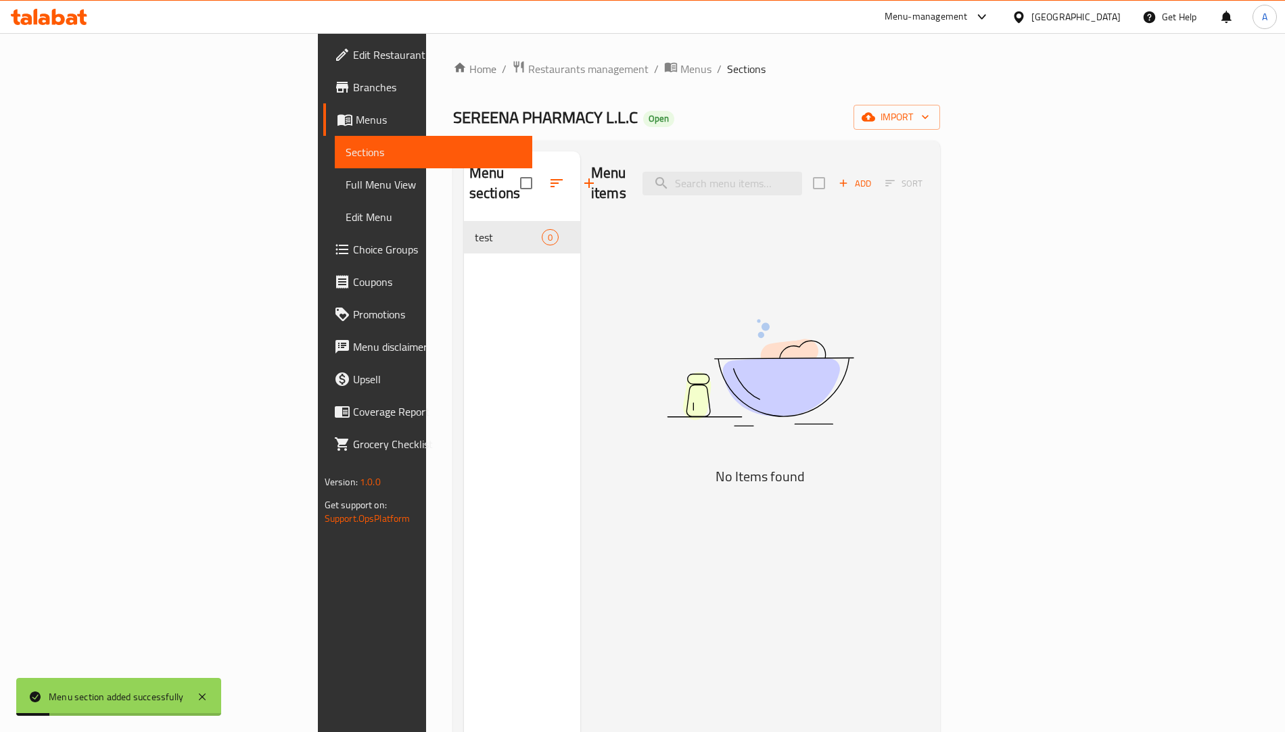
click at [849, 177] on icon "button" at bounding box center [843, 183] width 12 height 12
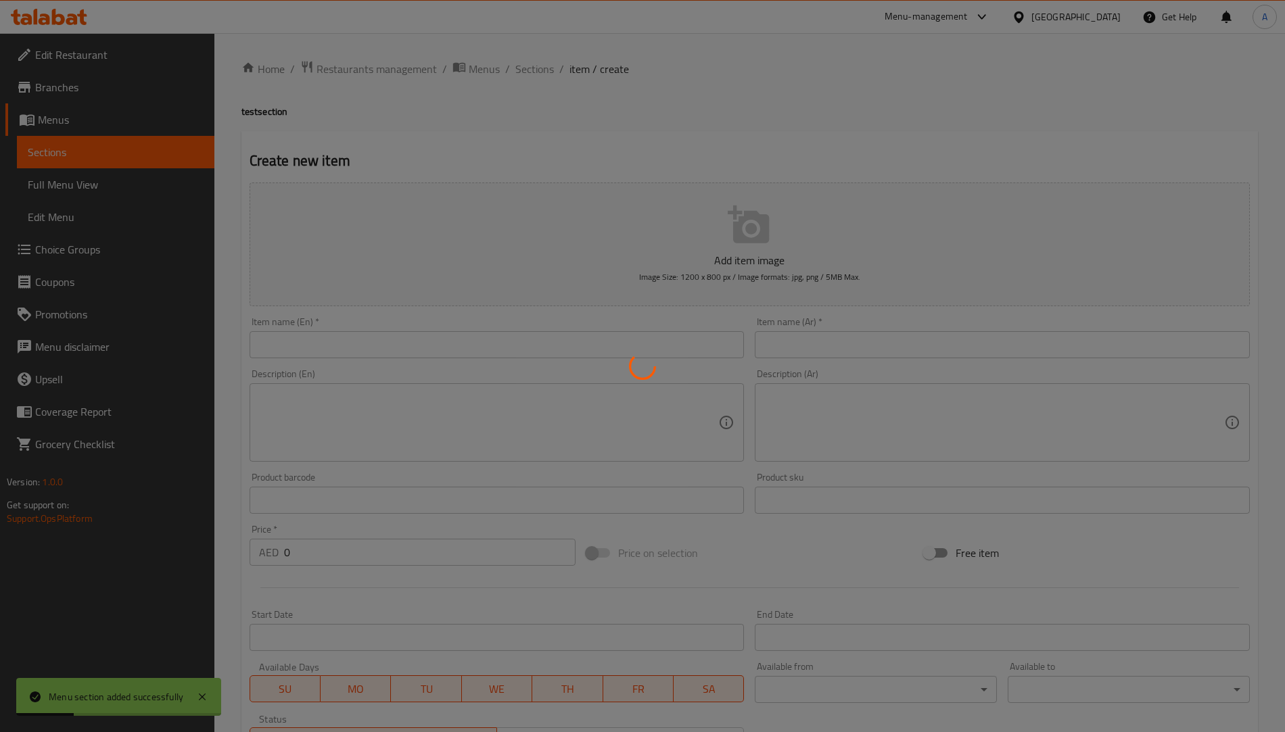
click at [351, 354] on div at bounding box center [642, 366] width 1285 height 732
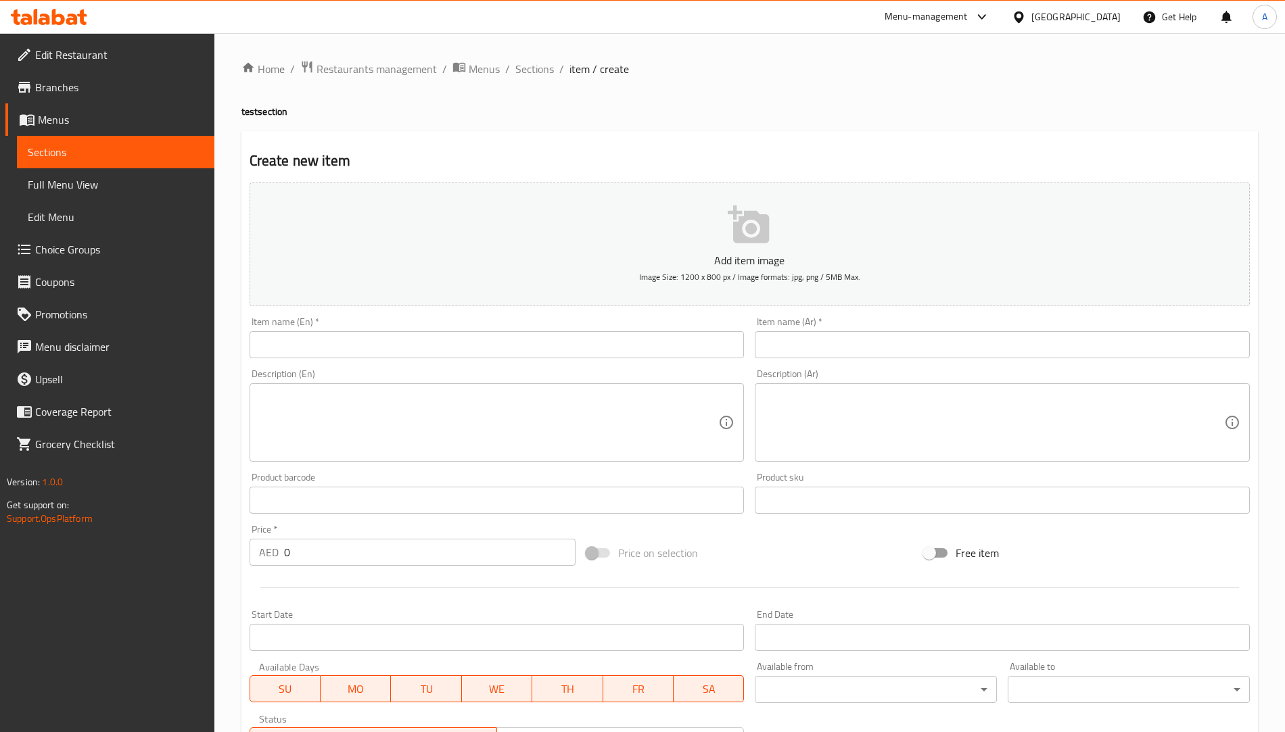
click at [334, 347] on input "text" at bounding box center [497, 344] width 495 height 27
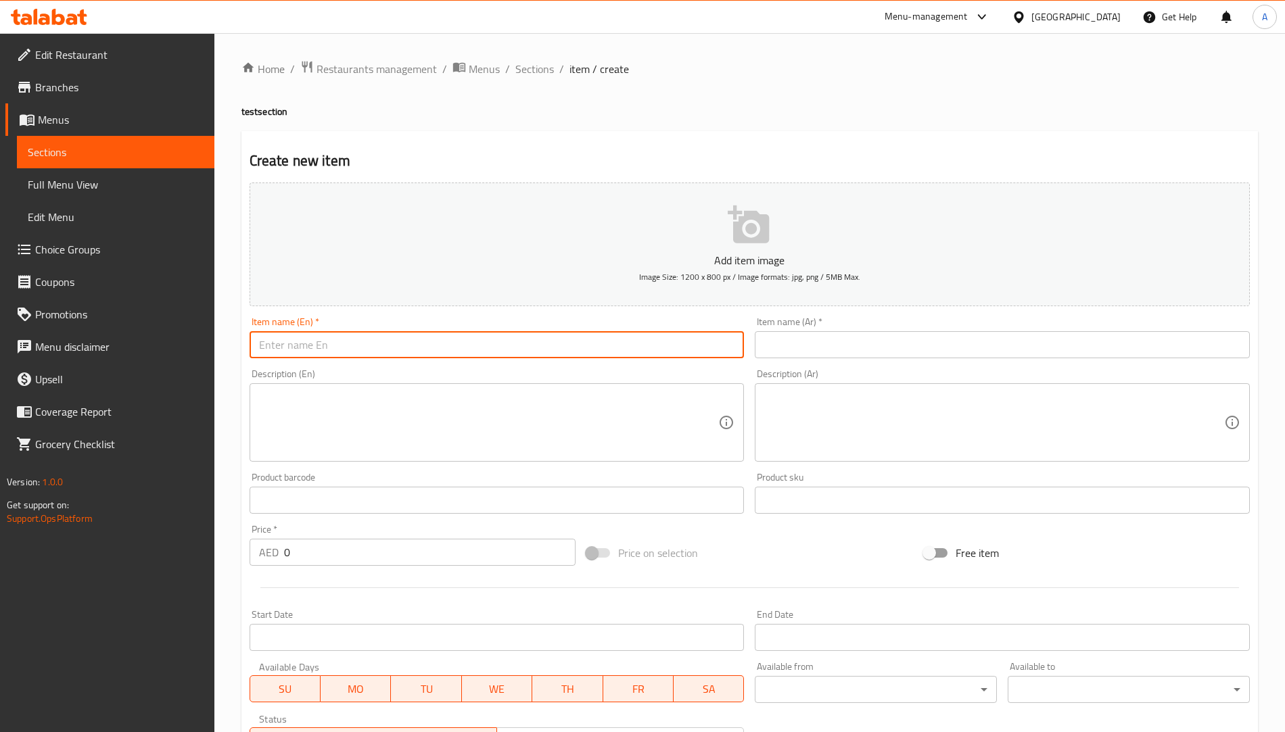
type input "test"
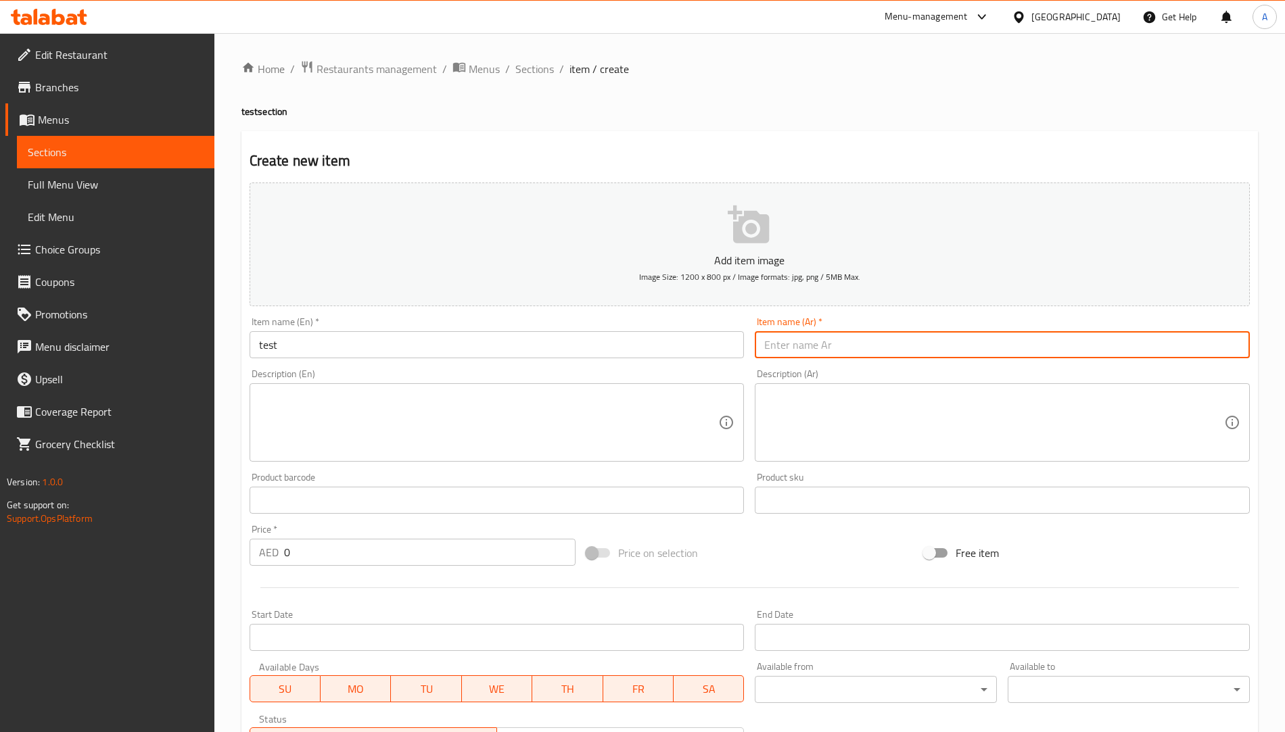
click at [801, 346] on input "text" at bounding box center [1002, 344] width 495 height 27
type input "فحص"
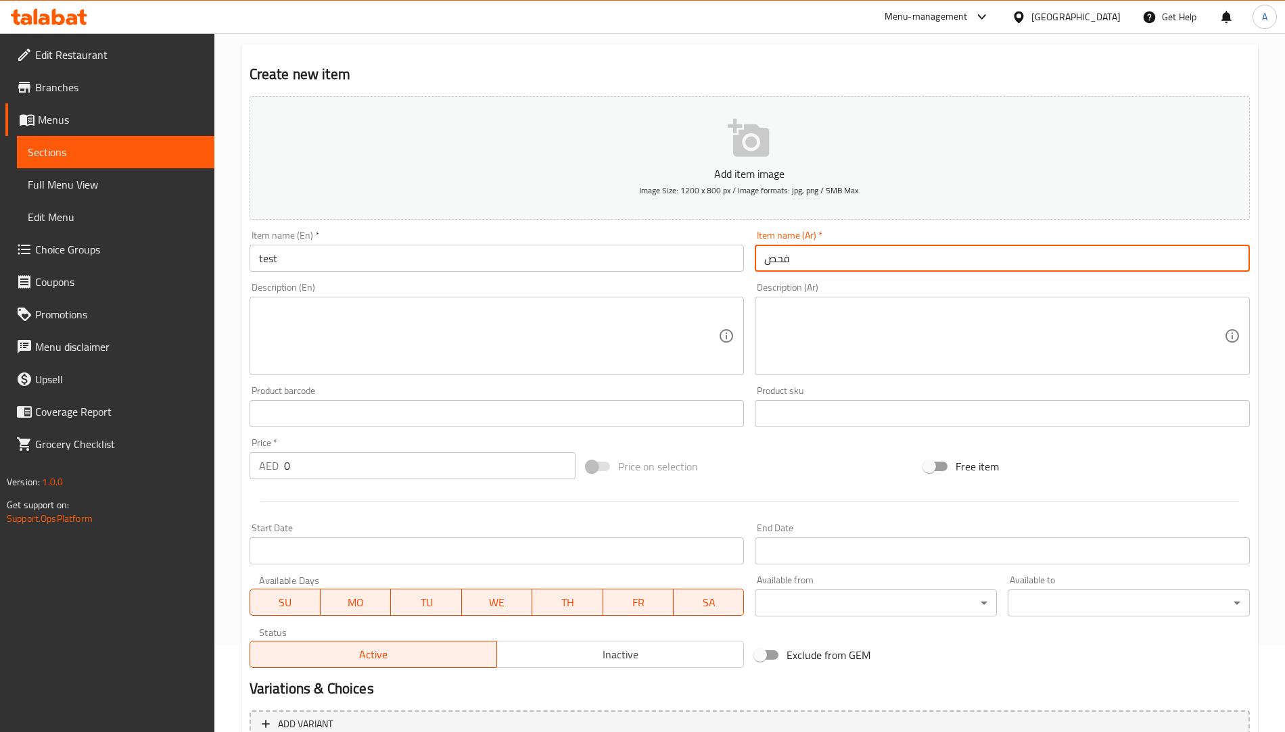
scroll to position [223, 0]
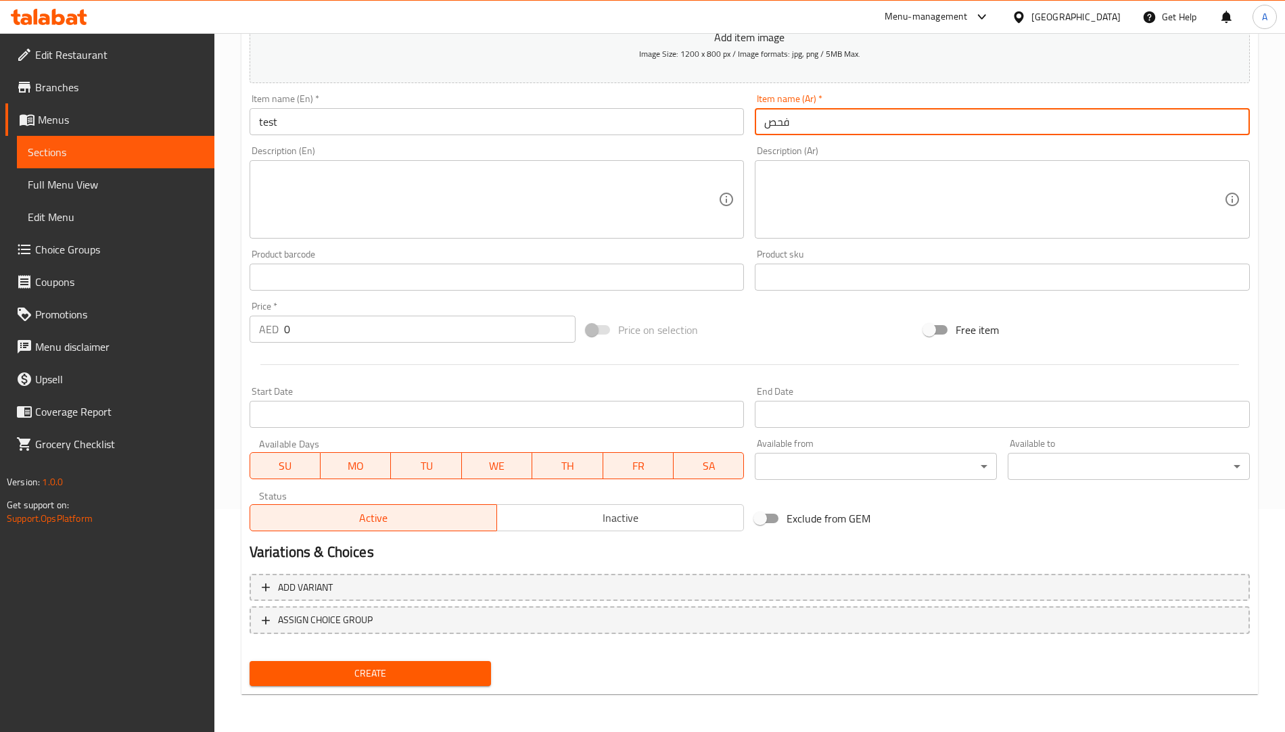
click at [444, 678] on span "Create" at bounding box center [370, 673] width 220 height 17
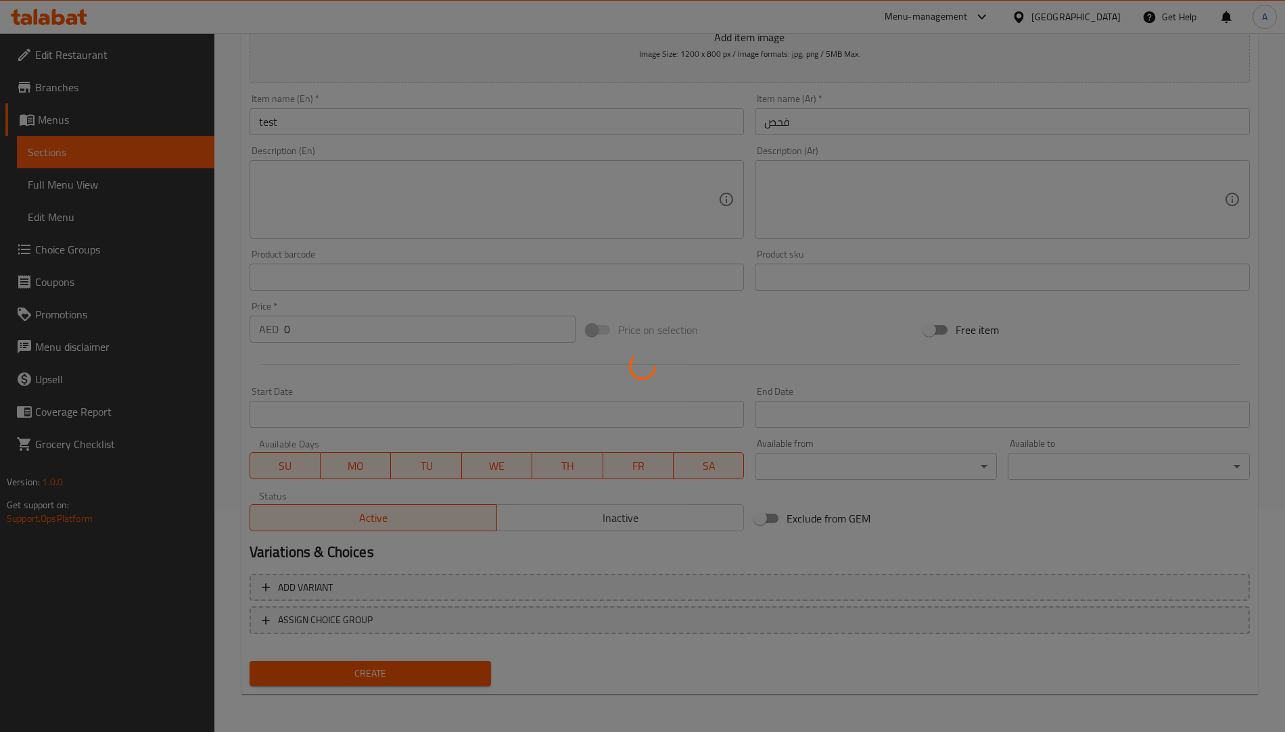
scroll to position [0, 0]
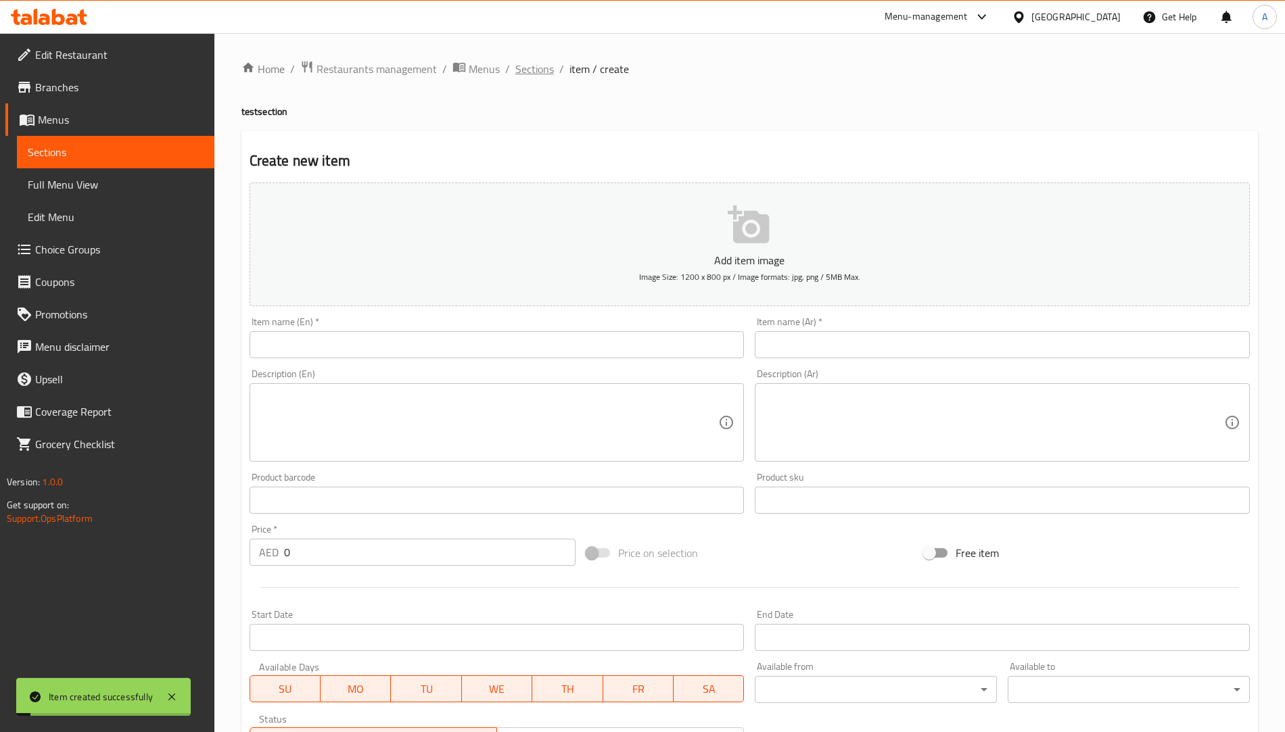
click at [533, 76] on span "Sections" at bounding box center [534, 69] width 39 height 16
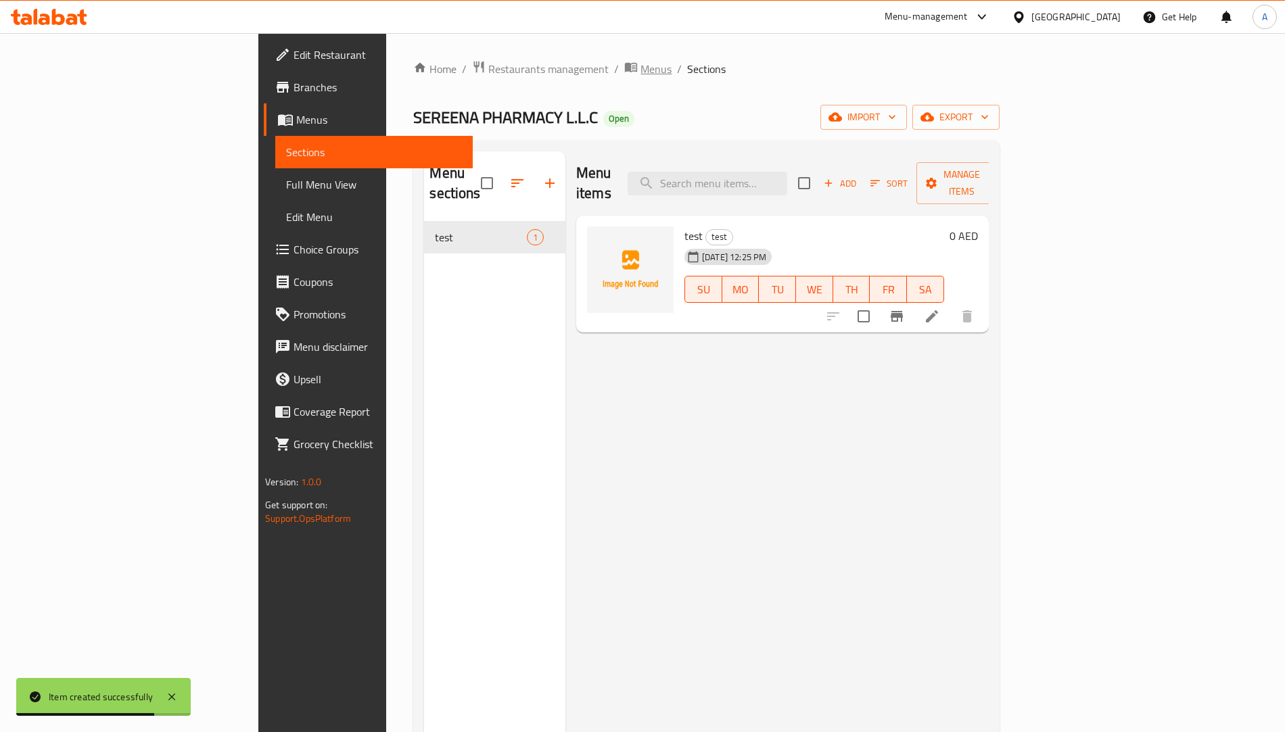
click at [640, 66] on span "Menus" at bounding box center [655, 69] width 31 height 16
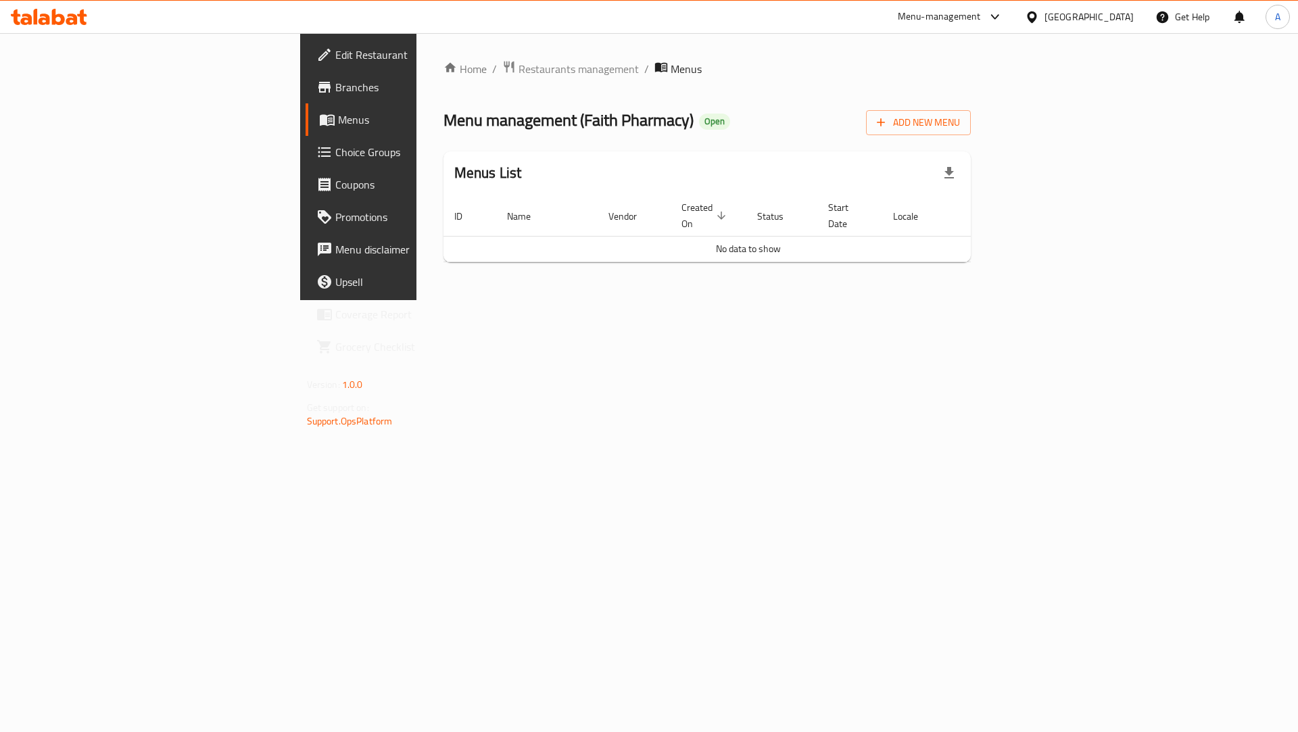
click at [999, 124] on div "Home / Restaurants management / Menus Menu management ( Faith Pharmacy ) Open A…" at bounding box center [708, 166] width 582 height 267
click at [960, 122] on span "Add New Menu" at bounding box center [918, 122] width 83 height 17
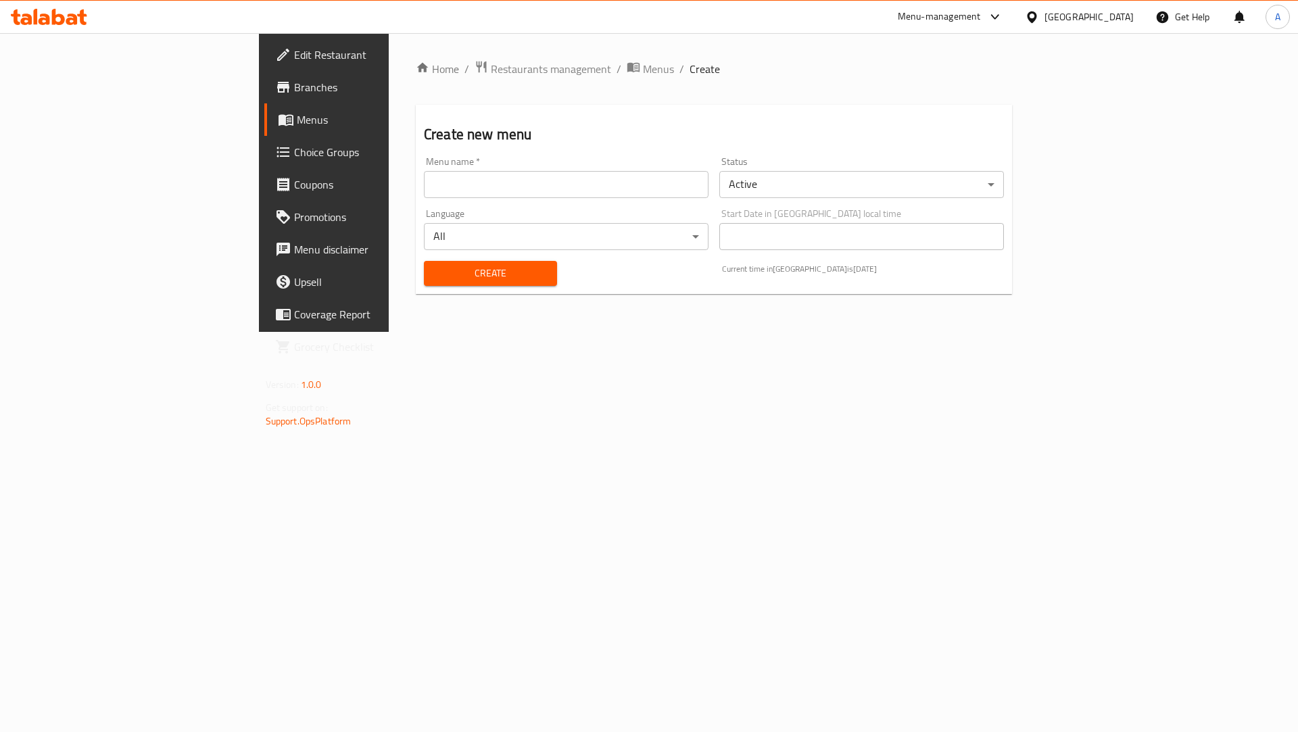
click at [474, 184] on input "text" at bounding box center [566, 184] width 285 height 27
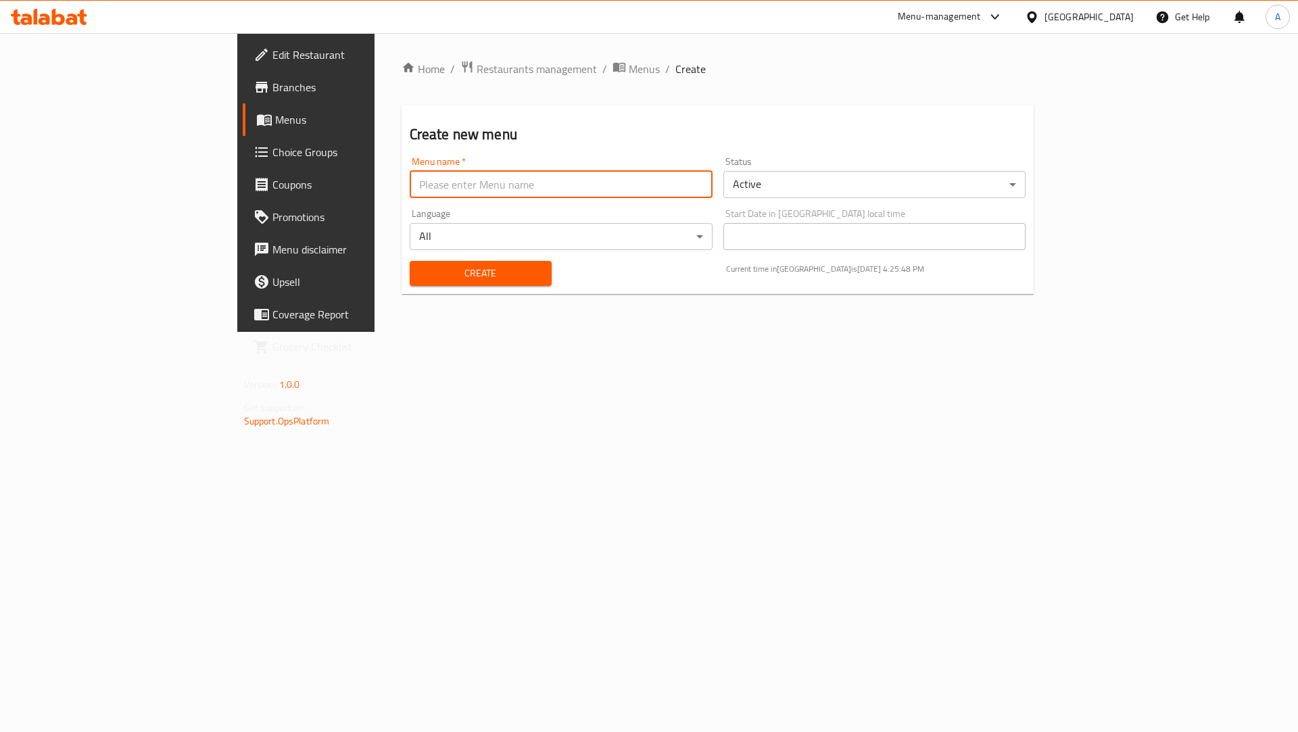
paste input "646871"
type input "646871 Med7"
click at [421, 278] on span "Create" at bounding box center [481, 273] width 120 height 17
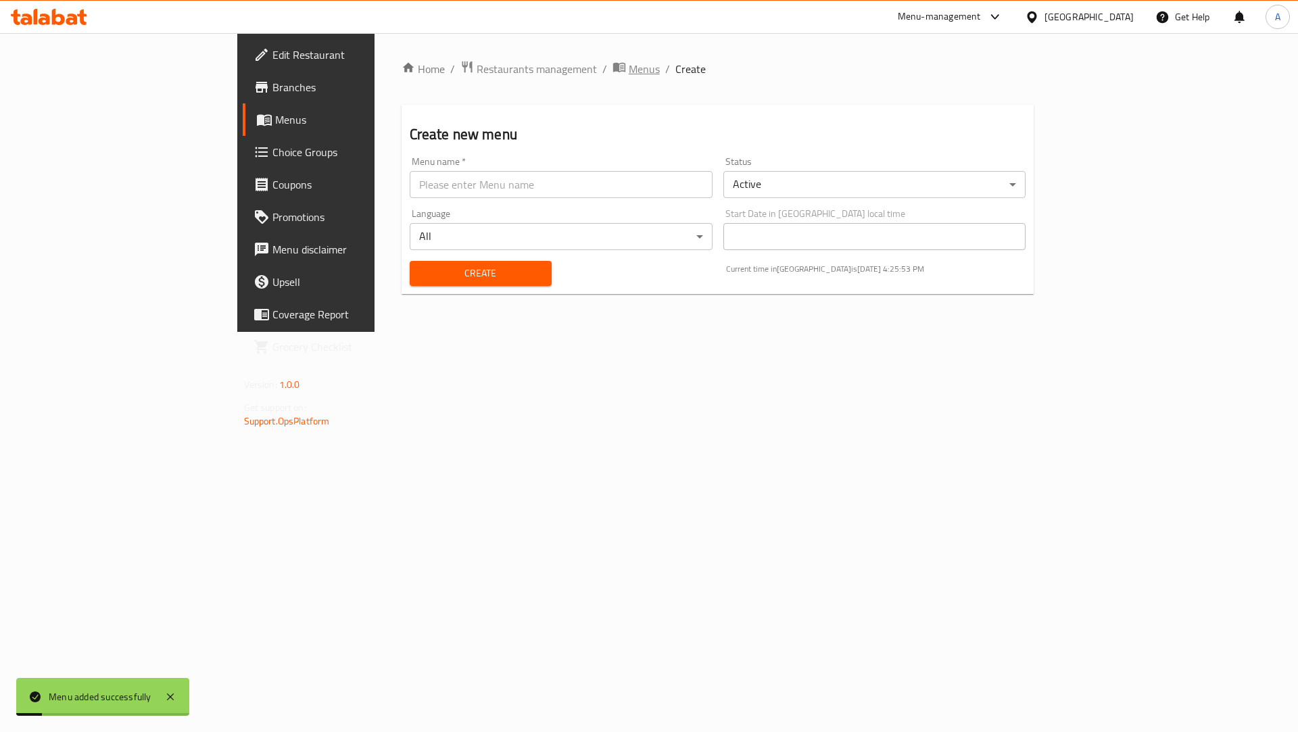
click at [629, 64] on span "Menus" at bounding box center [644, 69] width 31 height 16
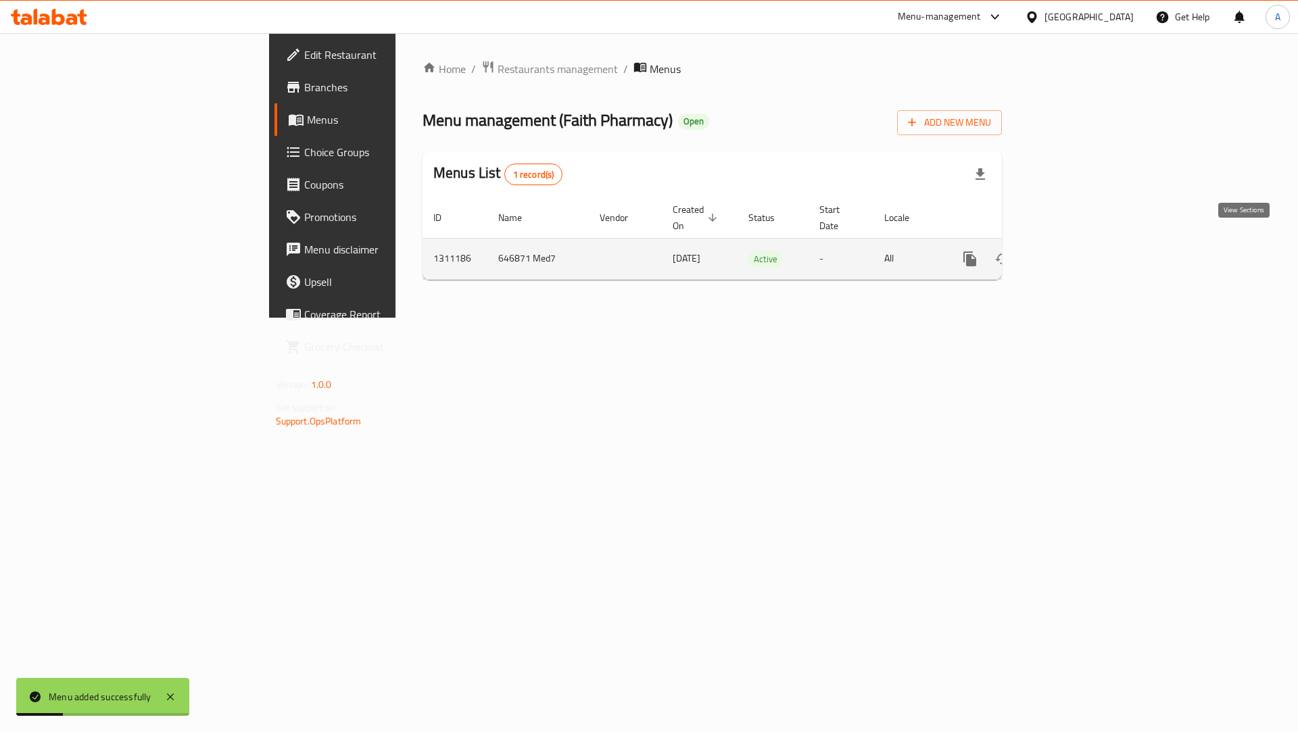
click at [1084, 243] on link "enhanced table" at bounding box center [1068, 259] width 32 height 32
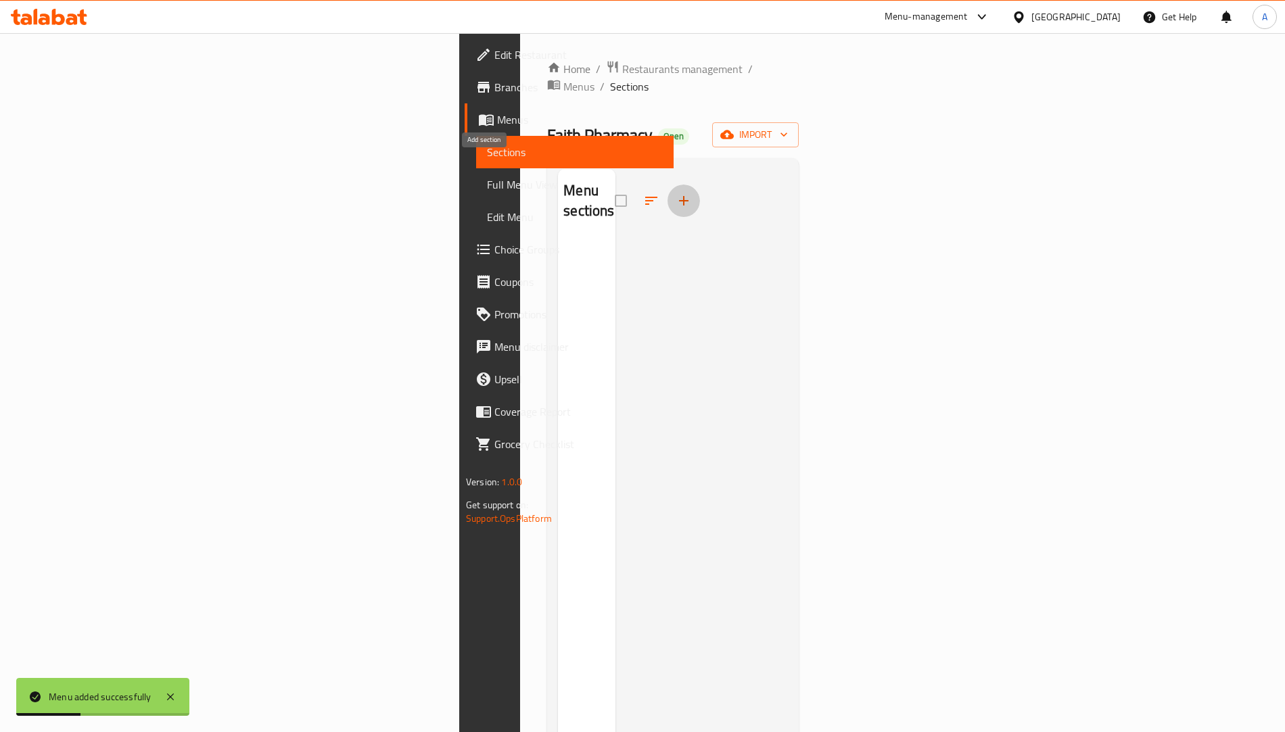
click at [667, 185] on button "button" at bounding box center [683, 201] width 32 height 32
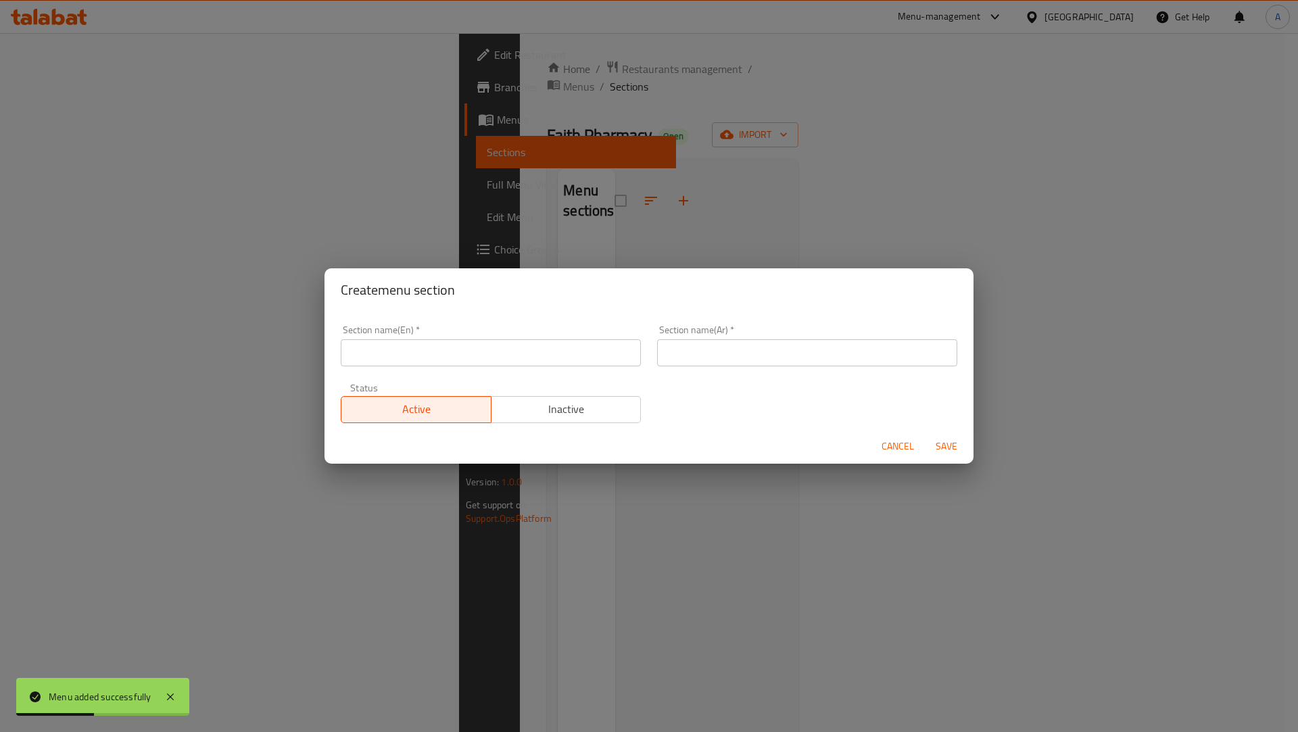
click at [420, 346] on input "text" at bounding box center [491, 352] width 300 height 27
type input "test"
click at [657, 360] on input "text" at bounding box center [807, 352] width 300 height 27
type input "فحص"
click at [942, 449] on span "Save" at bounding box center [947, 446] width 32 height 17
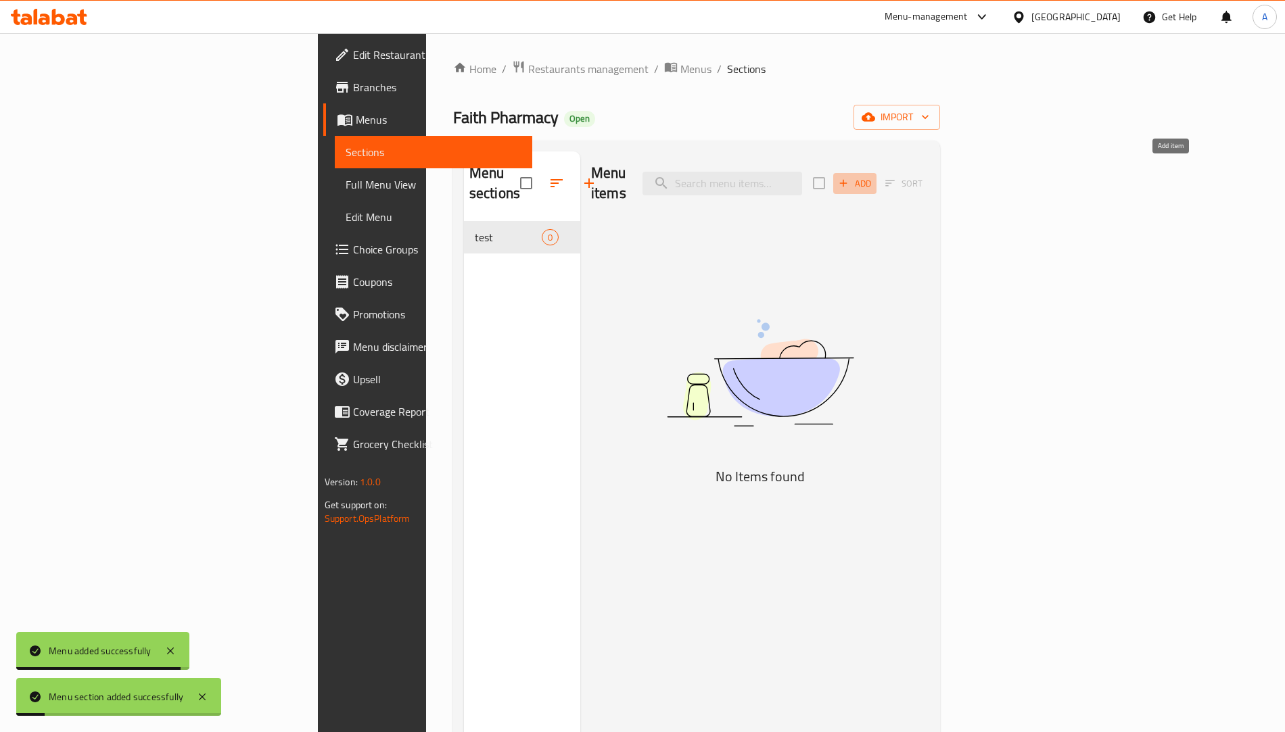
click at [873, 176] on span "Add" at bounding box center [855, 184] width 37 height 16
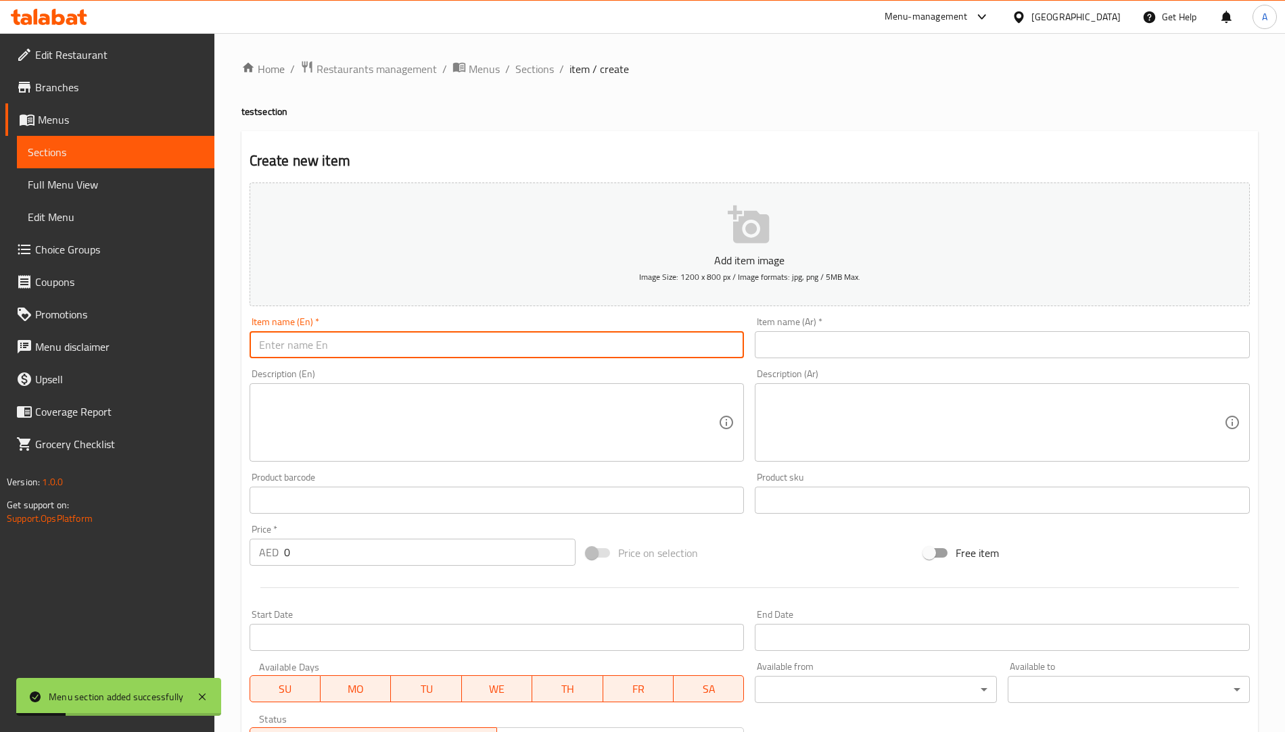
click at [455, 347] on input "text" at bounding box center [497, 344] width 495 height 27
click at [411, 347] on input "text" at bounding box center [497, 344] width 495 height 27
click at [310, 426] on textarea at bounding box center [489, 423] width 460 height 64
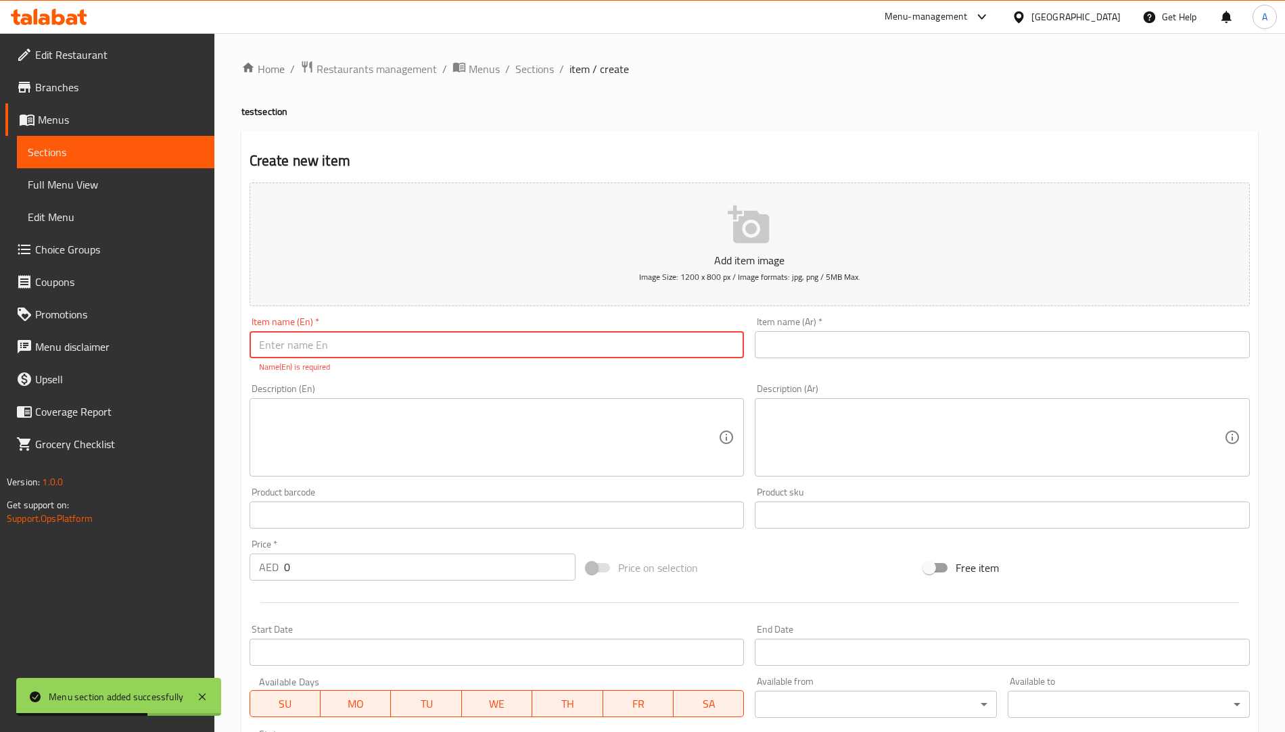
click at [310, 353] on input "text" at bounding box center [497, 344] width 495 height 27
type input "z"
type input "test"
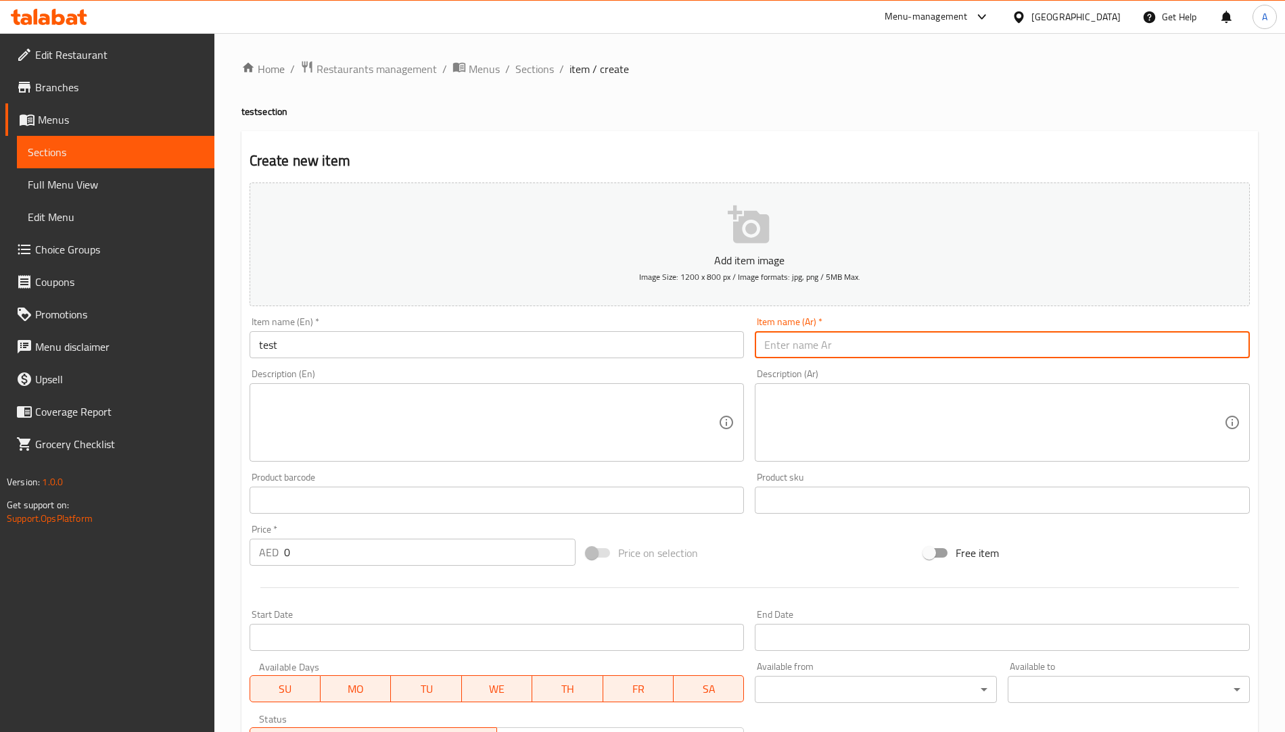
click at [799, 352] on input "text" at bounding box center [1002, 344] width 495 height 27
type input "فحص"
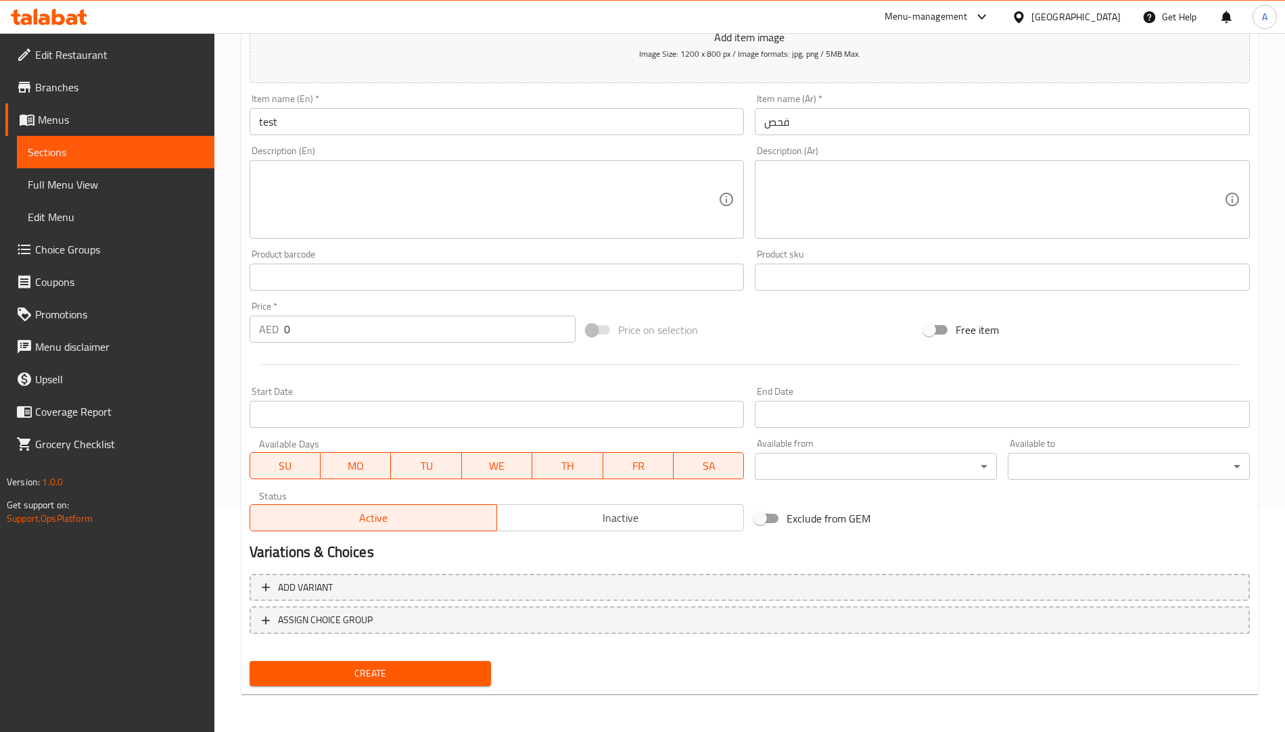
click at [398, 691] on div "Create new item Add item image Image Size: 1200 x 800 px / Image formats: jpg, …" at bounding box center [749, 301] width 1016 height 787
click at [398, 683] on button "Create" at bounding box center [371, 673] width 242 height 25
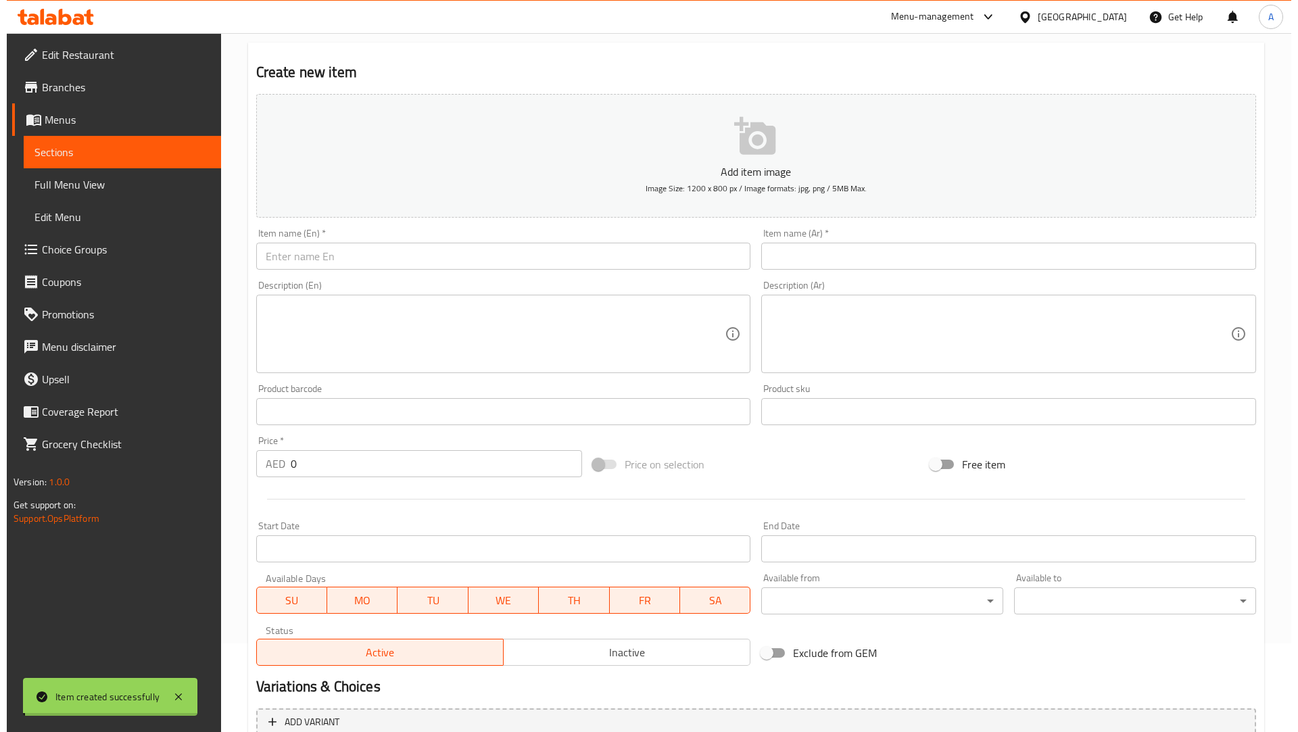
scroll to position [0, 0]
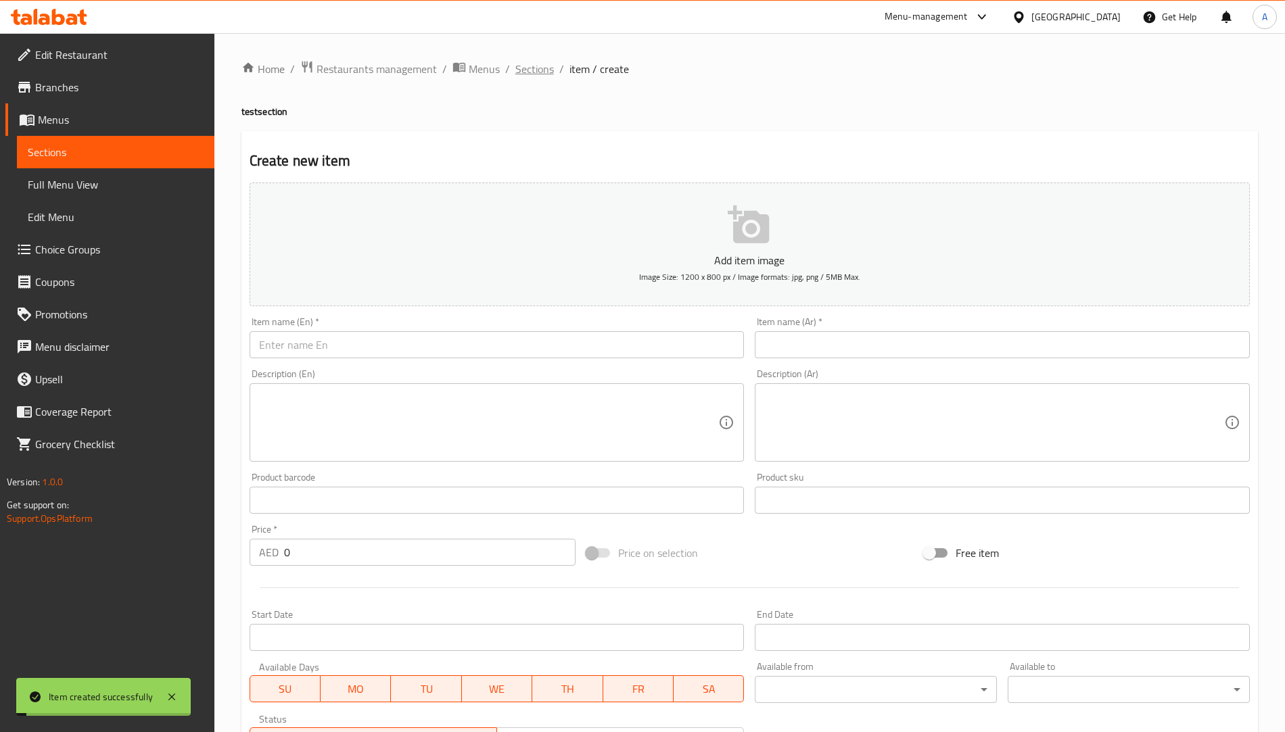
click at [534, 72] on span "Sections" at bounding box center [534, 69] width 39 height 16
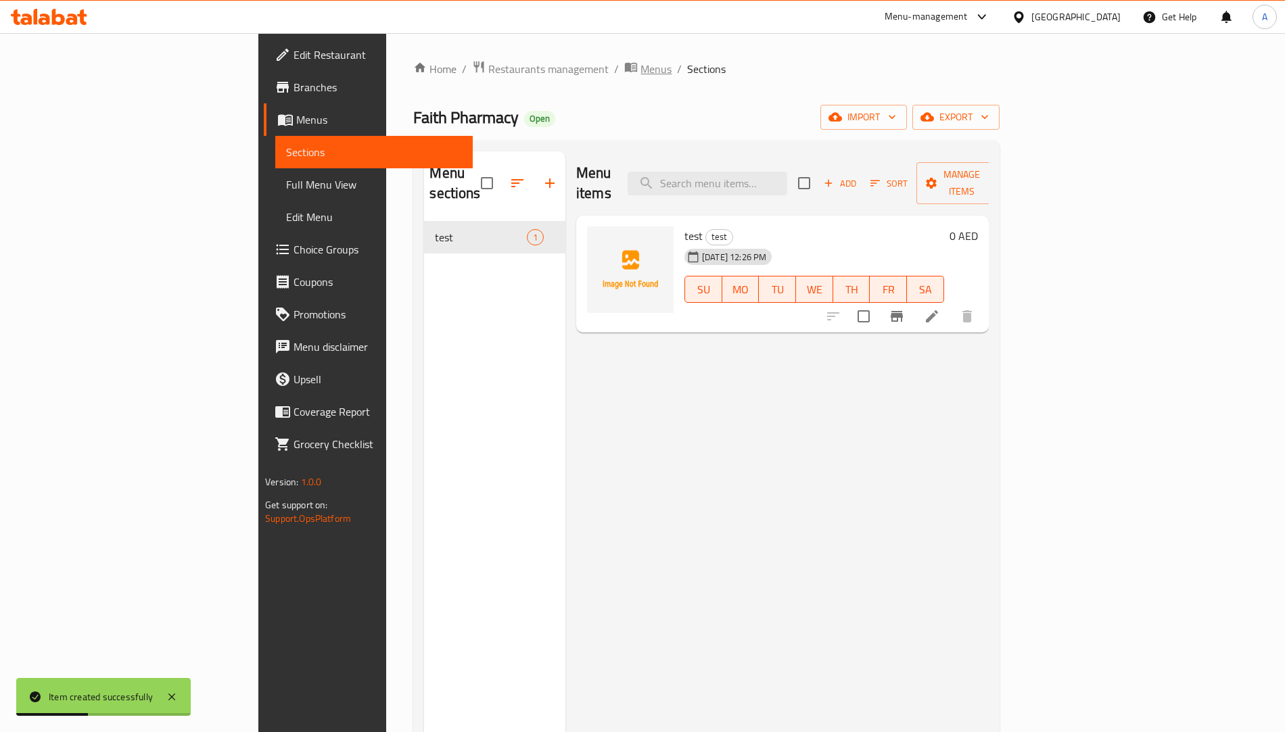
click at [624, 74] on span "breadcrumb" at bounding box center [632, 69] width 16 height 18
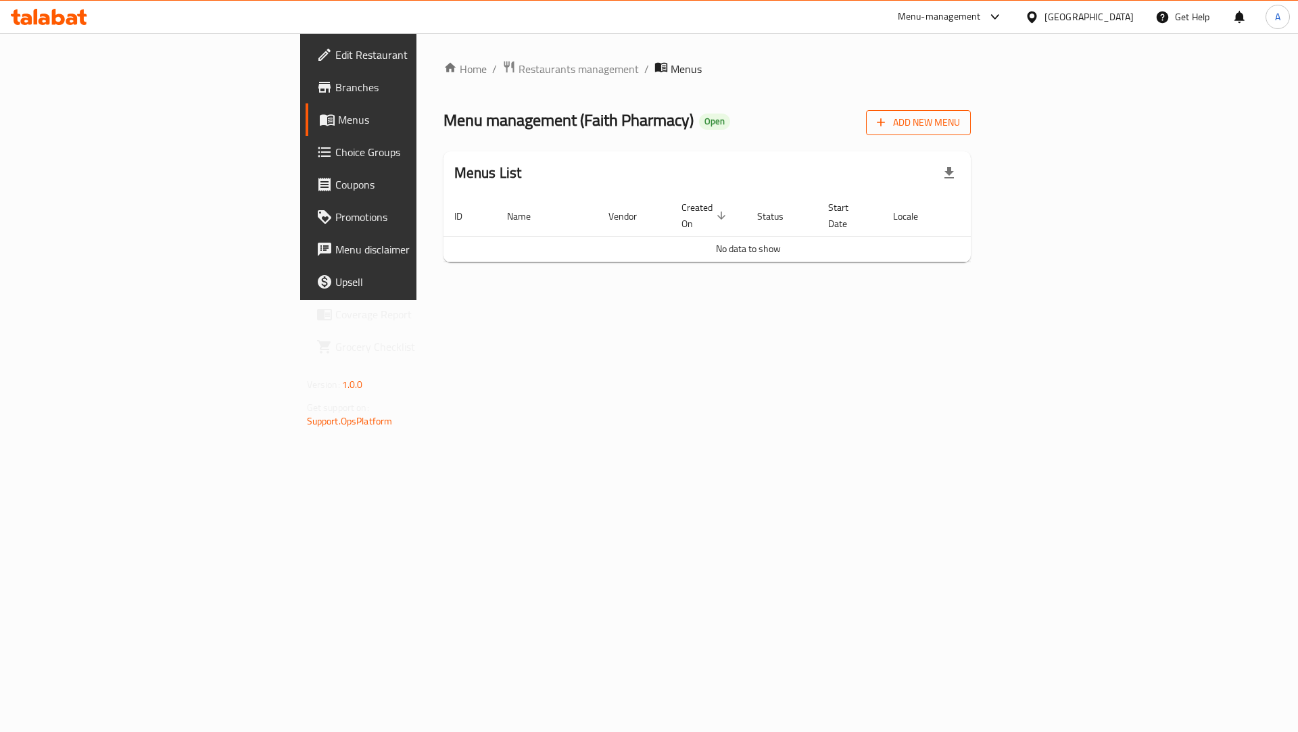
click at [960, 118] on span "Add New Menu" at bounding box center [918, 122] width 83 height 17
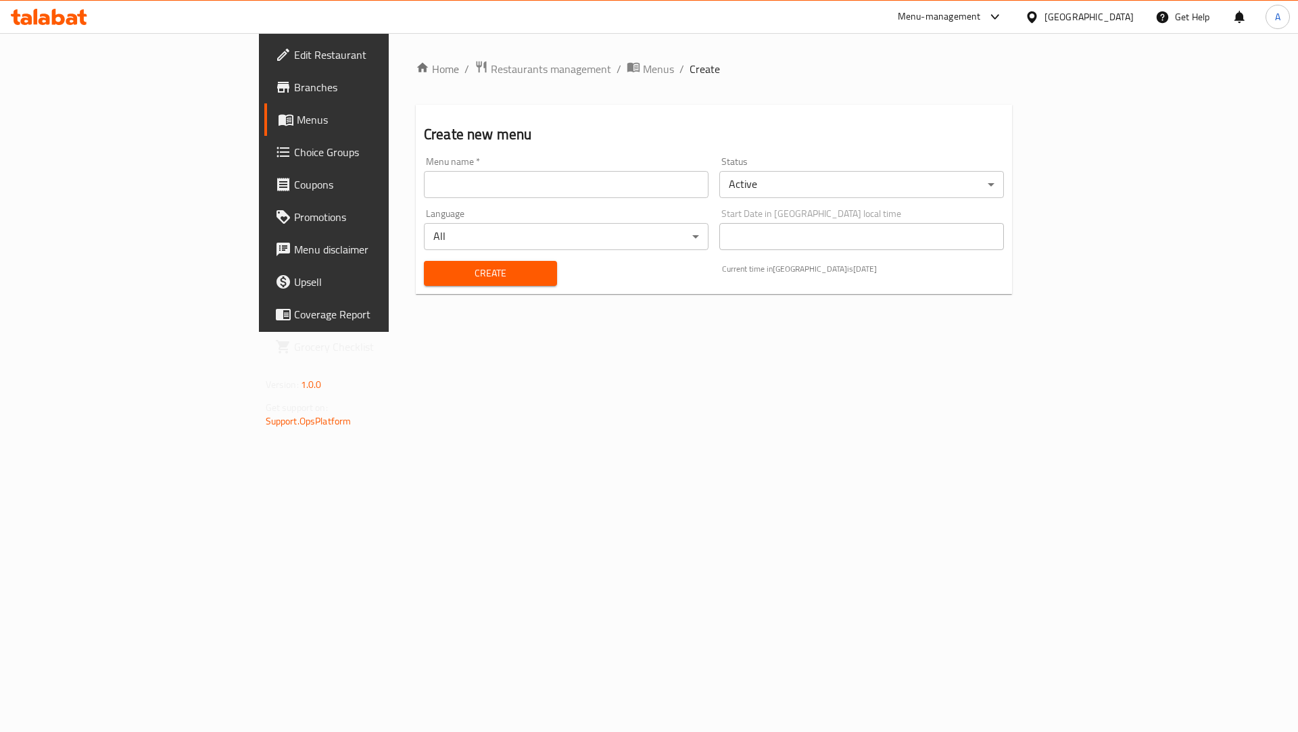
click at [424, 187] on input "text" at bounding box center [566, 184] width 285 height 27
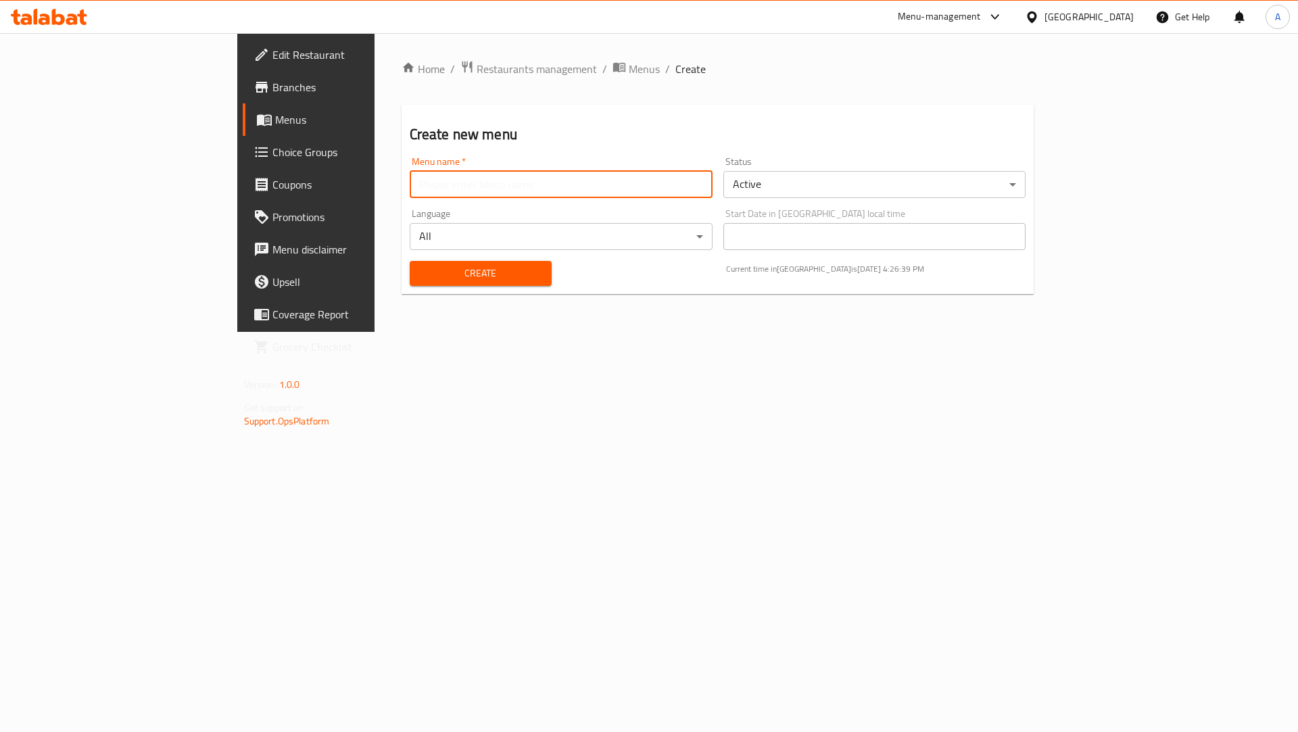
paste input "649377"
type input "649377 Faith"
click at [421, 267] on span "Create" at bounding box center [481, 273] width 120 height 17
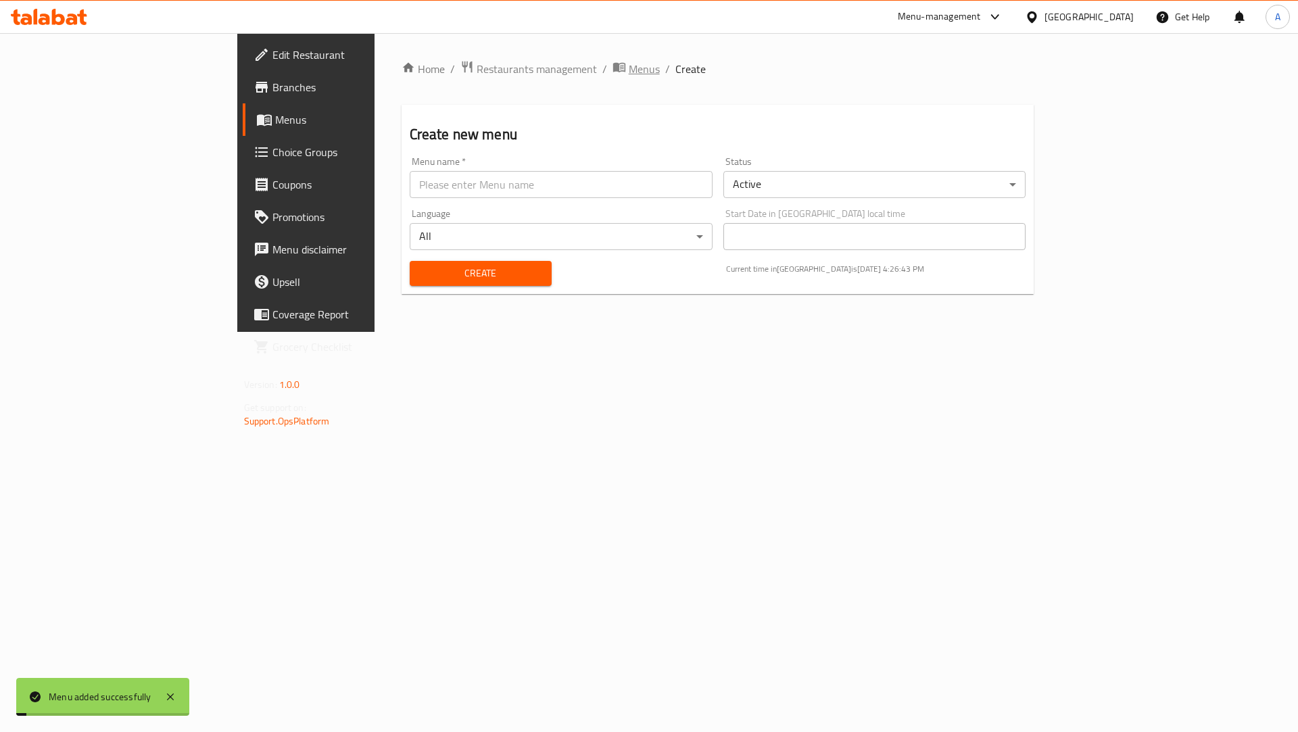
click at [629, 76] on span "Menus" at bounding box center [644, 69] width 31 height 16
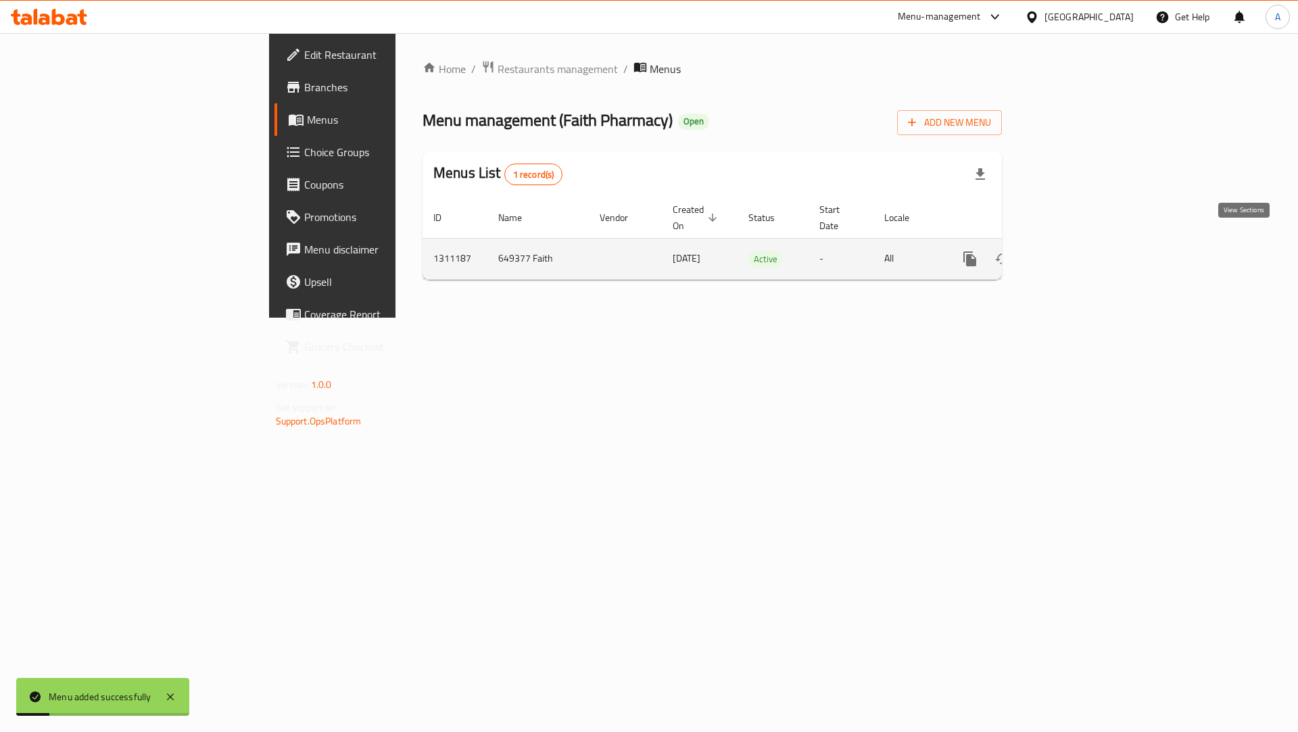
click at [1084, 246] on link "enhanced table" at bounding box center [1068, 259] width 32 height 32
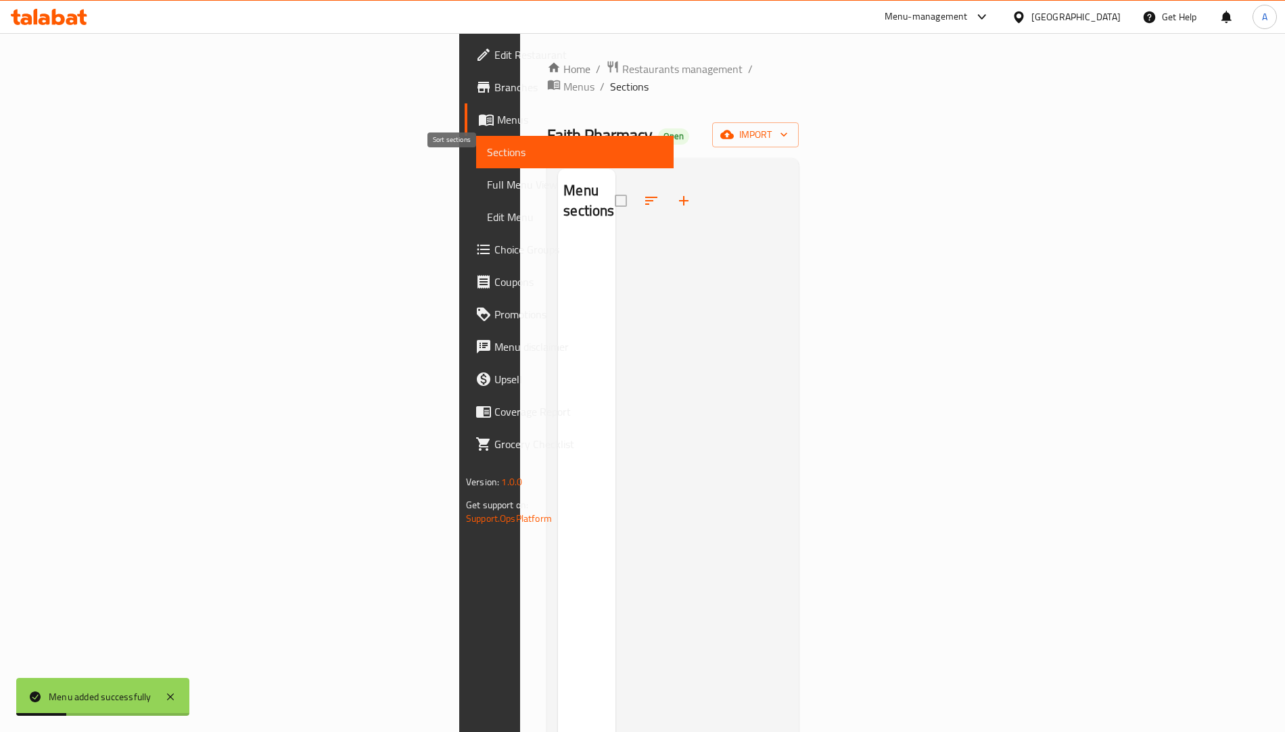
click at [676, 193] on icon "button" at bounding box center [684, 201] width 16 height 16
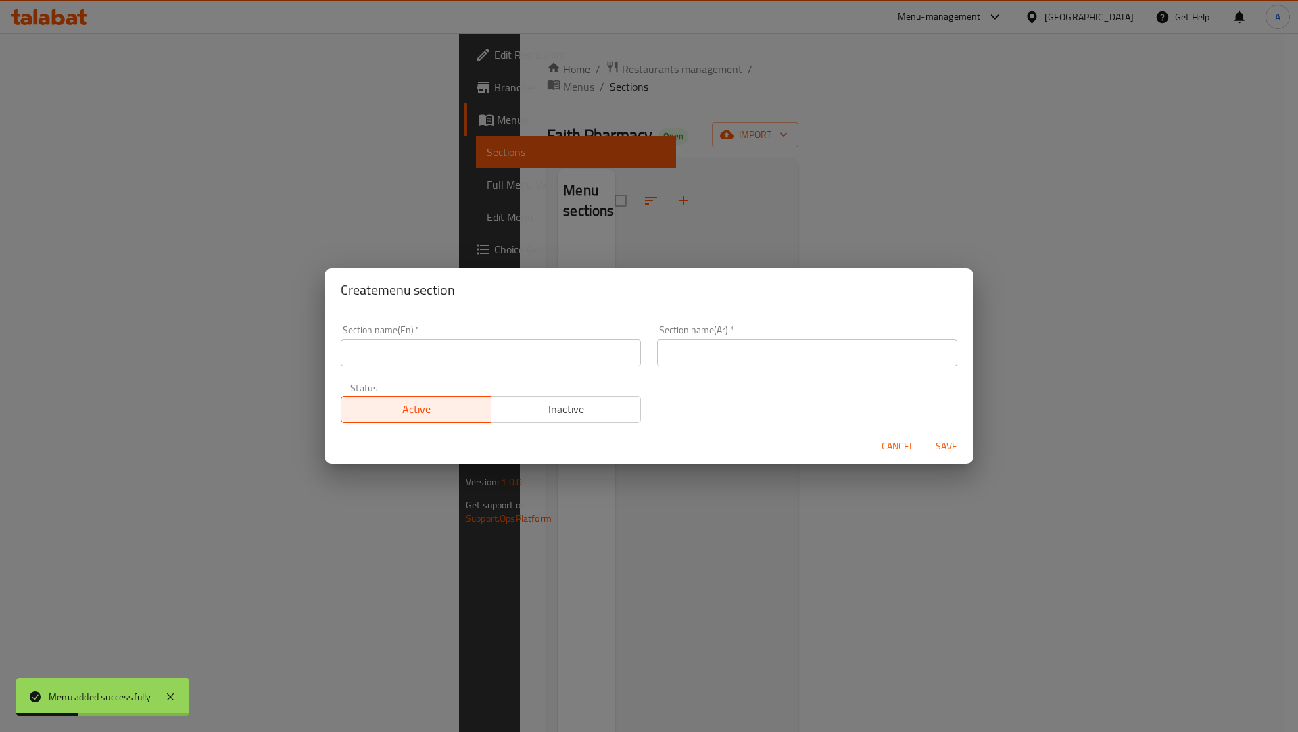
click at [481, 358] on input "text" at bounding box center [491, 352] width 300 height 27
type input "test"
click at [685, 363] on input "text" at bounding box center [807, 352] width 300 height 27
type input "فحص"
click at [953, 447] on span "Save" at bounding box center [947, 446] width 32 height 17
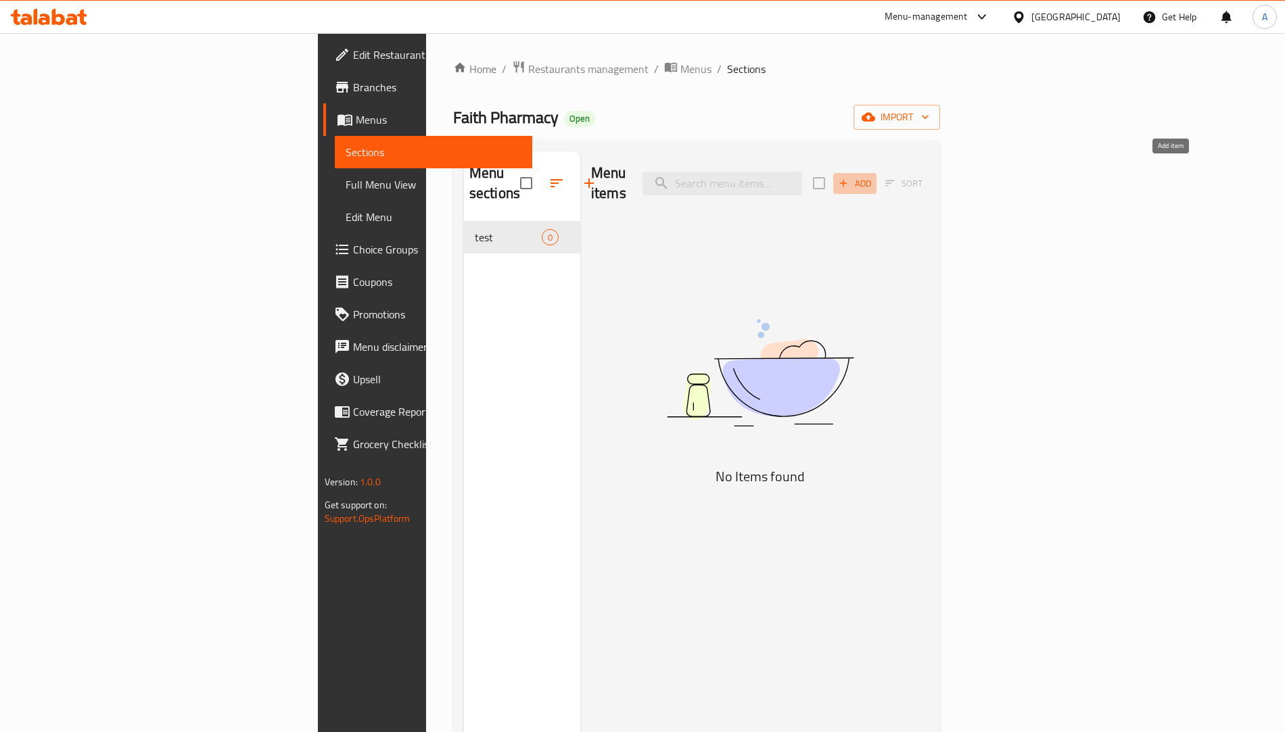
click at [873, 180] on span "Add" at bounding box center [855, 184] width 37 height 16
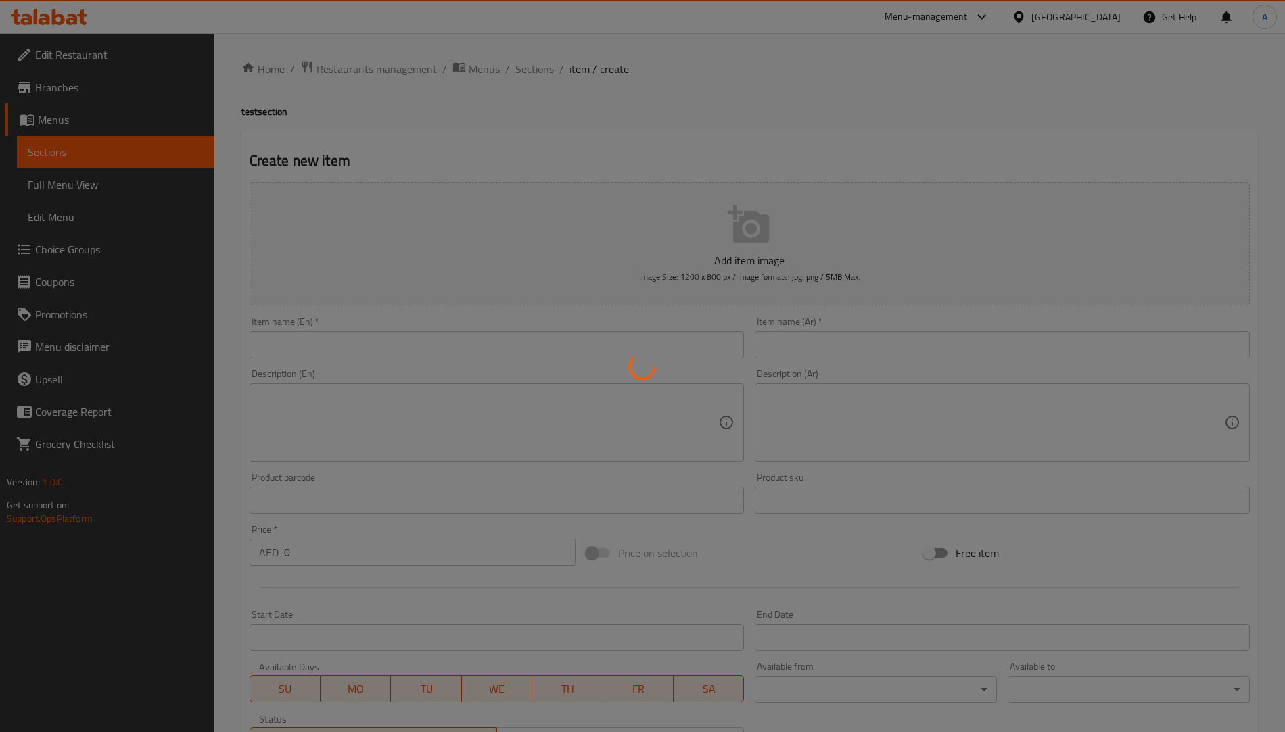
click at [350, 338] on div at bounding box center [642, 366] width 1285 height 732
click at [343, 344] on div at bounding box center [642, 366] width 1285 height 732
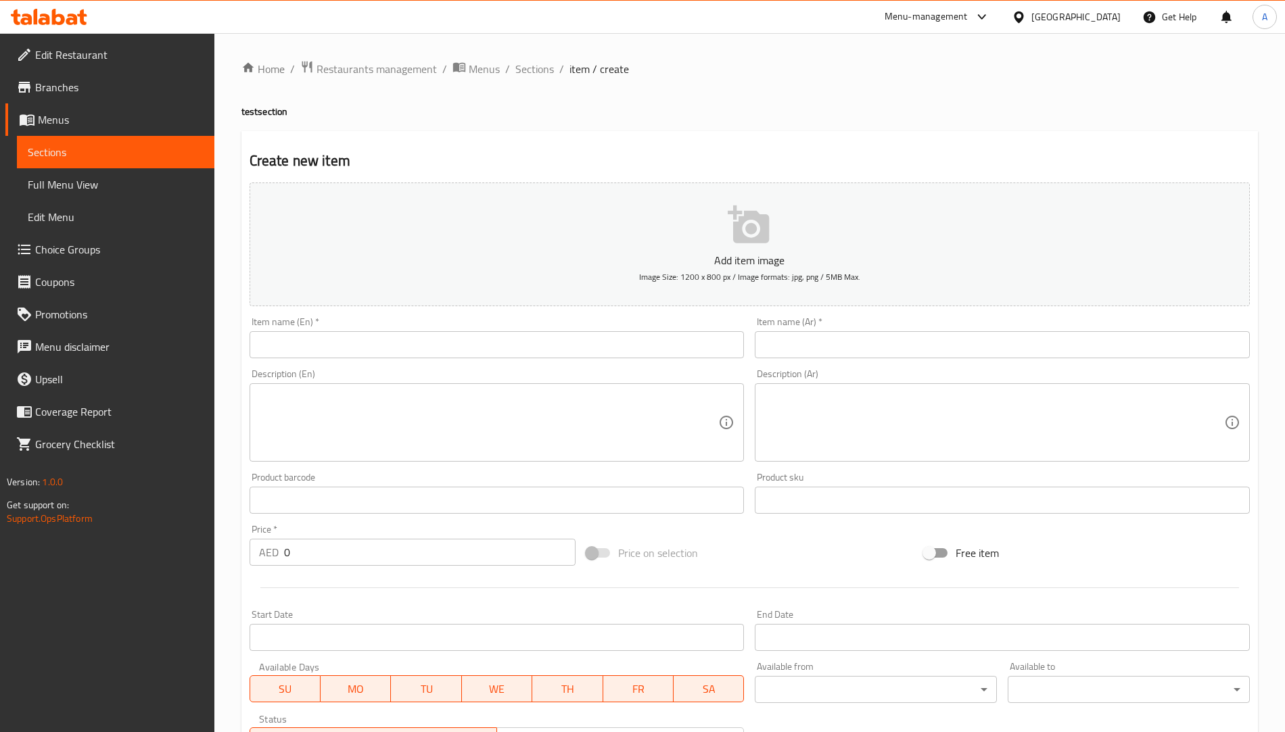
click at [343, 344] on input "text" at bounding box center [497, 344] width 495 height 27
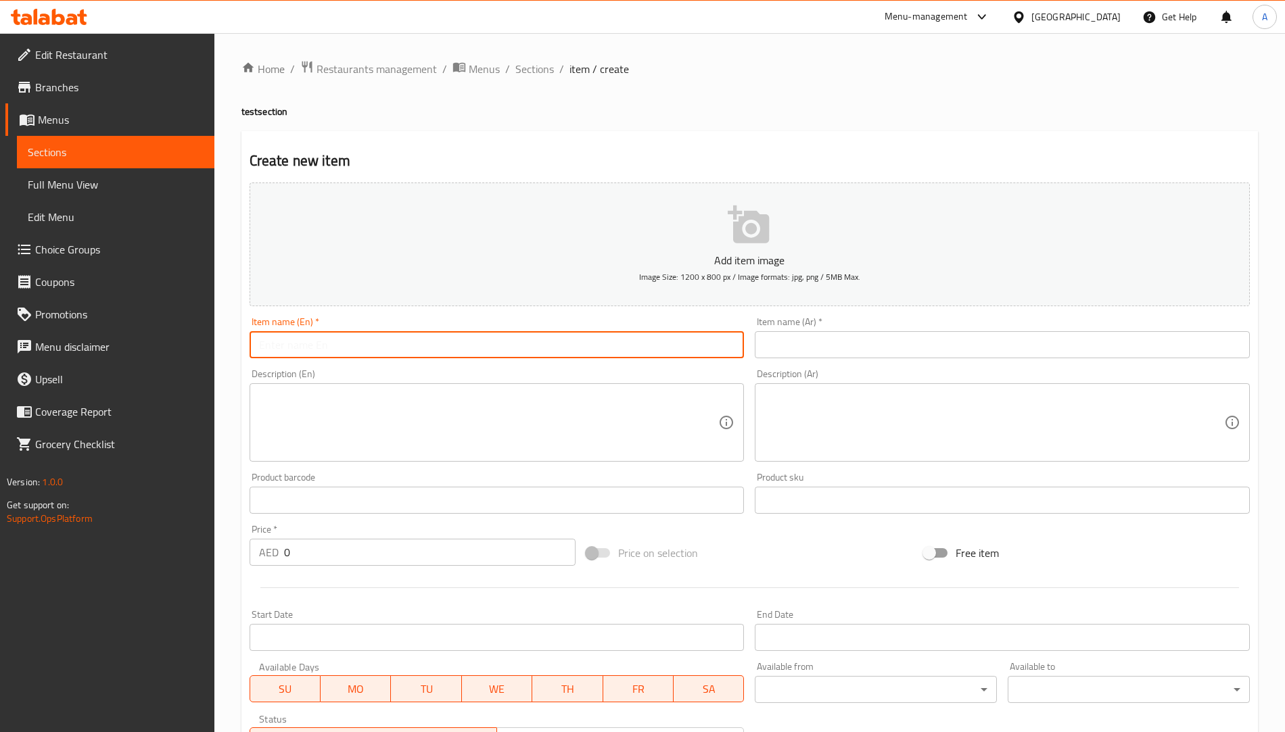
type input "test"
click at [789, 337] on input "text" at bounding box center [1002, 344] width 495 height 27
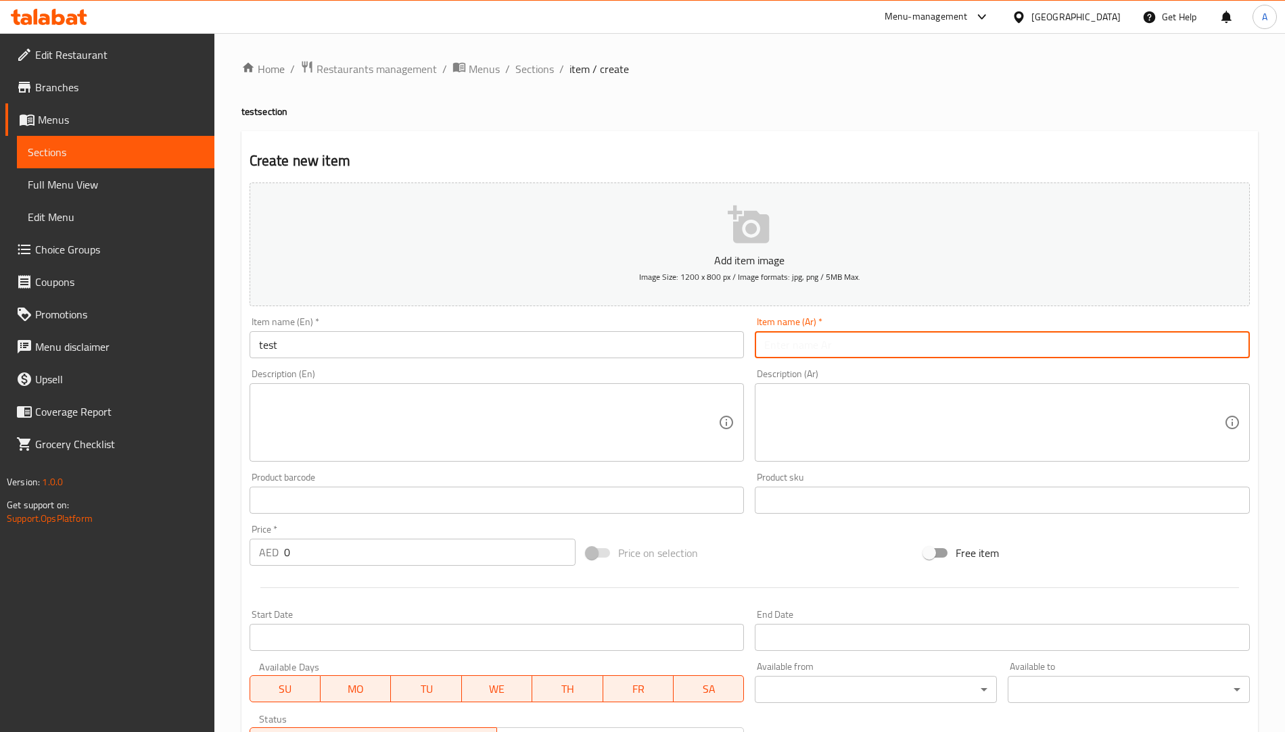
type input "فحص"
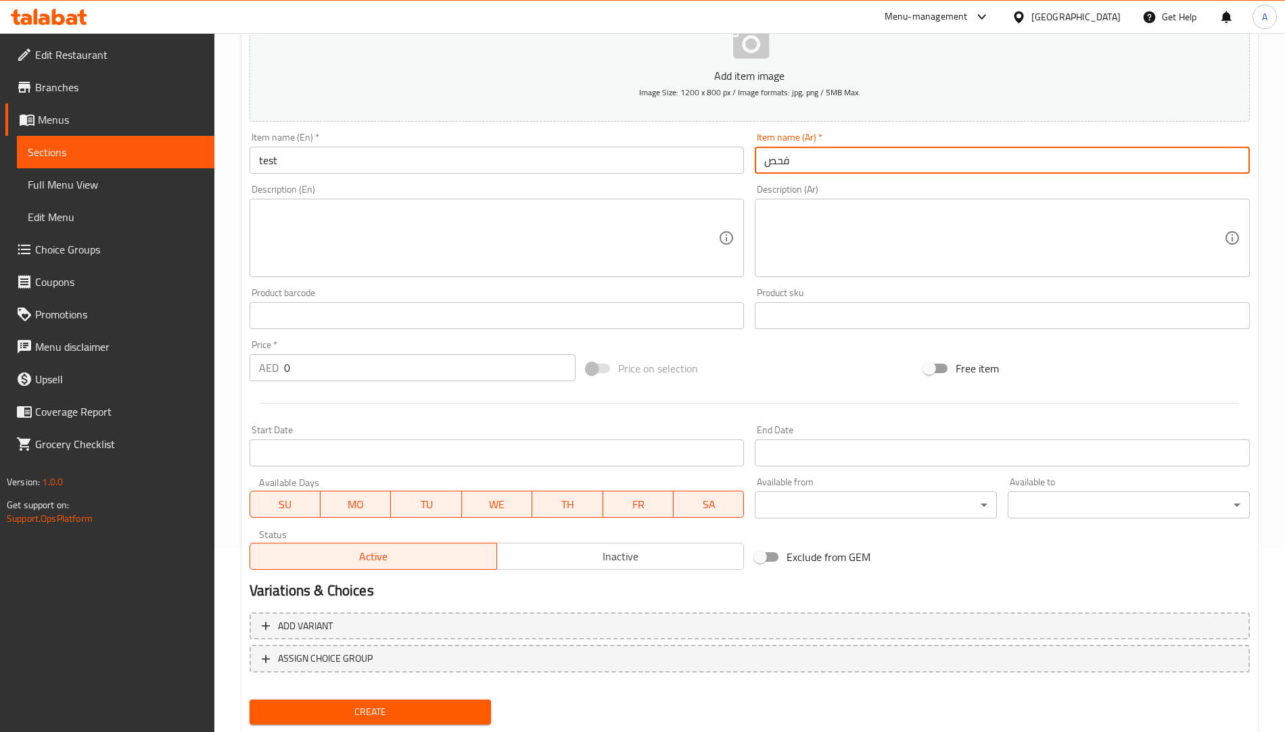
scroll to position [223, 0]
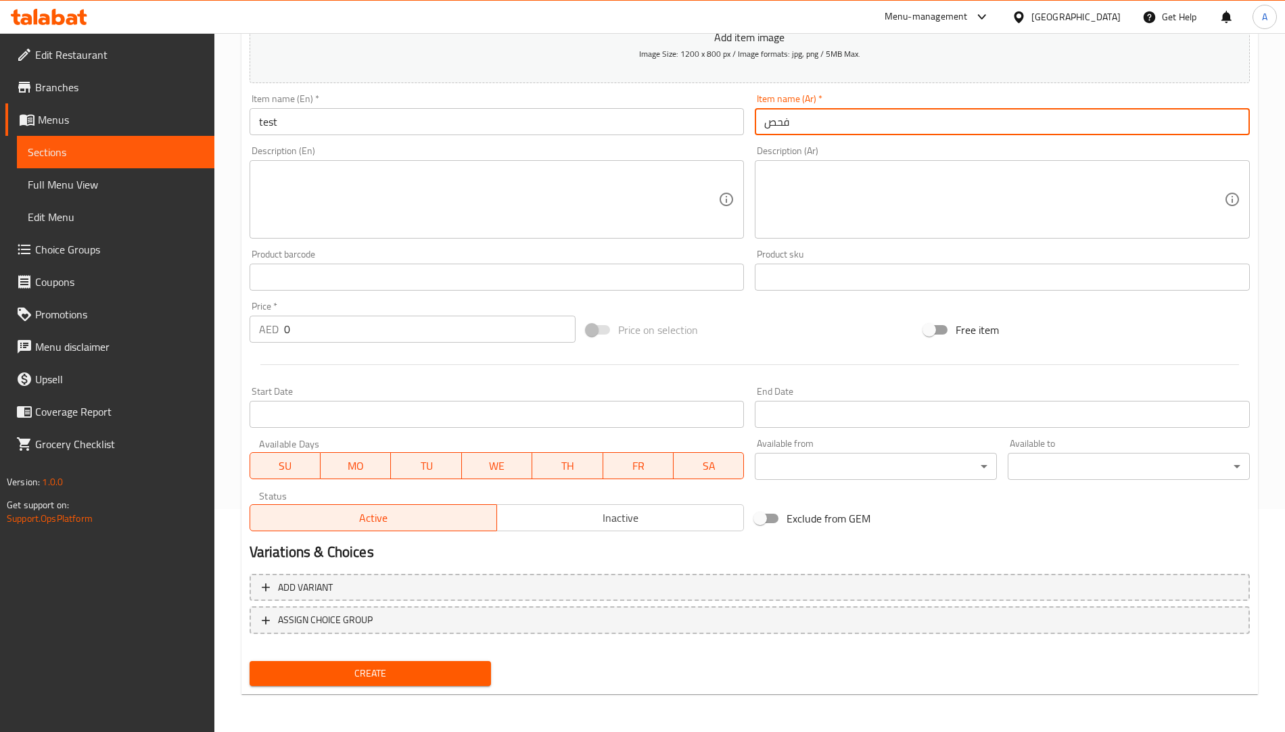
click at [377, 684] on button "Create" at bounding box center [371, 673] width 242 height 25
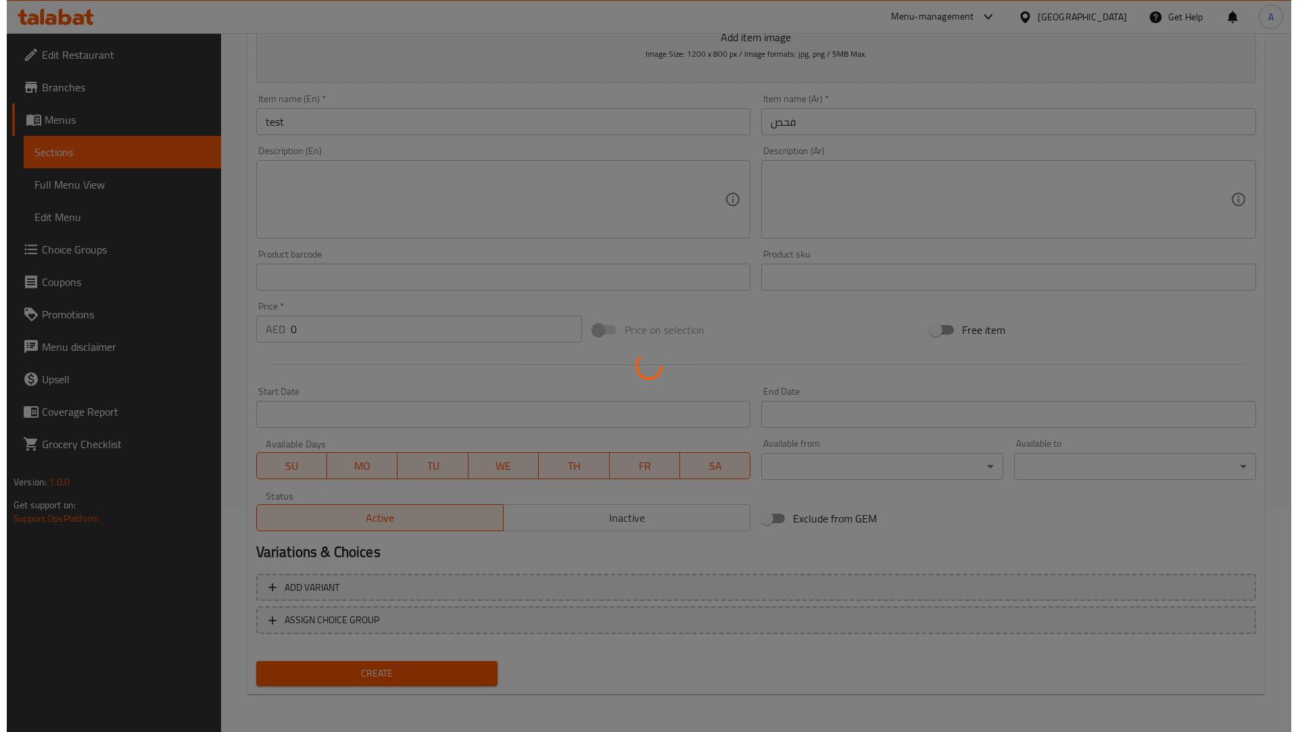
scroll to position [0, 0]
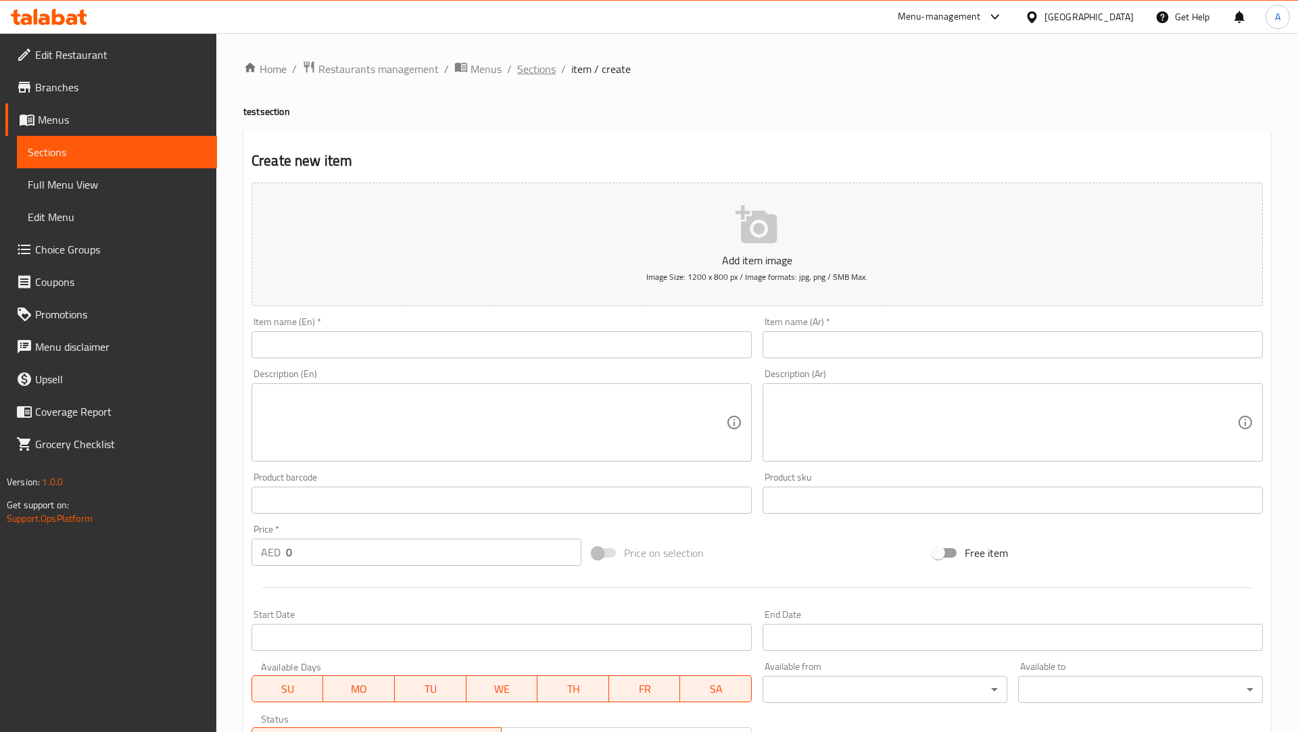
click at [544, 73] on span "Sections" at bounding box center [536, 69] width 39 height 16
